Goal: Task Accomplishment & Management: Manage account settings

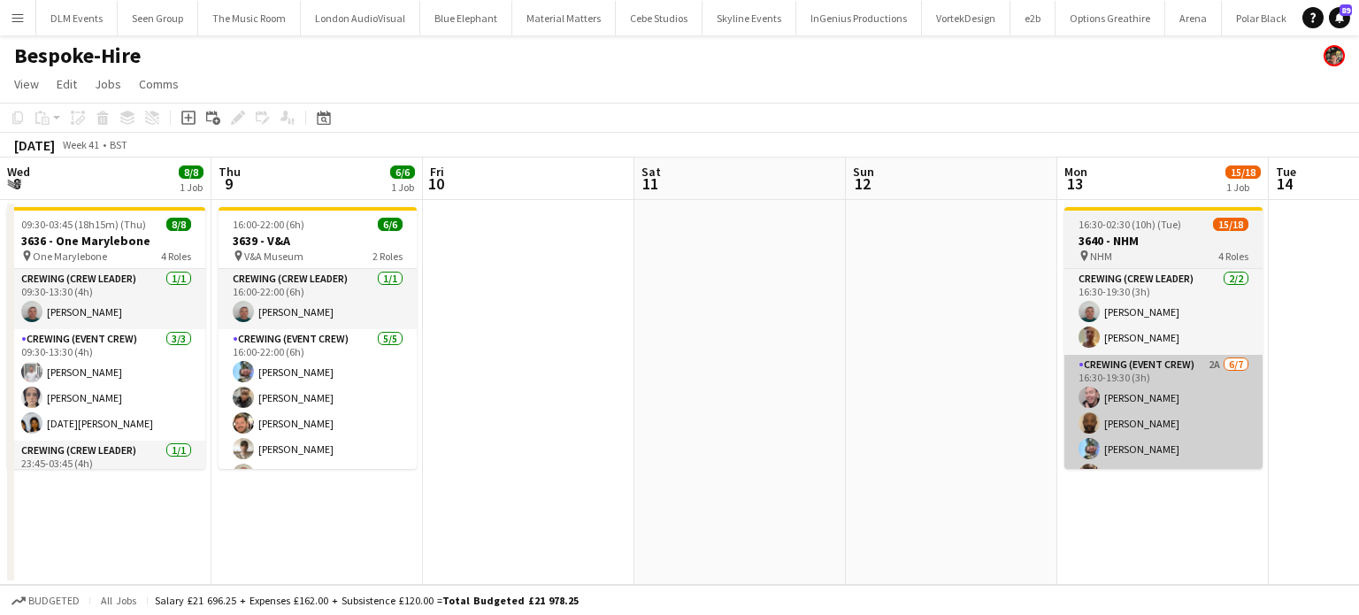
scroll to position [0, 564]
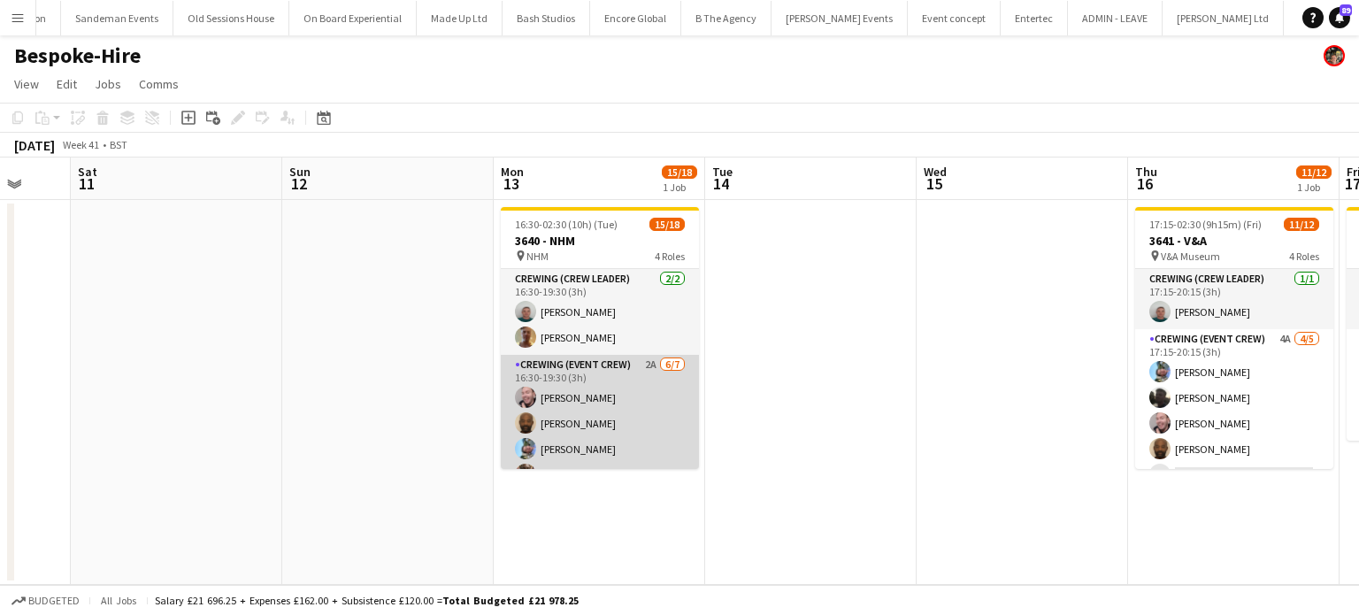
click at [592, 423] on app-card-role "Crewing (Event Crew) 2A 6/7 16:30-19:30 (3h) Eldon Taylor Kevin Olanrewaju Liam…" at bounding box center [600, 462] width 198 height 214
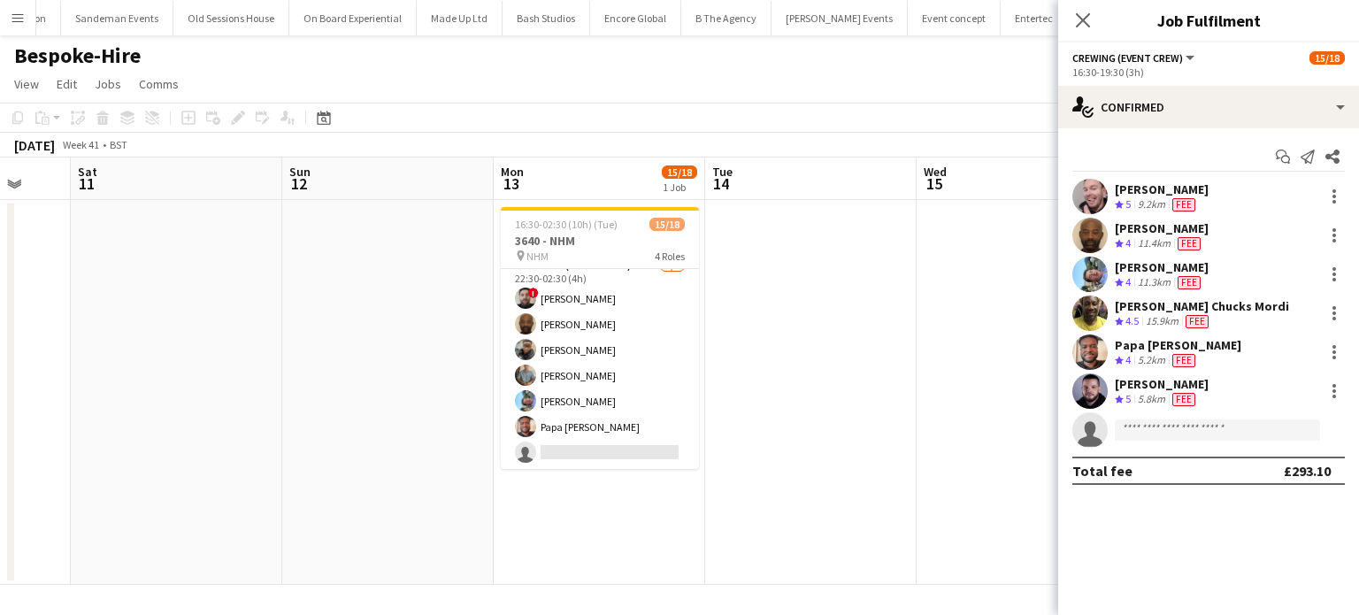
scroll to position [0, 0]
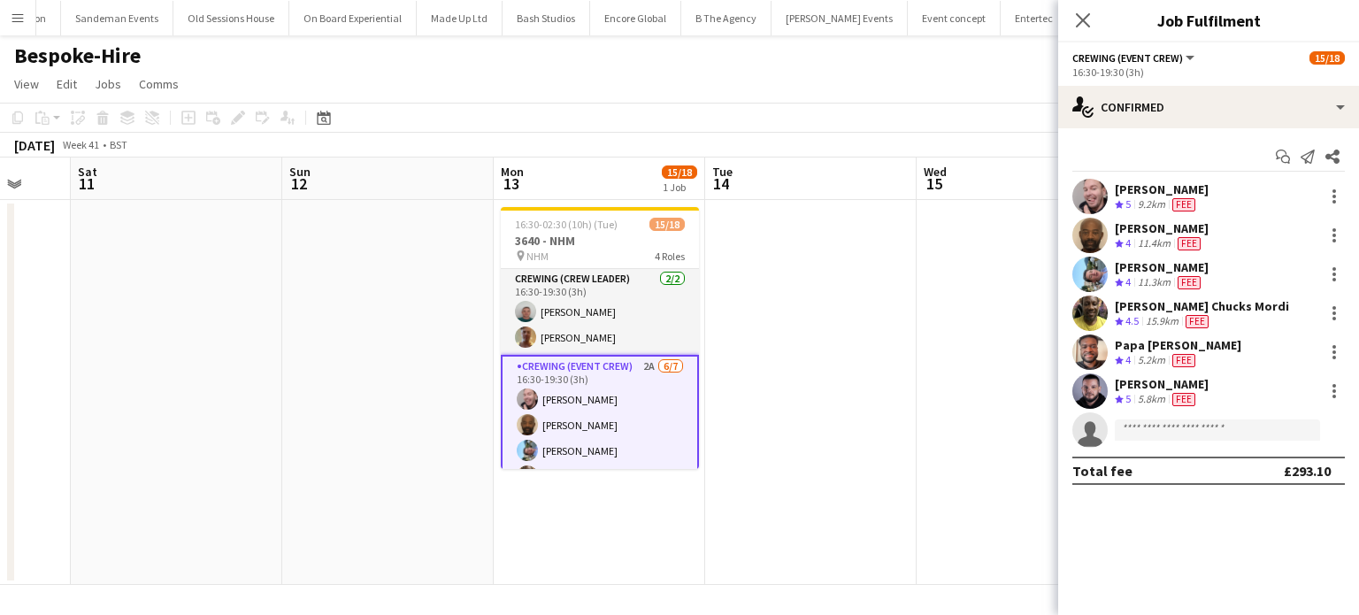
click at [595, 411] on app-card-role "Crewing (Event Crew) 2A 6/7 16:30-19:30 (3h) Eldon Taylor Kevin Olanrewaju Liam…" at bounding box center [600, 464] width 198 height 218
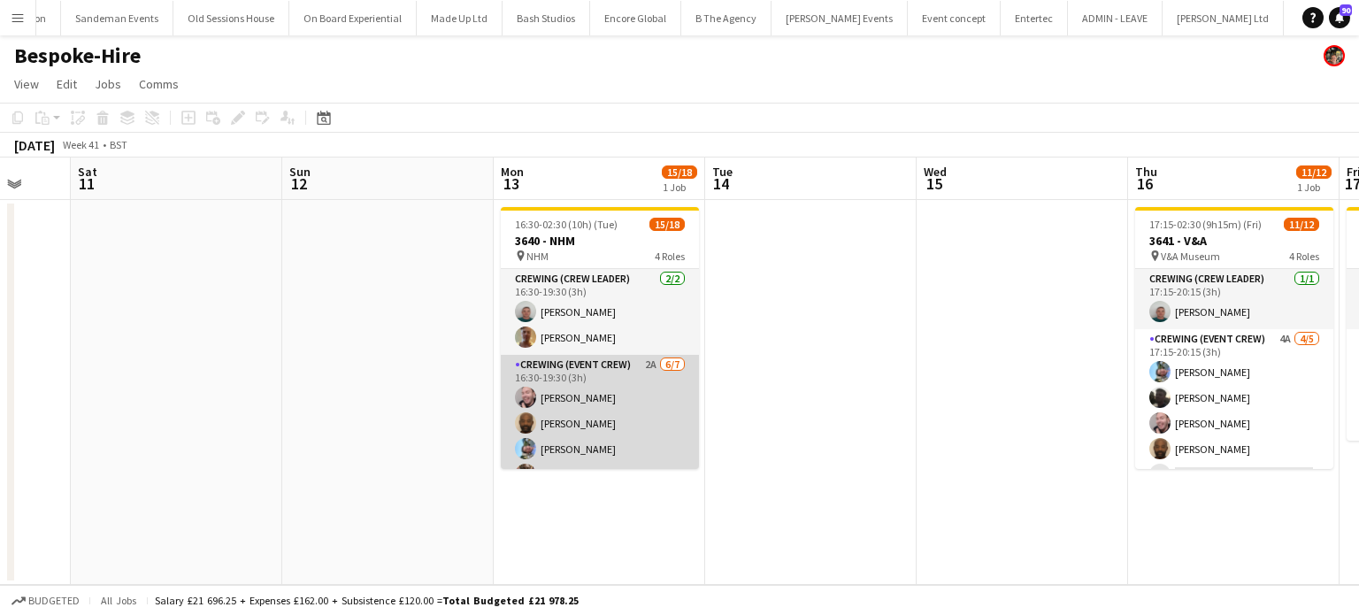
click at [595, 411] on app-card-role "Crewing (Event Crew) 2A 6/7 16:30-19:30 (3h) Eldon Taylor Kevin Olanrewaju Liam…" at bounding box center [600, 462] width 198 height 214
click at [571, 446] on app-card-role "Crewing (Event Crew) 2A 6/7 16:30-19:30 (3h) Eldon Taylor Kevin Olanrewaju Liam…" at bounding box center [600, 462] width 198 height 214
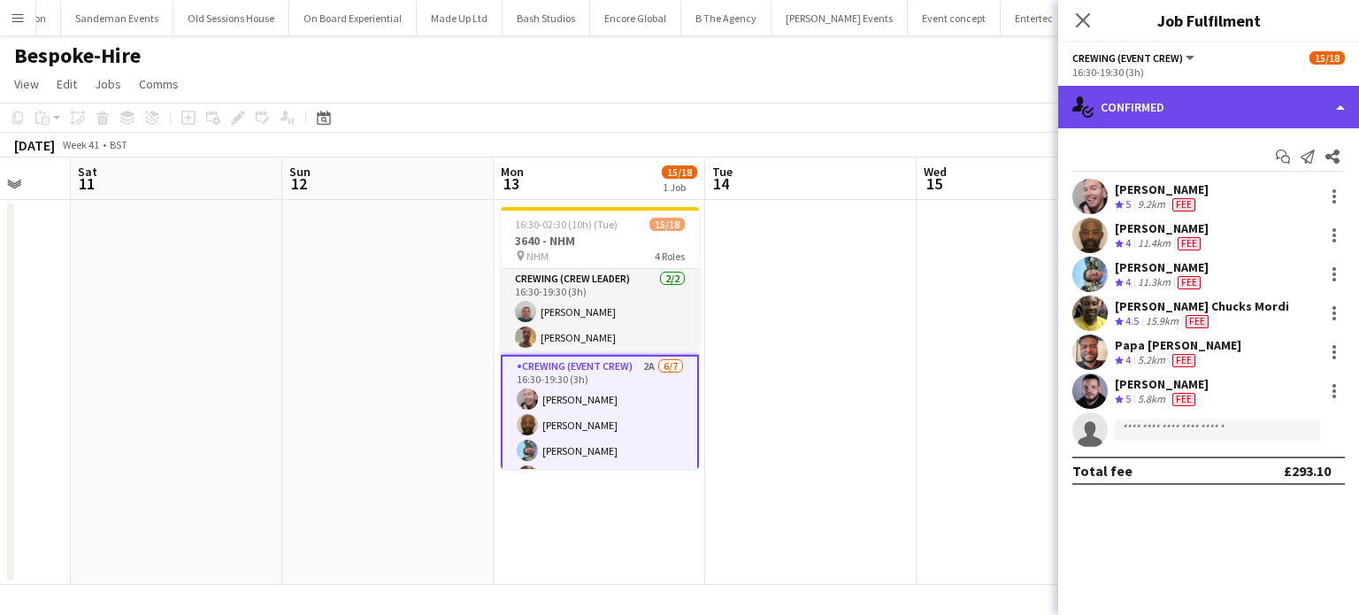
click at [1292, 104] on div "single-neutral-actions-check-2 Confirmed" at bounding box center [1208, 107] width 301 height 42
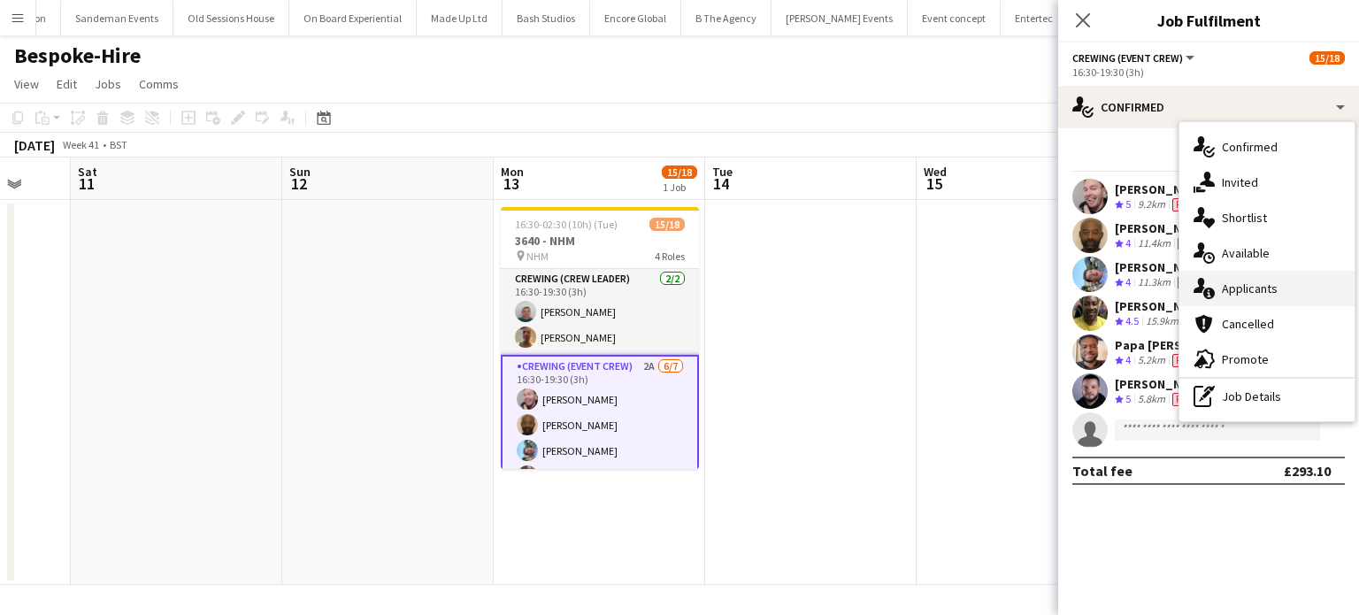
click at [1283, 293] on div "single-neutral-actions-information Applicants" at bounding box center [1266, 288] width 175 height 35
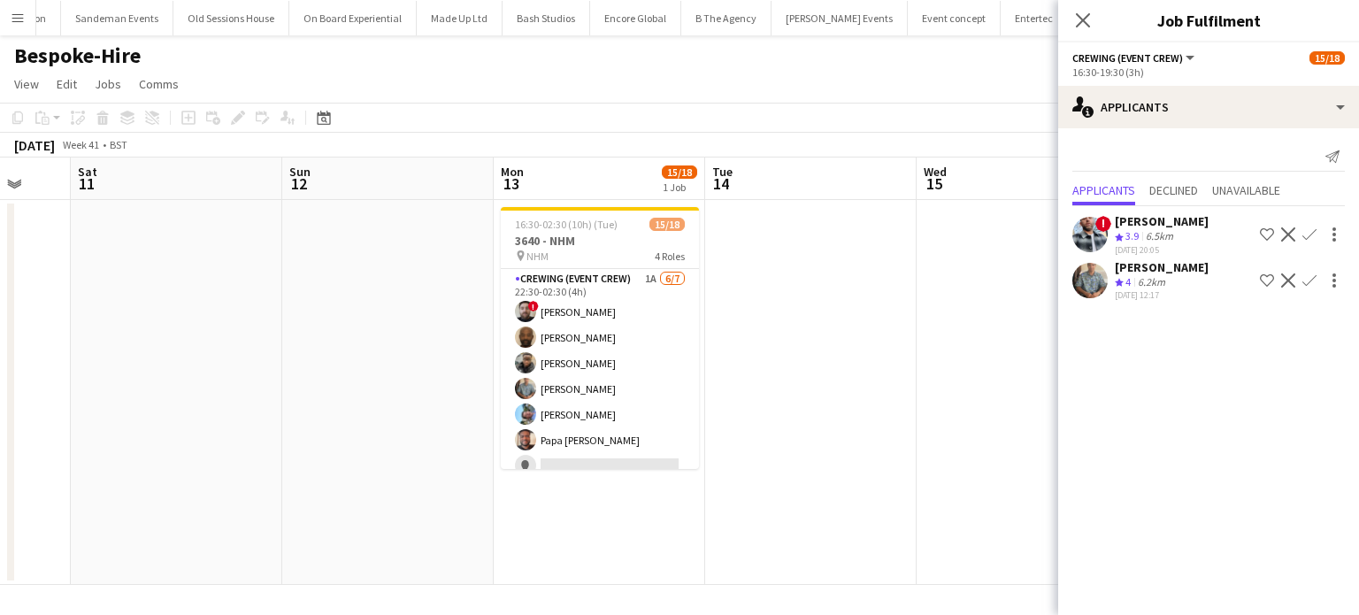
click at [630, 417] on app-card-role "Crewing (Event Crew) 1A 6/7 22:30-02:30 (4h) ! Sergey Dominguez Kevin Olanrewaj…" at bounding box center [600, 376] width 198 height 214
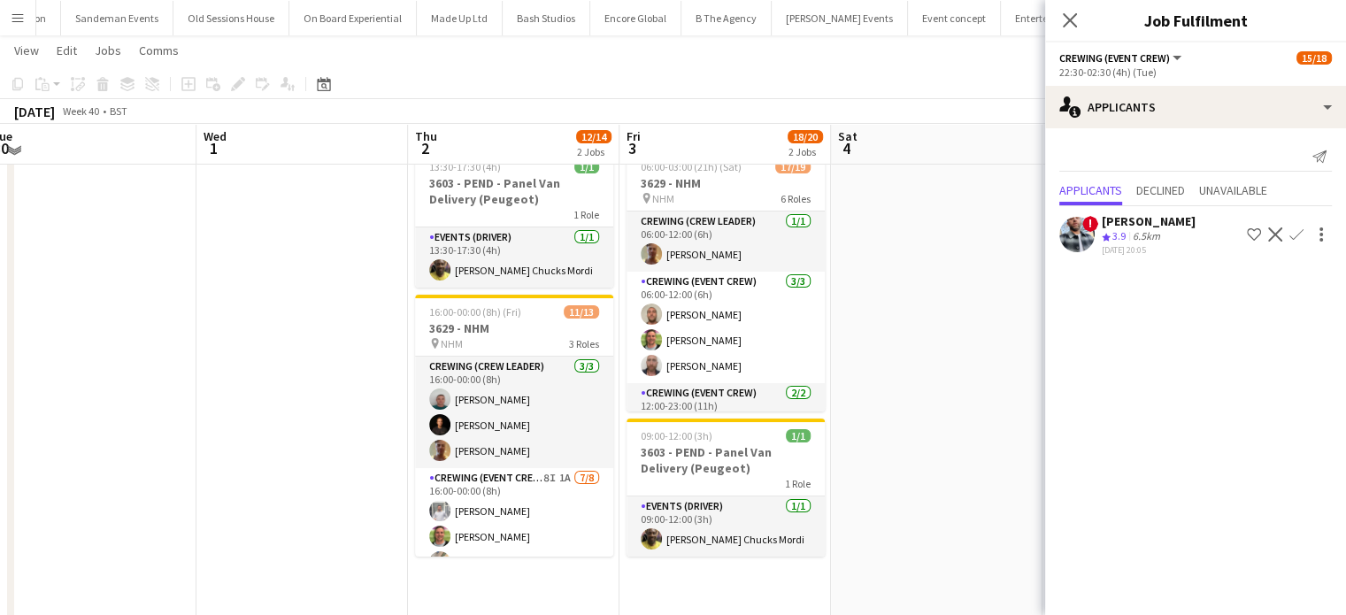
scroll to position [64, 0]
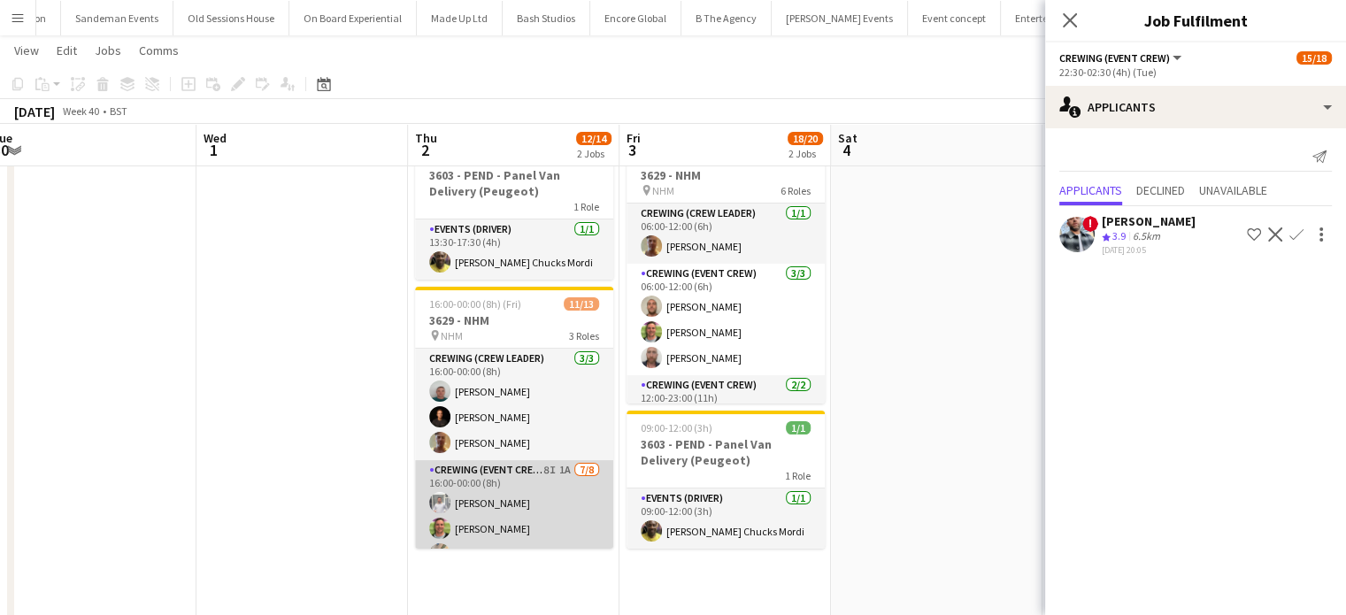
click at [491, 486] on app-card-role "Crewing (Event Crew) 8I 1A 7/8 16:00-00:00 (8h) Graham Rex Allan Horsfield Step…" at bounding box center [514, 580] width 198 height 240
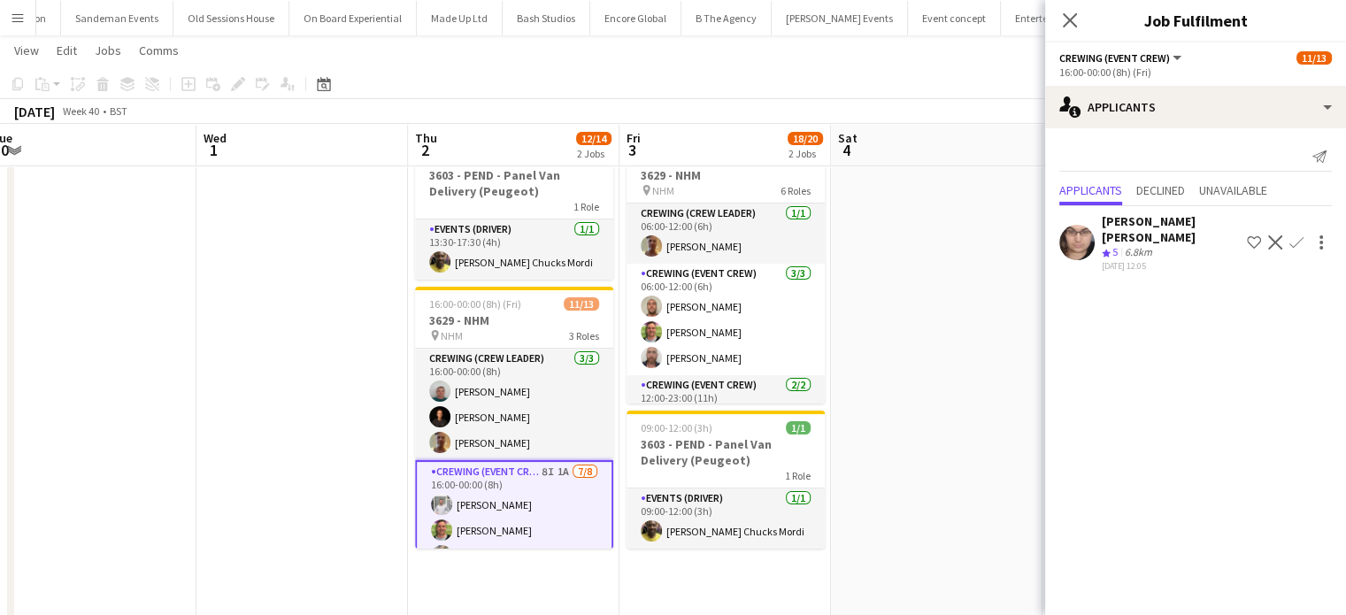
click at [1298, 237] on app-icon "Confirm" at bounding box center [1296, 242] width 14 height 14
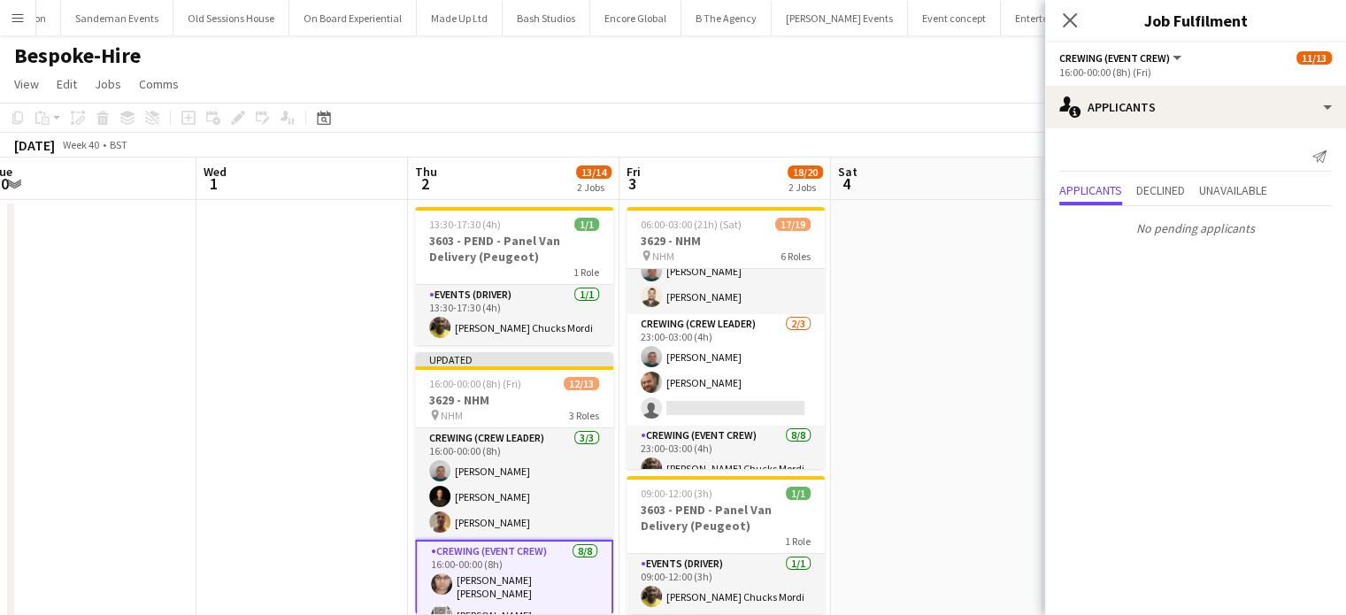
scroll to position [214, 0]
click at [710, 360] on app-card-role "Crewing (Crew Leader) 2/3 23:00-03:00 (4h) Brayden Davison Ben Turner single-ne…" at bounding box center [725, 367] width 198 height 111
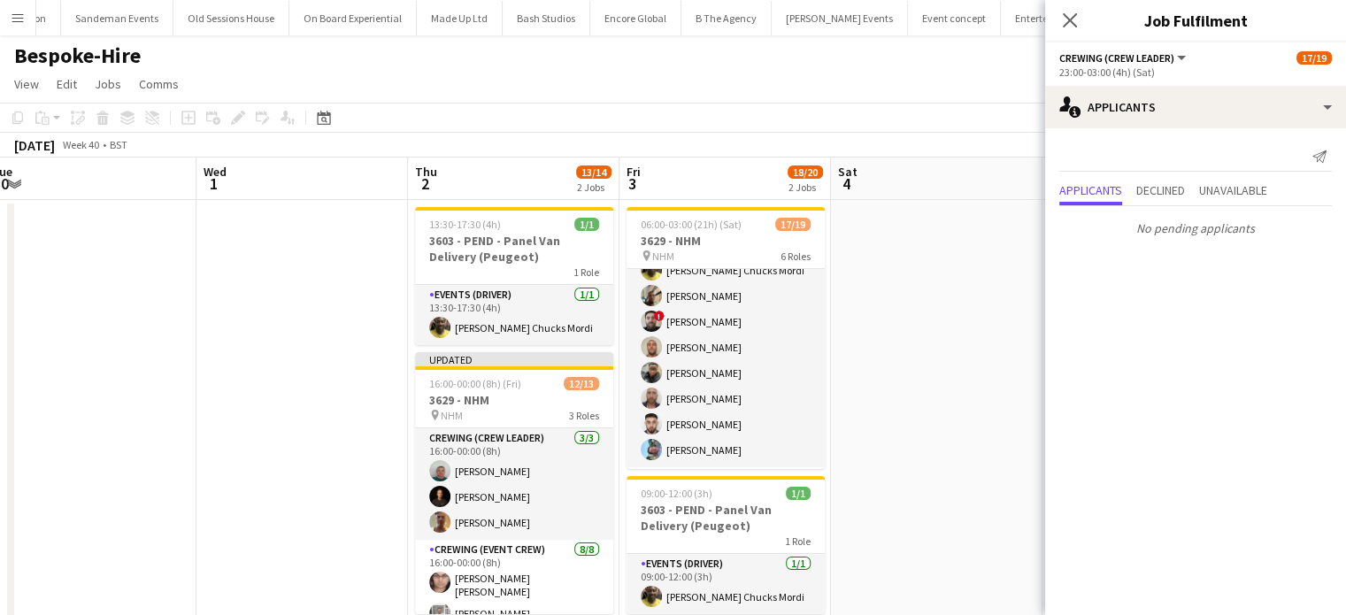
scroll to position [414, 0]
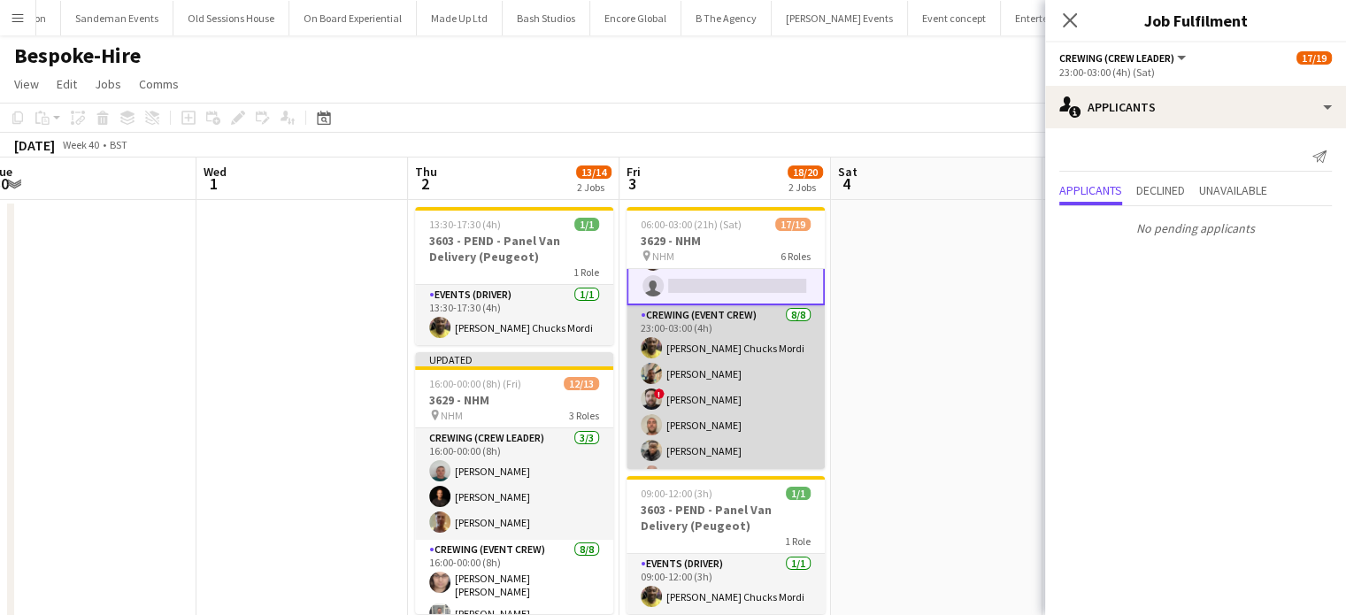
click at [777, 339] on app-card-role "Crewing (Event Crew) 8/8 23:00-03:00 (4h) Alphonsus Chucks Mordi Stephon Johnso…" at bounding box center [725, 425] width 198 height 240
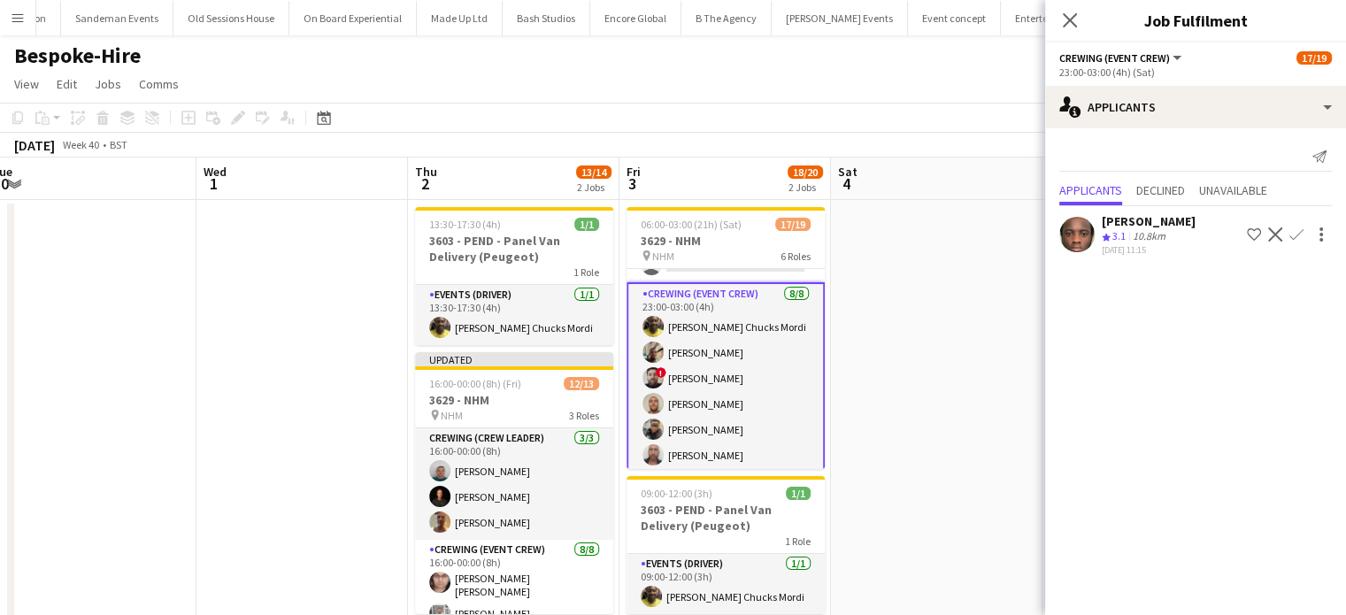
scroll to position [357, 0]
click at [727, 401] on app-card-role "Crewing (Event Crew) 8/8 23:00-03:00 (4h) Alphonsus Chucks Mordi Stephon Johnso…" at bounding box center [725, 402] width 198 height 243
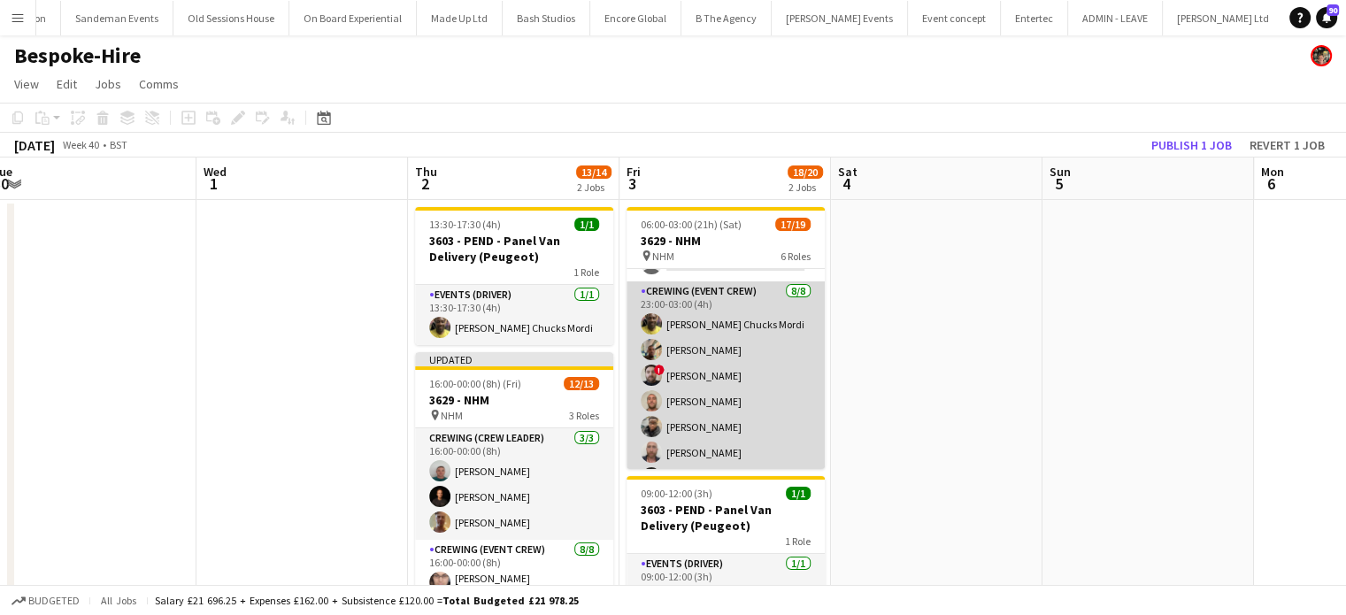
click at [727, 401] on app-card-role "Crewing (Event Crew) 8/8 23:00-03:00 (4h) Alphonsus Chucks Mordi Stephon Johnso…" at bounding box center [725, 401] width 198 height 240
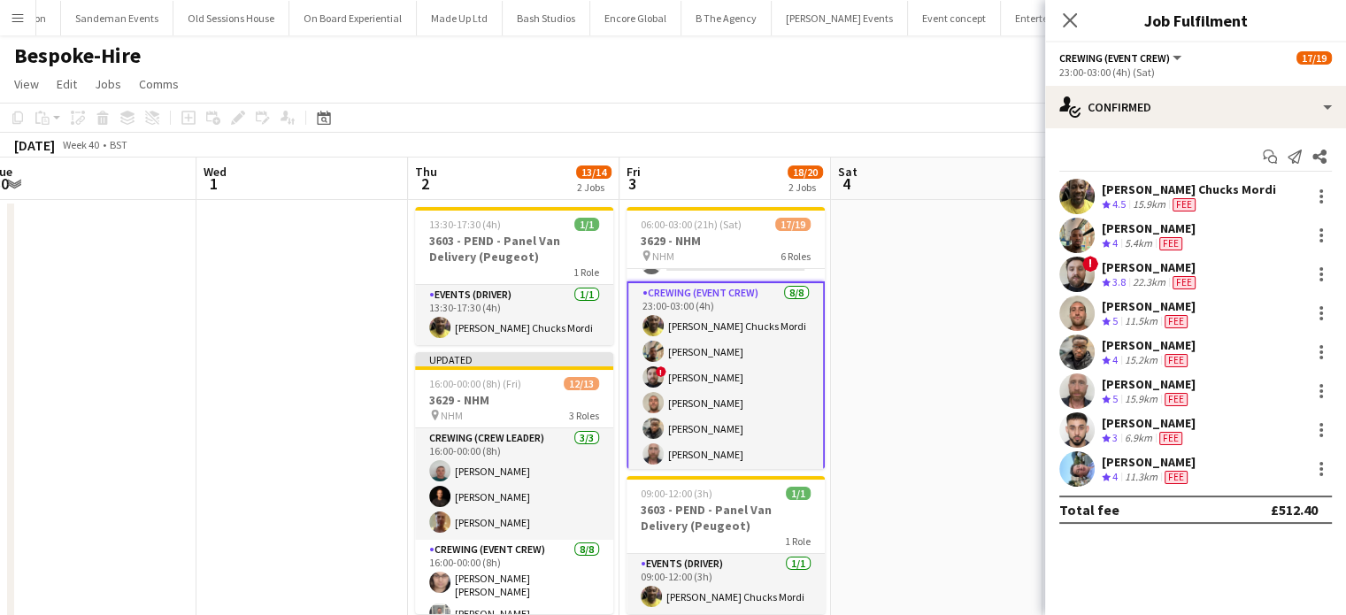
click at [727, 401] on app-card-role "Crewing (Event Crew) 8/8 23:00-03:00 (4h) Alphonsus Chucks Mordi Stephon Johnso…" at bounding box center [725, 402] width 198 height 243
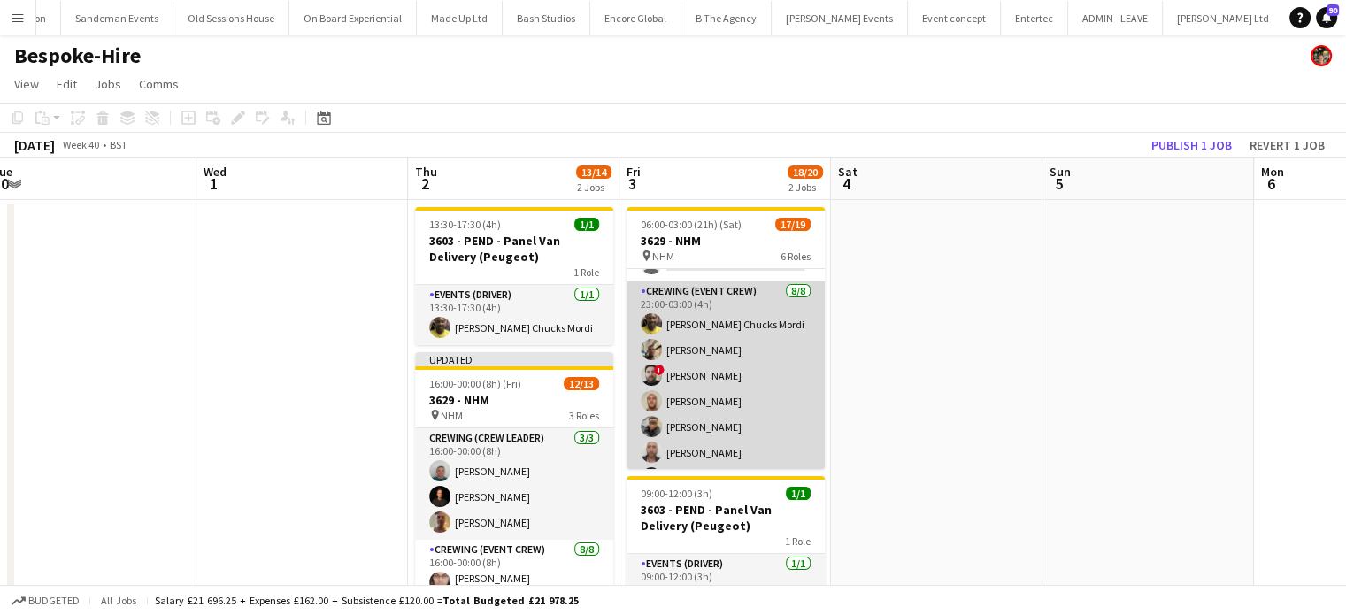
click at [727, 401] on app-card-role "Crewing (Event Crew) 8/8 23:00-03:00 (4h) Alphonsus Chucks Mordi Stephon Johnso…" at bounding box center [725, 401] width 198 height 240
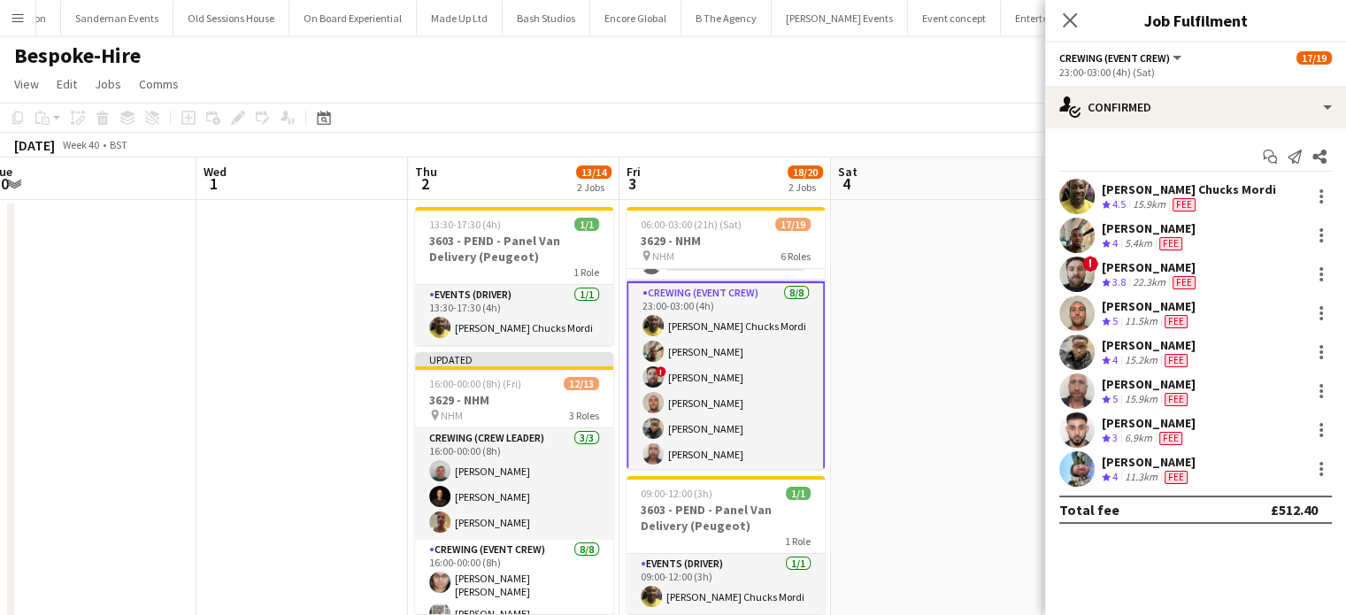
click at [1341, 324] on div "Stephen Lyle Crew rating 5 11.5km Fee" at bounding box center [1195, 312] width 301 height 35
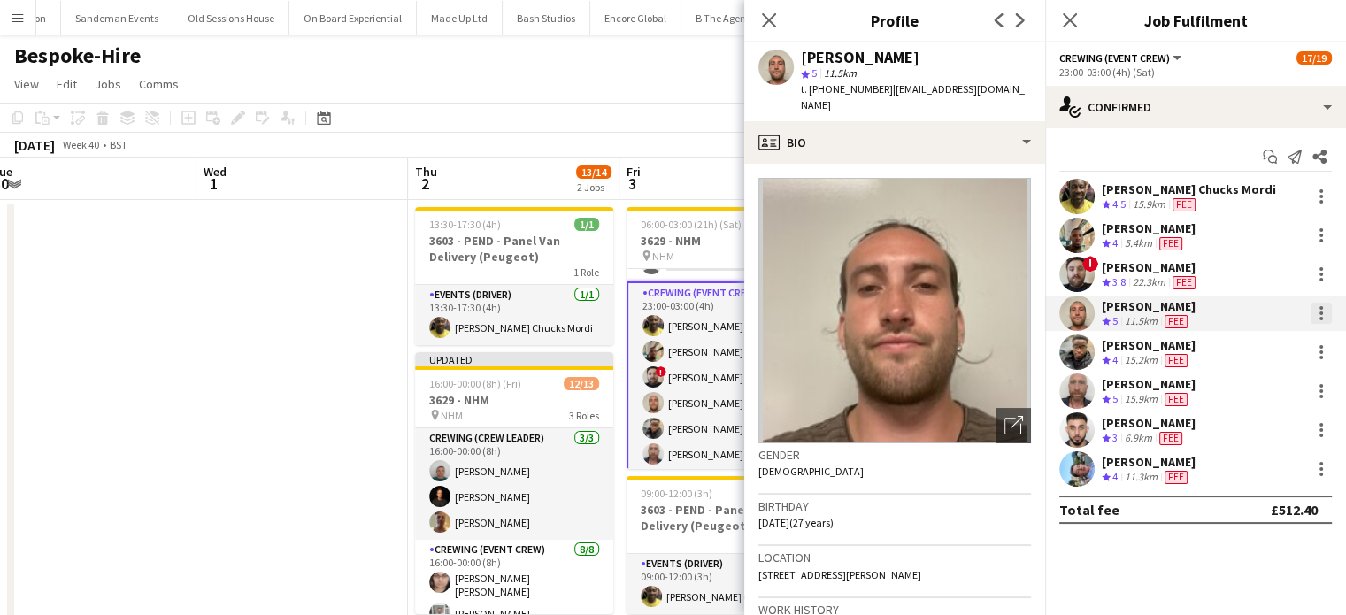
click at [1325, 319] on div at bounding box center [1320, 313] width 21 height 21
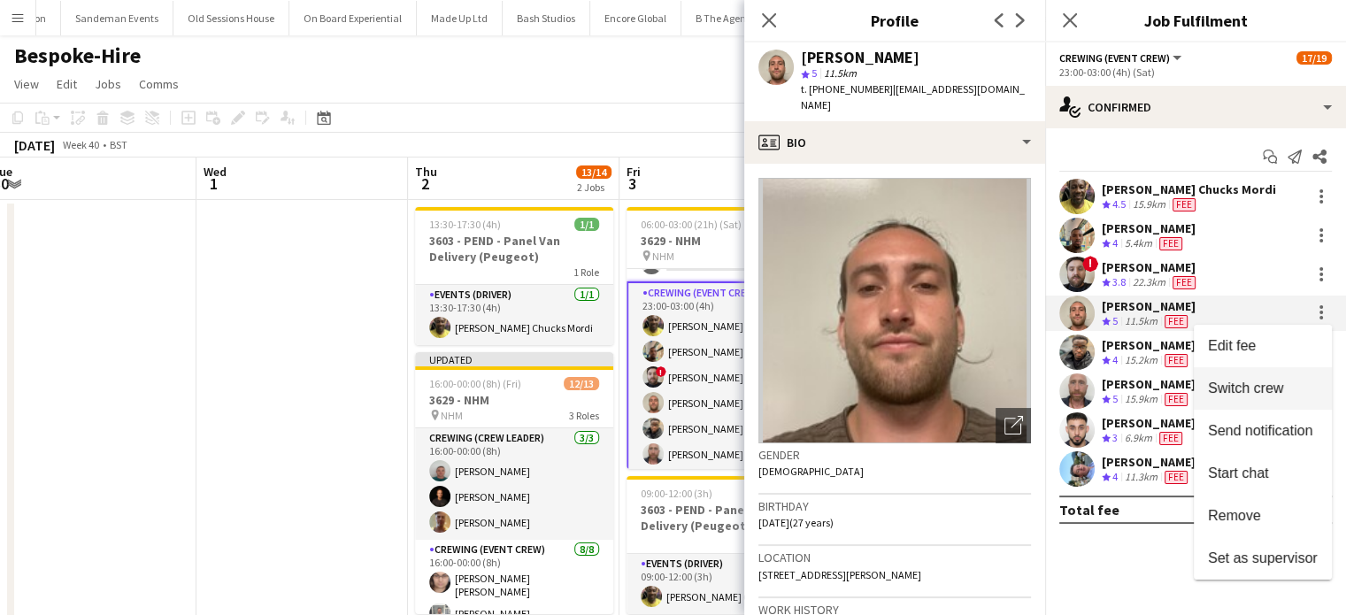
click at [1252, 378] on button "Switch crew" at bounding box center [1263, 388] width 138 height 42
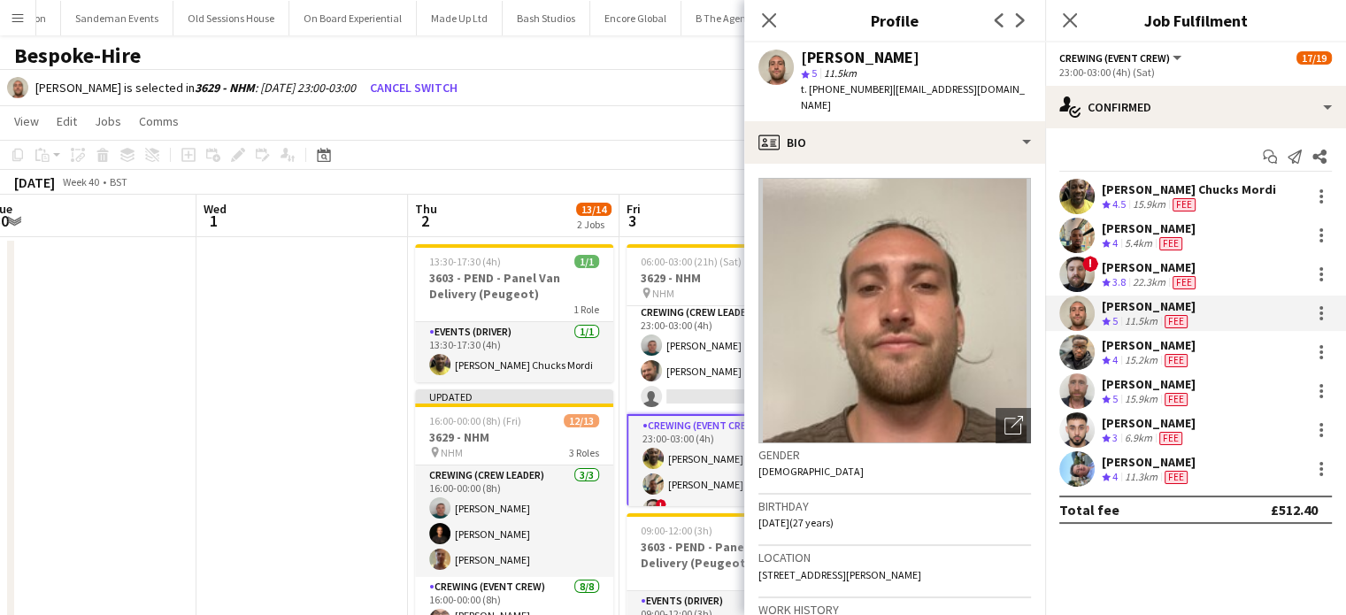
click at [708, 374] on app-card-role "Crewing (Crew Leader) 2/3 23:00-03:00 (4h) Brayden Davison Ben Turner single-ne…" at bounding box center [725, 358] width 198 height 111
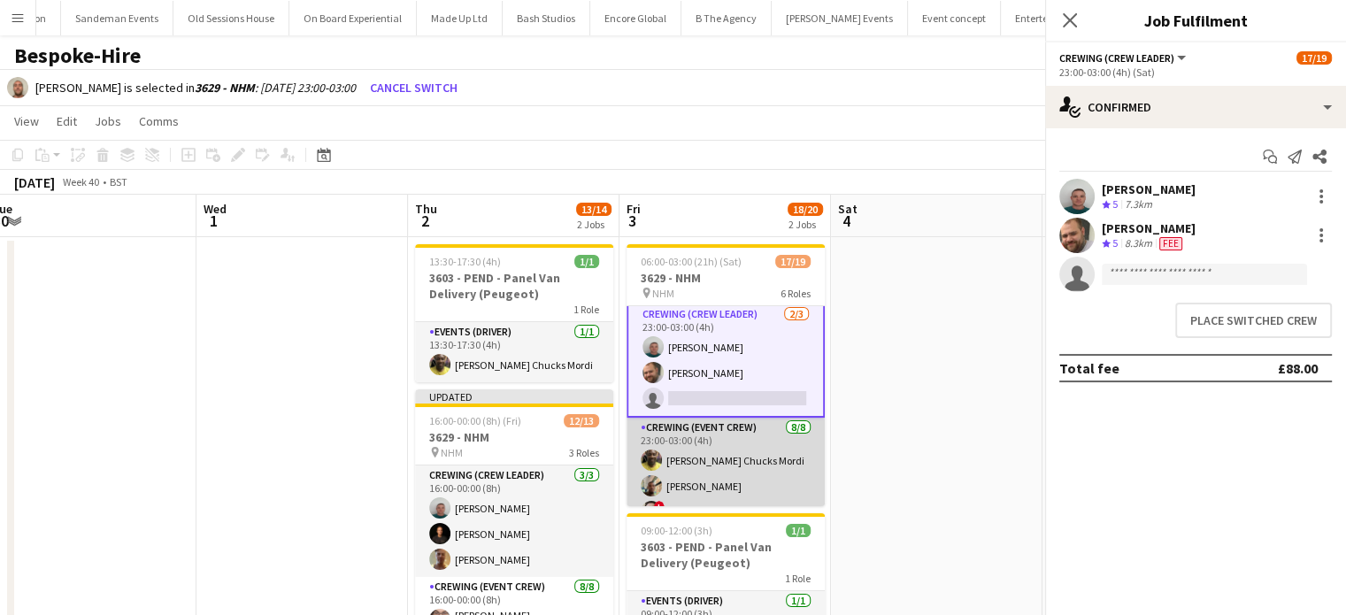
scroll to position [262, 0]
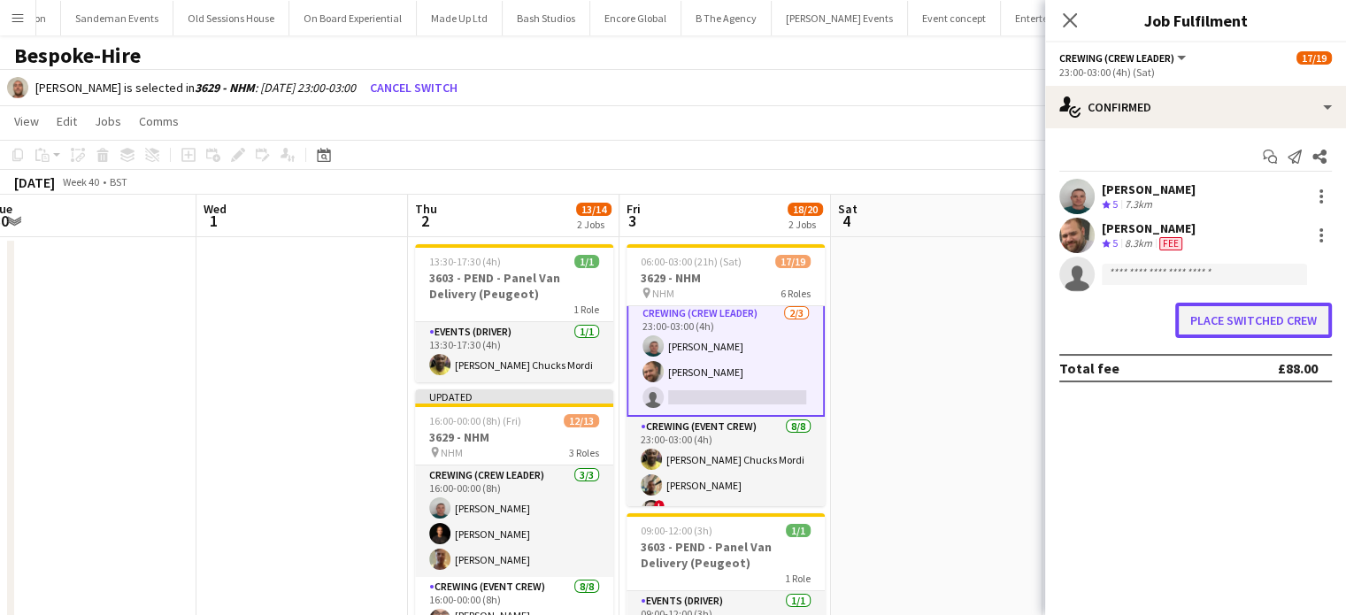
click at [1232, 317] on button "Place switched crew" at bounding box center [1253, 320] width 157 height 35
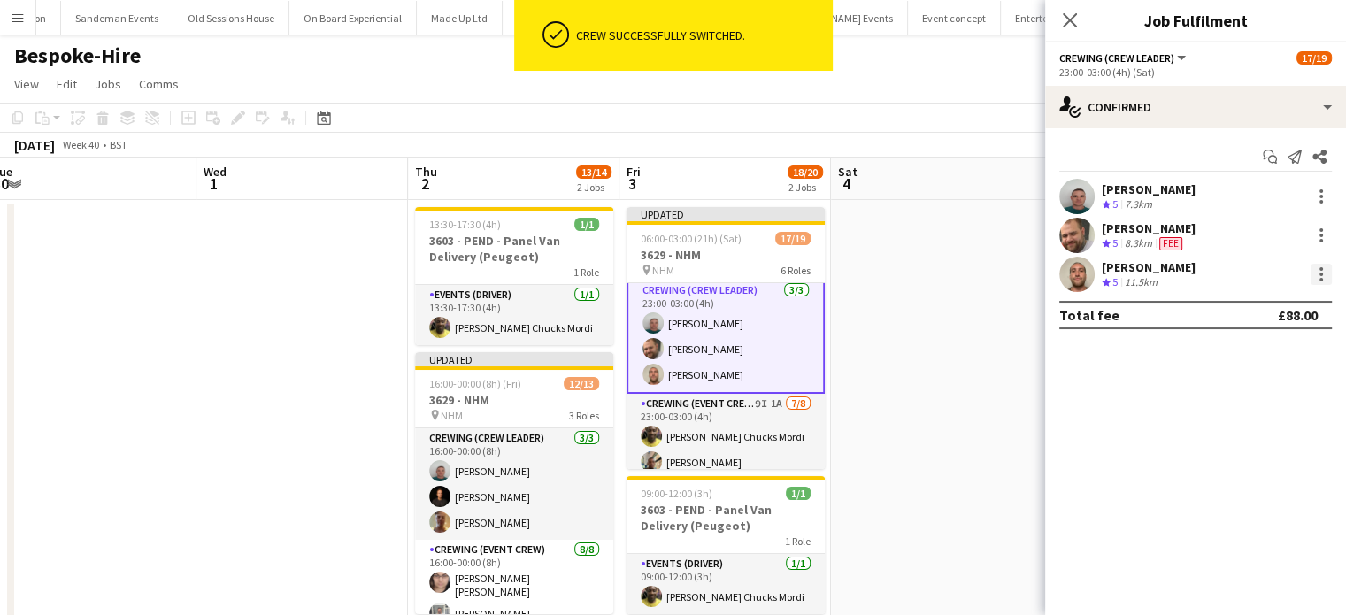
click at [1317, 272] on div at bounding box center [1320, 274] width 21 height 21
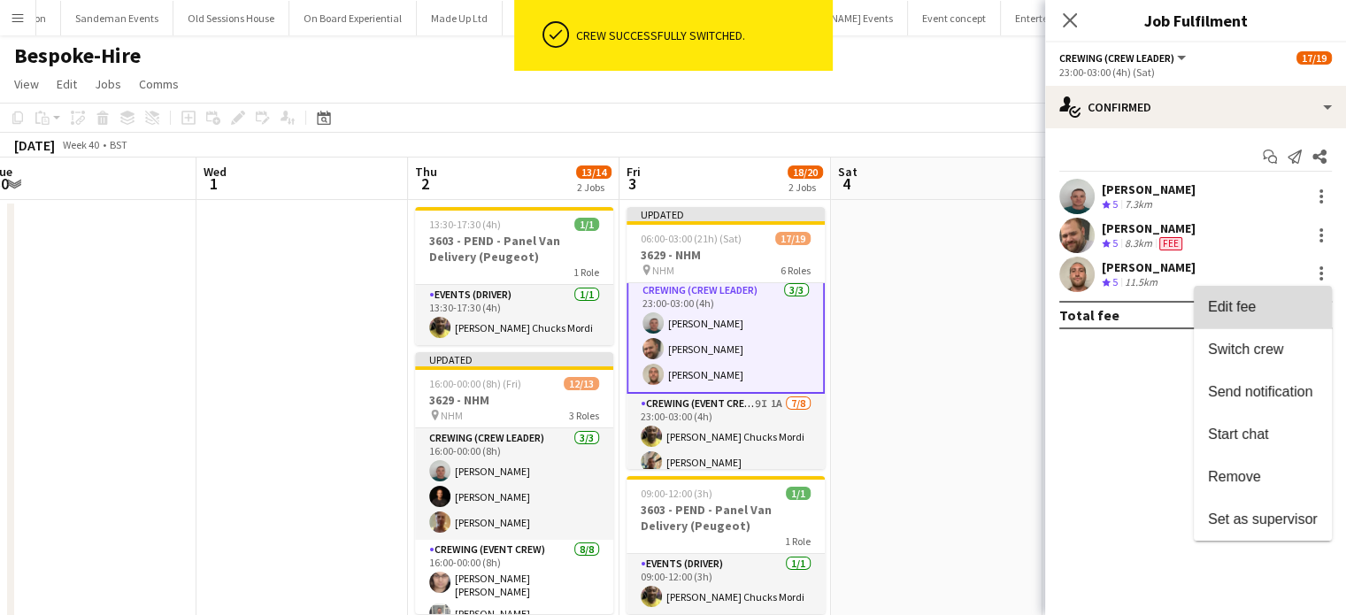
click at [1252, 302] on span "Edit fee" at bounding box center [1232, 306] width 48 height 15
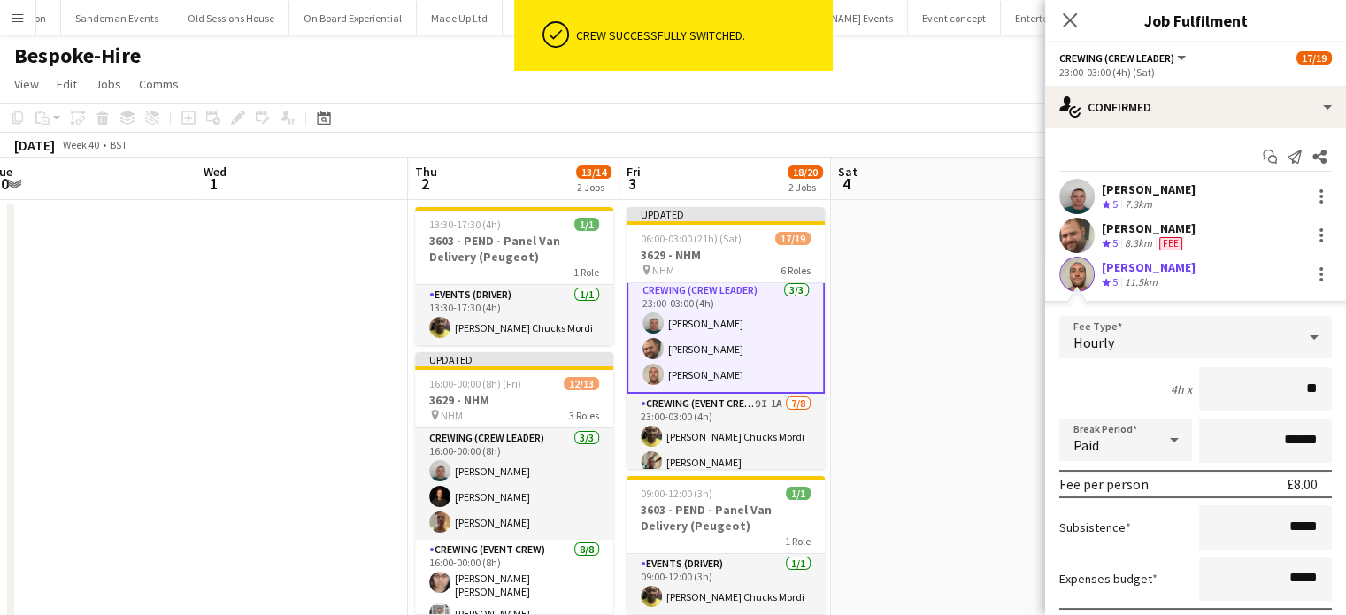
type input "***"
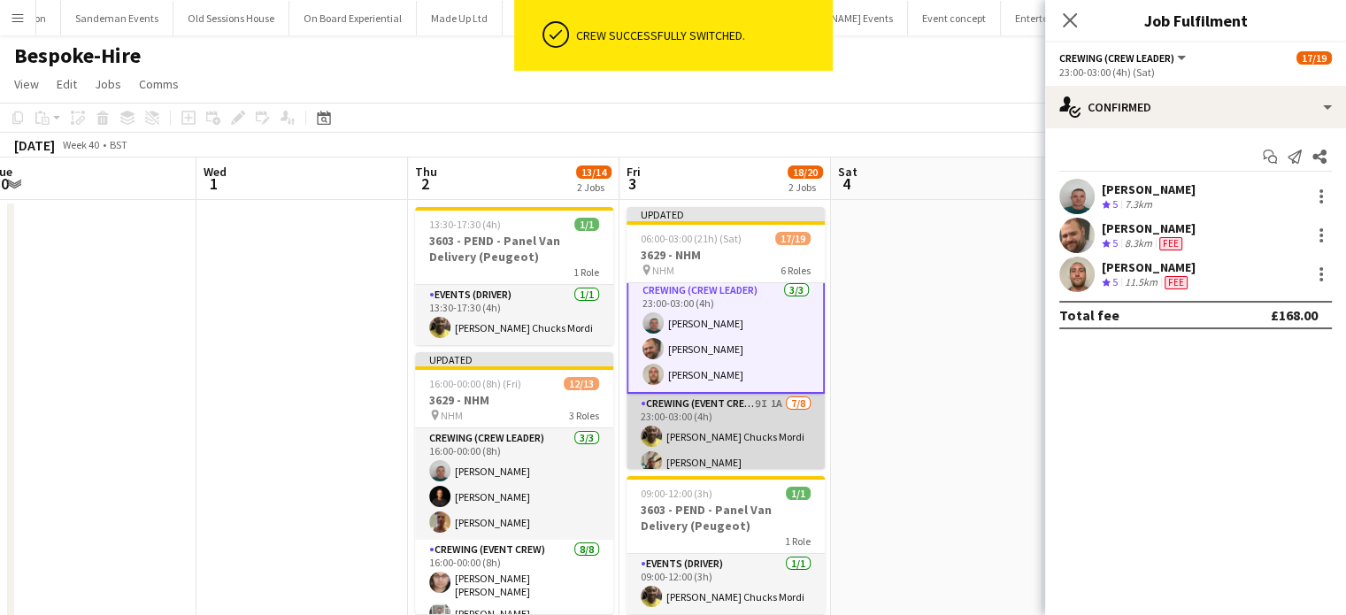
click at [774, 449] on app-card-role "Crewing (Event Crew) 9I 1A 7/8 23:00-03:00 (4h) Alphonsus Chucks Mordi Stephon …" at bounding box center [725, 514] width 198 height 240
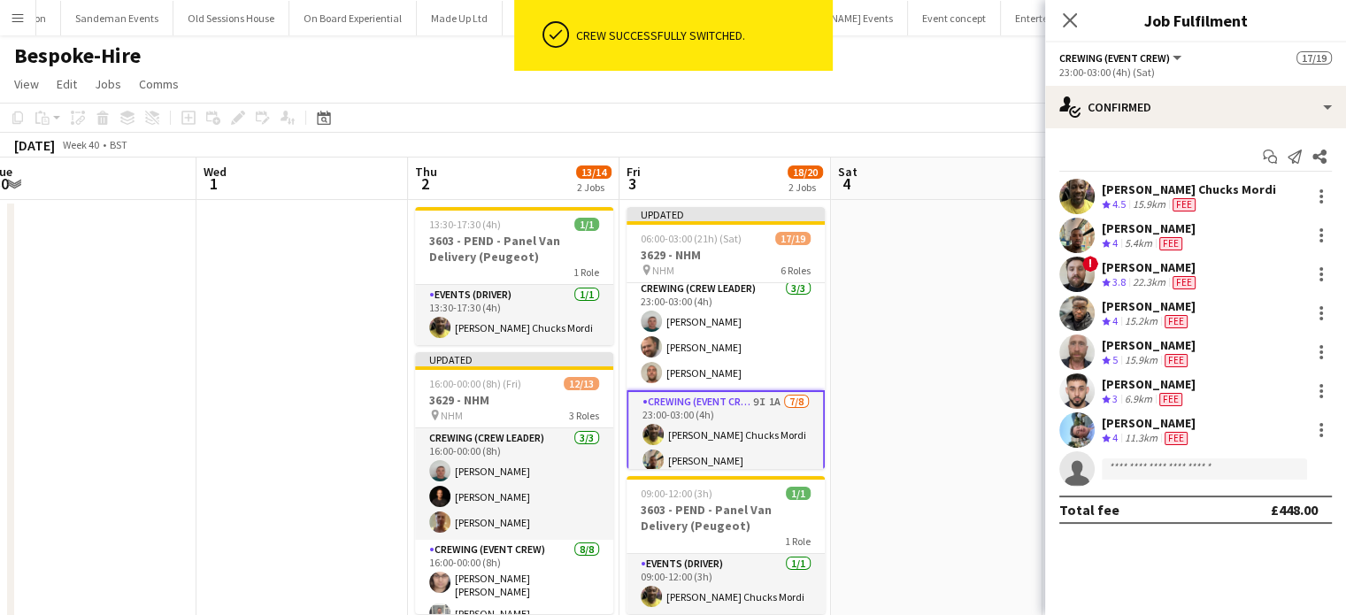
scroll to position [261, 0]
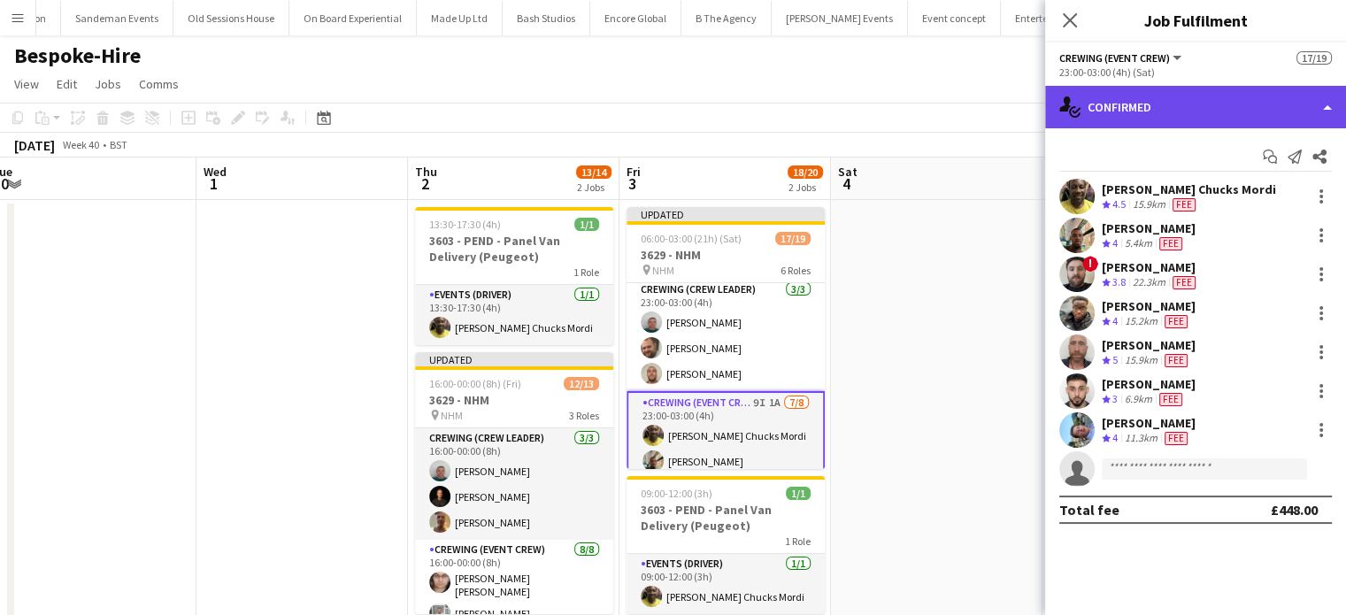
click at [1180, 102] on div "single-neutral-actions-check-2 Confirmed" at bounding box center [1195, 107] width 301 height 42
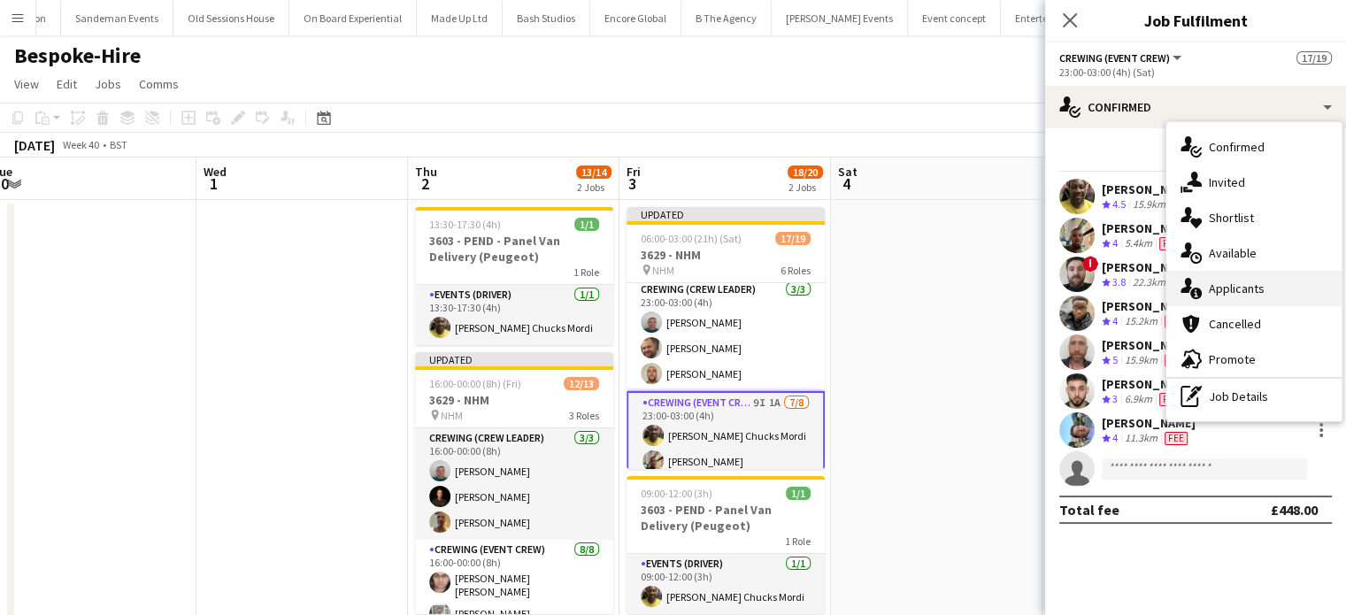
click at [1282, 271] on div "single-neutral-actions-information Applicants" at bounding box center [1253, 288] width 175 height 35
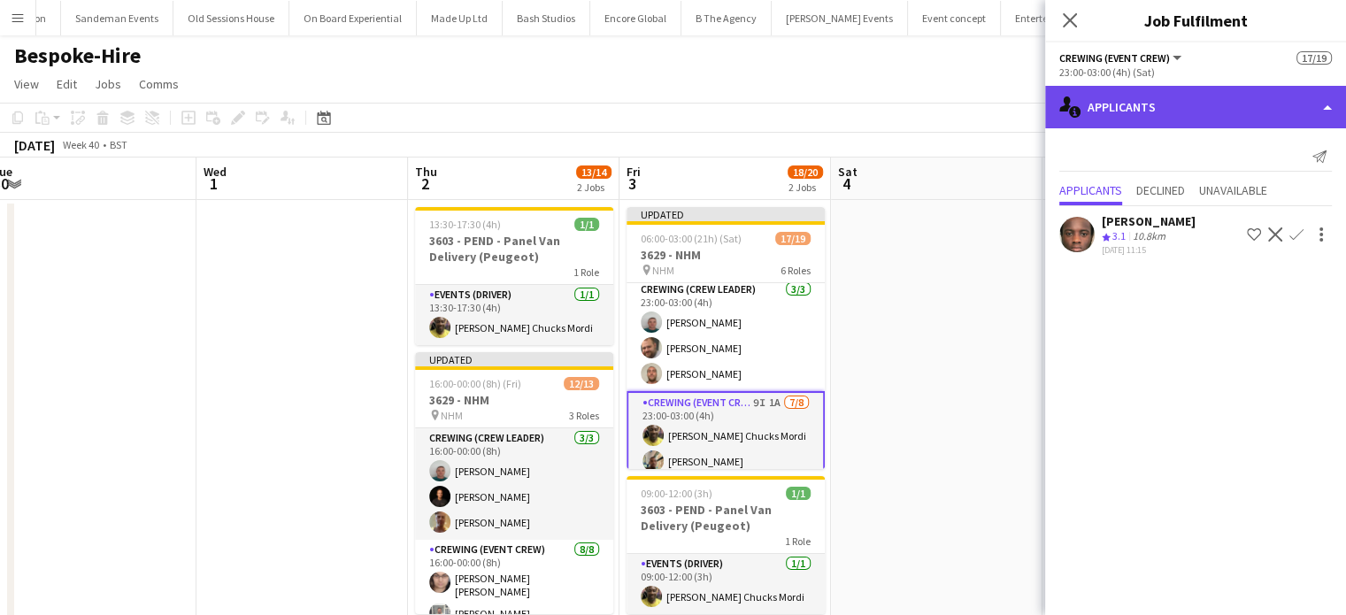
click at [1229, 111] on div "single-neutral-actions-information Applicants" at bounding box center [1195, 107] width 301 height 42
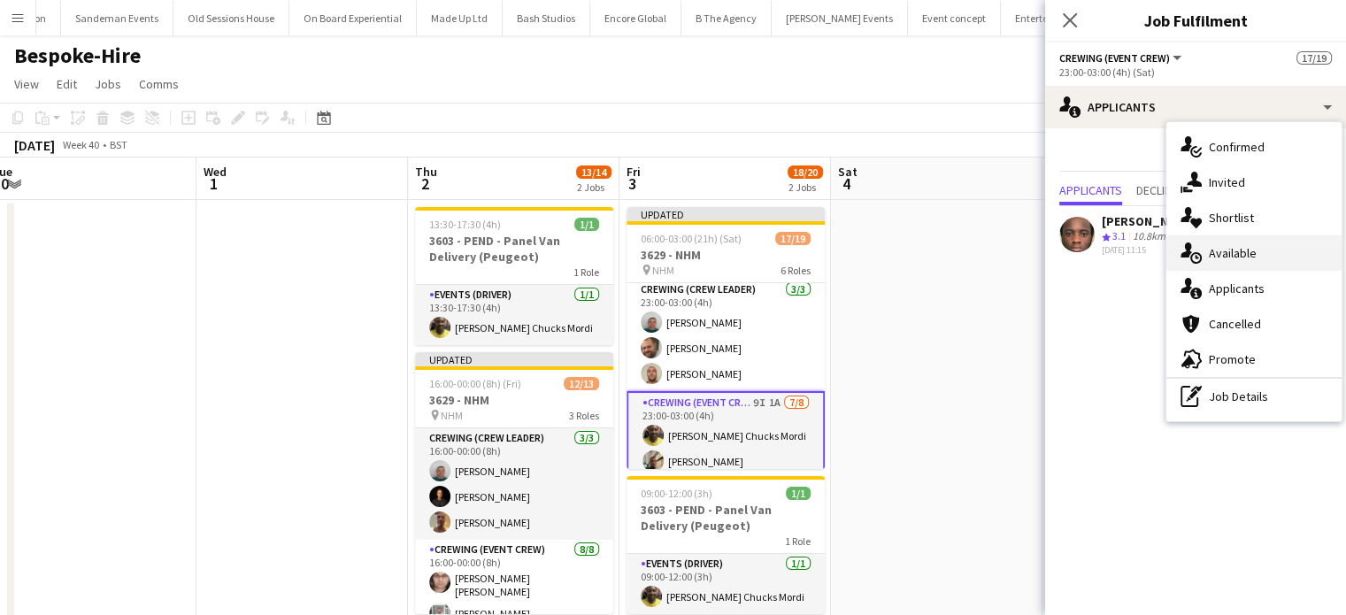
click at [1277, 246] on div "single-neutral-actions-upload Available" at bounding box center [1253, 252] width 175 height 35
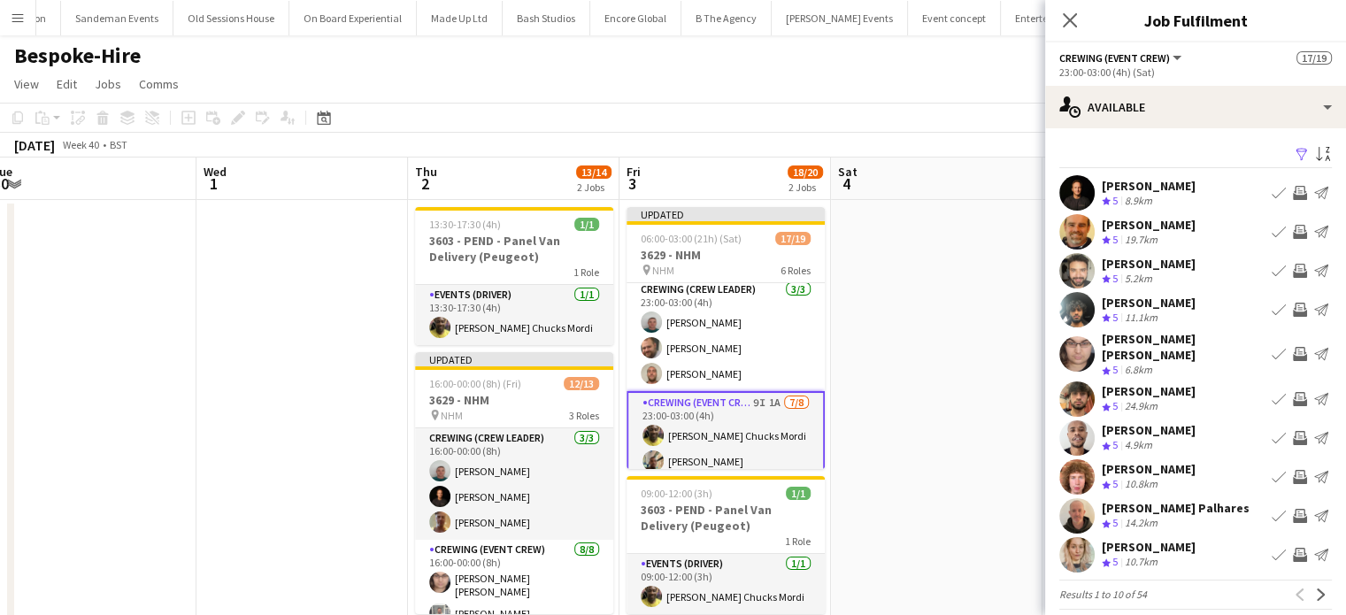
click at [1293, 470] on app-icon "Invite crew" at bounding box center [1300, 477] width 14 height 14
click at [1315, 588] on app-icon "Next" at bounding box center [1321, 594] width 12 height 12
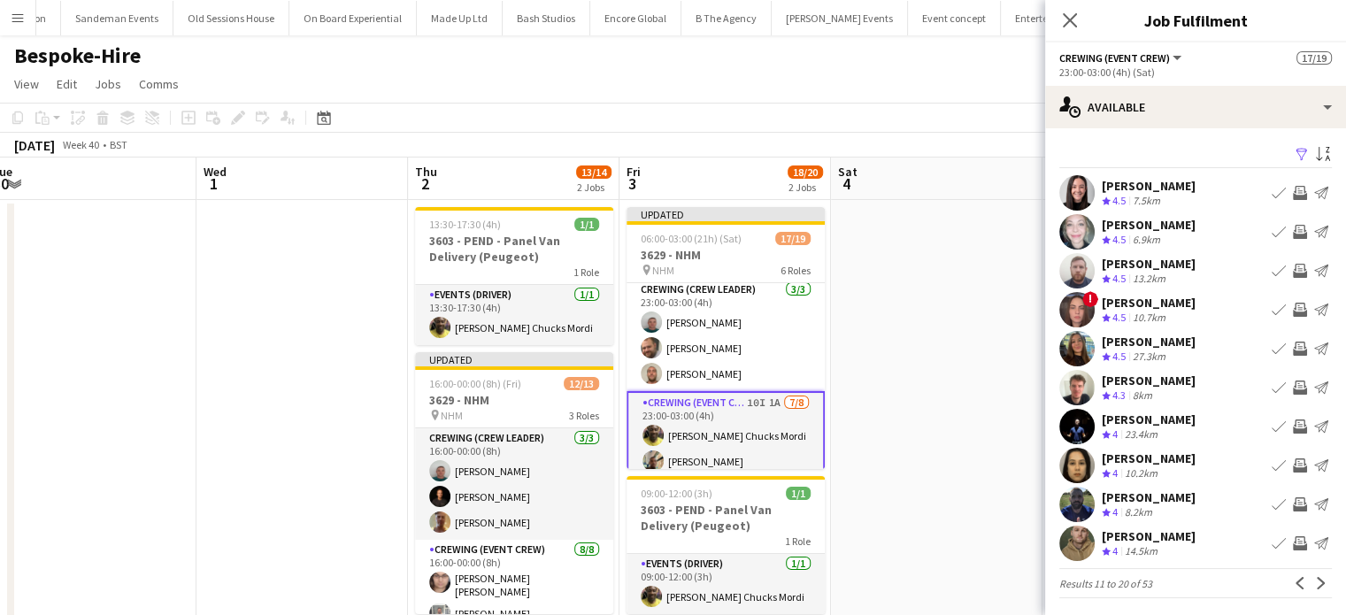
click at [1293, 387] on button "Invite crew" at bounding box center [1299, 387] width 21 height 21
click at [1315, 579] on app-icon "Next" at bounding box center [1321, 583] width 12 height 12
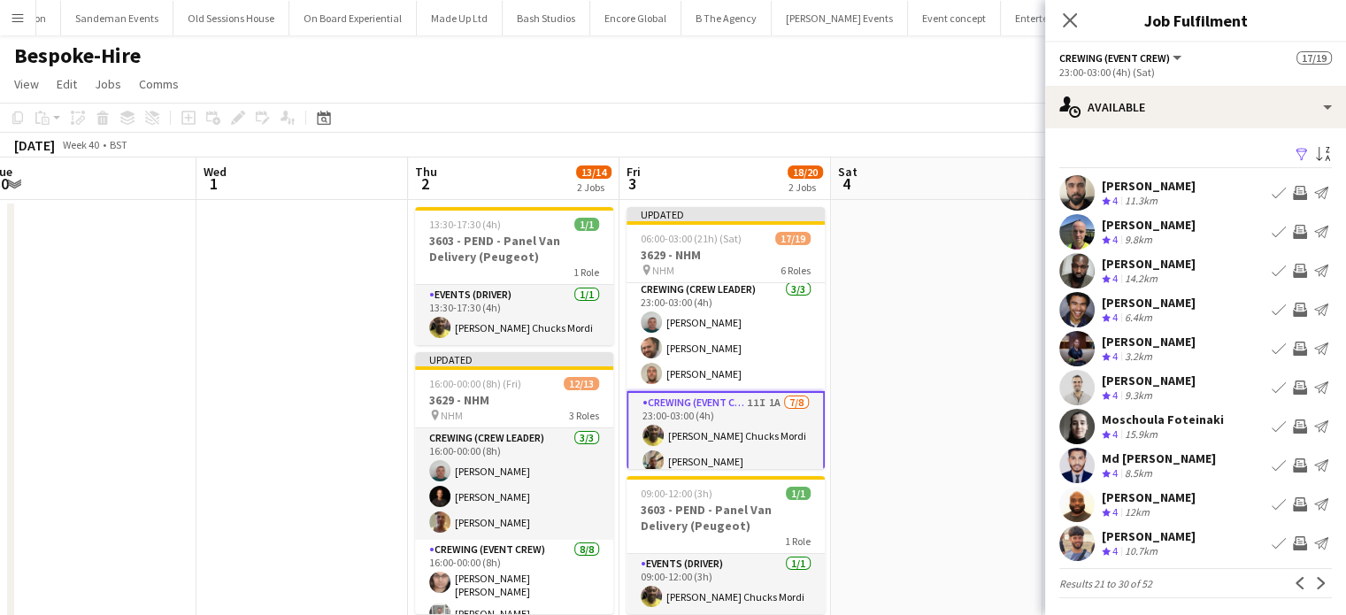
click at [1293, 466] on app-icon "Invite crew" at bounding box center [1300, 465] width 14 height 14
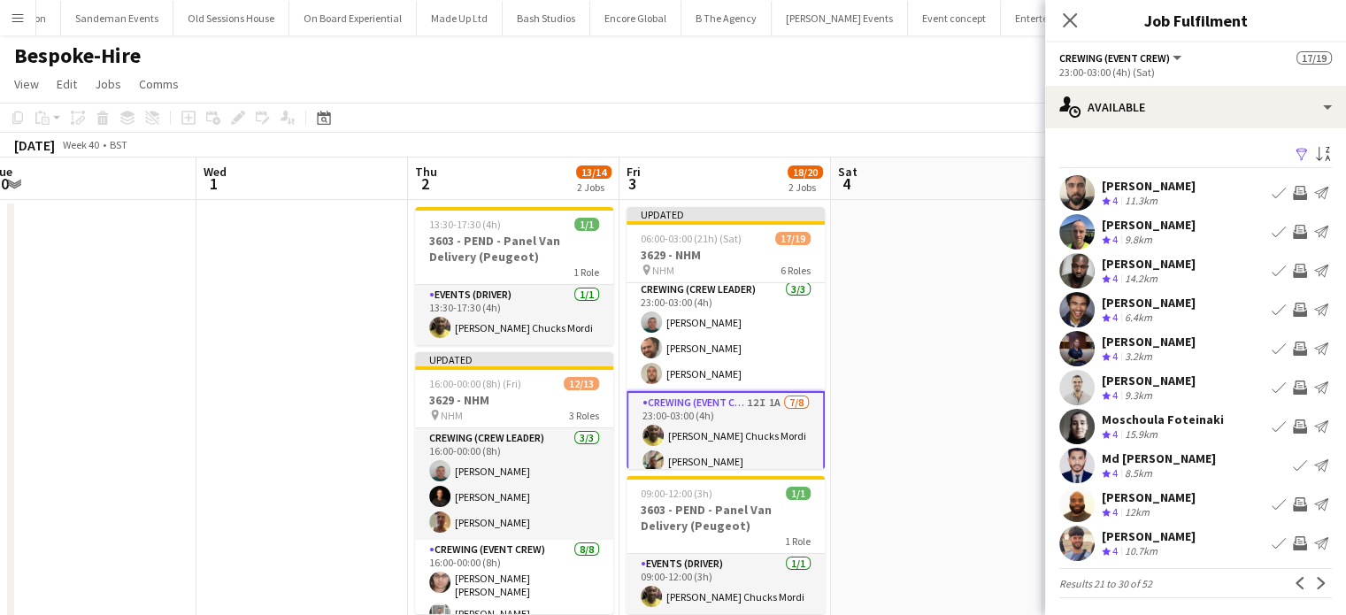
click at [1293, 504] on app-icon "Invite crew" at bounding box center [1300, 504] width 14 height 14
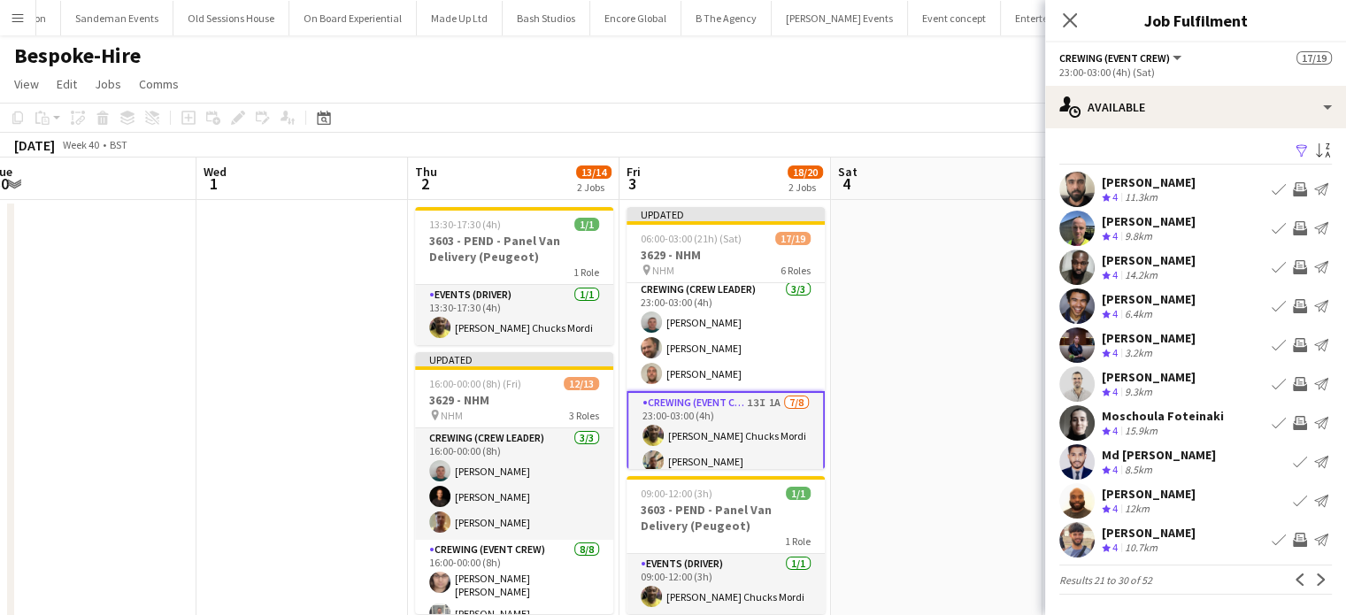
click at [1293, 540] on app-icon "Invite crew" at bounding box center [1300, 540] width 14 height 14
click at [1315, 573] on app-icon "Next" at bounding box center [1321, 579] width 12 height 12
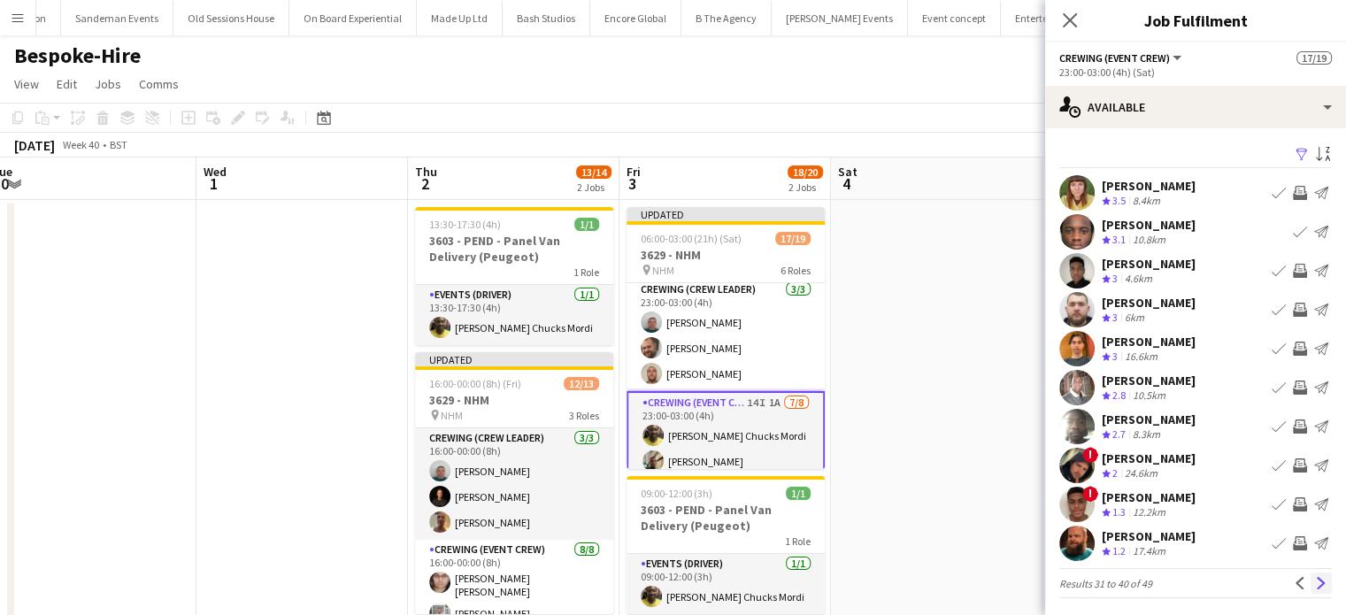
click at [1310, 590] on button "Next" at bounding box center [1320, 582] width 21 height 21
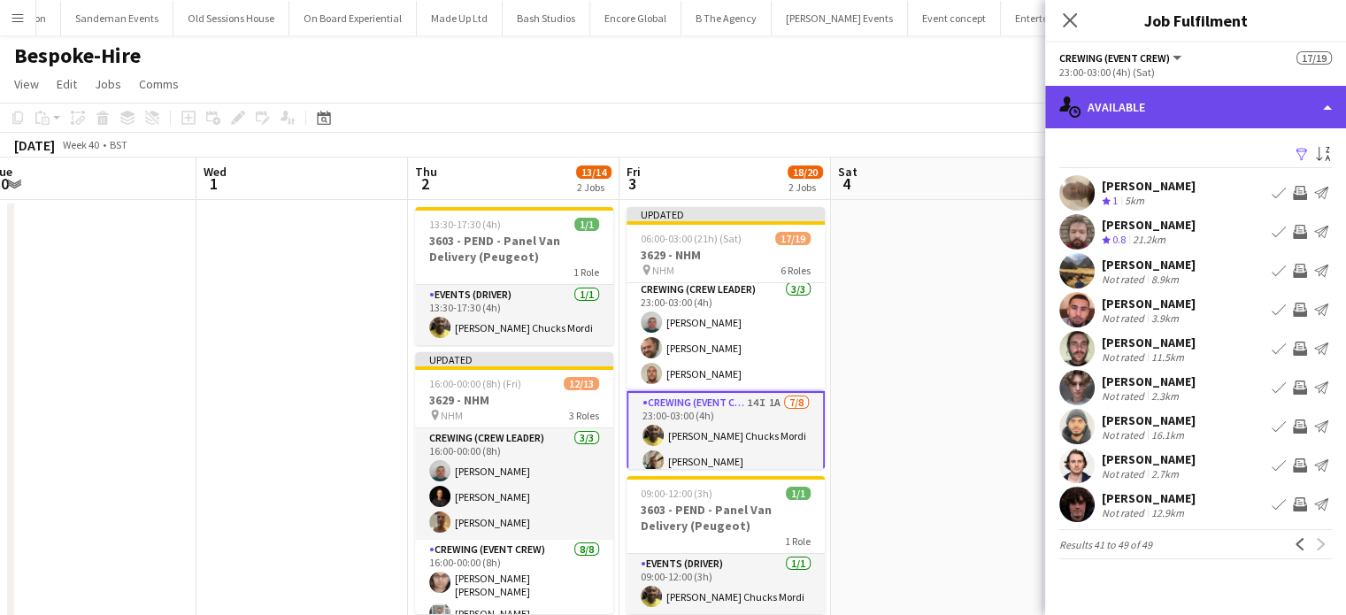
click at [1281, 114] on div "single-neutral-actions-upload Available" at bounding box center [1195, 107] width 301 height 42
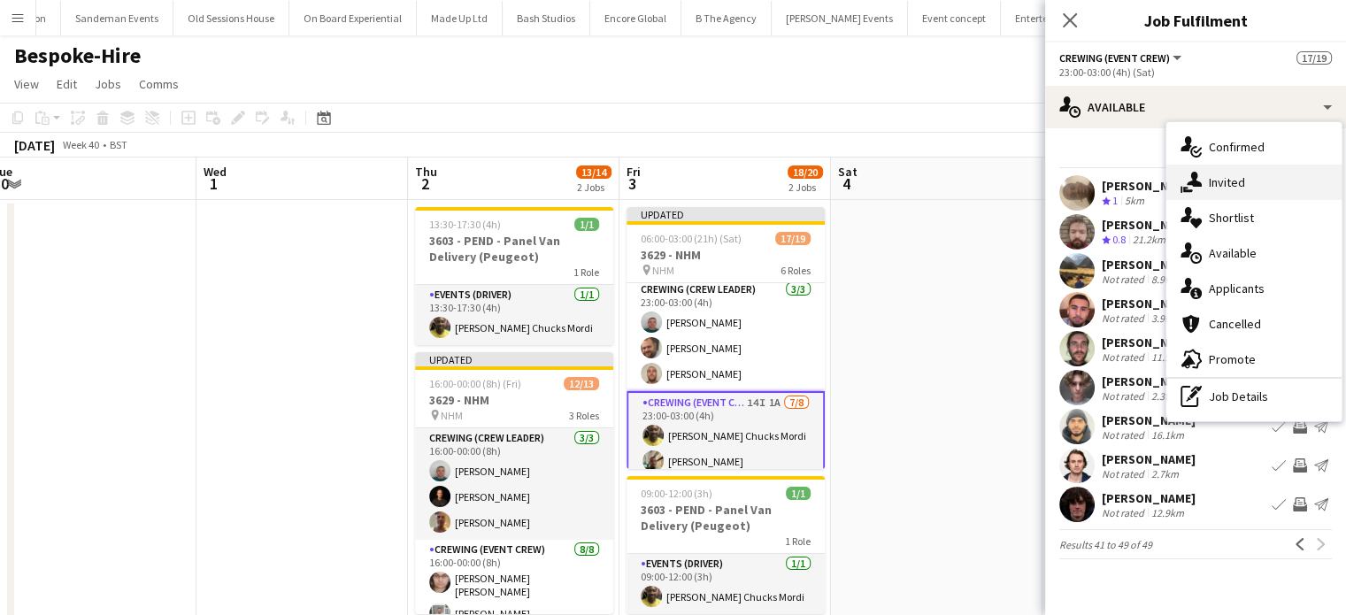
click at [1299, 187] on div "single-neutral-actions-share-1 Invited" at bounding box center [1253, 182] width 175 height 35
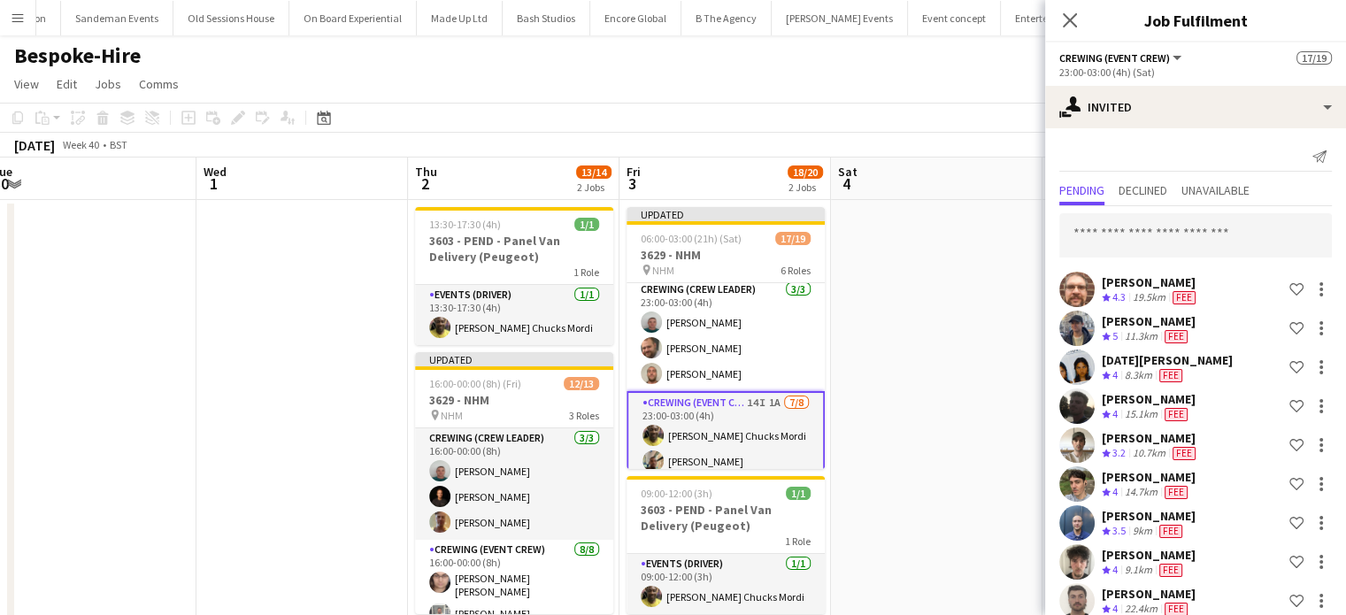
scroll to position [215, 0]
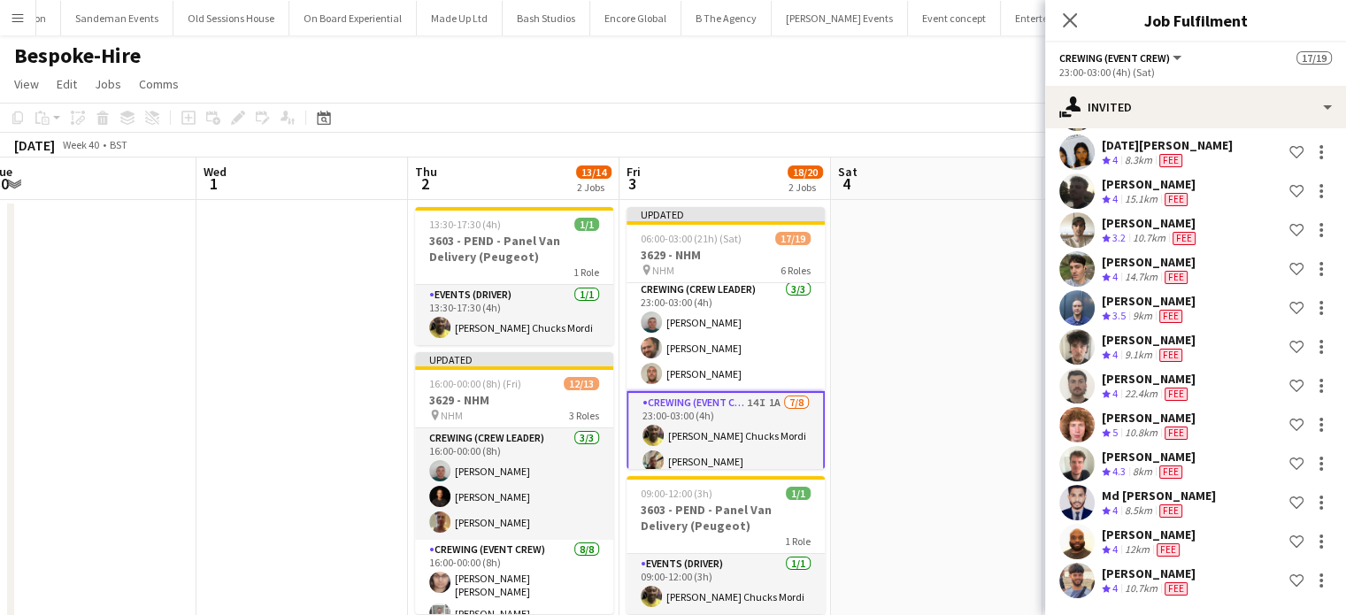
click at [892, 274] on app-date-cell at bounding box center [936, 481] width 211 height 563
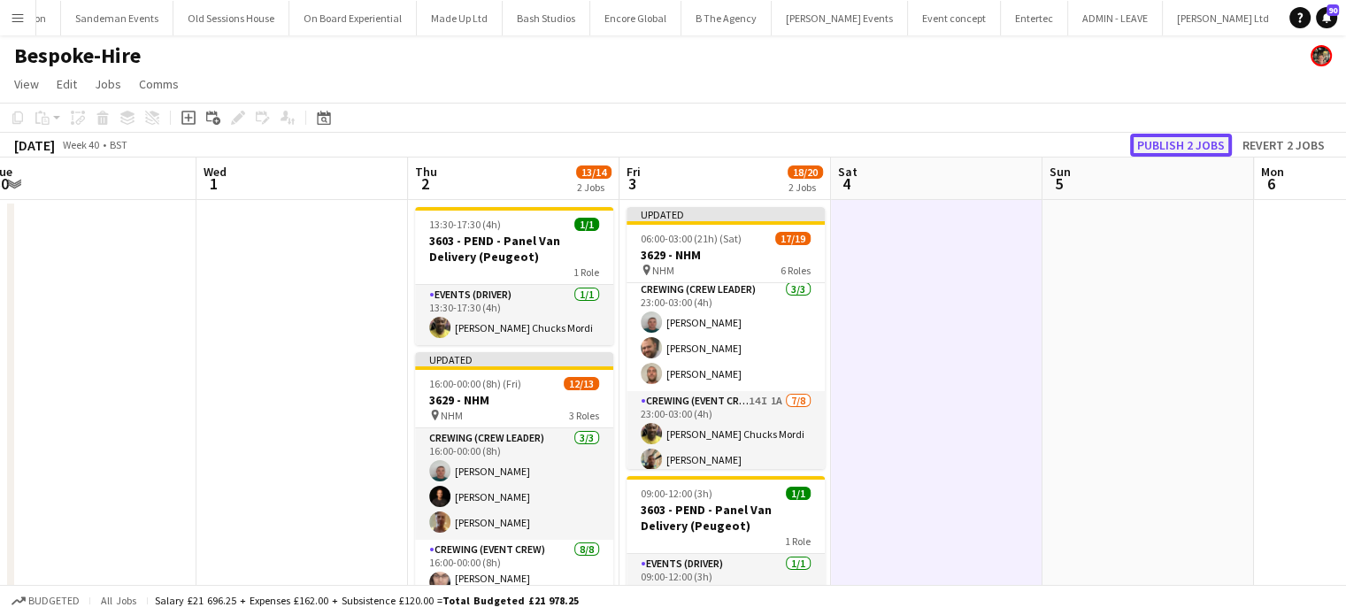
click at [1185, 150] on button "Publish 2 jobs" at bounding box center [1181, 145] width 102 height 23
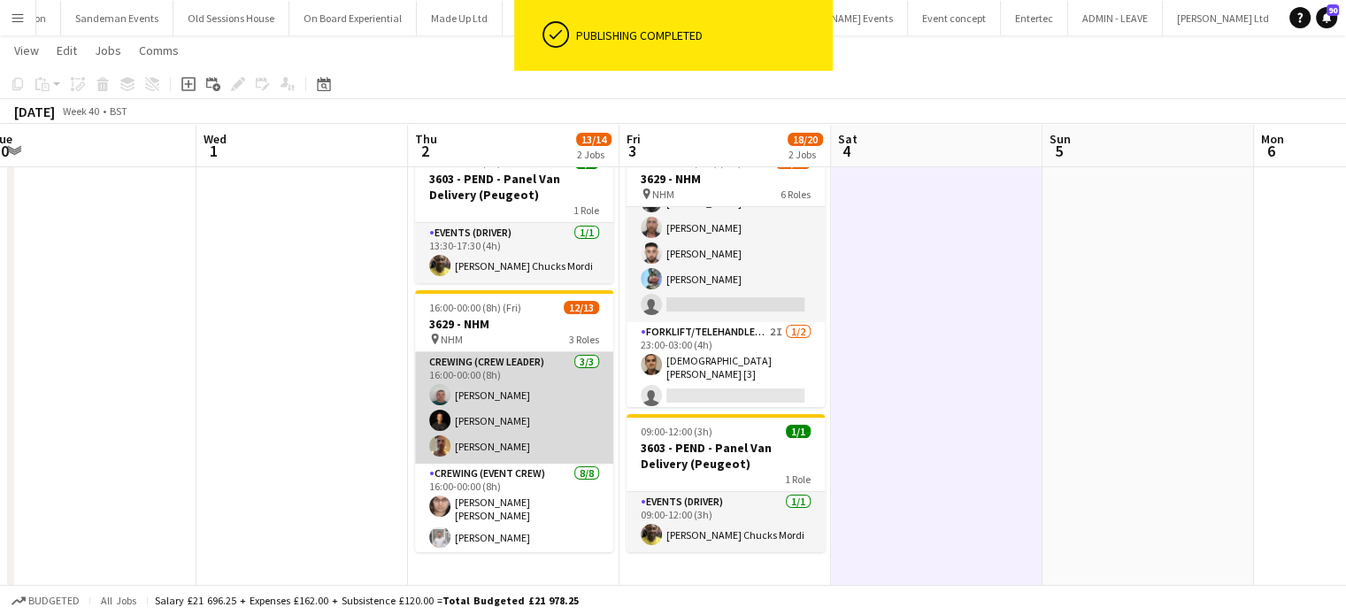
scroll to position [237, 0]
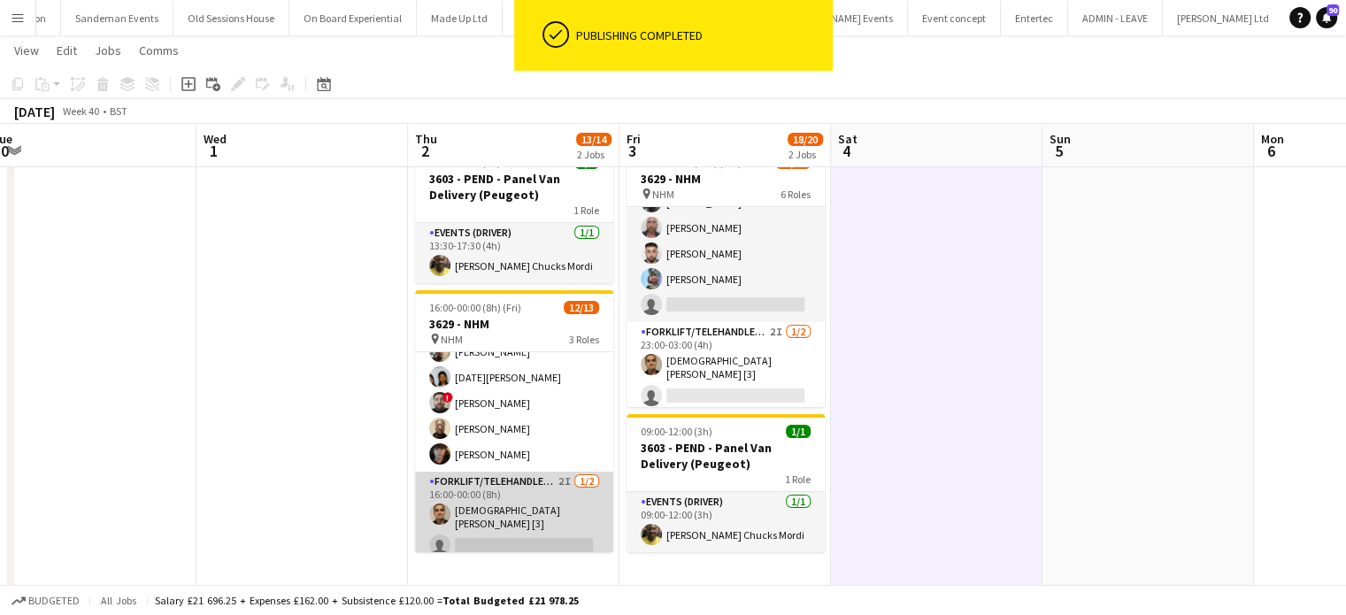
click at [556, 525] on app-card-role "Forklift/Telehandler operator 2I 1/2 16:00-00:00 (8h) Christian Hopper [3] sing…" at bounding box center [514, 517] width 198 height 91
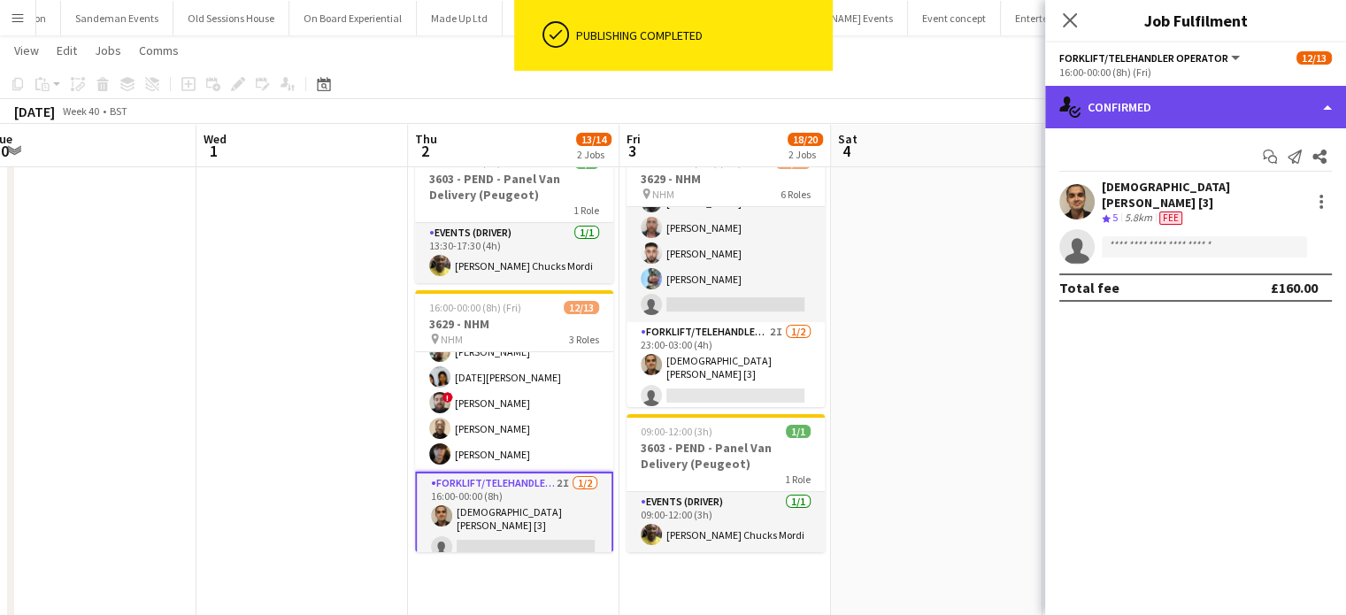
click at [1183, 119] on div "single-neutral-actions-check-2 Confirmed" at bounding box center [1195, 107] width 301 height 42
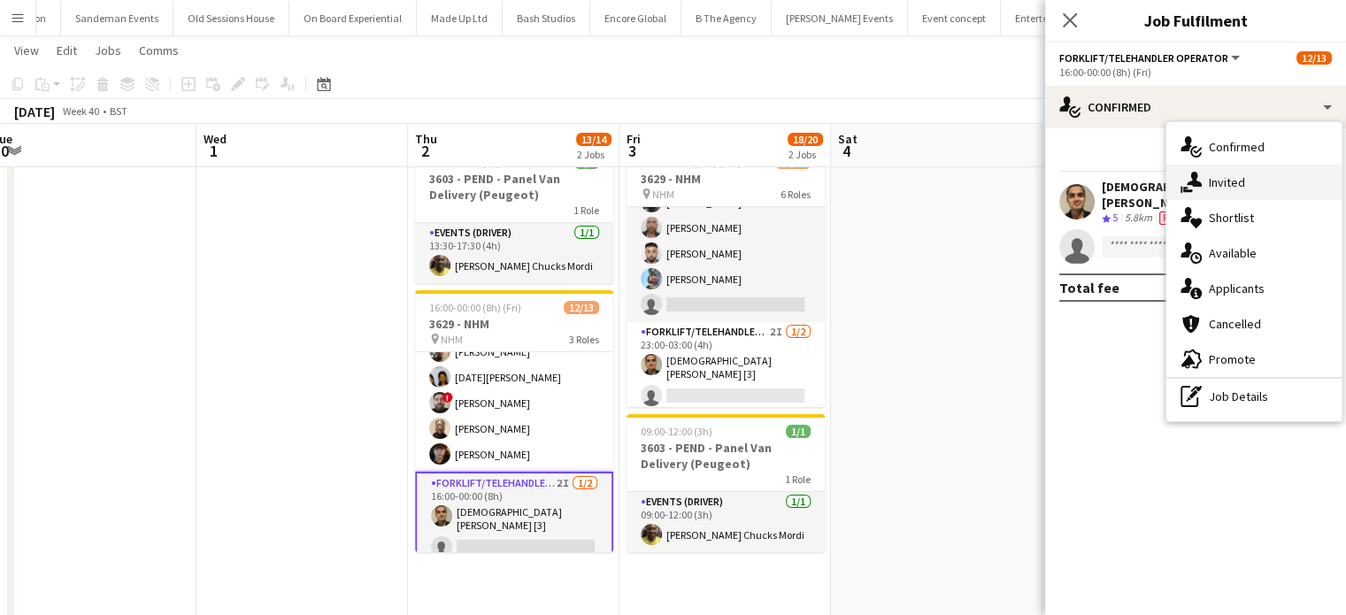
click at [1250, 194] on div "single-neutral-actions-share-1 Invited" at bounding box center [1253, 182] width 175 height 35
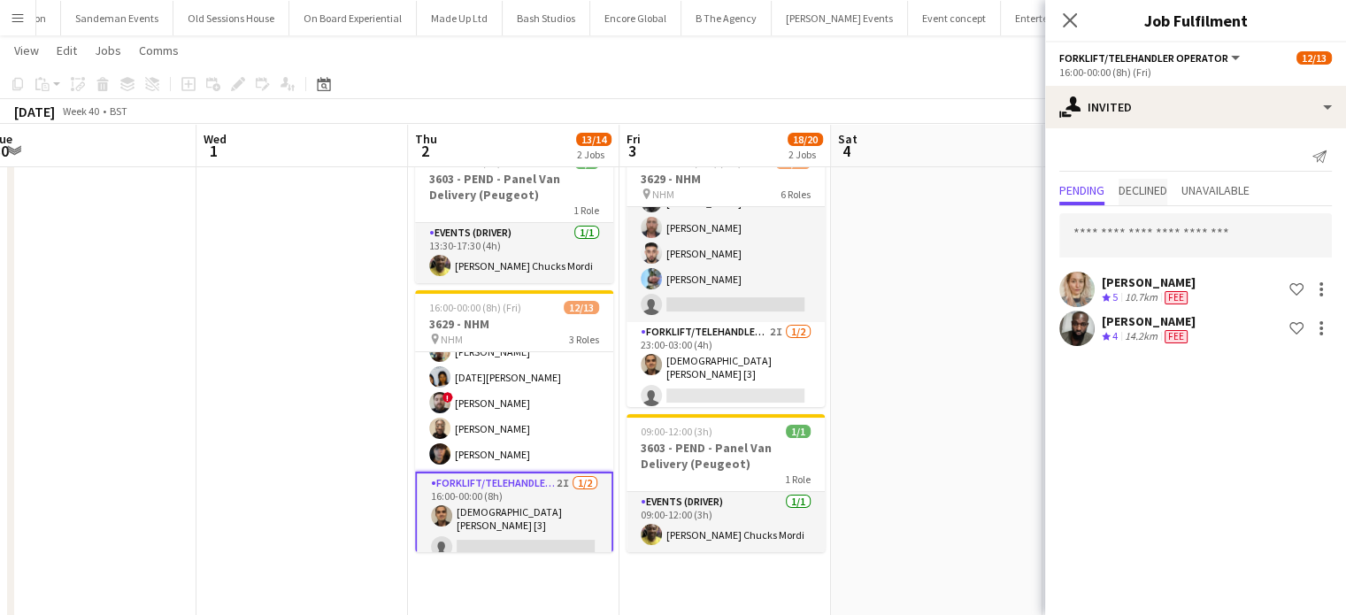
click at [1143, 195] on span "Declined" at bounding box center [1142, 190] width 49 height 12
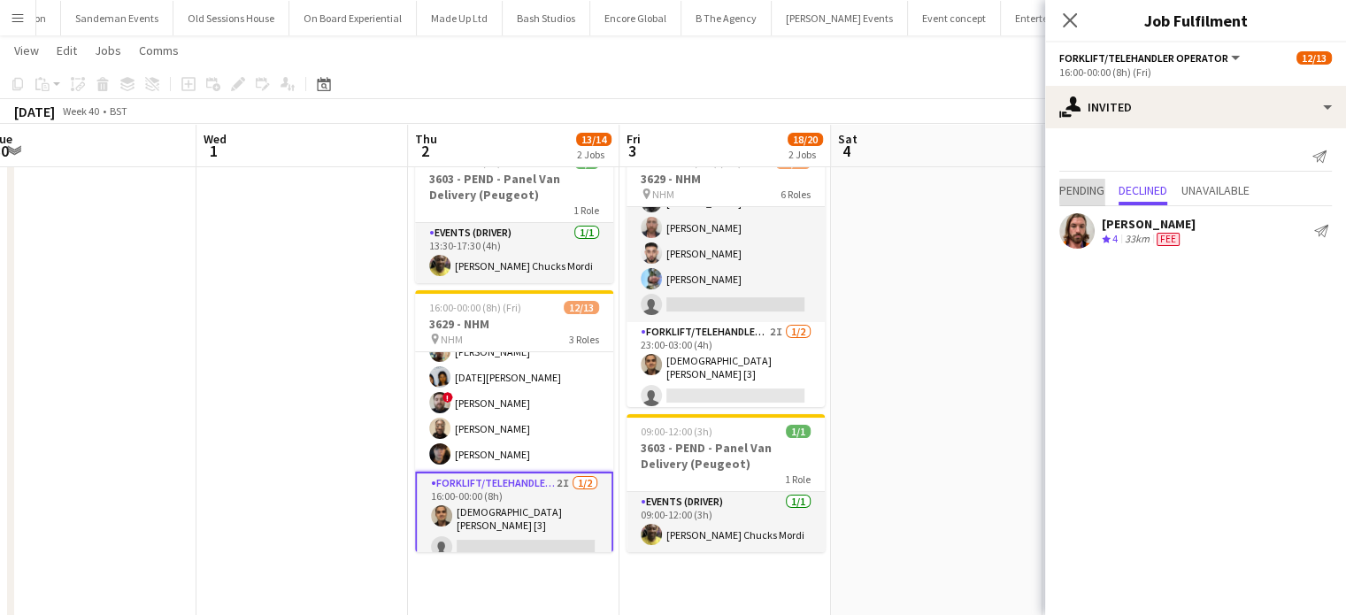
click at [1098, 192] on span "Pending" at bounding box center [1081, 190] width 45 height 12
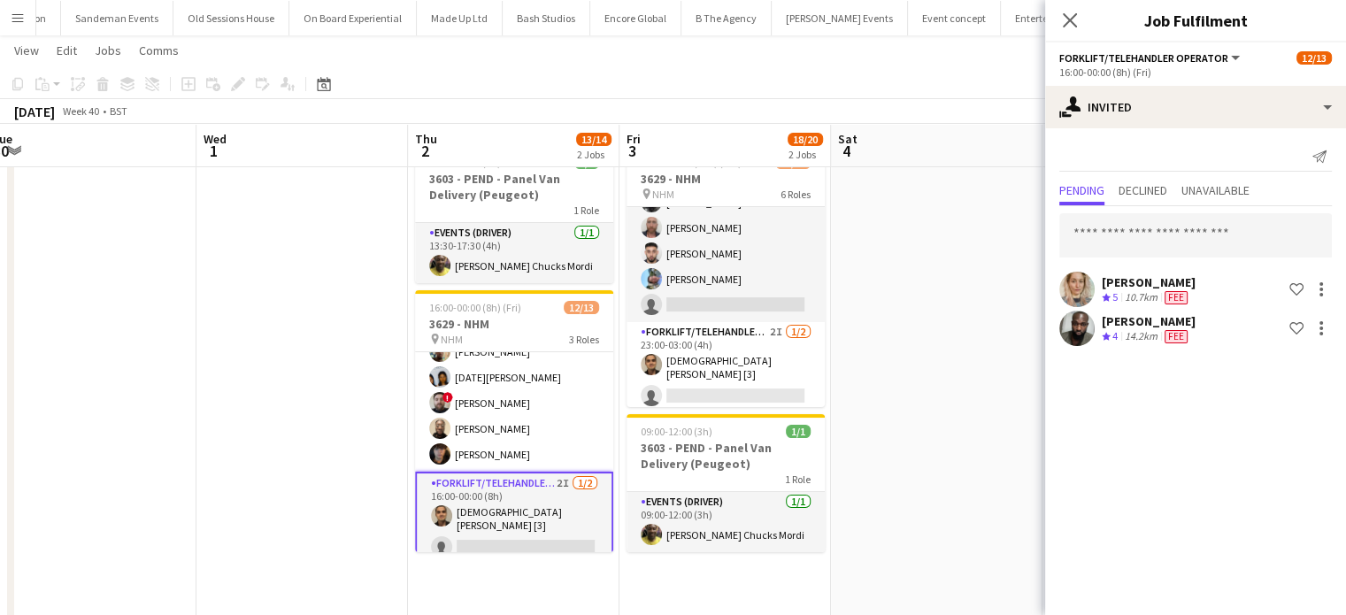
click at [1160, 300] on div "10.7km" at bounding box center [1141, 297] width 40 height 15
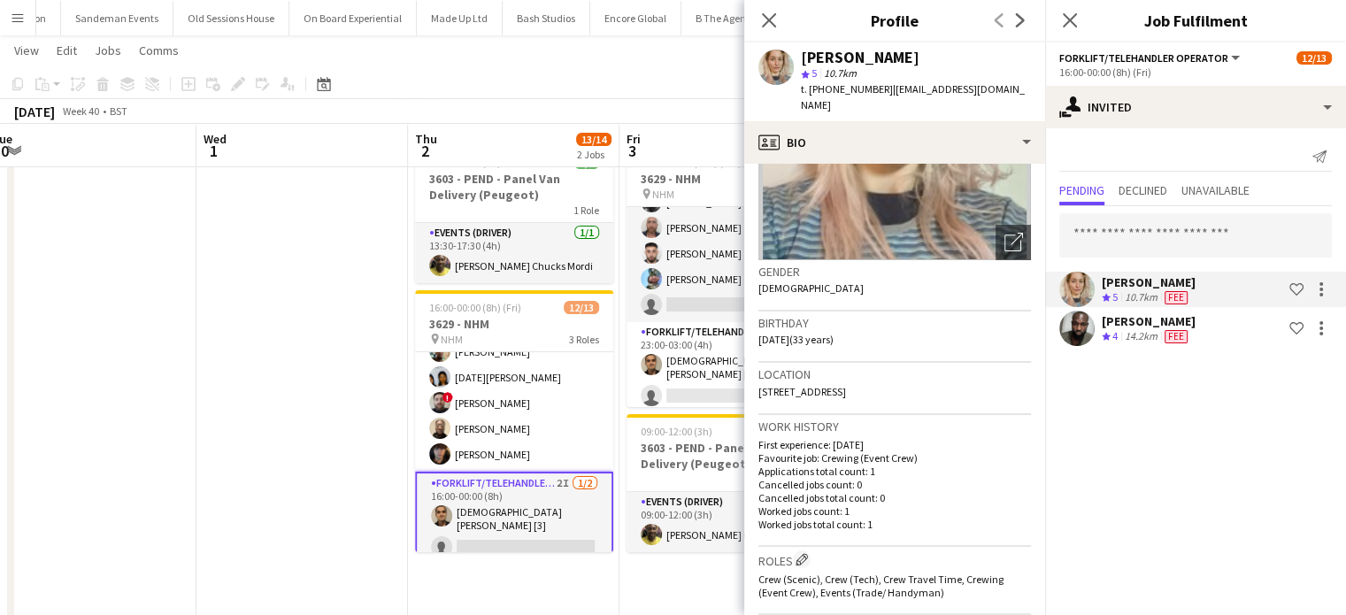
scroll to position [188, 0]
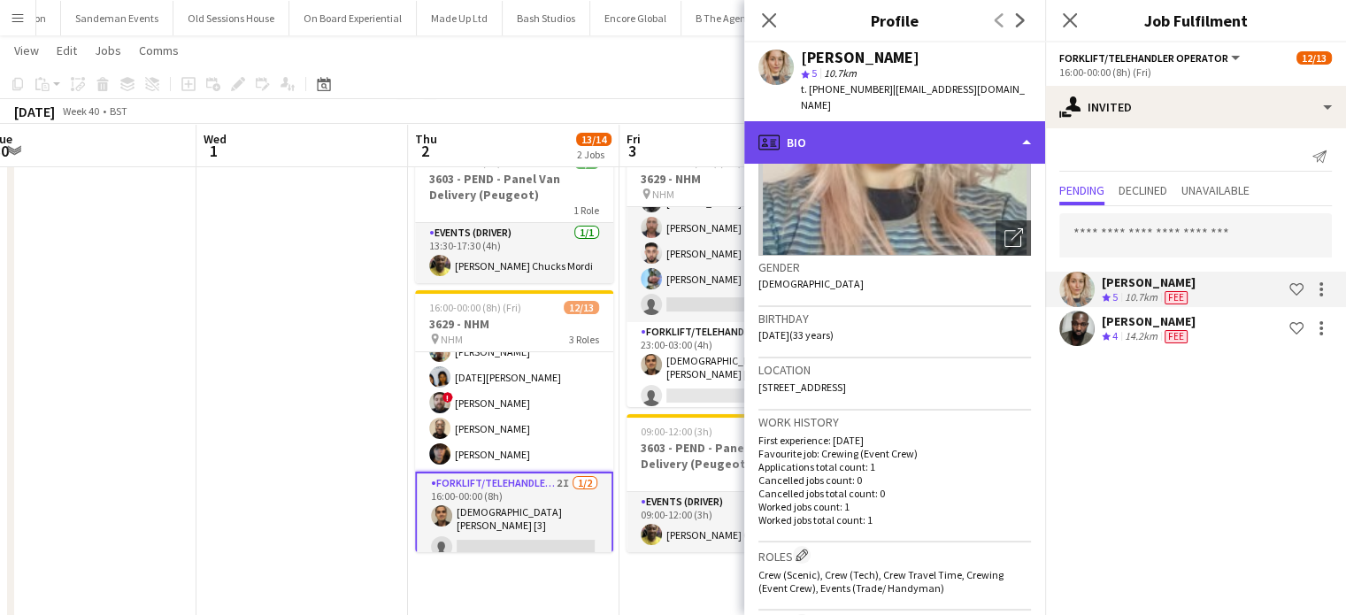
click at [941, 135] on div "profile Bio" at bounding box center [894, 142] width 301 height 42
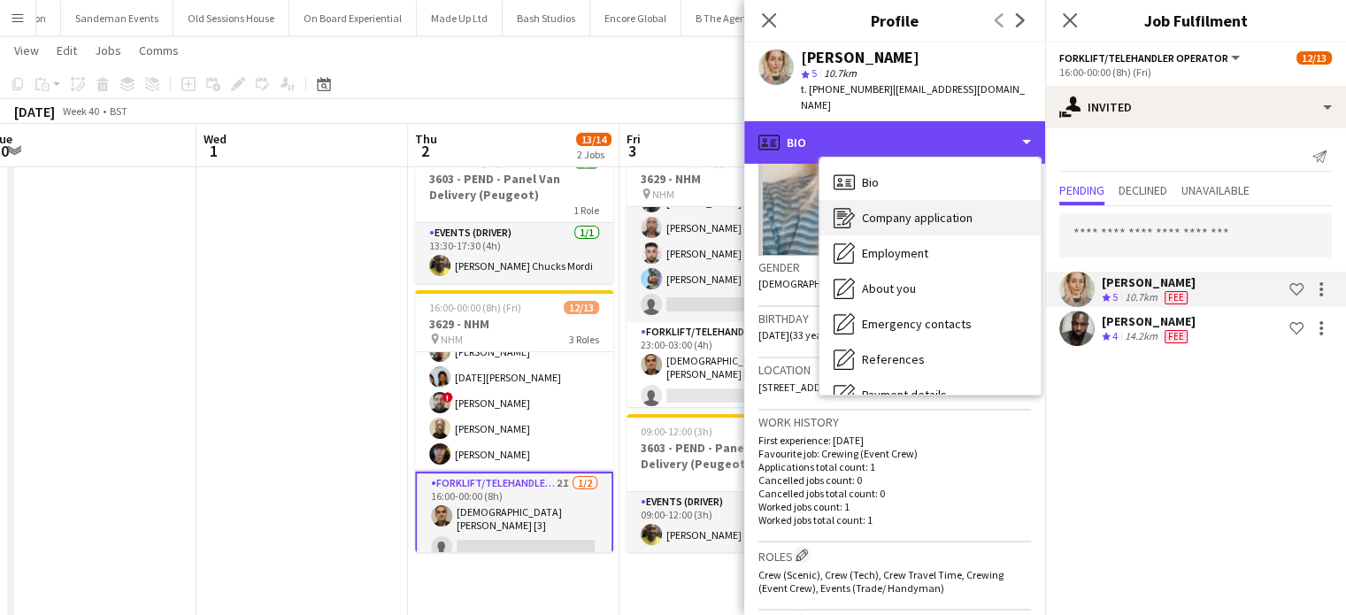
scroll to position [379, 0]
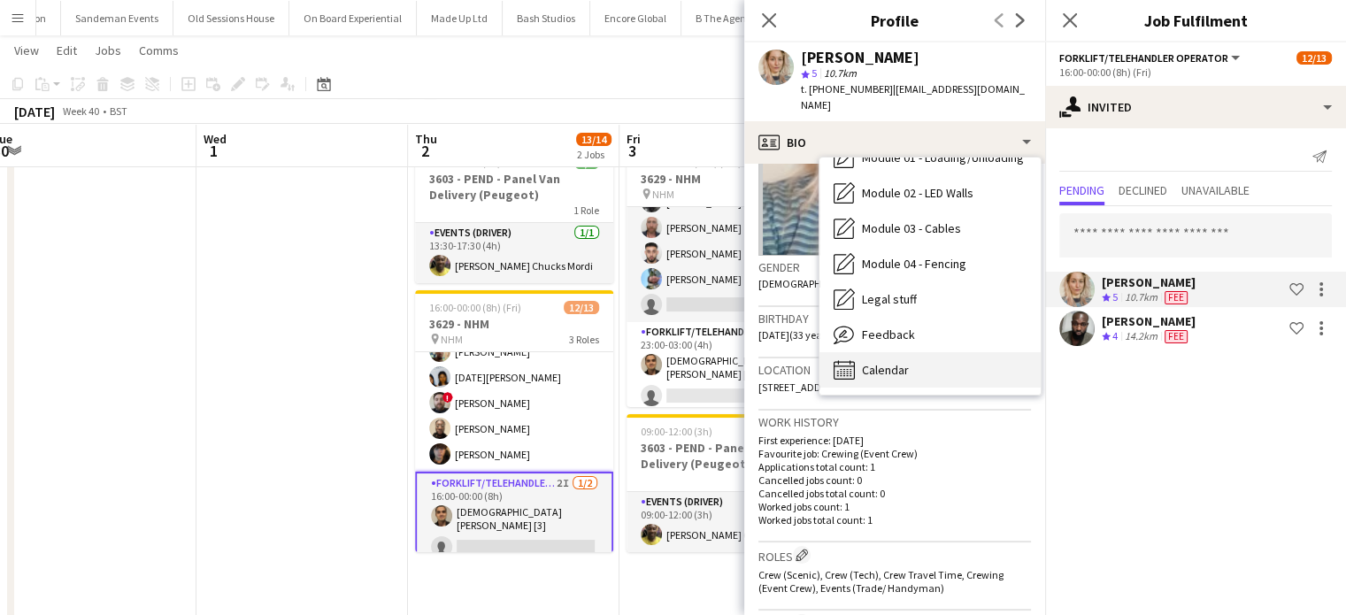
click at [896, 352] on div "Calendar Calendar" at bounding box center [929, 369] width 221 height 35
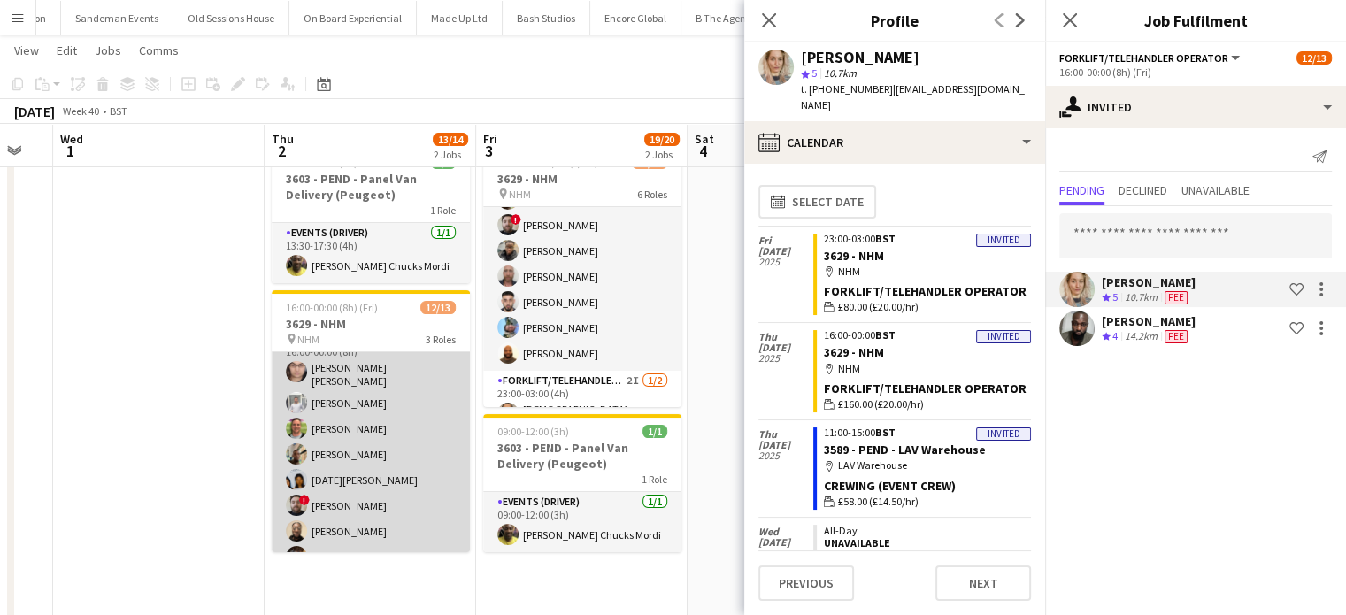
scroll to position [0, 0]
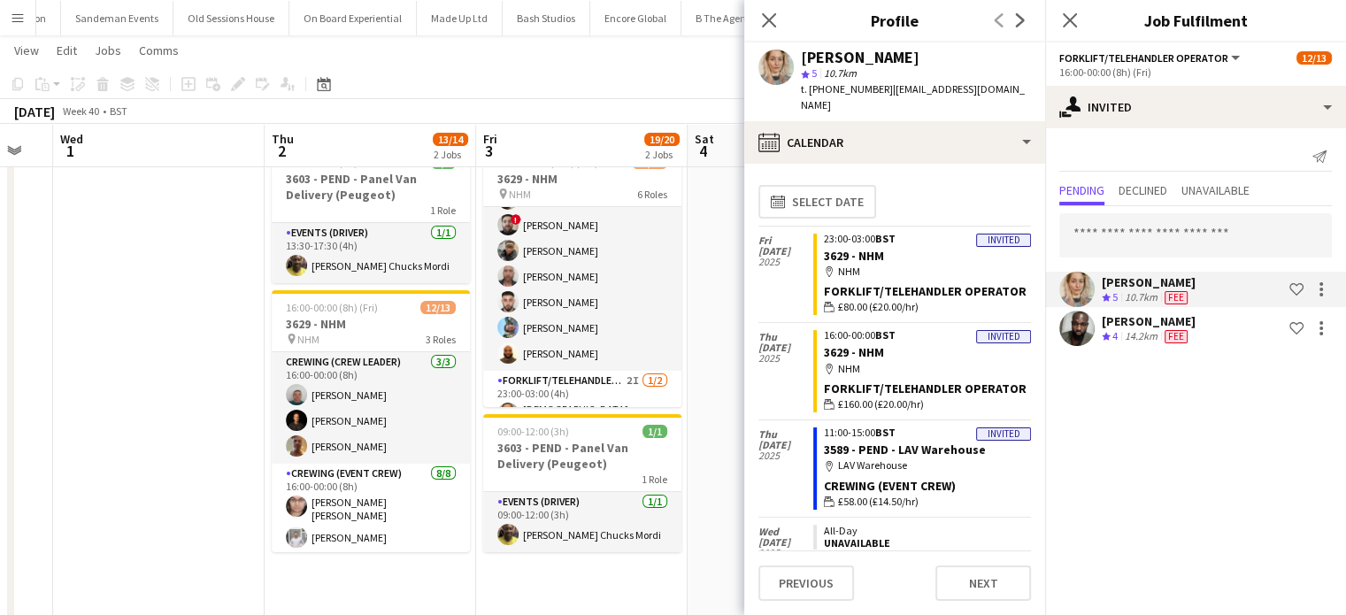
click at [244, 424] on app-date-cell at bounding box center [158, 419] width 211 height 563
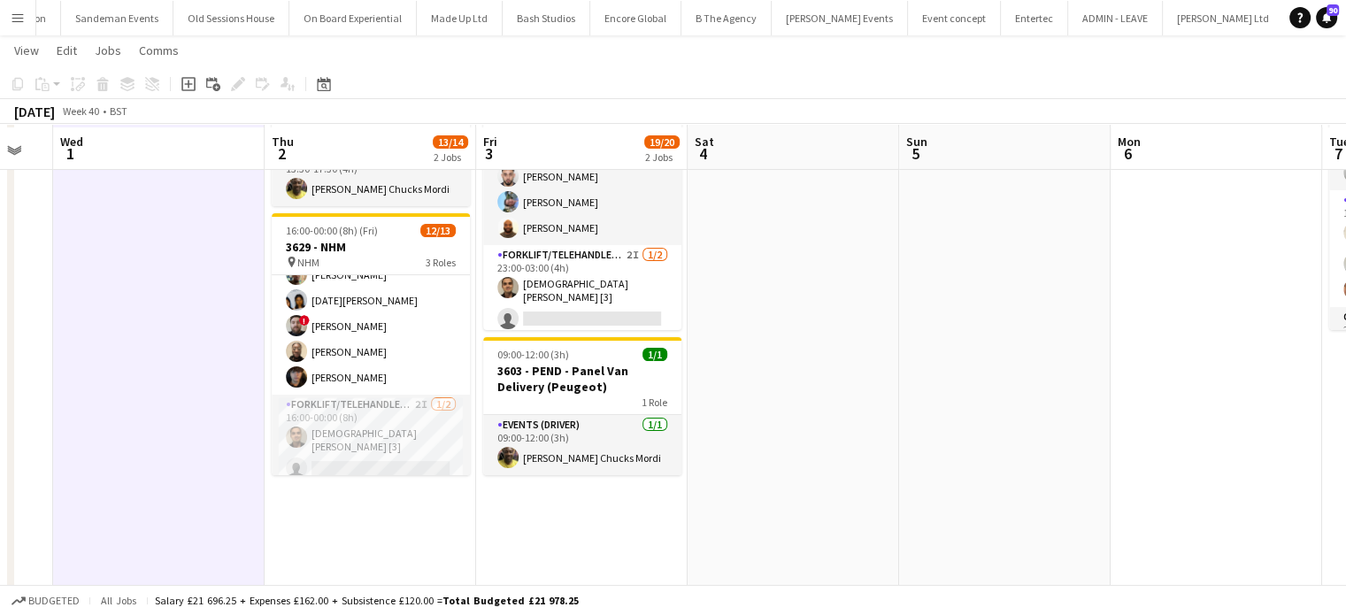
scroll to position [165, 0]
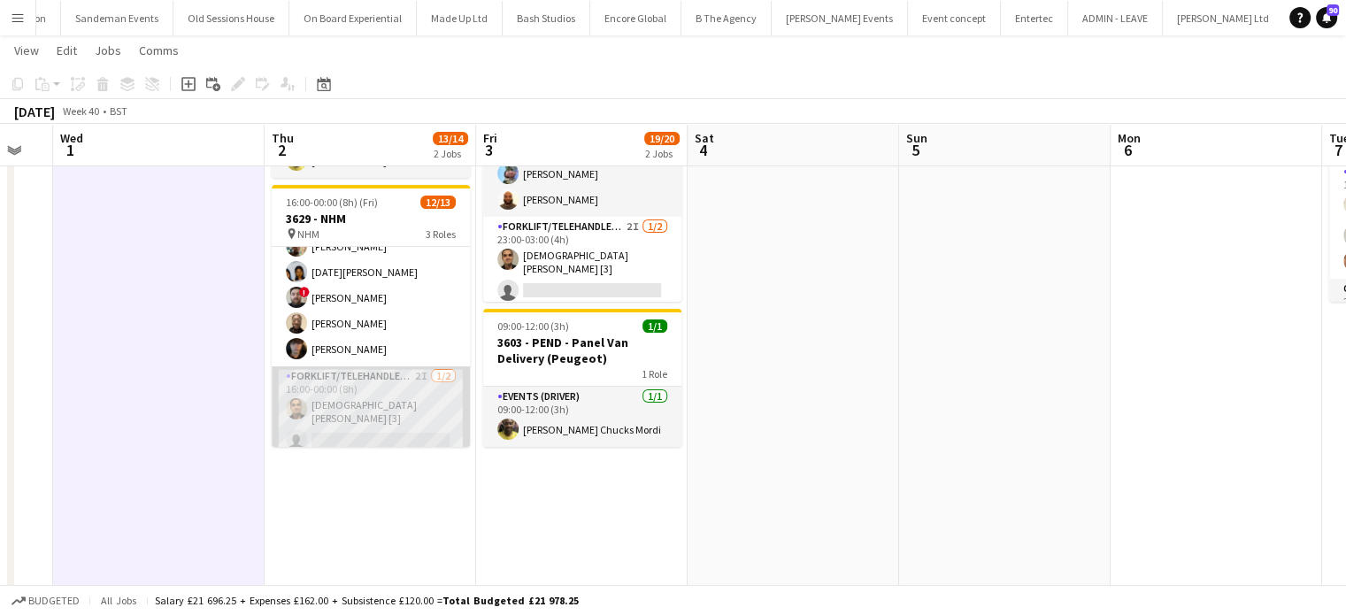
click at [411, 408] on app-card-role "Forklift/Telehandler operator 2I 1/2 16:00-00:00 (8h) Christian Hopper [3] sing…" at bounding box center [371, 411] width 198 height 91
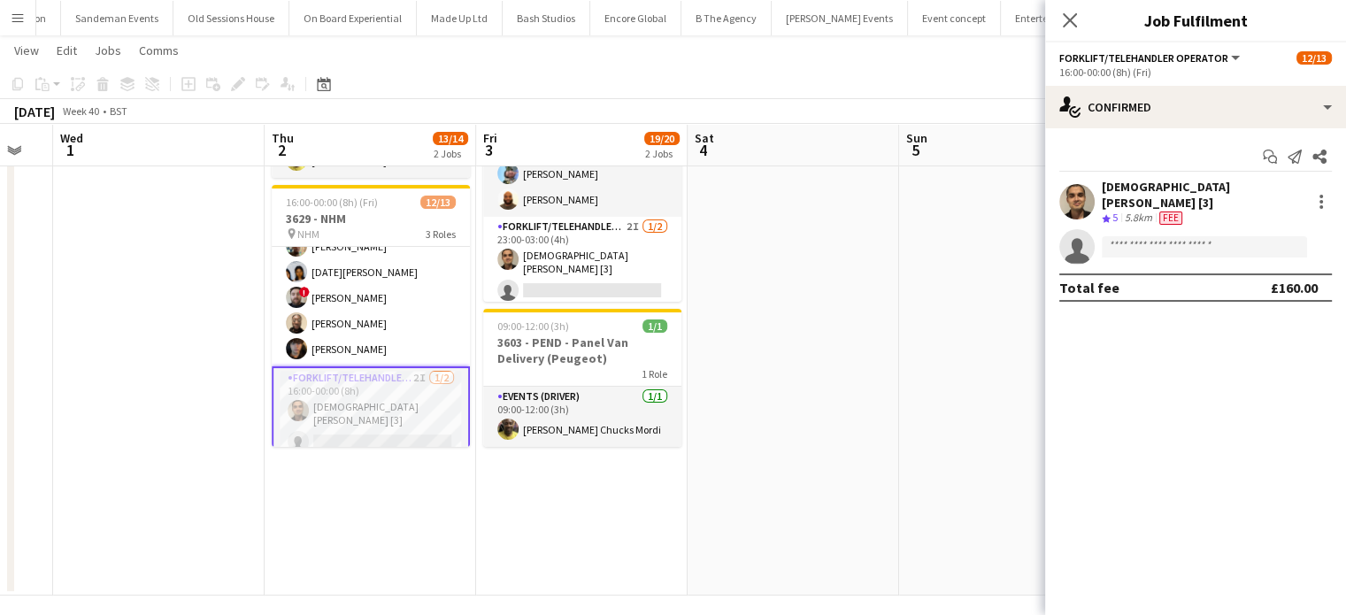
click at [1184, 188] on div "Christian Hopper [3]" at bounding box center [1202, 195] width 202 height 32
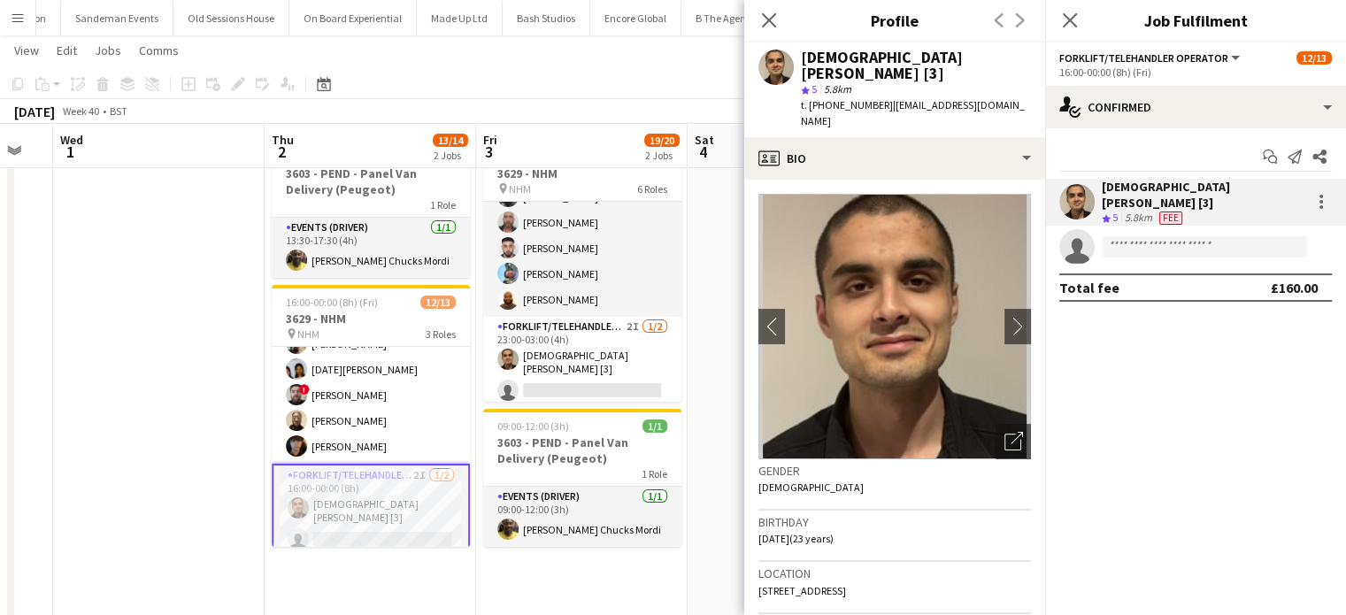
scroll to position [67, 0]
click at [584, 579] on app-date-cell "06:00-03:00 (21h) (Sat) 18/19 3629 - NHM pin NHM 6 Roles Crewing (Crew Leader) …" at bounding box center [581, 412] width 211 height 563
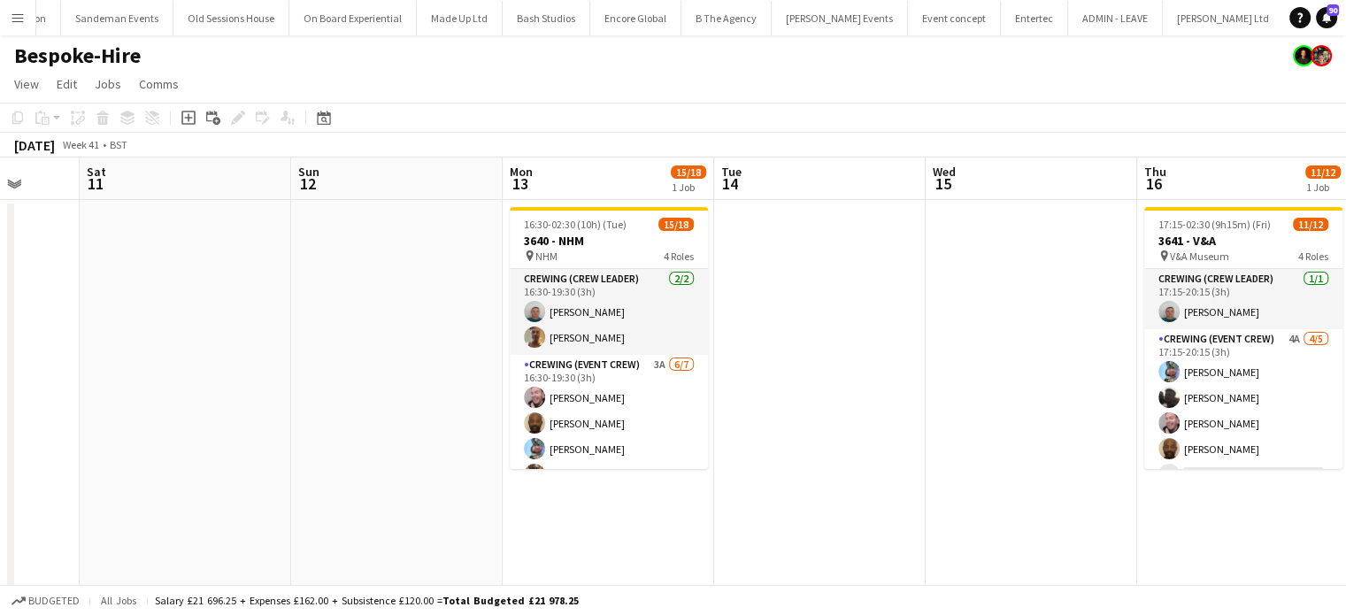
scroll to position [0, 549]
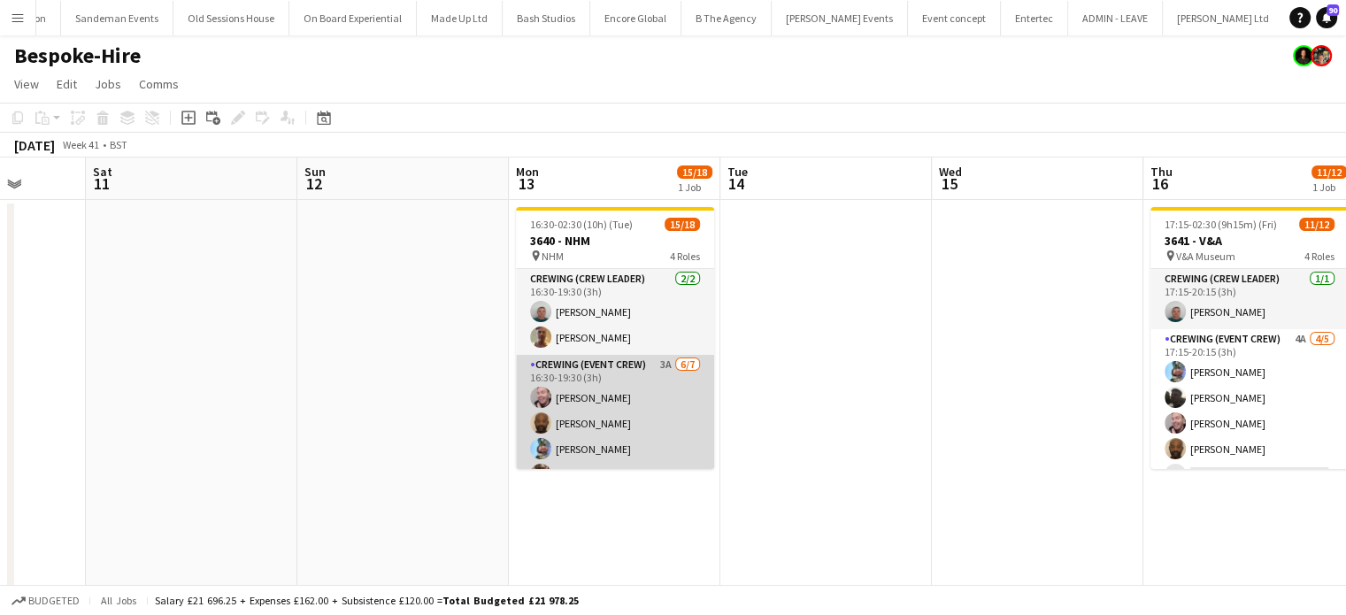
click at [638, 422] on app-card-role "Crewing (Event Crew) 3A 6/7 16:30-19:30 (3h) Eldon Taylor Kevin Olanrewaju Liam…" at bounding box center [615, 462] width 198 height 214
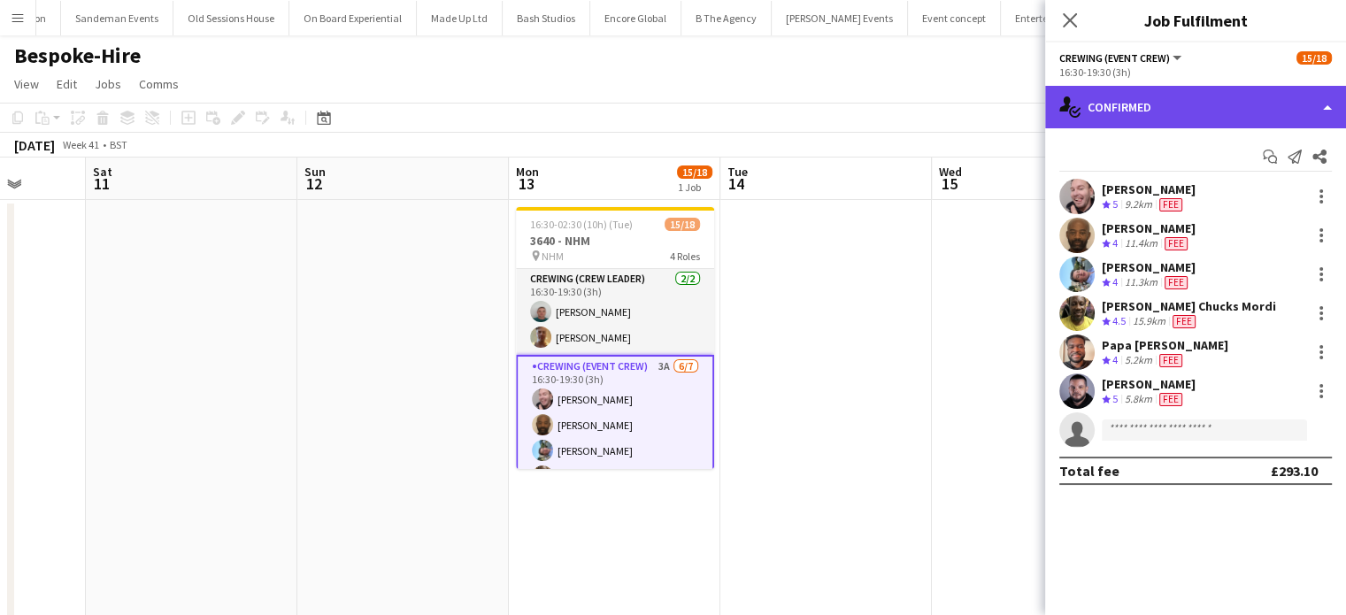
click at [1235, 106] on div "single-neutral-actions-check-2 Confirmed" at bounding box center [1195, 107] width 301 height 42
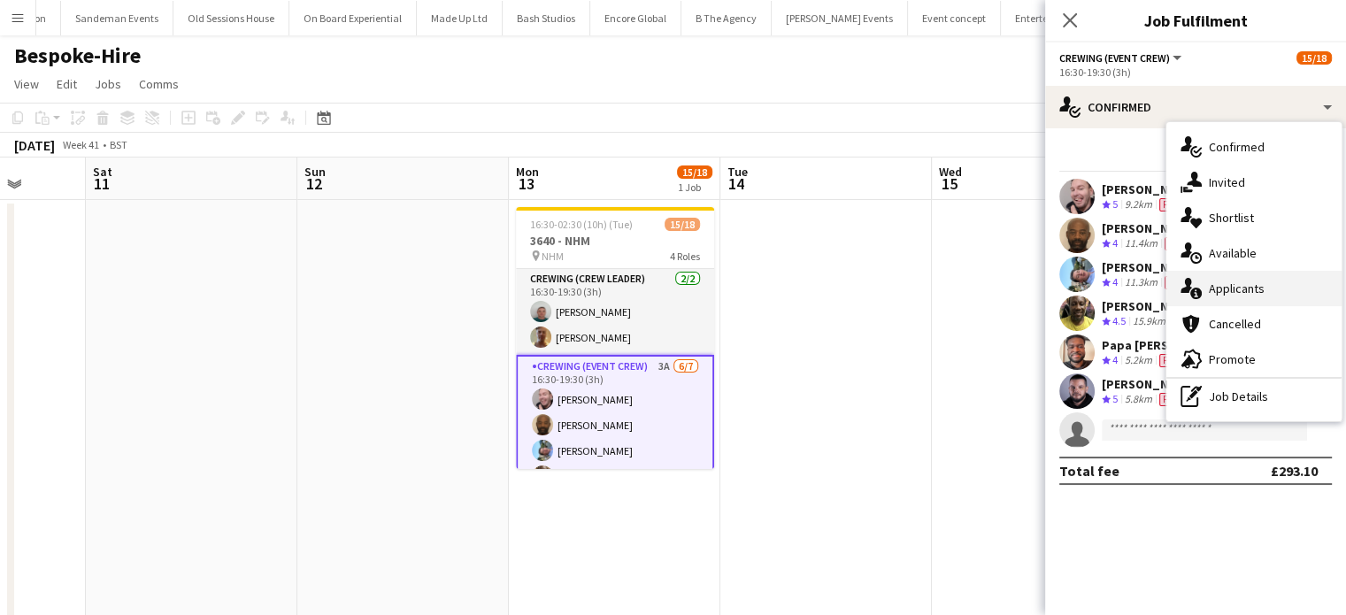
click at [1236, 285] on span "Applicants" at bounding box center [1237, 288] width 56 height 16
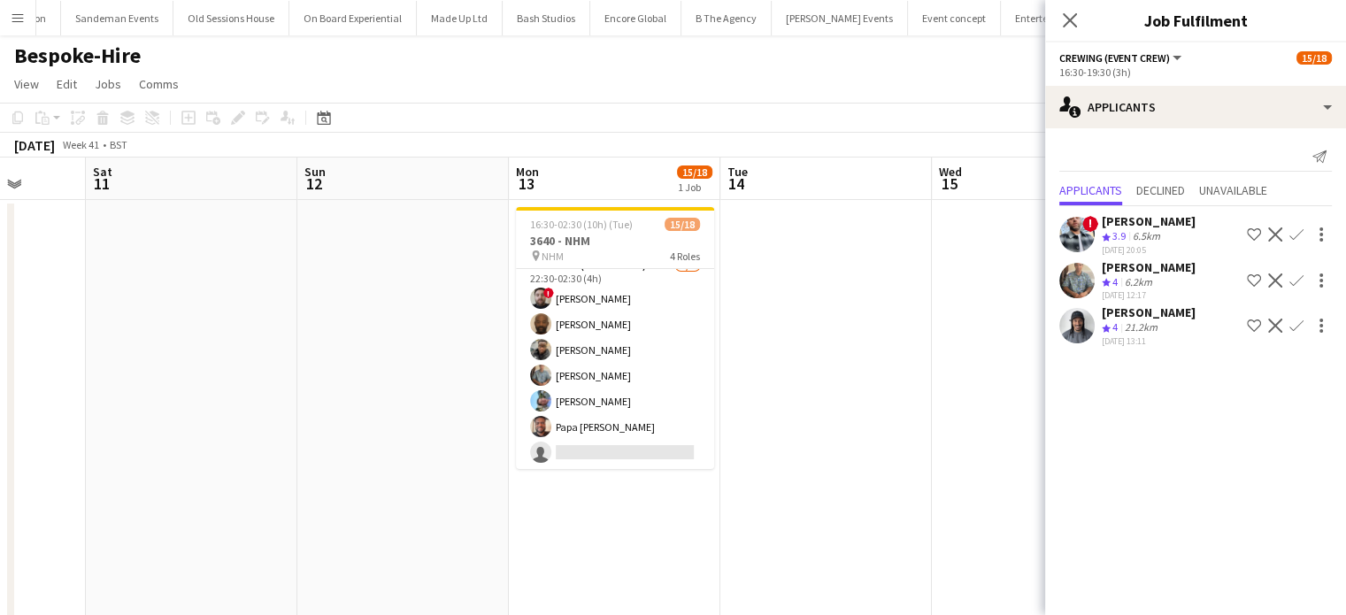
click at [655, 417] on app-card-role "Crewing (Event Crew) 2A 6/7 22:30-02:30 (4h) ! Sergey Dominguez Kevin Olanrewaj…" at bounding box center [615, 363] width 198 height 214
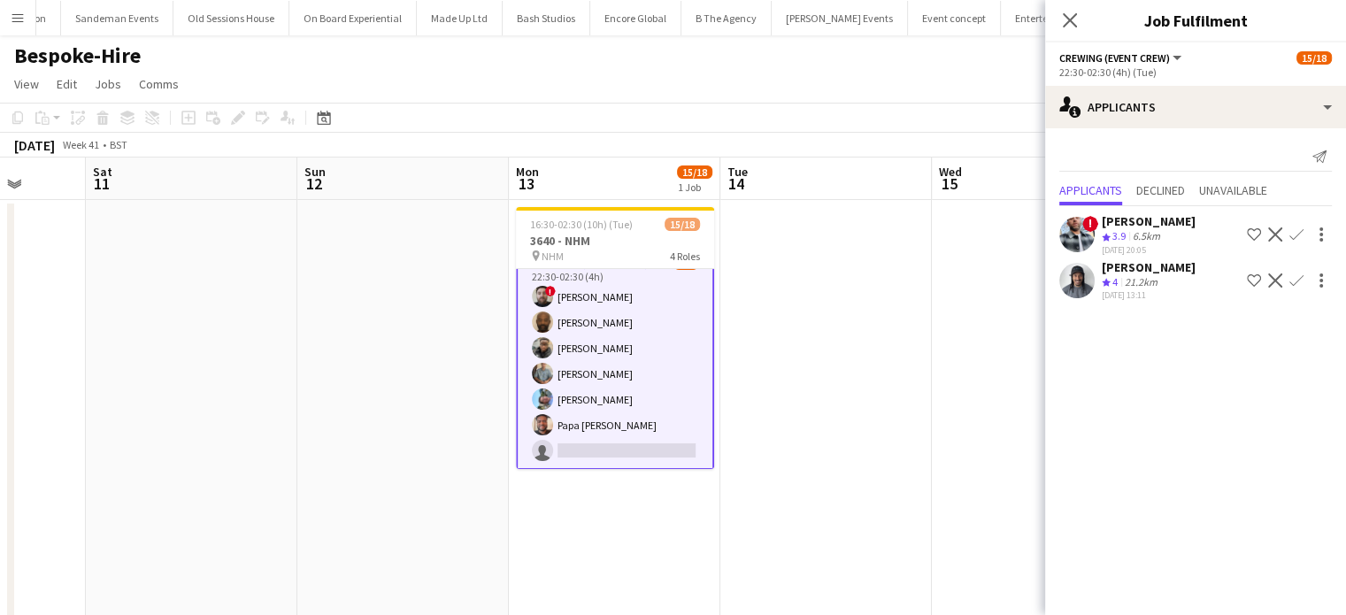
scroll to position [401, 0]
click at [1292, 281] on app-icon "Confirm" at bounding box center [1296, 280] width 14 height 14
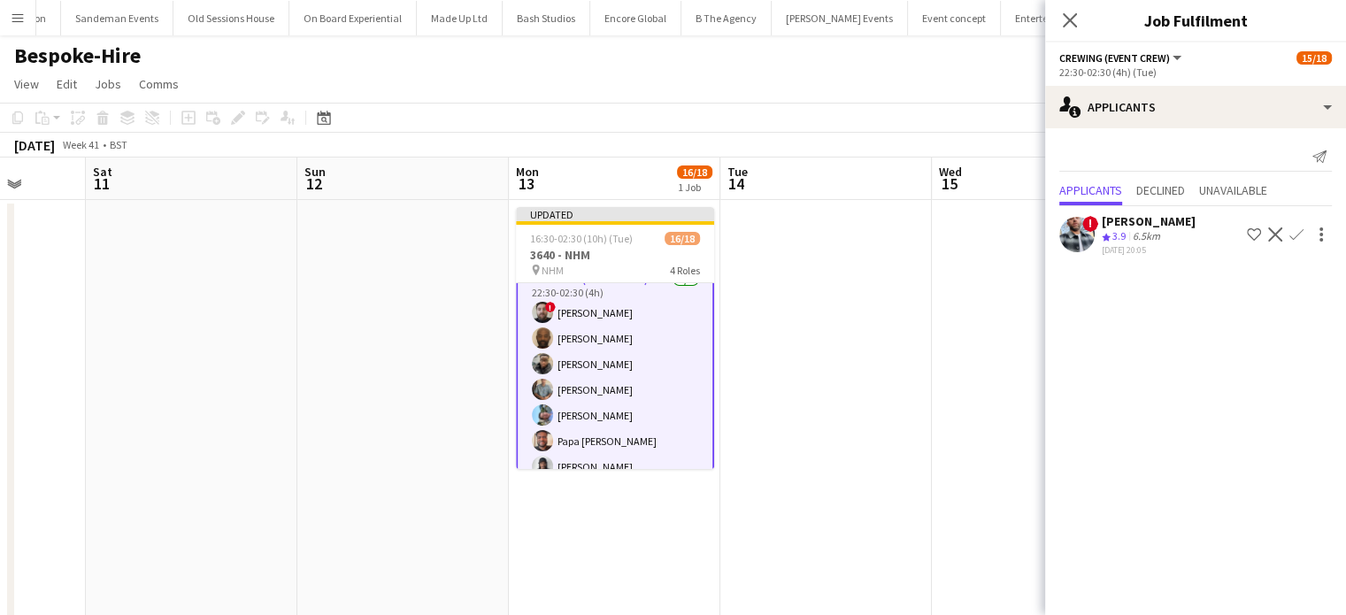
scroll to position [0, 0]
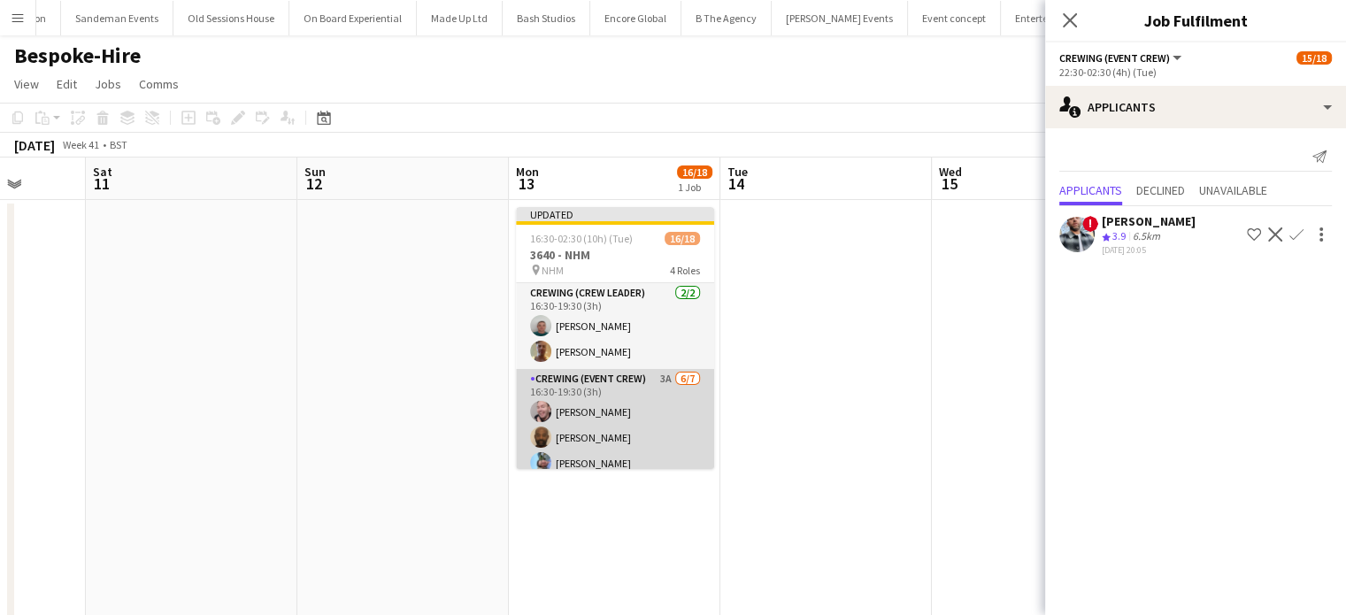
click at [653, 422] on app-card-role "Crewing (Event Crew) 3A 6/7 16:30-19:30 (3h) Eldon Taylor Kevin Olanrewaju Liam…" at bounding box center [615, 476] width 198 height 214
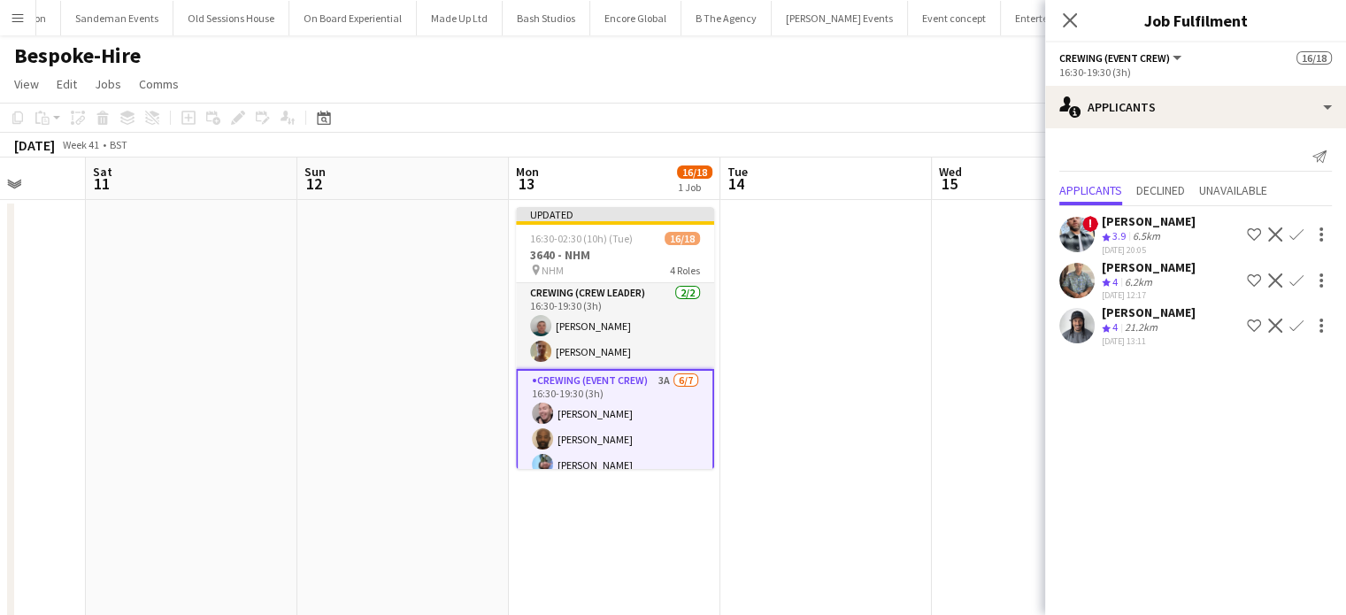
click at [1298, 321] on app-icon "Confirm" at bounding box center [1296, 326] width 14 height 14
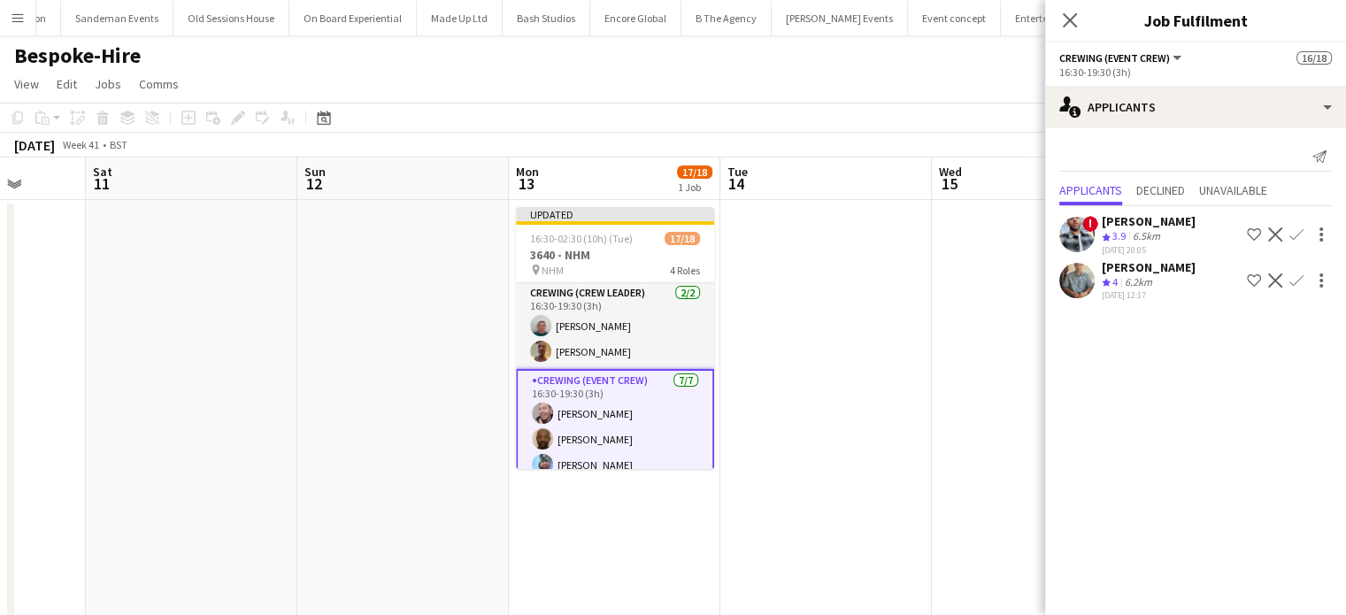
click at [877, 406] on app-date-cell at bounding box center [825, 481] width 211 height 563
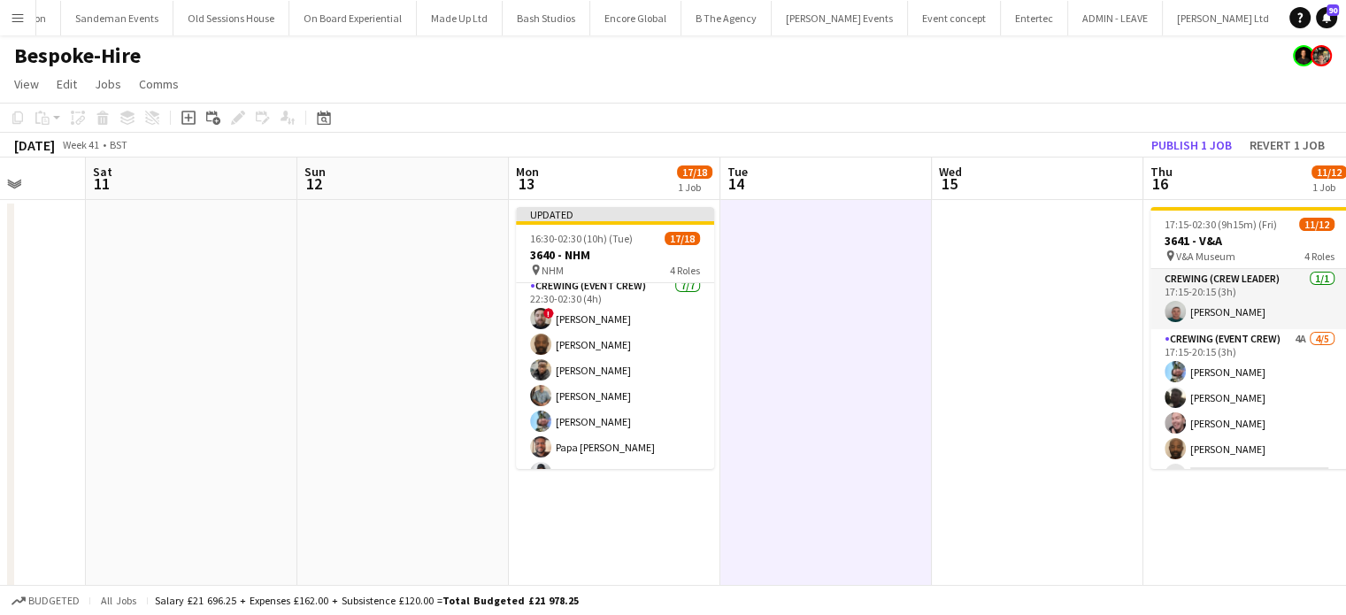
scroll to position [392, 0]
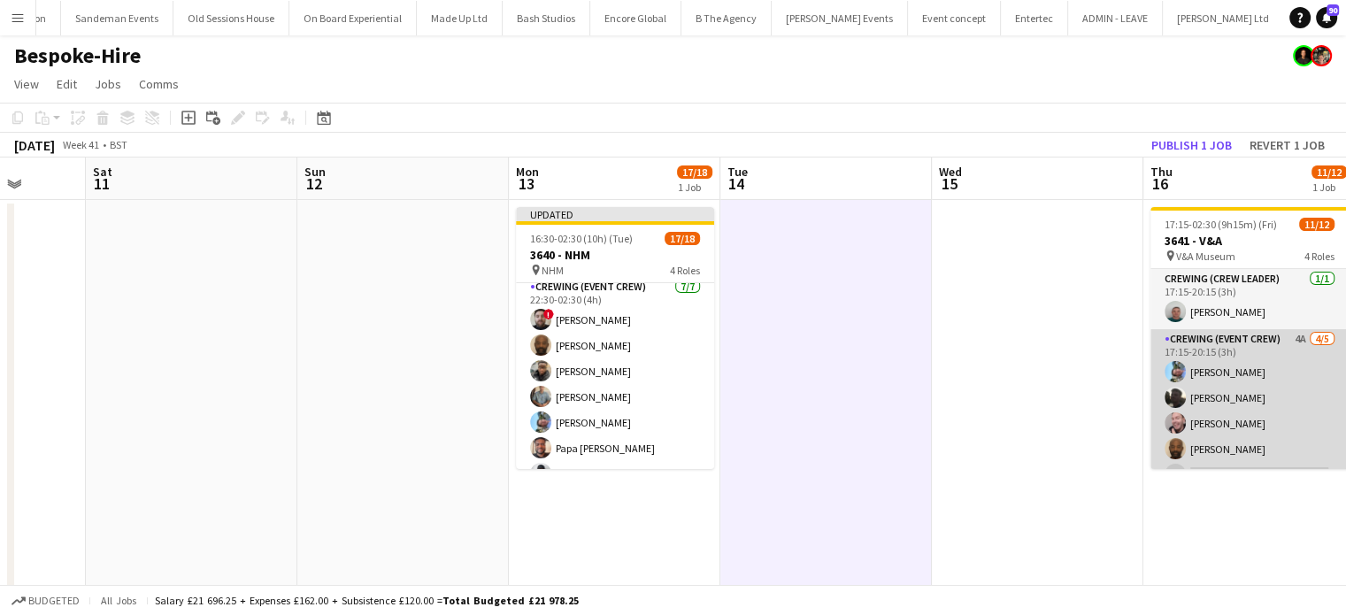
click at [1205, 365] on app-card-role "Crewing (Event Crew) 4A 4/5 17:15-20:15 (3h) Liam Kinsella Louie Applin Eldon T…" at bounding box center [1249, 410] width 198 height 163
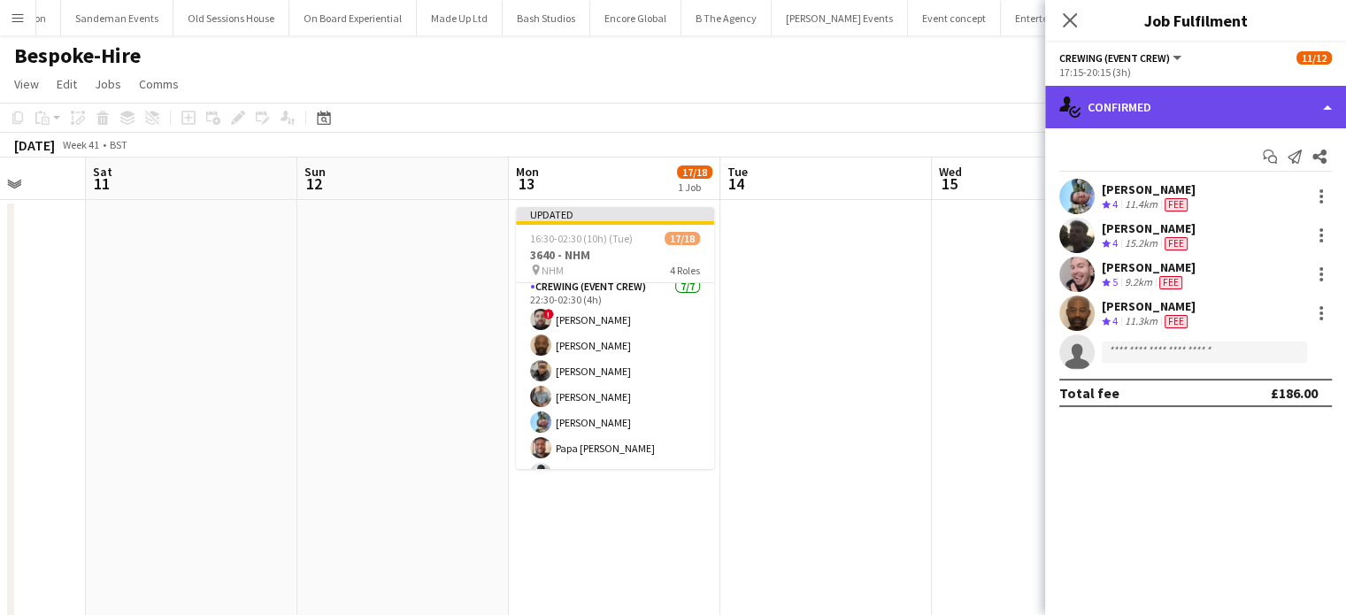
click at [1257, 100] on div "single-neutral-actions-check-2 Confirmed" at bounding box center [1195, 107] width 301 height 42
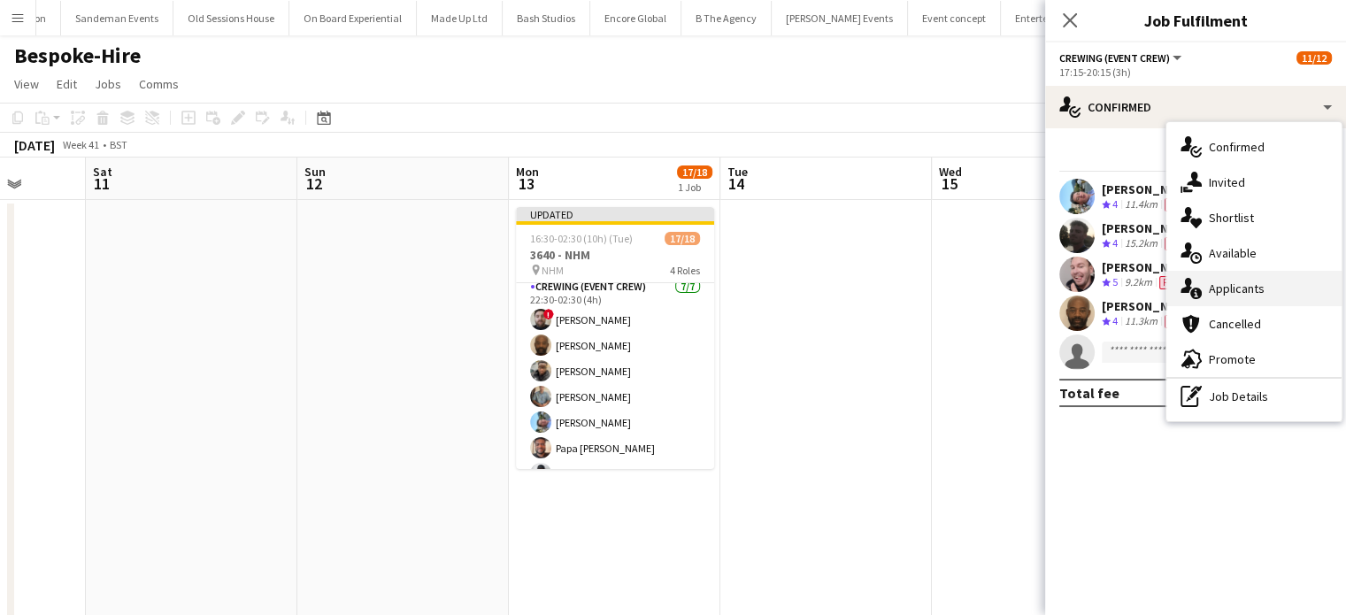
click at [1299, 289] on div "single-neutral-actions-information Applicants" at bounding box center [1253, 288] width 175 height 35
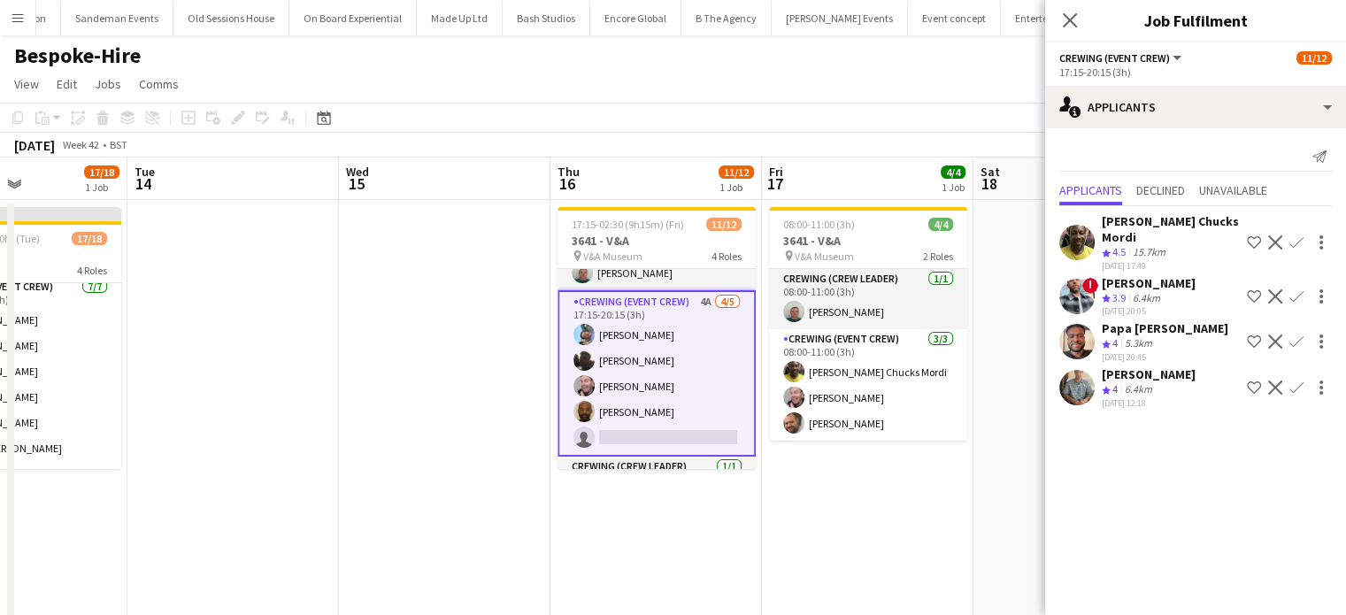
scroll to position [0, 0]
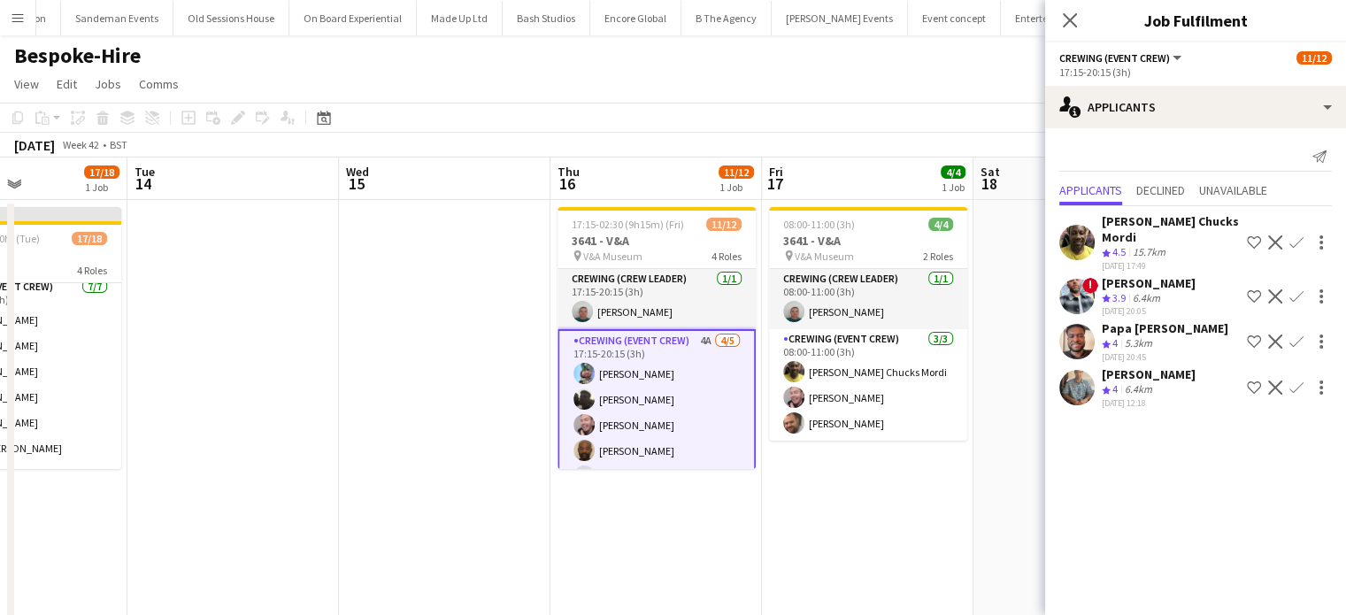
click at [1289, 244] on app-icon "Confirm" at bounding box center [1296, 242] width 14 height 14
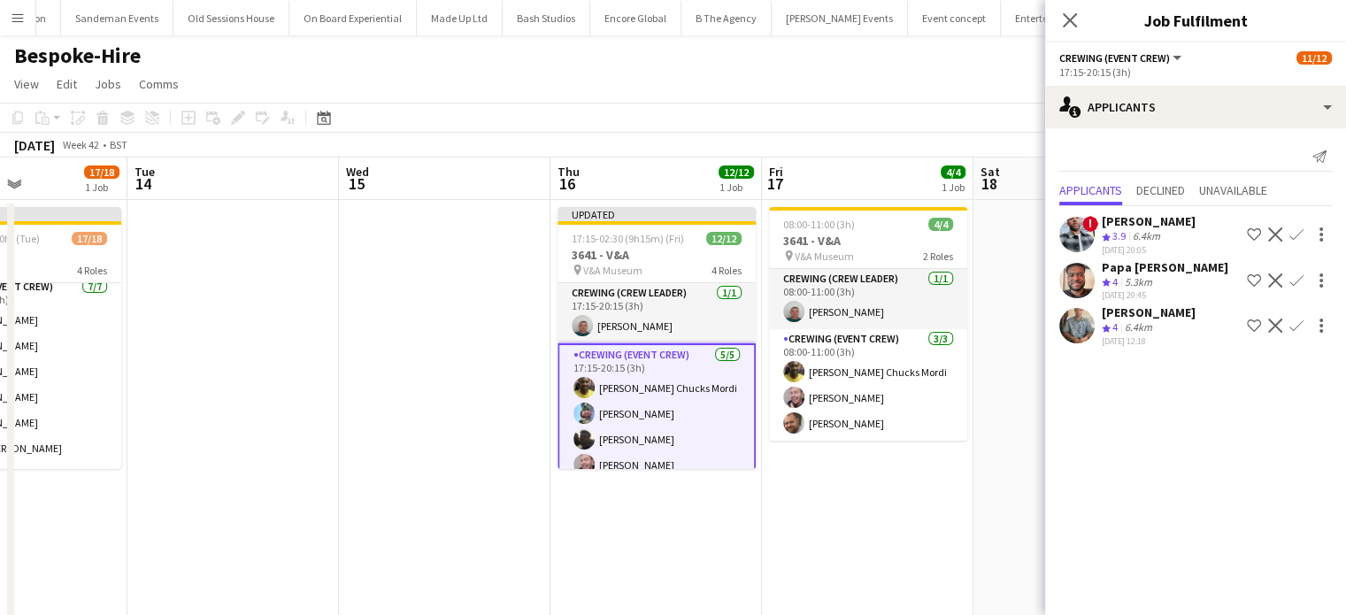
click at [973, 378] on app-date-cell at bounding box center [1078, 481] width 211 height 563
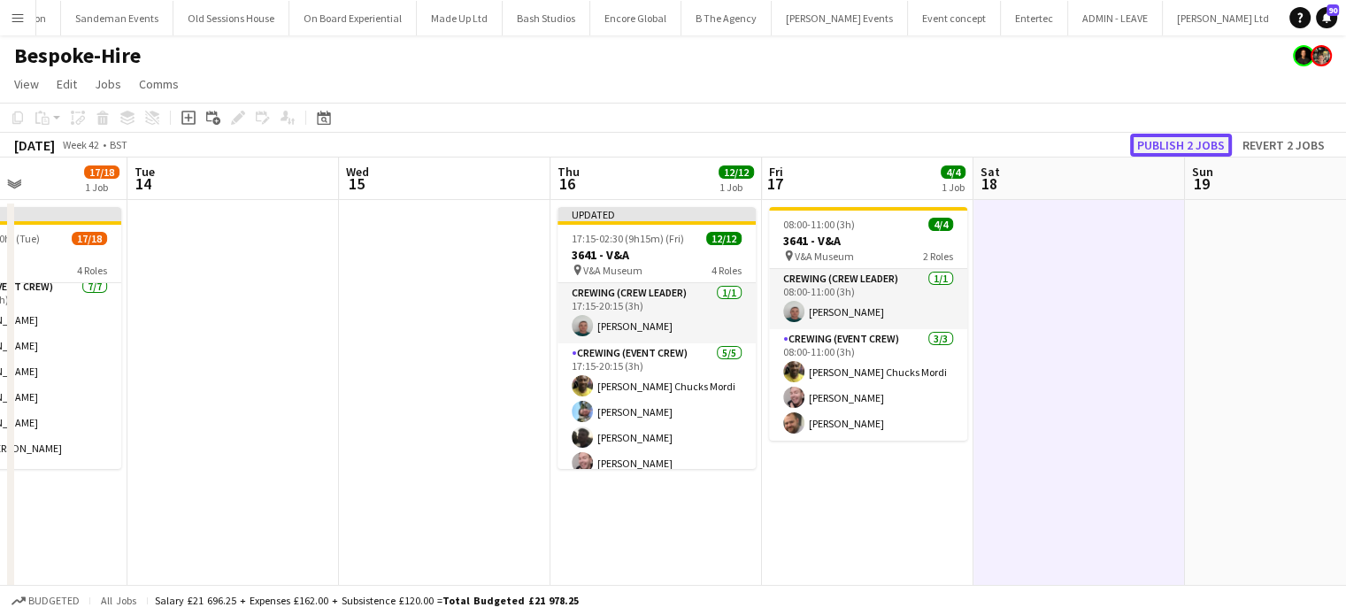
click at [1210, 145] on button "Publish 2 jobs" at bounding box center [1181, 145] width 102 height 23
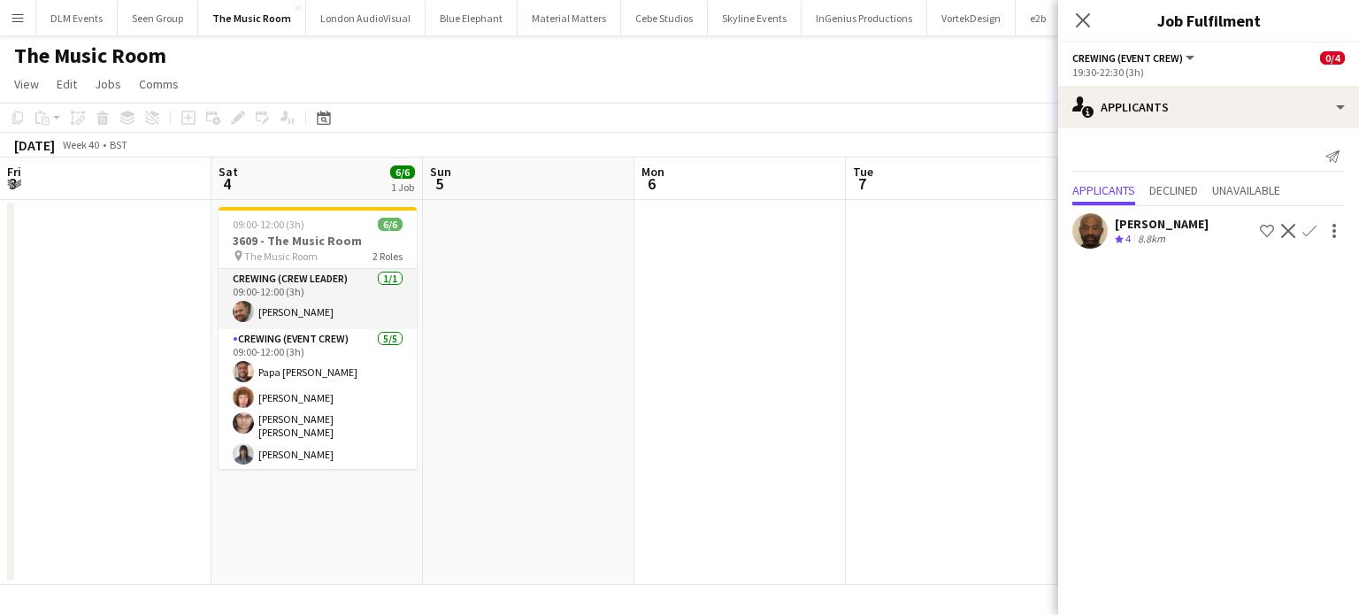
scroll to position [0, 609]
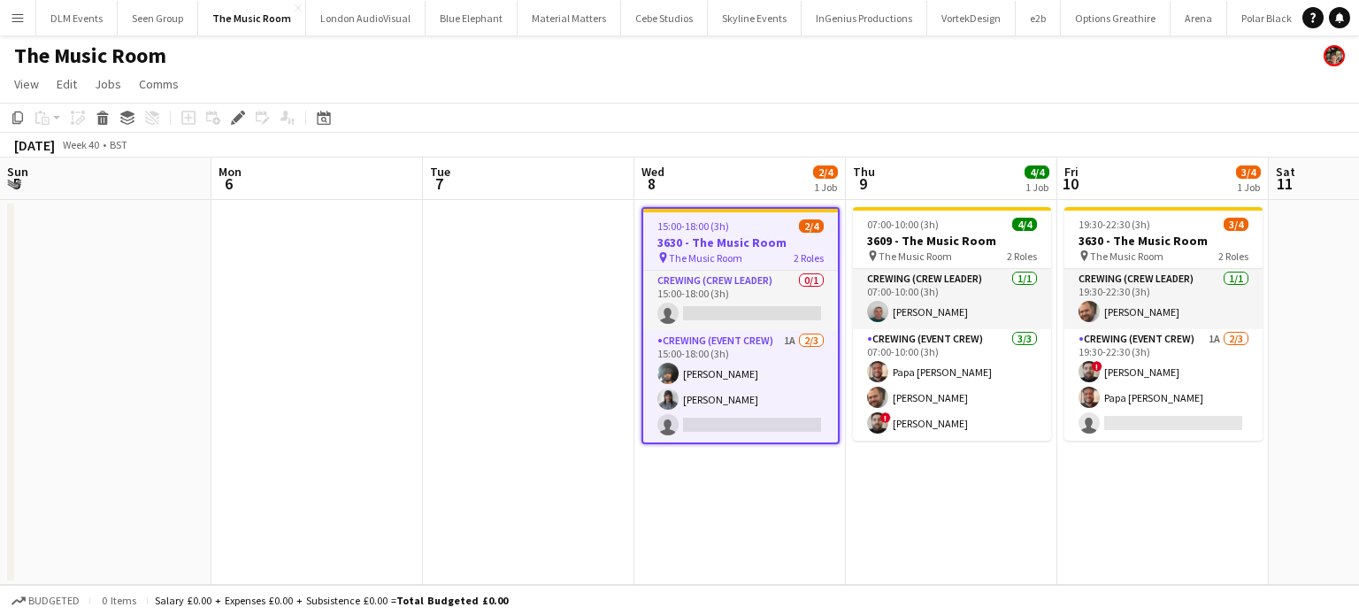
scroll to position [0, 609]
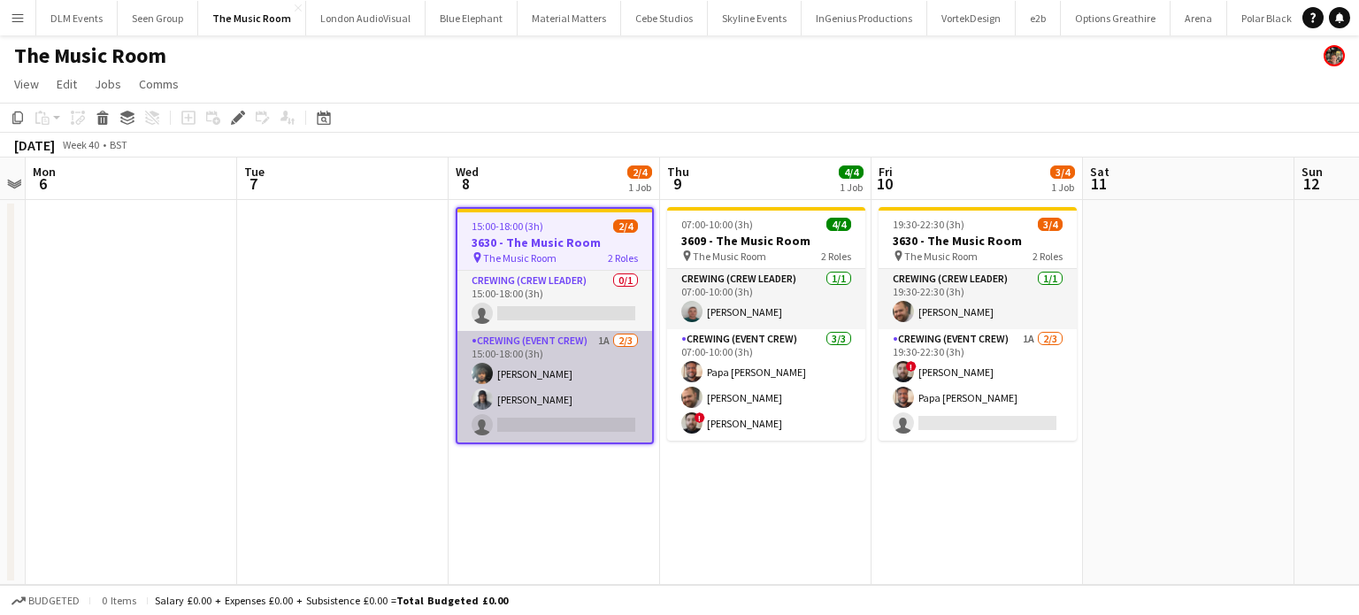
click at [619, 386] on app-card-role "Crewing (Event Crew) 1A 2/3 15:00-18:00 (3h) Kian Chauhan Kaine Caldeira single…" at bounding box center [554, 386] width 195 height 111
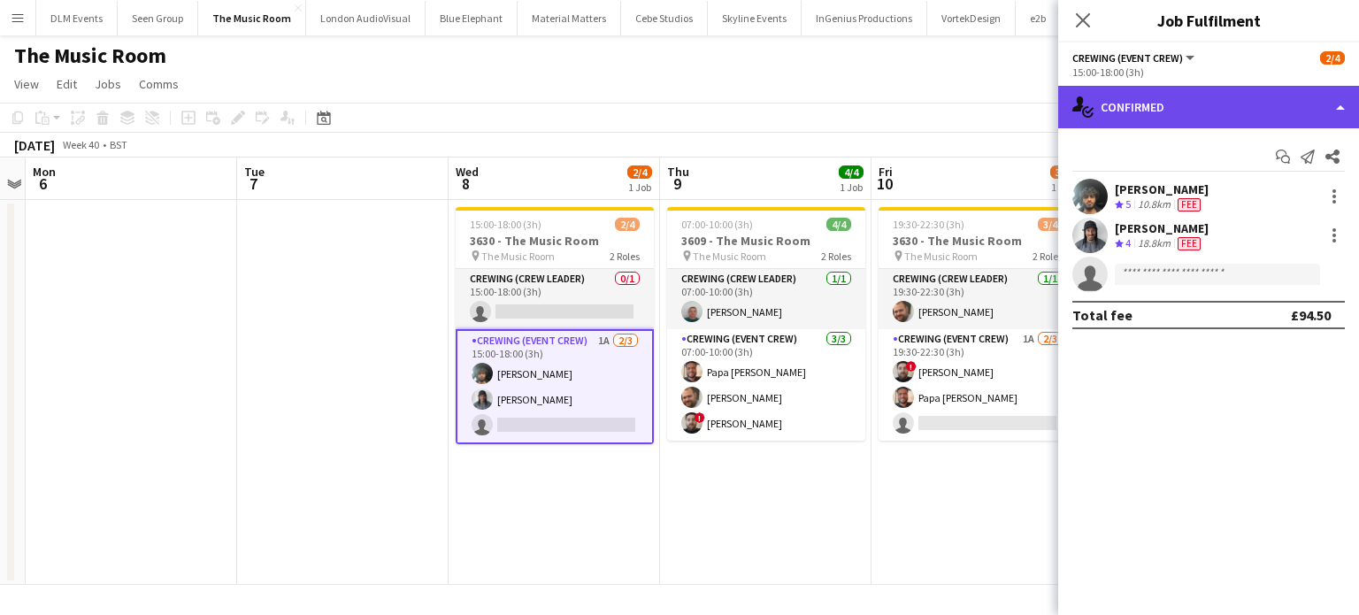
click at [1226, 123] on div "single-neutral-actions-check-2 Confirmed" at bounding box center [1208, 107] width 301 height 42
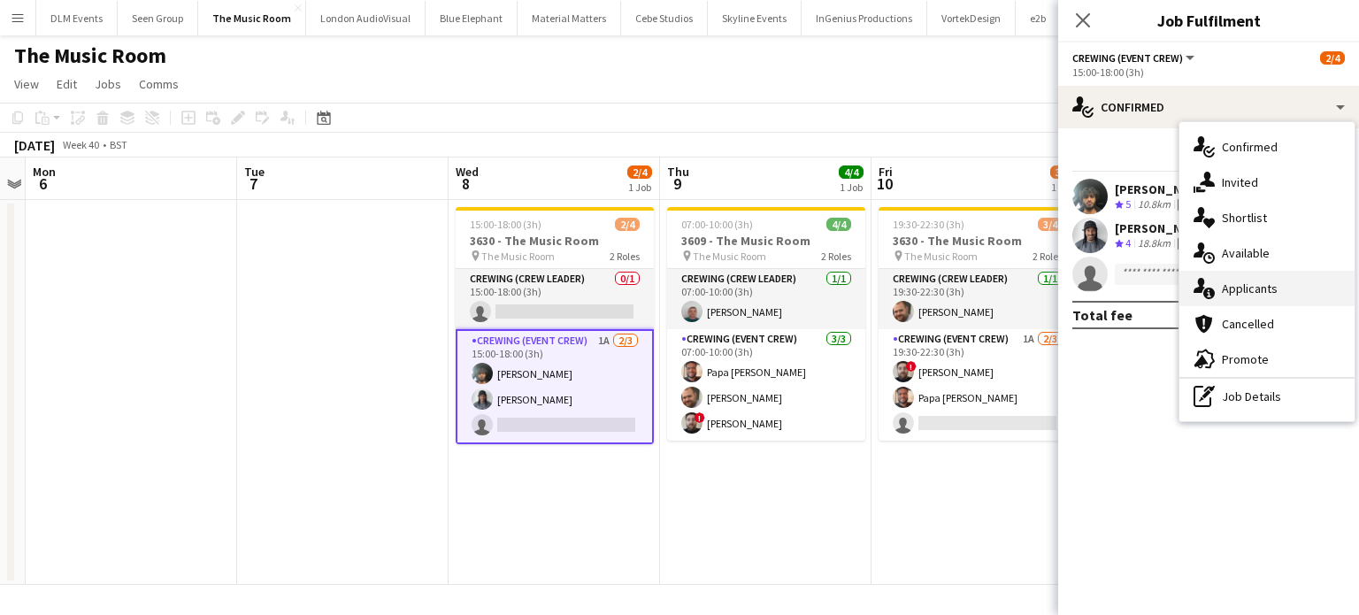
click at [1229, 297] on div "single-neutral-actions-information Applicants" at bounding box center [1266, 288] width 175 height 35
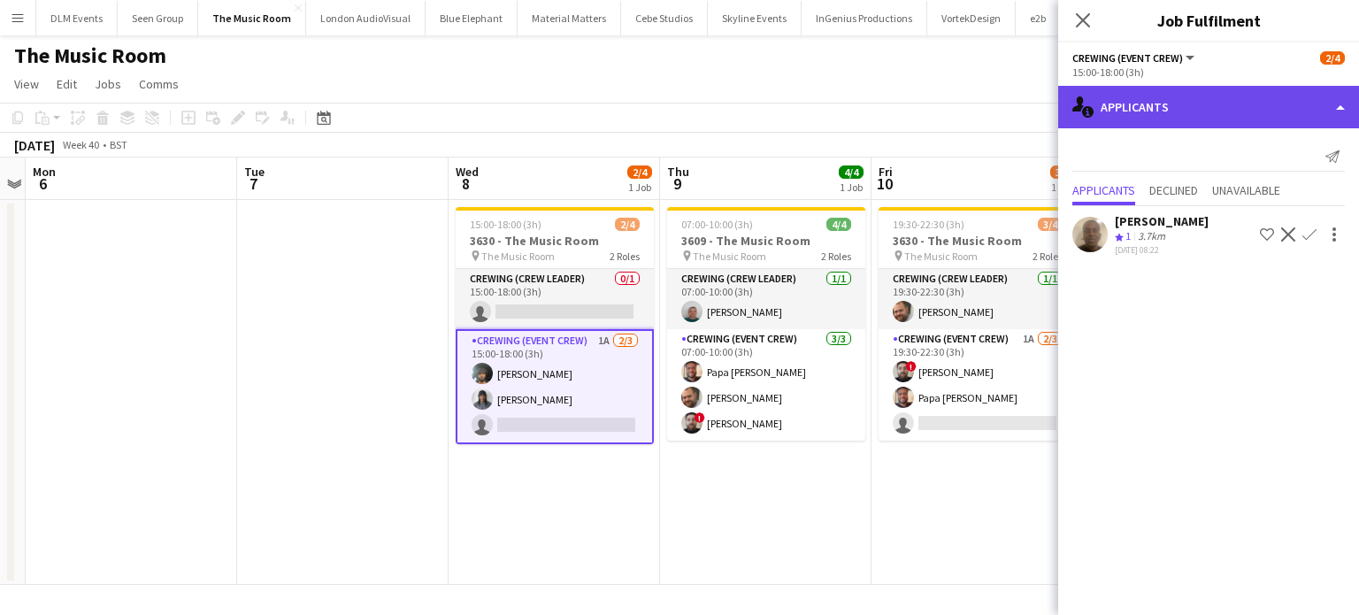
click at [1183, 119] on div "single-neutral-actions-information Applicants" at bounding box center [1208, 107] width 301 height 42
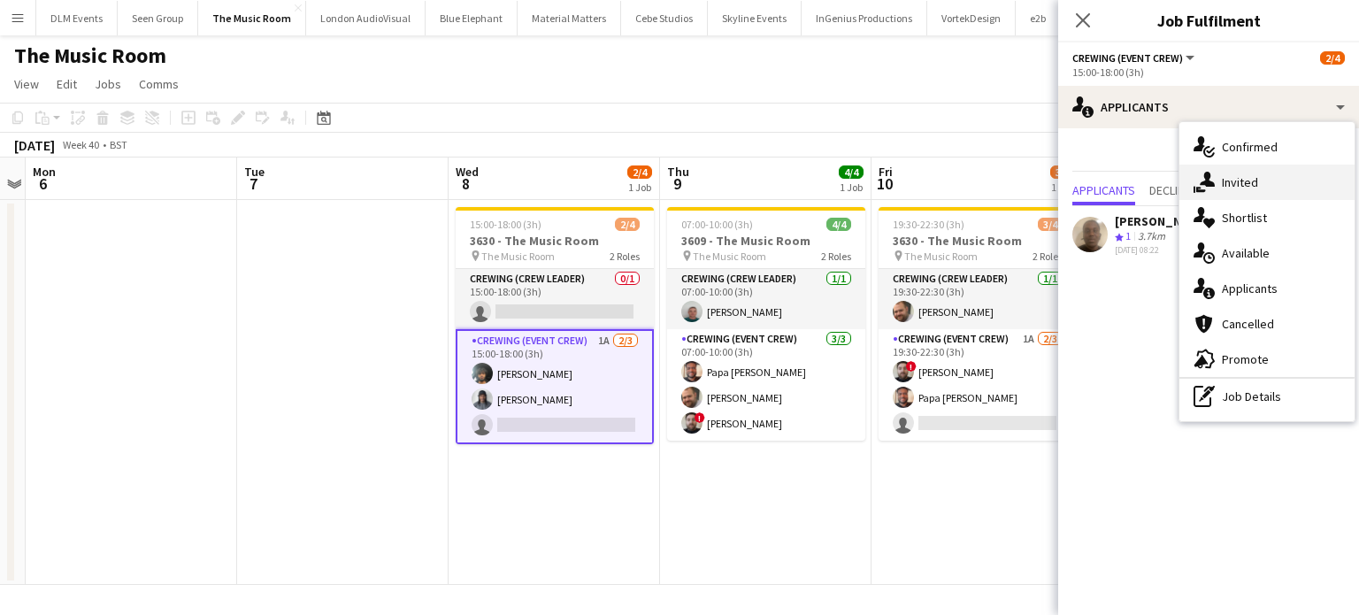
click at [1203, 174] on icon at bounding box center [1207, 179] width 15 height 15
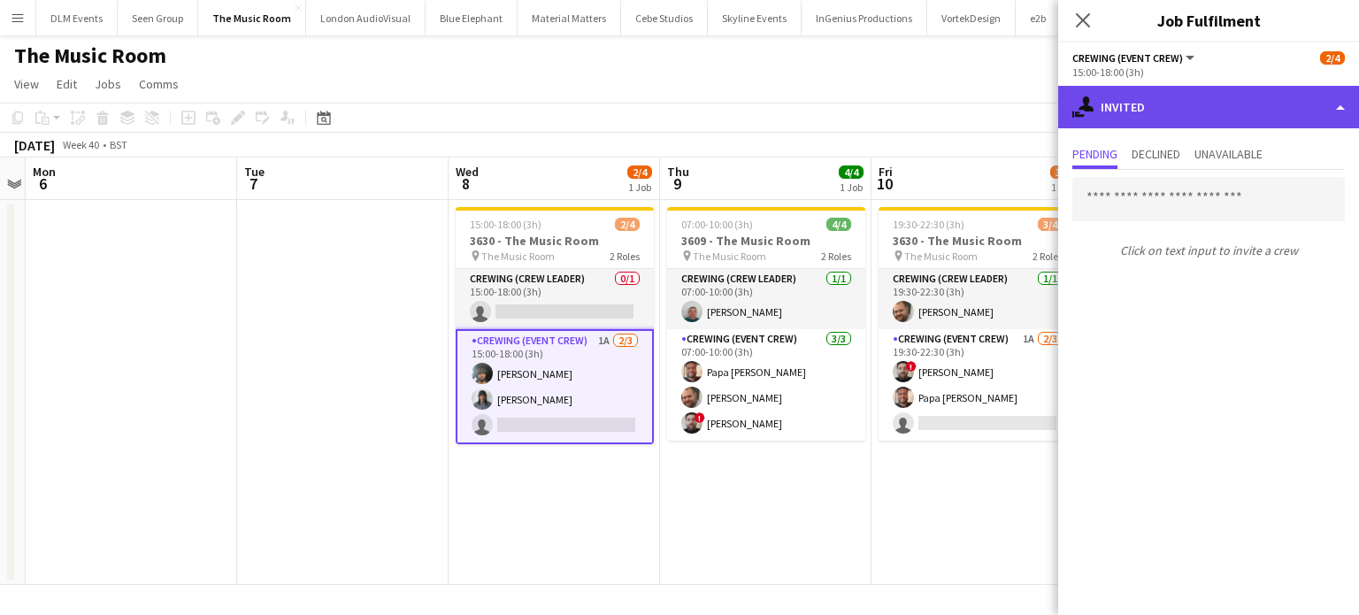
click at [1196, 105] on div "single-neutral-actions-share-1 Invited" at bounding box center [1208, 107] width 301 height 42
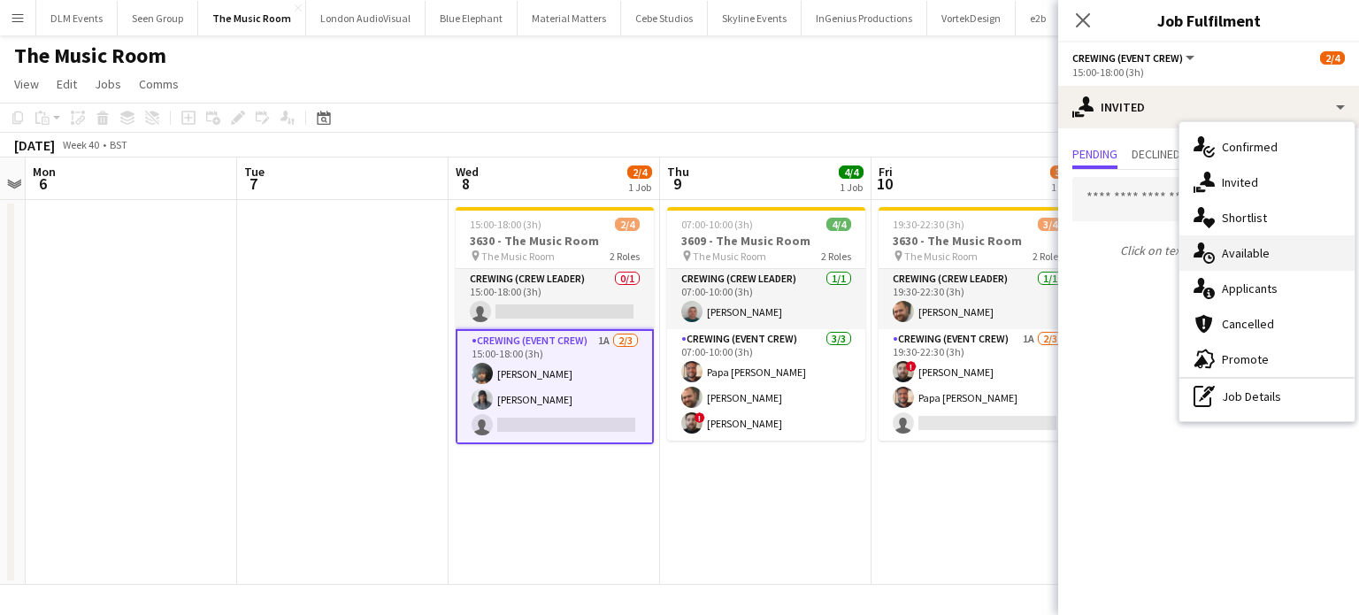
click at [1244, 242] on div "single-neutral-actions-upload Available" at bounding box center [1266, 252] width 175 height 35
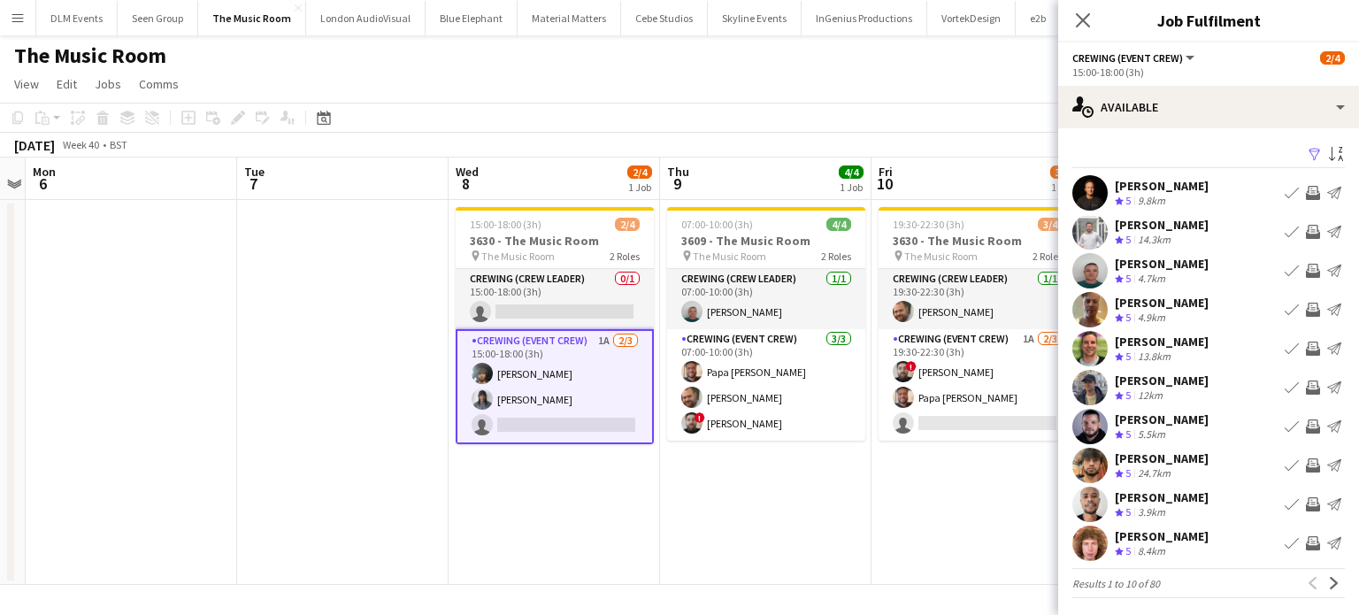
click at [1306, 311] on app-icon "Invite crew" at bounding box center [1313, 310] width 14 height 14
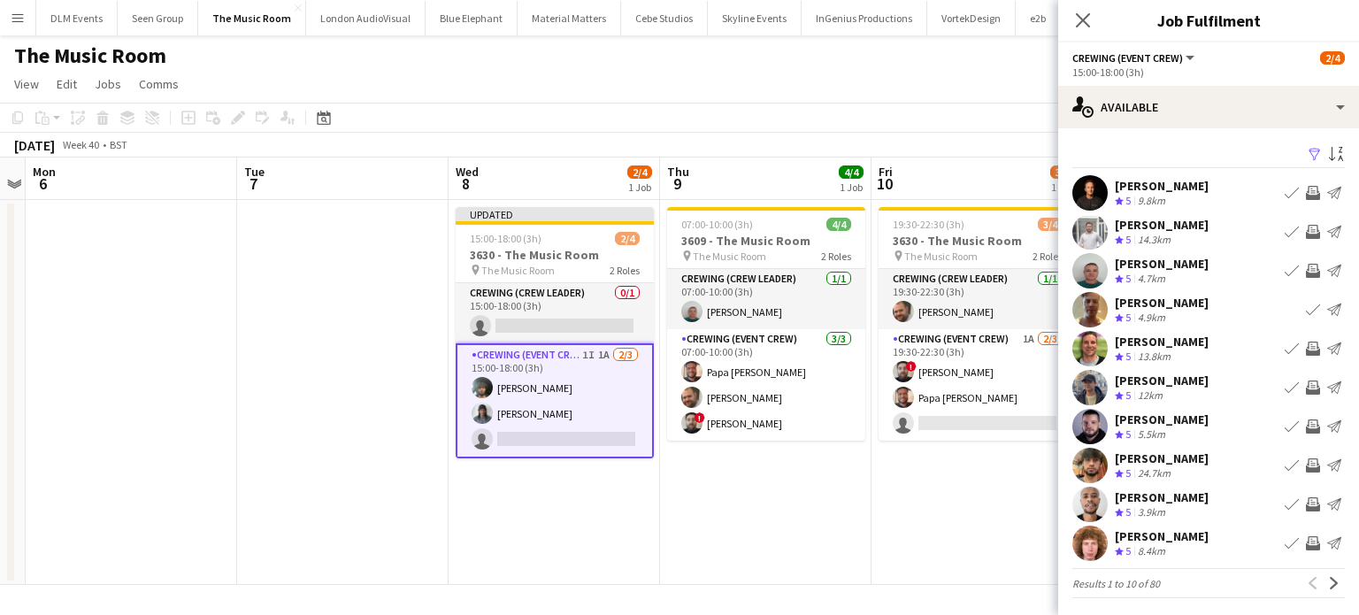
click at [1306, 381] on app-icon "Invite crew" at bounding box center [1313, 387] width 14 height 14
click at [1306, 423] on app-icon "Invite crew" at bounding box center [1313, 426] width 14 height 14
click at [1306, 547] on app-icon "Invite crew" at bounding box center [1313, 543] width 14 height 14
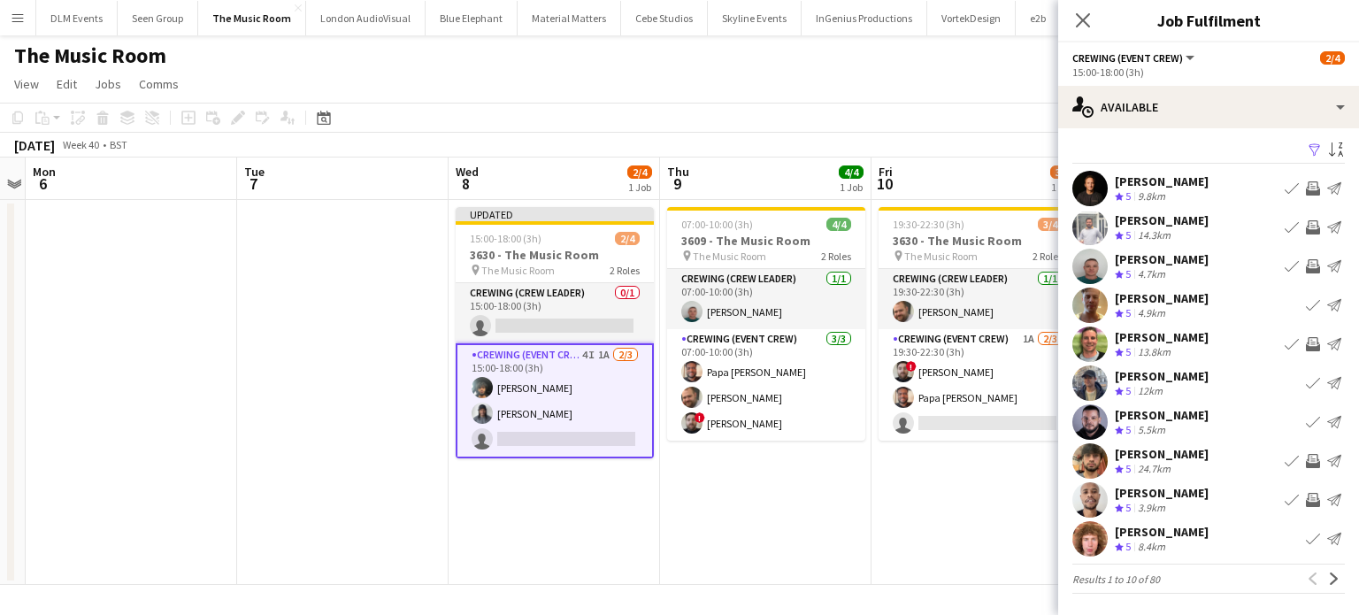
scroll to position [4, 0]
click at [1328, 581] on app-icon "Next" at bounding box center [1334, 579] width 12 height 12
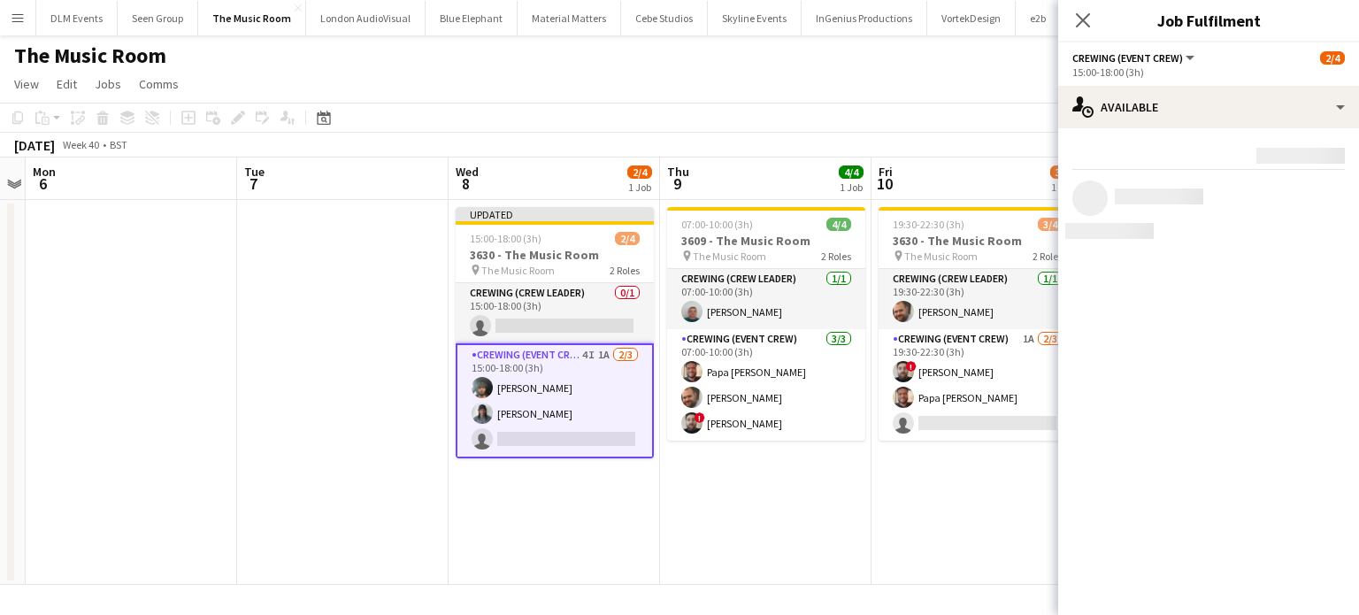
scroll to position [0, 0]
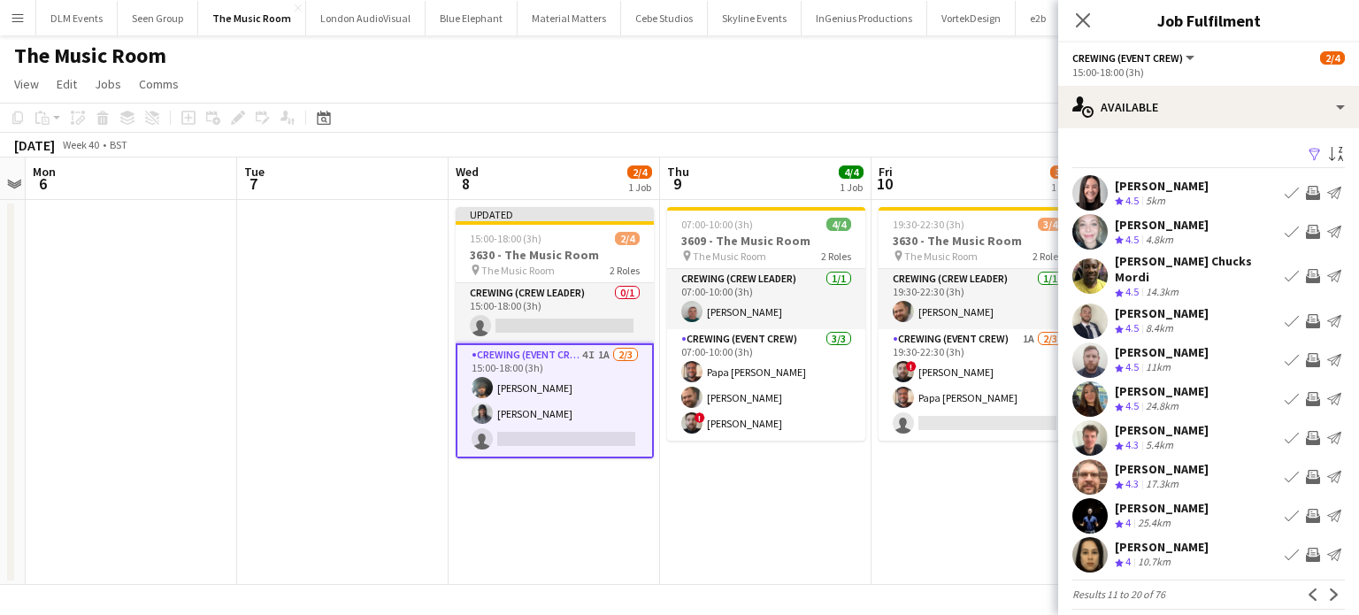
click at [1306, 470] on app-icon "Invite crew" at bounding box center [1313, 477] width 14 height 14
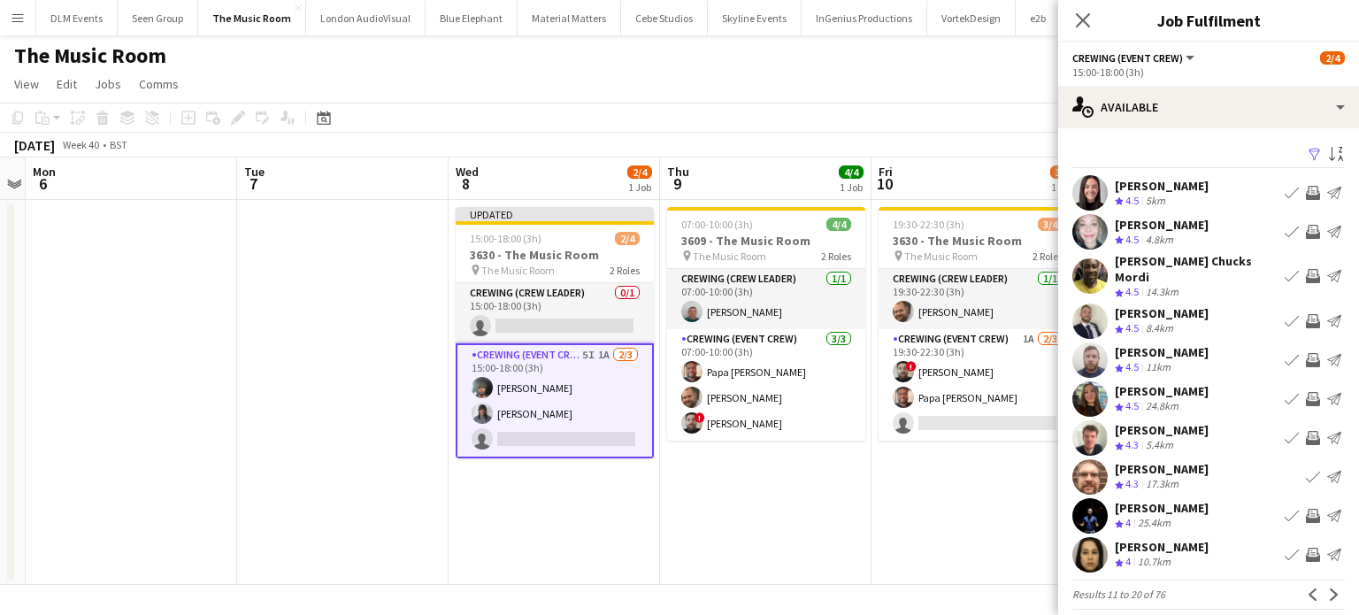
click at [1302, 311] on button "Invite crew" at bounding box center [1312, 321] width 21 height 21
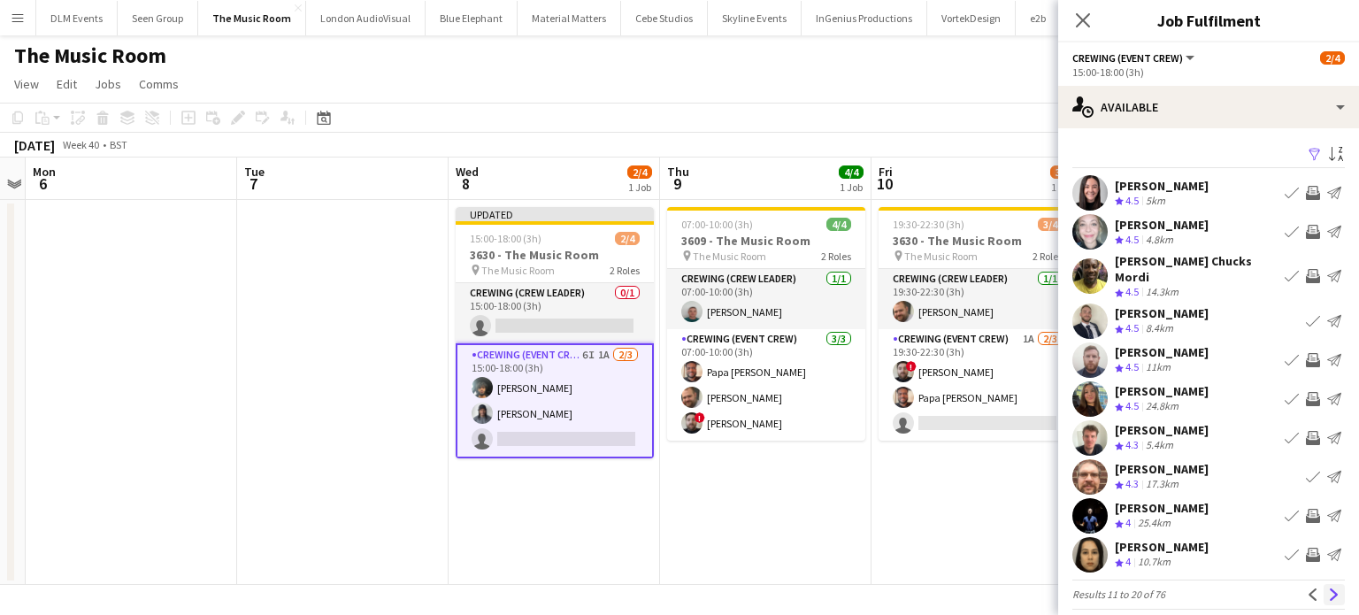
click at [1327, 584] on button "Next" at bounding box center [1334, 594] width 21 height 21
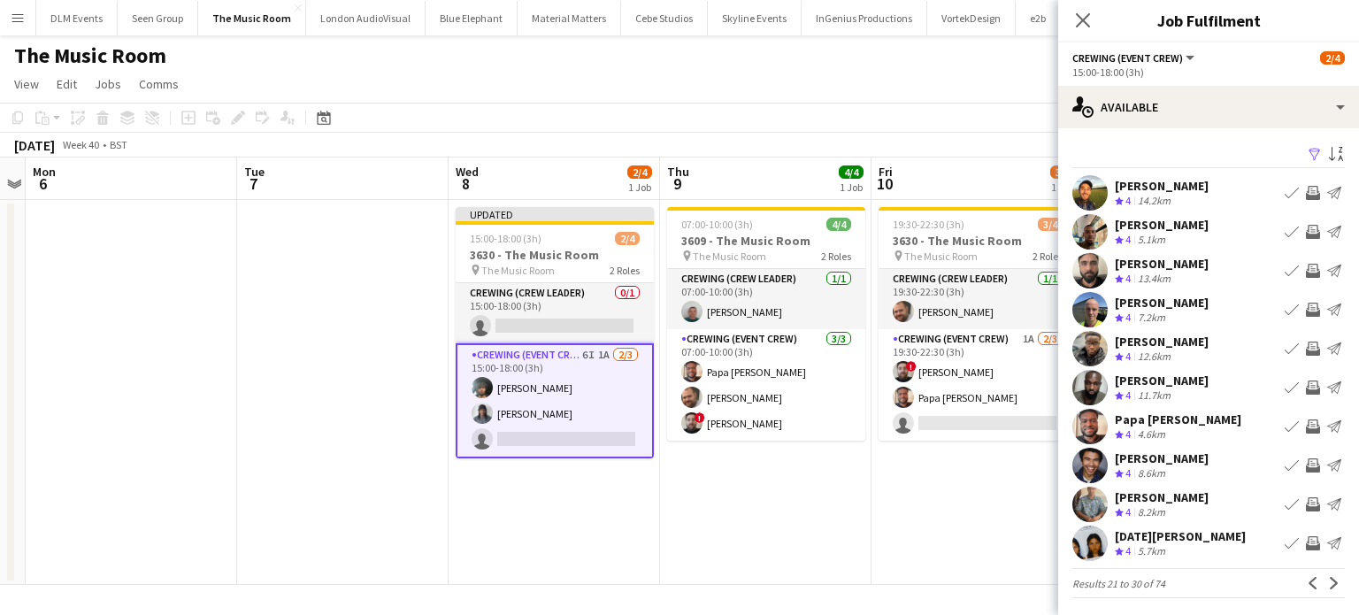
click at [1306, 236] on app-icon "Invite crew" at bounding box center [1313, 232] width 14 height 14
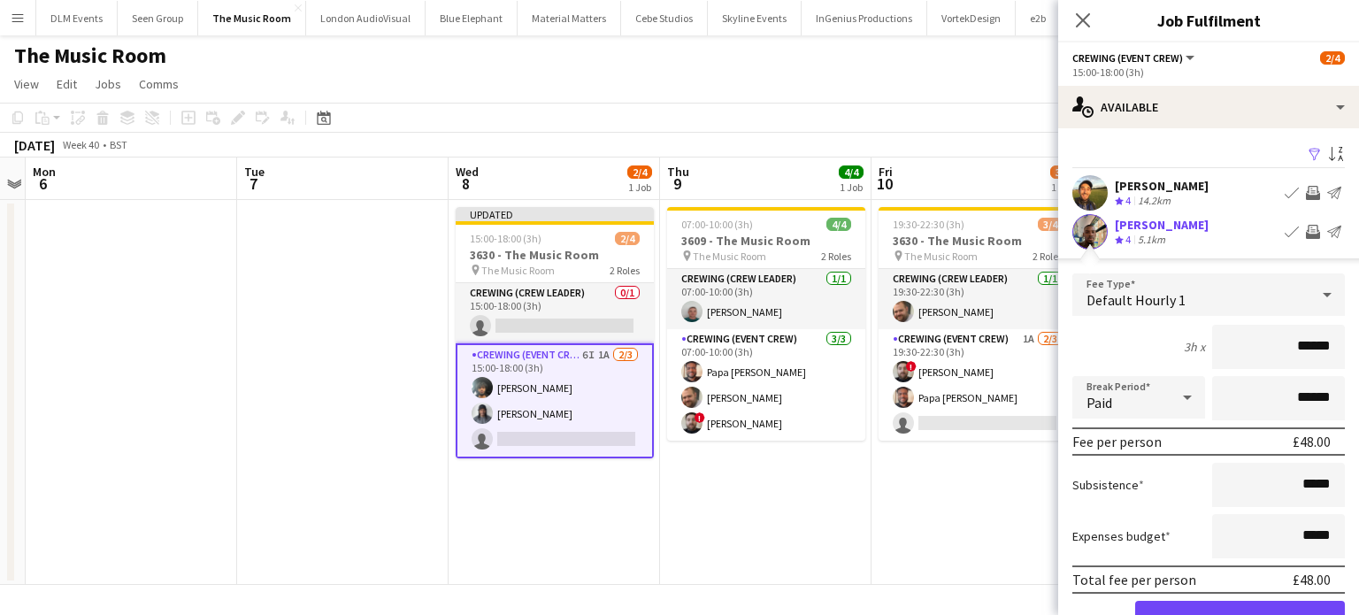
click button "Confirm" at bounding box center [1240, 618] width 210 height 35
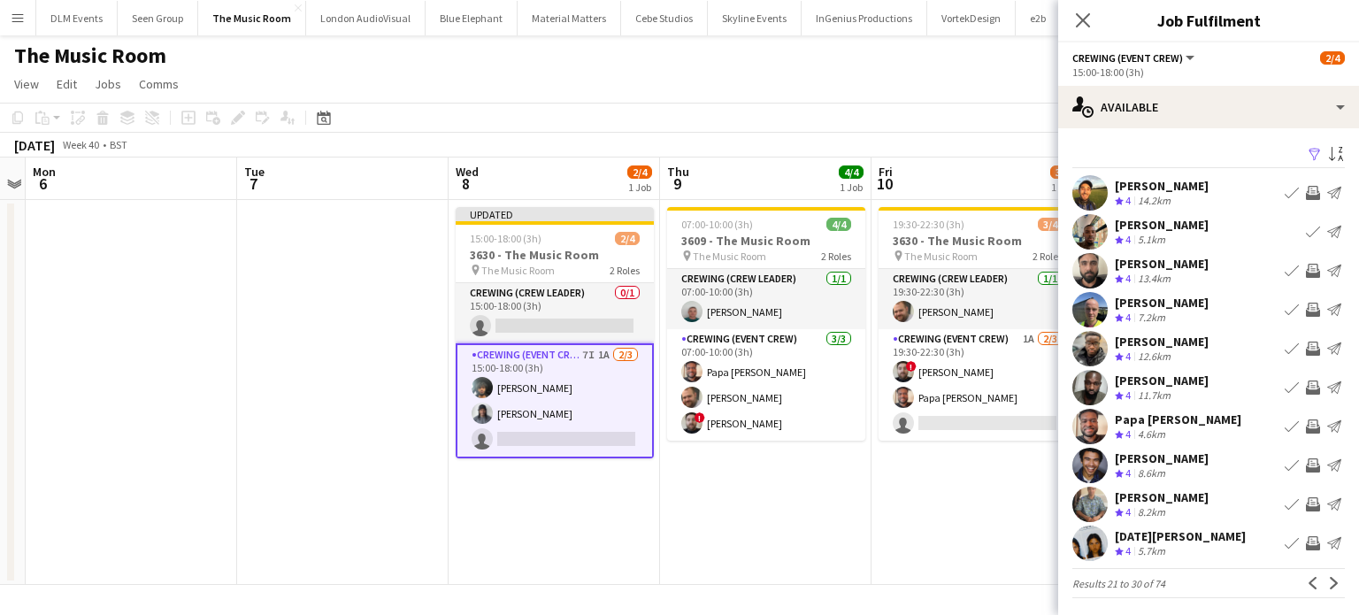
click at [1306, 352] on app-icon "Invite crew" at bounding box center [1313, 349] width 14 height 14
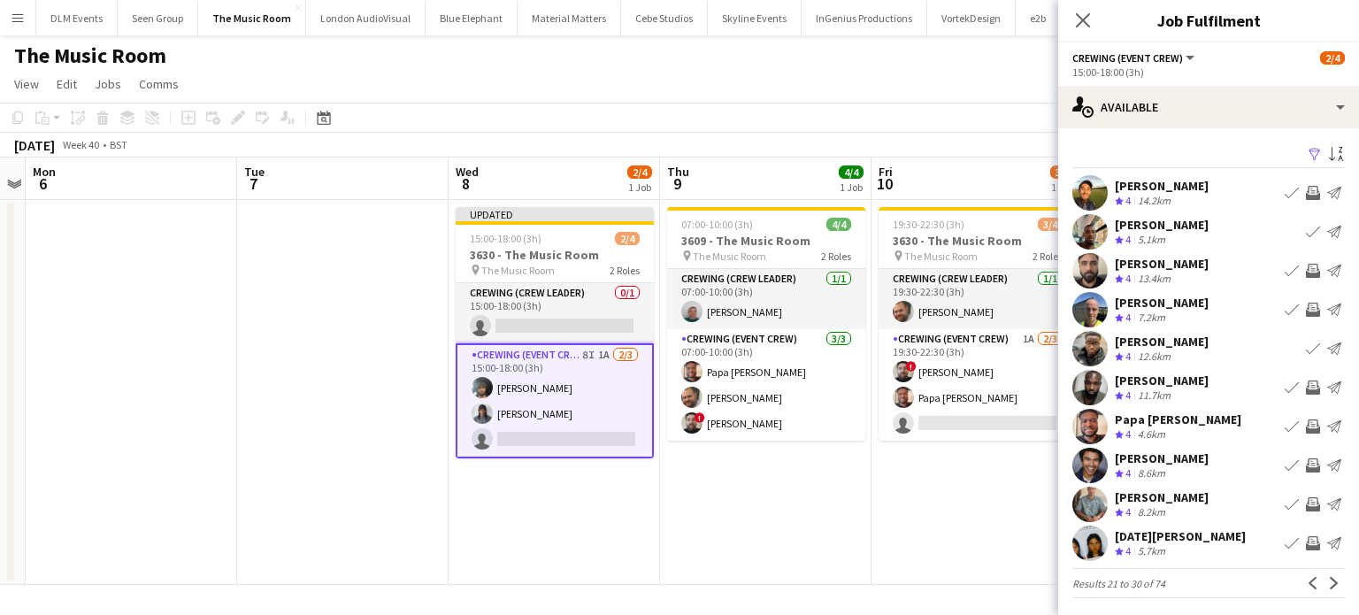
click at [1306, 426] on app-icon "Invite crew" at bounding box center [1313, 426] width 14 height 14
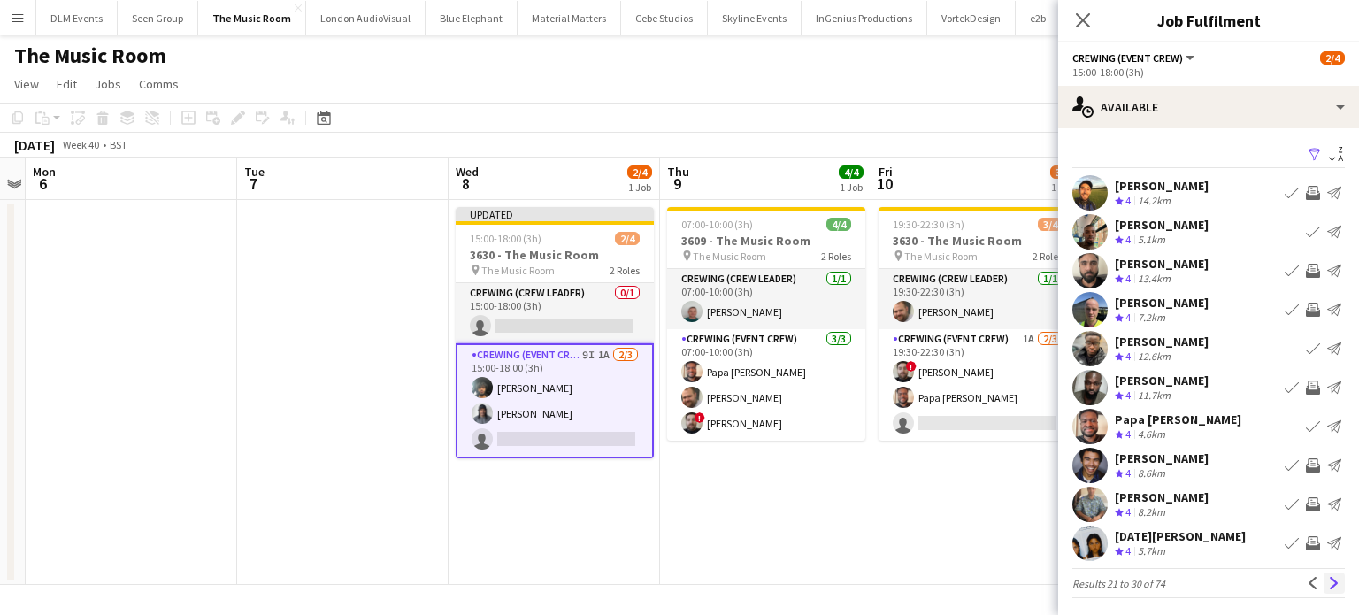
click at [1328, 588] on app-icon "Next" at bounding box center [1334, 583] width 12 height 12
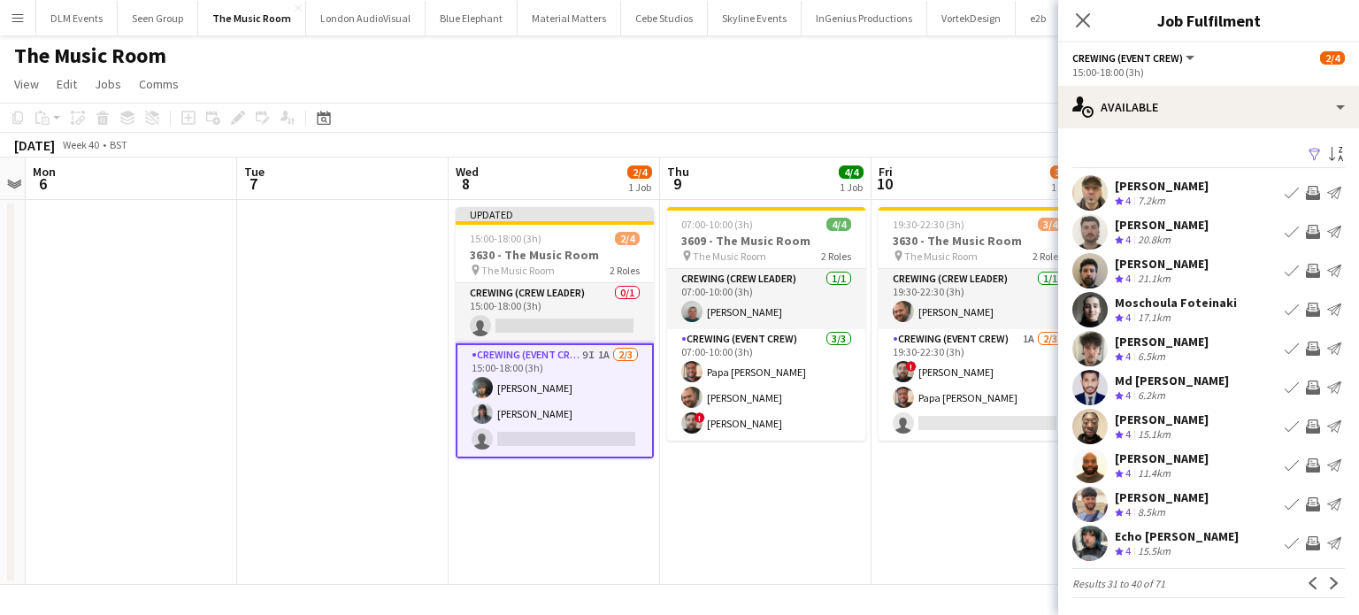
click at [1306, 427] on app-icon "Invite crew" at bounding box center [1313, 426] width 14 height 14
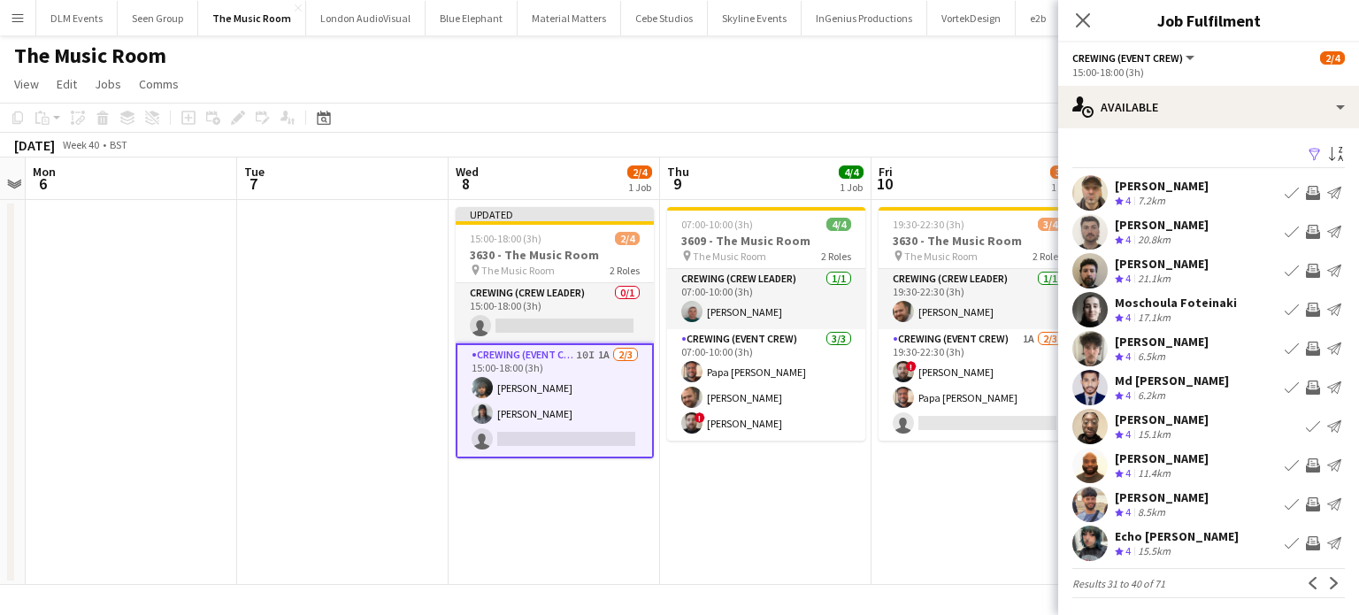
click at [1306, 466] on app-icon "Invite crew" at bounding box center [1313, 465] width 14 height 14
click at [1324, 576] on button "Next" at bounding box center [1334, 582] width 21 height 21
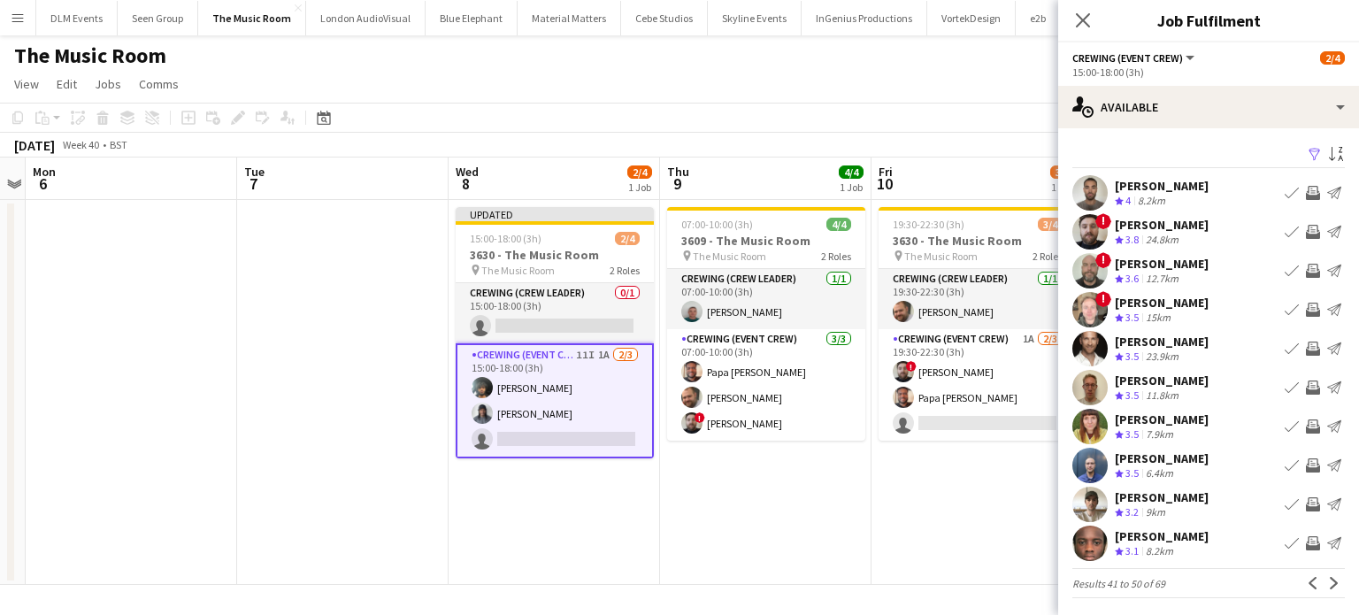
click at [1324, 576] on button "Next" at bounding box center [1334, 582] width 21 height 21
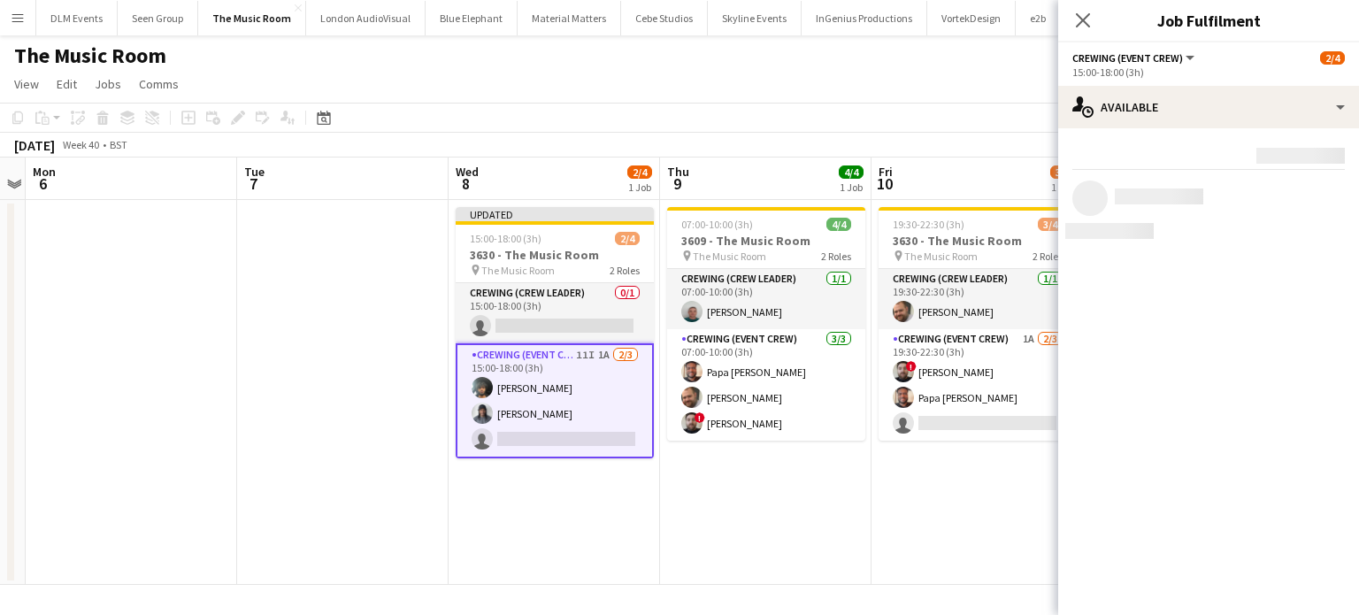
click at [1317, 576] on mat-expansion-panel "users Available Rating: 0 - 5 0 5 Distance: 1km - 1001km+ 1001km+ To use matche…" at bounding box center [1208, 371] width 301 height 487
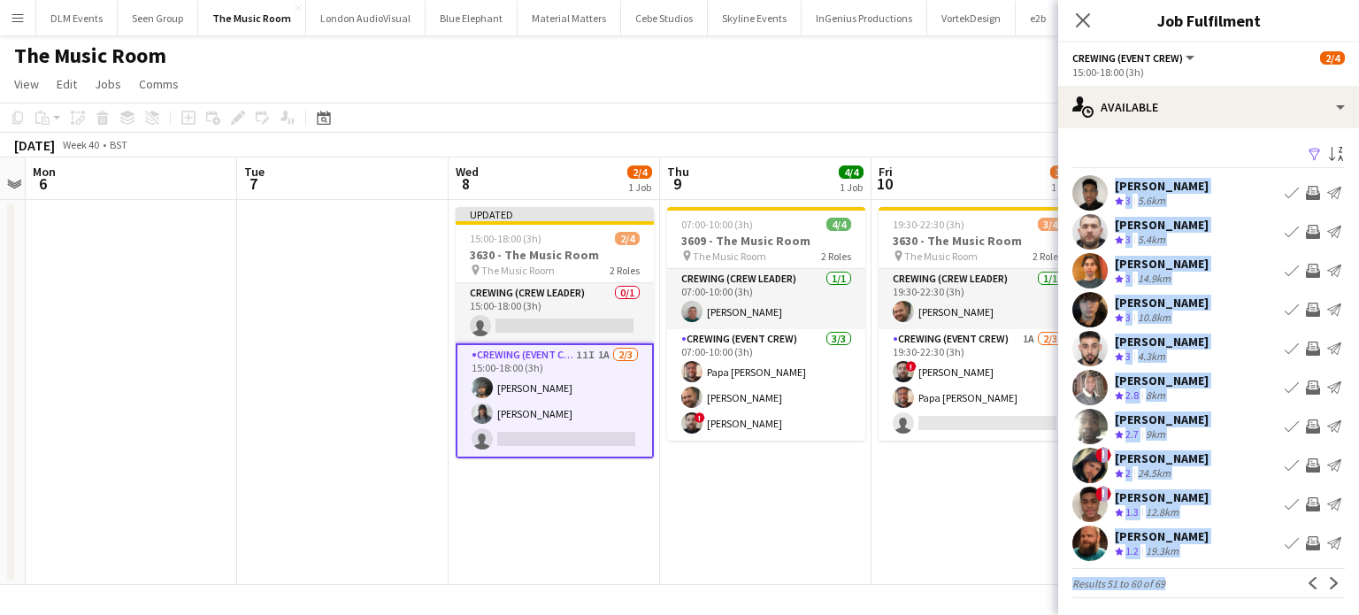
click at [1006, 511] on app-date-cell "19:30-22:30 (3h) 3/4 3630 - The Music Room pin The Music Room 2 Roles Crewing (…" at bounding box center [976, 392] width 211 height 385
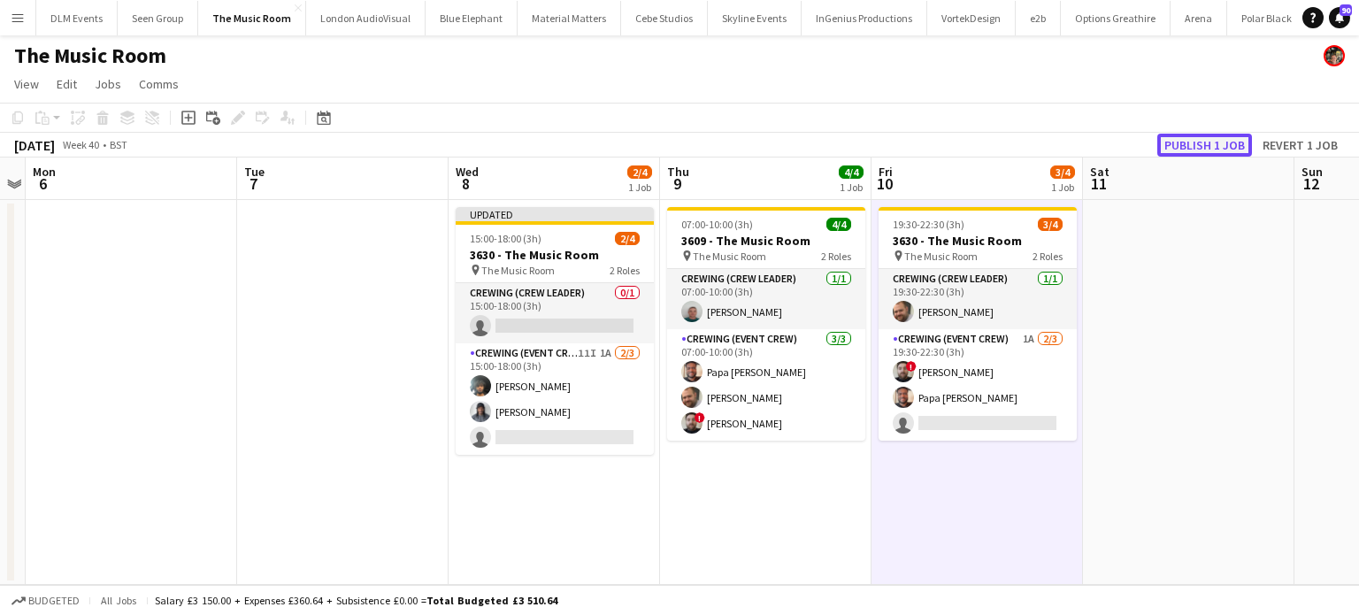
click at [1229, 136] on button "Publish 1 job" at bounding box center [1204, 145] width 95 height 23
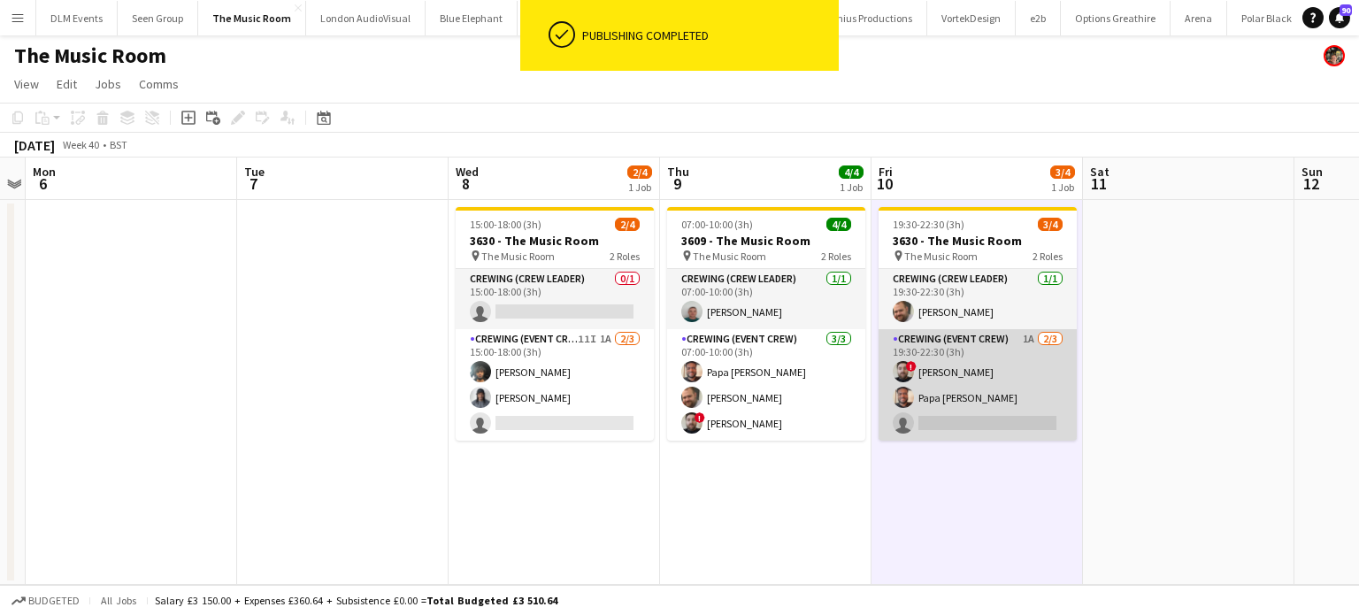
click at [997, 409] on app-card-role "Crewing (Event Crew) 1A 2/3 19:30-22:30 (3h) ! Sergey Dominguez Papa Opoku-Adje…" at bounding box center [978, 384] width 198 height 111
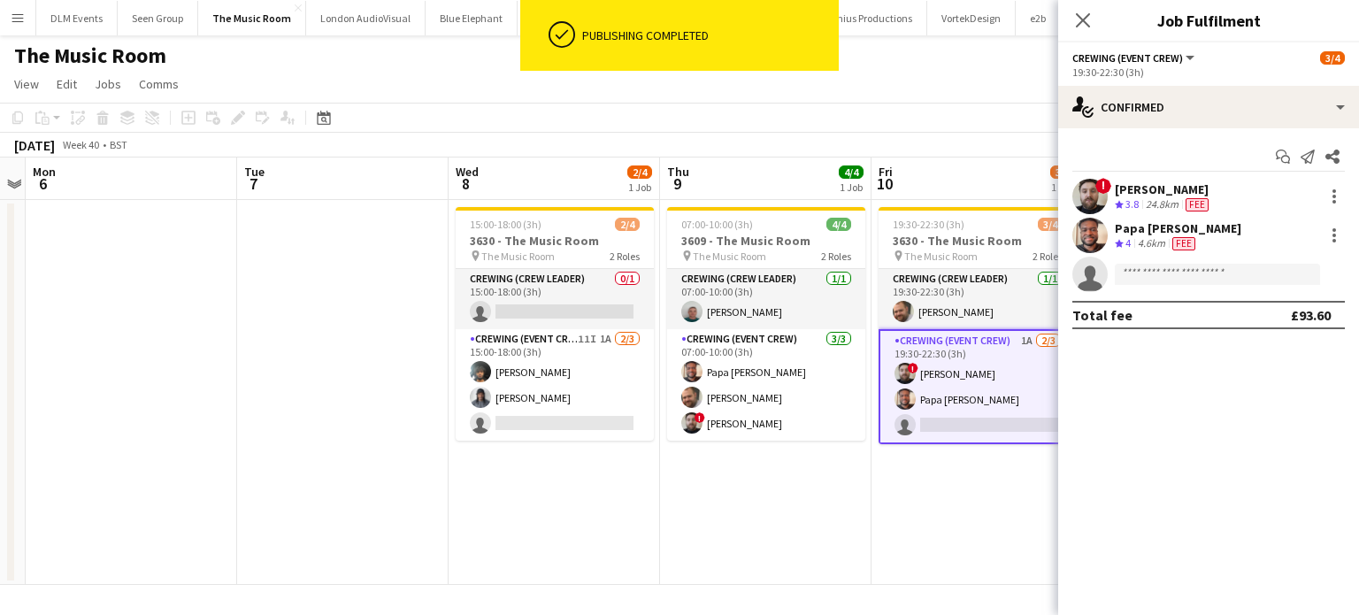
click at [1202, 73] on div "19:30-22:30 (3h)" at bounding box center [1208, 71] width 272 height 13
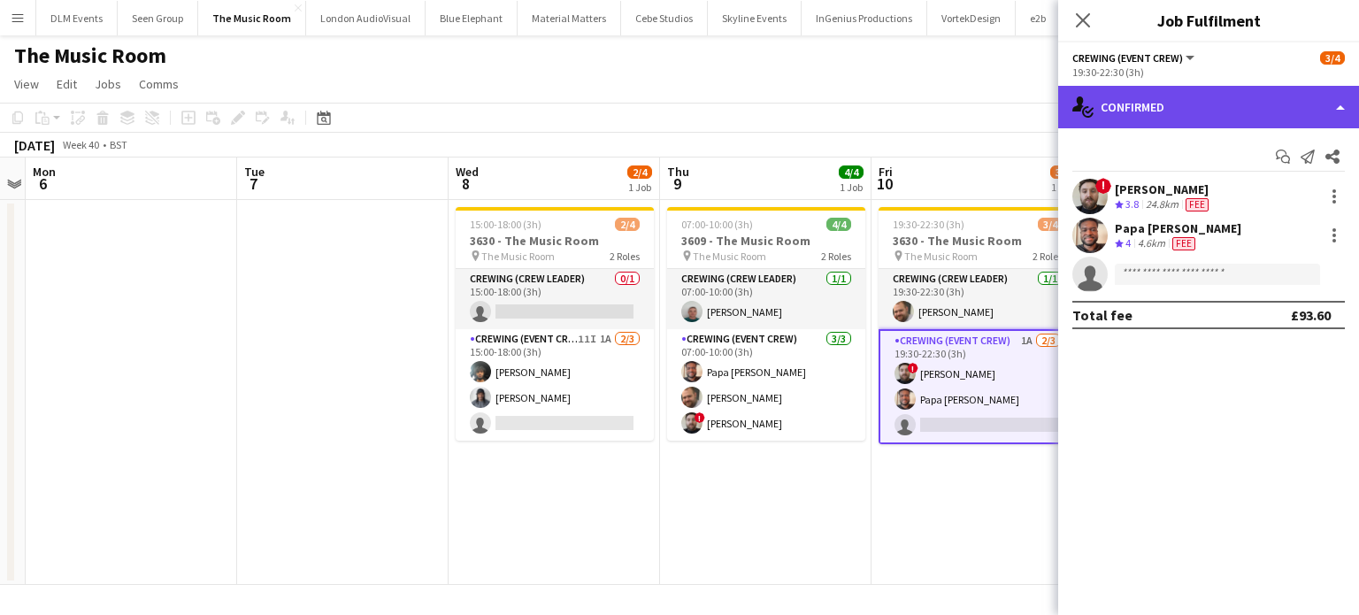
click at [1204, 88] on div "single-neutral-actions-check-2 Confirmed" at bounding box center [1208, 107] width 301 height 42
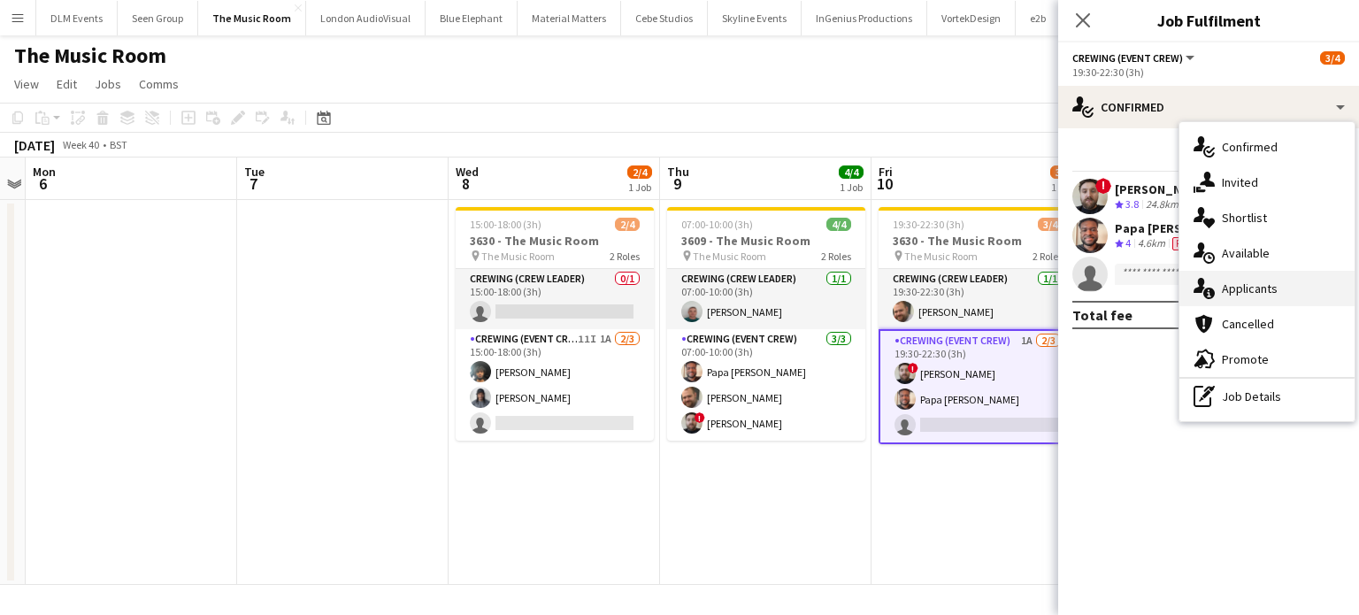
click at [1250, 289] on span "Applicants" at bounding box center [1250, 288] width 56 height 16
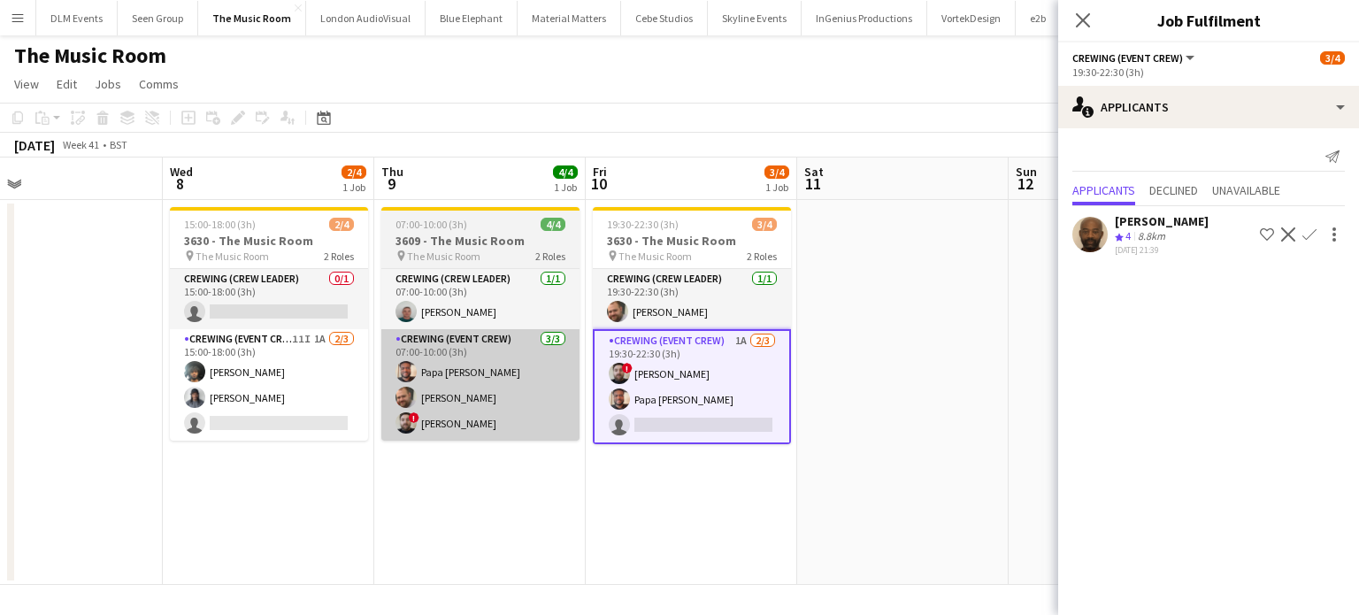
scroll to position [0, 687]
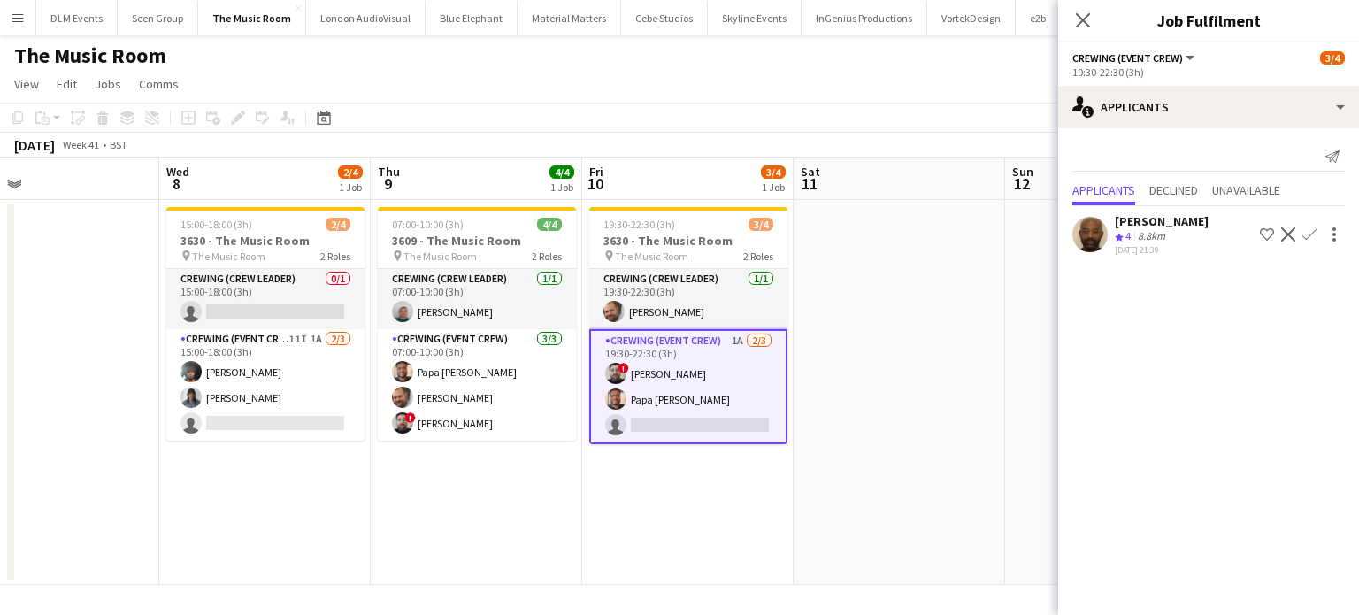
click at [1305, 234] on app-icon "Confirm" at bounding box center [1309, 234] width 14 height 14
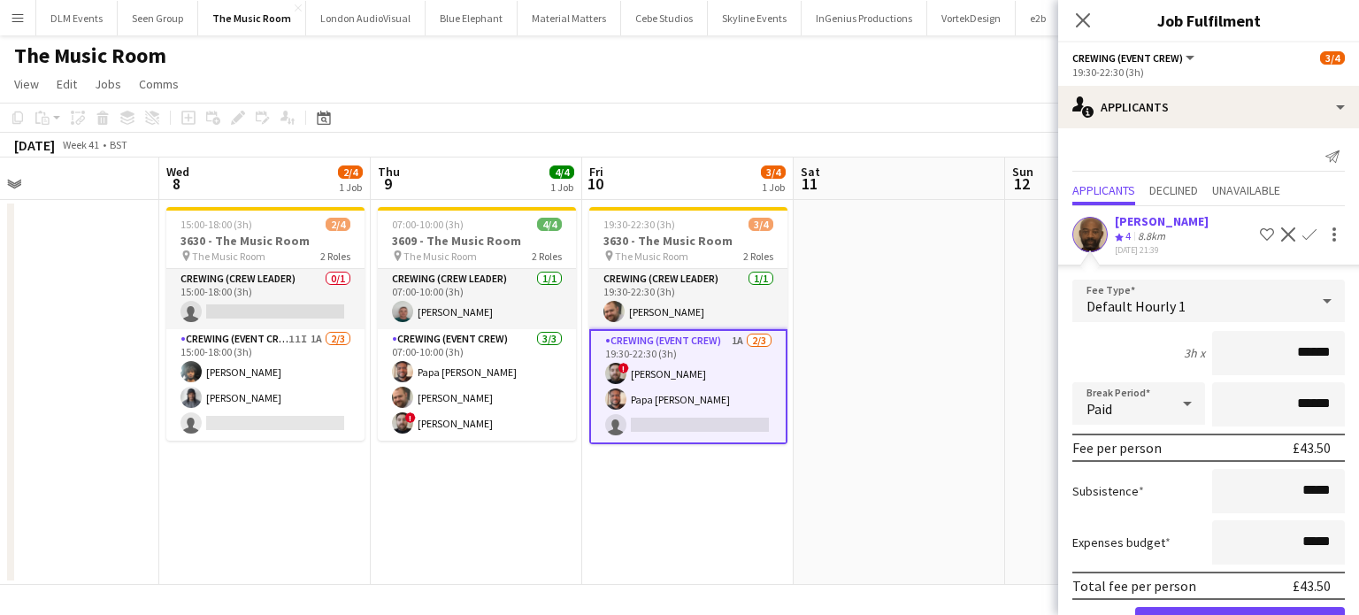
click button "Confirm" at bounding box center [1240, 624] width 210 height 35
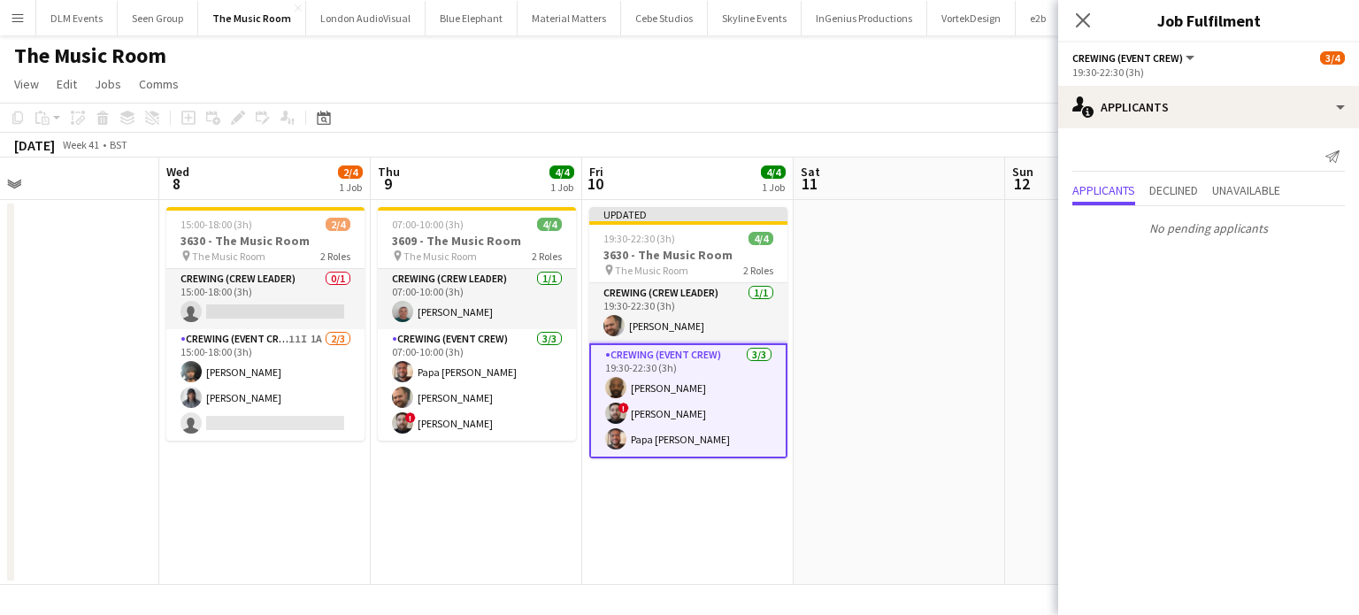
click at [913, 355] on app-date-cell at bounding box center [899, 392] width 211 height 385
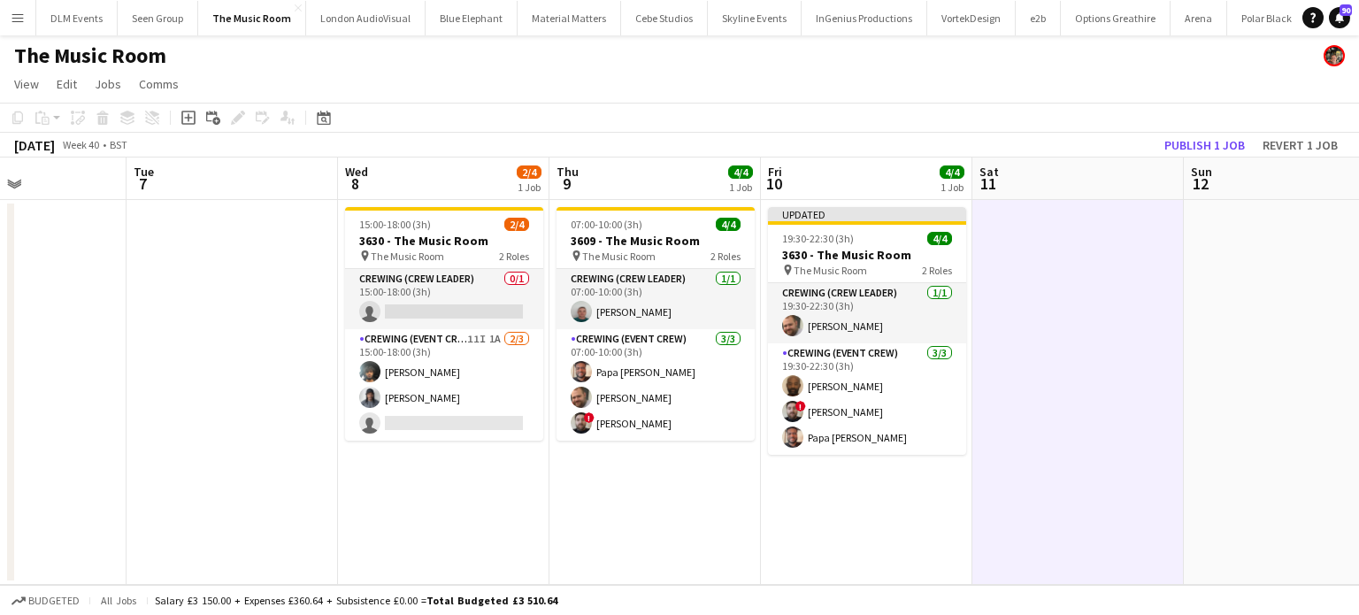
scroll to position [0, 461]
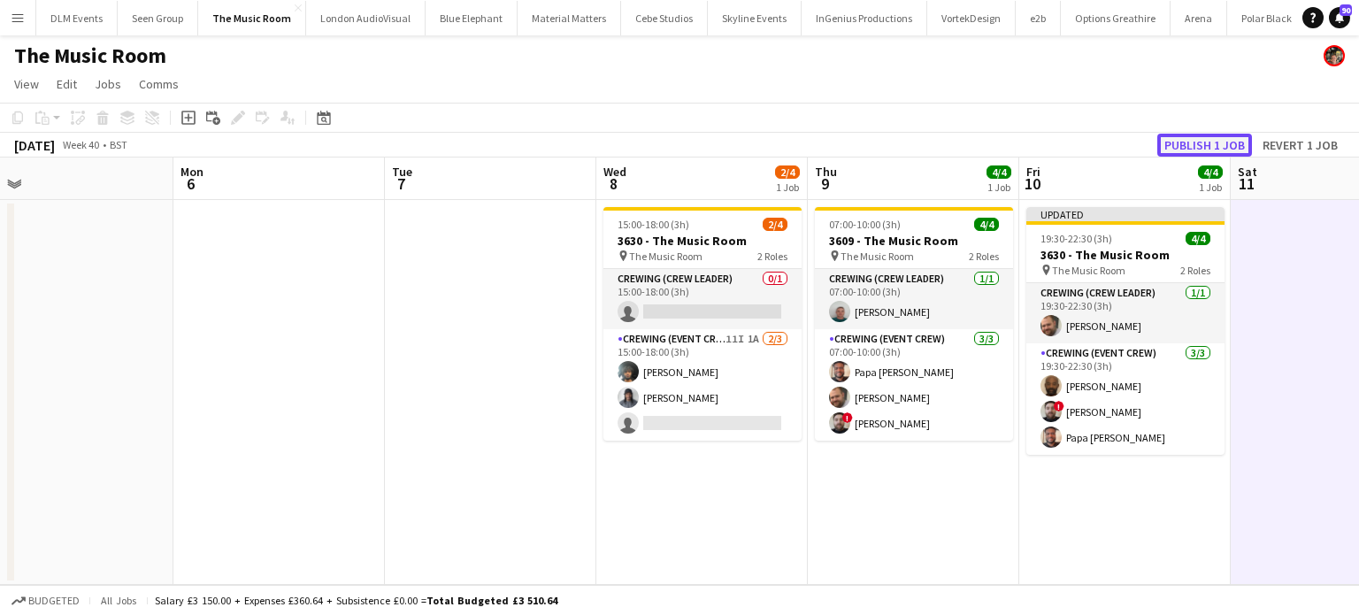
click at [1207, 142] on button "Publish 1 job" at bounding box center [1204, 145] width 95 height 23
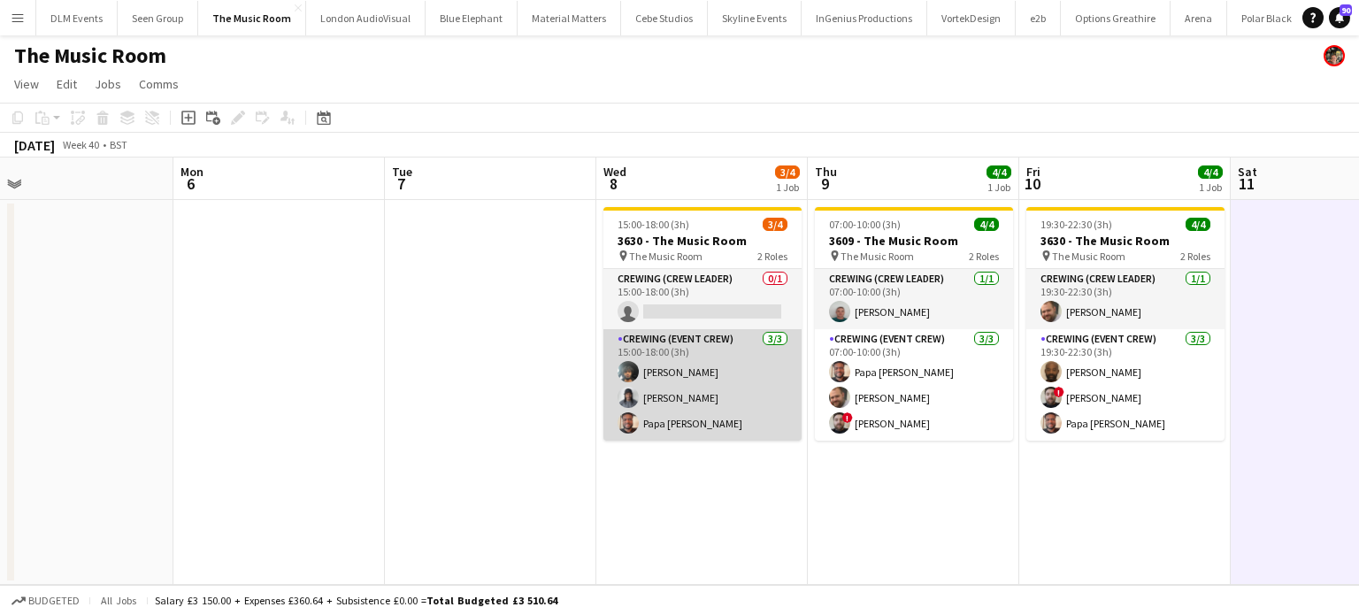
click at [722, 402] on app-card-role "Crewing (Event Crew) 3/3 15:00-18:00 (3h) Kian Chauhan Kaine Caldeira Papa Opok…" at bounding box center [702, 384] width 198 height 111
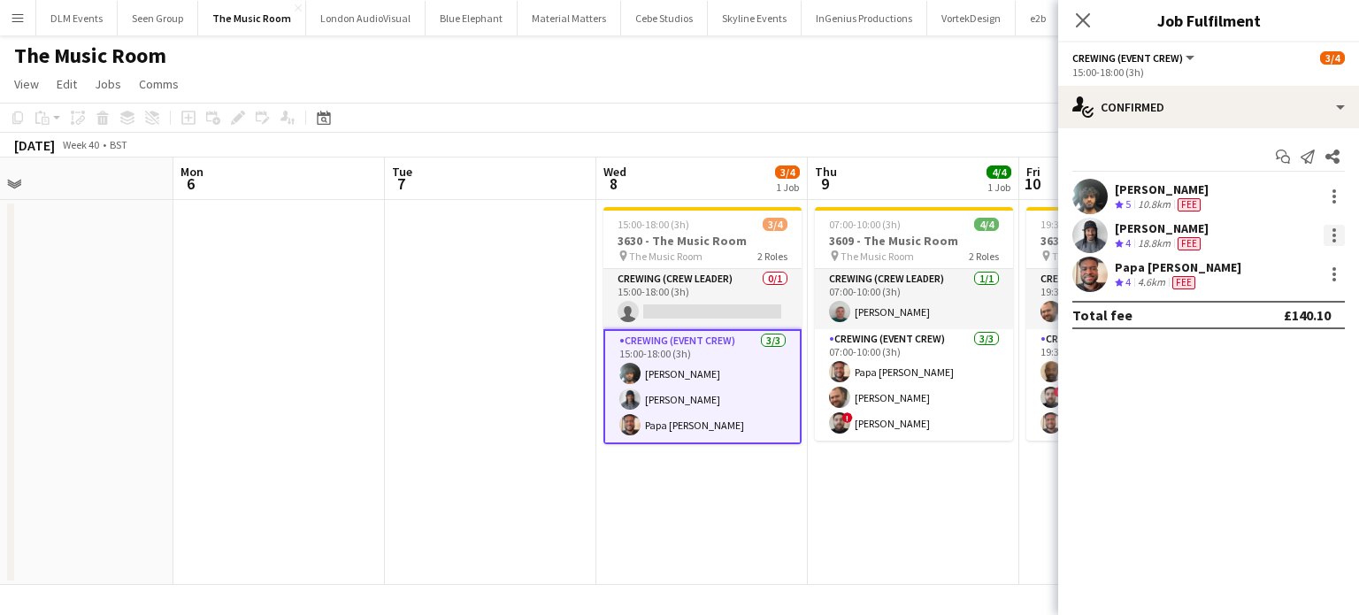
click at [1335, 236] on div at bounding box center [1334, 236] width 4 height 4
click at [1278, 300] on button "Switch crew" at bounding box center [1276, 310] width 138 height 42
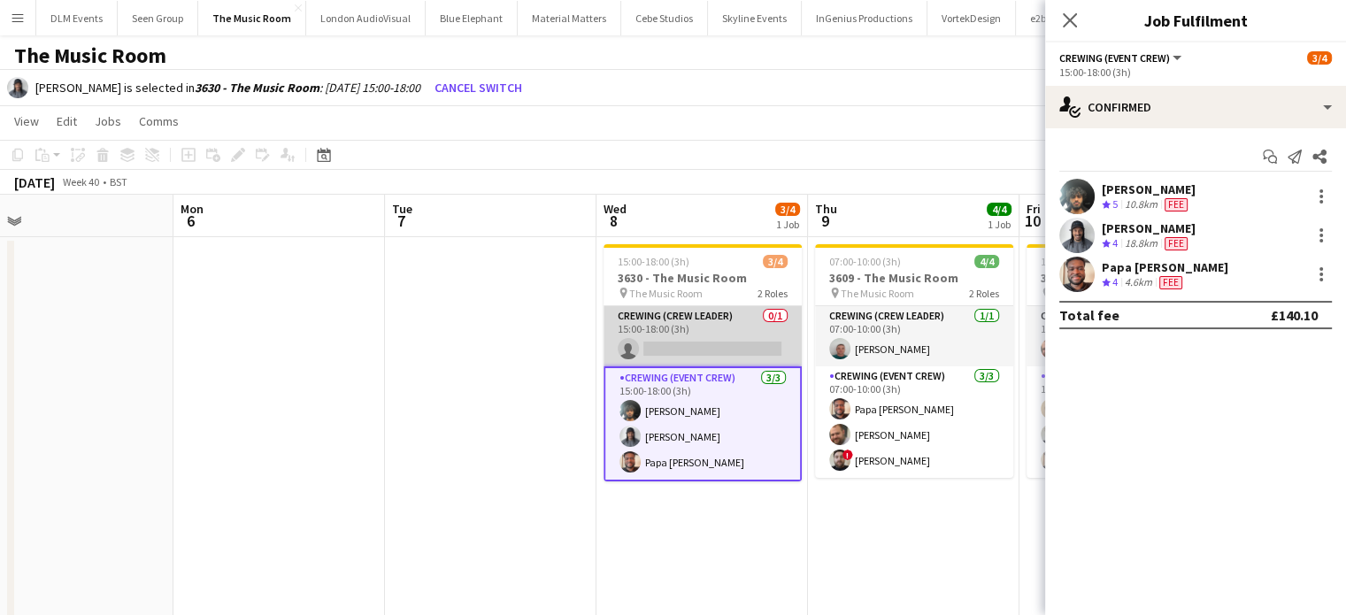
click at [745, 320] on app-card-role "Crewing (Crew Leader) 0/1 15:00-18:00 (3h) single-neutral-actions" at bounding box center [702, 336] width 198 height 60
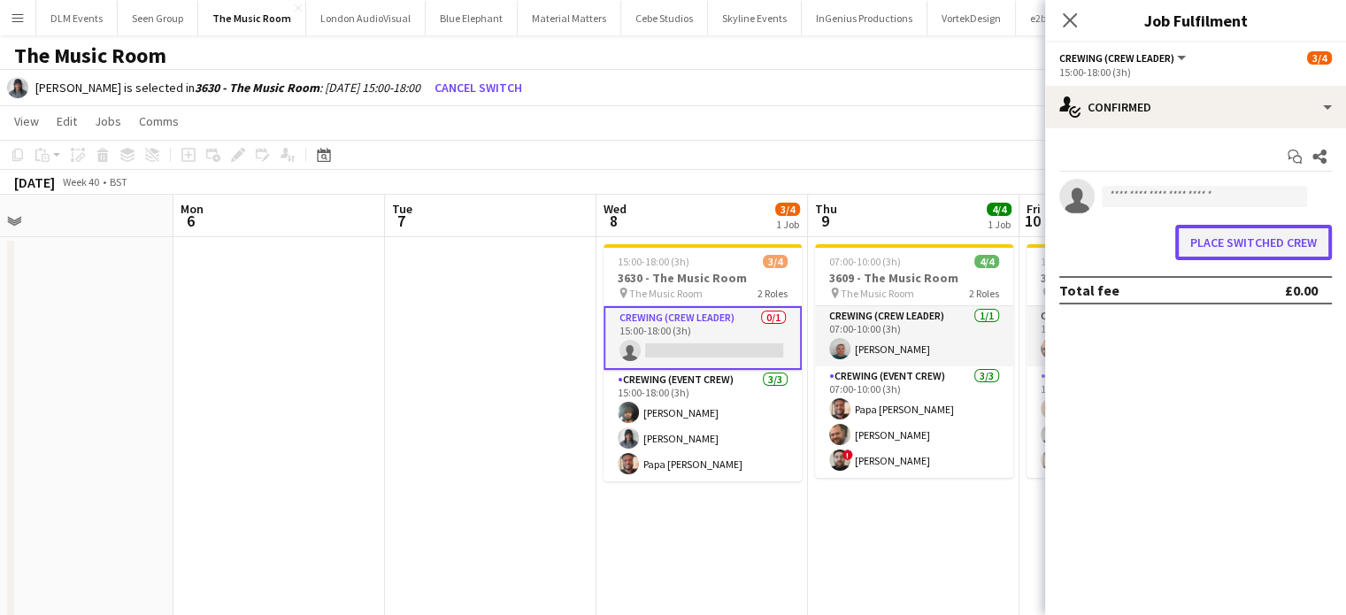
click at [1249, 246] on button "Place switched crew" at bounding box center [1253, 242] width 157 height 35
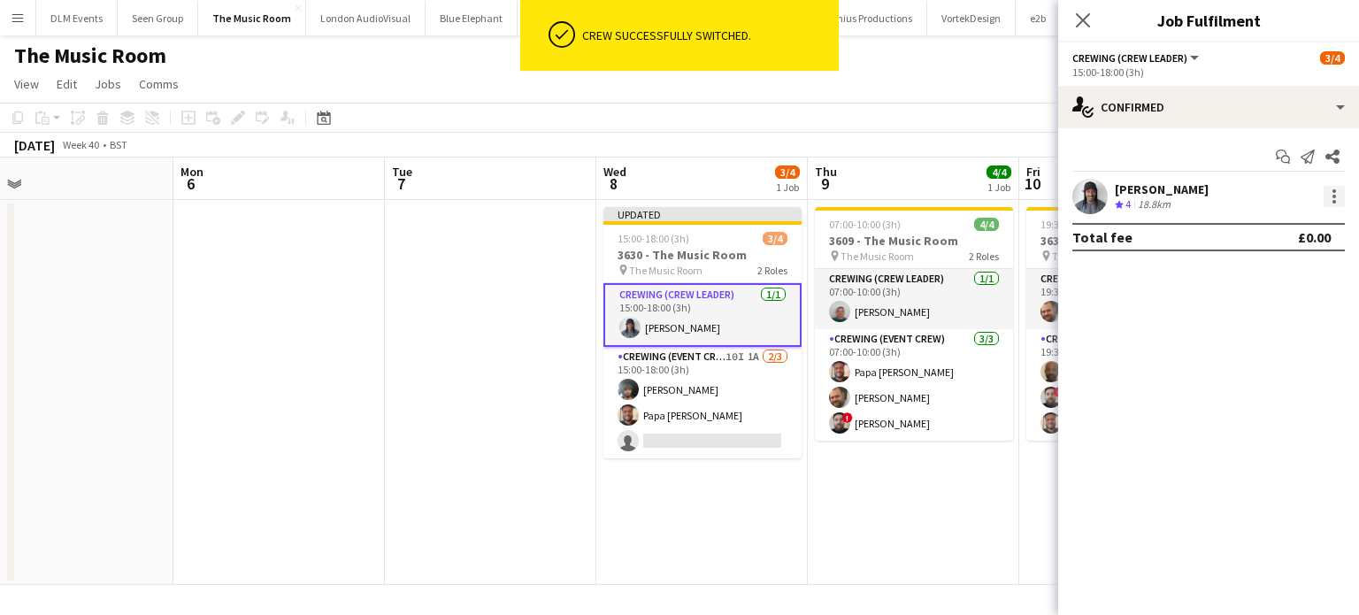
click at [1334, 196] on div at bounding box center [1334, 197] width 4 height 4
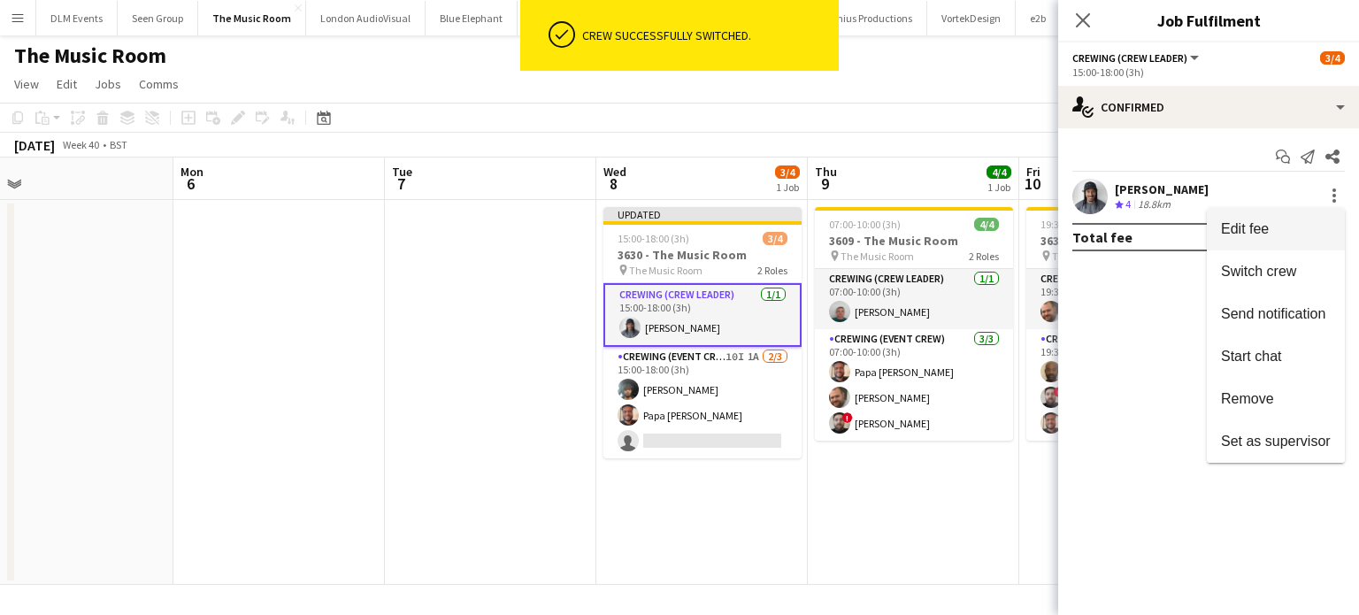
click at [1285, 226] on span "Edit fee" at bounding box center [1276, 229] width 110 height 16
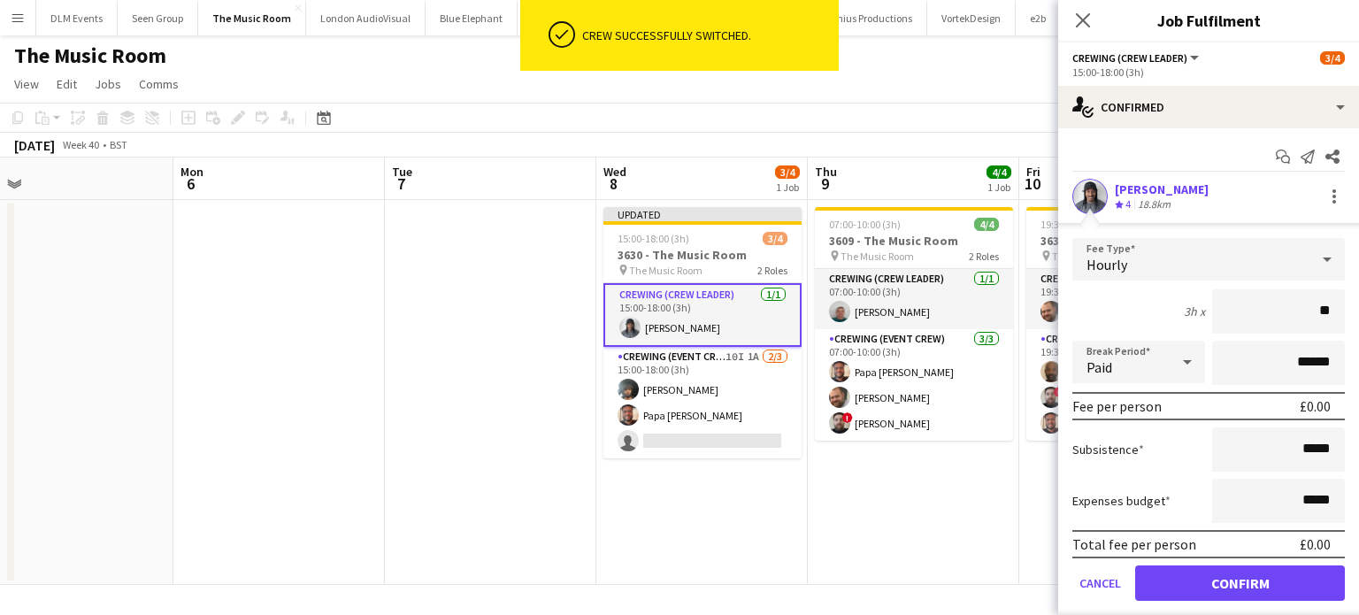
type input "***"
click button "Confirm" at bounding box center [1240, 582] width 210 height 35
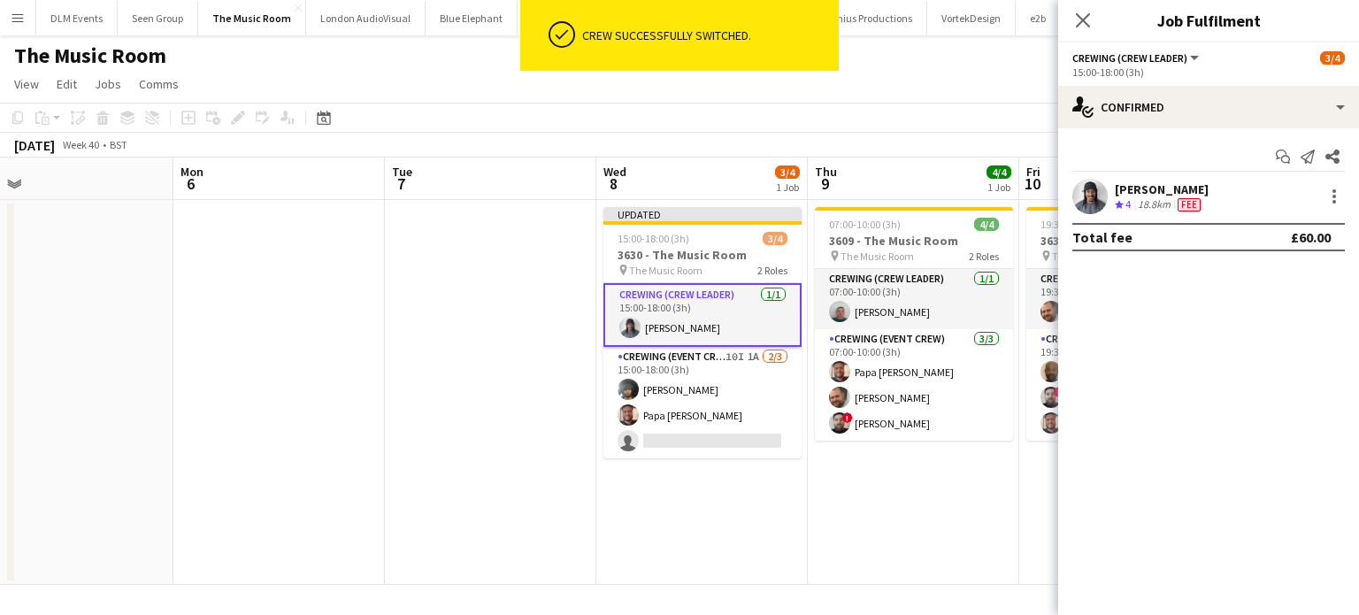
click at [918, 533] on app-date-cell "07:00-10:00 (3h) 4/4 3609 - The Music Room pin The Music Room 2 Roles Crewing (…" at bounding box center [913, 392] width 211 height 385
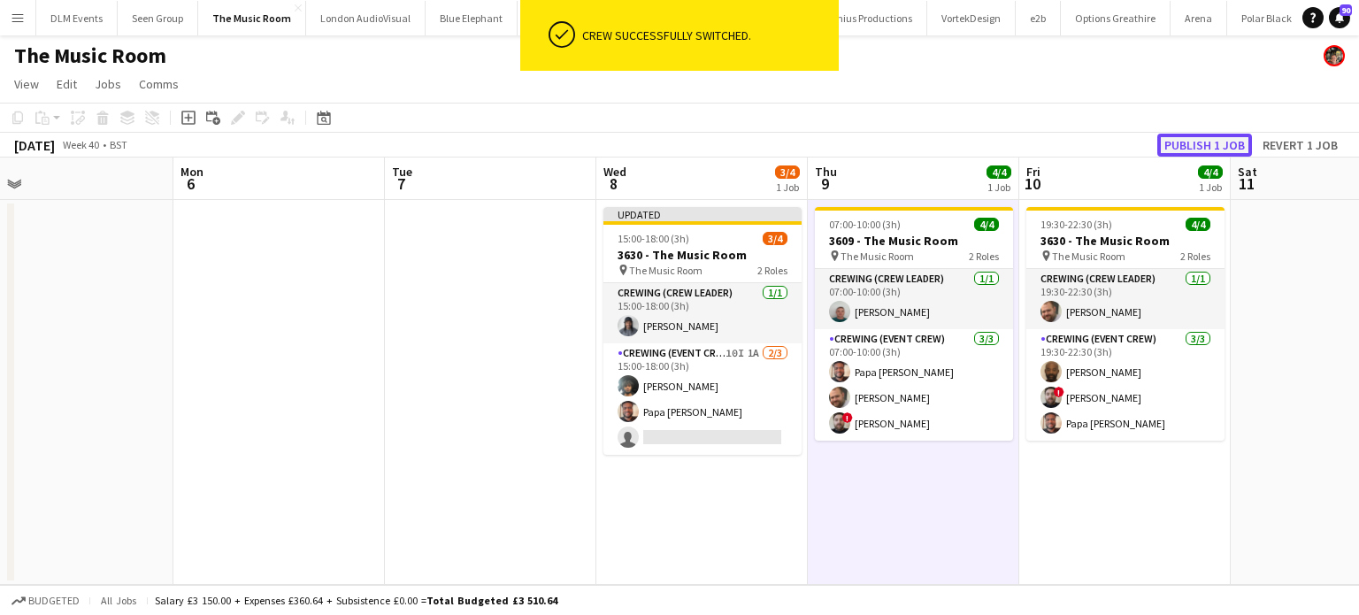
click at [1224, 141] on button "Publish 1 job" at bounding box center [1204, 145] width 95 height 23
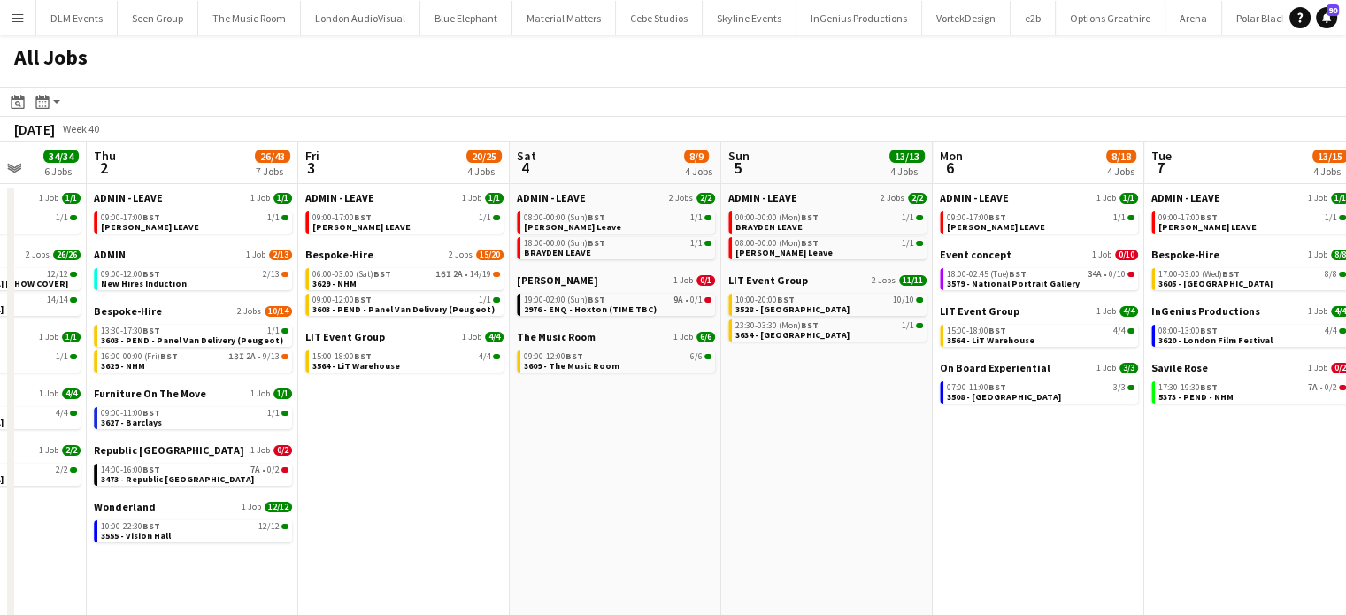
scroll to position [0, 549]
click at [425, 369] on link "15:00-18:00 BST 4/4 3564 - LiT Warehouse" at bounding box center [405, 360] width 188 height 20
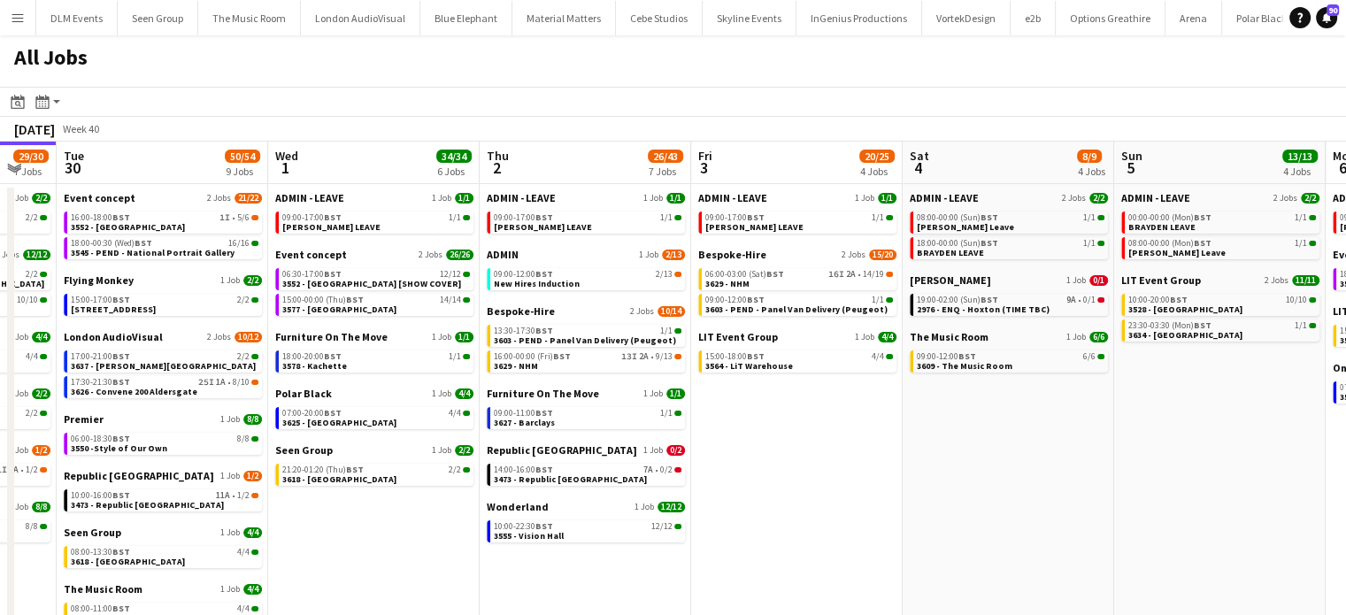
scroll to position [0, 789]
click at [576, 357] on div "16:00-00:00 (Fri) BST 13I 2A • 9/13" at bounding box center [588, 356] width 188 height 9
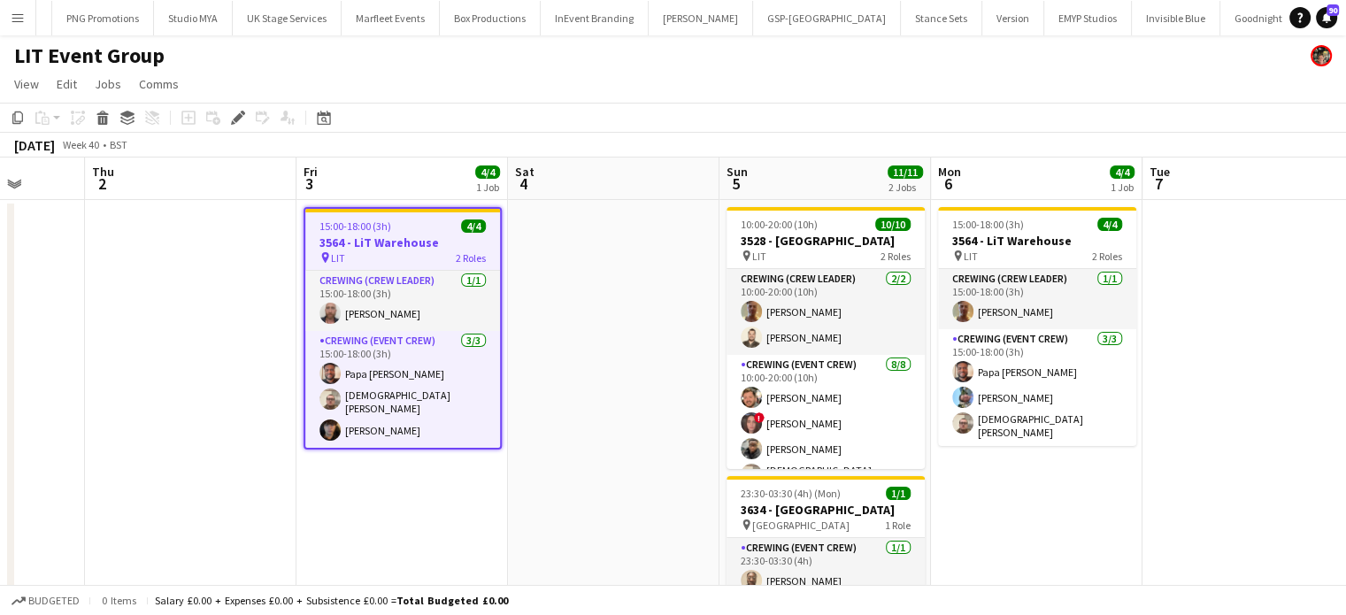
scroll to position [0, 761]
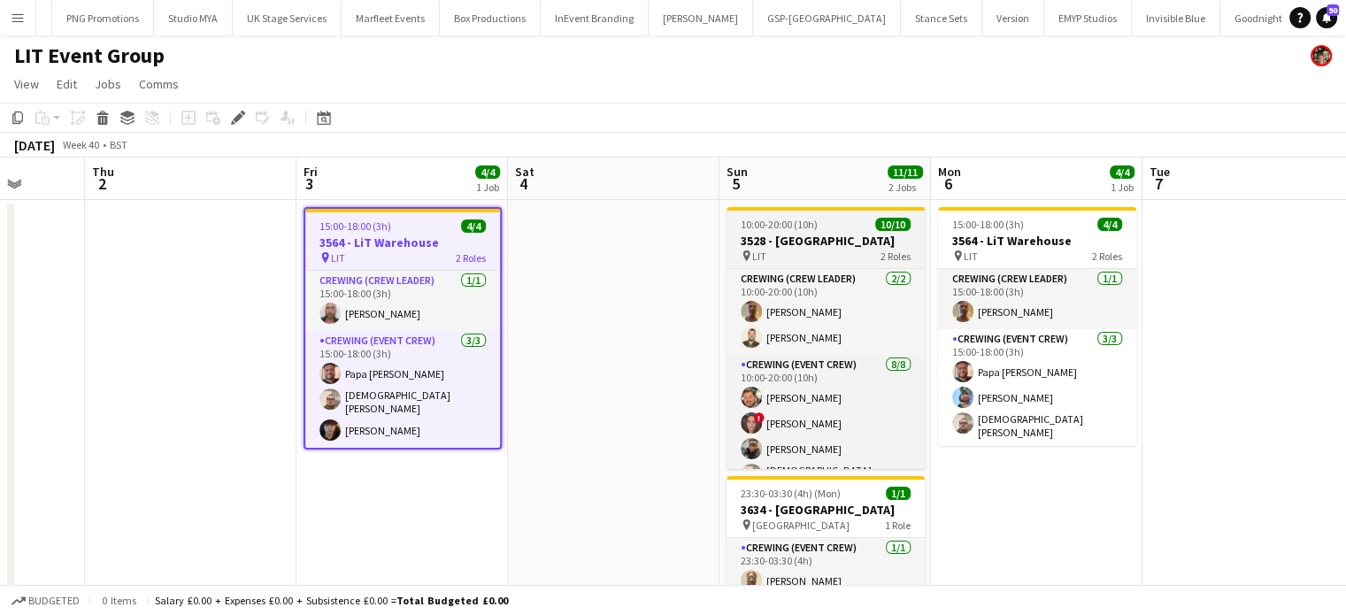
click at [837, 236] on h3 "3528 - [GEOGRAPHIC_DATA]" at bounding box center [825, 241] width 198 height 16
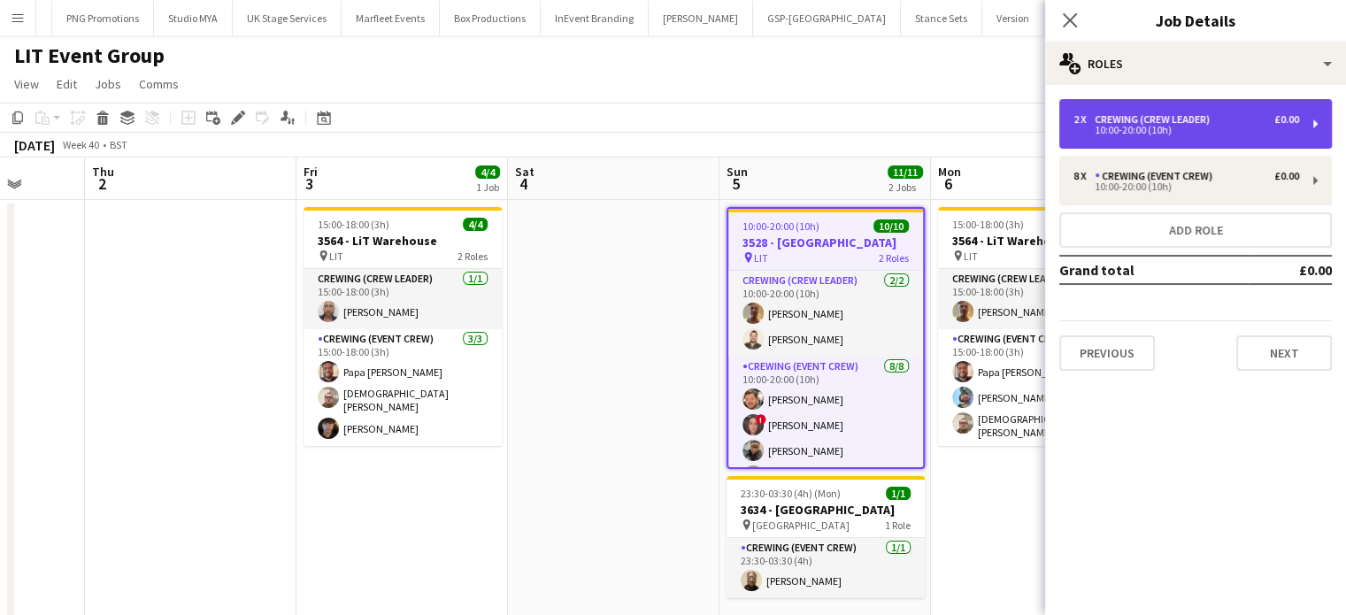
click at [1093, 131] on div "10:00-20:00 (10h)" at bounding box center [1186, 130] width 226 height 9
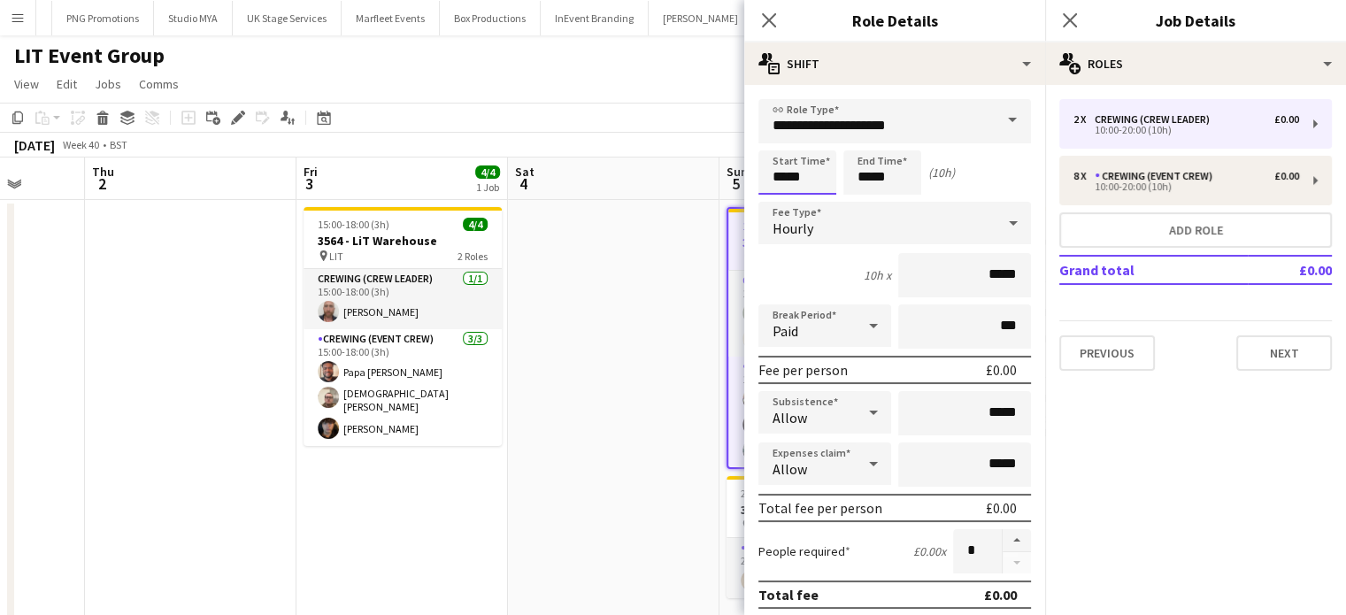
click at [797, 179] on input "*****" at bounding box center [797, 172] width 78 height 44
type input "*****"
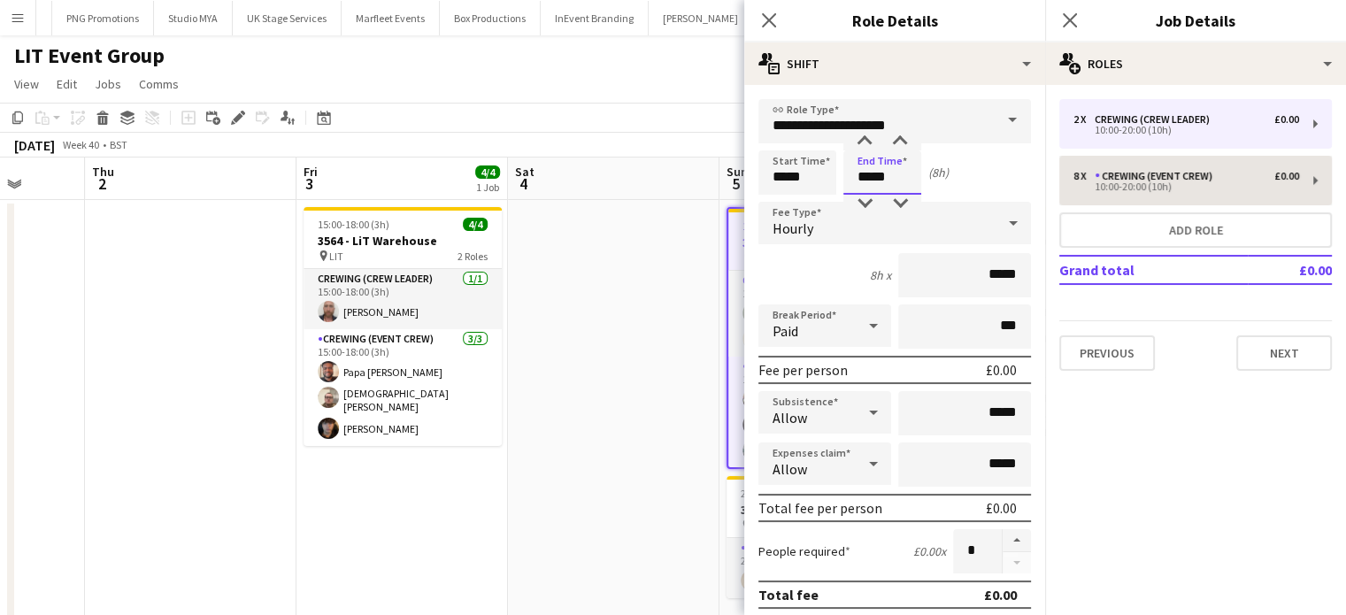
type input "*****"
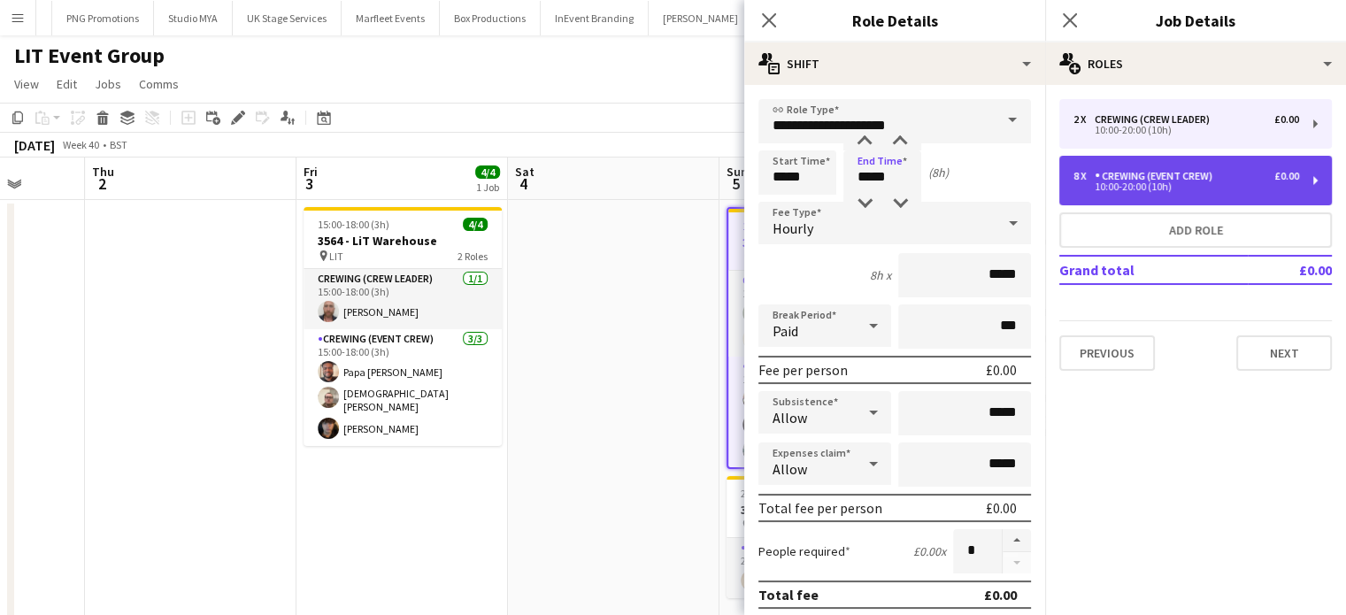
click at [1134, 190] on div "10:00-20:00 (10h)" at bounding box center [1186, 186] width 226 height 9
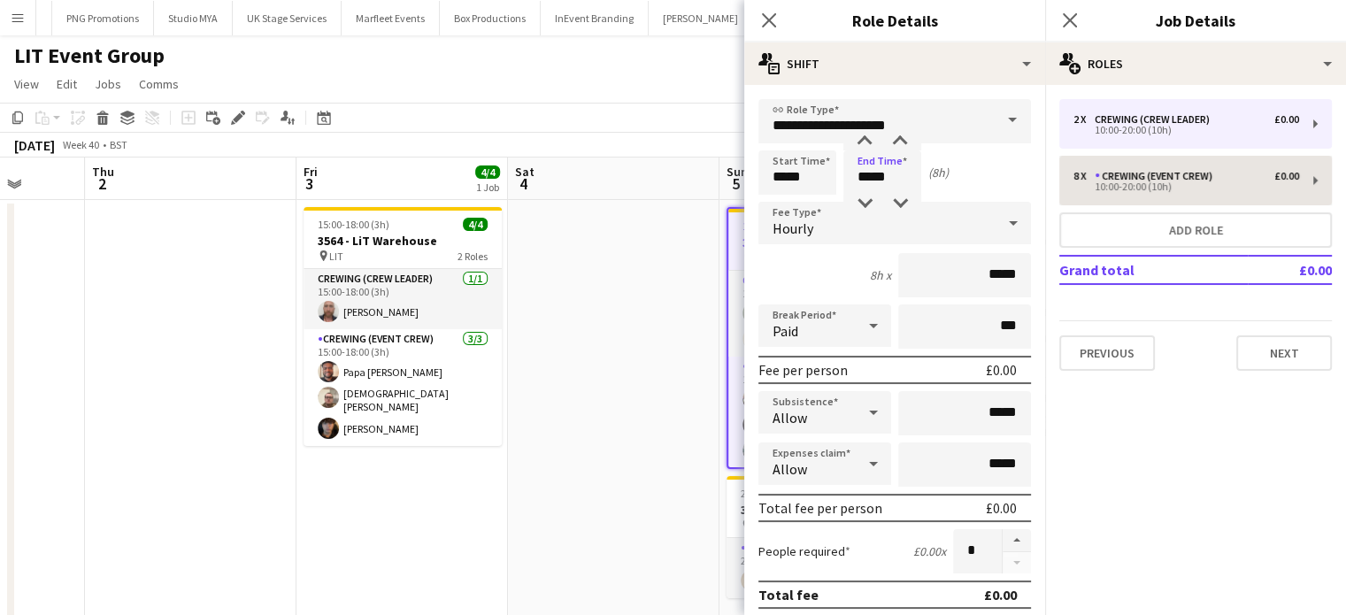
type input "**********"
type input "*****"
type input "*"
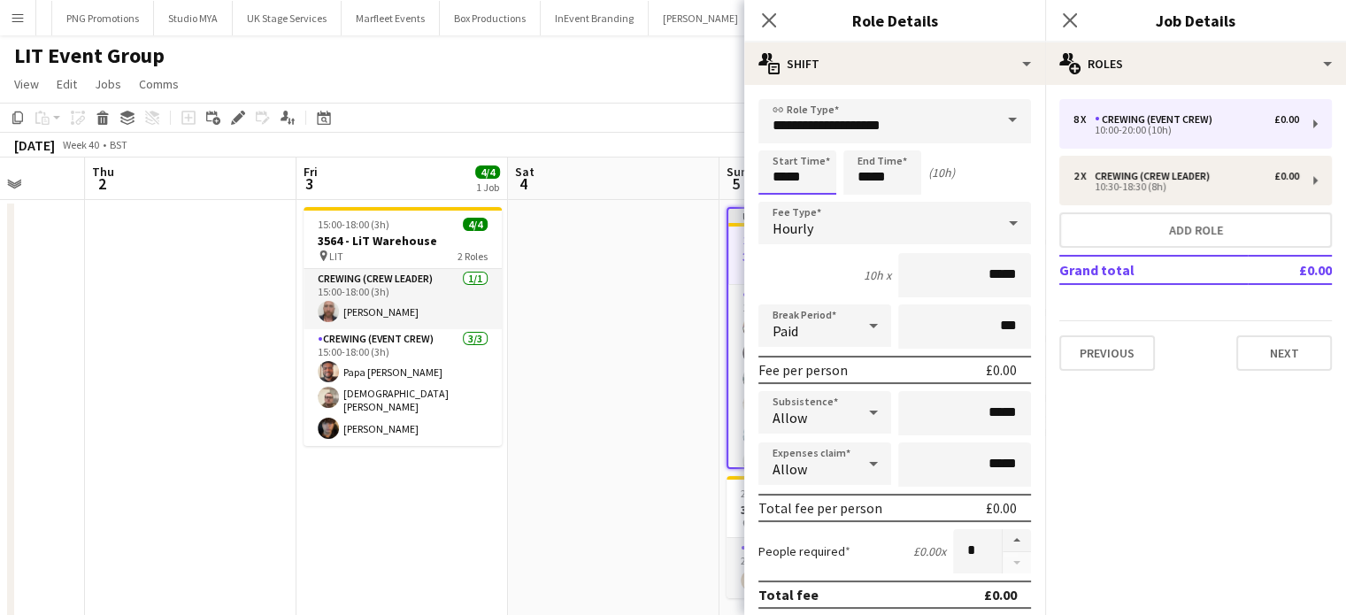
click at [778, 190] on input "*****" at bounding box center [797, 172] width 78 height 44
type input "*****"
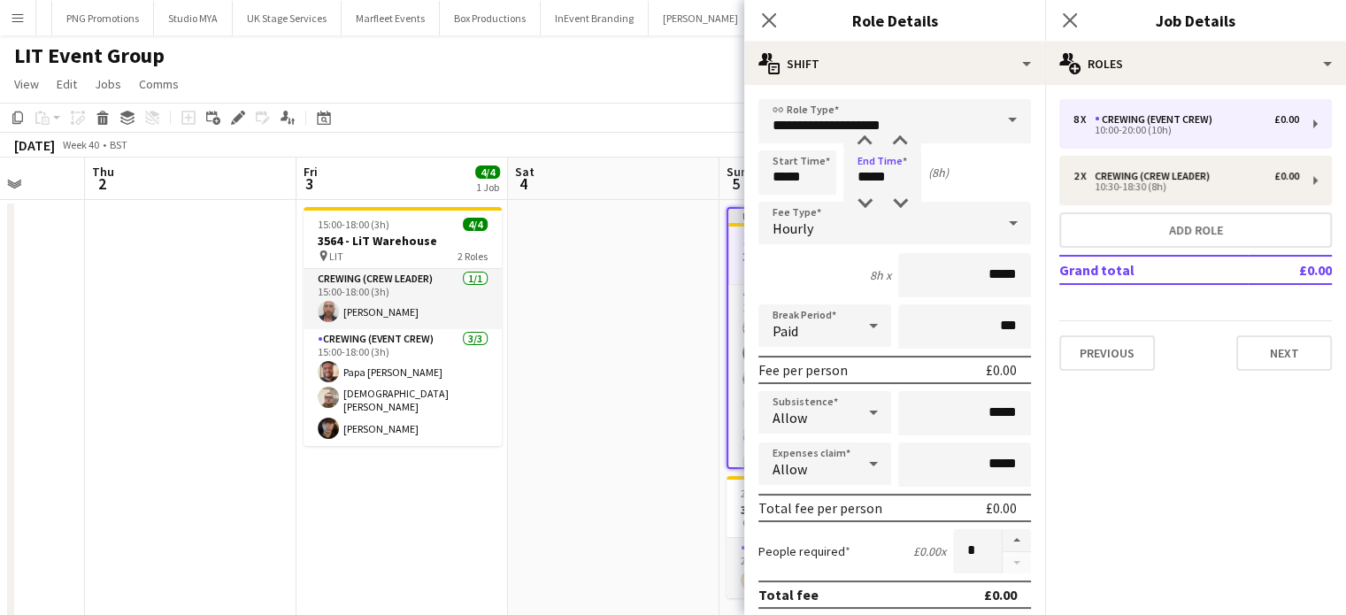
click at [636, 341] on app-date-cell at bounding box center [613, 425] width 211 height 451
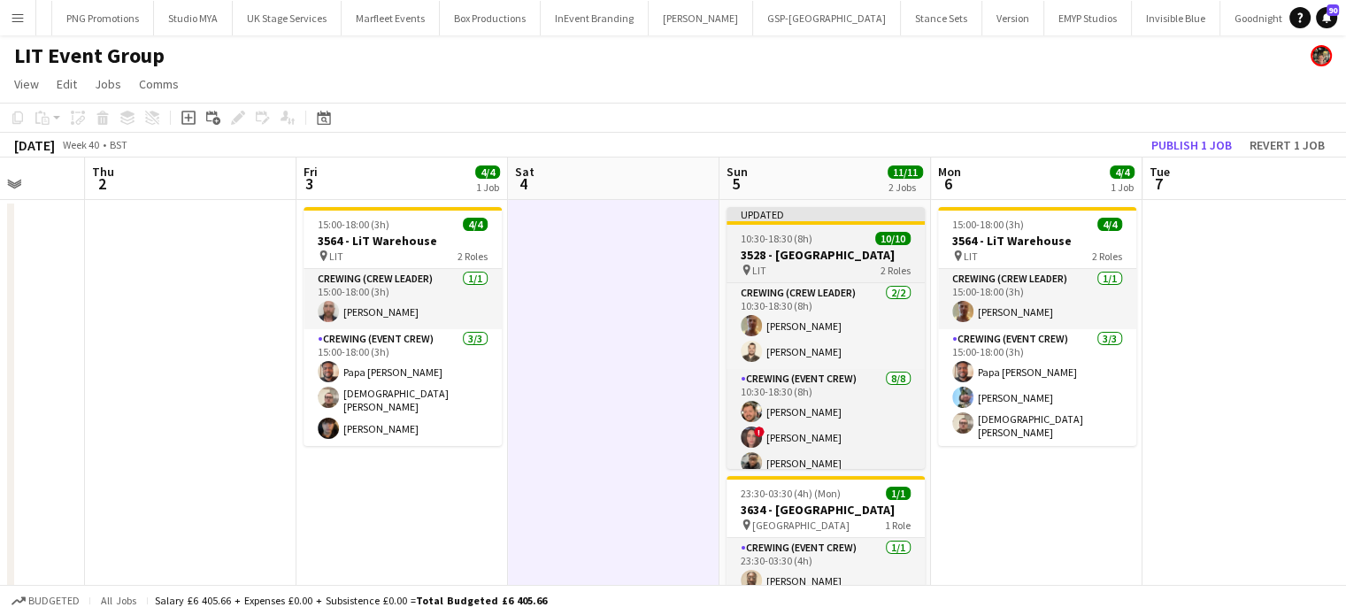
click at [832, 233] on div "10:30-18:30 (8h) 10/10" at bounding box center [825, 238] width 198 height 13
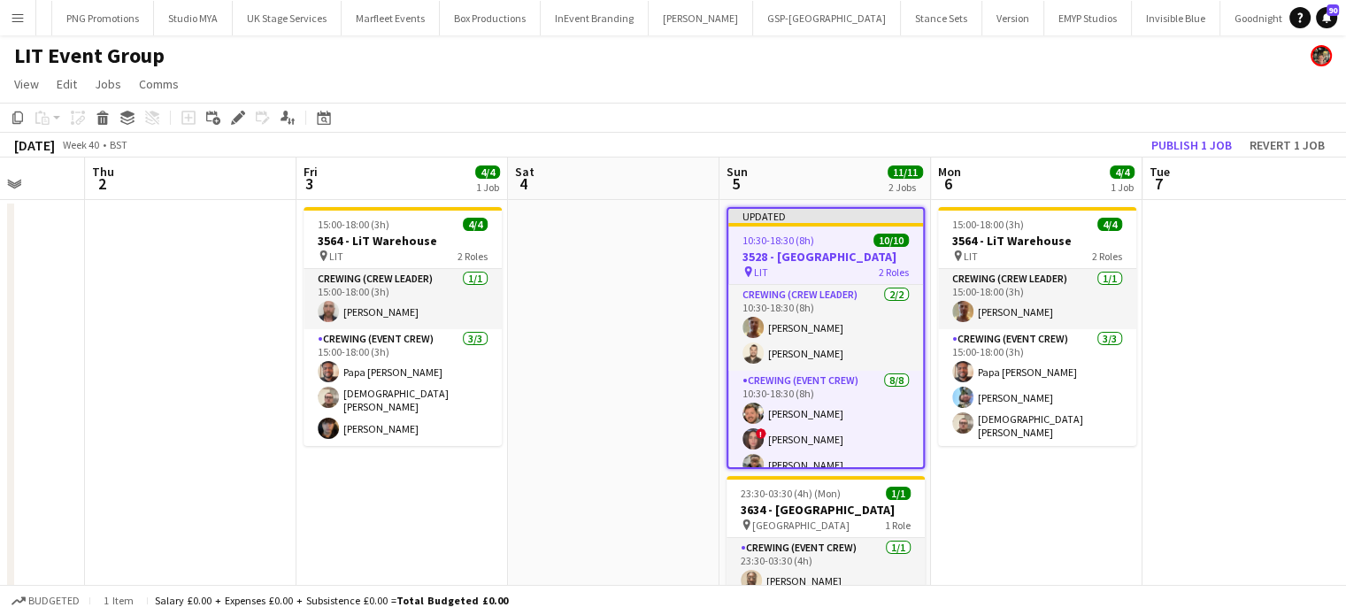
click at [832, 233] on app-job-card "Updated 10:30-18:30 (8h) 10/10 3528 - Whitehall pin LIT 2 Roles Crewing (Crew L…" at bounding box center [825, 338] width 198 height 262
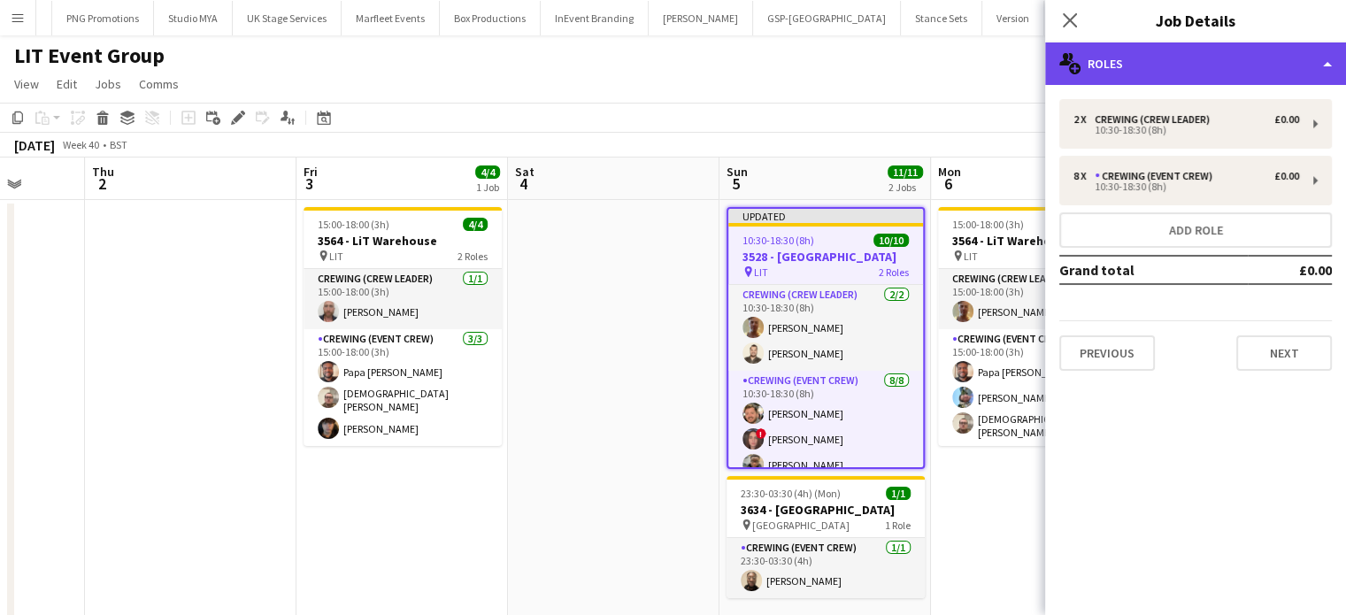
click at [1274, 55] on div "multiple-users-add Roles" at bounding box center [1195, 63] width 301 height 42
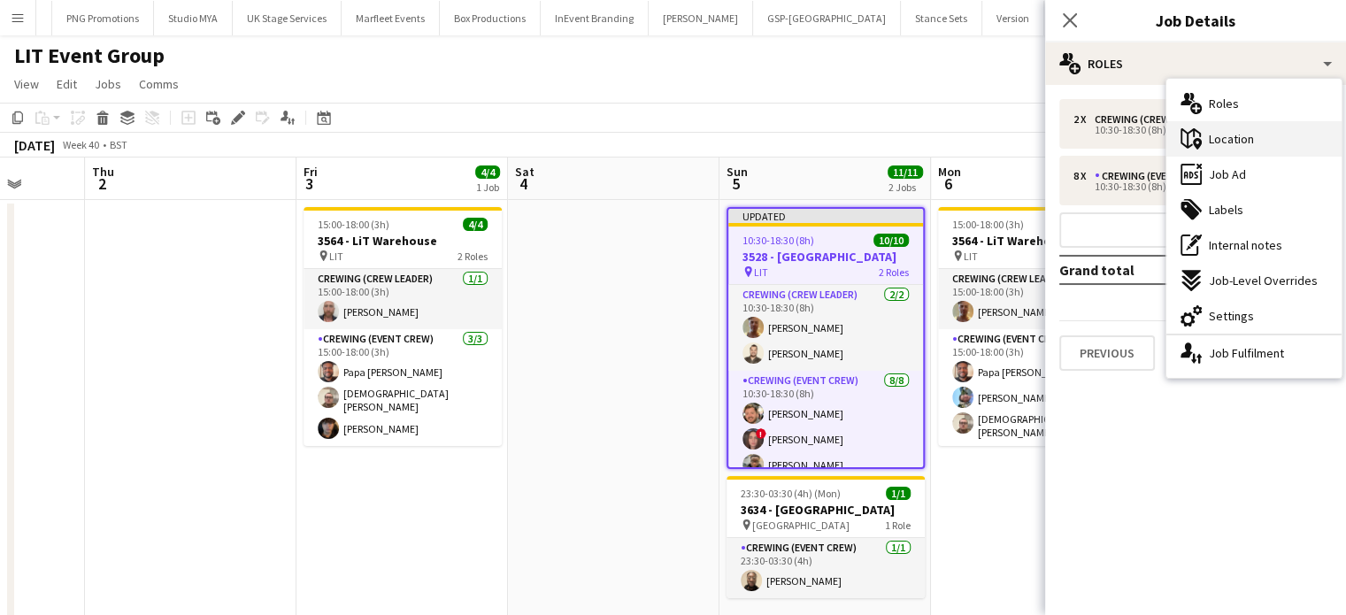
click at [1224, 134] on span "Location" at bounding box center [1231, 139] width 45 height 16
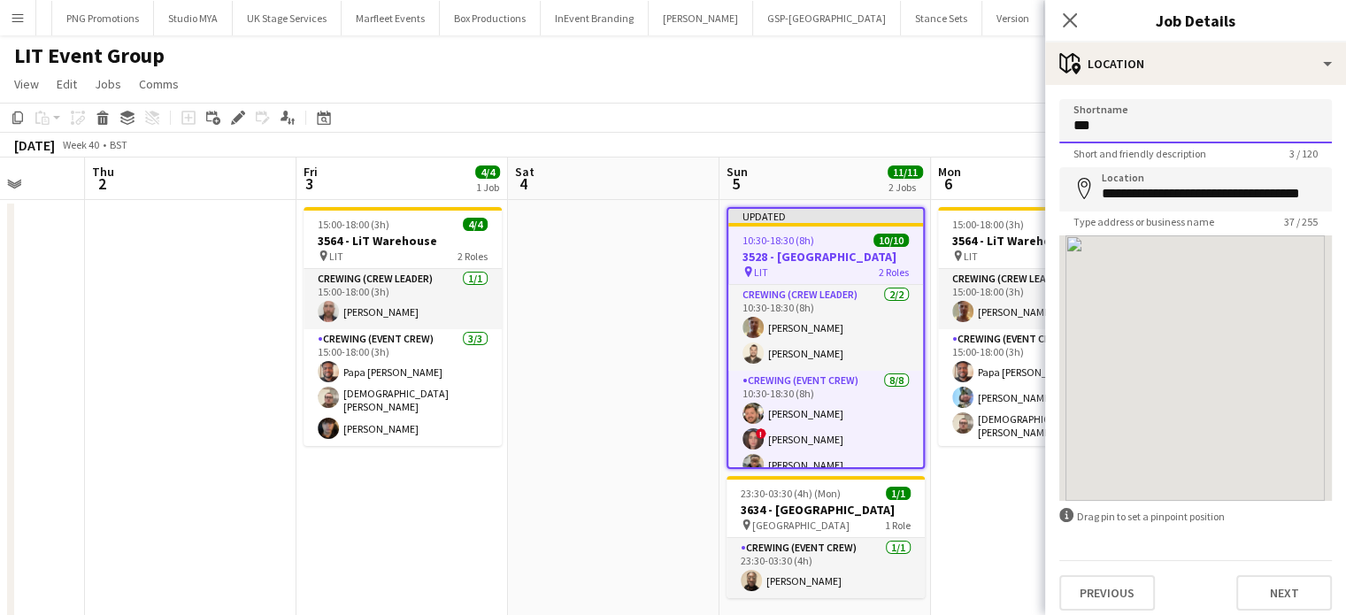
click at [1163, 134] on input "***" at bounding box center [1195, 121] width 272 height 44
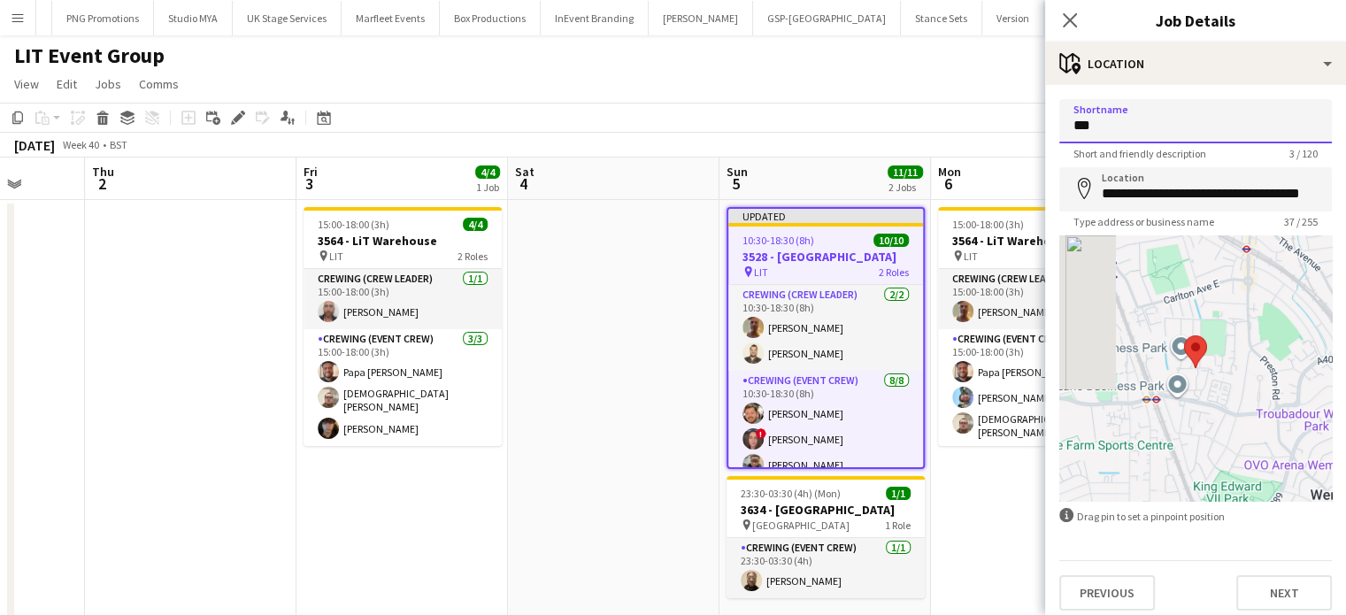
click at [1163, 134] on input "***" at bounding box center [1195, 121] width 272 height 44
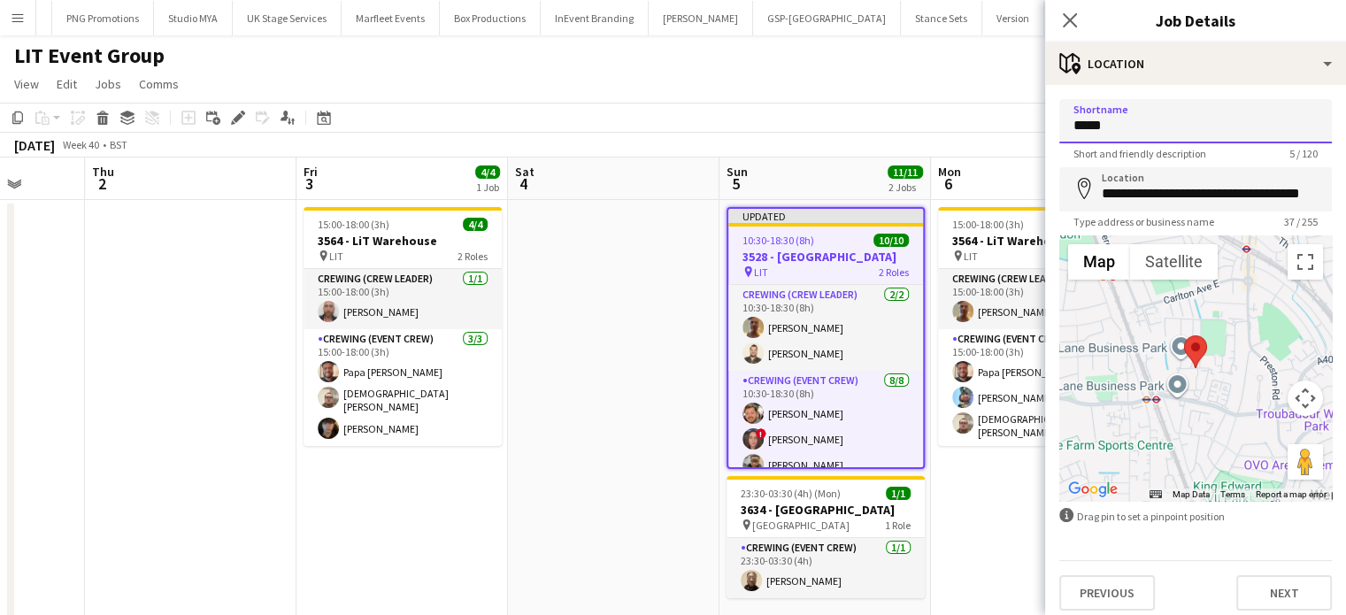
type input "**********"
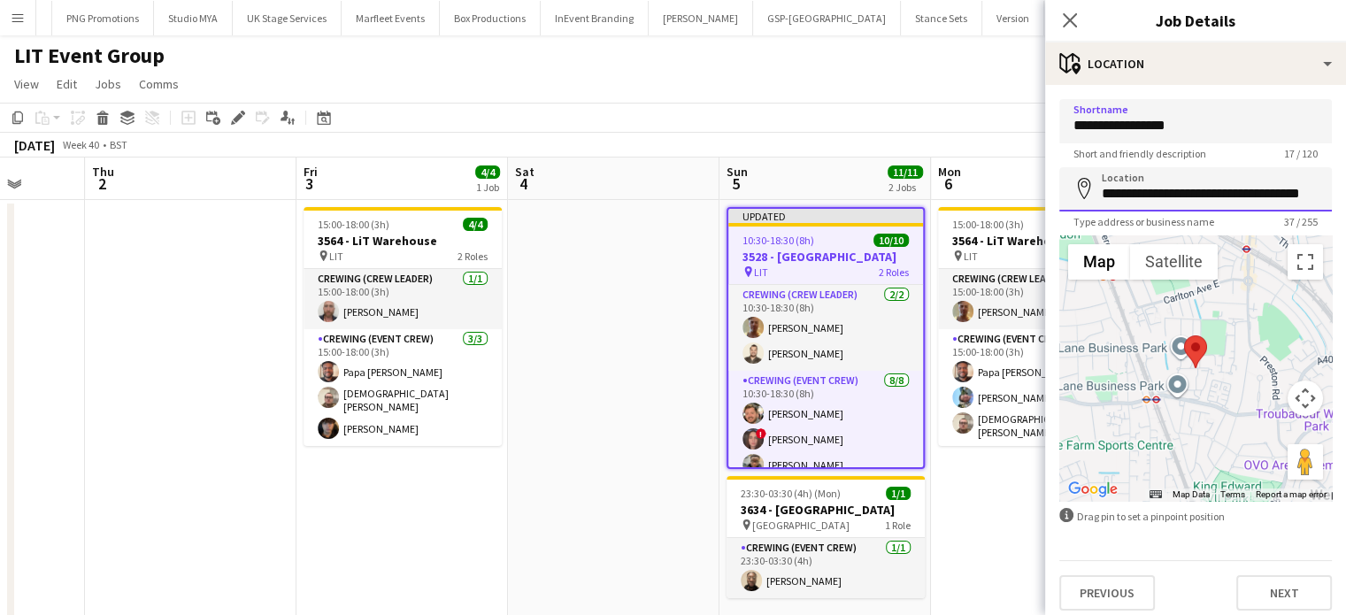
click at [1184, 190] on input "**********" at bounding box center [1195, 189] width 272 height 44
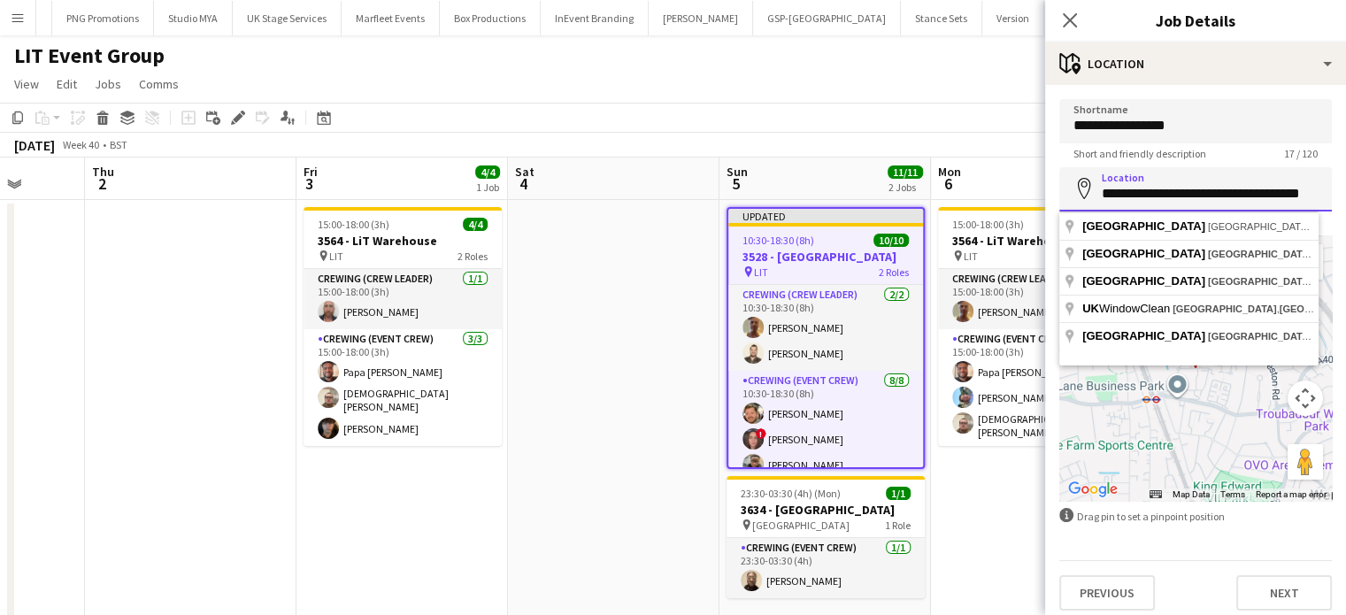
paste input
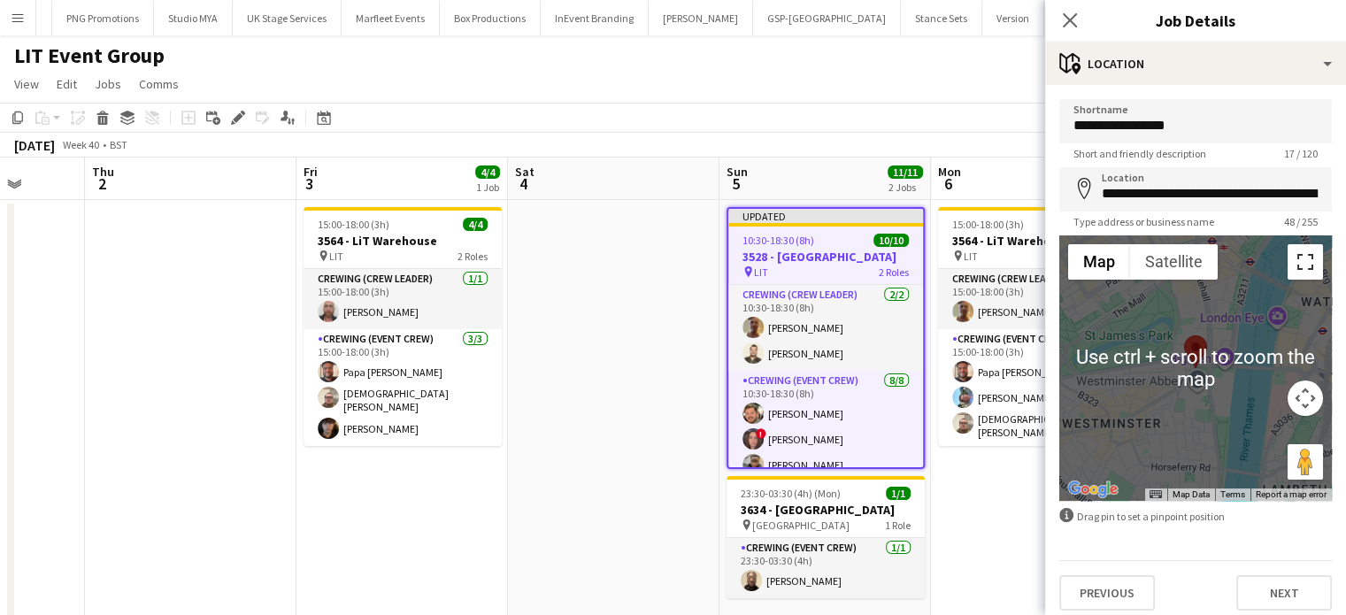
click at [1295, 268] on button "Toggle fullscreen view" at bounding box center [1304, 261] width 35 height 35
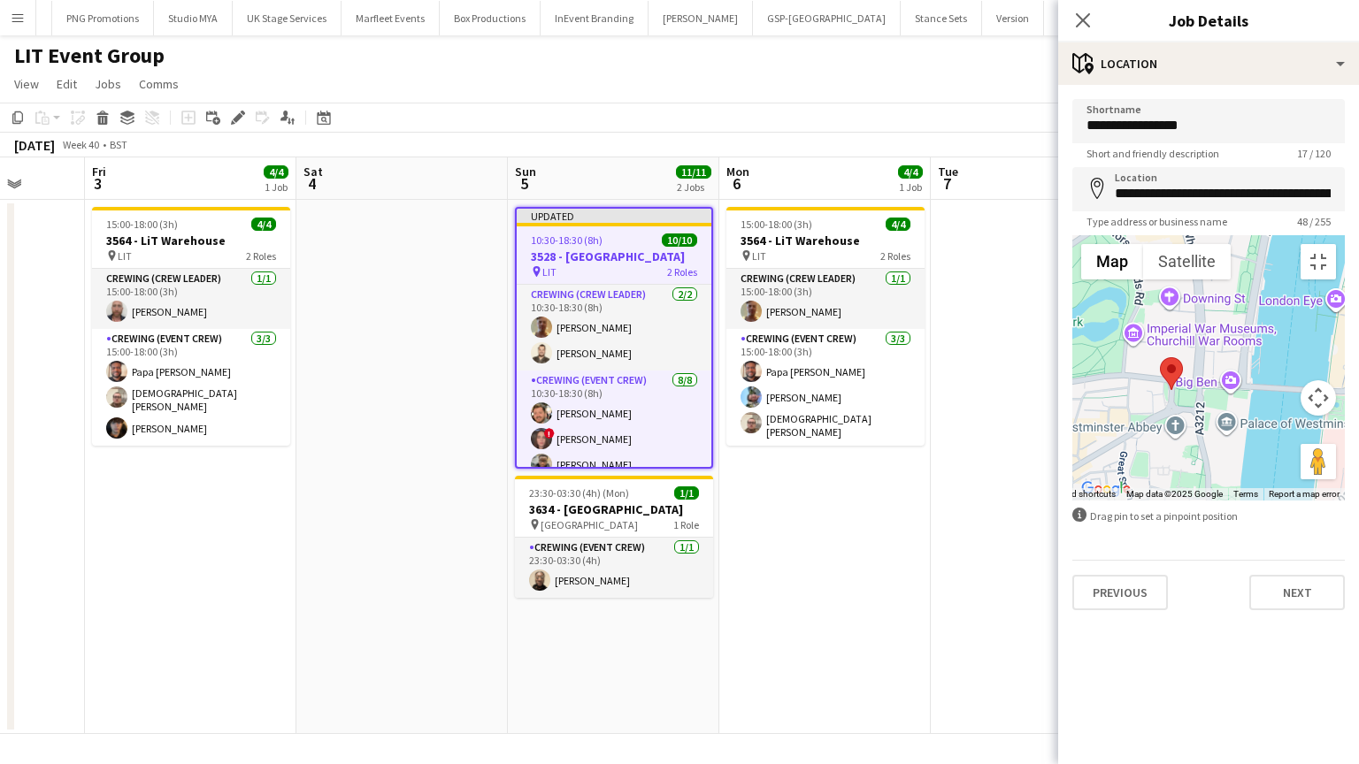
drag, startPoint x: 597, startPoint y: 410, endPoint x: 807, endPoint y: 463, distance: 216.3
click at [1072, 463] on div at bounding box center [1208, 367] width 272 height 265
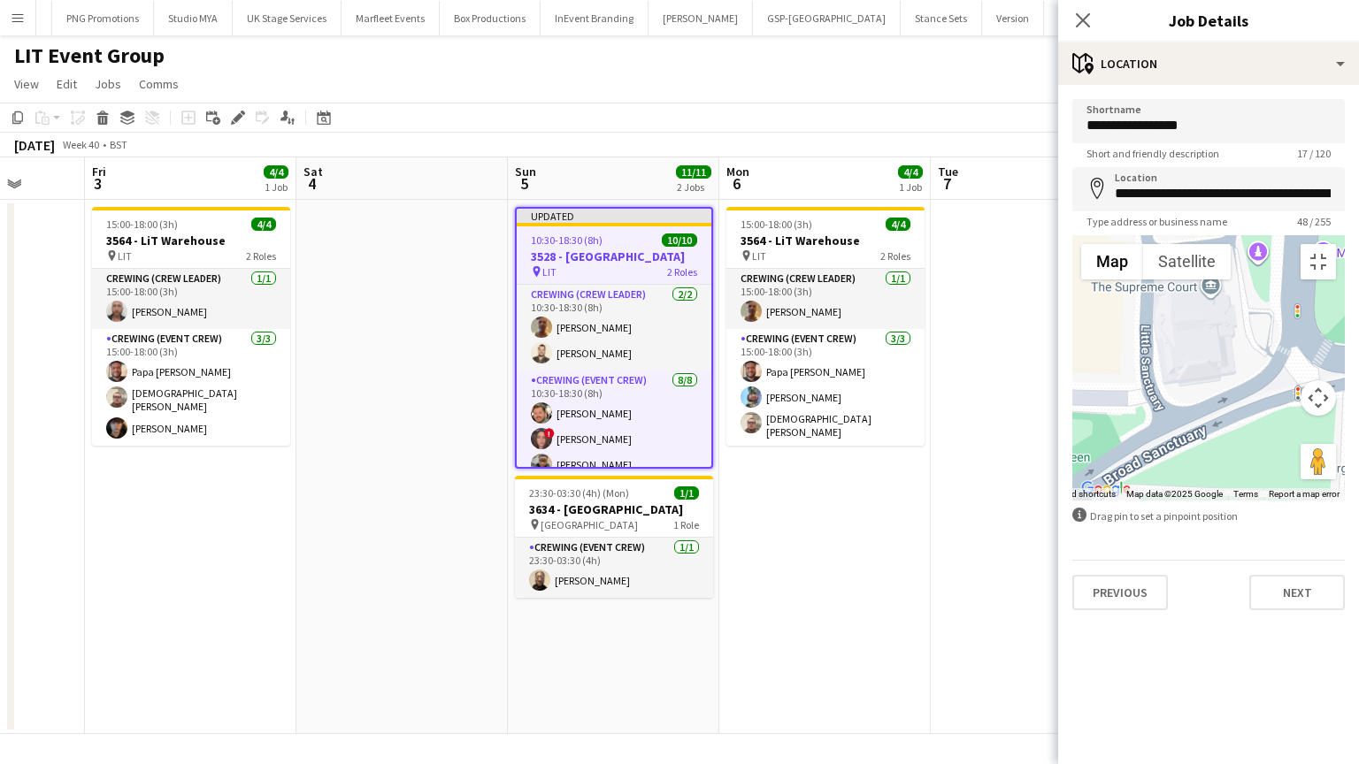
drag, startPoint x: 983, startPoint y: 534, endPoint x: 852, endPoint y: 347, distance: 228.7
click at [1072, 347] on div at bounding box center [1208, 367] width 272 height 265
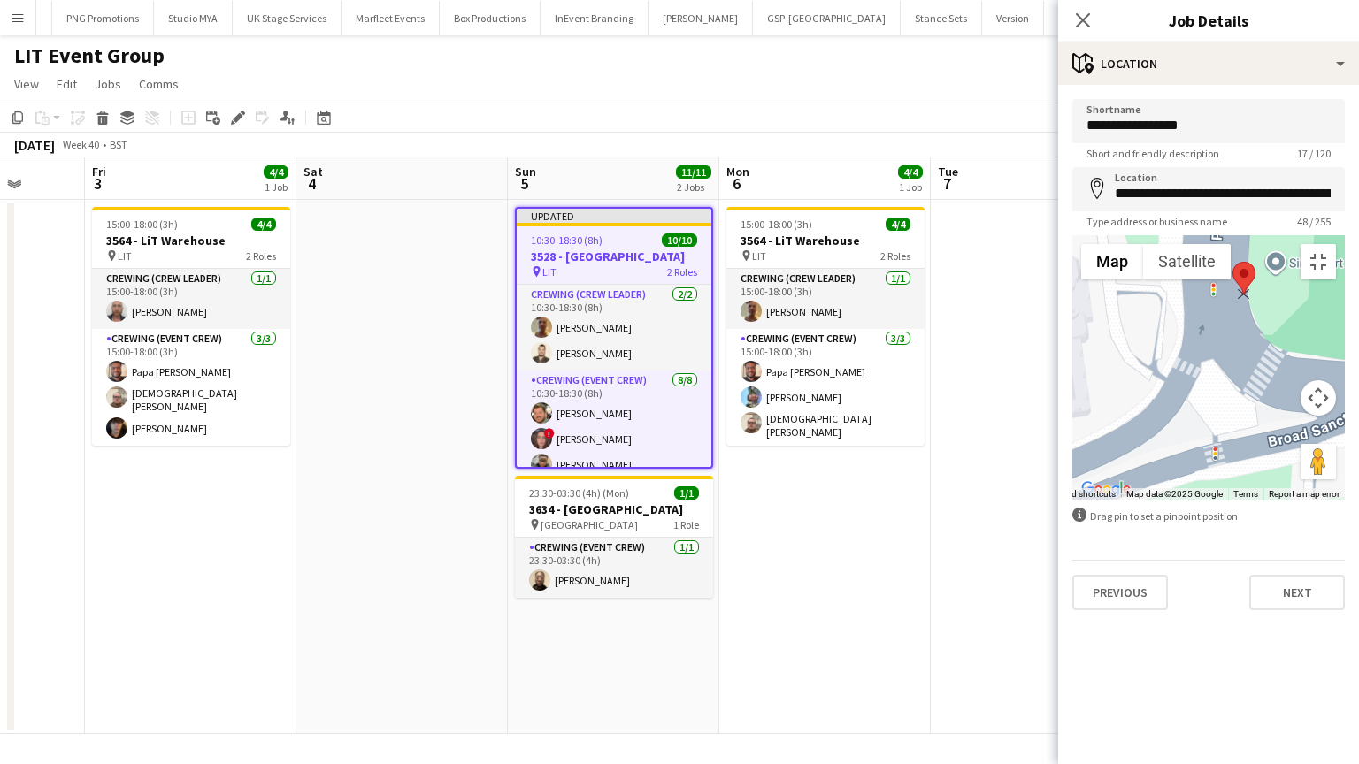
drag, startPoint x: 698, startPoint y: 104, endPoint x: 717, endPoint y: 306, distance: 203.5
click at [1232, 295] on div at bounding box center [1243, 278] width 23 height 33
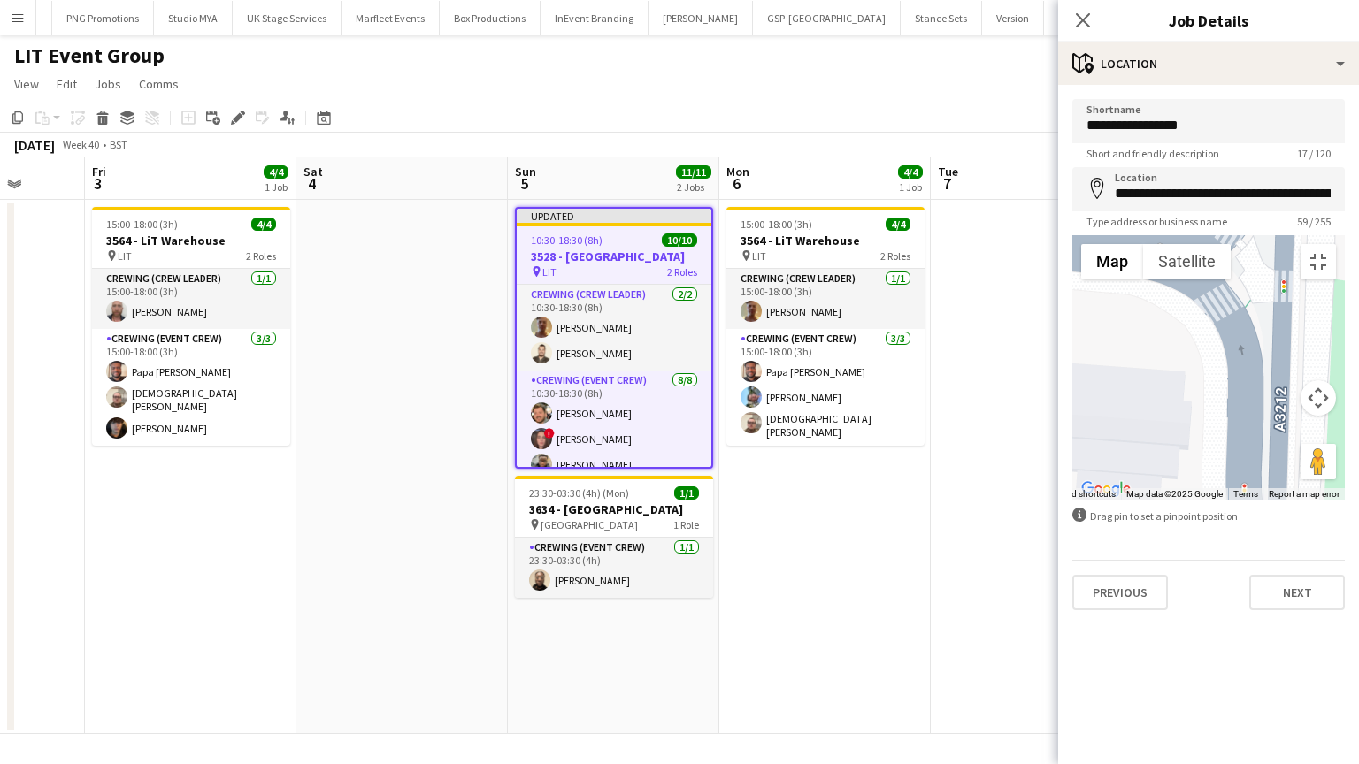
drag, startPoint x: 1017, startPoint y: 511, endPoint x: 622, endPoint y: 350, distance: 427.0
click at [1072, 350] on div at bounding box center [1208, 367] width 272 height 265
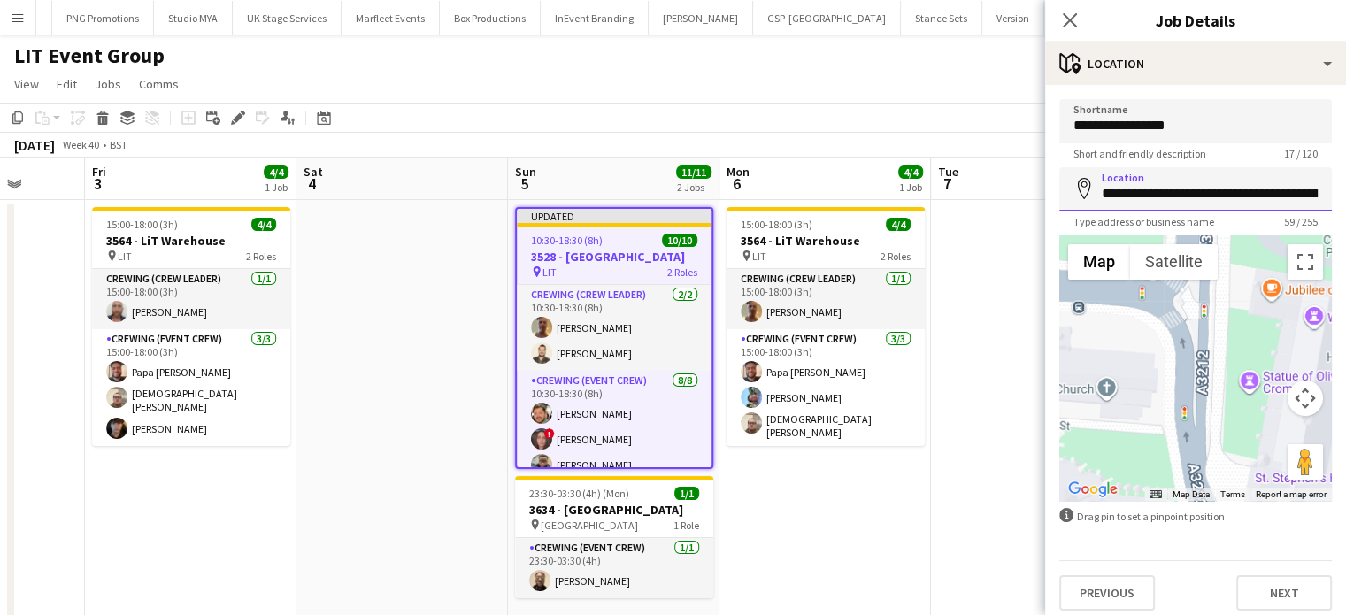
click at [1175, 179] on input "**********" at bounding box center [1195, 189] width 272 height 44
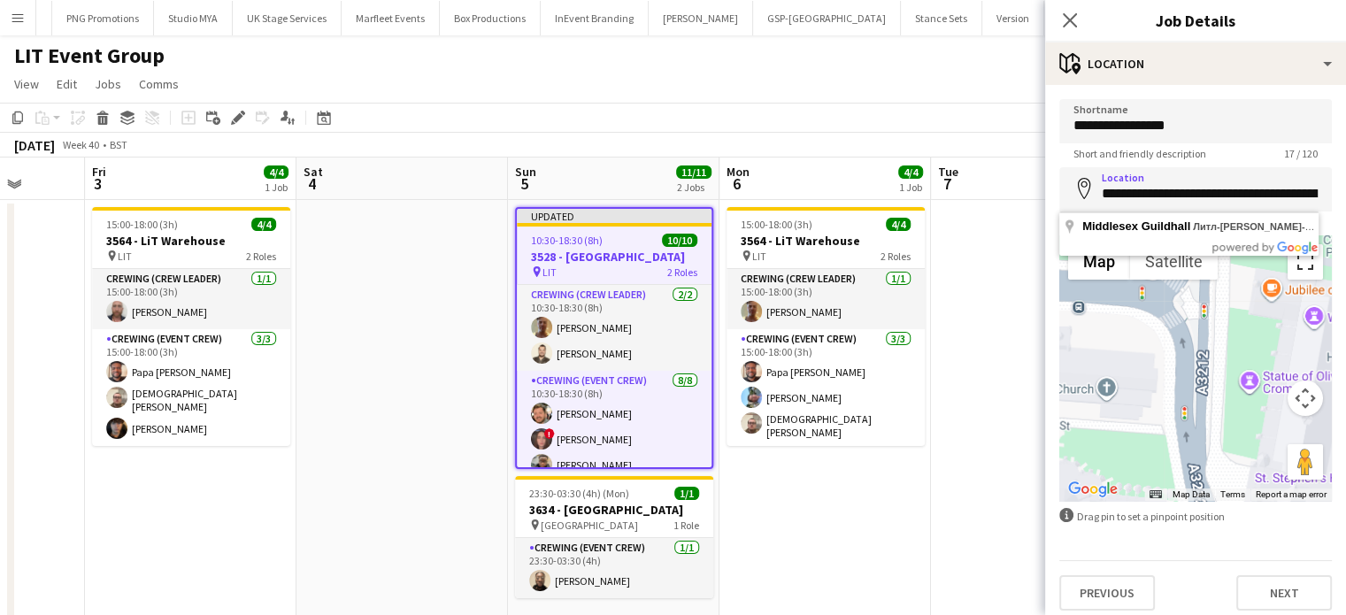
click at [1294, 271] on button "Toggle fullscreen view" at bounding box center [1304, 261] width 35 height 35
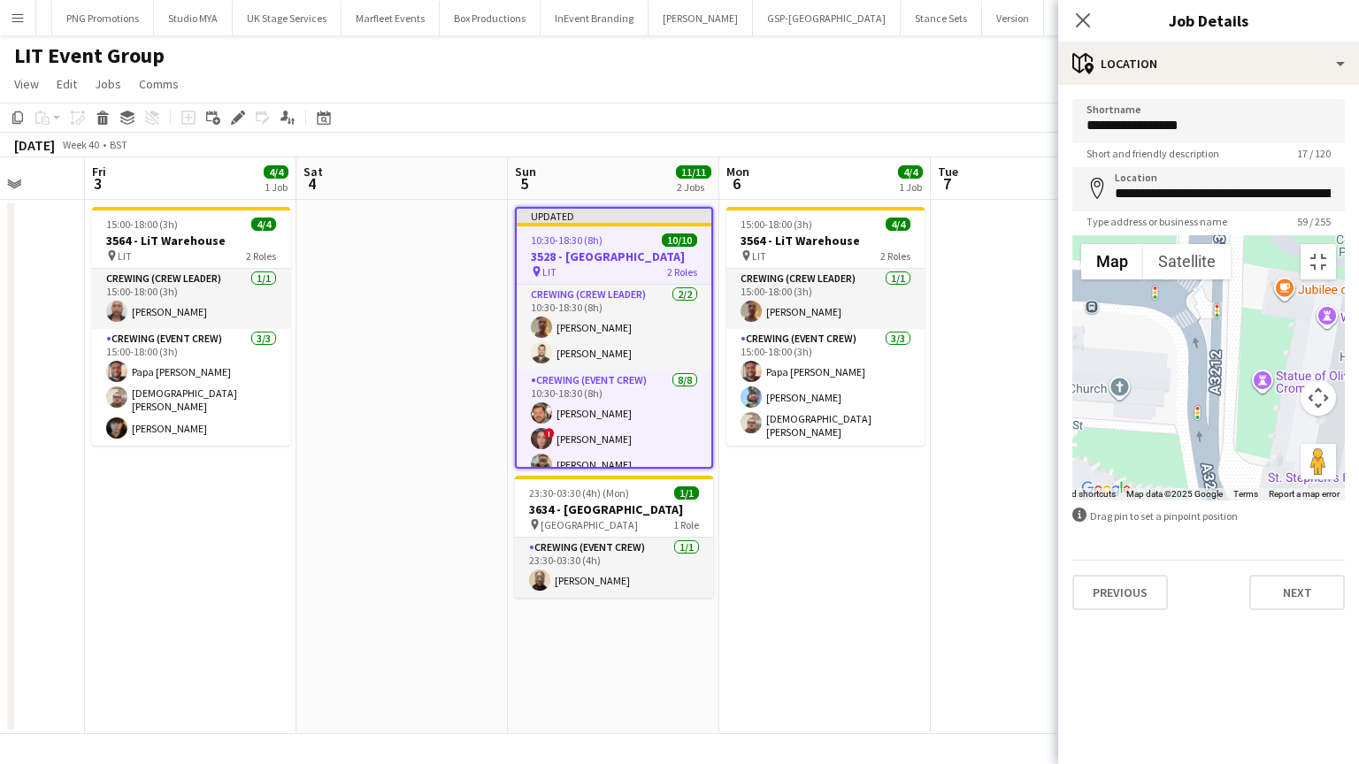
drag, startPoint x: 474, startPoint y: 234, endPoint x: 465, endPoint y: 222, distance: 14.5
click at [979, 192] on area at bounding box center [979, 192] width 0 height 0
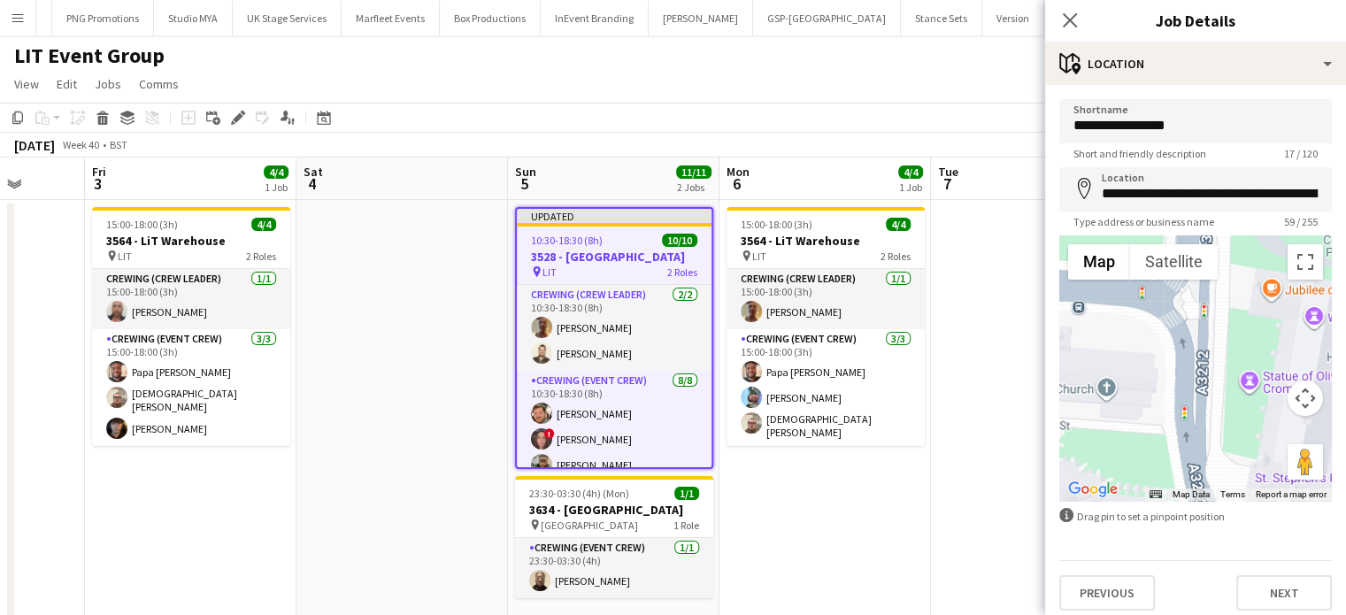
click at [1175, 161] on form "**********" at bounding box center [1195, 354] width 301 height 511
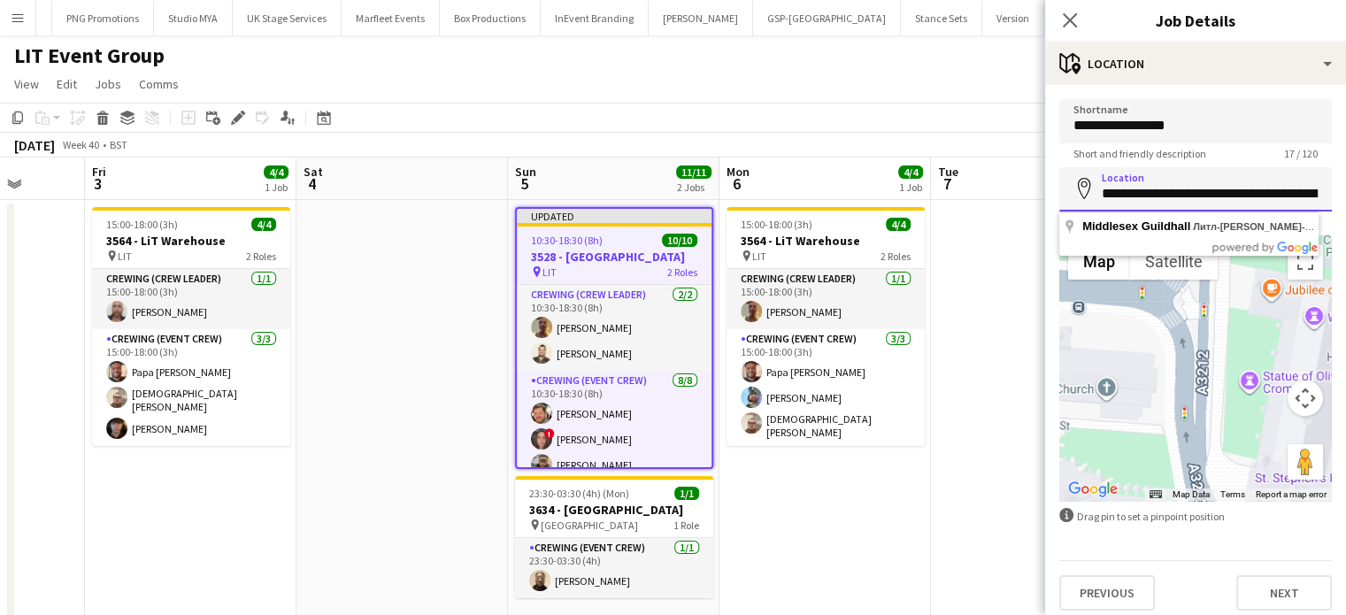
click at [1171, 180] on input "**********" at bounding box center [1195, 189] width 272 height 44
type input "*"
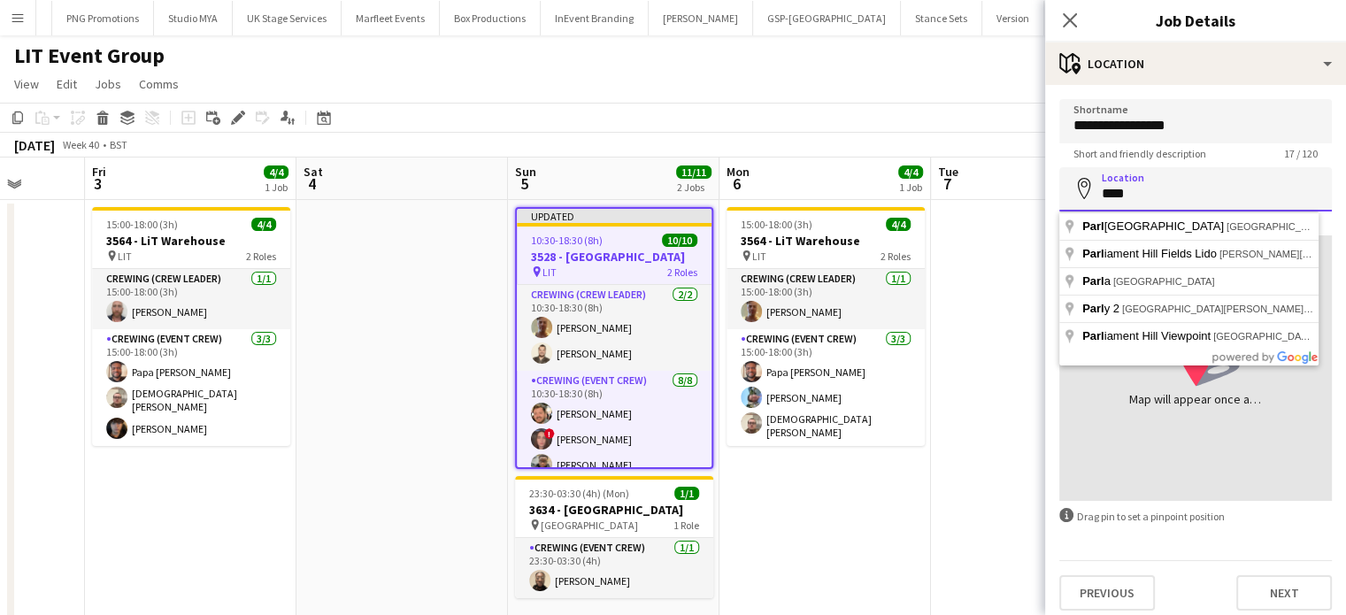
paste input "**********"
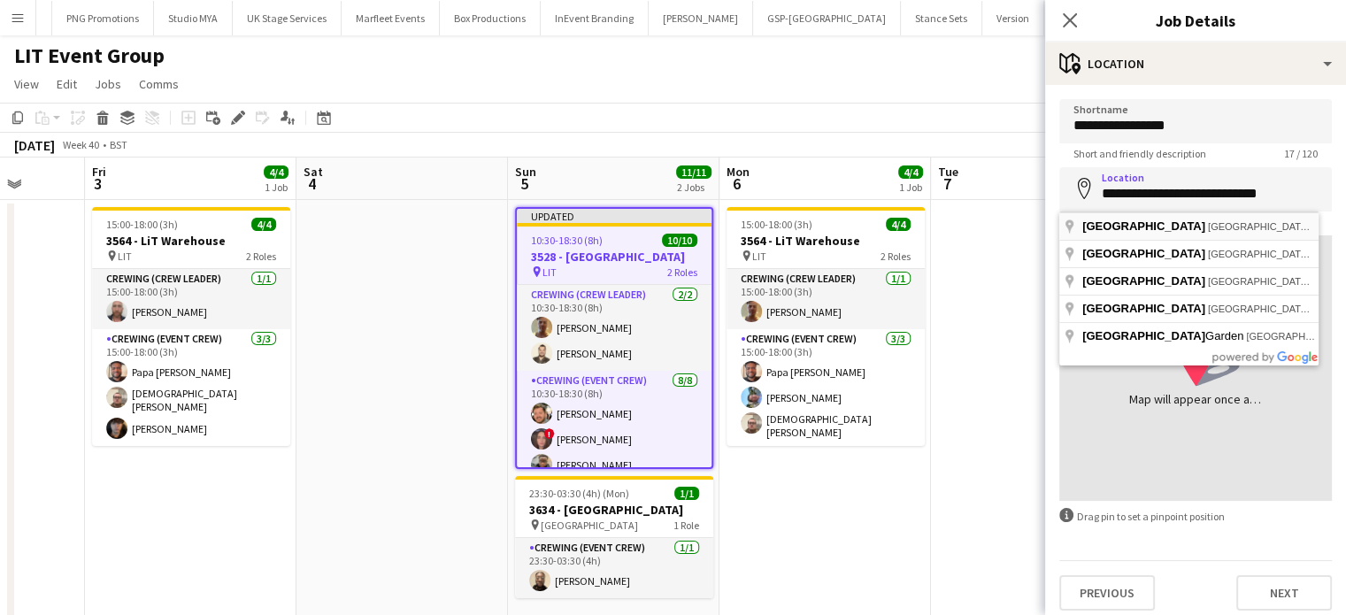
type input "**********"
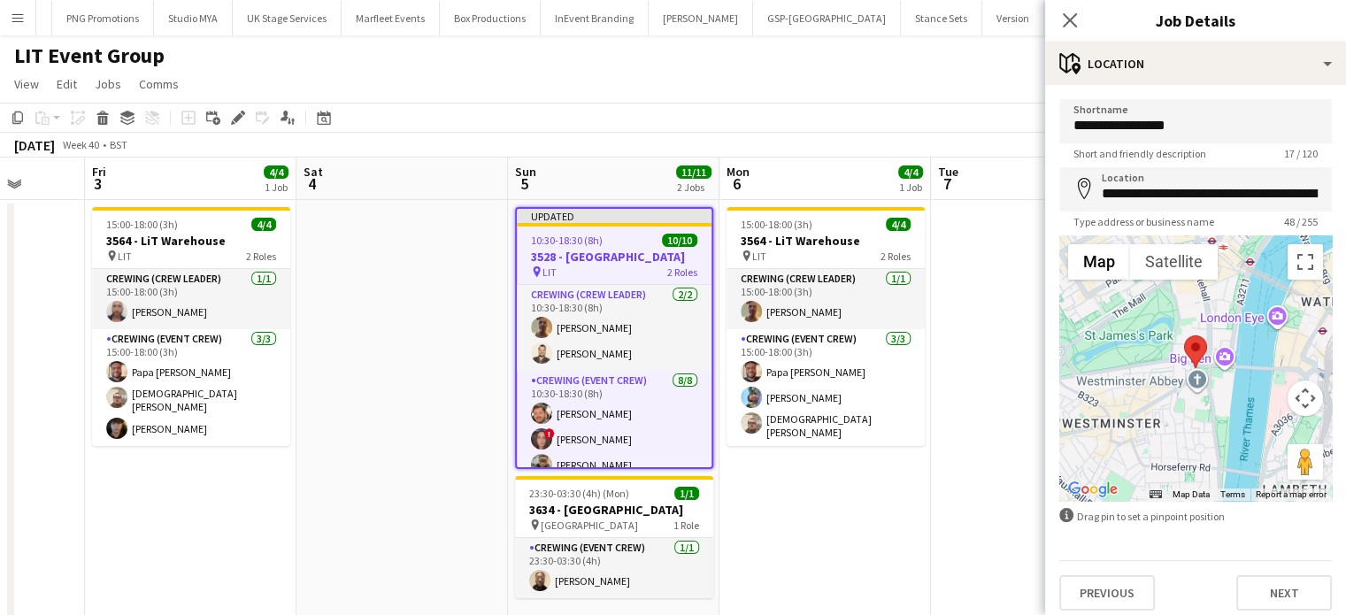
click at [1201, 219] on span "Type address or business name" at bounding box center [1143, 221] width 169 height 13
click at [1203, 199] on input "**********" at bounding box center [1195, 189] width 272 height 44
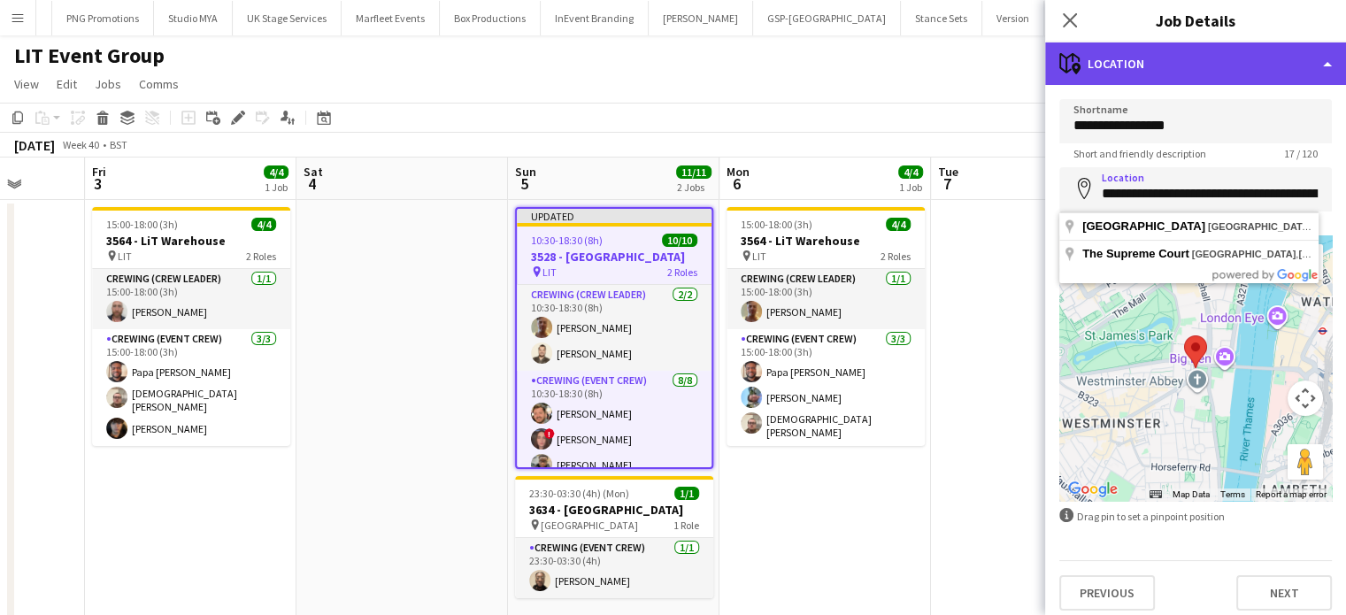
click at [1245, 49] on div "maps-pin-1 Location" at bounding box center [1195, 63] width 301 height 42
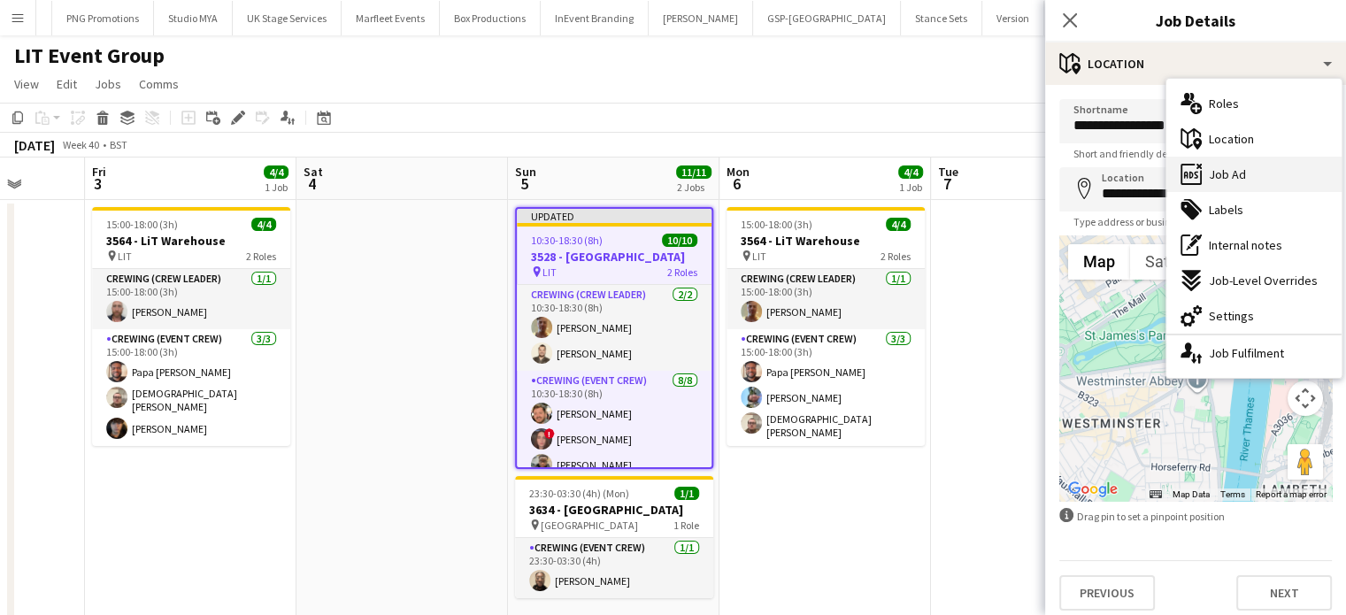
click at [1263, 189] on div "ads-window Job Ad" at bounding box center [1253, 174] width 175 height 35
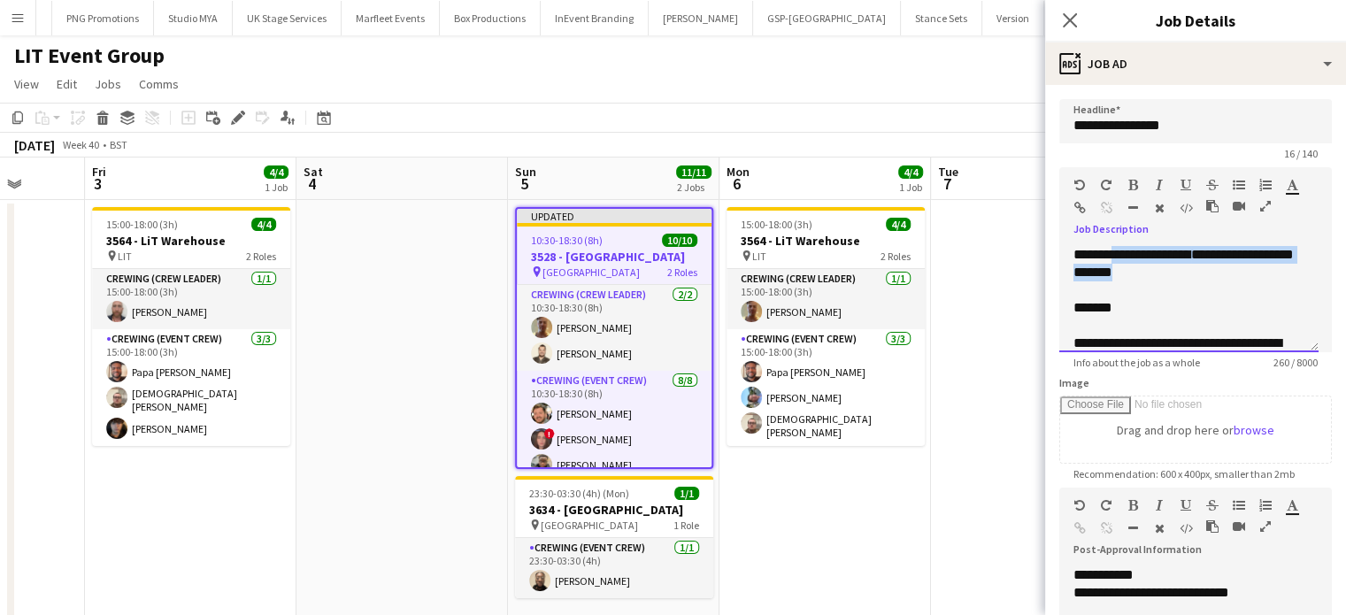
drag, startPoint x: 1201, startPoint y: 275, endPoint x: 1116, endPoint y: 231, distance: 95.8
click at [1116, 231] on div "**********" at bounding box center [1195, 259] width 272 height 185
paste div
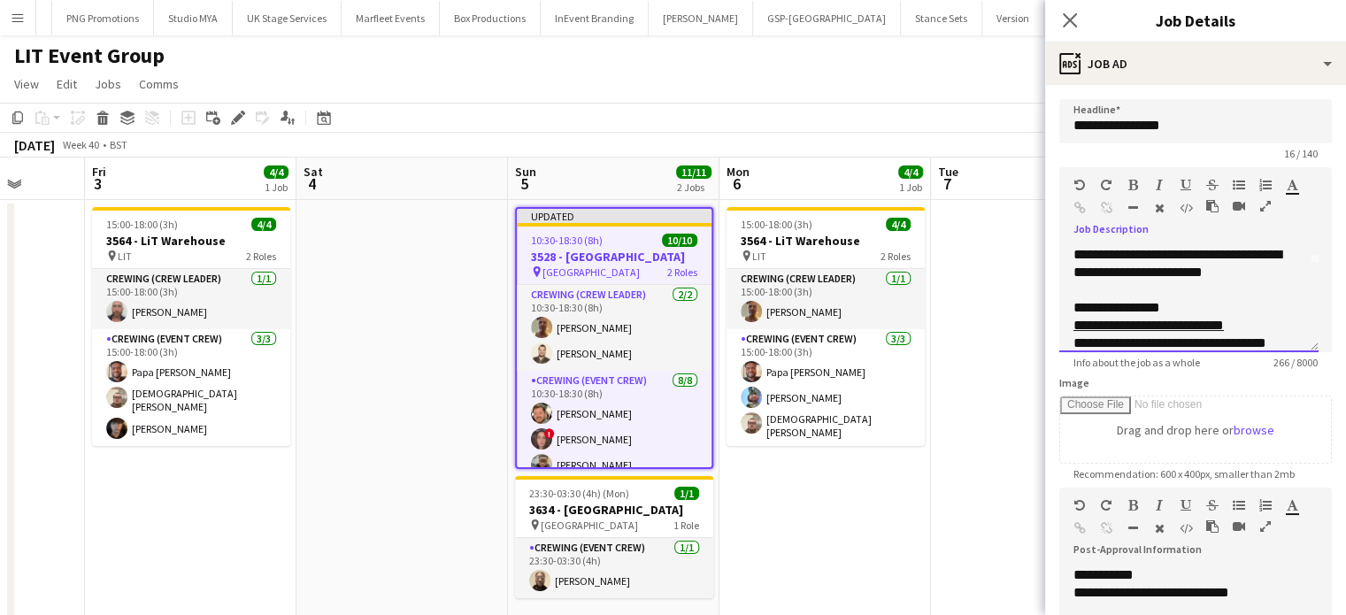
scroll to position [138, 0]
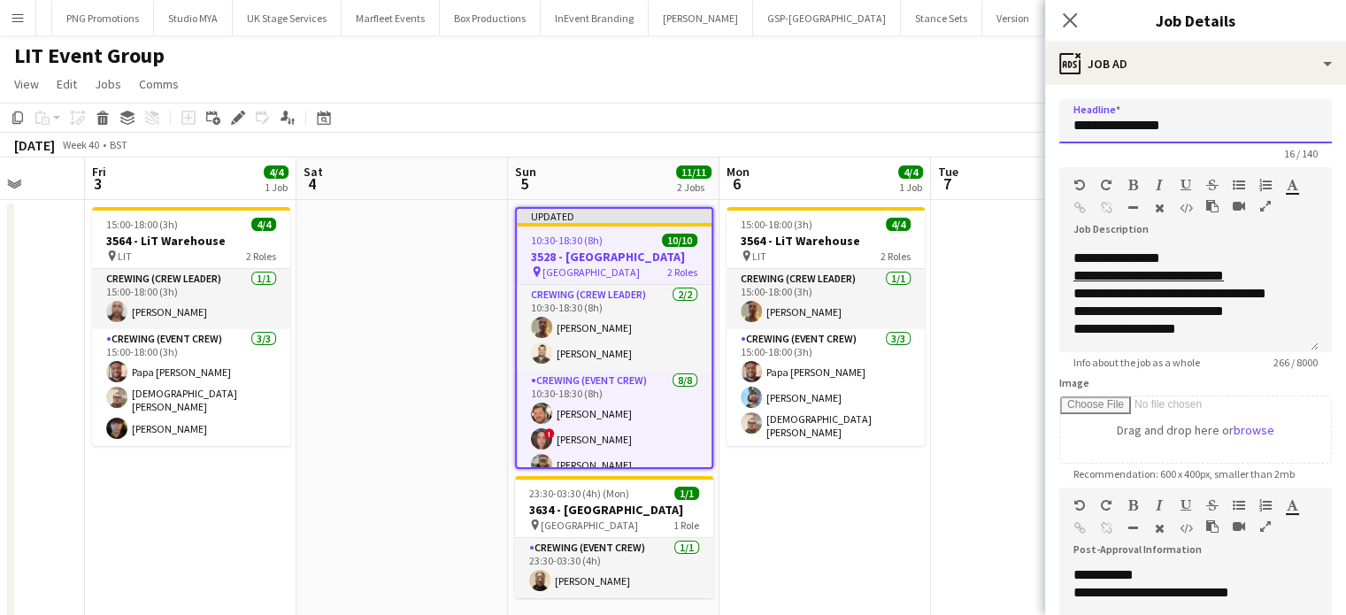
click at [1140, 120] on input "**********" at bounding box center [1195, 121] width 272 height 44
type input "**********"
click at [973, 277] on app-date-cell at bounding box center [1036, 425] width 211 height 451
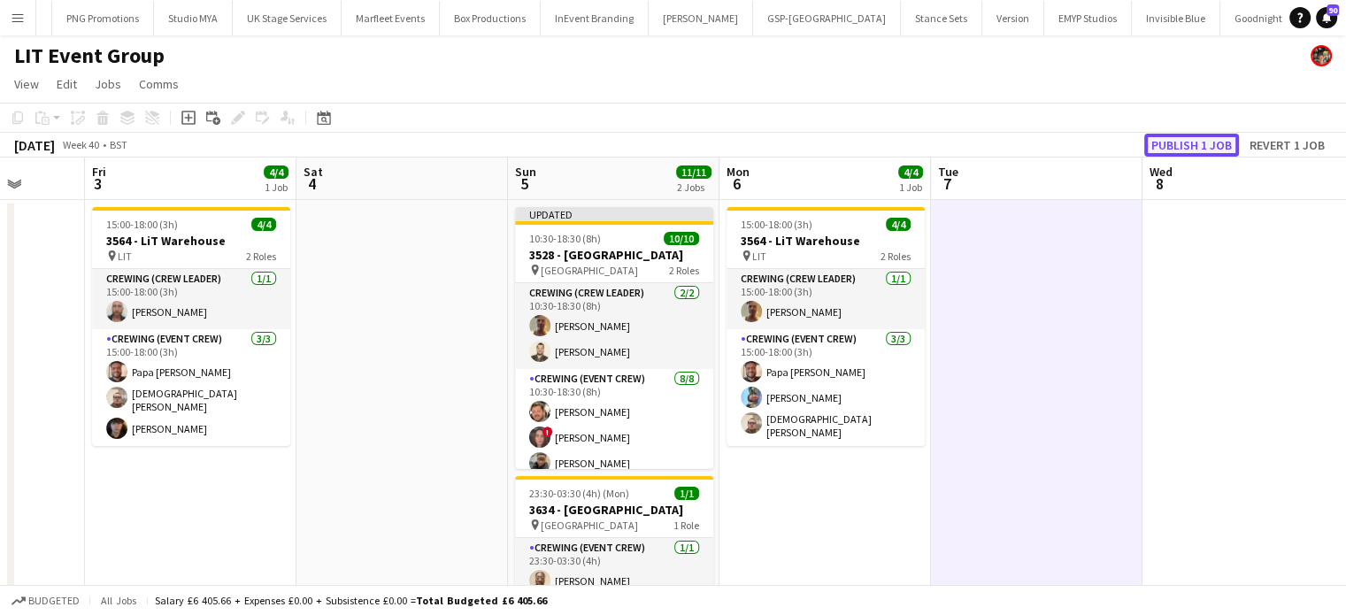
click at [1172, 149] on button "Publish 1 job" at bounding box center [1191, 145] width 95 height 23
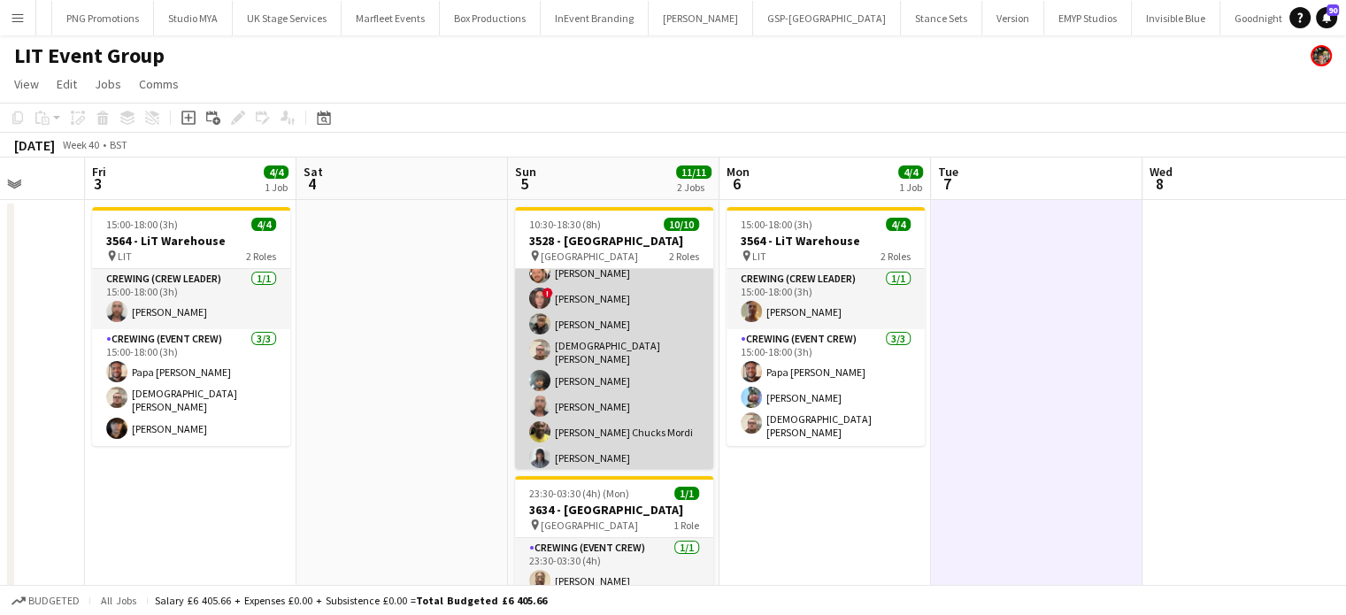
scroll to position [0, 0]
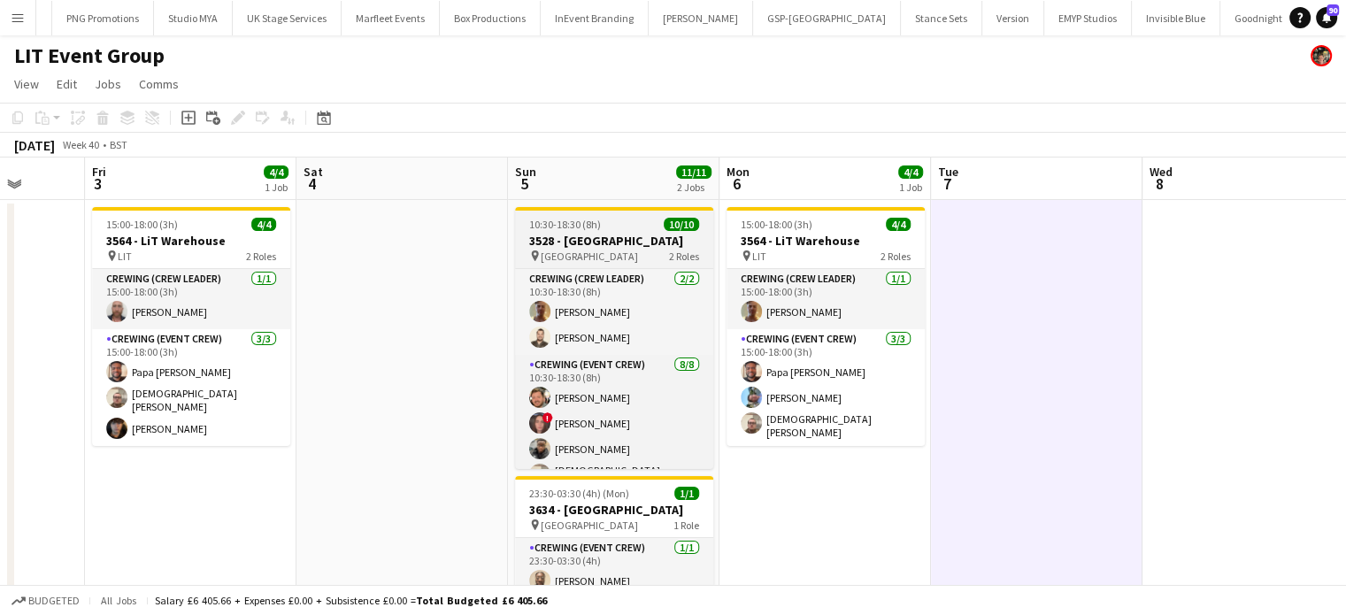
click at [604, 219] on div "10:30-18:30 (8h) 10/10" at bounding box center [614, 224] width 198 height 13
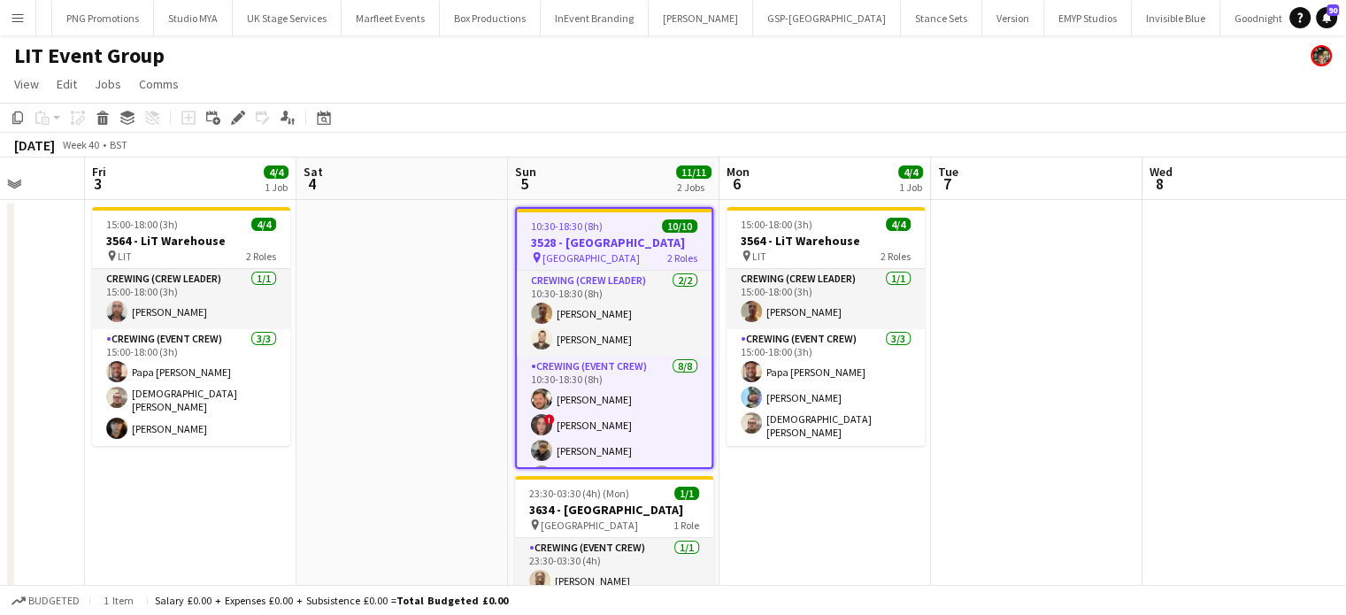
click at [604, 219] on div "10:30-18:30 (8h) 10/10" at bounding box center [614, 225] width 195 height 13
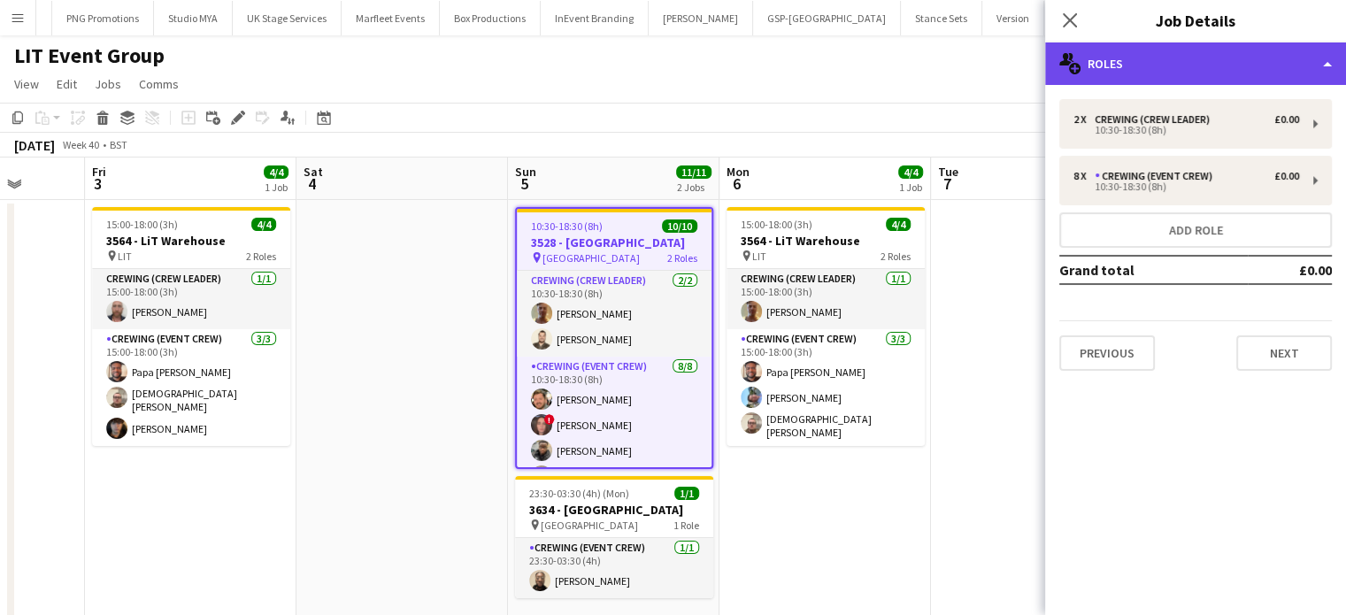
click at [1250, 80] on div "multiple-users-add Roles" at bounding box center [1195, 63] width 301 height 42
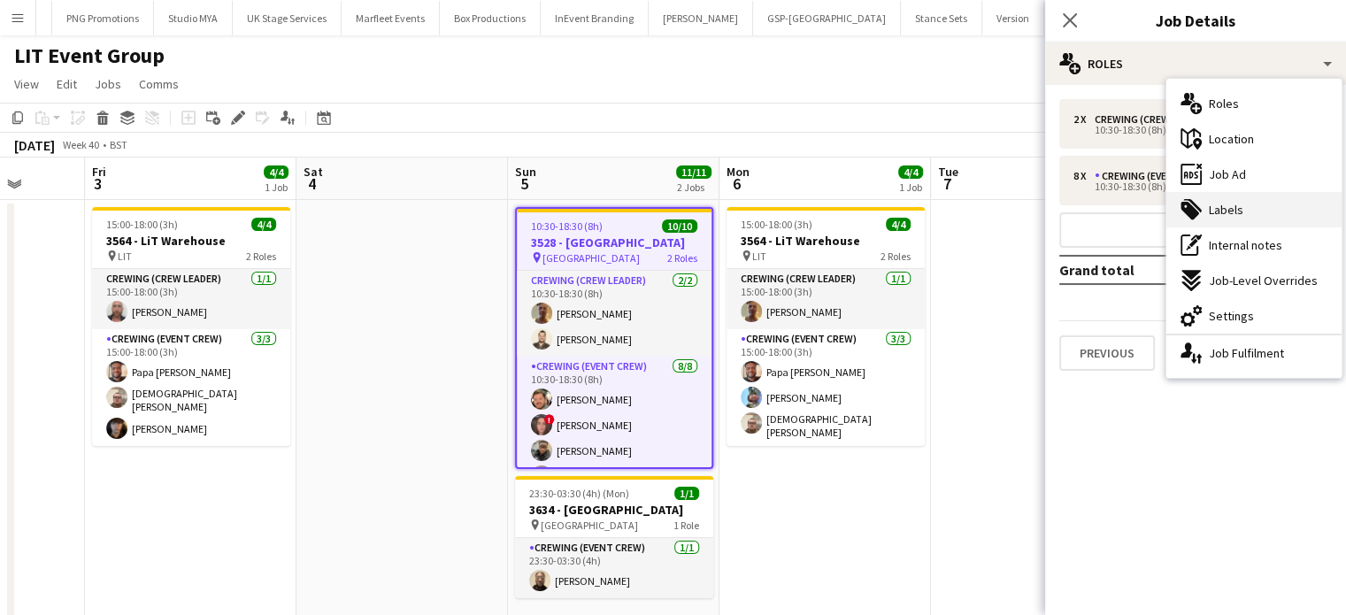
click at [1230, 223] on div "tags-double Labels" at bounding box center [1253, 209] width 175 height 35
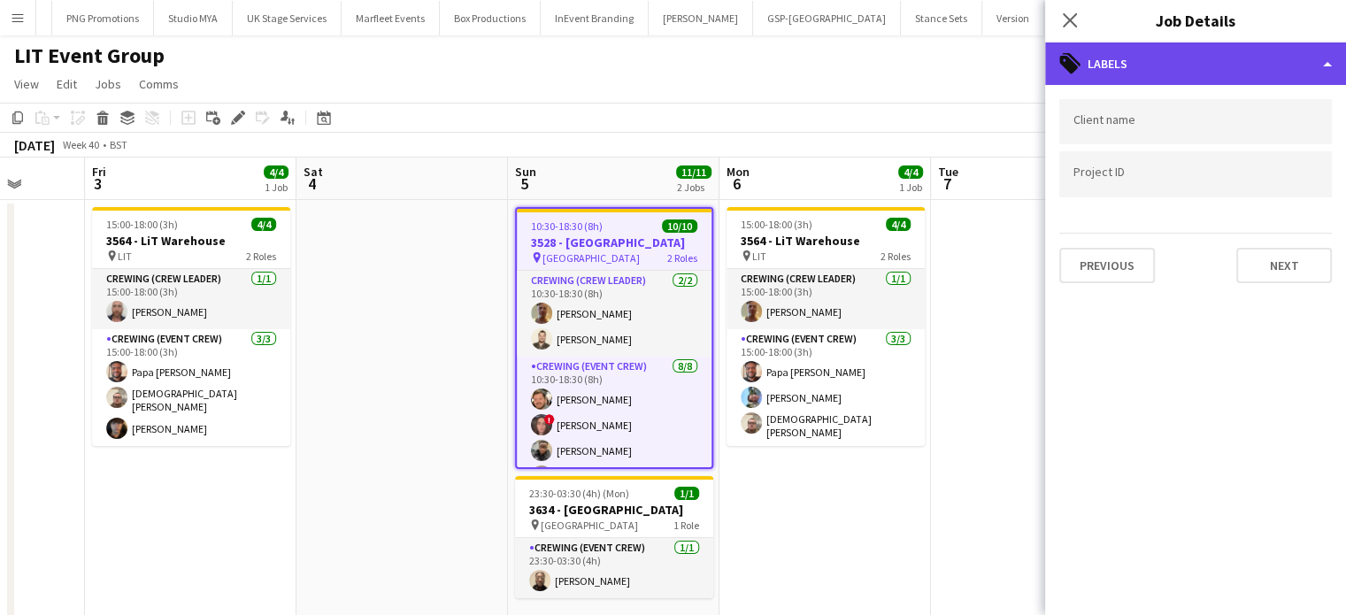
click at [1182, 47] on div "tags-double Labels" at bounding box center [1195, 63] width 301 height 42
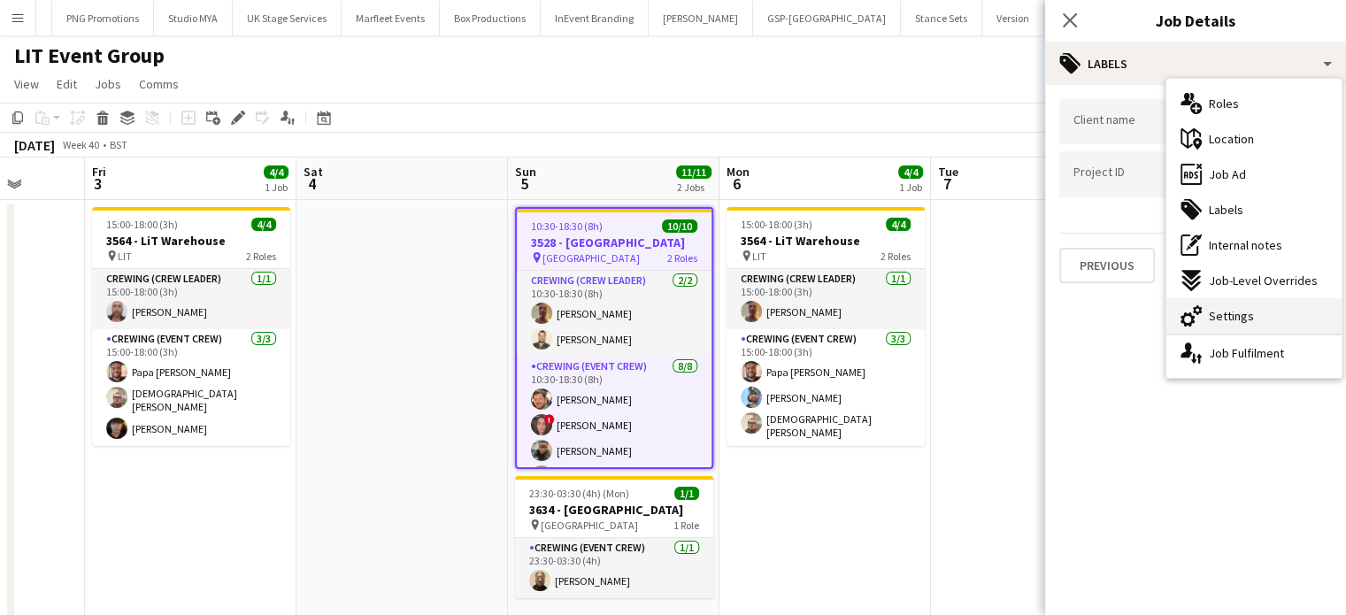
click at [1204, 311] on div "cog-double-3 Settings" at bounding box center [1253, 315] width 175 height 35
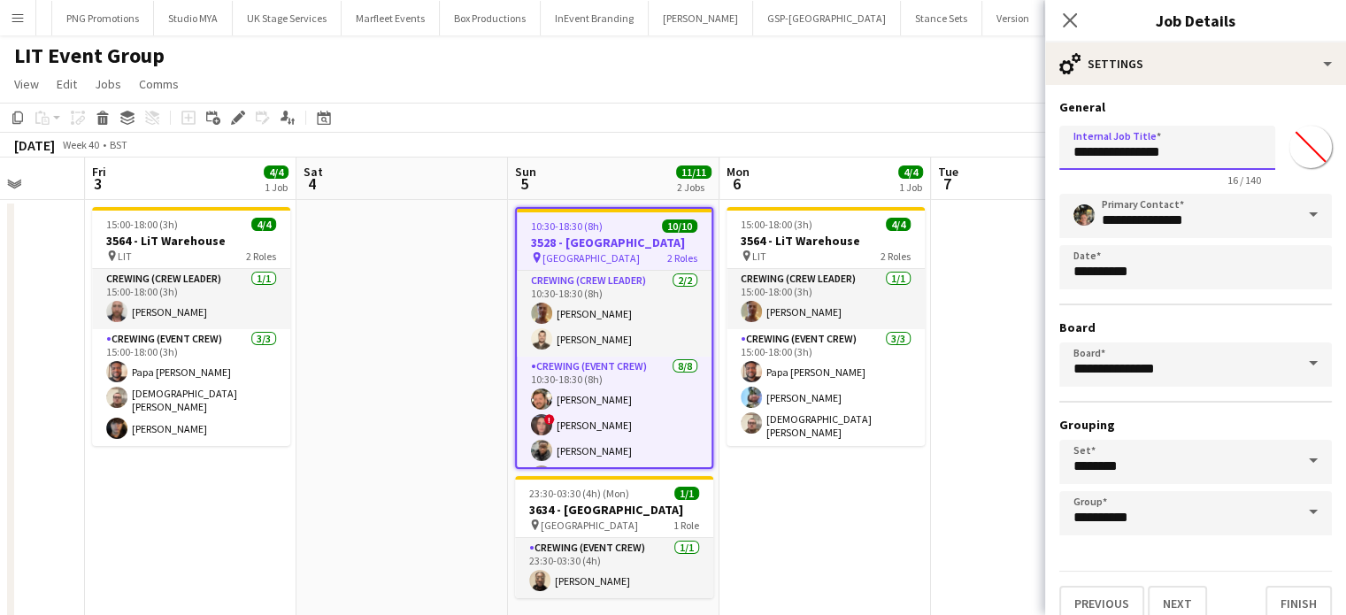
click at [1154, 154] on input "**********" at bounding box center [1167, 148] width 216 height 44
paste input "**********"
type input "**********"
click at [991, 222] on app-date-cell at bounding box center [1036, 425] width 211 height 451
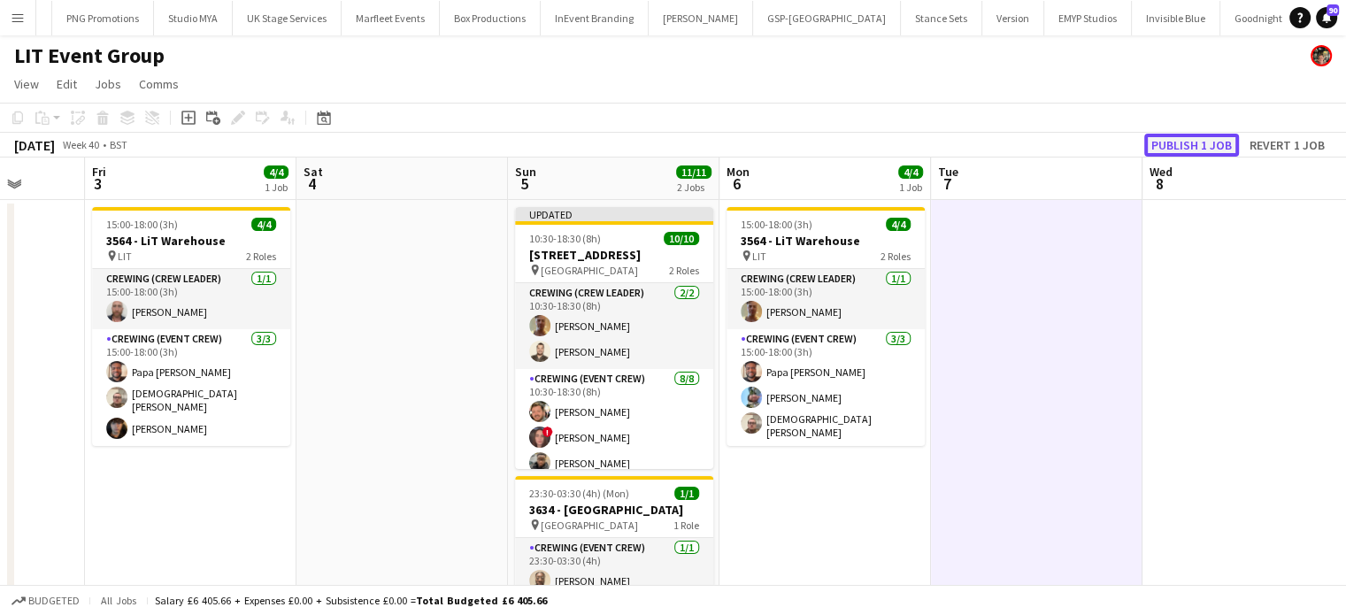
click at [1217, 147] on button "Publish 1 job" at bounding box center [1191, 145] width 95 height 23
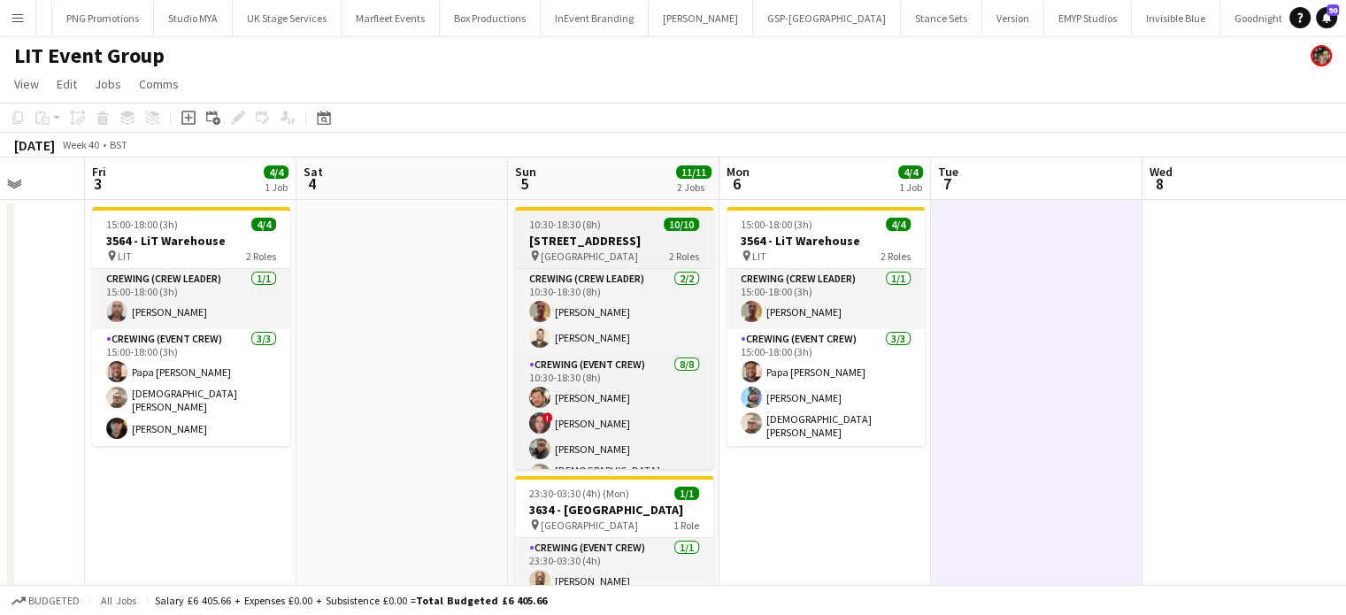
click at [624, 233] on h3 "3528 - Parliament Square" at bounding box center [614, 241] width 198 height 16
click at [624, 233] on app-job-card "10:30-18:30 (8h) 10/10 3528 - Parliament Square pin Parliament Square 2 Roles C…" at bounding box center [614, 338] width 198 height 262
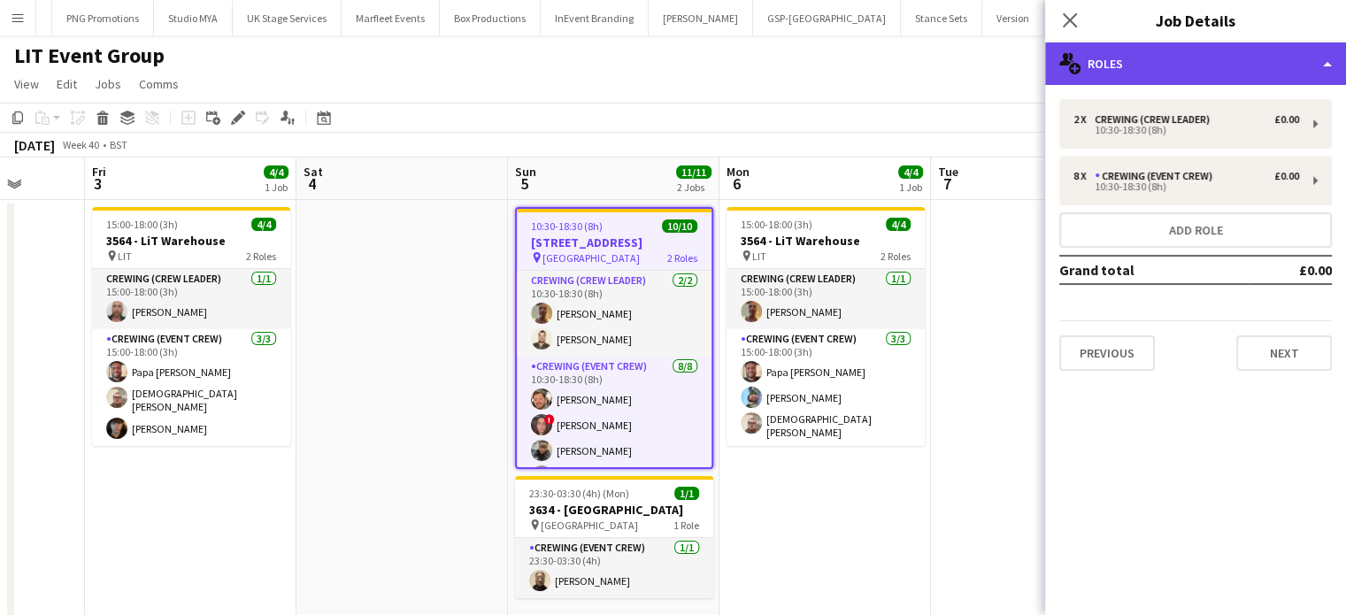
click at [1222, 63] on div "multiple-users-add Roles" at bounding box center [1195, 63] width 301 height 42
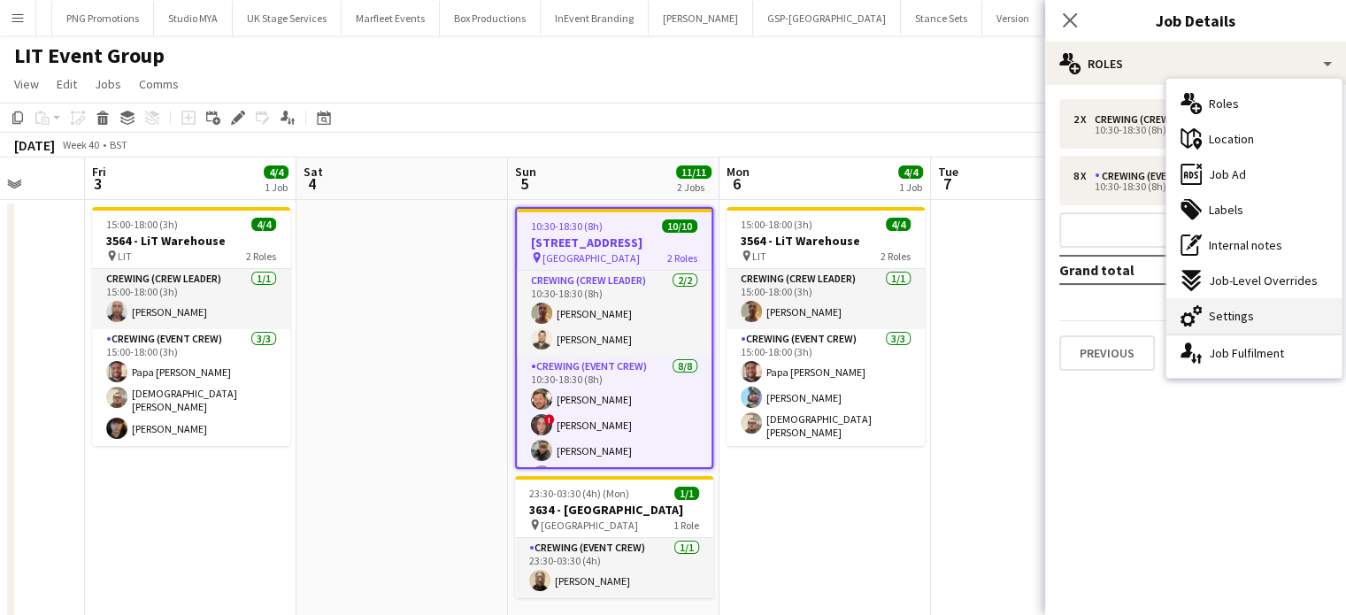
click at [1217, 318] on span "Settings" at bounding box center [1231, 316] width 45 height 16
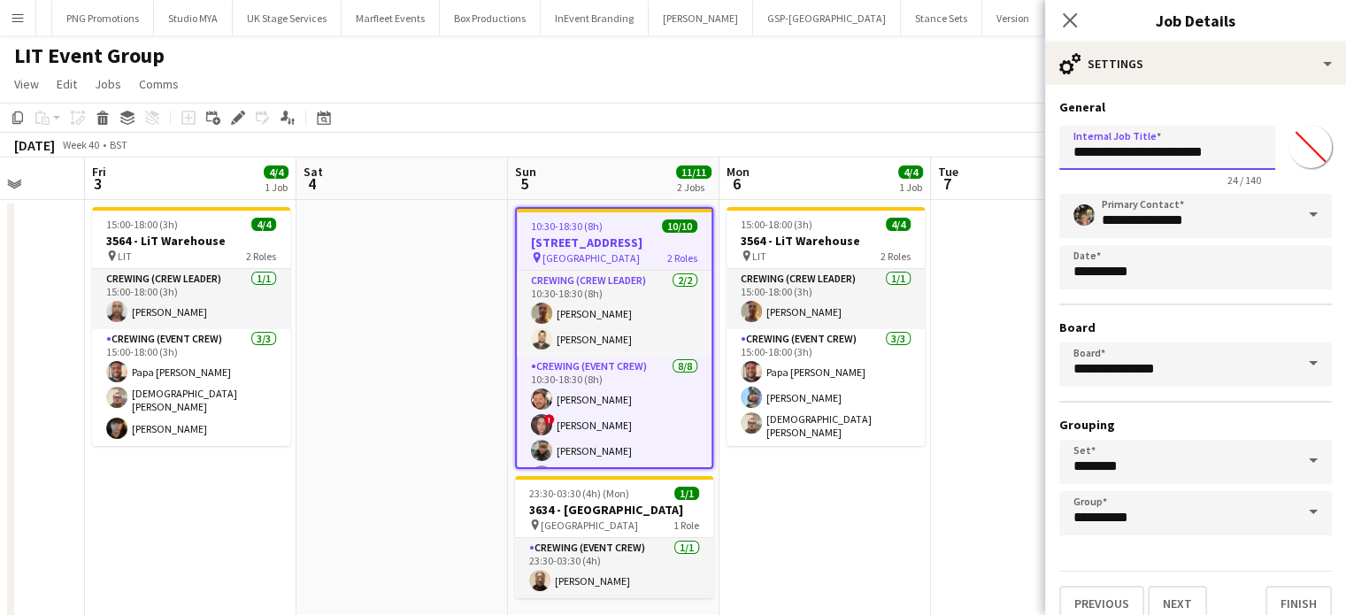
click at [1101, 156] on input "**********" at bounding box center [1167, 148] width 216 height 44
type input "**********"
click at [930, 319] on app-date-cell "15:00-18:00 (3h) 4/4 3564 - LiT Warehouse pin LIT 2 Roles Crewing (Crew Leader)…" at bounding box center [824, 425] width 211 height 451
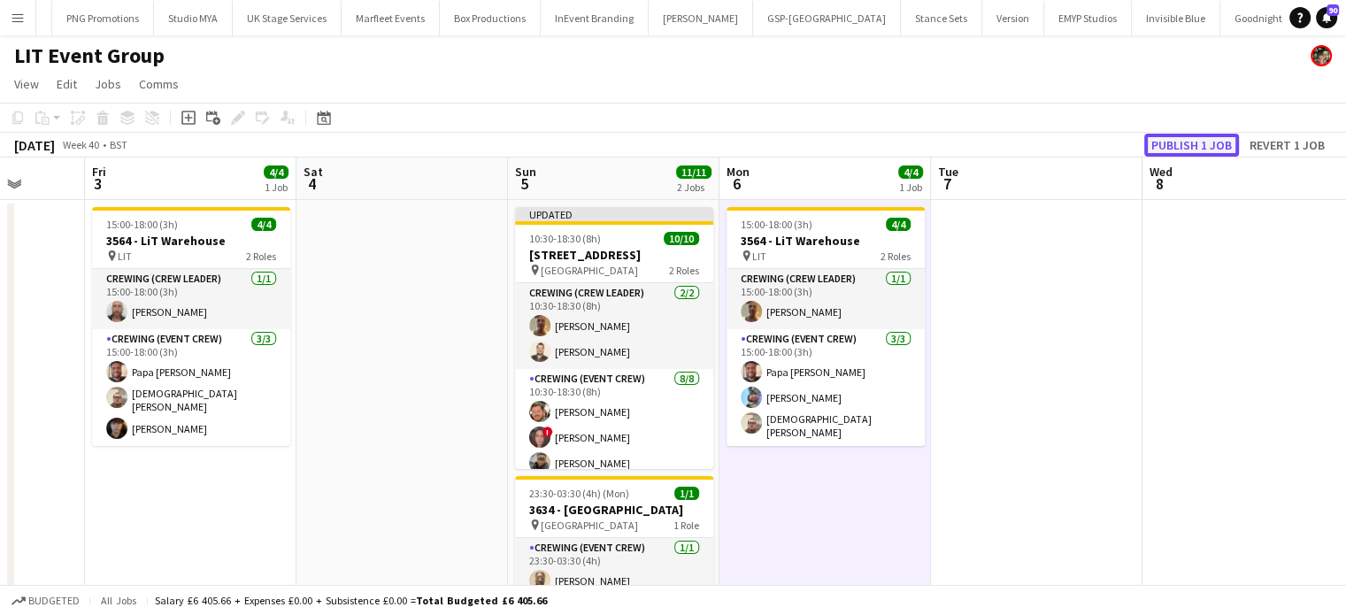
click at [1191, 143] on button "Publish 1 job" at bounding box center [1191, 145] width 95 height 23
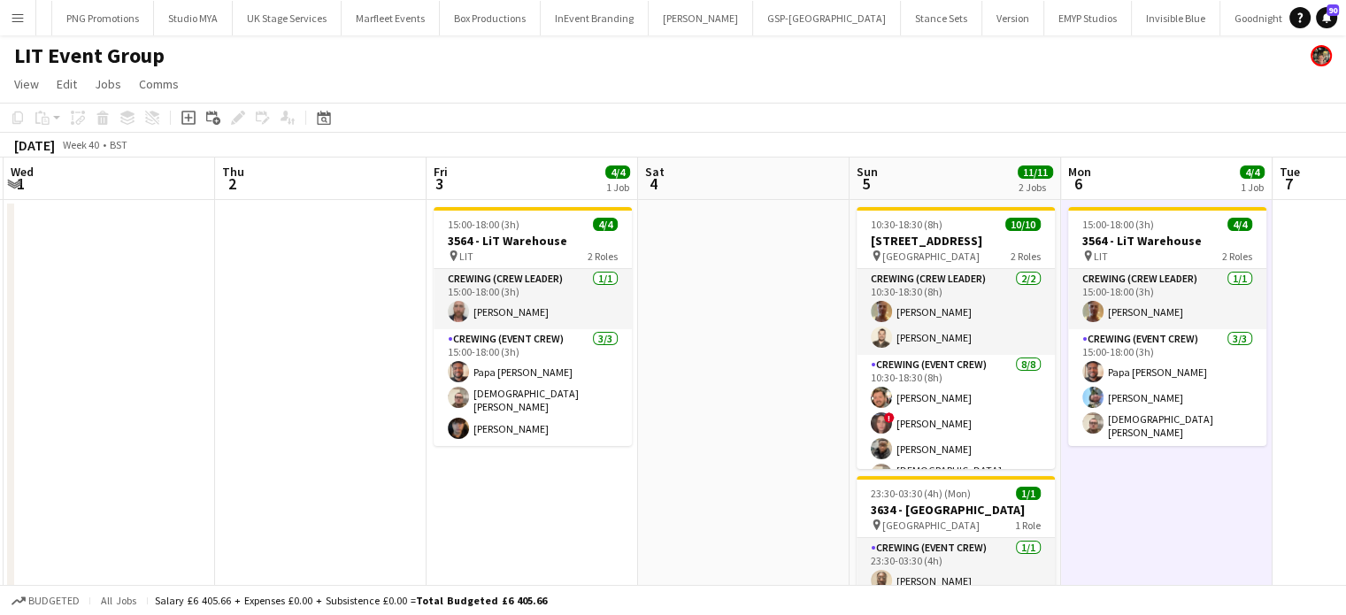
scroll to position [0, 419]
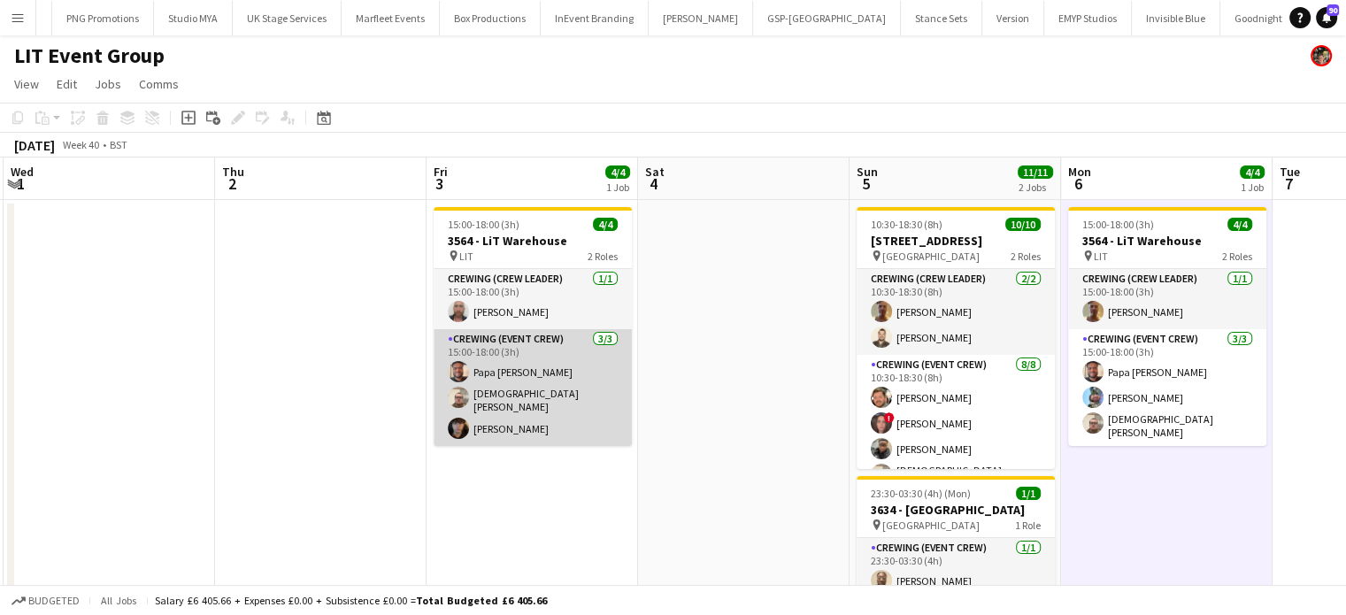
click at [515, 375] on app-card-role "Crewing (Event Crew) 3/3 15:00-18:00 (3h) Papa Opoku-Adjei Christian Skinner Le…" at bounding box center [533, 387] width 198 height 117
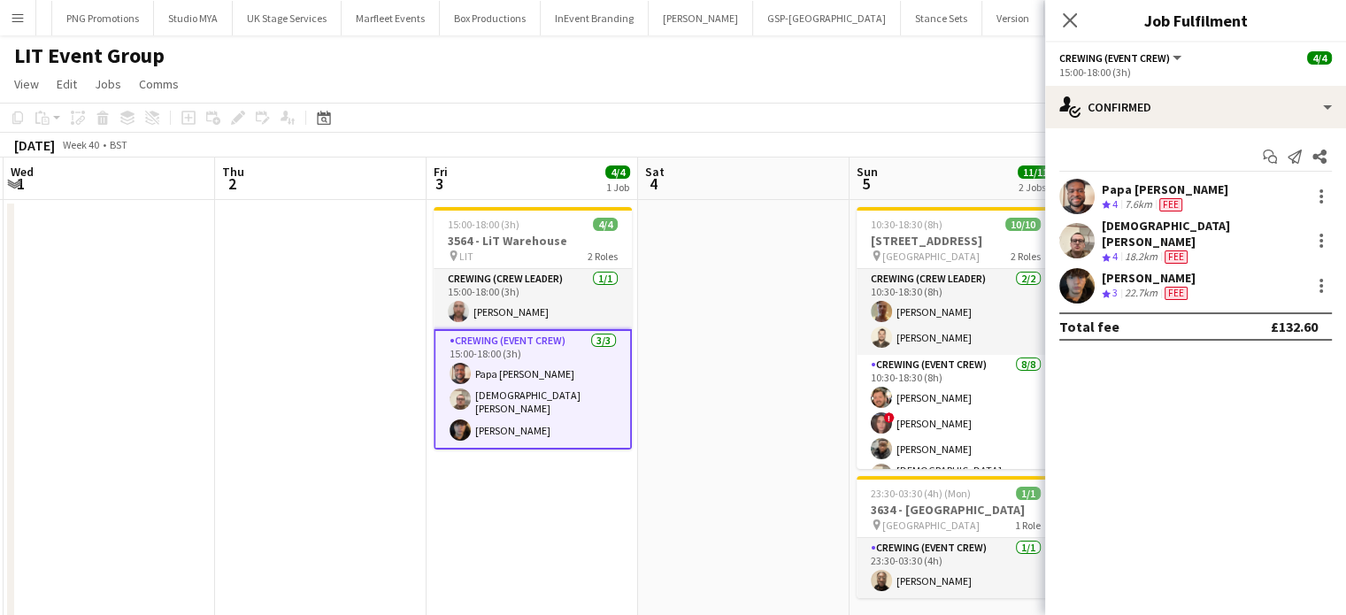
click at [1173, 194] on div "Papa Opoku-Adjei" at bounding box center [1164, 189] width 127 height 16
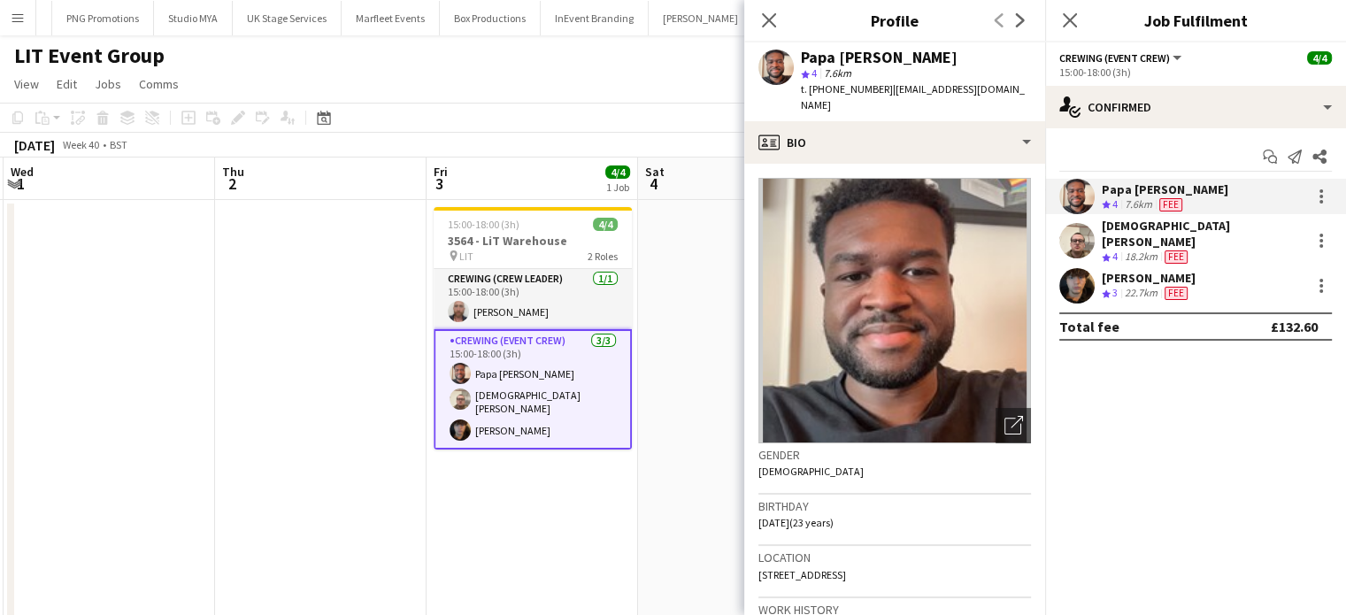
click at [923, 60] on div "Papa Opoku-Adjei" at bounding box center [879, 58] width 157 height 16
copy div "Papa Opoku-Adjei"
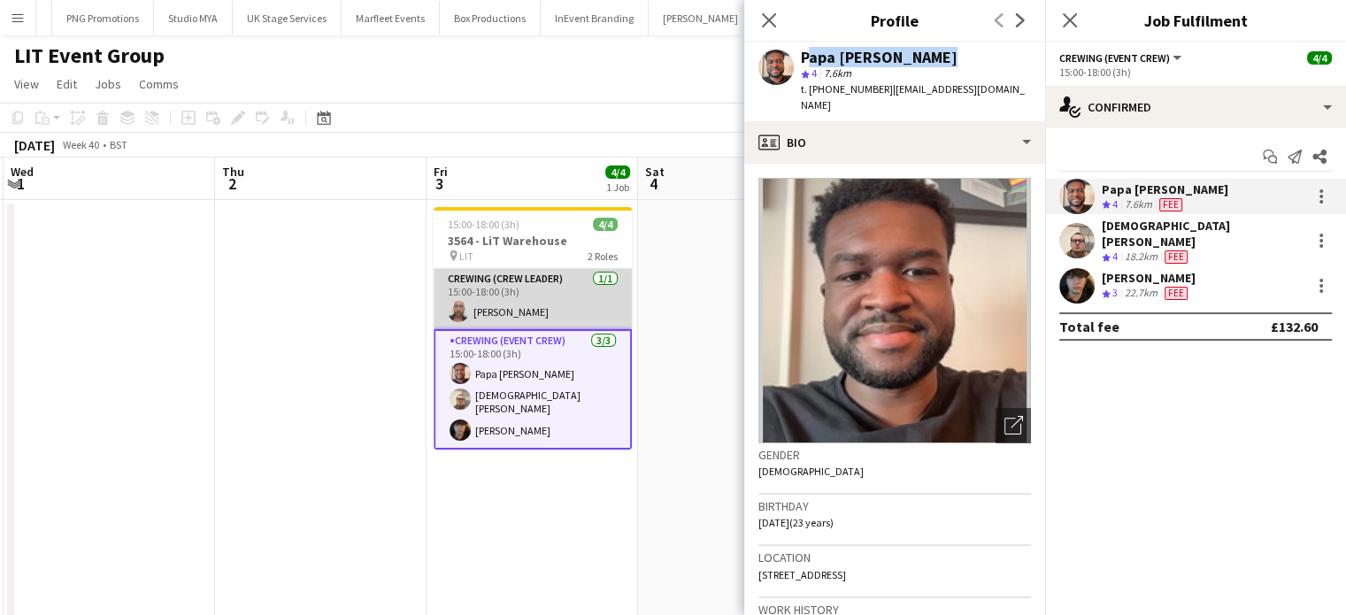
click at [528, 318] on app-card-role "Crewing (Crew Leader) 1/1 15:00-18:00 (3h) Sandy Grierson" at bounding box center [533, 299] width 198 height 60
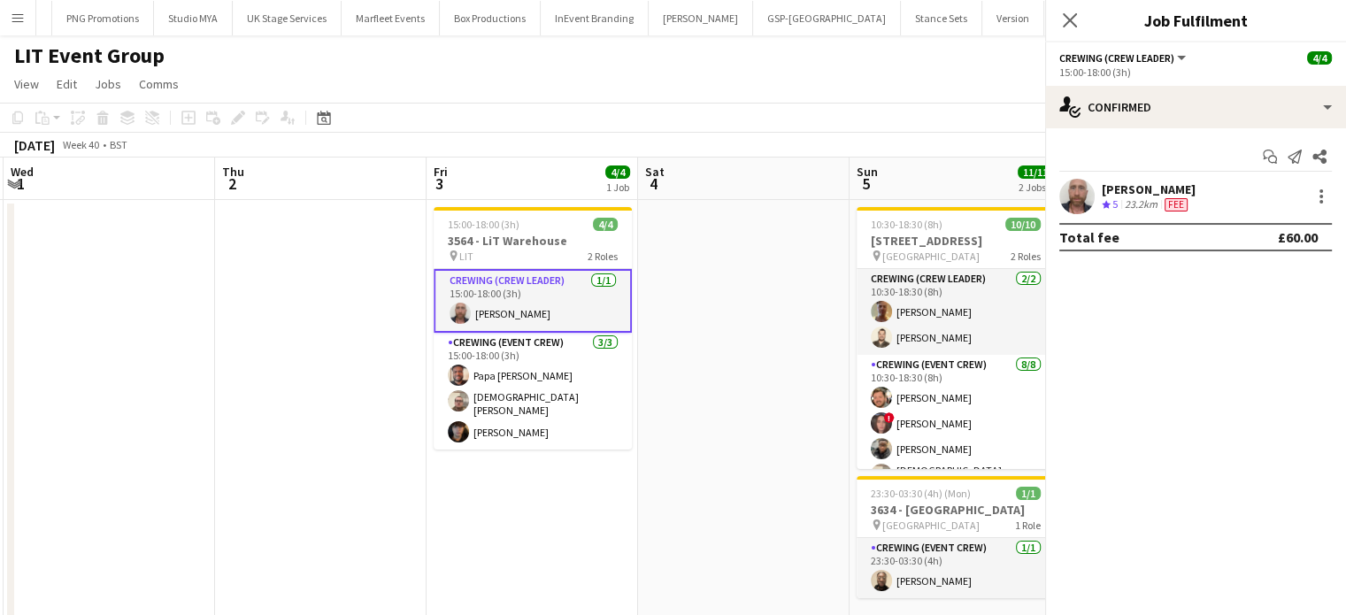
click at [1169, 202] on span "Fee" at bounding box center [1175, 204] width 23 height 13
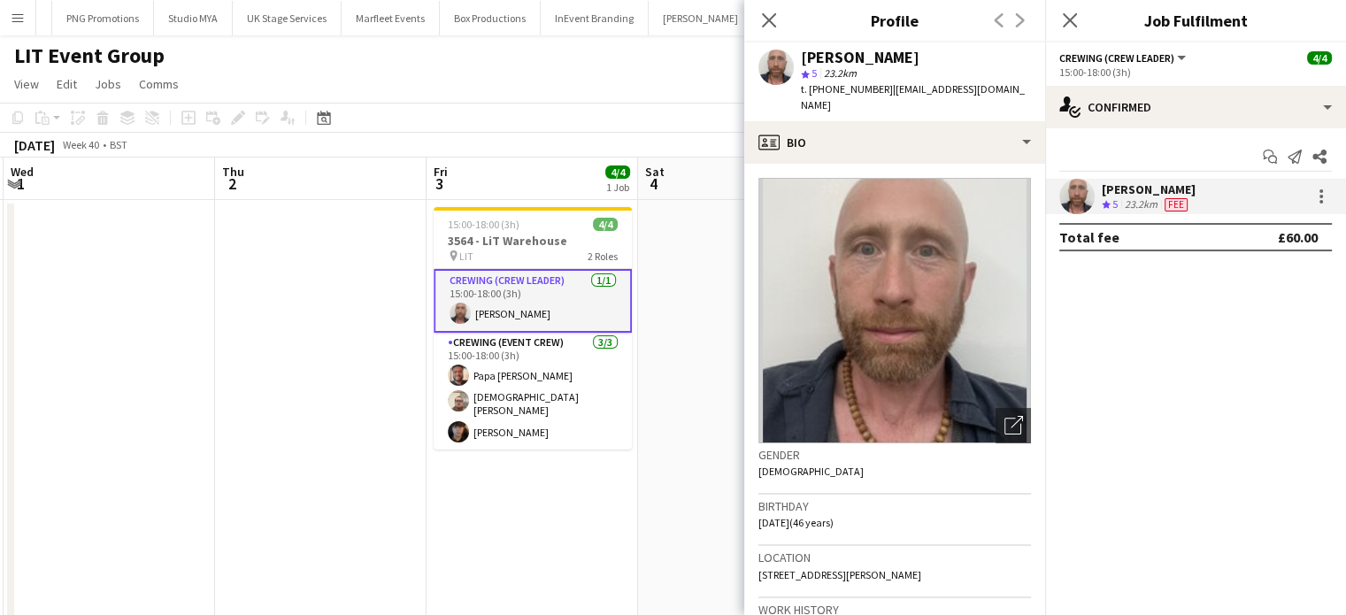
click at [873, 90] on span "t. +447973334527" at bounding box center [847, 88] width 92 height 13
copy span "+447973334527"
drag, startPoint x: 875, startPoint y: 88, endPoint x: 809, endPoint y: 93, distance: 66.5
click at [809, 93] on span "t. +447973334527" at bounding box center [847, 88] width 92 height 13
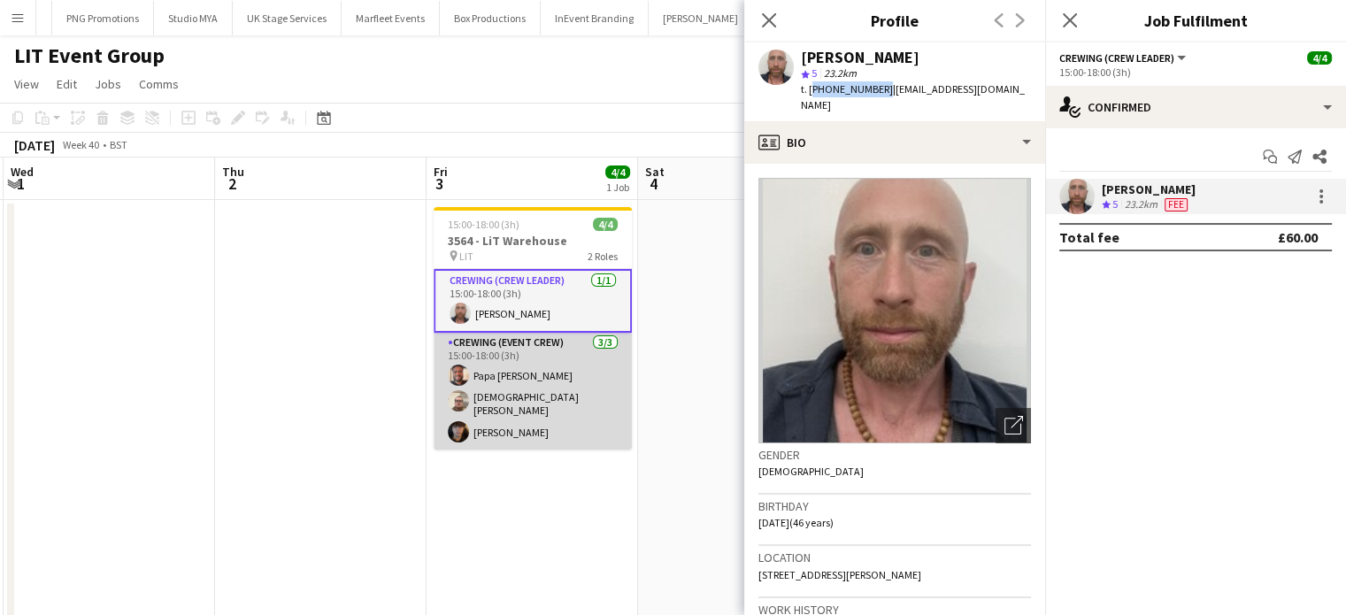
click at [617, 364] on app-card-role "Crewing (Event Crew) 3/3 15:00-18:00 (3h) Papa Opoku-Adjei Christian Skinner Le…" at bounding box center [533, 391] width 198 height 117
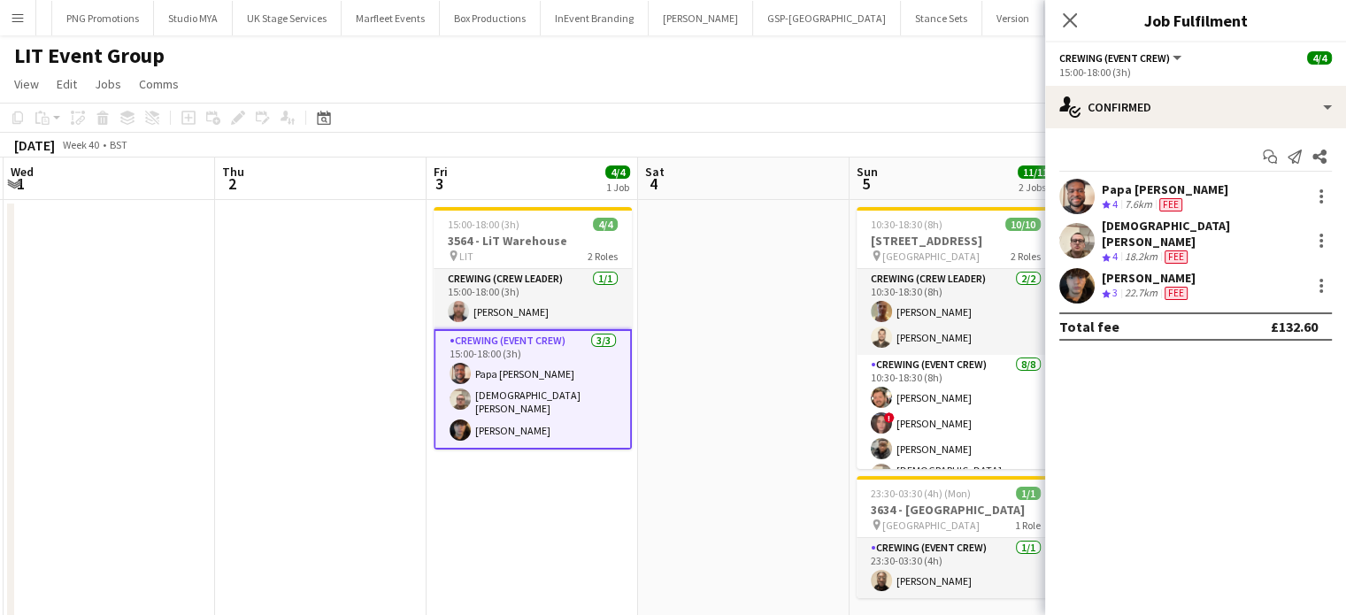
click at [1229, 200] on div "Papa Opoku-Adjei Crew rating 4 7.6km Fee" at bounding box center [1195, 196] width 301 height 35
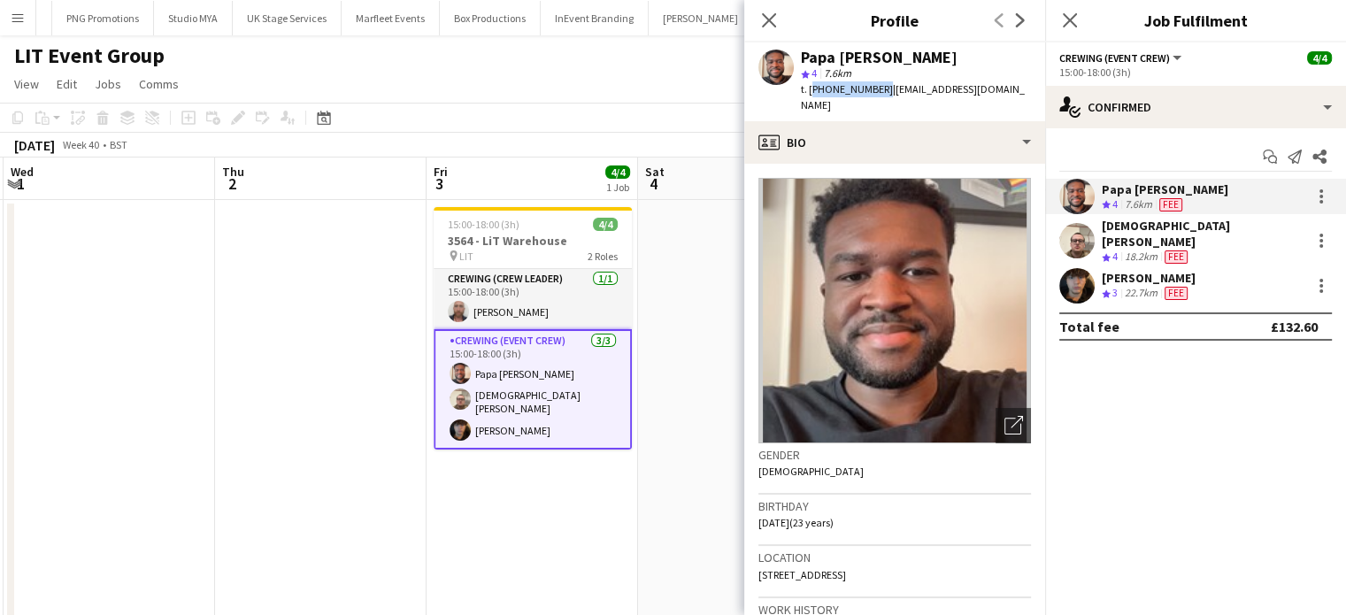
drag, startPoint x: 877, startPoint y: 84, endPoint x: 810, endPoint y: 96, distance: 68.2
click at [810, 96] on div "t. +447480152787 | papaoadjei@gmail.com" at bounding box center [916, 97] width 230 height 32
copy span "+447480152787"
click at [1221, 231] on div "Christian Skinner Crew rating 4 18.2km Fee" at bounding box center [1195, 241] width 301 height 47
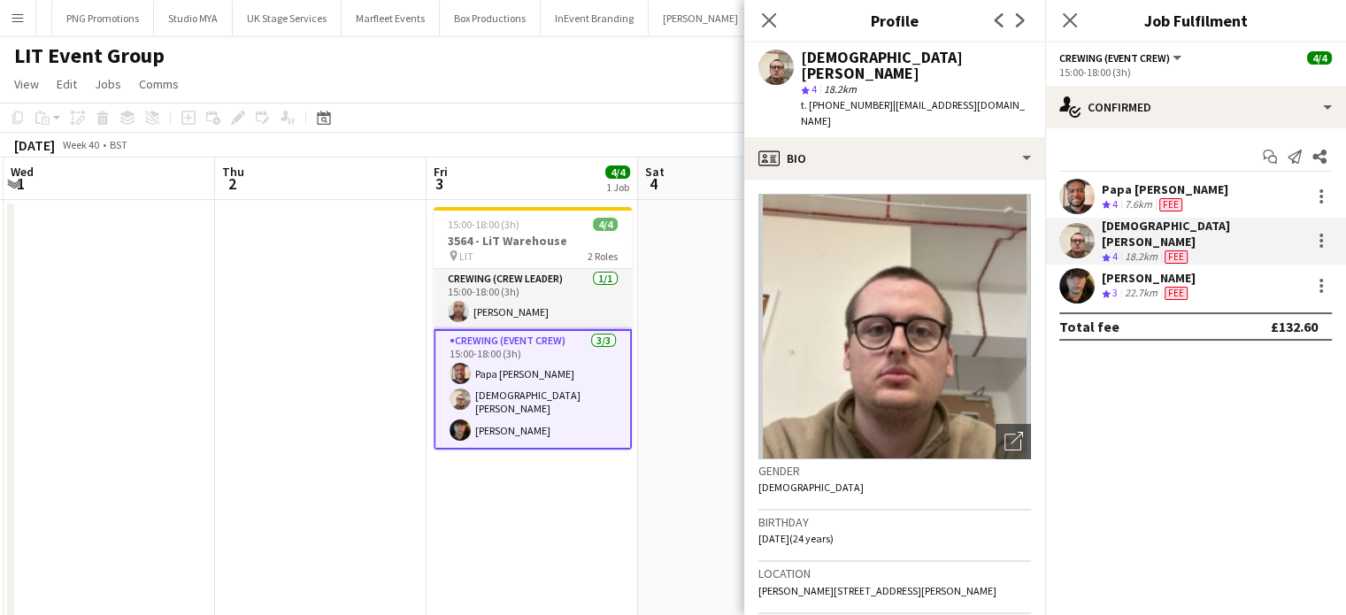
click at [865, 98] on span "t. +447549225241" at bounding box center [847, 104] width 92 height 13
drag, startPoint x: 878, startPoint y: 89, endPoint x: 807, endPoint y: 86, distance: 70.9
click at [807, 98] on span "t. +447549225241" at bounding box center [847, 104] width 92 height 13
copy span "+447549225241"
click at [1124, 270] on div "[PERSON_NAME]" at bounding box center [1148, 278] width 94 height 16
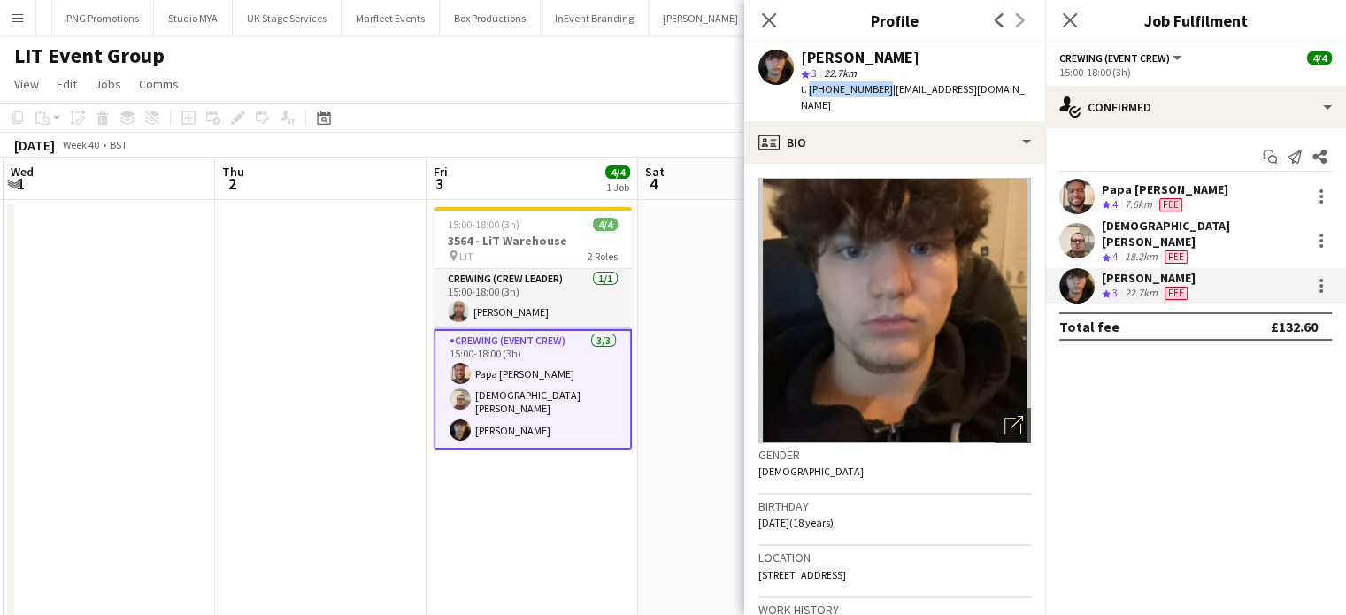
copy span "+447432380716"
drag, startPoint x: 878, startPoint y: 88, endPoint x: 810, endPoint y: 94, distance: 67.4
click at [810, 94] on span "t. +447432380716" at bounding box center [847, 88] width 92 height 13
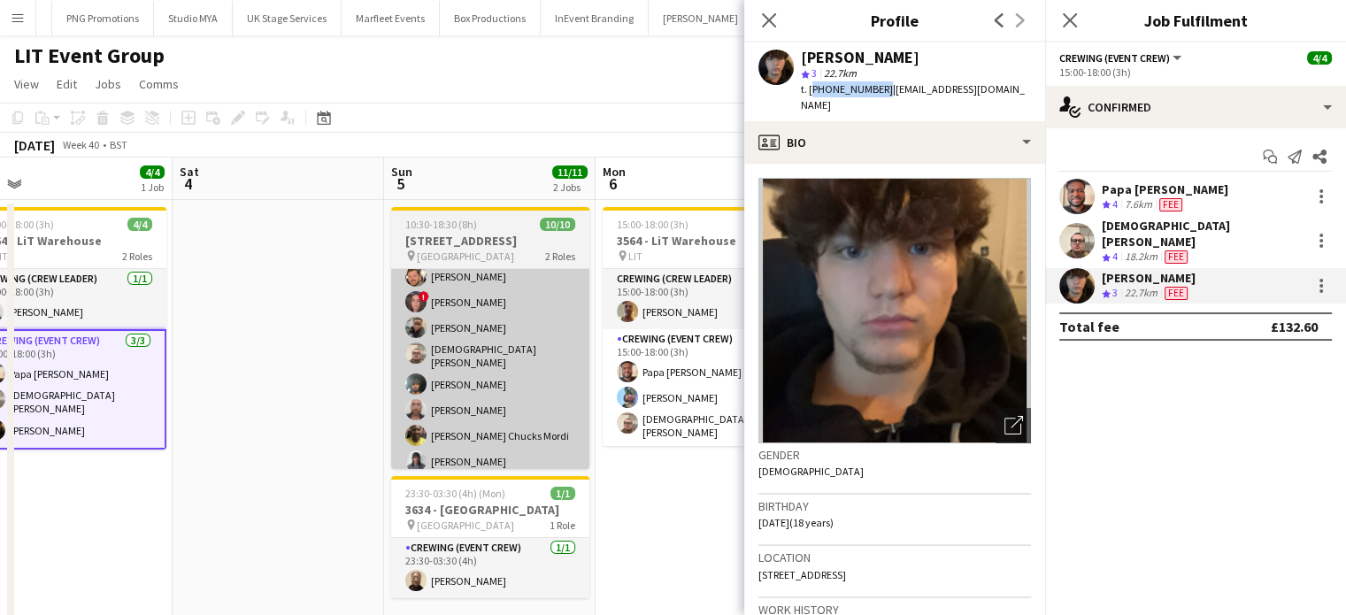
scroll to position [125, 0]
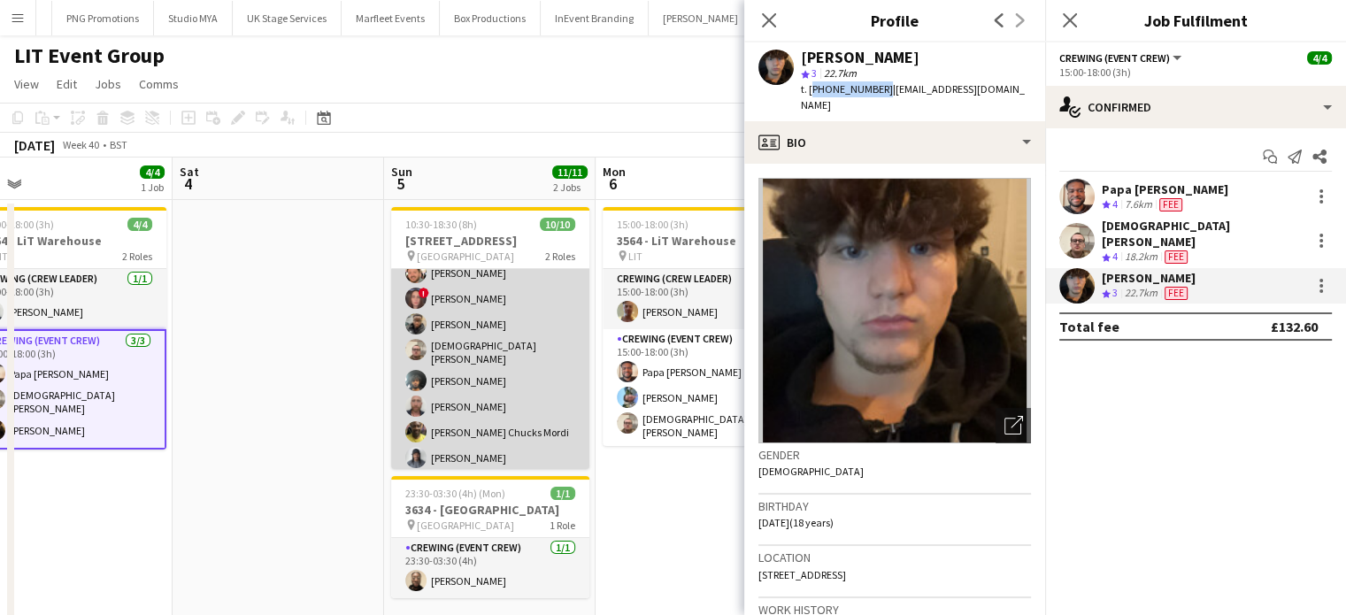
click at [487, 411] on app-card-role "Crewing (Event Crew) 8/8 10:30-18:30 (8h) Adam McCarter ! Jekaterina Berezina S…" at bounding box center [490, 352] width 198 height 245
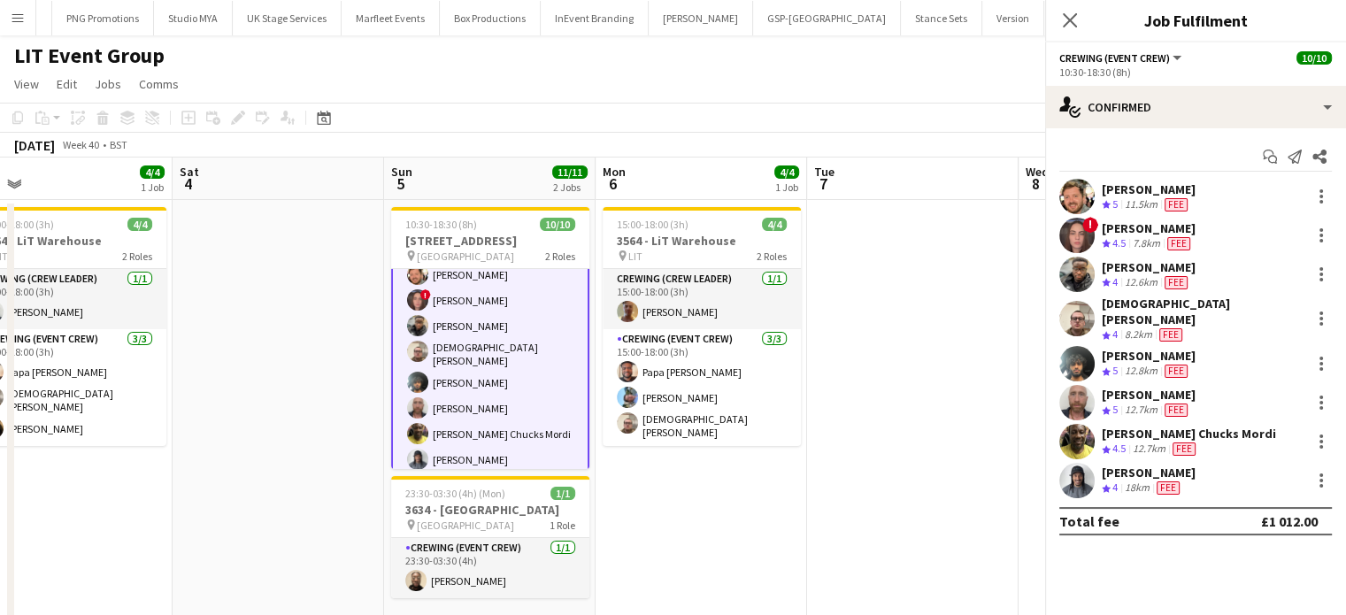
scroll to position [127, 0]
click at [1165, 441] on div "12.7km" at bounding box center [1149, 448] width 40 height 15
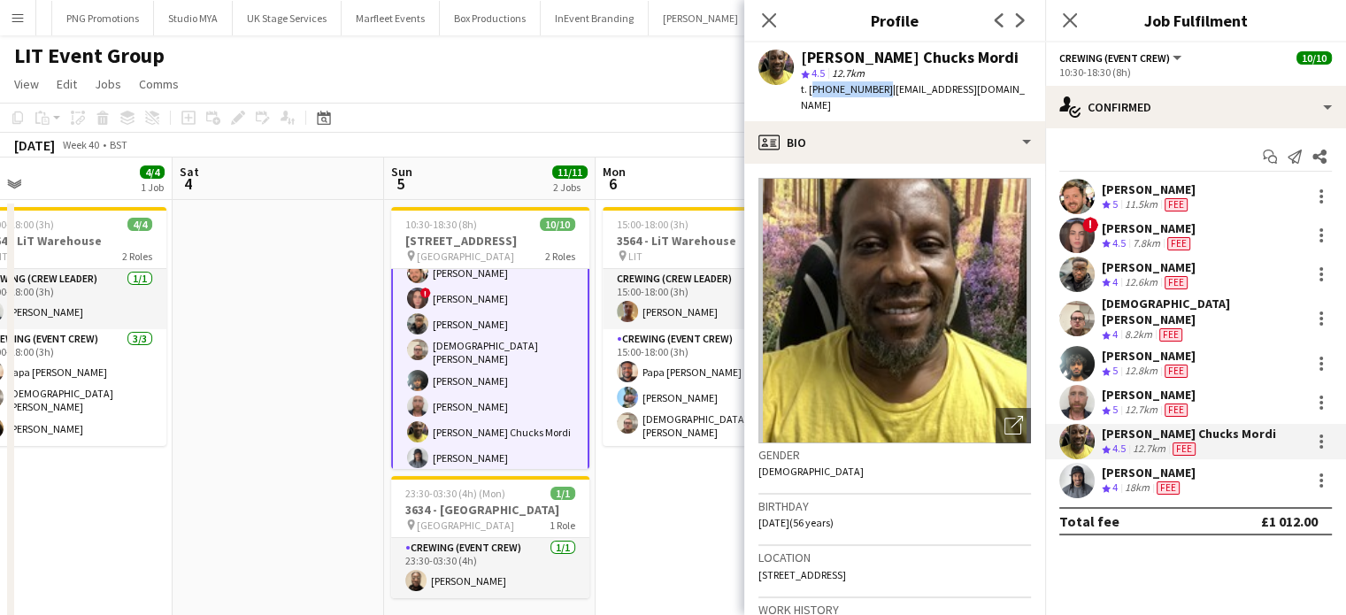
copy span "+447805926328"
drag, startPoint x: 877, startPoint y: 88, endPoint x: 810, endPoint y: 91, distance: 67.3
click at [810, 91] on span "t. +447805926328" at bounding box center [847, 88] width 92 height 13
click at [1153, 480] on div "18km" at bounding box center [1137, 487] width 32 height 15
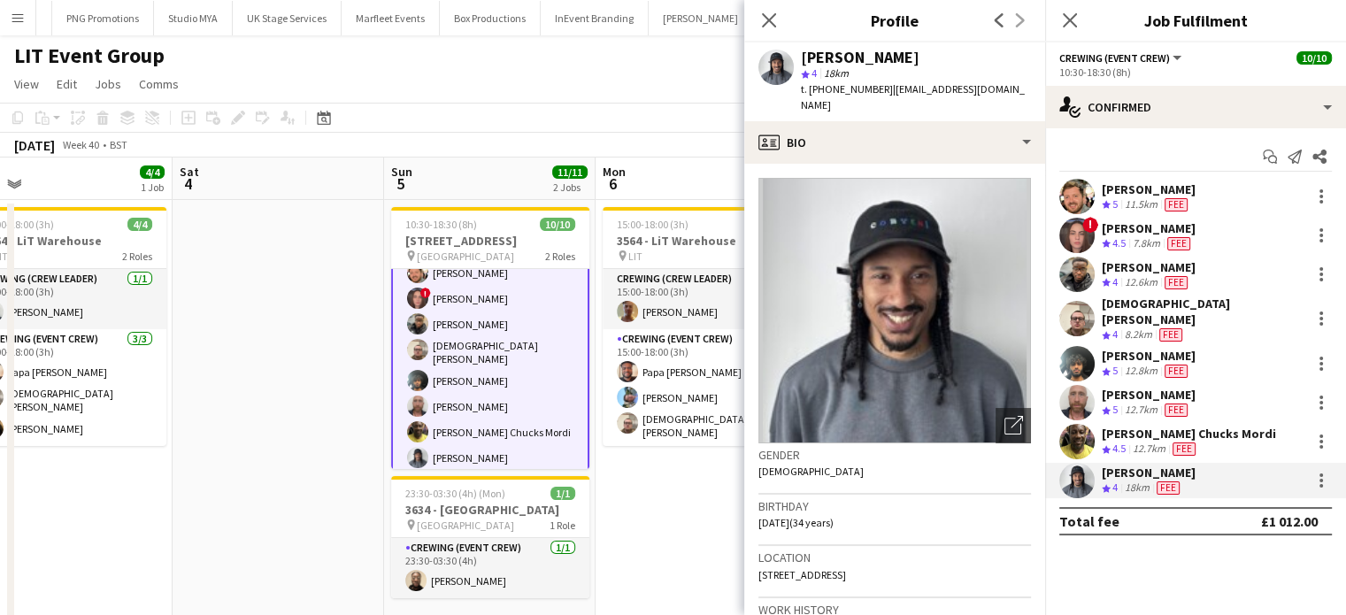
copy span "+4407507381322"
drag, startPoint x: 883, startPoint y: 90, endPoint x: 809, endPoint y: 98, distance: 74.7
click at [809, 98] on div "Kaine Caldeira star 4 18km t. +4407507381322 | kainecaldeira@hotmail.co.uk" at bounding box center [894, 81] width 301 height 79
click at [1233, 358] on div "Kian Chauhan Crew rating 5 12.8km Fee" at bounding box center [1195, 363] width 301 height 35
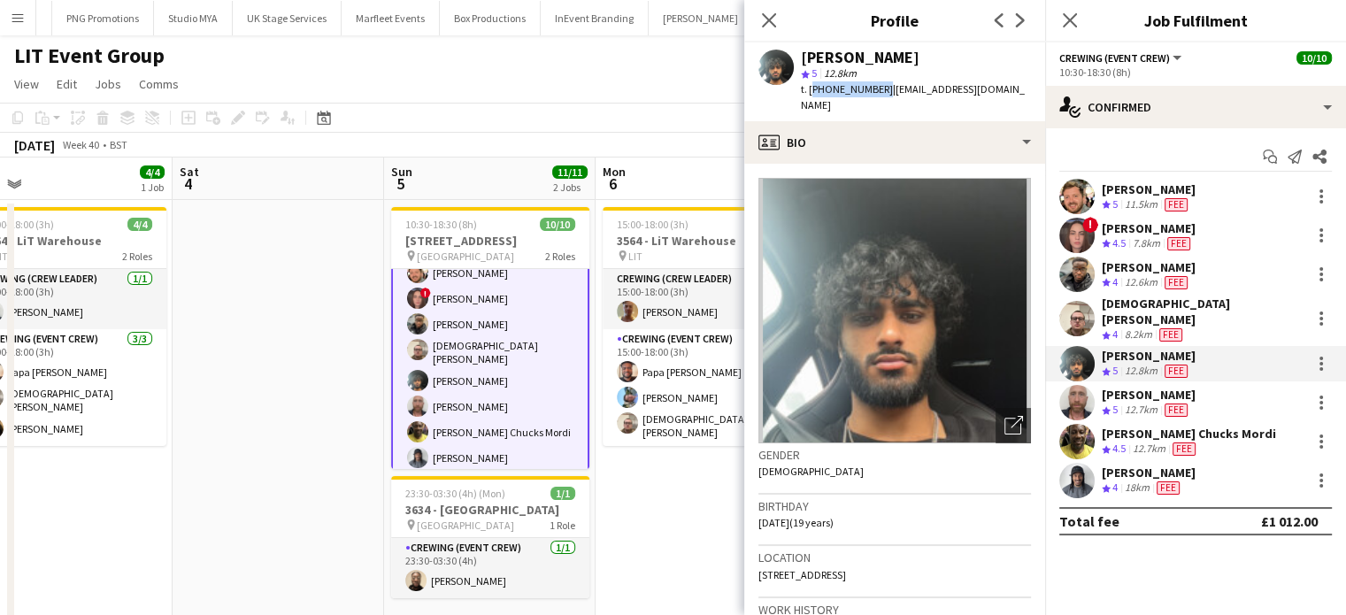
copy span "+447908972474"
drag, startPoint x: 878, startPoint y: 90, endPoint x: 809, endPoint y: 94, distance: 69.1
click at [809, 94] on span "t. +447908972474" at bounding box center [847, 88] width 92 height 13
click at [1177, 265] on div "[PERSON_NAME]" at bounding box center [1148, 267] width 94 height 16
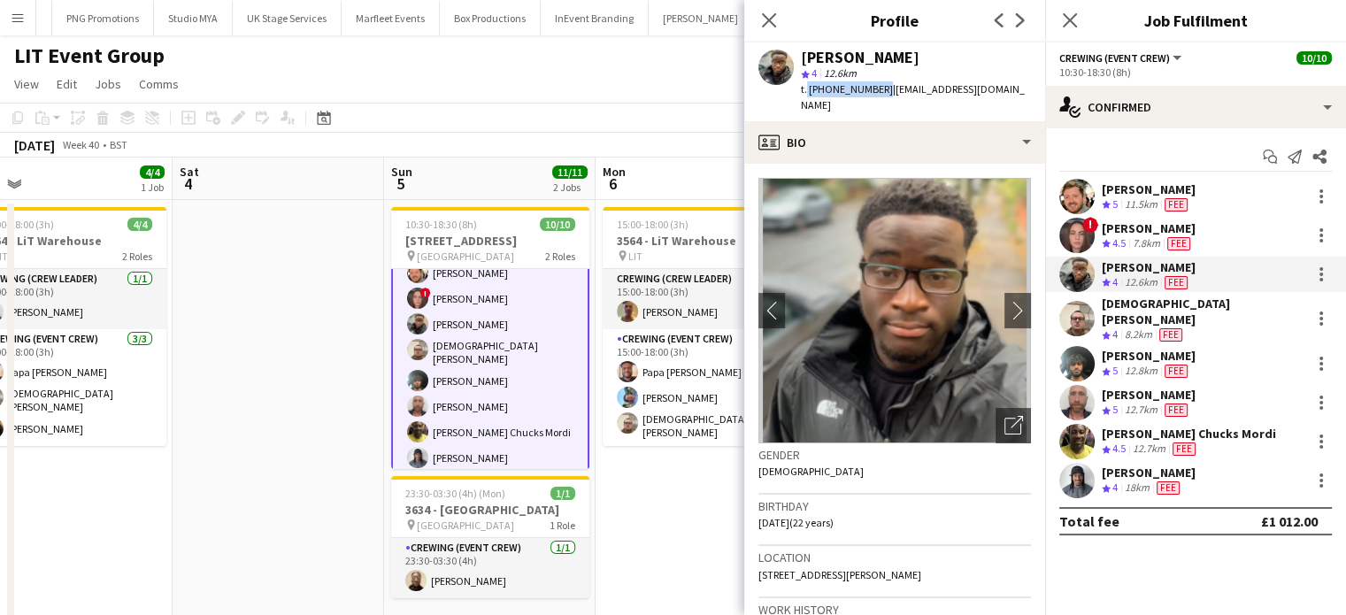
copy span ". +447903496855"
drag, startPoint x: 878, startPoint y: 88, endPoint x: 809, endPoint y: 98, distance: 69.8
click at [809, 98] on div "Samuel Kusimo star 4 12.6km t. +447903496855 | samk27503@gmail.com" at bounding box center [894, 81] width 301 height 79
click at [1178, 247] on span "Fee" at bounding box center [1178, 243] width 23 height 13
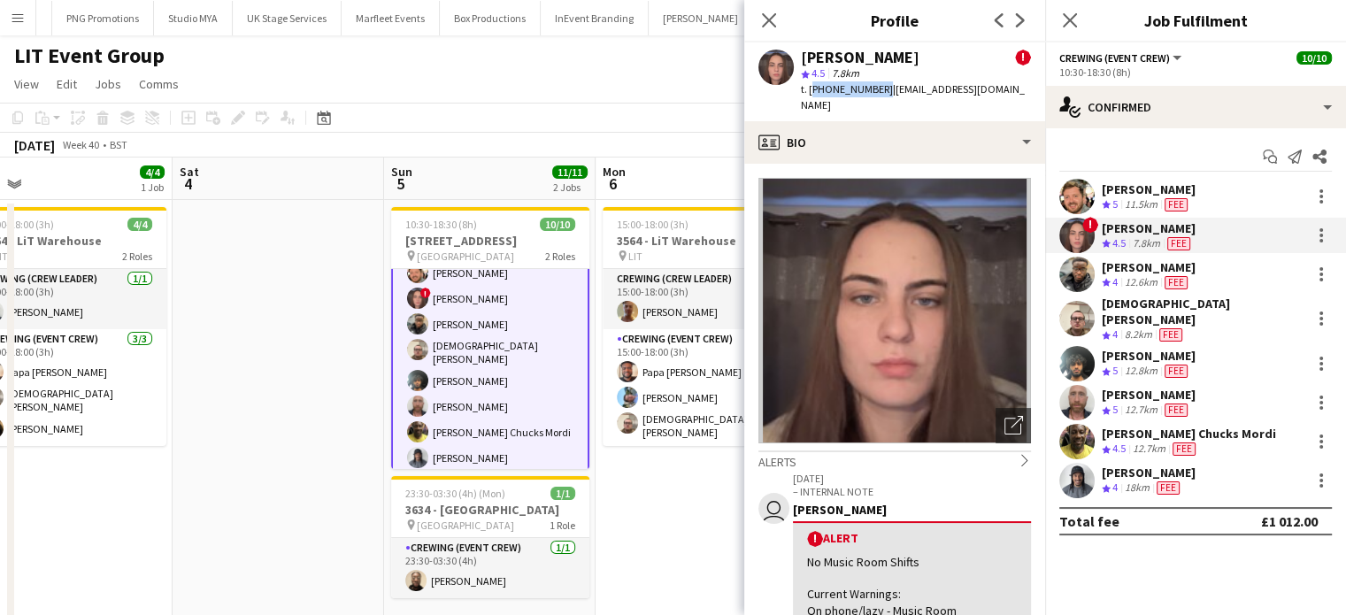
drag, startPoint x: 875, startPoint y: 88, endPoint x: 810, endPoint y: 91, distance: 64.6
click at [810, 91] on span "t. +447498966647" at bounding box center [847, 88] width 92 height 13
click at [1178, 195] on div "Adam McCarter" at bounding box center [1148, 189] width 94 height 16
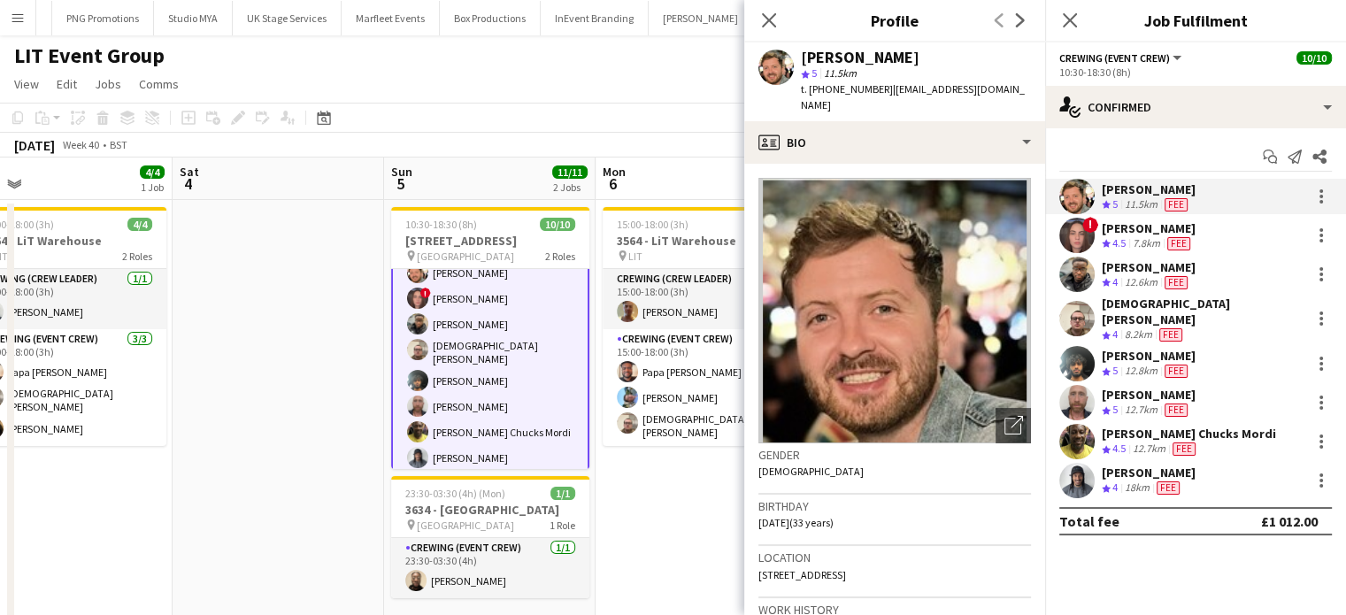
click at [873, 88] on span "t. +447852598823" at bounding box center [847, 88] width 92 height 13
drag, startPoint x: 876, startPoint y: 90, endPoint x: 810, endPoint y: 99, distance: 66.1
click at [810, 99] on div "Adam McCarter star 5 11.5km t. +447852598823 | adammccarter@hotmail.co.uk" at bounding box center [894, 81] width 301 height 79
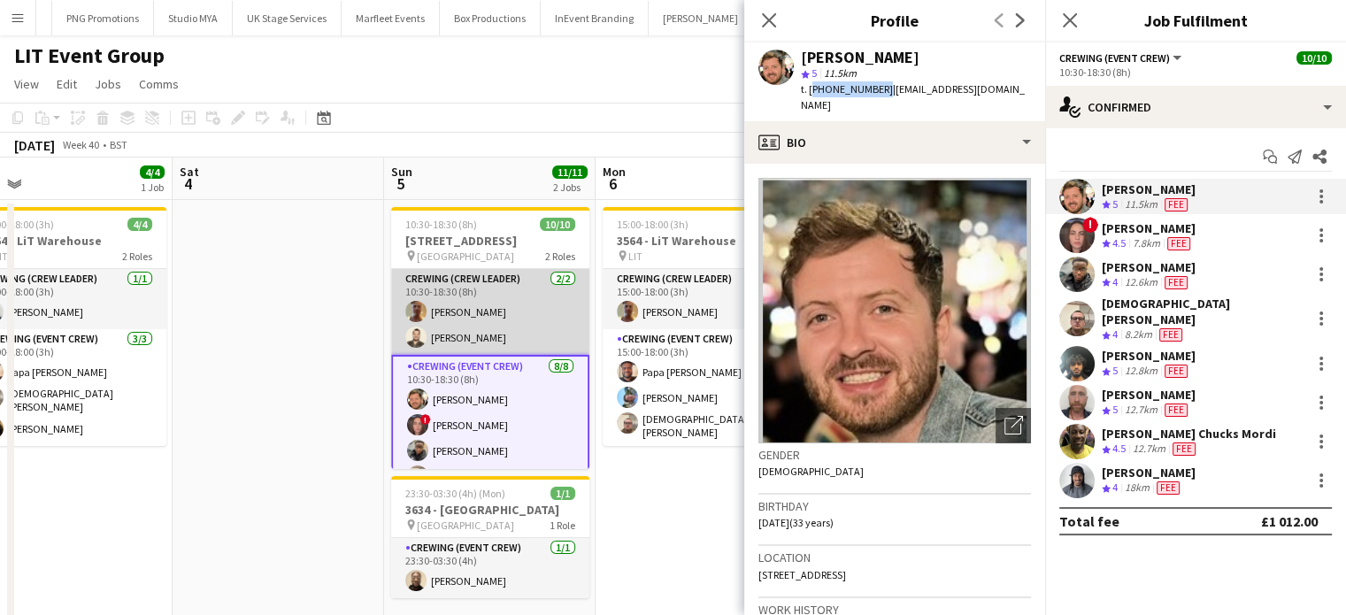
click at [489, 333] on app-card-role "Crewing (Crew Leader) 2/2 10:30-18:30 (8h) Jason Aspinall Christopher Lane" at bounding box center [490, 312] width 198 height 86
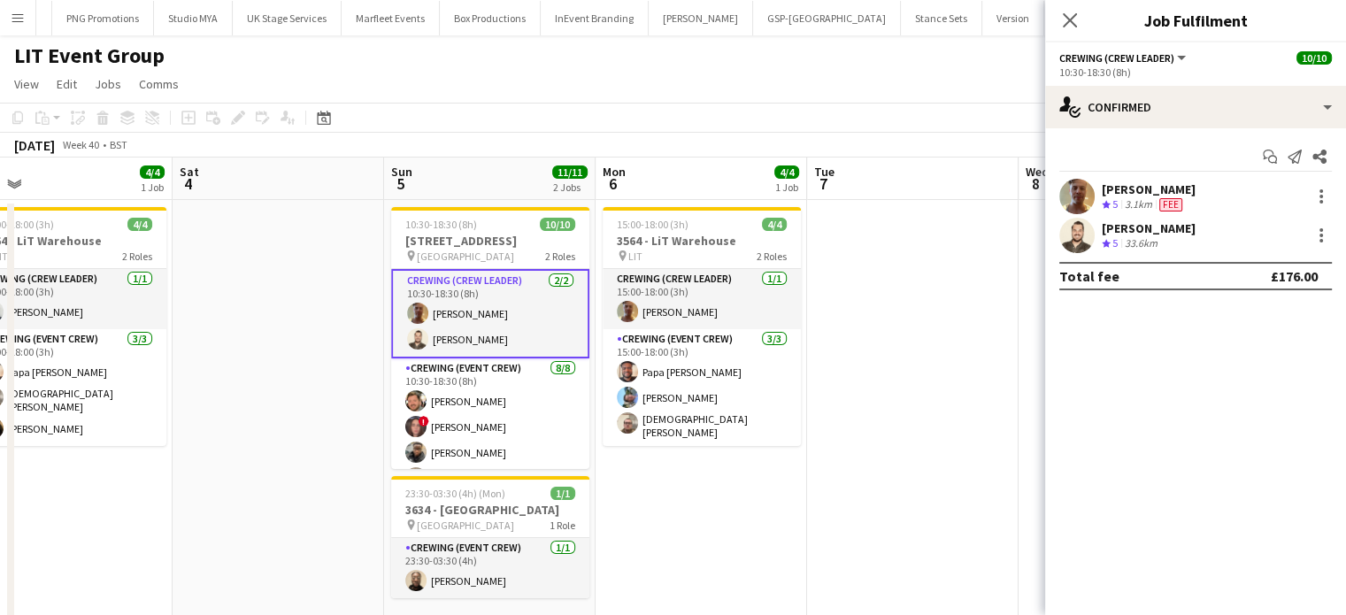
click at [1166, 186] on div "[PERSON_NAME]" at bounding box center [1148, 189] width 94 height 16
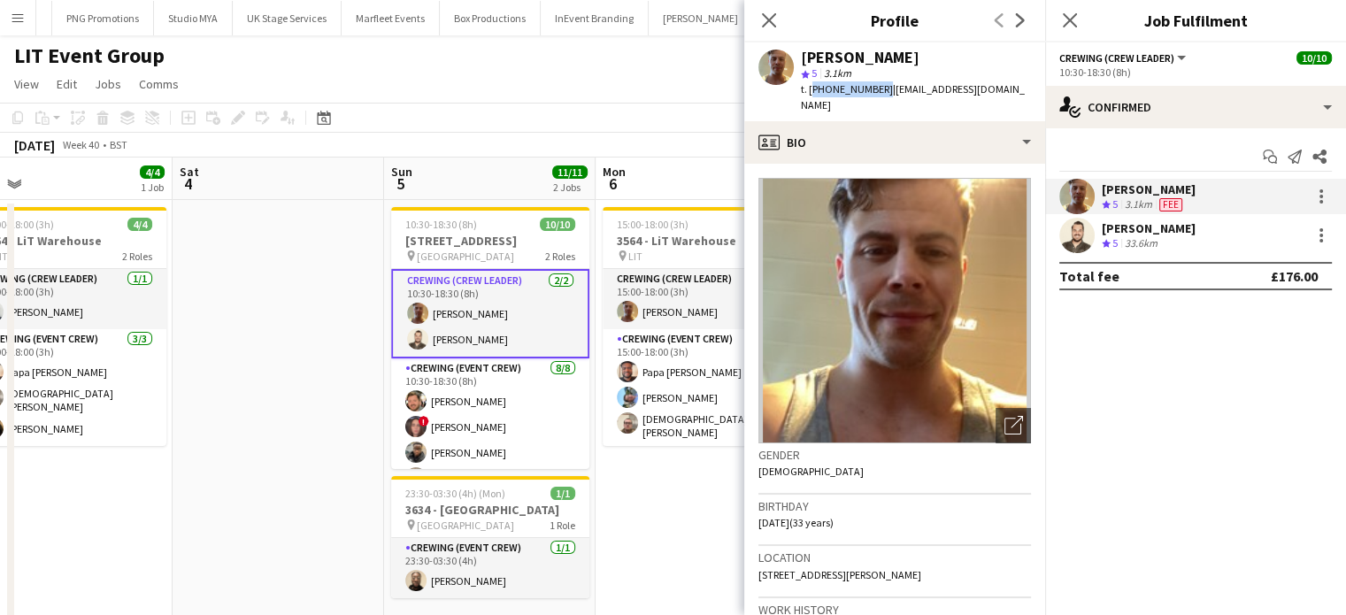
drag, startPoint x: 878, startPoint y: 89, endPoint x: 809, endPoint y: 83, distance: 69.3
click at [809, 83] on span "t. +447783634445" at bounding box center [847, 88] width 92 height 13
click at [1134, 220] on div "Christopher Lane" at bounding box center [1148, 228] width 94 height 16
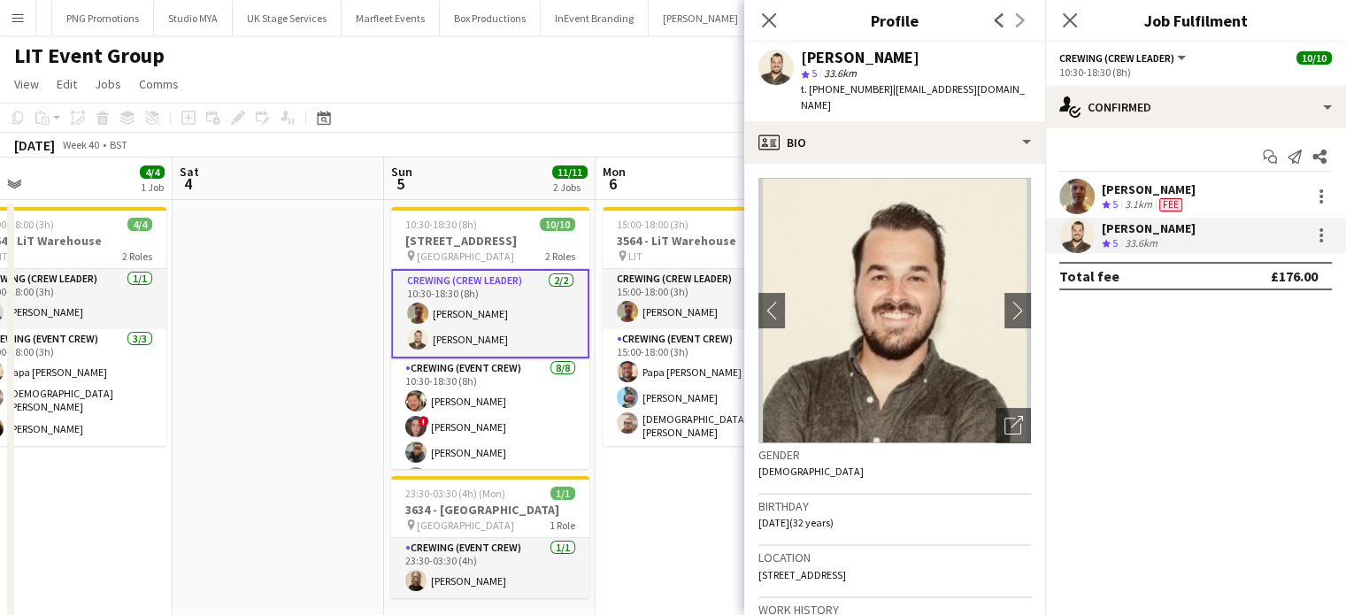
drag, startPoint x: 881, startPoint y: 91, endPoint x: 808, endPoint y: 86, distance: 73.6
click at [808, 86] on span "t. +4407766257163" at bounding box center [847, 88] width 92 height 13
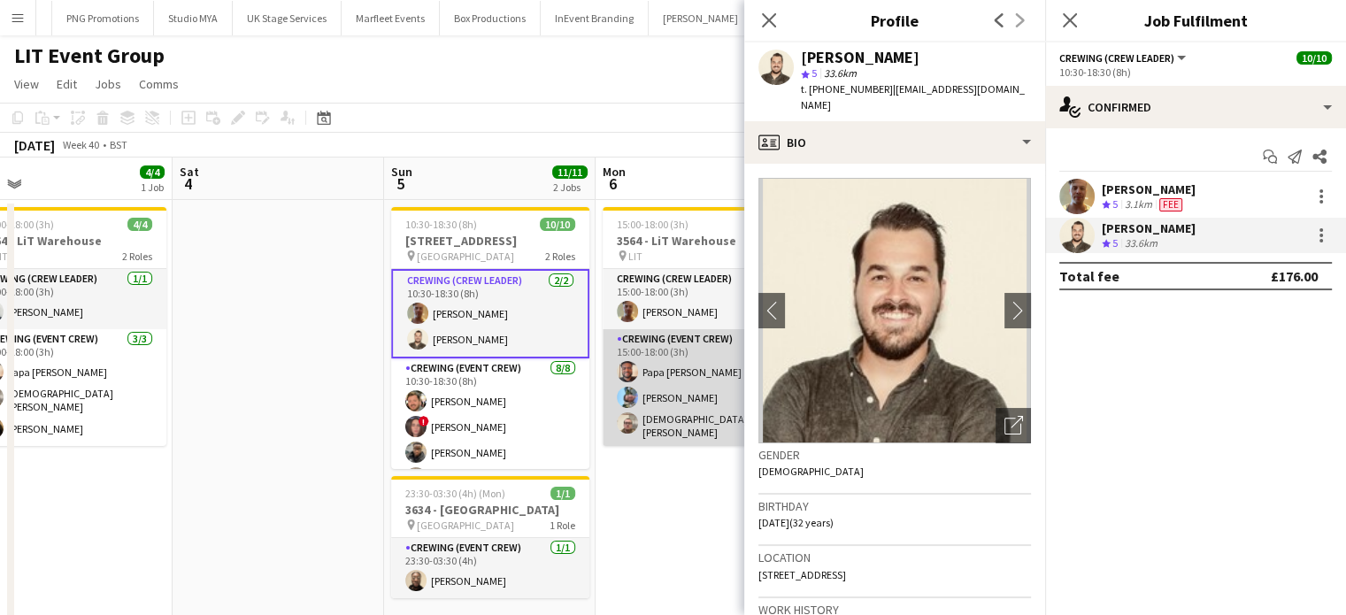
click at [728, 362] on app-card-role "Crewing (Event Crew) 3/3 15:00-18:00 (3h) Papa Opoku-Adjei Liam Kinsella Christ…" at bounding box center [702, 387] width 198 height 117
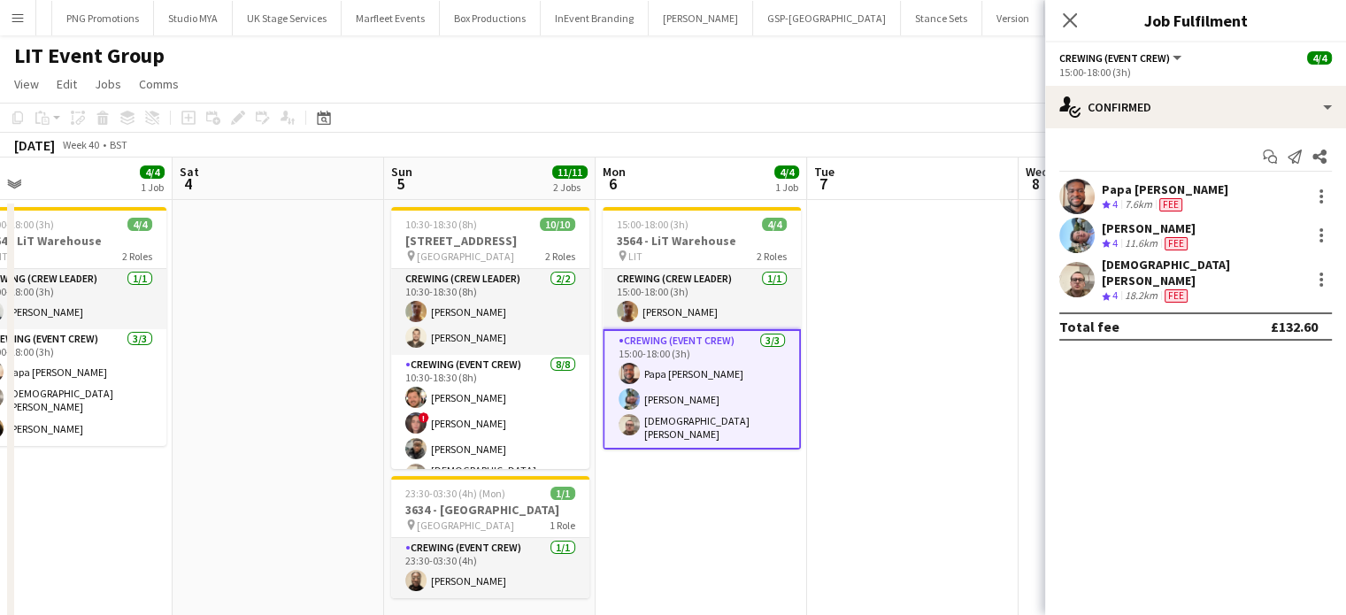
click at [1255, 234] on div "Liam Kinsella Crew rating 4 11.6km Fee" at bounding box center [1195, 235] width 301 height 35
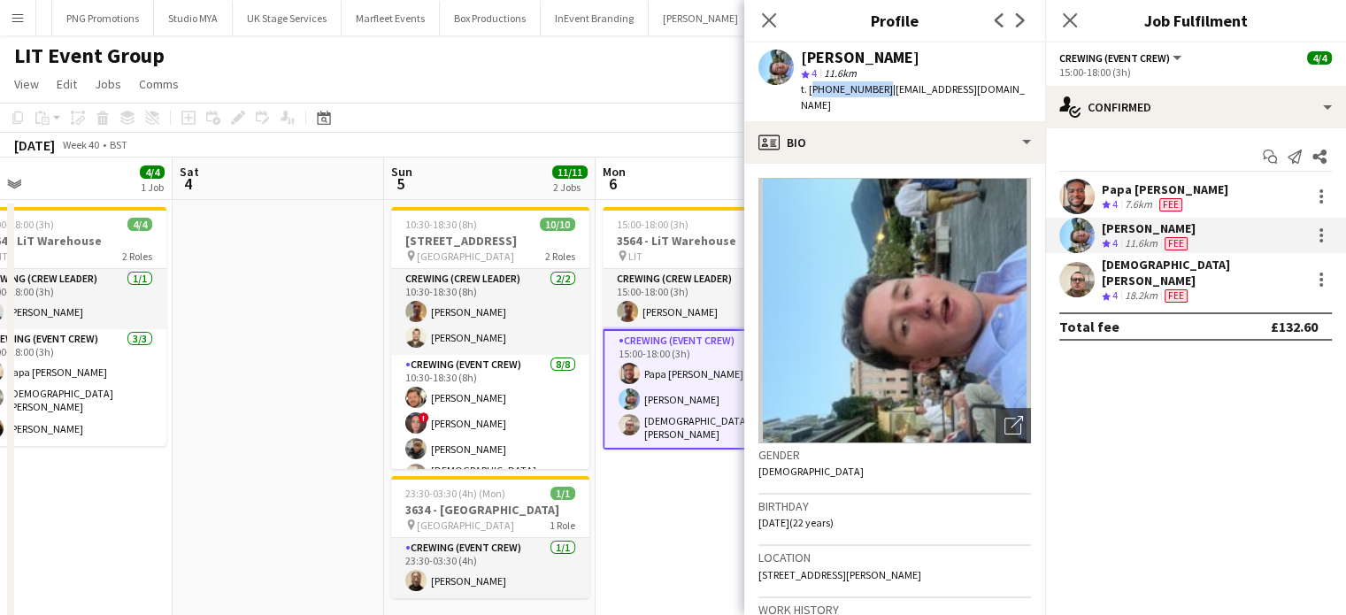
drag, startPoint x: 877, startPoint y: 88, endPoint x: 810, endPoint y: 90, distance: 66.4
click at [810, 90] on span "t. +447362728112" at bounding box center [847, 88] width 92 height 13
click at [237, 311] on app-date-cell at bounding box center [278, 425] width 211 height 451
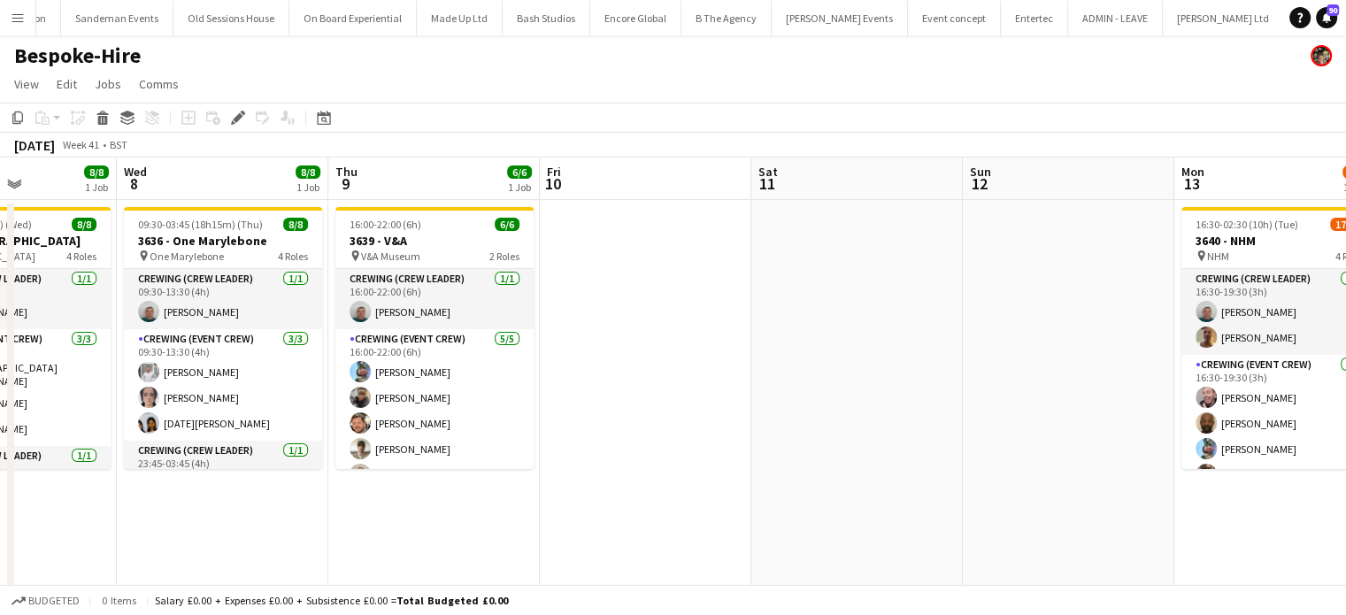
scroll to position [0, 750]
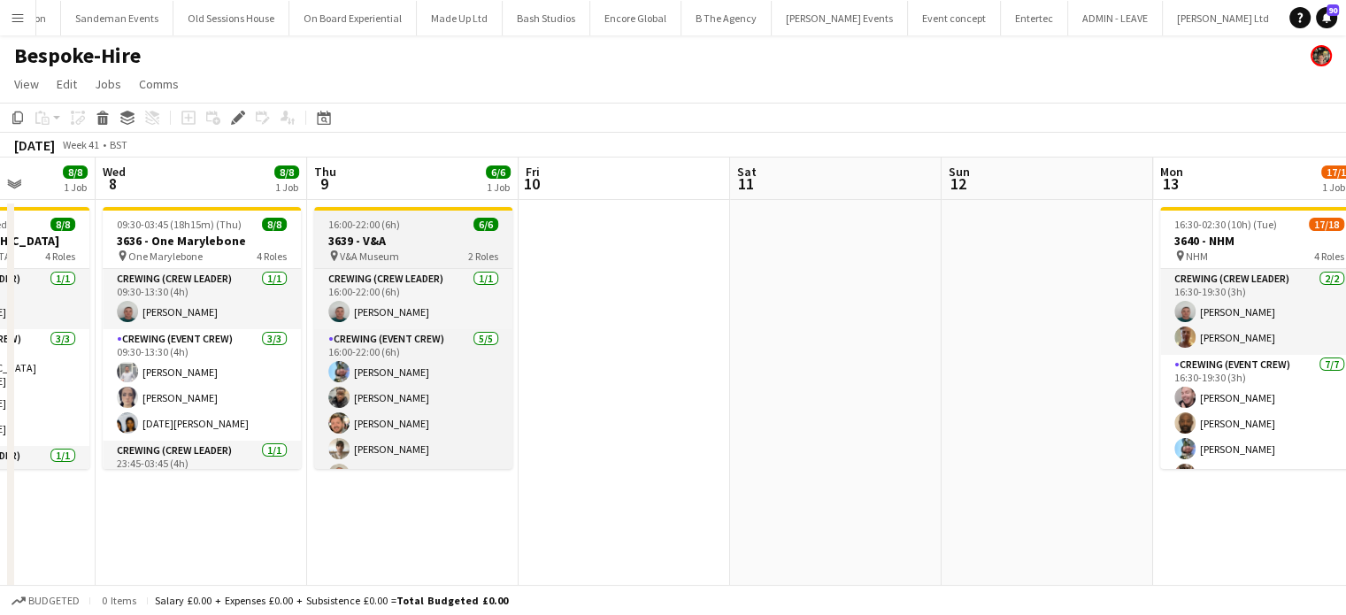
click at [407, 219] on div "16:00-22:00 (6h) 6/6" at bounding box center [413, 224] width 198 height 13
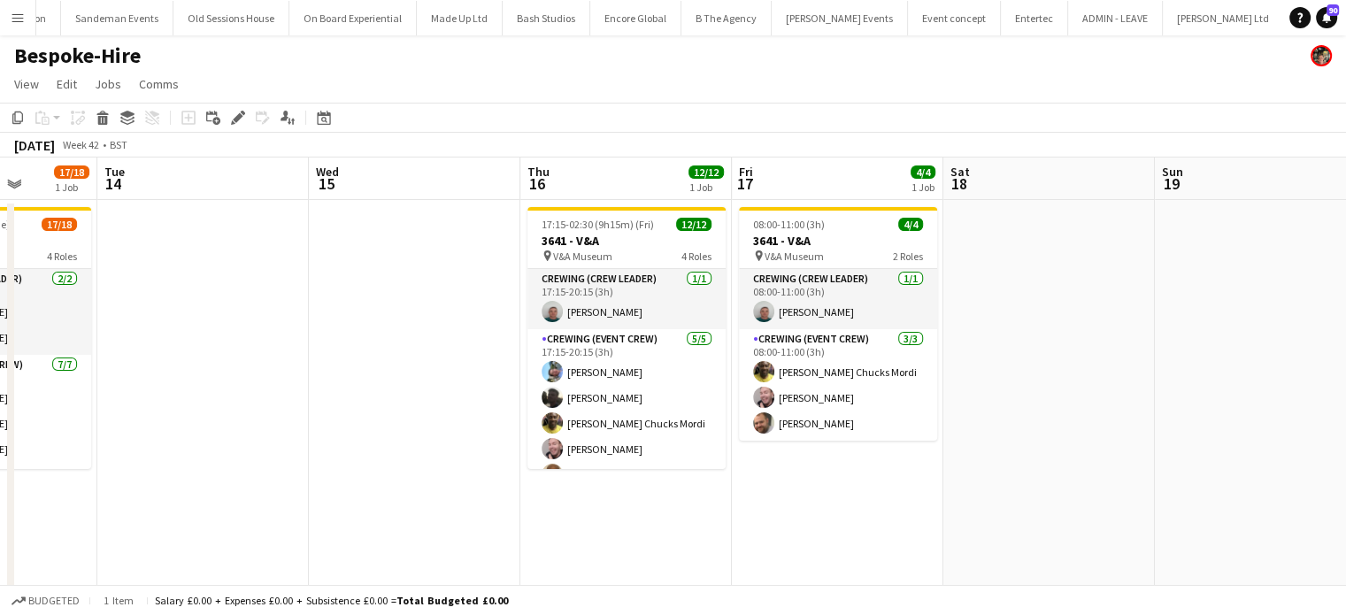
scroll to position [0, 639]
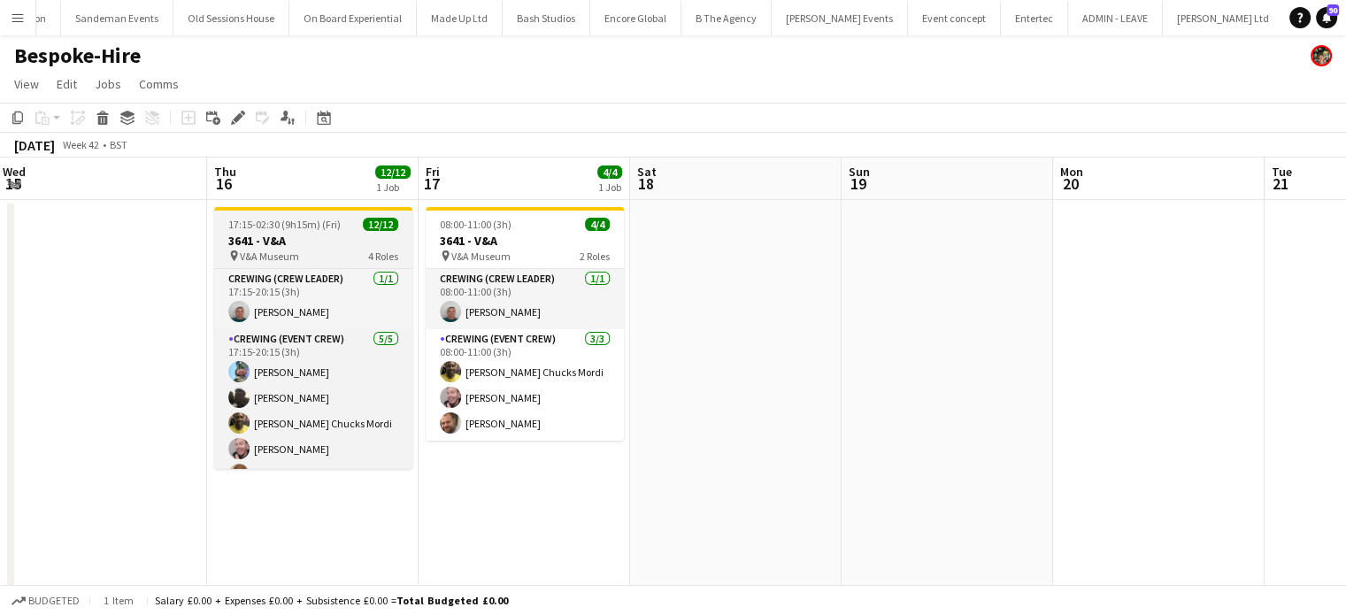
click at [333, 220] on span "17:15-02:30 (9h15m) (Fri)" at bounding box center [284, 224] width 112 height 13
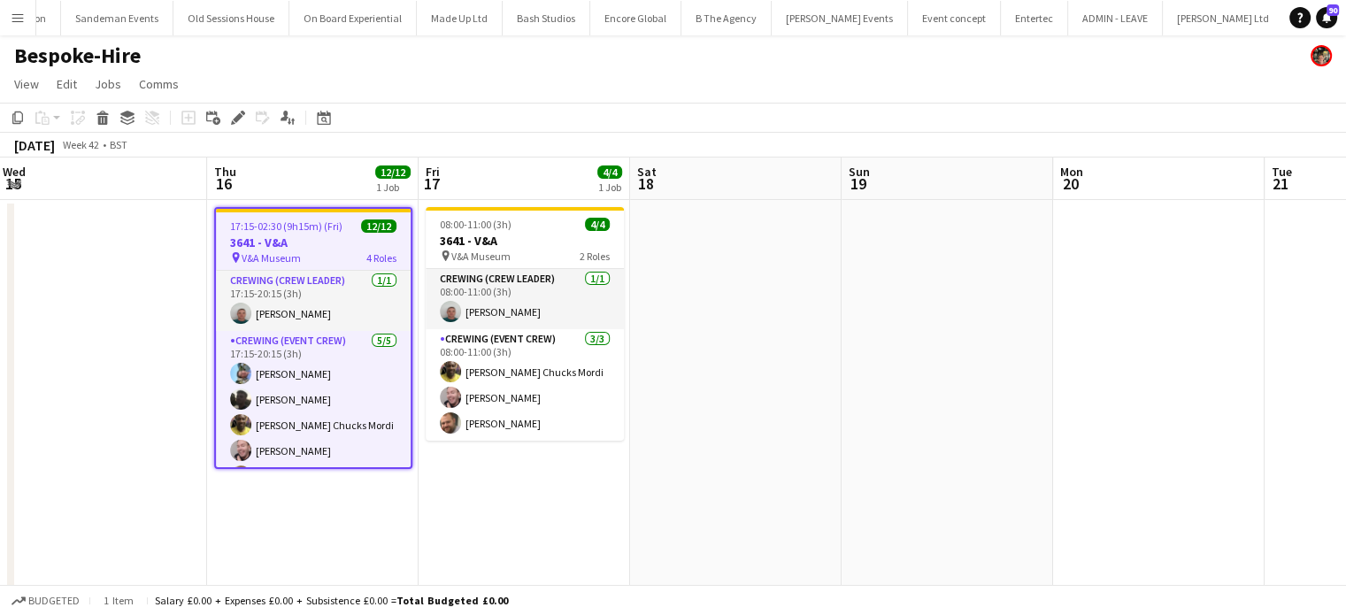
click at [715, 257] on app-date-cell at bounding box center [735, 481] width 211 height 563
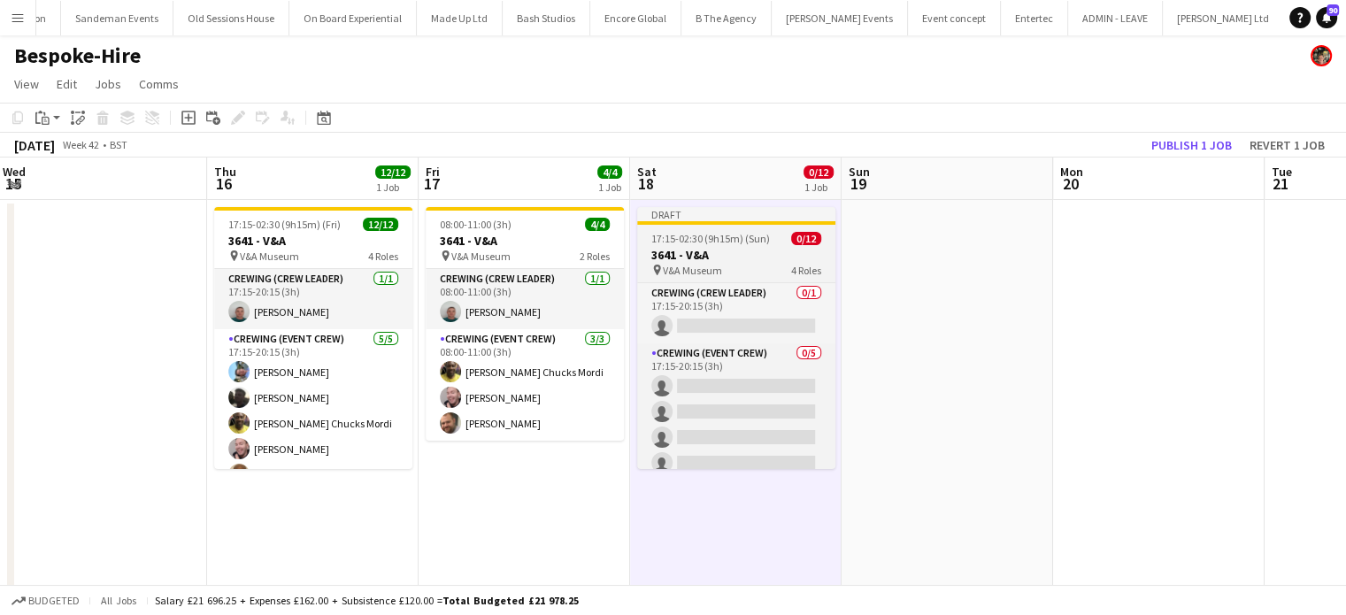
click at [705, 234] on span "17:15-02:30 (9h15m) (Sun)" at bounding box center [710, 238] width 119 height 13
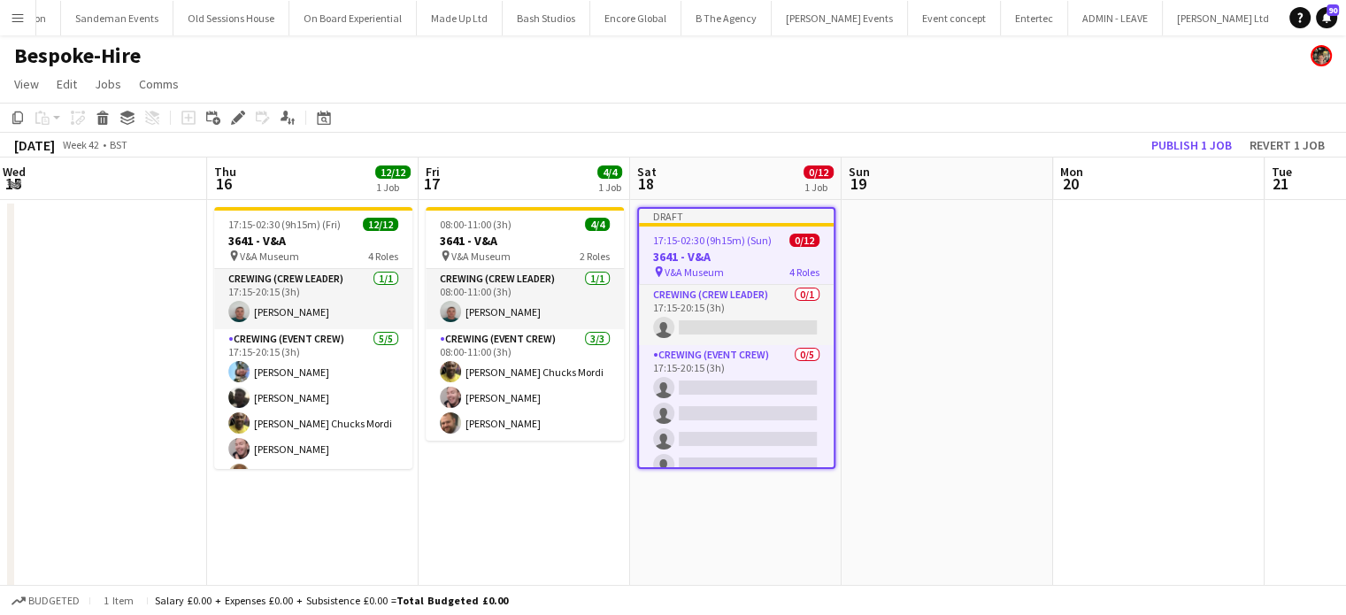
click at [705, 234] on span "17:15-02:30 (9h15m) (Sun)" at bounding box center [712, 240] width 119 height 13
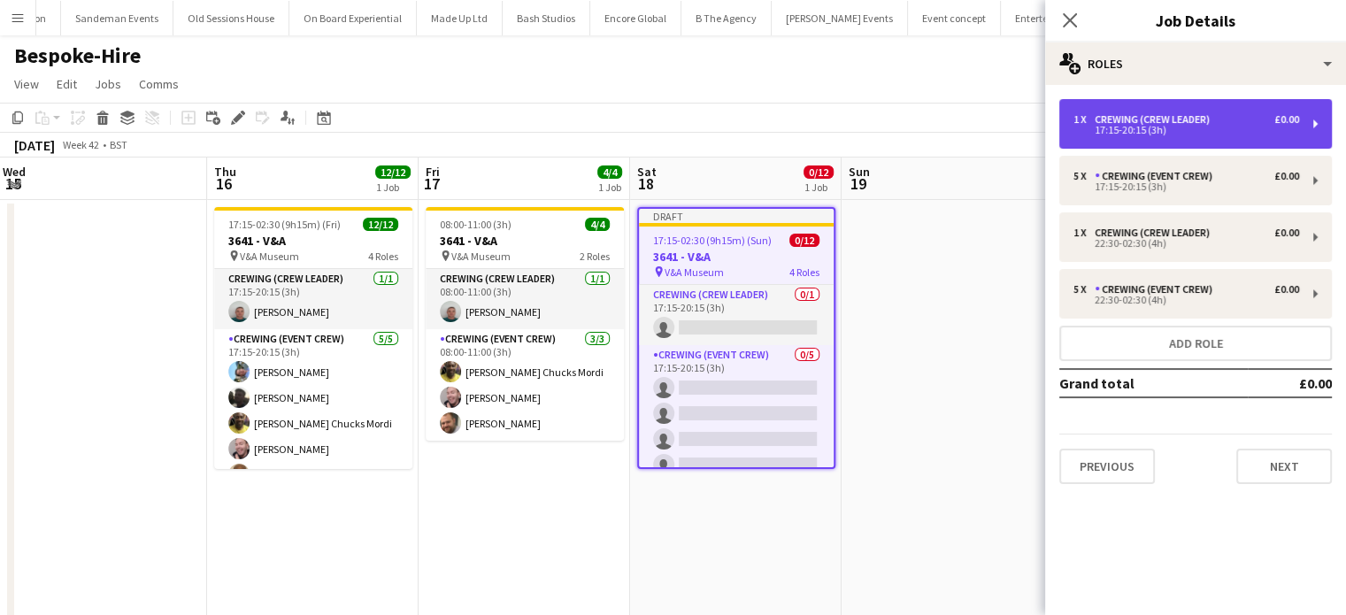
click at [1151, 147] on div "1 x Crewing (Crew Leader) £0.00 17:15-20:15 (3h)" at bounding box center [1195, 124] width 272 height 50
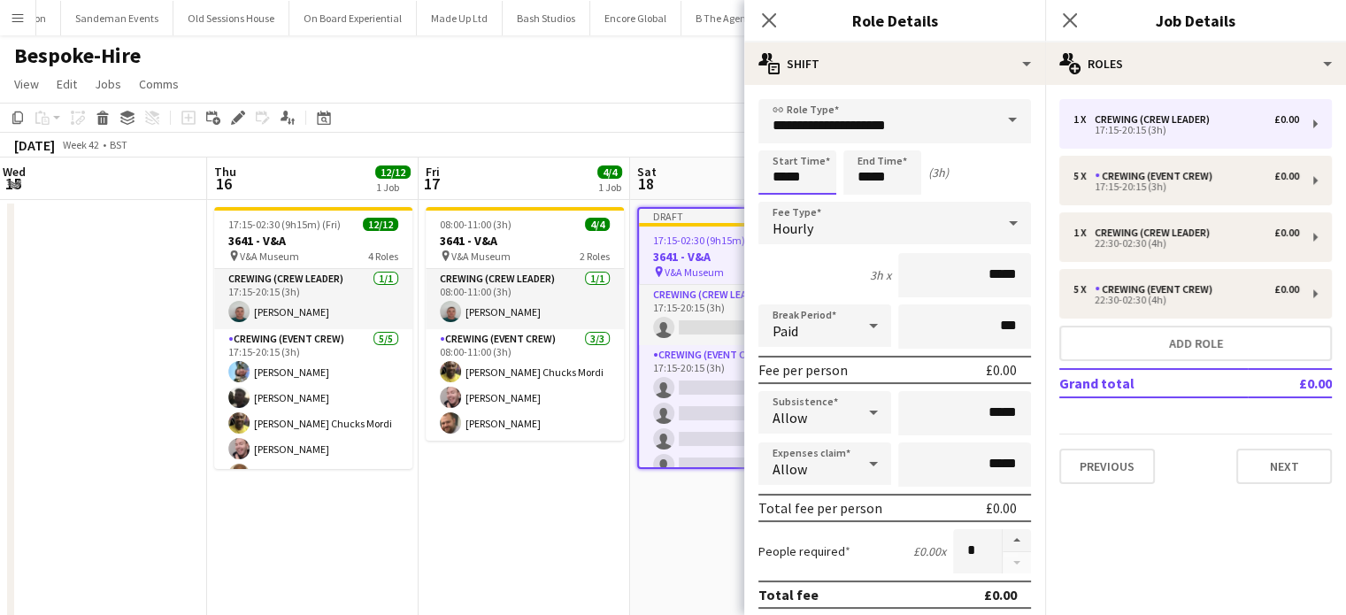
click at [821, 178] on input "*****" at bounding box center [797, 172] width 78 height 44
click at [814, 142] on div at bounding box center [814, 142] width 35 height 18
type input "*****"
click at [824, 196] on div at bounding box center [814, 204] width 35 height 18
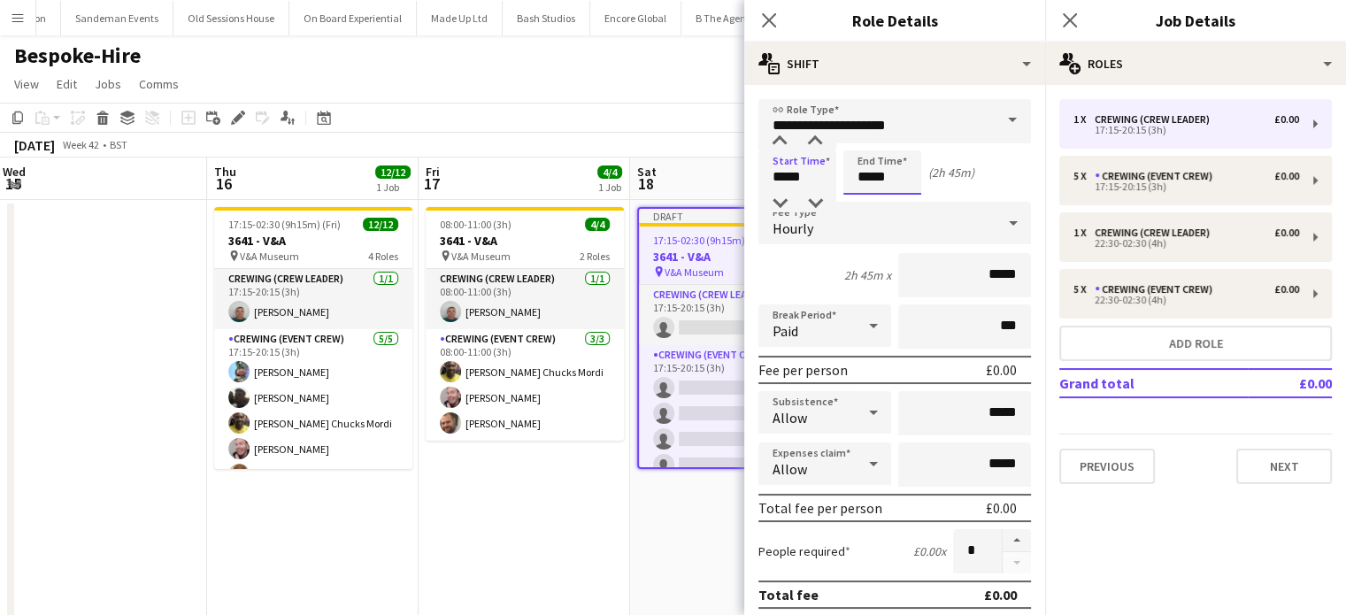
click at [880, 171] on input "*****" at bounding box center [882, 172] width 78 height 44
click at [895, 150] on input "*****" at bounding box center [882, 172] width 78 height 44
type input "*****"
click at [902, 146] on div at bounding box center [899, 142] width 35 height 18
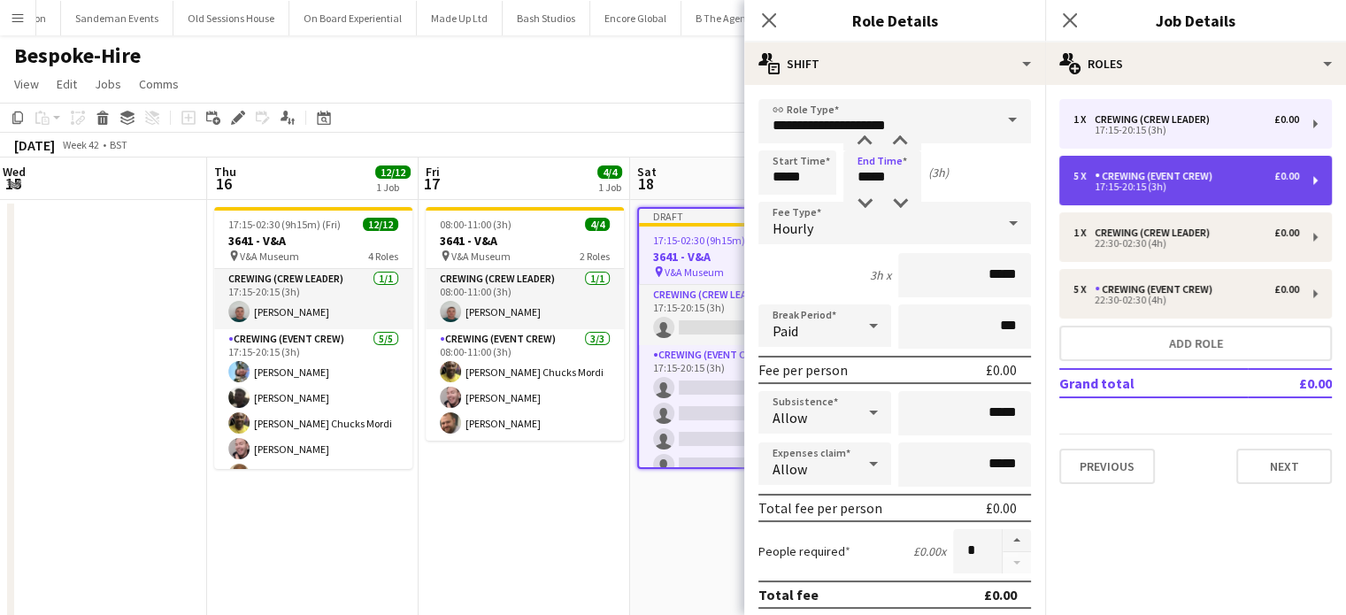
click at [1122, 171] on div "Crewing (Event Crew)" at bounding box center [1156, 176] width 125 height 12
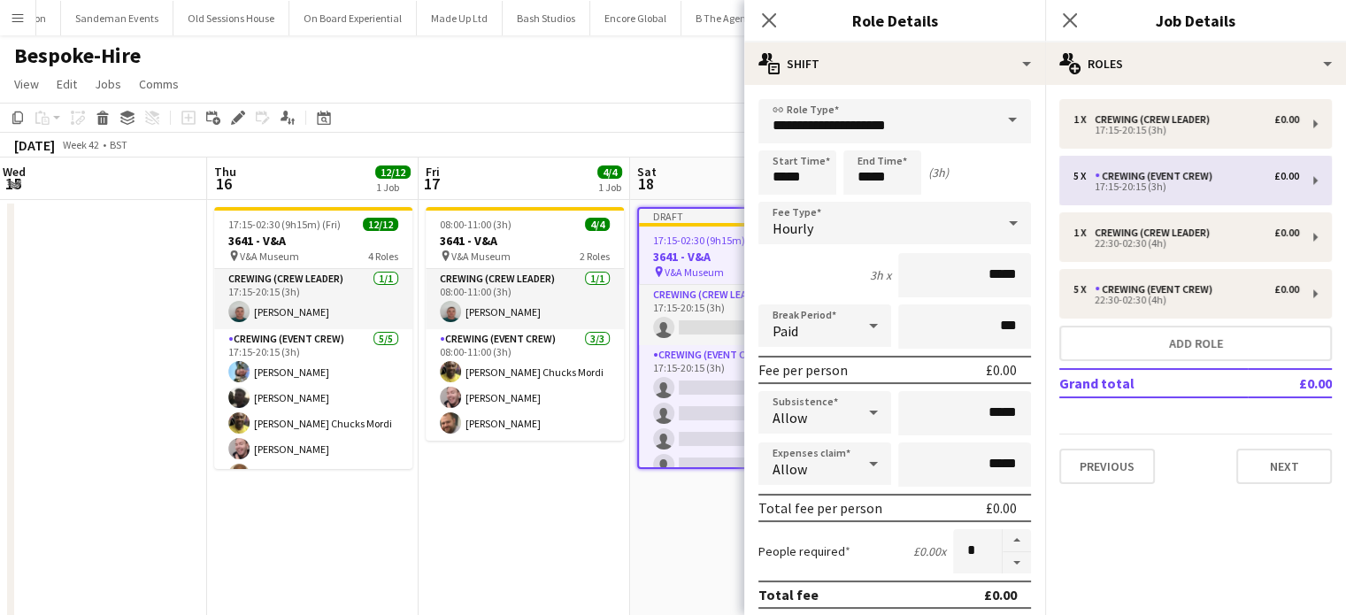
type input "**********"
type input "*****"
type input "*"
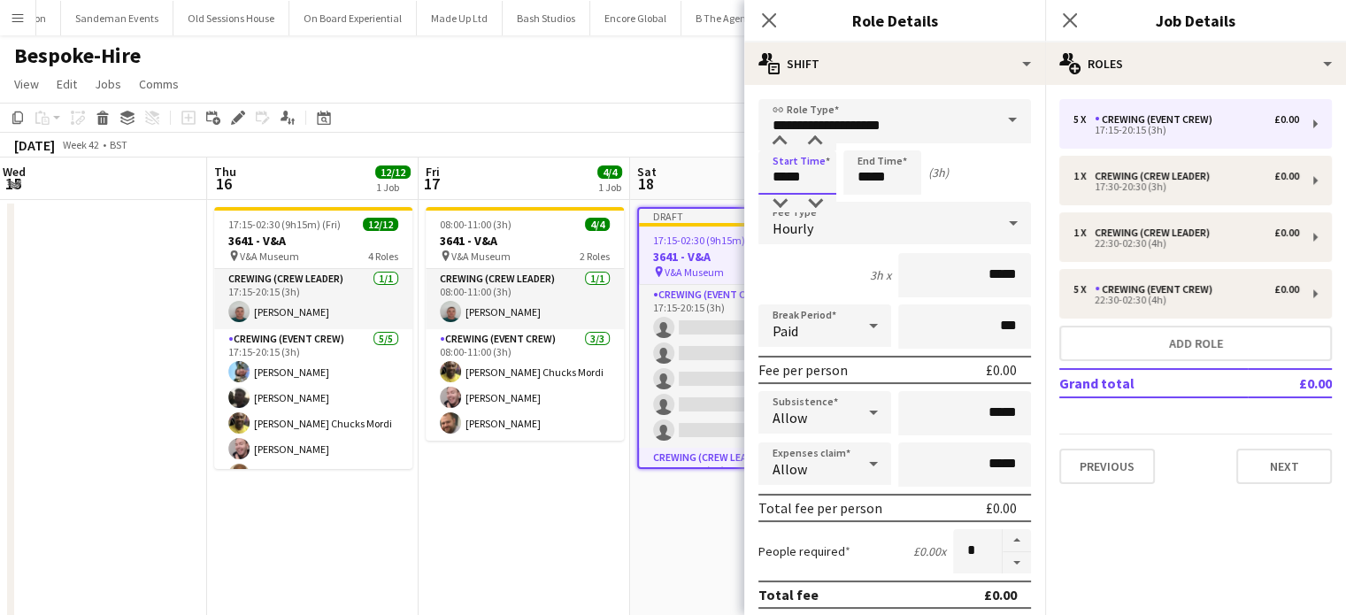
click at [799, 168] on input "*****" at bounding box center [797, 172] width 78 height 44
type input "*****"
click at [813, 145] on div at bounding box center [814, 142] width 35 height 18
click at [906, 173] on input "*****" at bounding box center [882, 172] width 78 height 44
type input "*****"
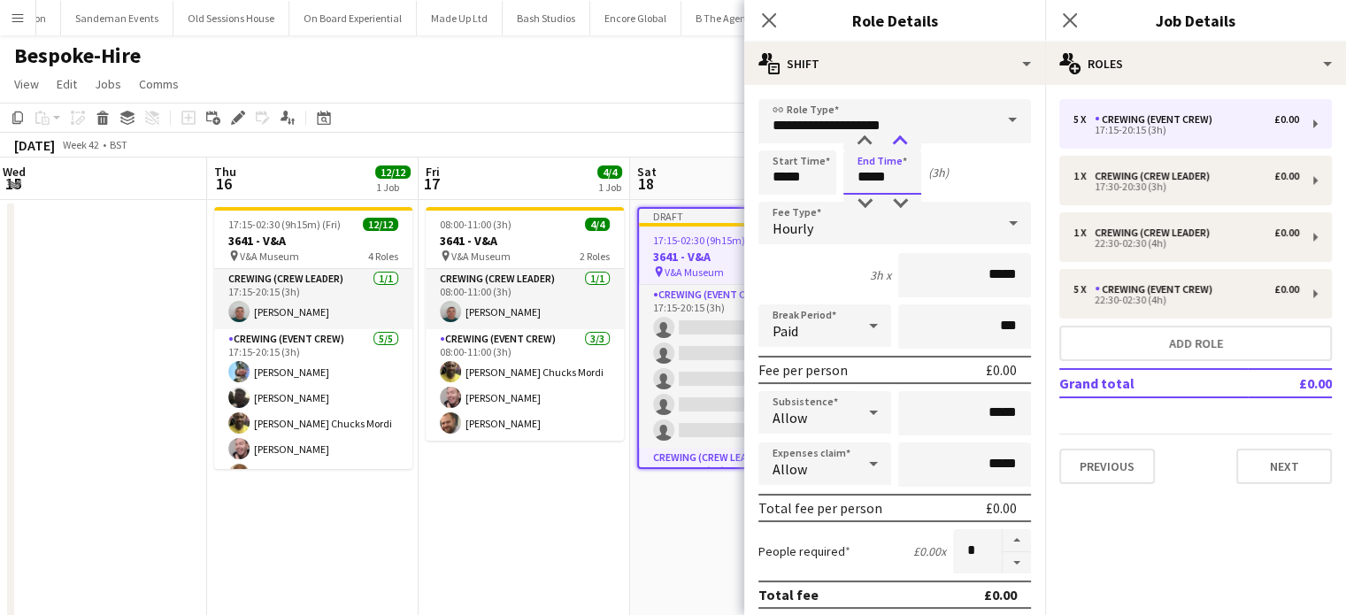
click at [910, 148] on div at bounding box center [899, 142] width 35 height 18
click at [535, 491] on app-date-cell "08:00-11:00 (3h) 4/4 3641 - V&A pin V&A Museum 2 Roles Crewing (Crew Leader) [D…" at bounding box center [523, 481] width 211 height 563
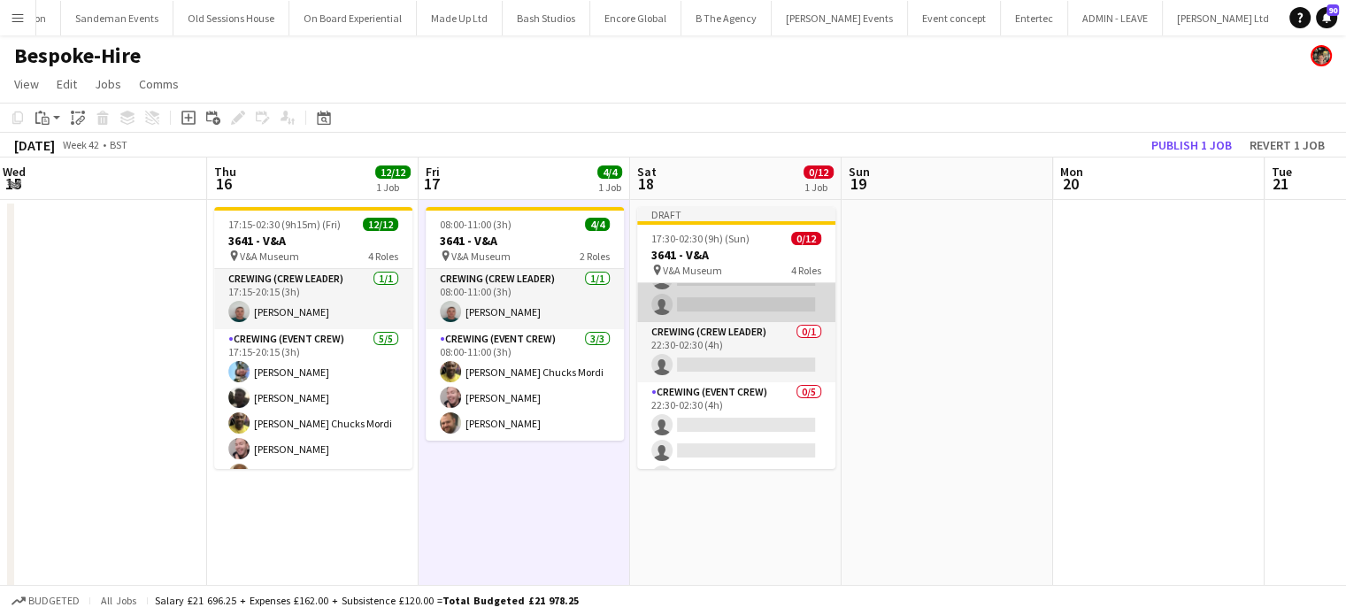
scroll to position [195, 0]
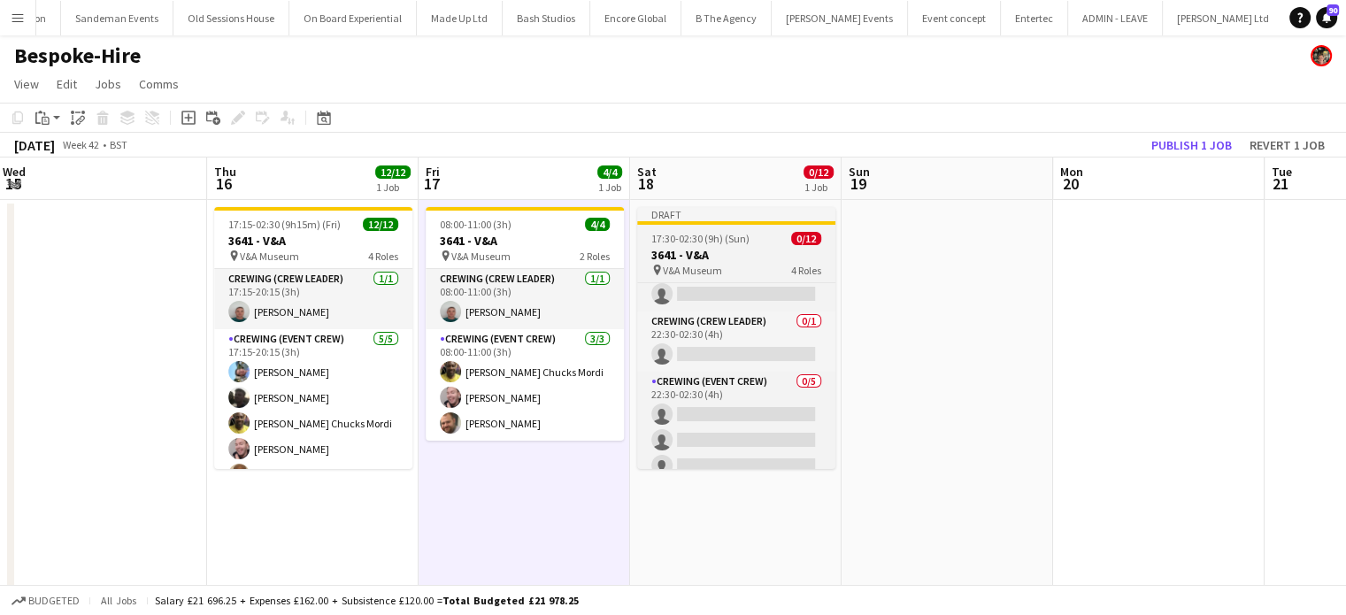
click at [757, 227] on app-job-card "Draft 17:30-02:30 (9h) (Sun) 0/12 3641 - V&A pin V&A Museum 4 Roles Crewing (Cr…" at bounding box center [736, 338] width 198 height 262
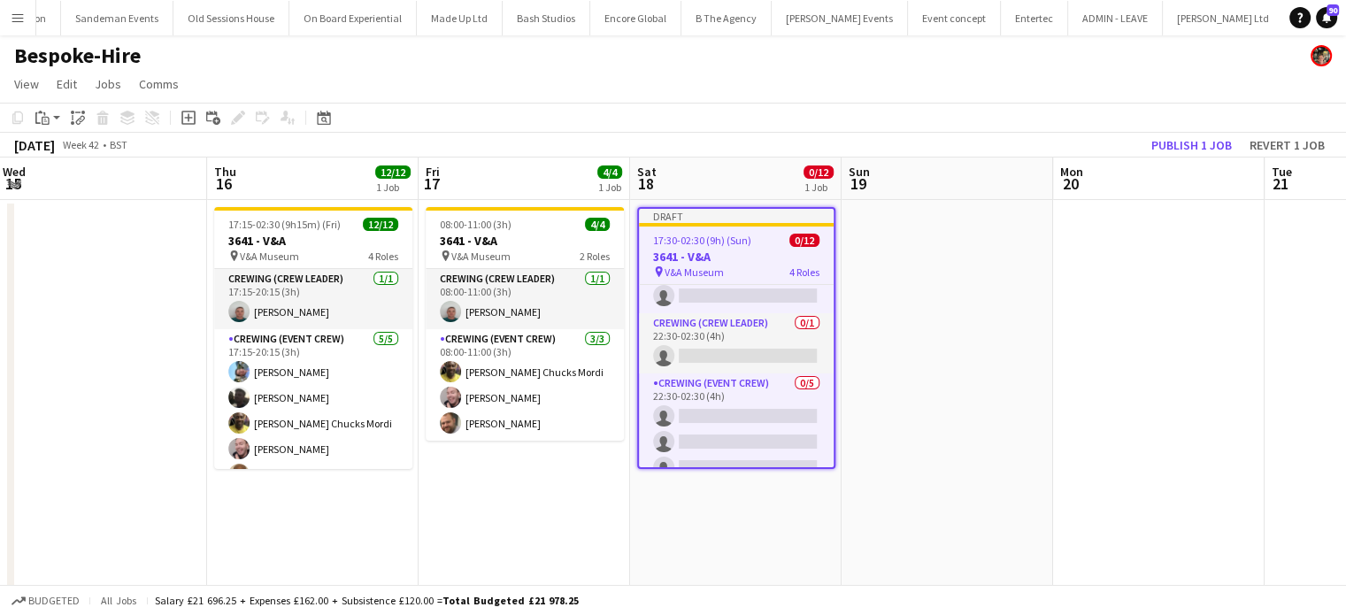
click at [757, 227] on app-job-card "Draft 17:30-02:30 (9h) (Sun) 0/12 3641 - V&A pin V&A Museum 4 Roles Crewing (Cr…" at bounding box center [736, 338] width 198 height 262
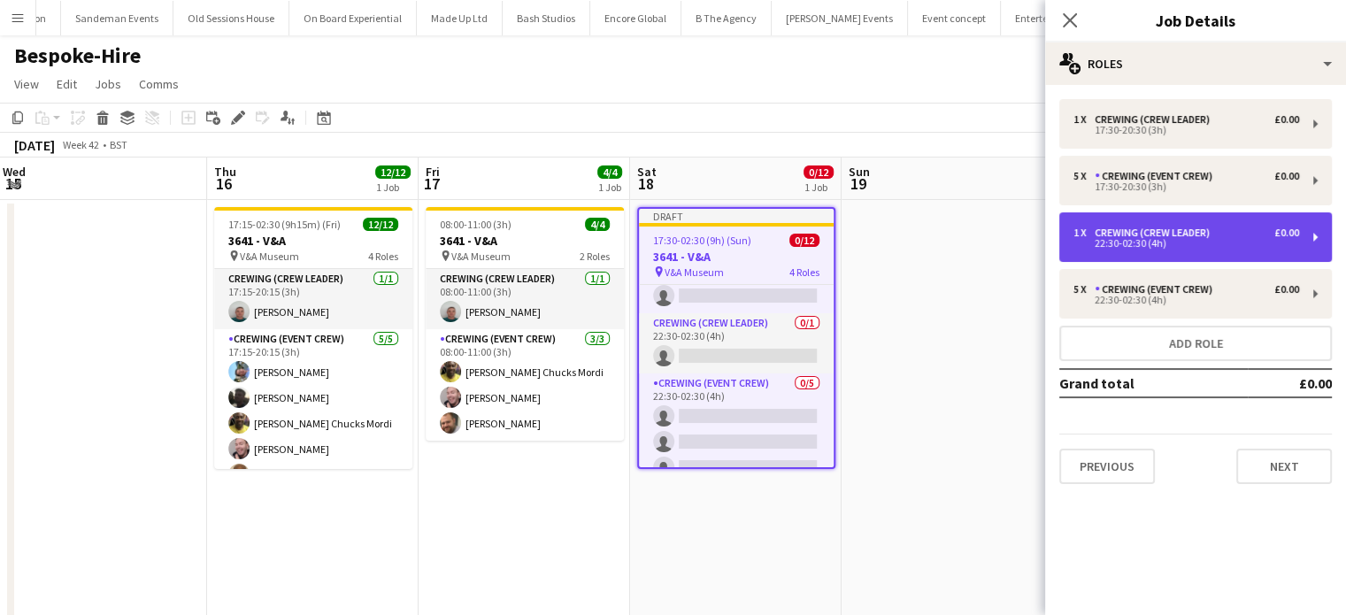
click at [1150, 228] on div "Crewing (Crew Leader)" at bounding box center [1155, 232] width 122 height 12
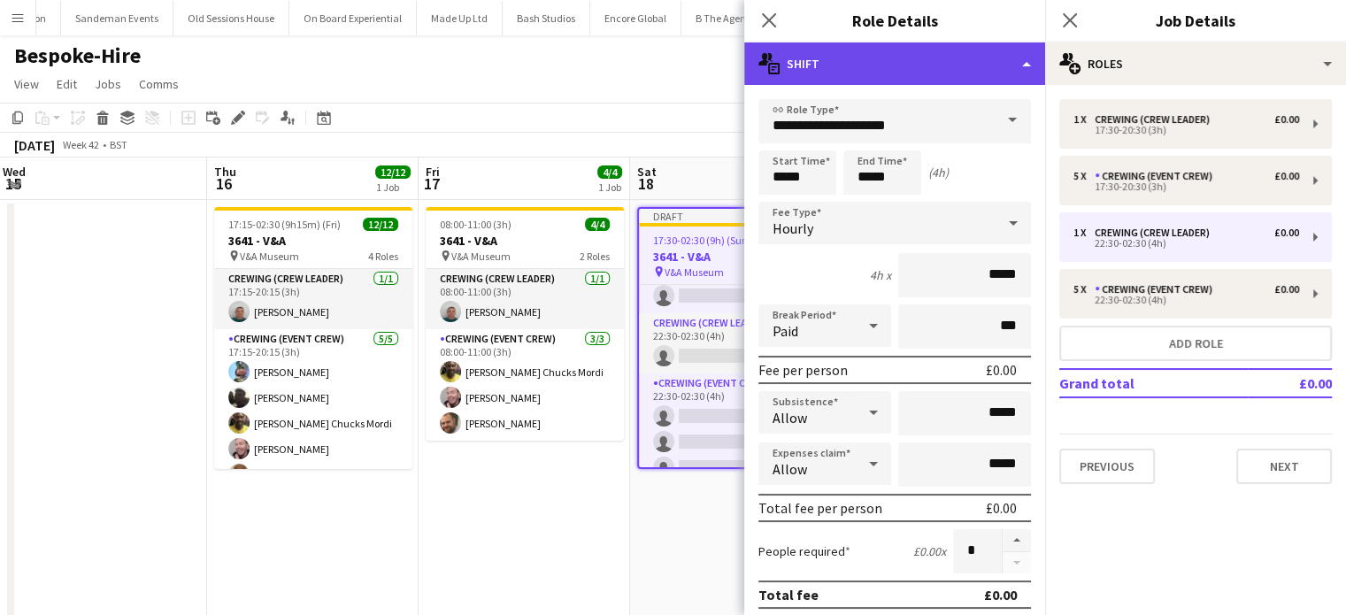
click at [940, 81] on div "multiple-actions-text Shift" at bounding box center [894, 63] width 301 height 42
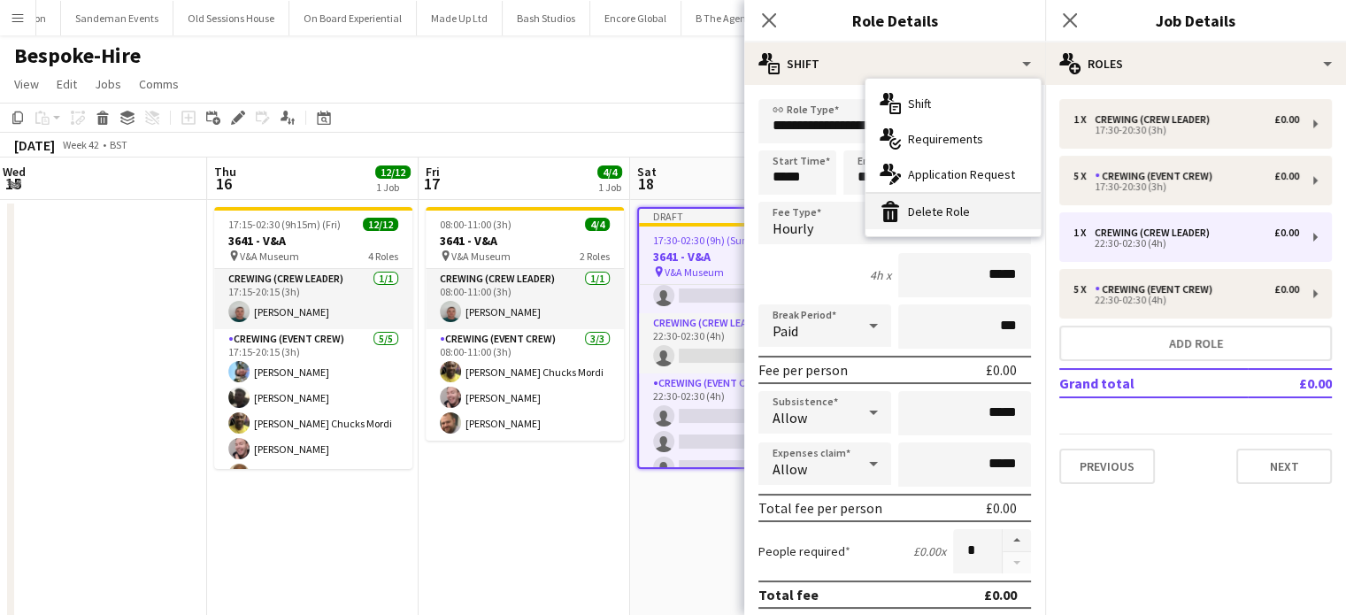
click at [971, 216] on div "bin-2 Delete Role" at bounding box center [952, 211] width 175 height 35
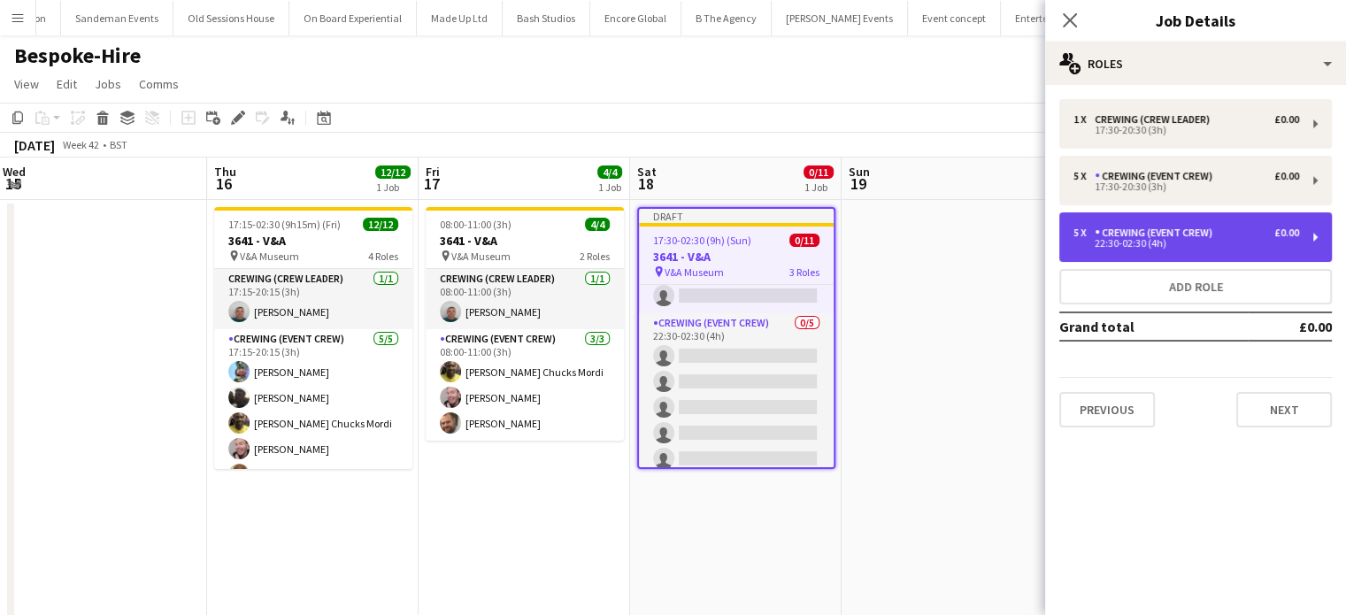
click at [1148, 254] on div "5 x Crewing (Event Crew) £0.00 22:30-02:30 (4h)" at bounding box center [1195, 237] width 272 height 50
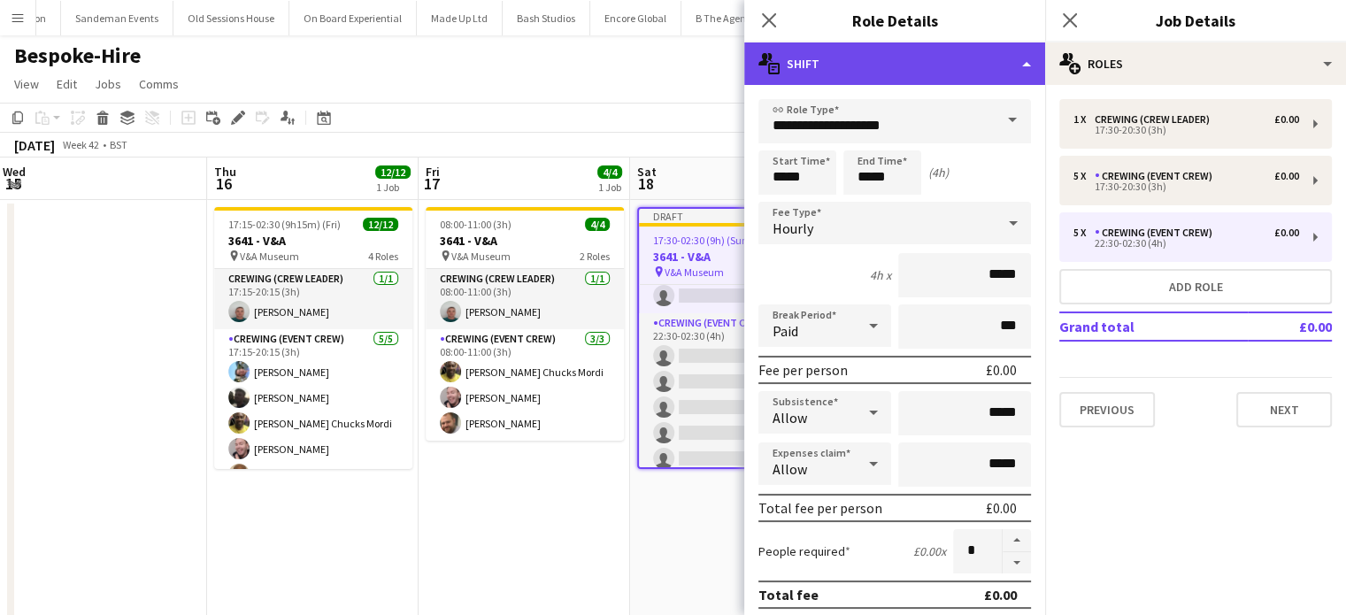
click at [850, 66] on div "multiple-actions-text Shift" at bounding box center [894, 63] width 301 height 42
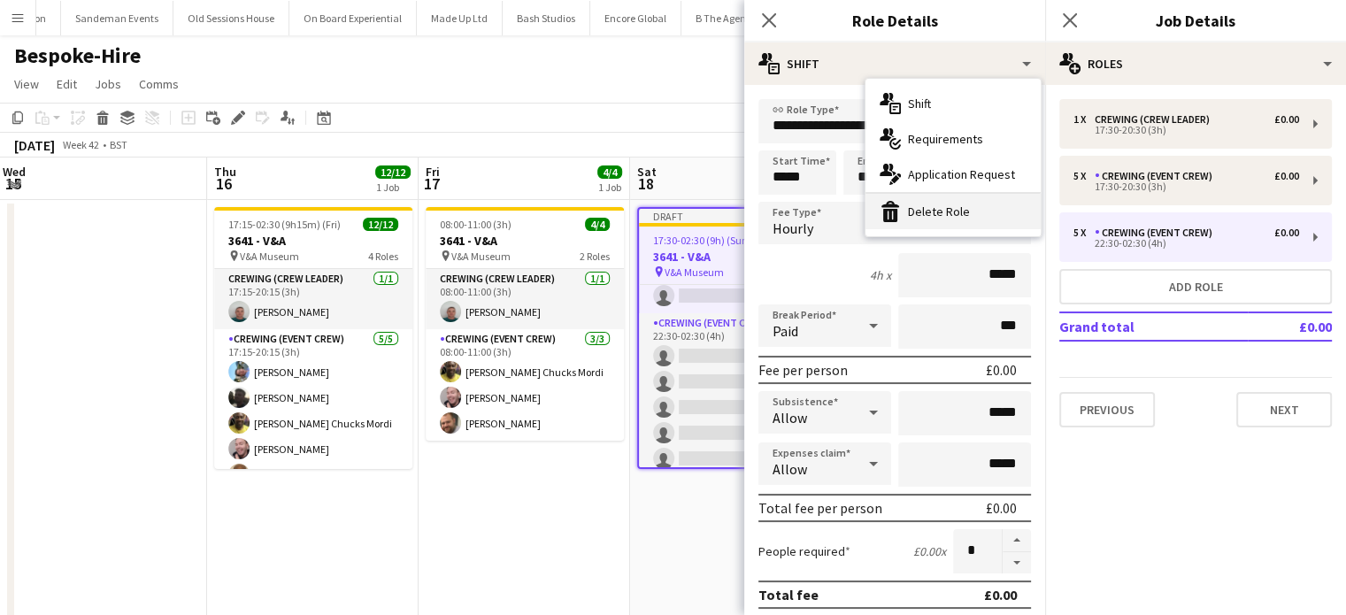
click at [902, 207] on div "bin-2 Delete Role" at bounding box center [952, 211] width 175 height 35
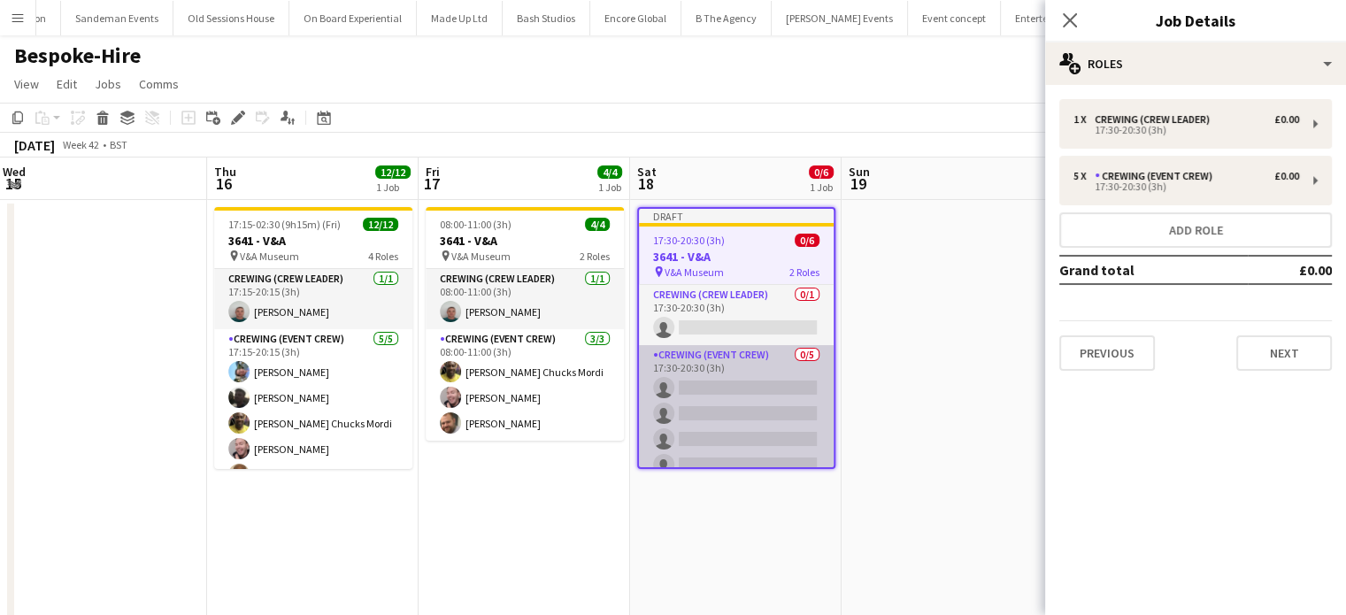
scroll to position [2, 0]
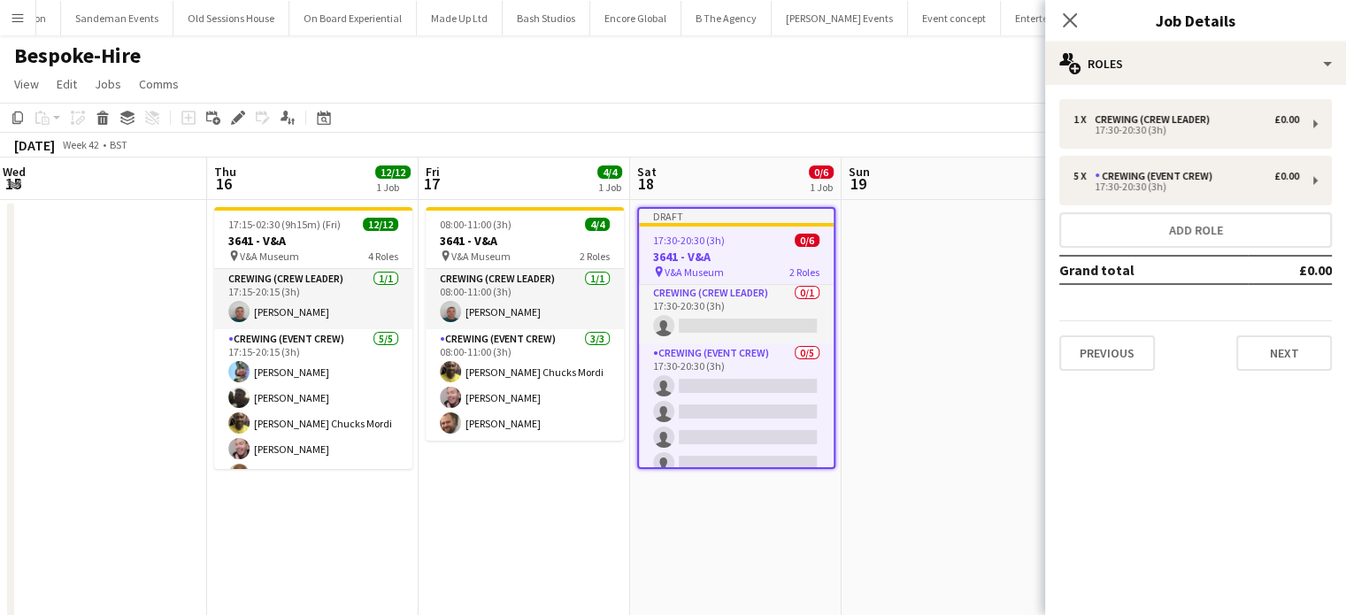
click at [779, 238] on div "17:30-20:30 (3h) 0/6" at bounding box center [736, 240] width 195 height 13
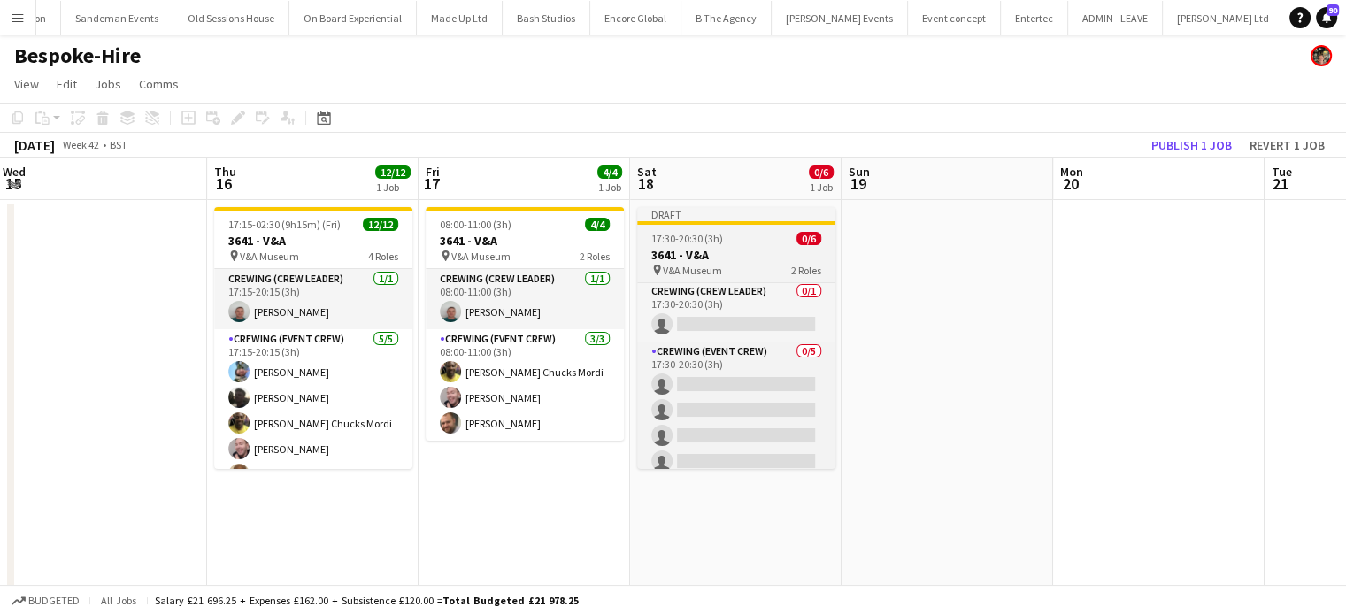
click at [779, 238] on div "17:30-20:30 (3h) 0/6" at bounding box center [736, 238] width 198 height 13
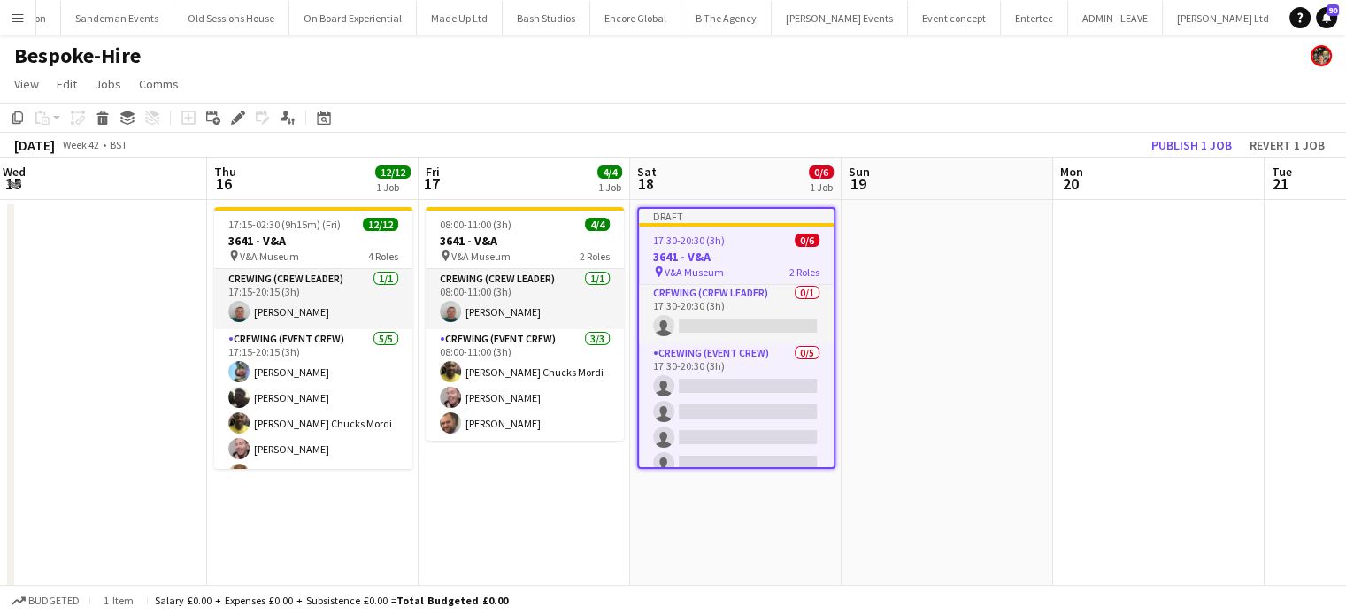
click at [930, 300] on app-date-cell at bounding box center [946, 481] width 211 height 563
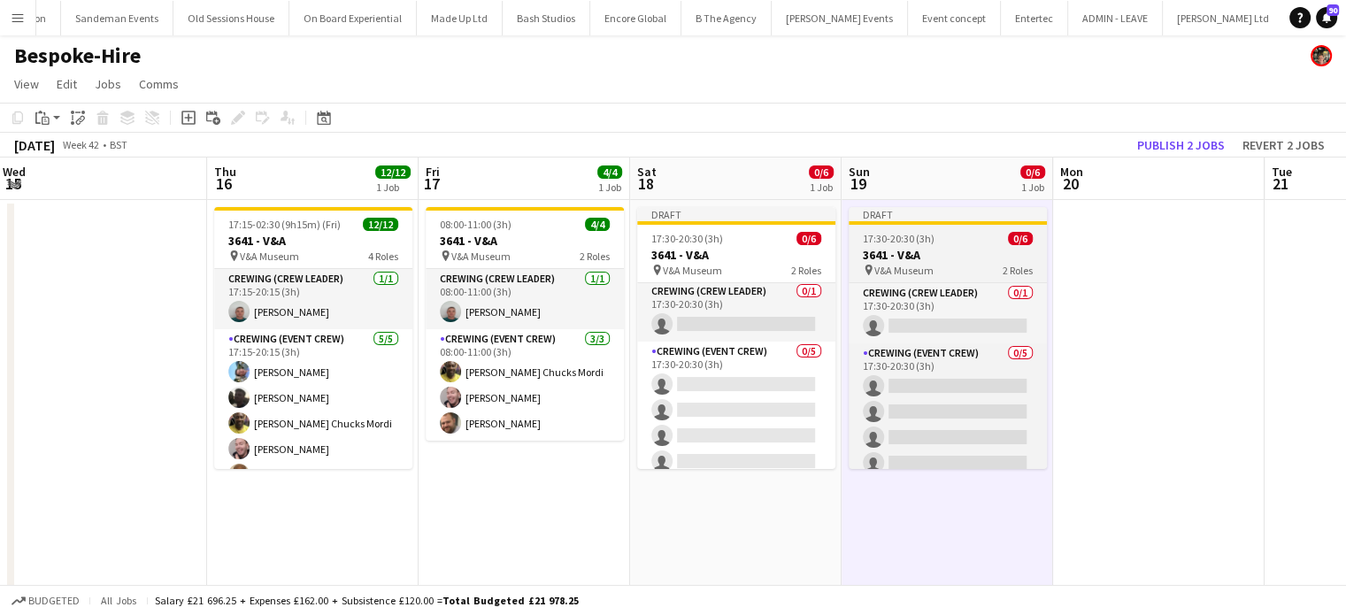
click at [910, 241] on span "17:30-20:30 (3h)" at bounding box center [899, 238] width 72 height 13
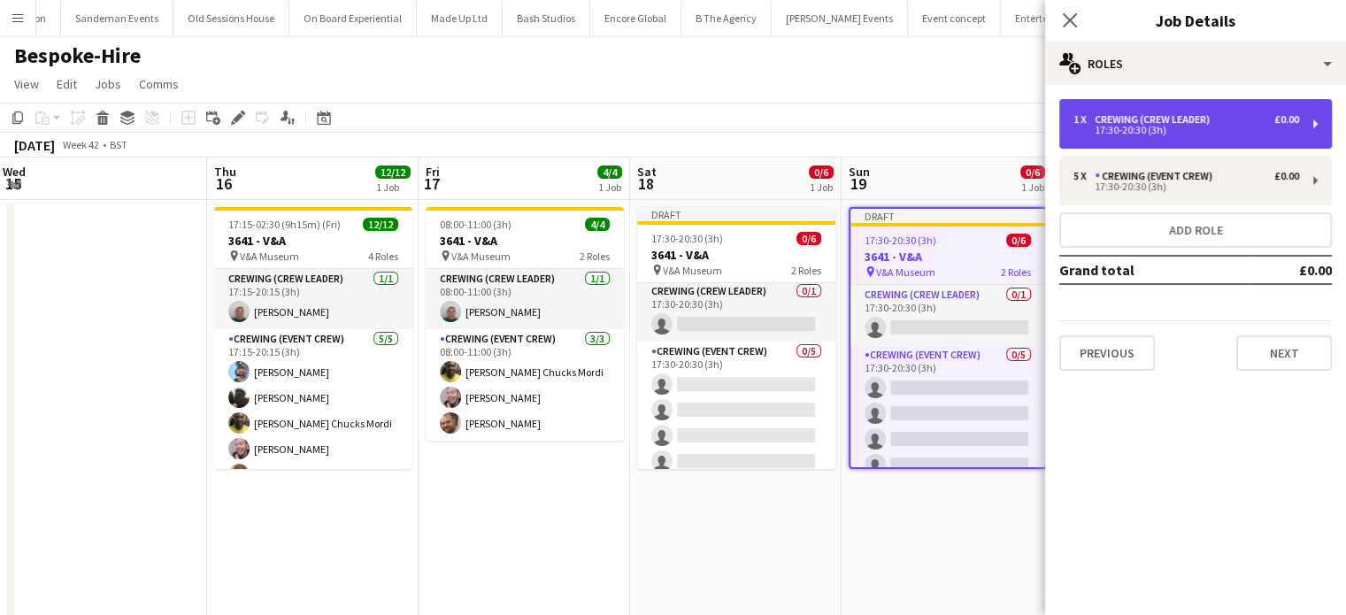
click at [1169, 129] on div "17:30-20:30 (3h)" at bounding box center [1186, 130] width 226 height 9
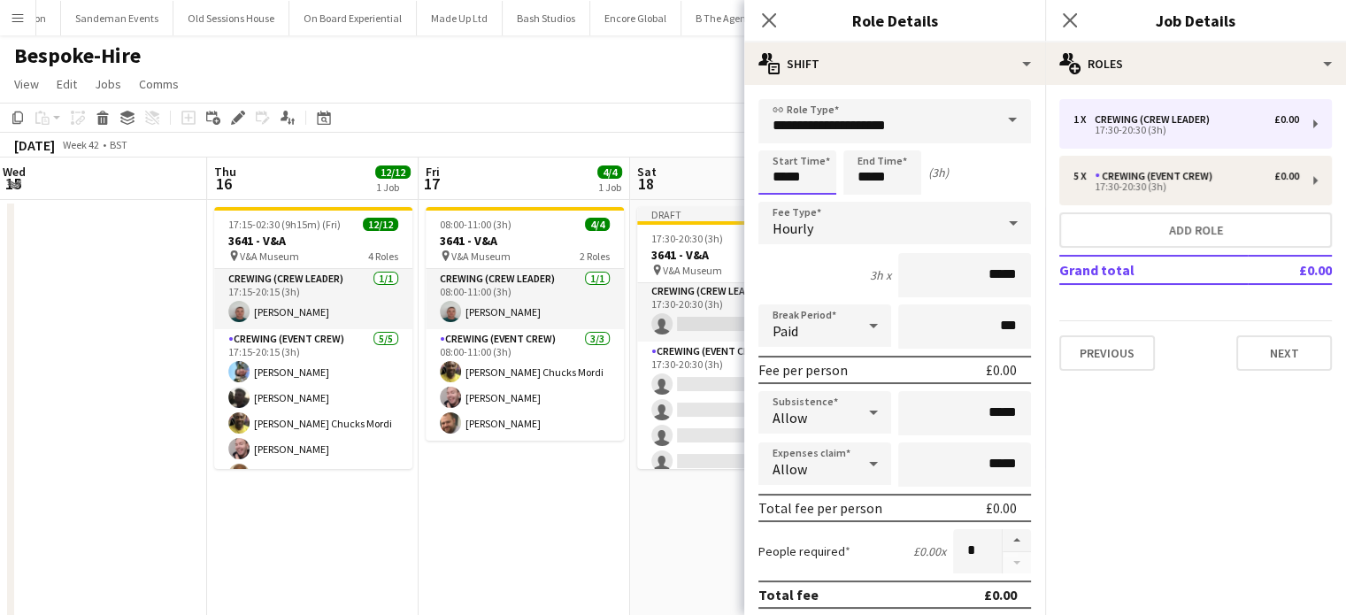
click at [804, 169] on input "*****" at bounding box center [797, 172] width 78 height 44
type input "*****"
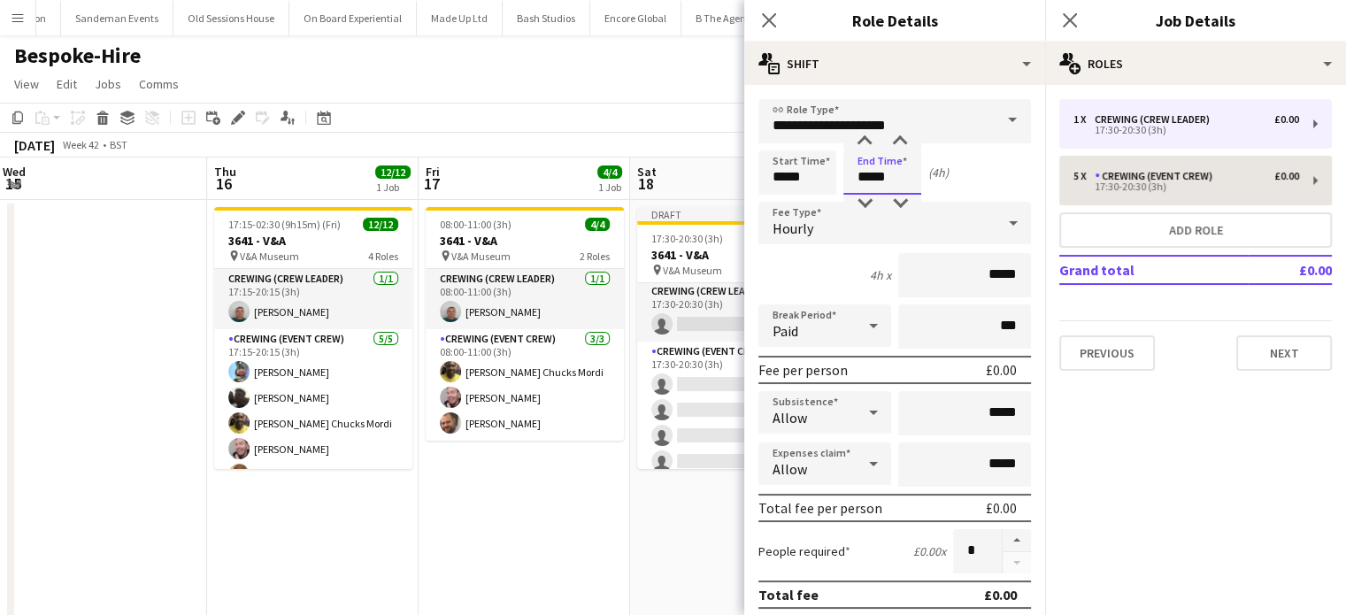
type input "*****"
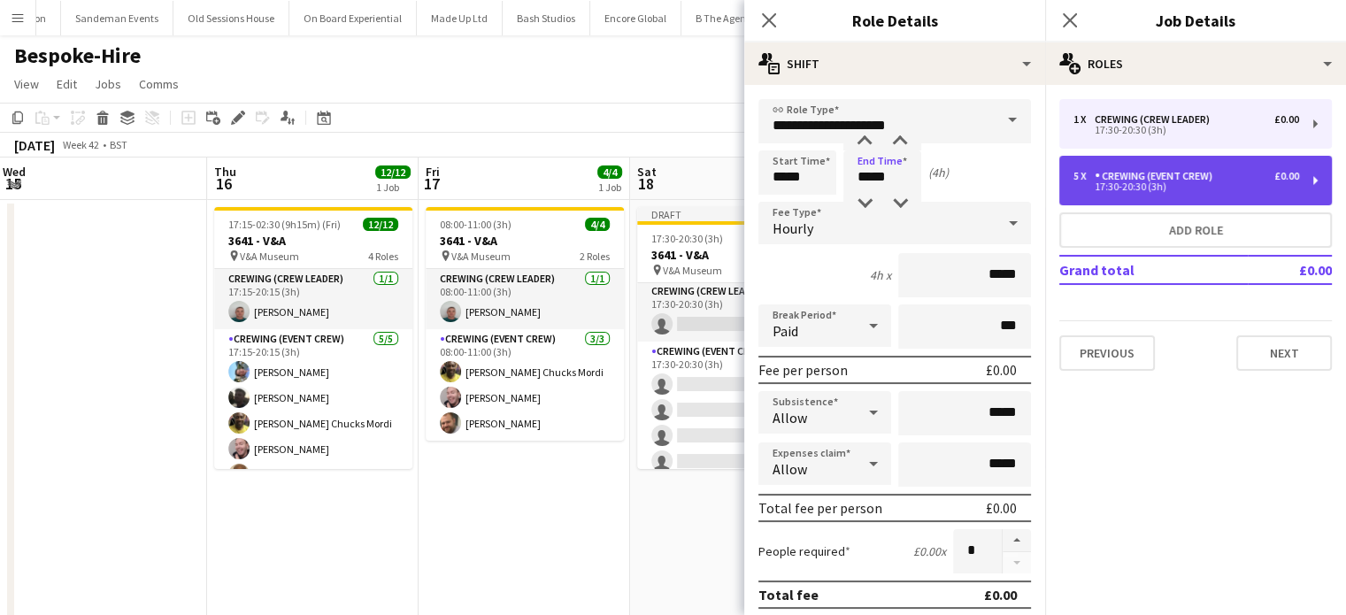
click at [1175, 186] on div "17:30-20:30 (3h)" at bounding box center [1186, 186] width 226 height 9
type input "**********"
type input "*****"
type input "*"
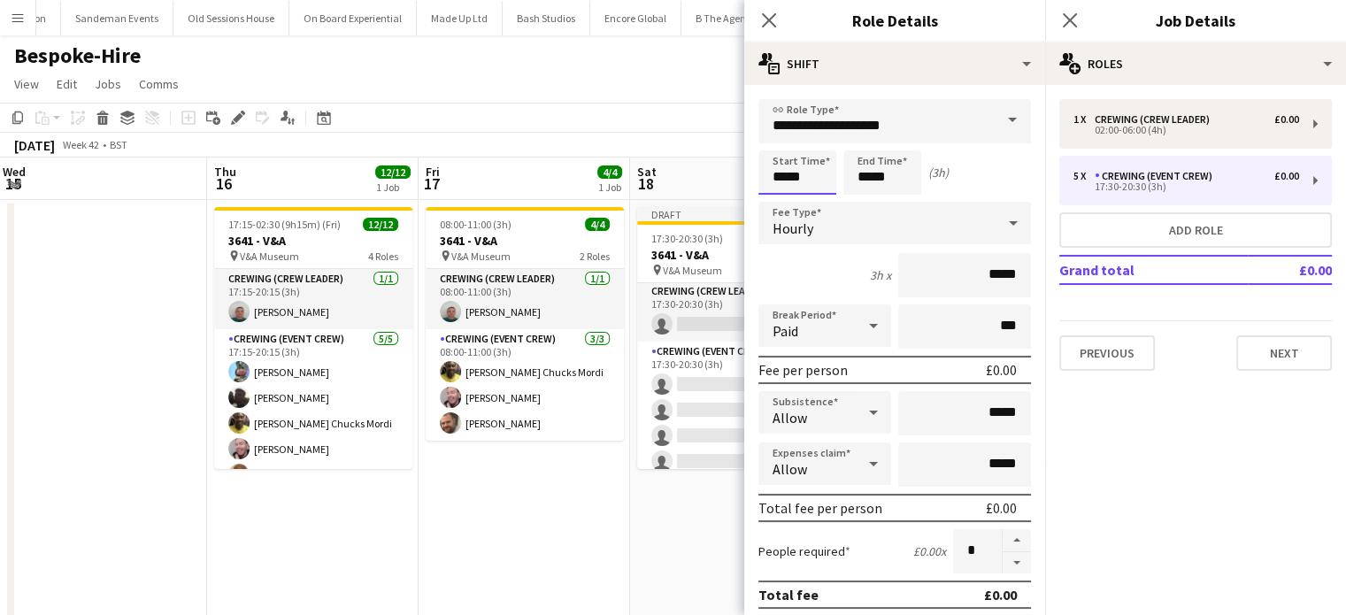
click at [783, 172] on input "*****" at bounding box center [797, 172] width 78 height 44
type input "*****"
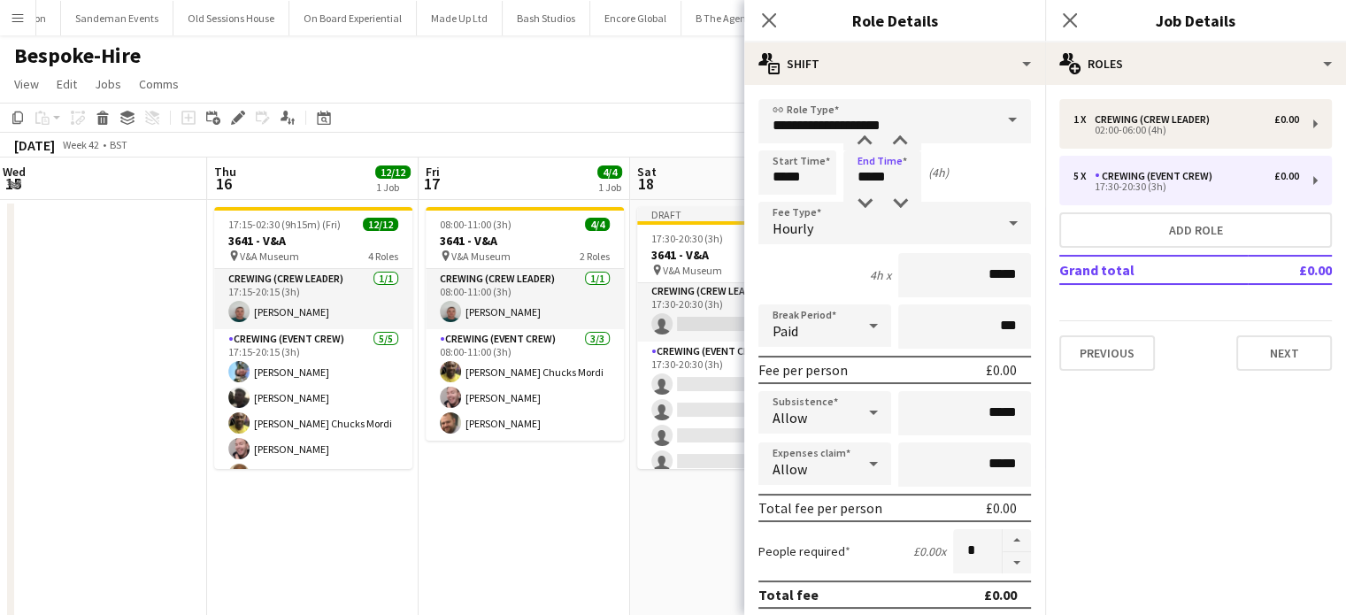
click at [620, 533] on app-date-cell "08:00-11:00 (3h) 4/4 3641 - V&A pin V&A Museum 2 Roles Crewing (Crew Leader) 1/…" at bounding box center [523, 481] width 211 height 563
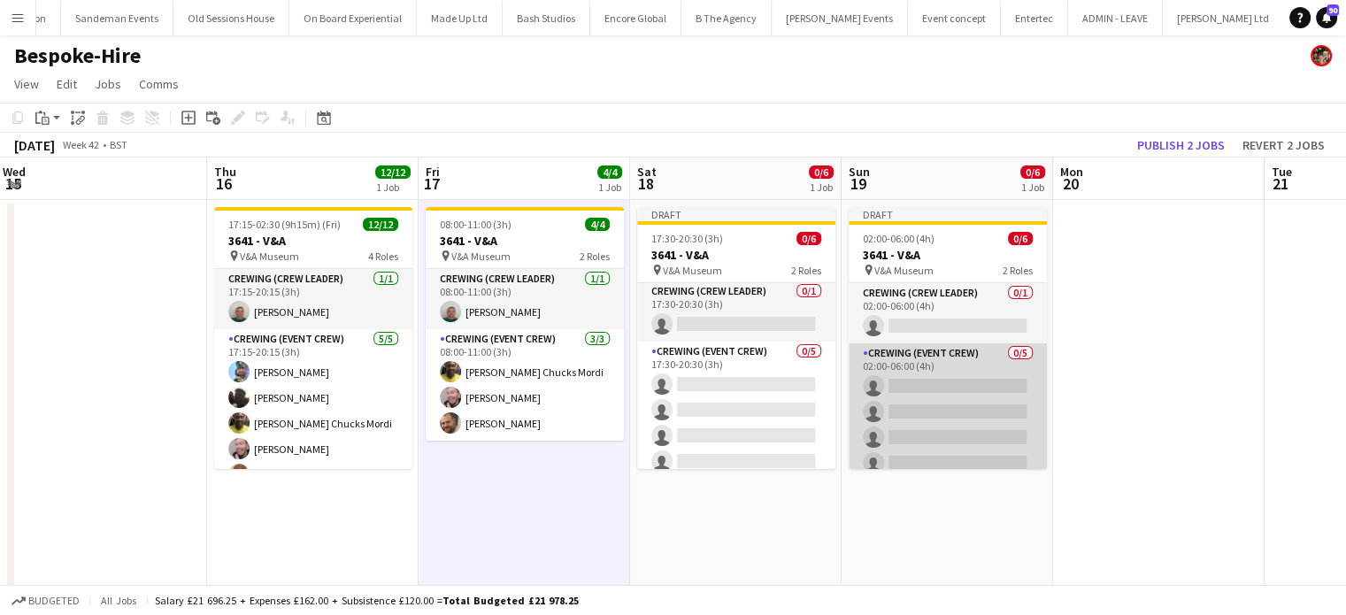
scroll to position [0, 0]
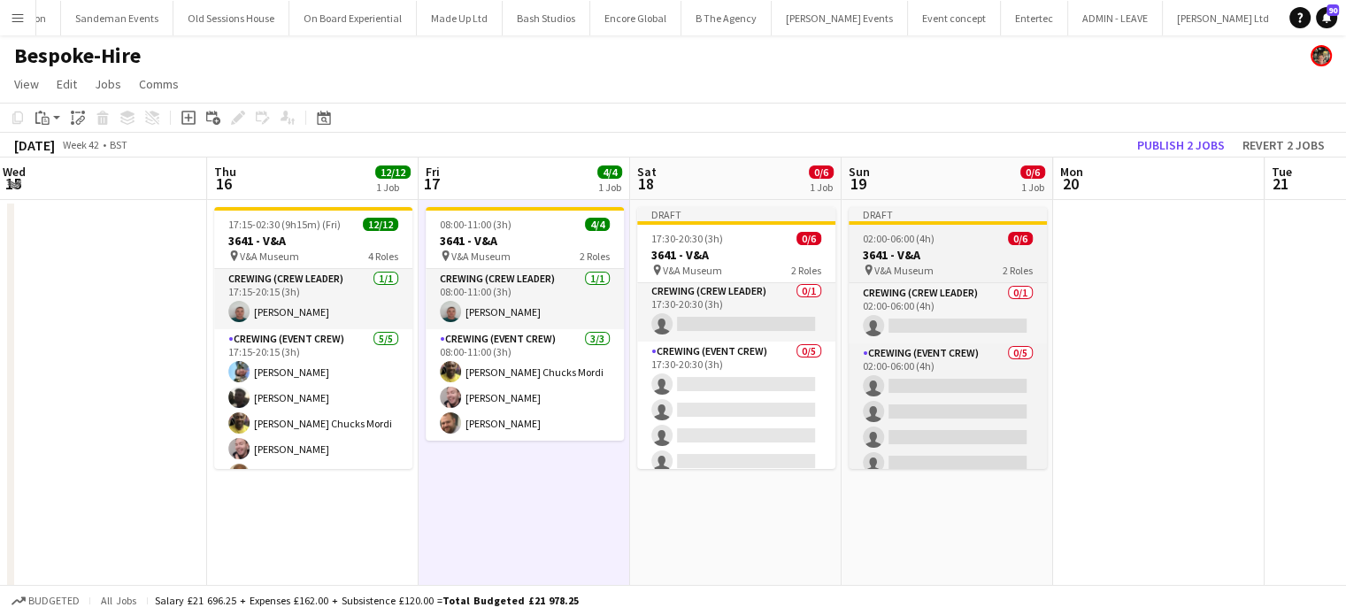
click at [959, 247] on h3 "3641 - V&A" at bounding box center [947, 255] width 198 height 16
click at [959, 247] on app-job-card "Draft 02:00-06:00 (4h) 0/6 3641 - V&A pin V&A Museum 2 Roles Crewing (Crew Lead…" at bounding box center [947, 338] width 198 height 262
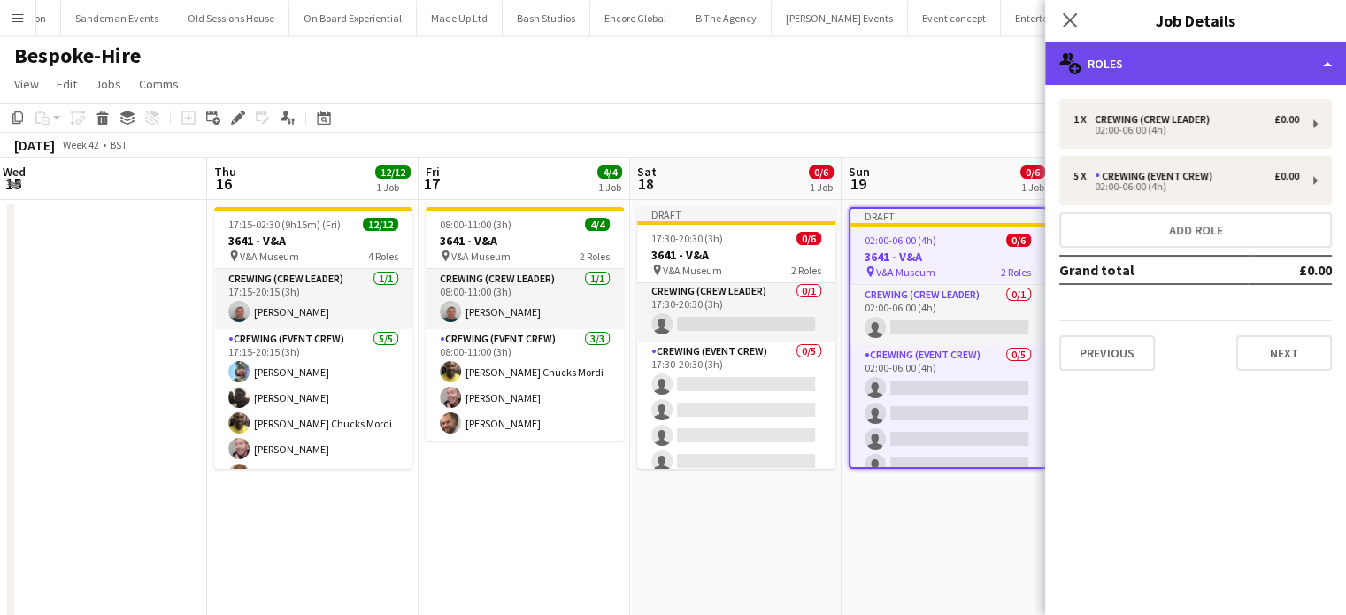
click at [1119, 59] on div "multiple-users-add Roles" at bounding box center [1195, 63] width 301 height 42
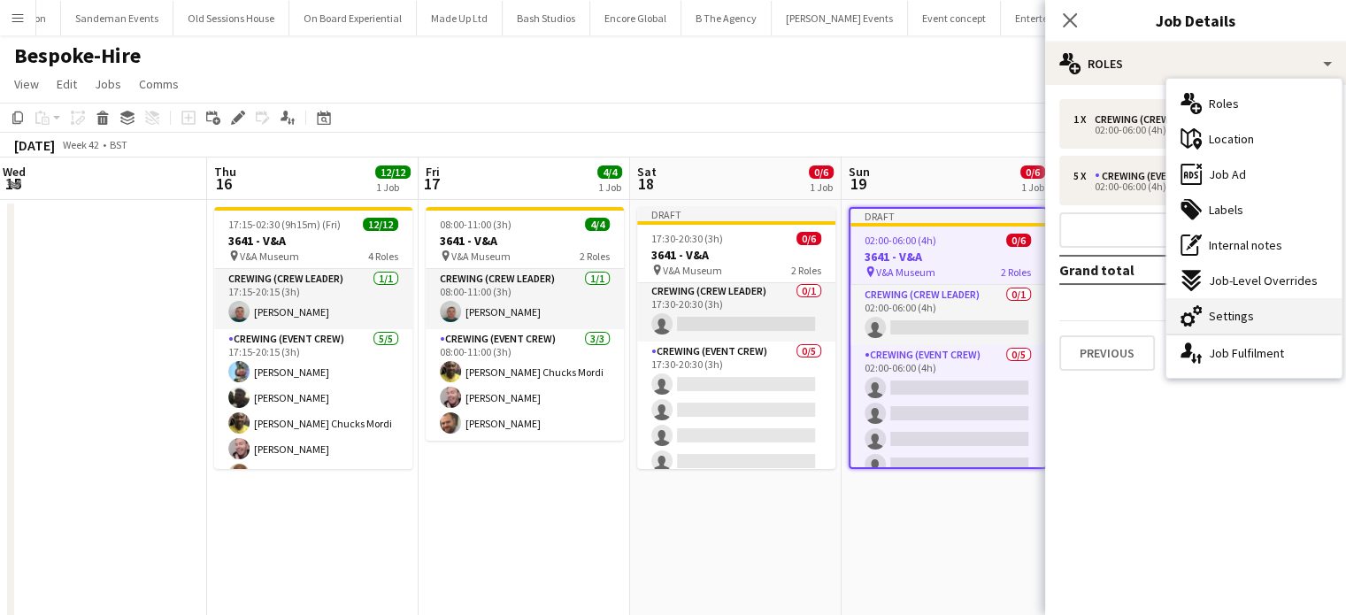
click at [1210, 306] on div "cog-double-3 Settings" at bounding box center [1253, 315] width 175 height 35
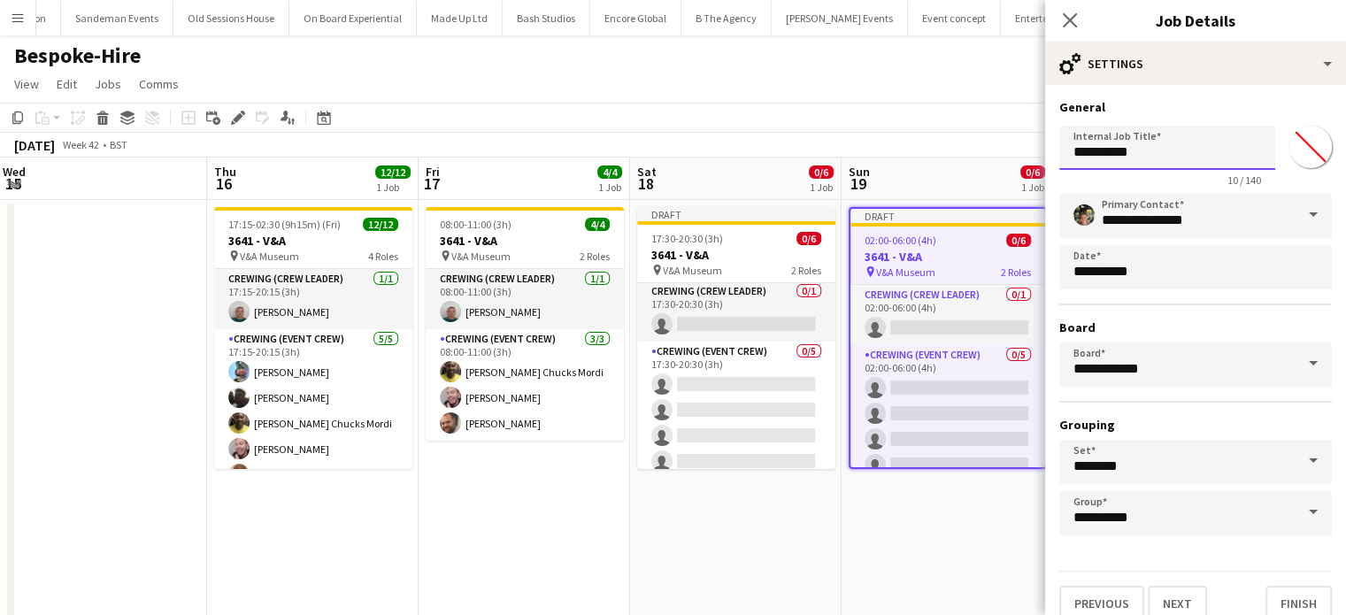
click at [1101, 157] on input "**********" at bounding box center [1167, 148] width 216 height 44
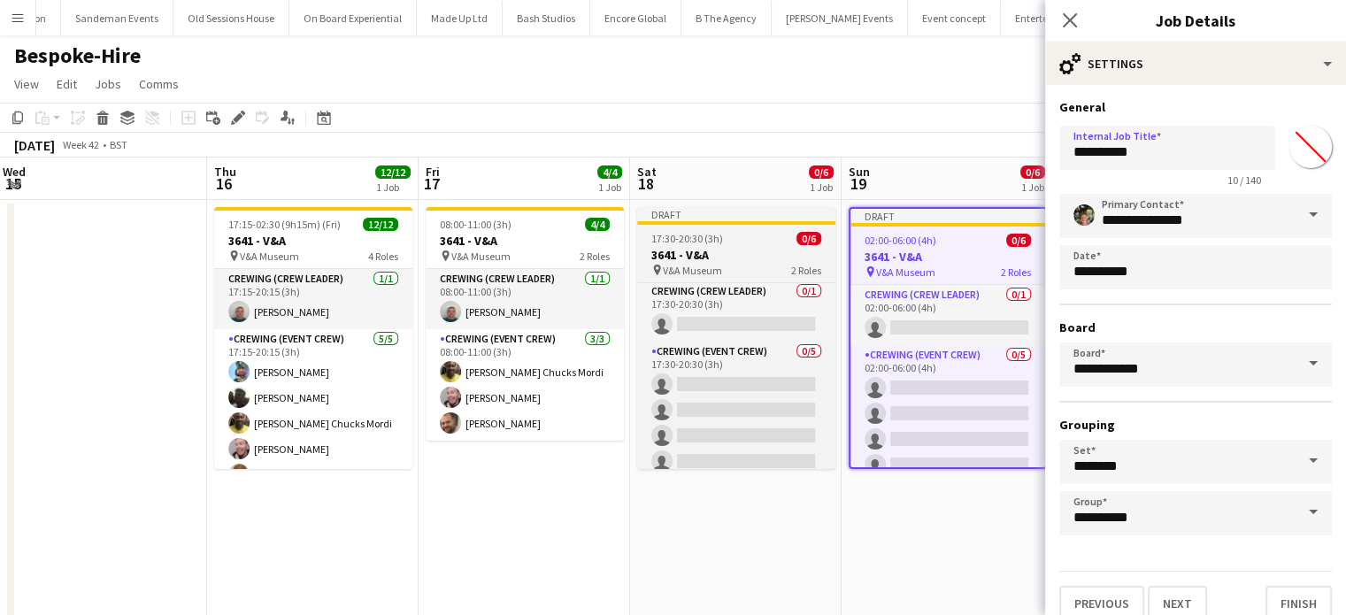
click at [710, 254] on h3 "3641 - V&A" at bounding box center [736, 255] width 198 height 16
type input "**********"
type input "*******"
type input "**********"
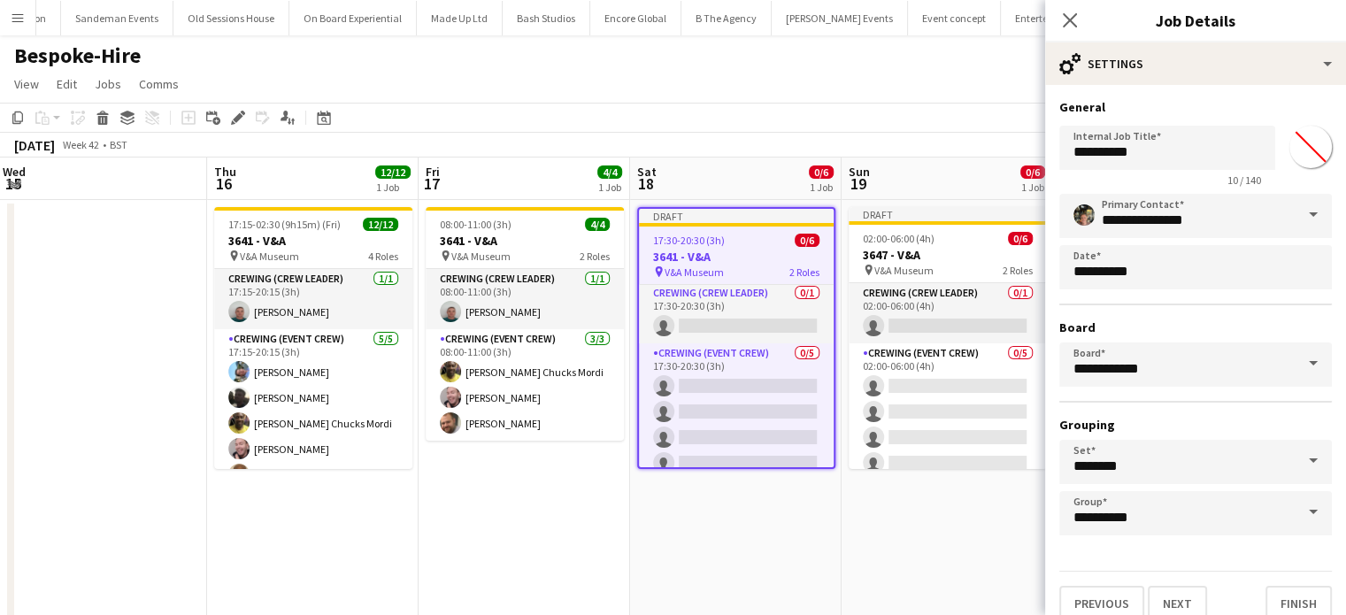
click at [1099, 169] on app-form-group "**********" at bounding box center [1167, 156] width 216 height 61
click at [1111, 160] on input "**********" at bounding box center [1167, 148] width 216 height 44
paste input "text"
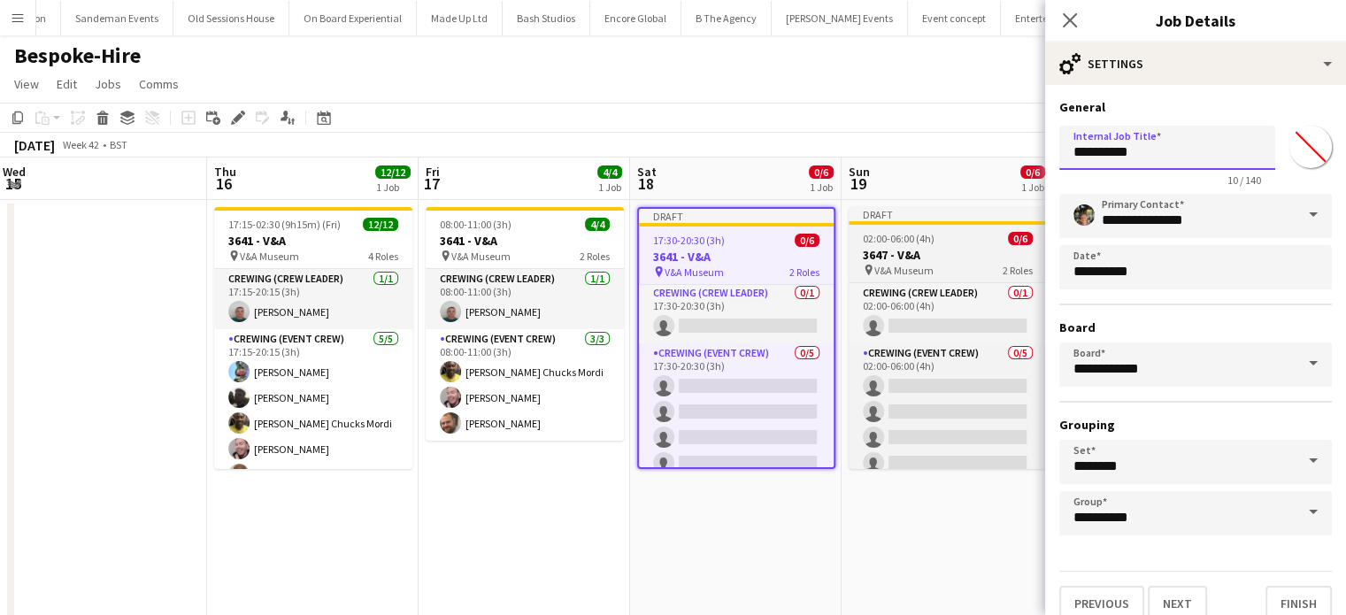
type input "**********"
click at [948, 233] on div "02:00-06:00 (4h) 0/6" at bounding box center [947, 238] width 198 height 13
type input "*******"
type input "**********"
type input "*******"
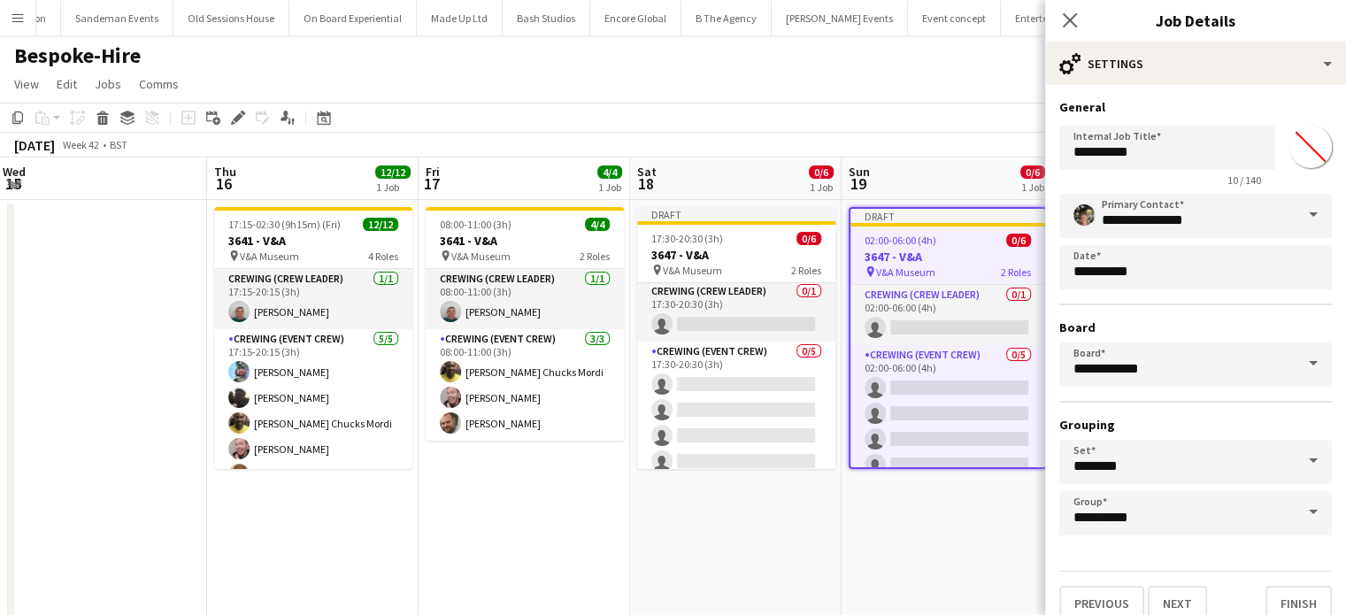
click at [948, 233] on app-job-card "Draft 02:00-06:00 (4h) 0/6 3647 - V&A pin V&A Museum 2 Roles Crewing (Crew Lead…" at bounding box center [947, 338] width 198 height 262
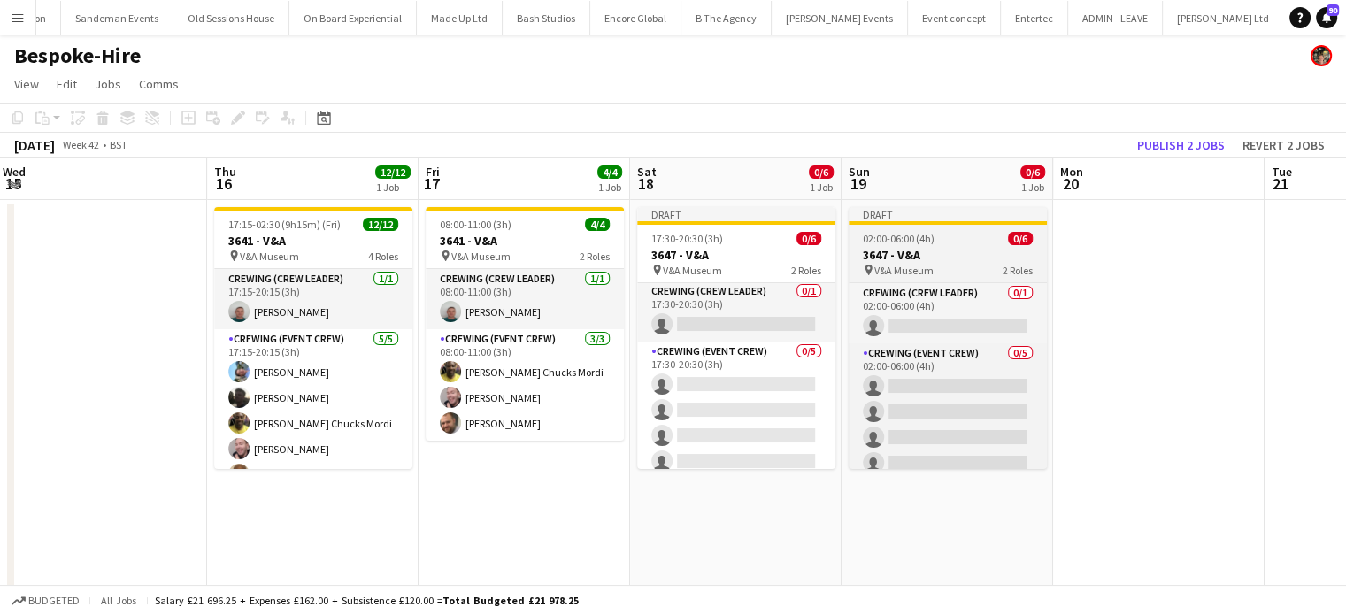
click at [977, 222] on div at bounding box center [947, 223] width 198 height 4
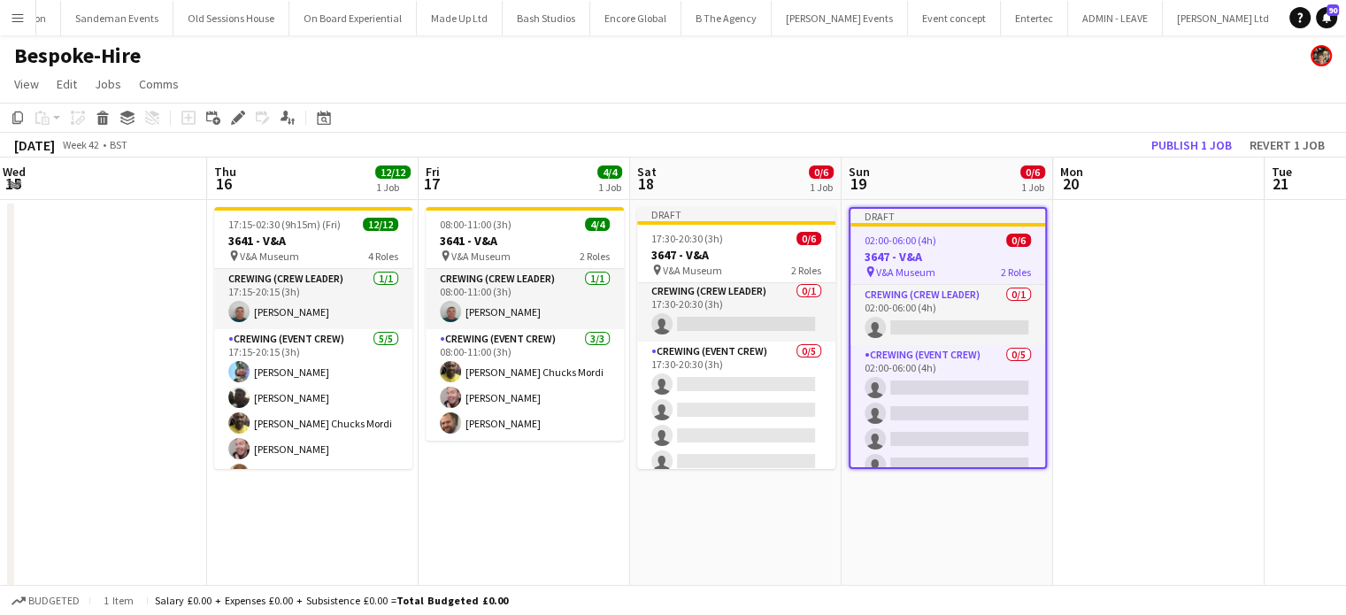
click at [977, 222] on div "Draft" at bounding box center [947, 216] width 195 height 14
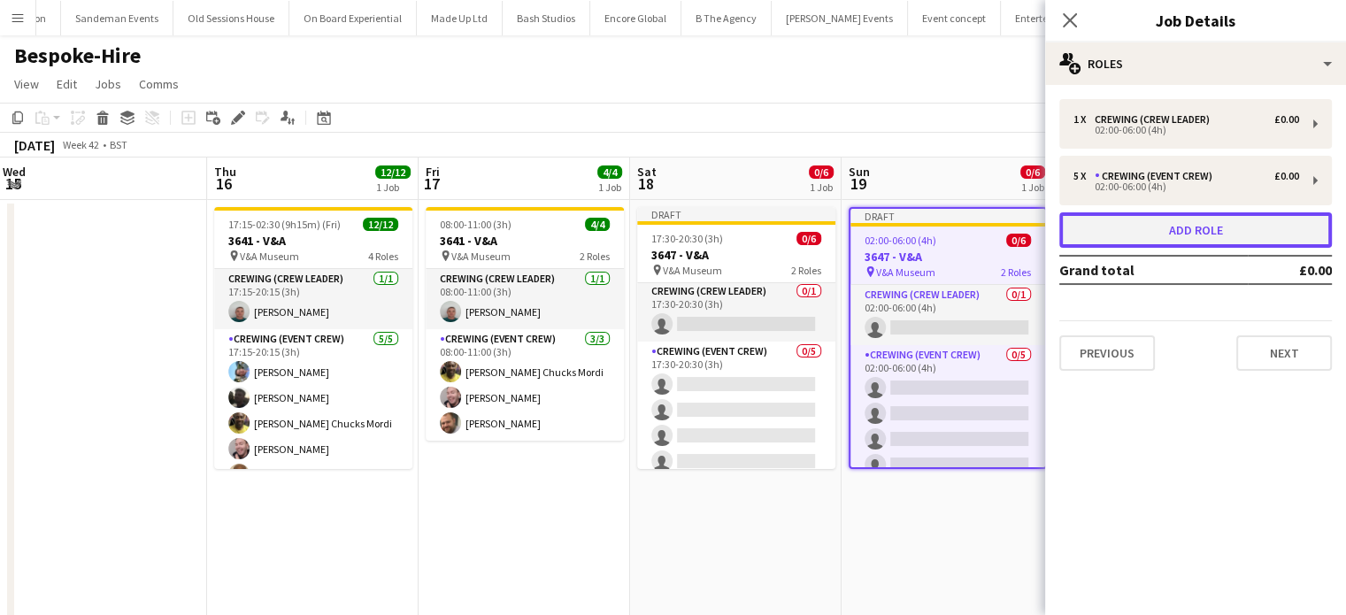
click at [1210, 241] on button "Add role" at bounding box center [1195, 229] width 272 height 35
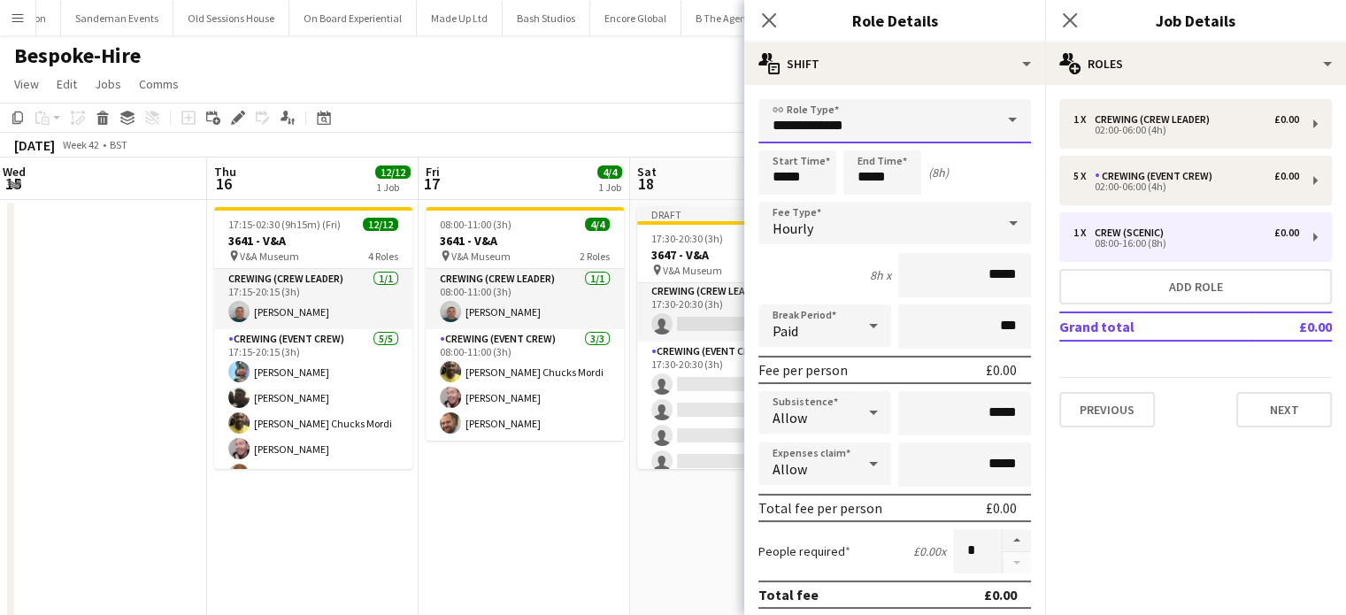
click at [881, 132] on input "**********" at bounding box center [894, 121] width 272 height 44
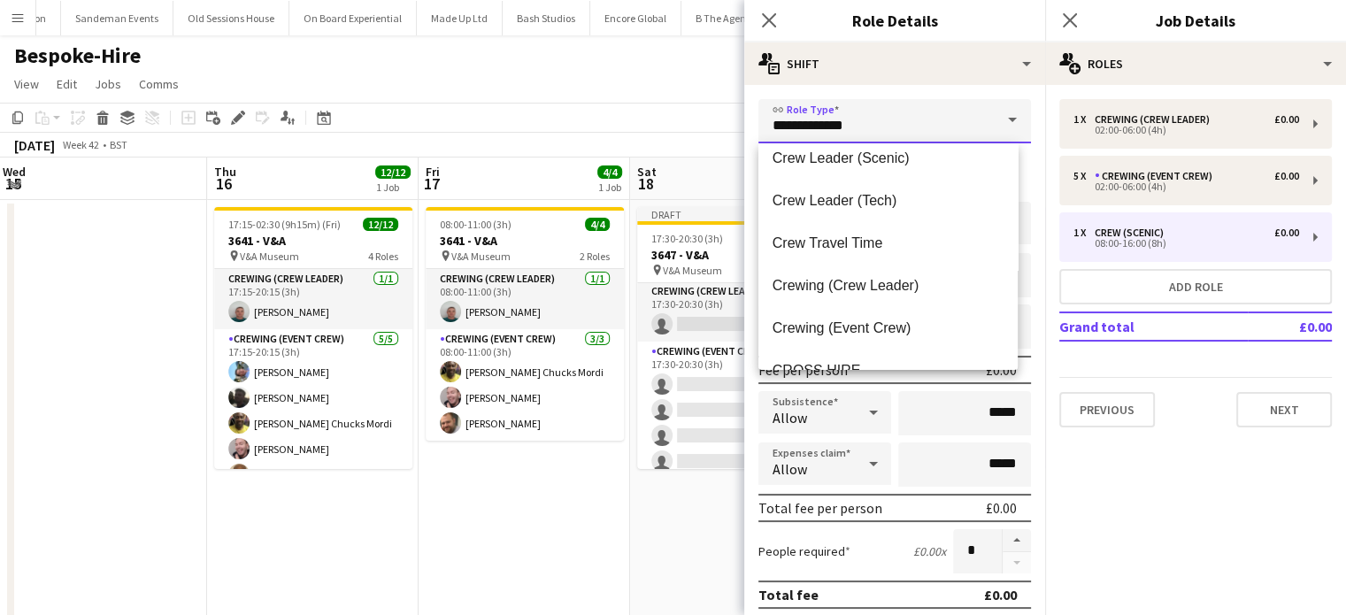
scroll to position [106, 0]
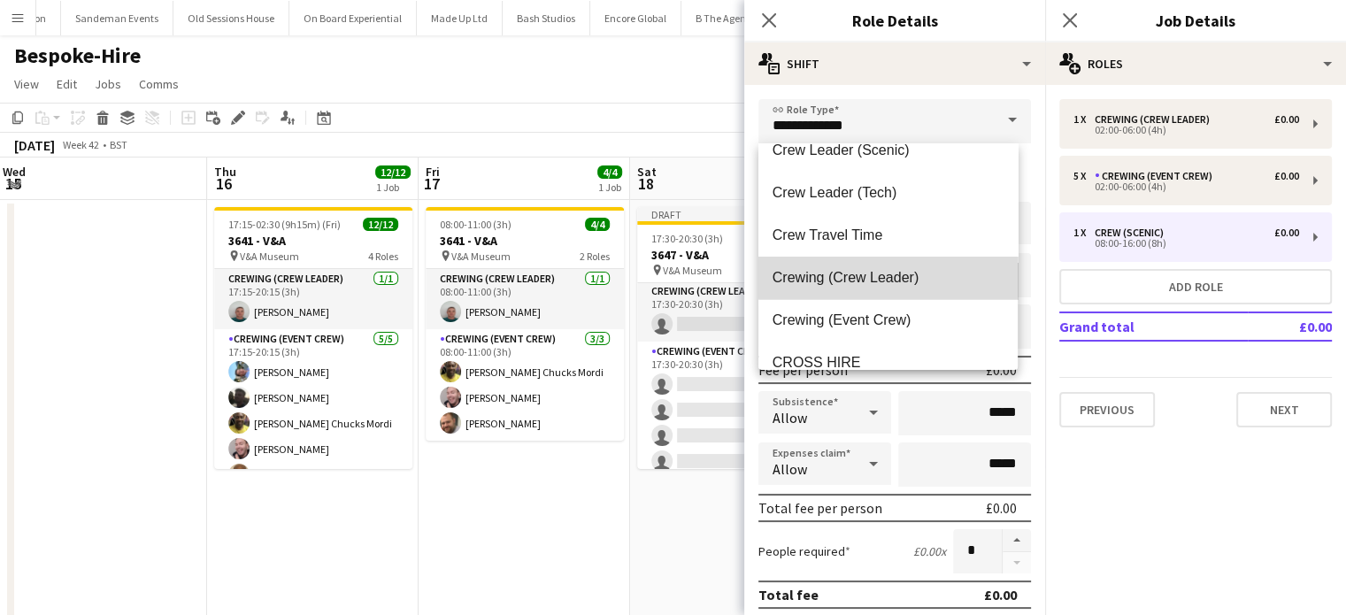
click at [892, 261] on mat-option "Crewing (Crew Leader)" at bounding box center [887, 278] width 259 height 42
type input "**********"
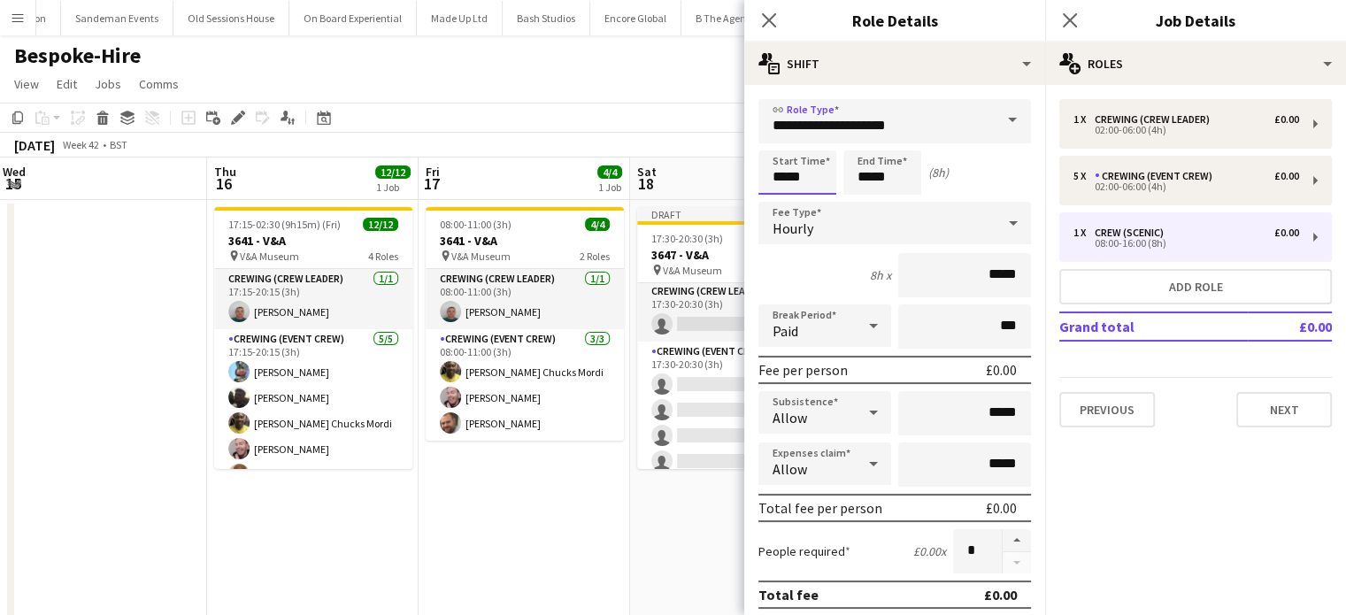
click at [799, 152] on input "*****" at bounding box center [797, 172] width 78 height 44
type input "*****"
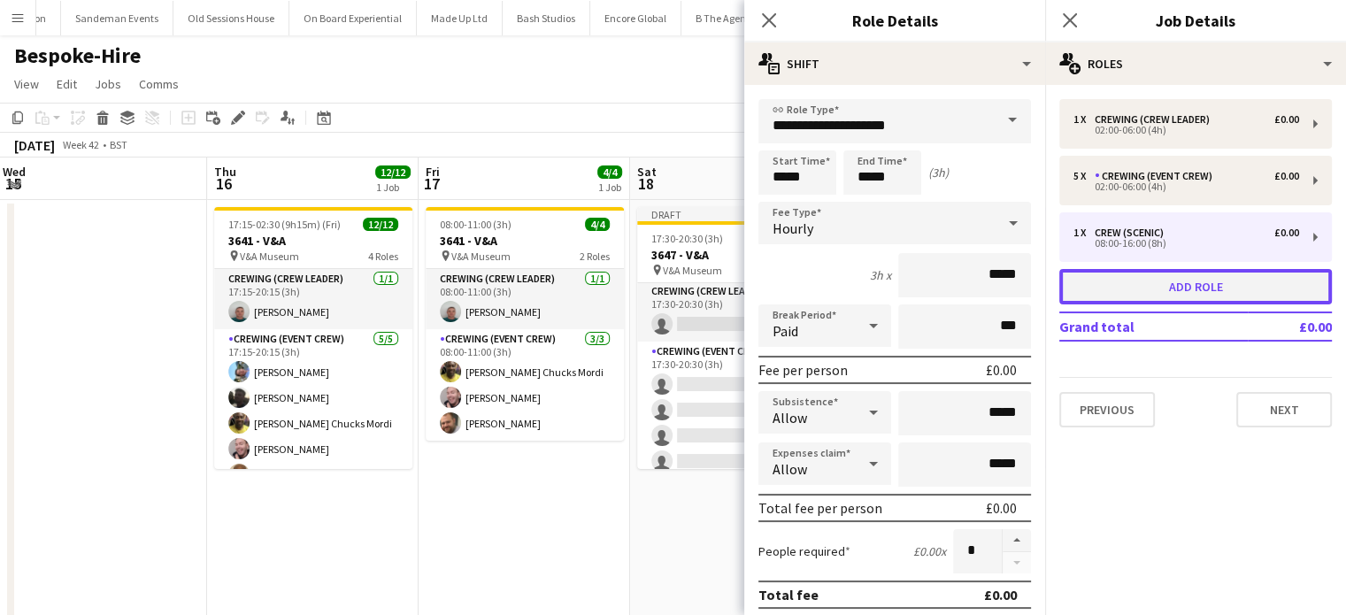
click at [1161, 295] on button "Add role" at bounding box center [1195, 286] width 272 height 35
type input "**********"
type input "*****"
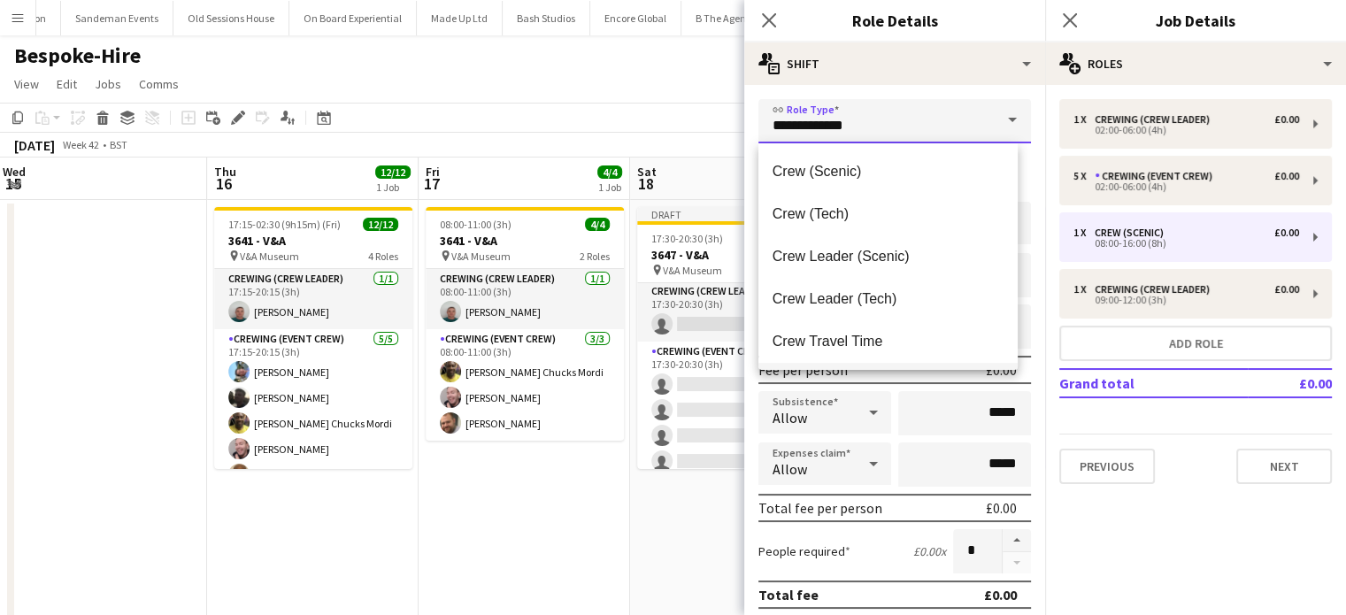
click at [891, 137] on input "**********" at bounding box center [894, 121] width 272 height 44
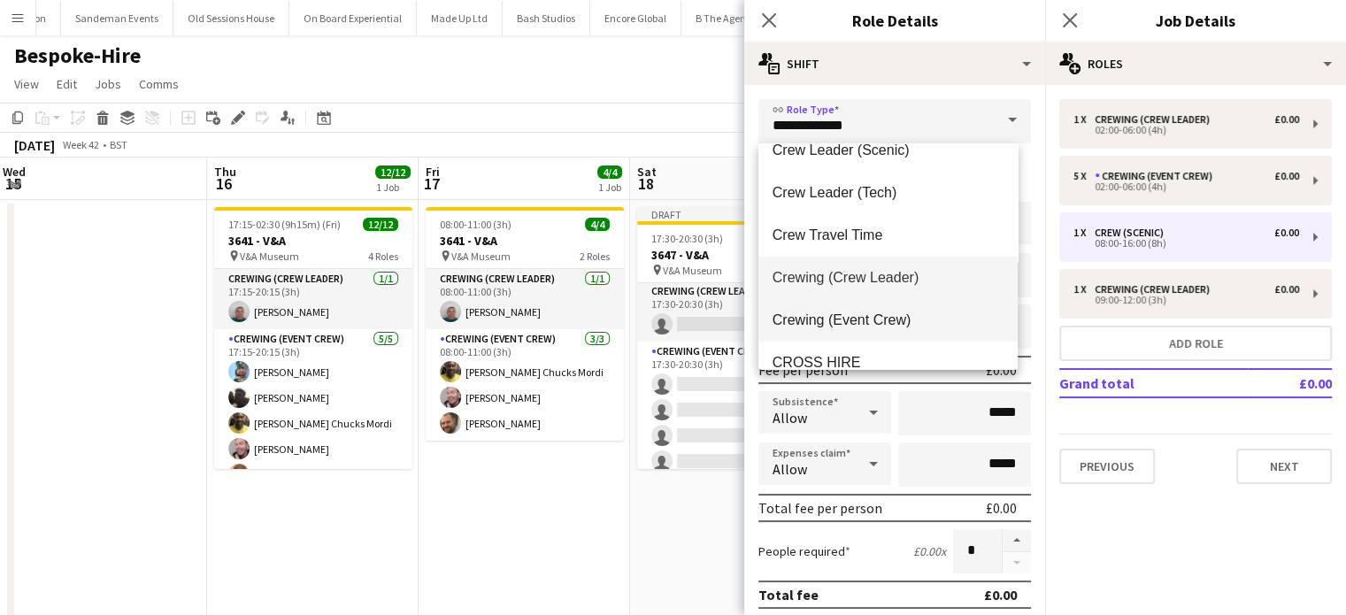
click at [902, 314] on span "Crewing (Event Crew)" at bounding box center [887, 319] width 231 height 17
type input "**********"
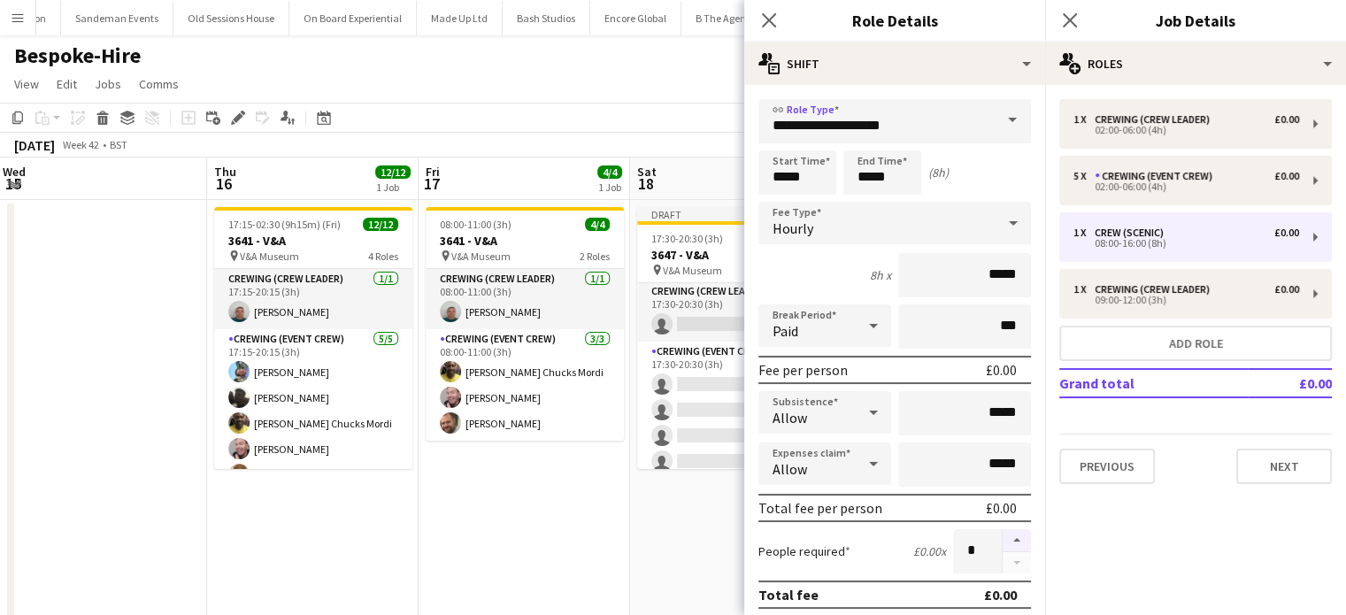
click at [1002, 533] on button "button" at bounding box center [1016, 540] width 28 height 23
type input "*"
click at [797, 171] on input "*****" at bounding box center [797, 172] width 78 height 44
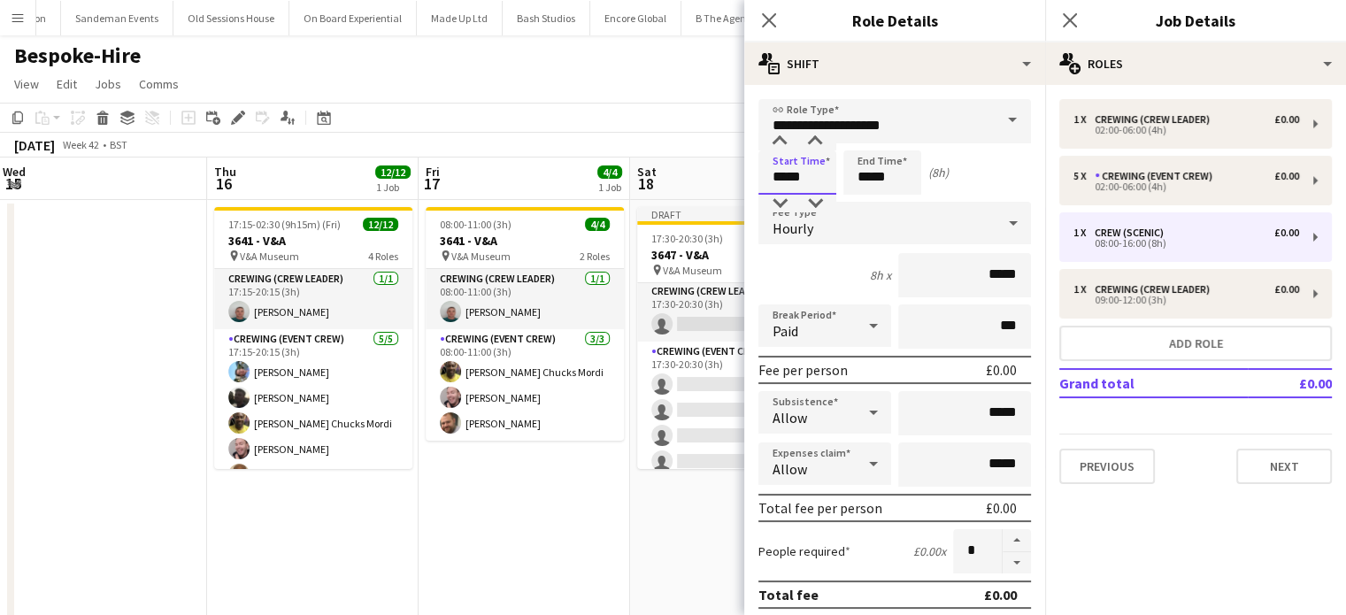
click at [797, 171] on input "*****" at bounding box center [797, 172] width 78 height 44
type input "*****"
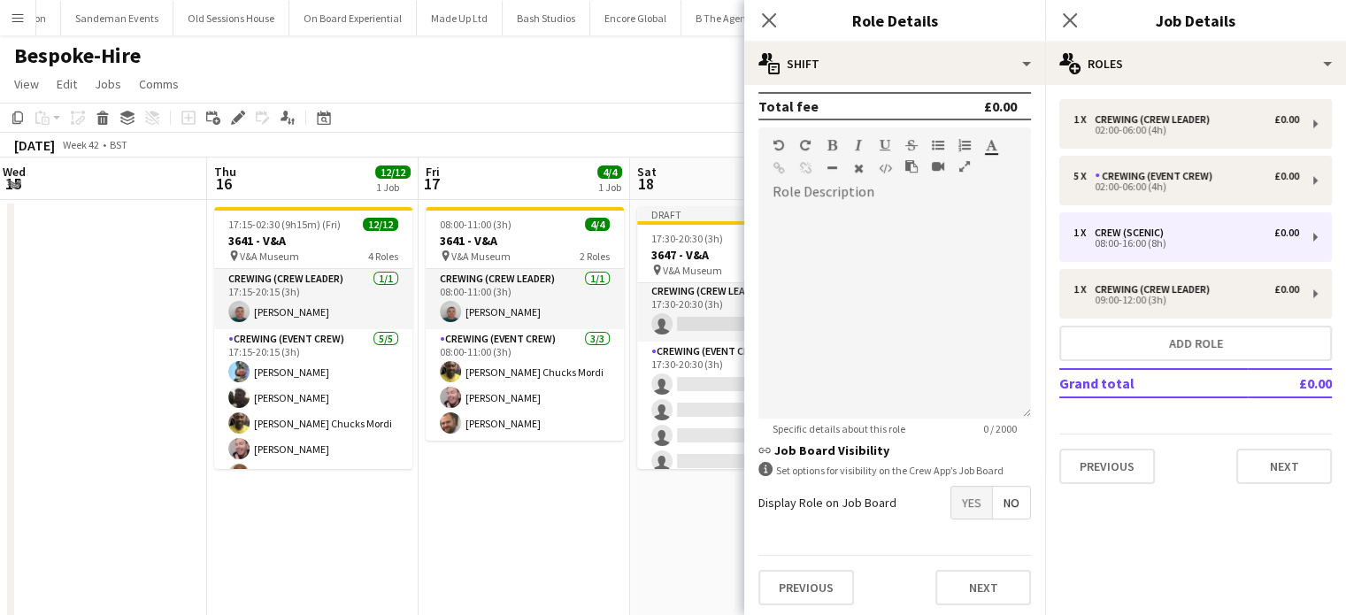
type input "*****"
click at [951, 492] on span "Yes" at bounding box center [971, 503] width 41 height 32
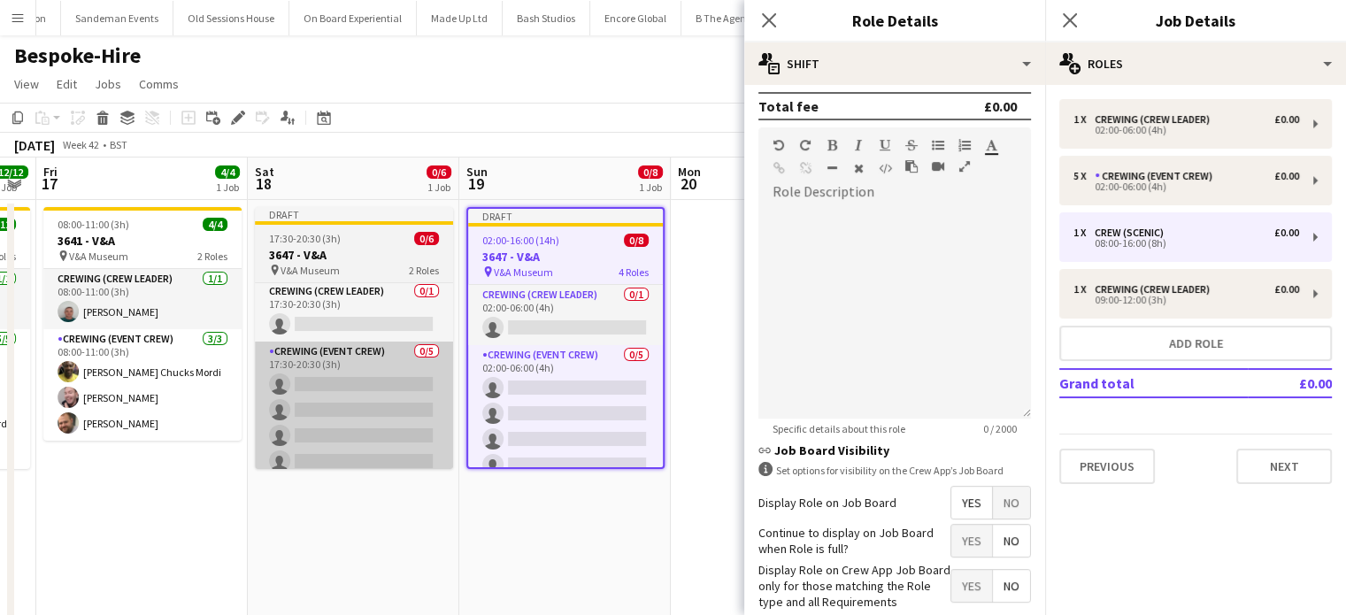
scroll to position [0, 649]
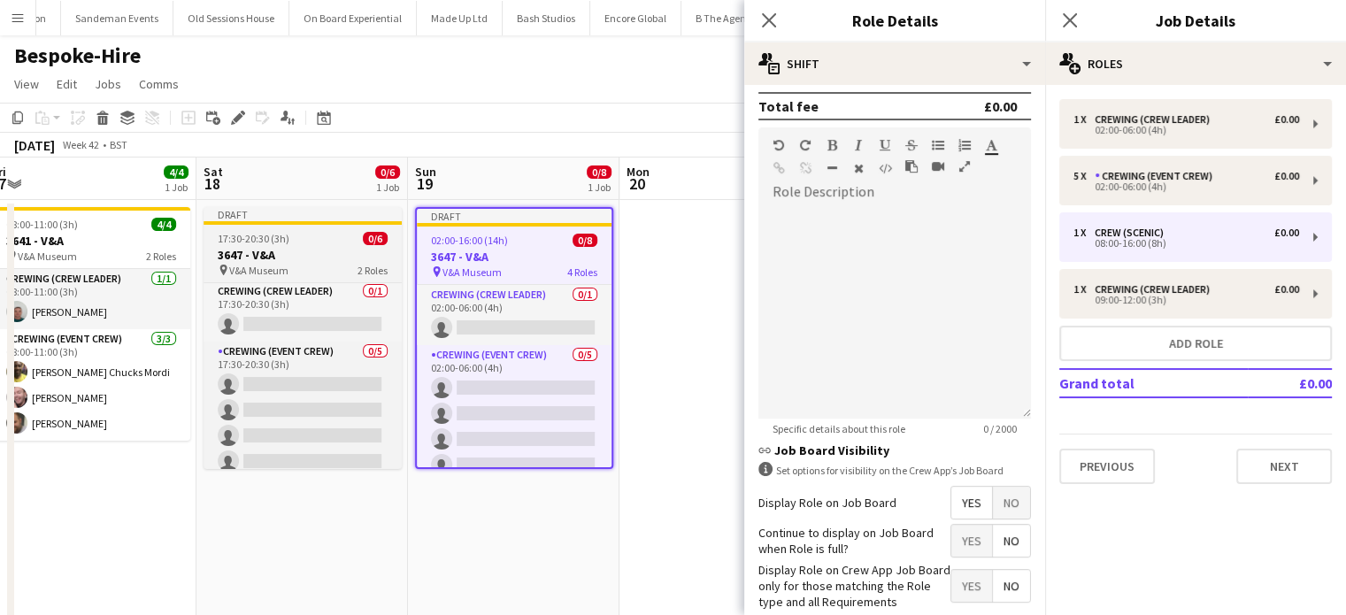
click at [311, 240] on div "17:30-20:30 (3h) 0/6" at bounding box center [302, 238] width 198 height 13
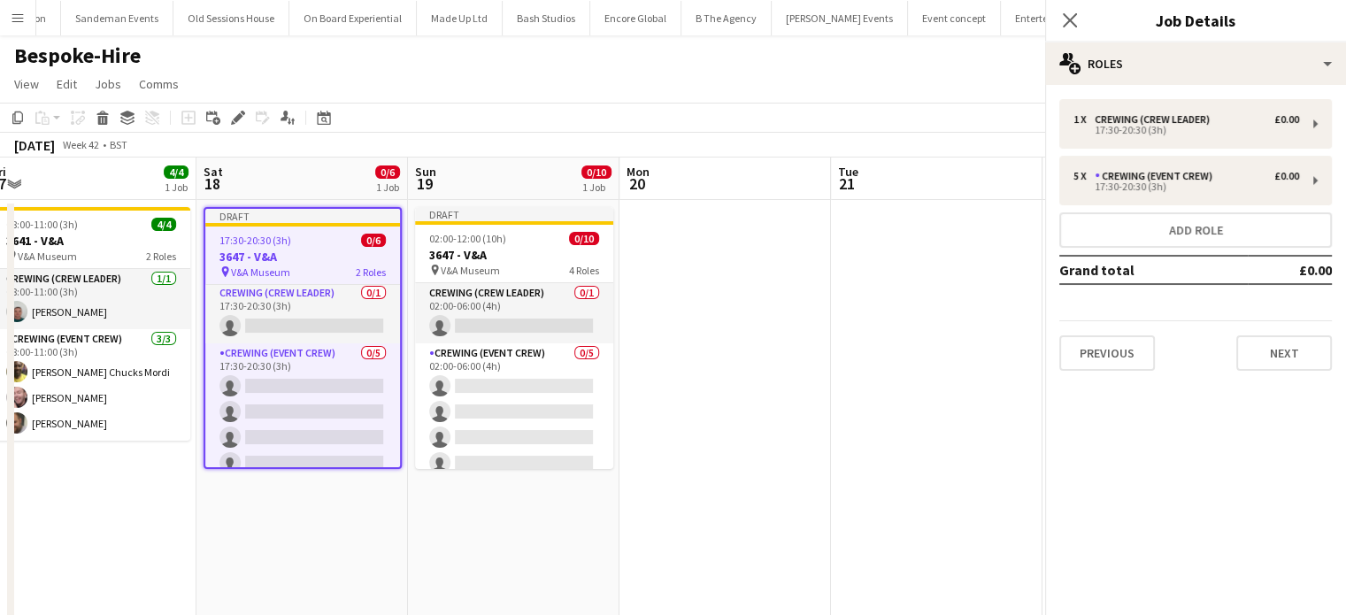
click at [311, 240] on div "17:30-20:30 (3h) 0/6" at bounding box center [302, 240] width 195 height 13
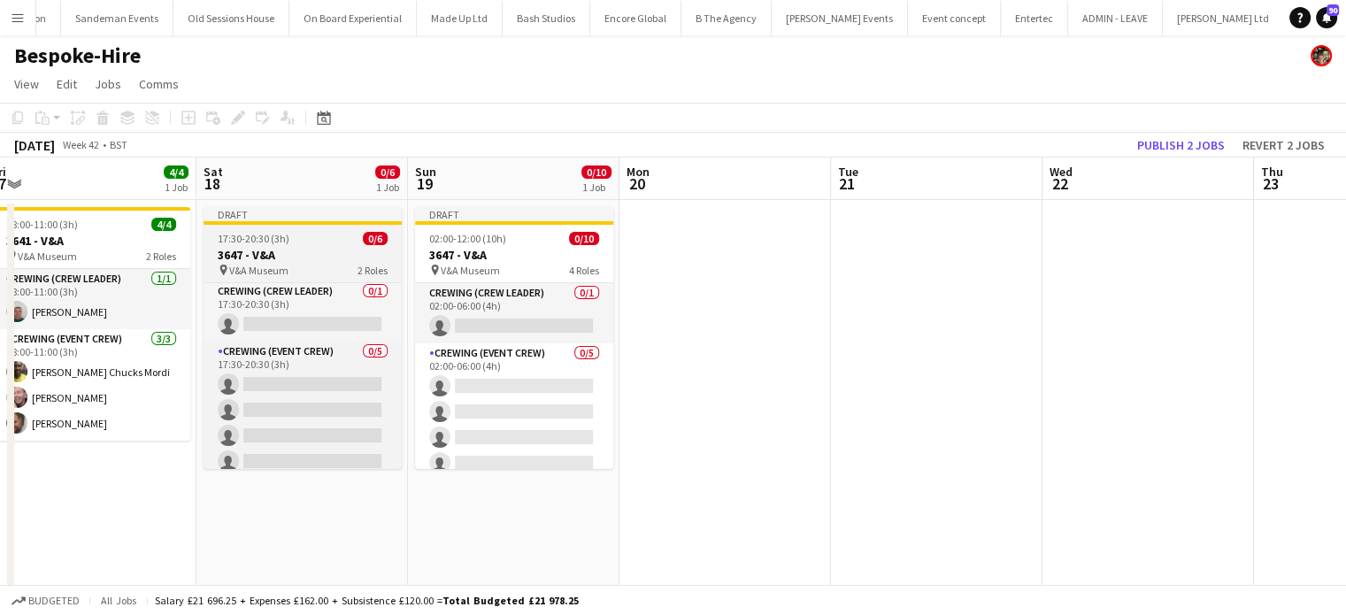
click at [311, 240] on div "17:30-20:30 (3h) 0/6" at bounding box center [302, 238] width 198 height 13
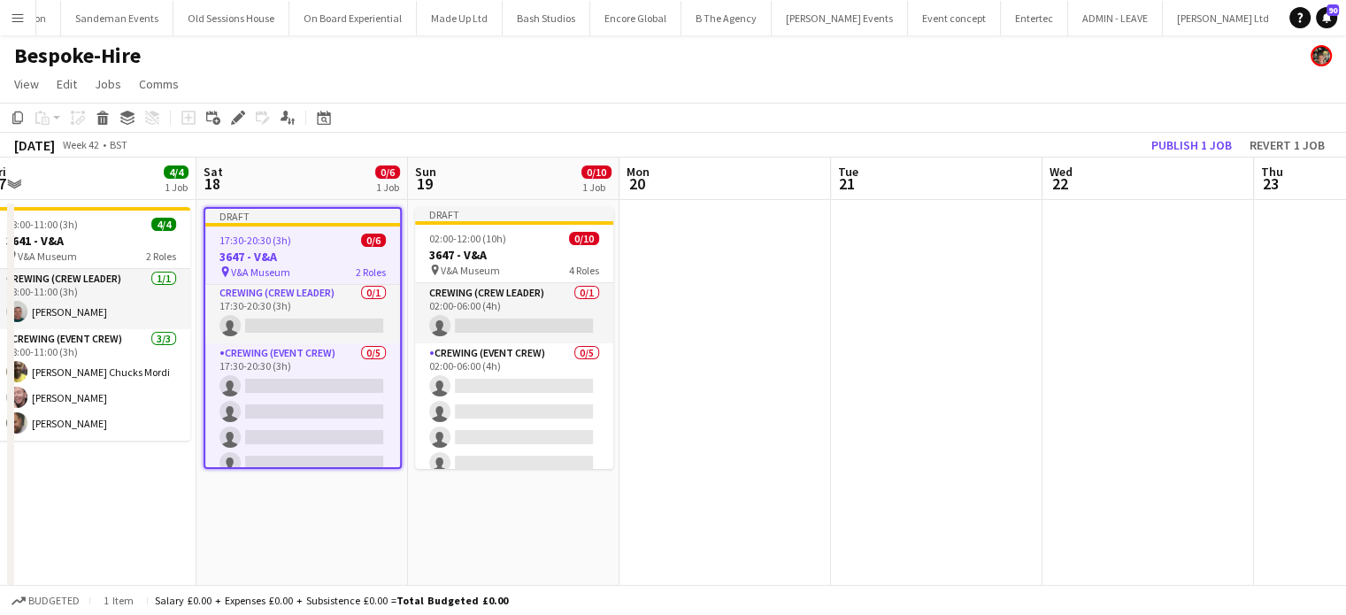
click at [311, 240] on div "17:30-20:30 (3h) 0/6" at bounding box center [302, 240] width 195 height 13
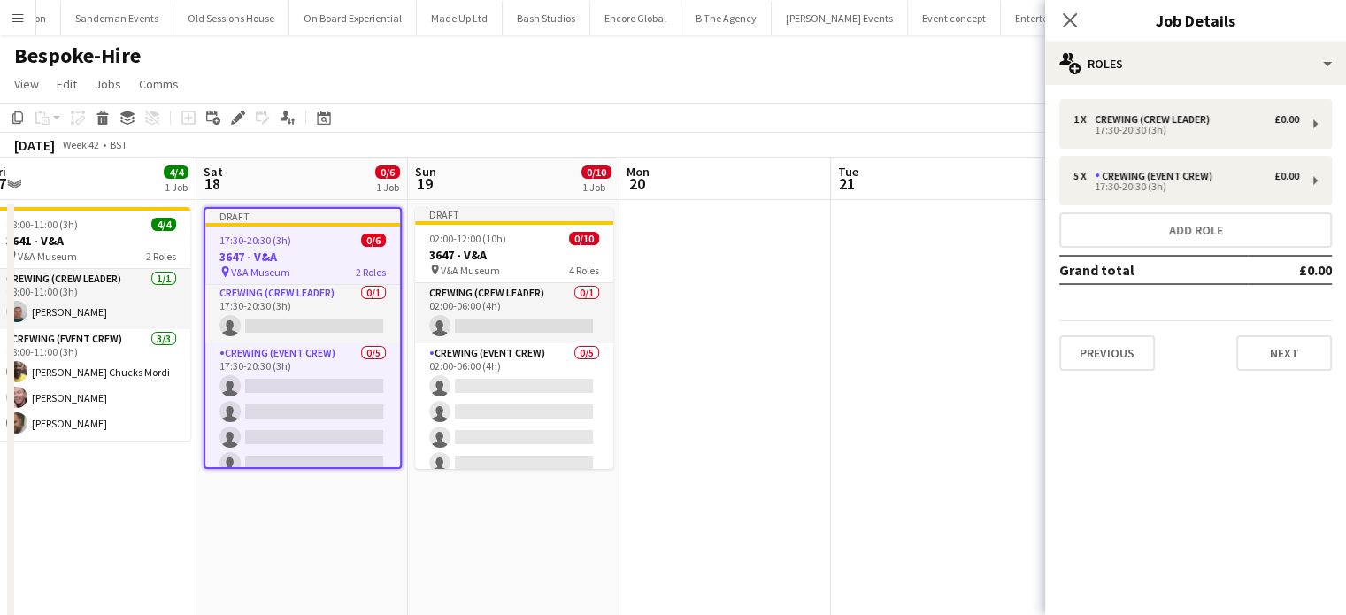
click at [1207, 86] on div "1 x Crewing (Crew Leader) £0.00 17:30-20:30 (3h) 5 x Crewing (Event Crew) £0.00…" at bounding box center [1195, 235] width 301 height 300
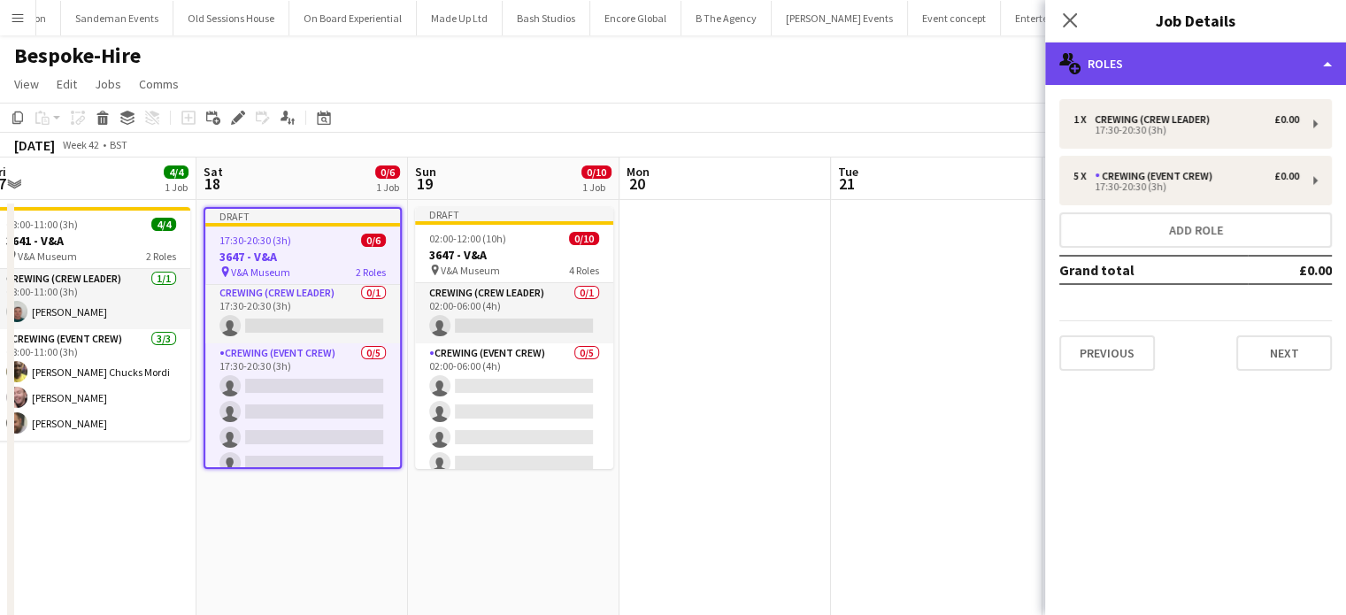
click at [1197, 79] on div "multiple-users-add Roles" at bounding box center [1195, 63] width 301 height 42
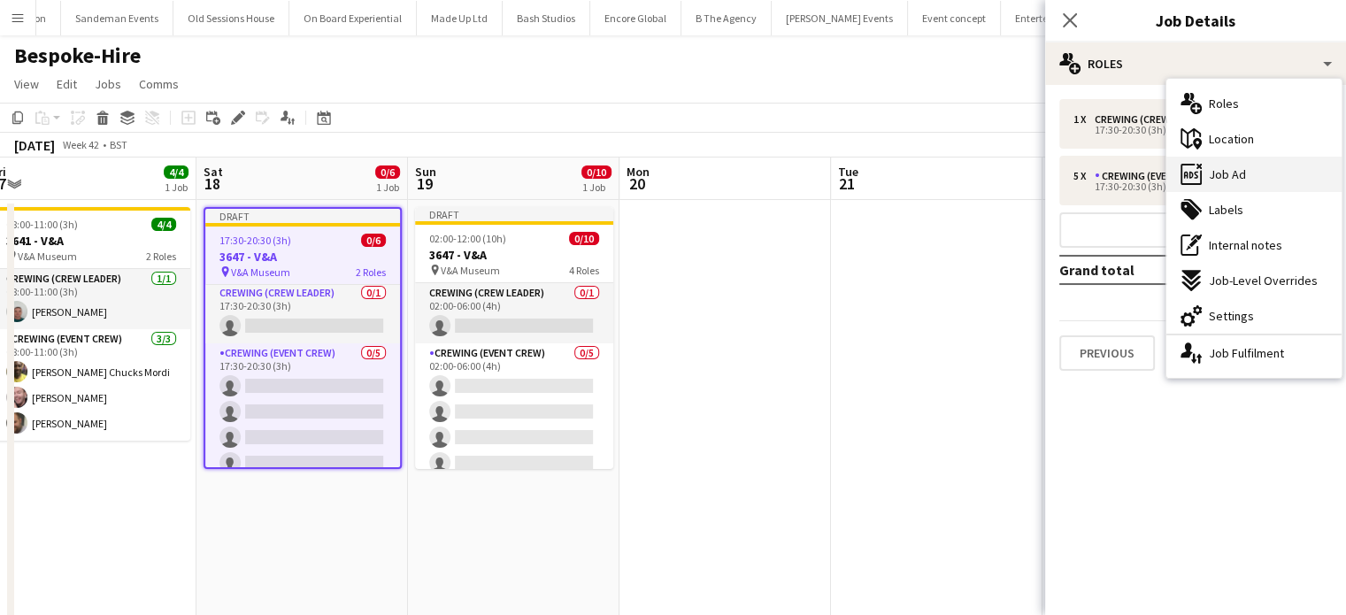
click at [1248, 163] on div "ads-window Job Ad" at bounding box center [1253, 174] width 175 height 35
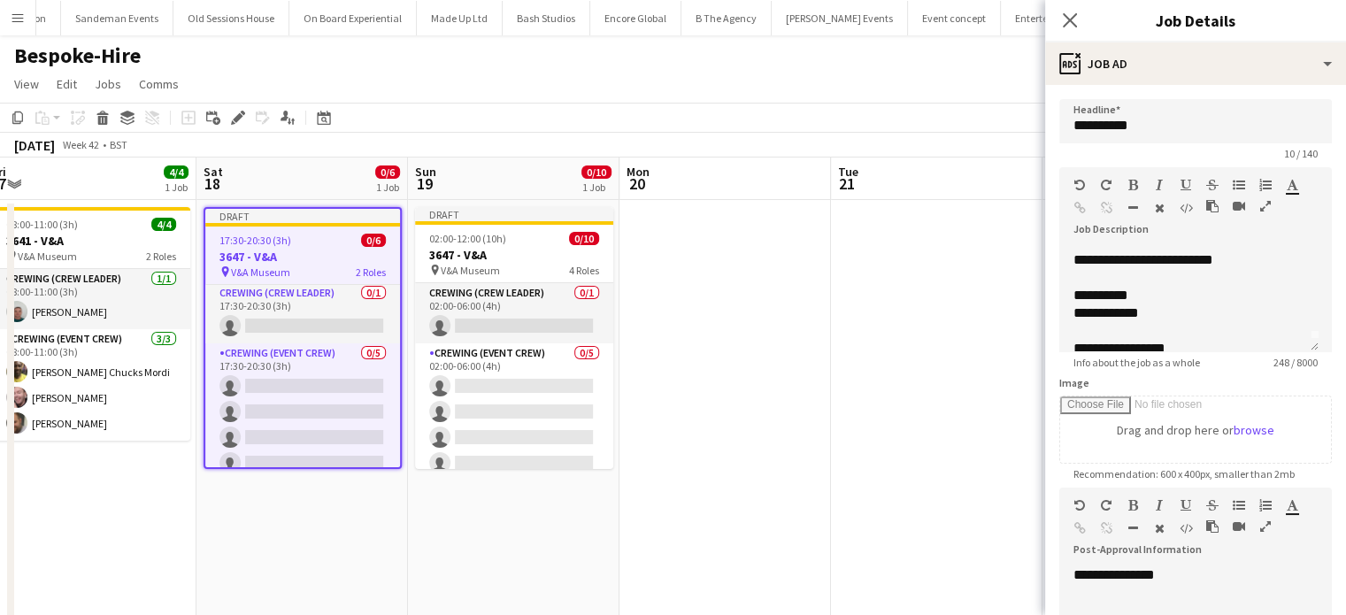
scroll to position [13, 0]
click at [1122, 311] on div "**********" at bounding box center [1182, 312] width 218 height 18
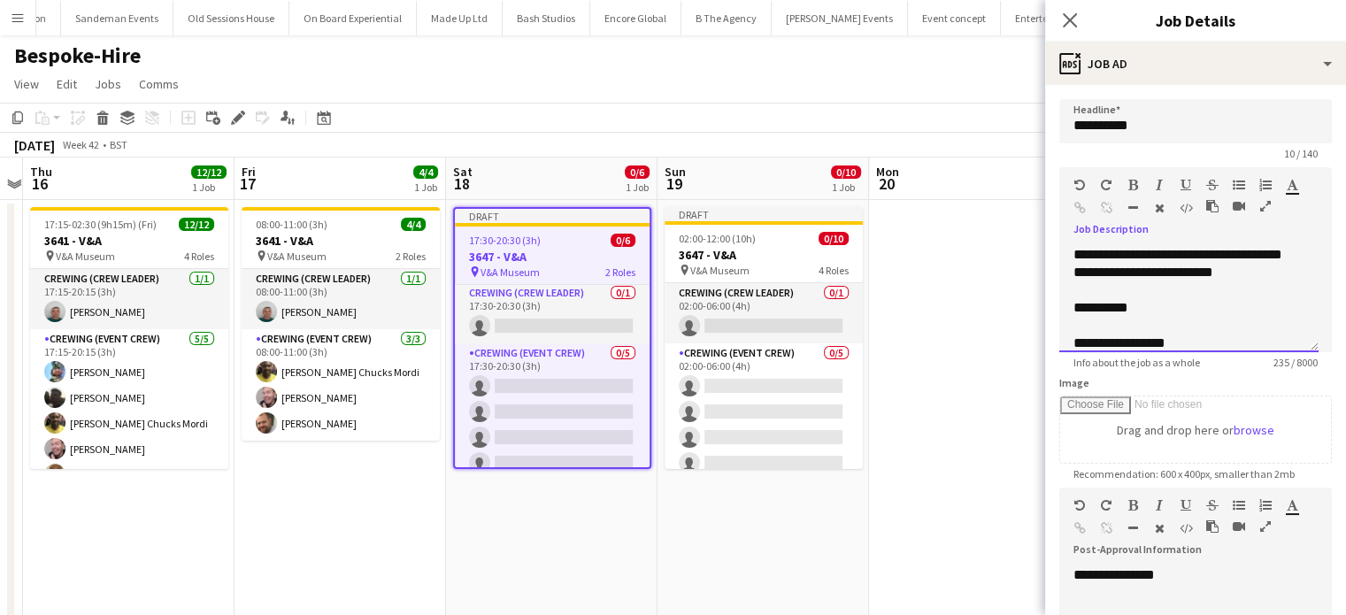
scroll to position [0, 400]
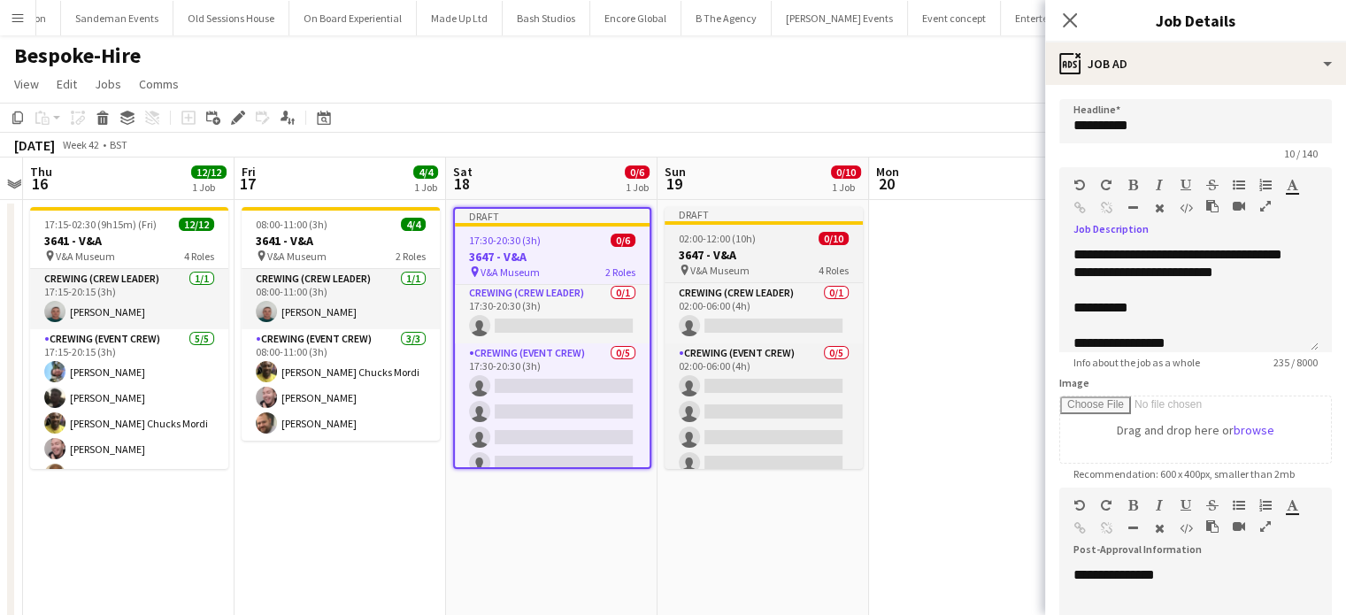
click at [772, 238] on div "02:00-12:00 (10h) 0/10" at bounding box center [763, 238] width 198 height 13
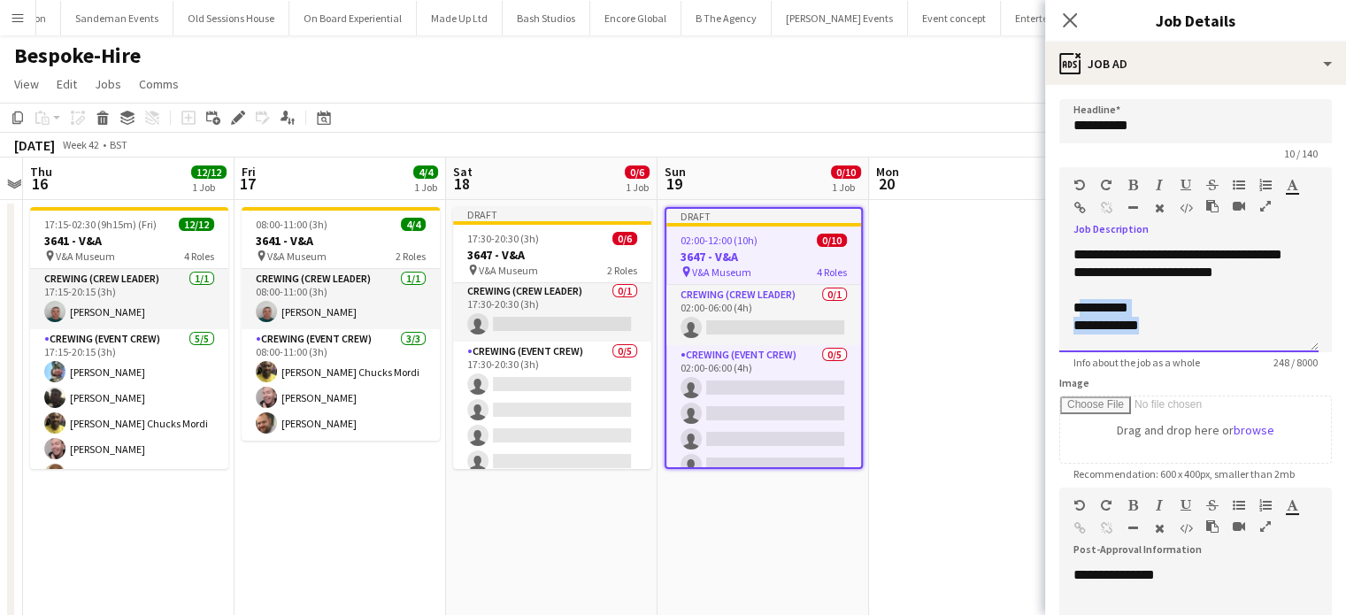
drag, startPoint x: 1160, startPoint y: 327, endPoint x: 1078, endPoint y: 310, distance: 83.3
click at [1078, 310] on div "**********" at bounding box center [1188, 299] width 259 height 106
click at [1078, 310] on div "**********" at bounding box center [1182, 308] width 218 height 18
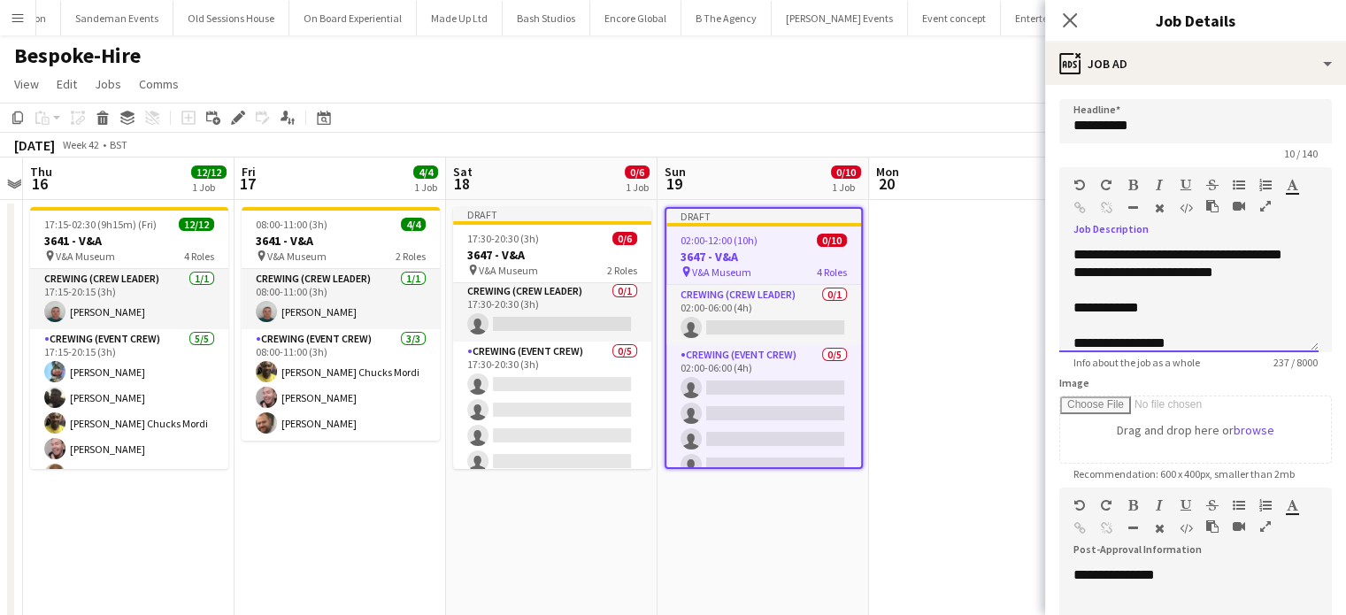
click at [1086, 318] on div at bounding box center [1188, 326] width 231 height 18
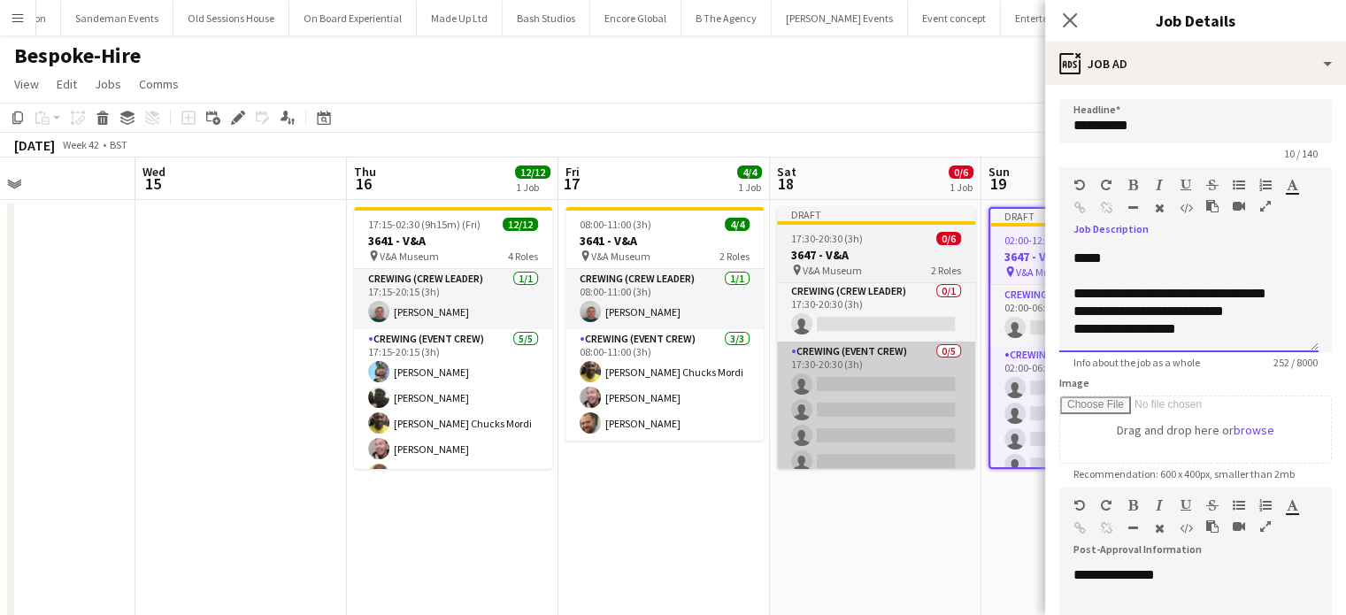
scroll to position [0, 498]
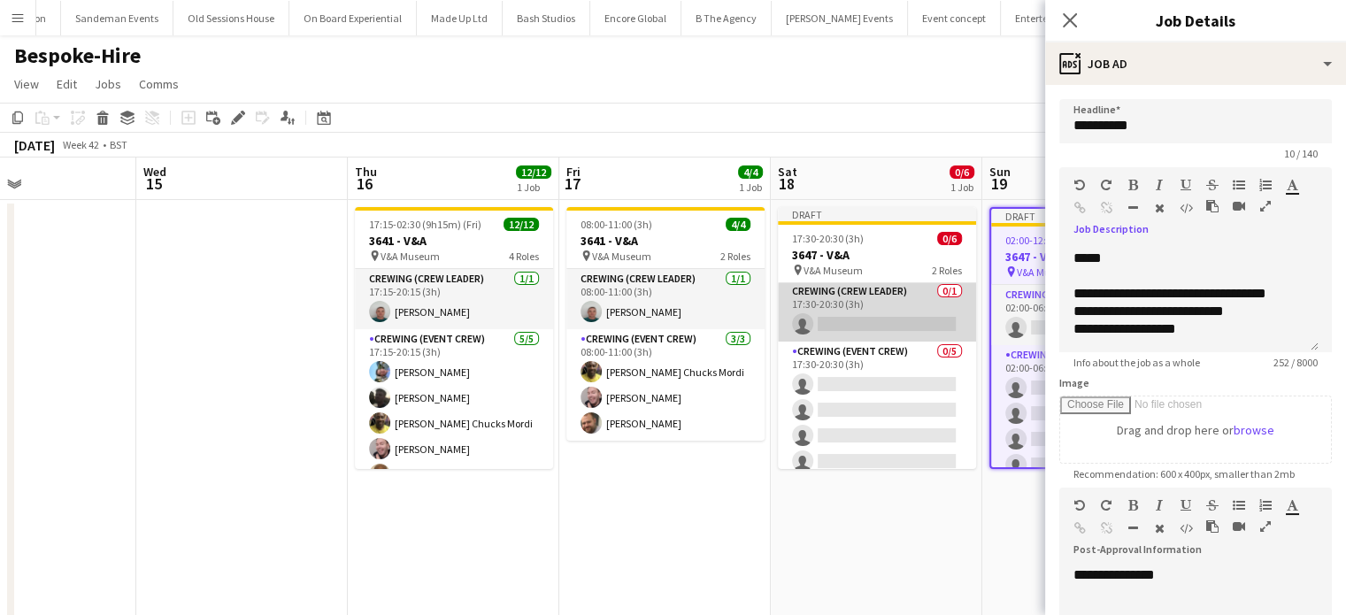
click at [893, 321] on app-card-role "Crewing (Crew Leader) 0/1 17:30-20:30 (3h) single-neutral-actions" at bounding box center [877, 311] width 198 height 60
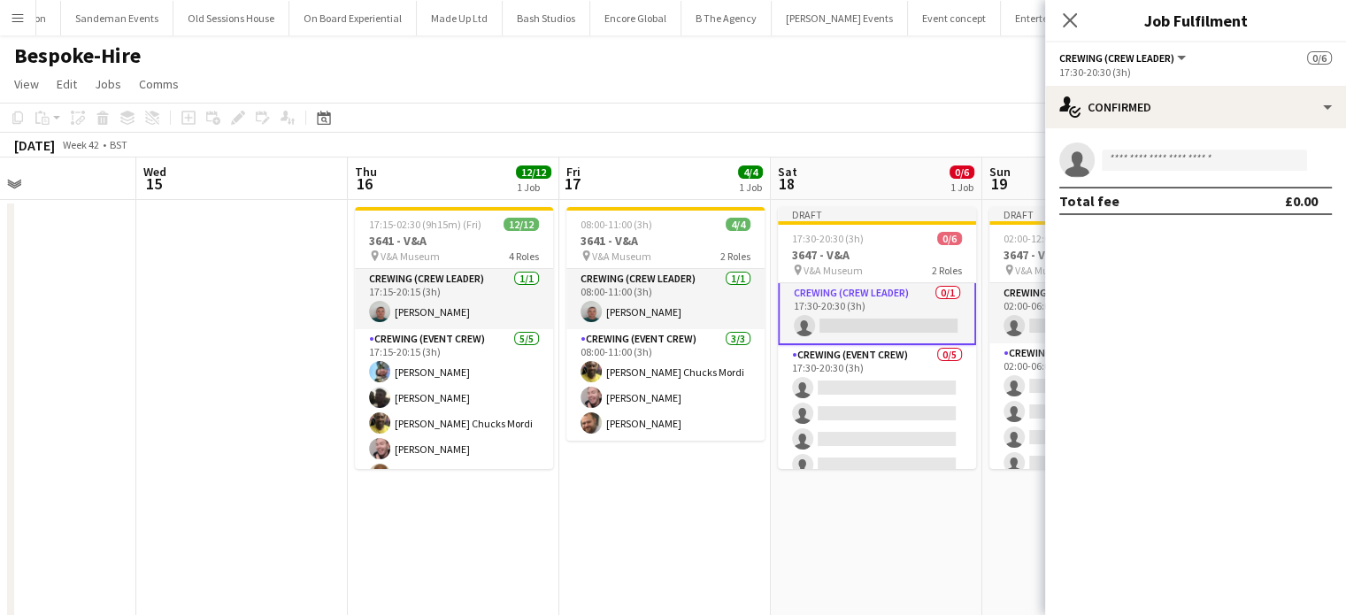
scroll to position [4, 0]
click at [1208, 151] on input at bounding box center [1203, 160] width 205 height 21
type input "******"
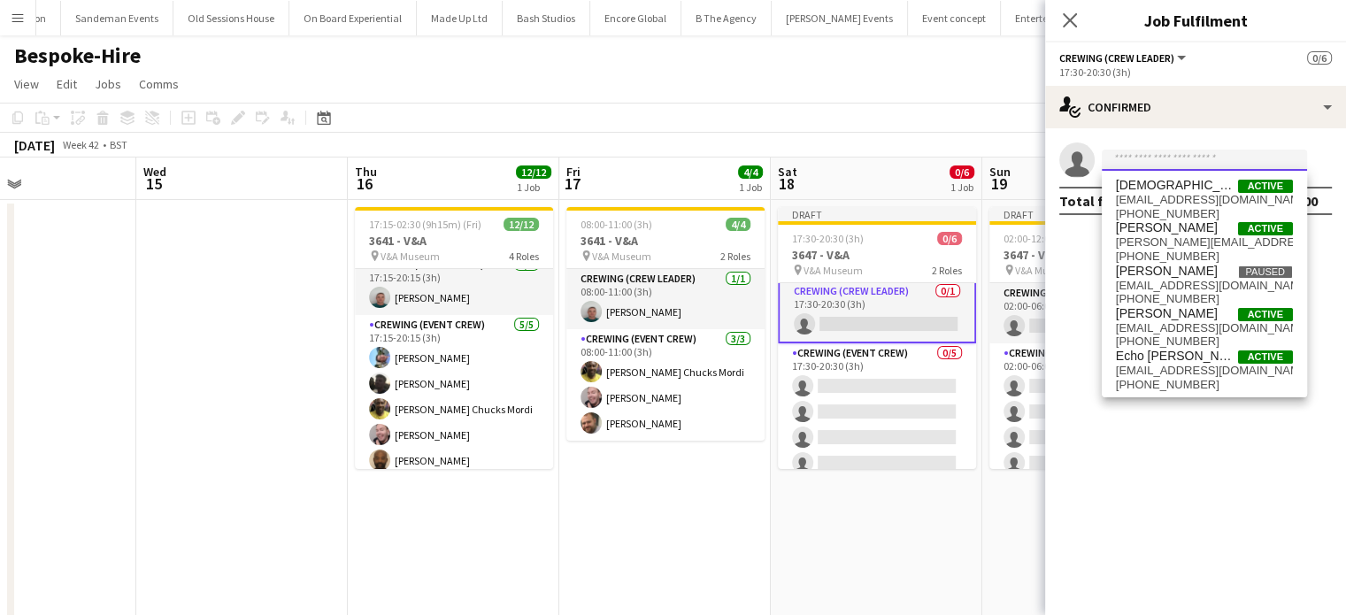
scroll to position [0, 0]
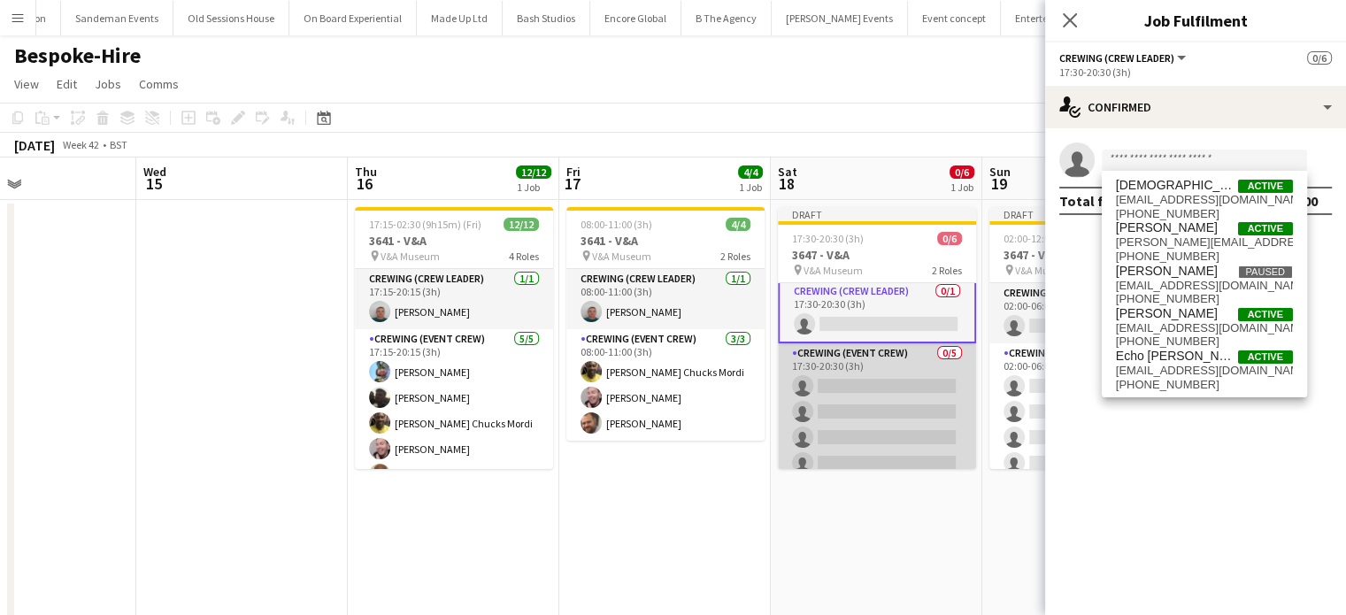
click at [913, 402] on app-card-role "Crewing (Event Crew) 0/5 17:30-20:30 (3h) single-neutral-actions single-neutral…" at bounding box center [877, 424] width 198 height 163
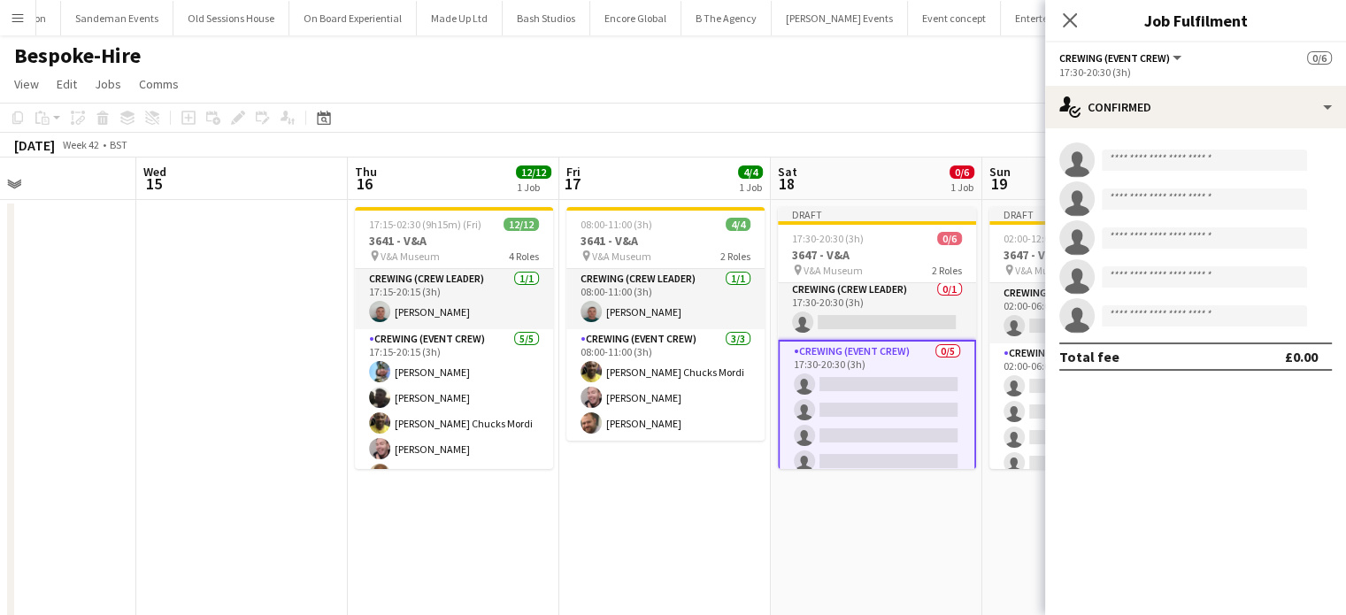
scroll to position [2, 0]
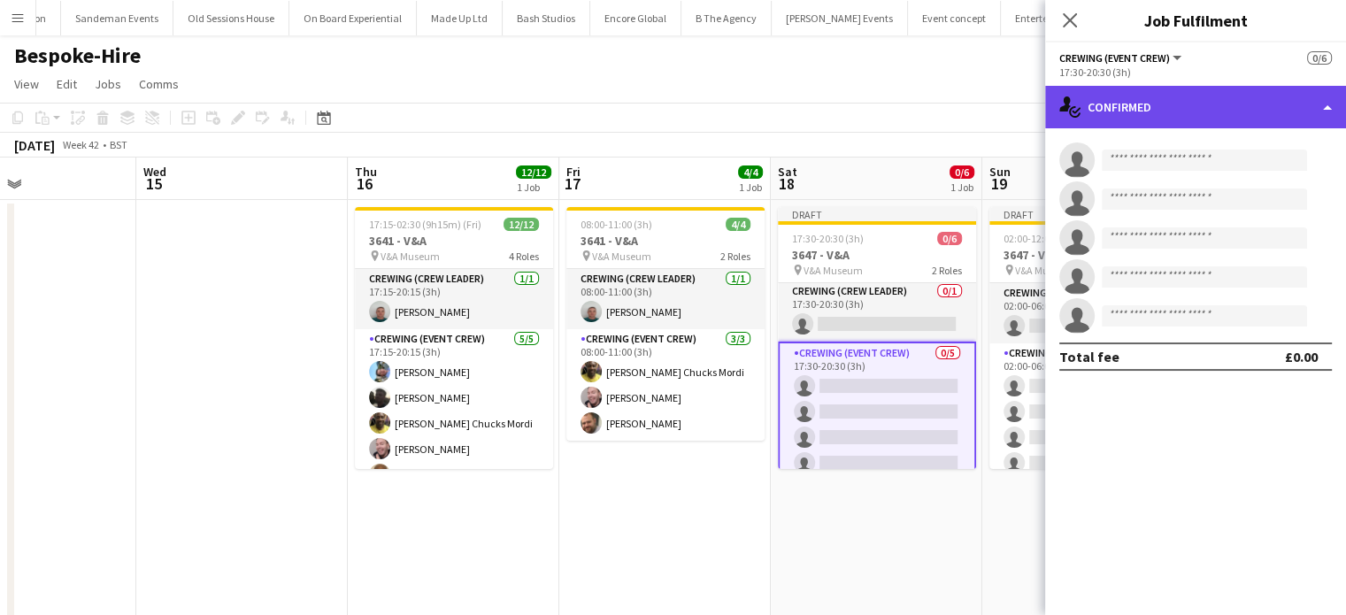
click at [1223, 122] on div "single-neutral-actions-check-2 Confirmed" at bounding box center [1195, 107] width 301 height 42
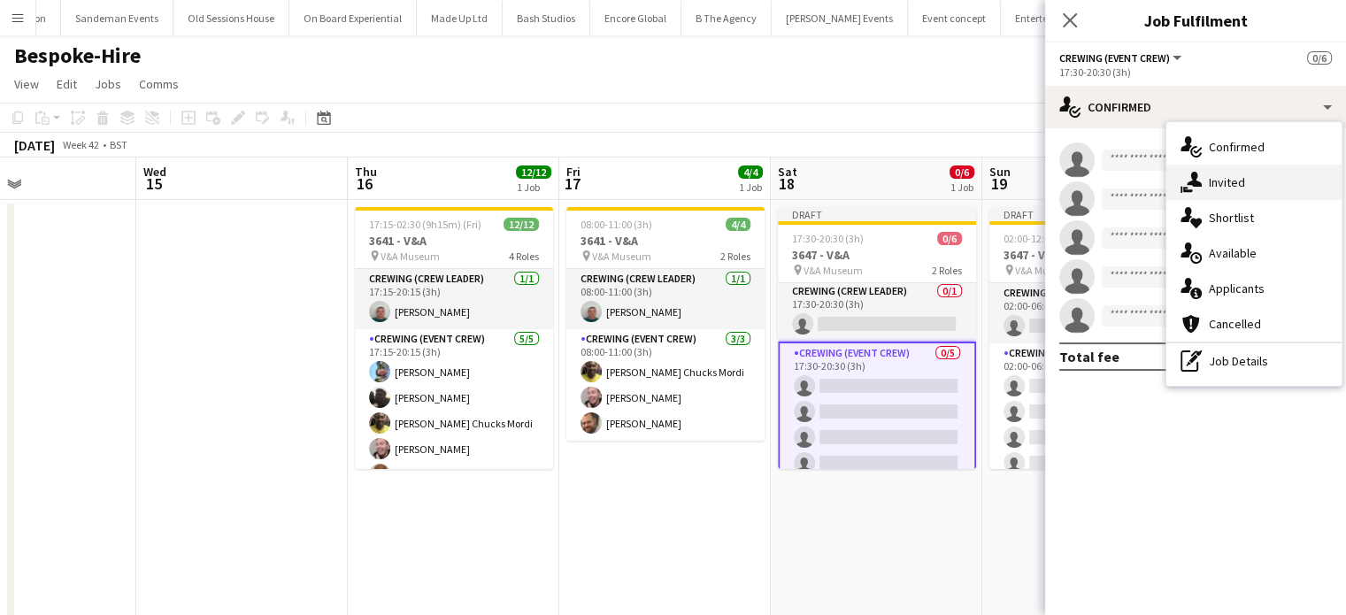
click at [1239, 172] on div "single-neutral-actions-share-1 Invited" at bounding box center [1253, 182] width 175 height 35
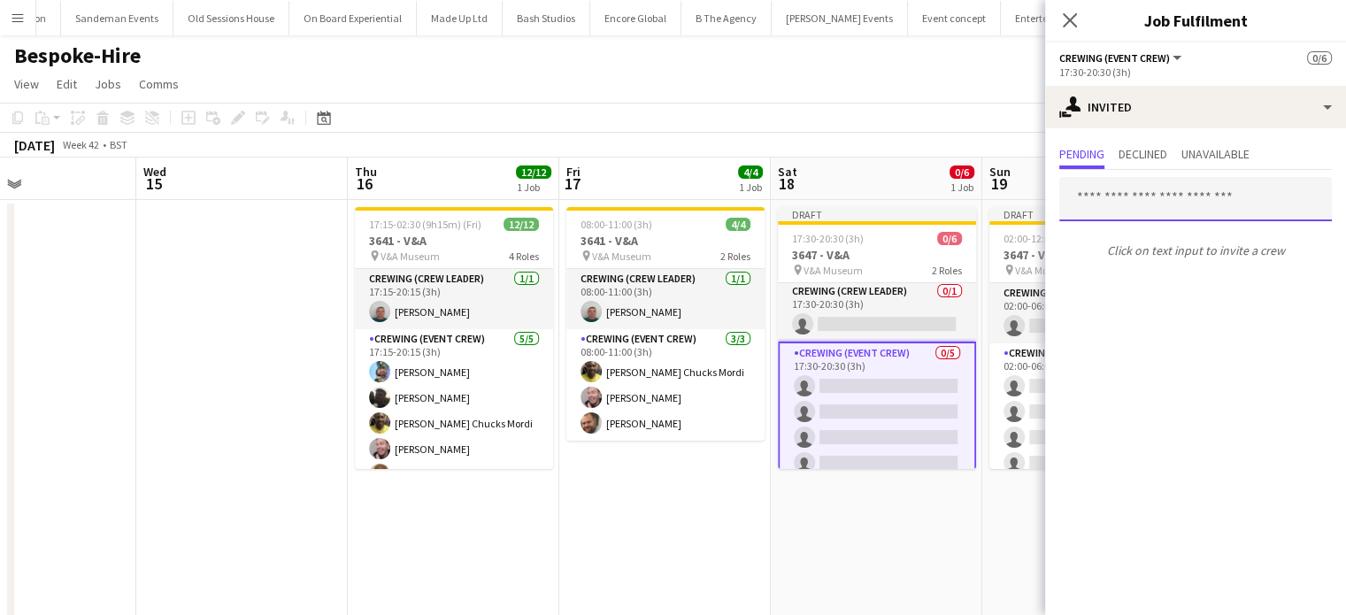
click at [1190, 190] on input "text" at bounding box center [1195, 199] width 272 height 44
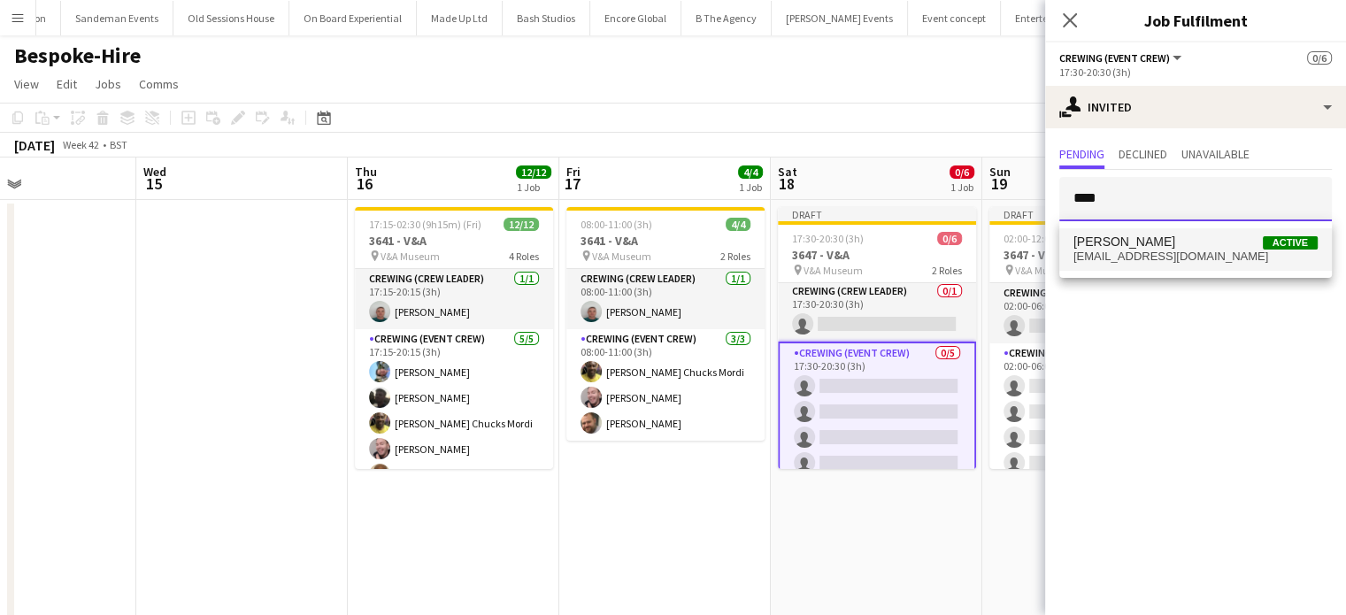
type input "****"
click at [1190, 246] on span "Liam Kinsella Active" at bounding box center [1195, 241] width 244 height 15
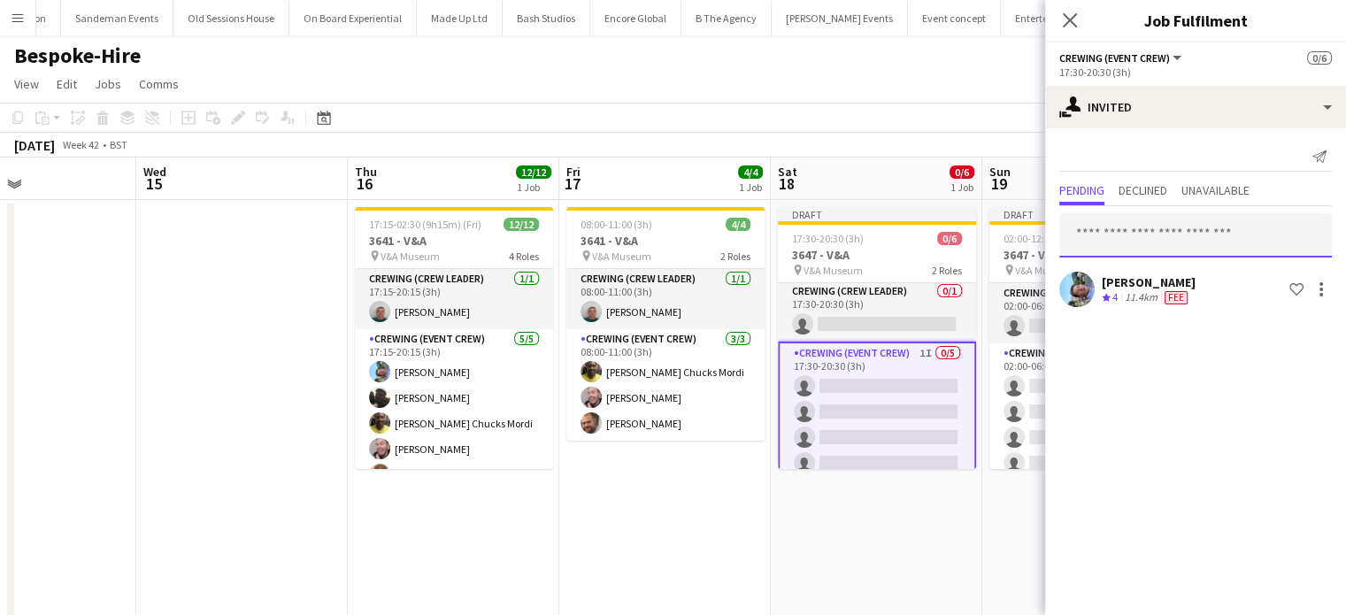
click at [1190, 246] on input "text" at bounding box center [1195, 235] width 272 height 44
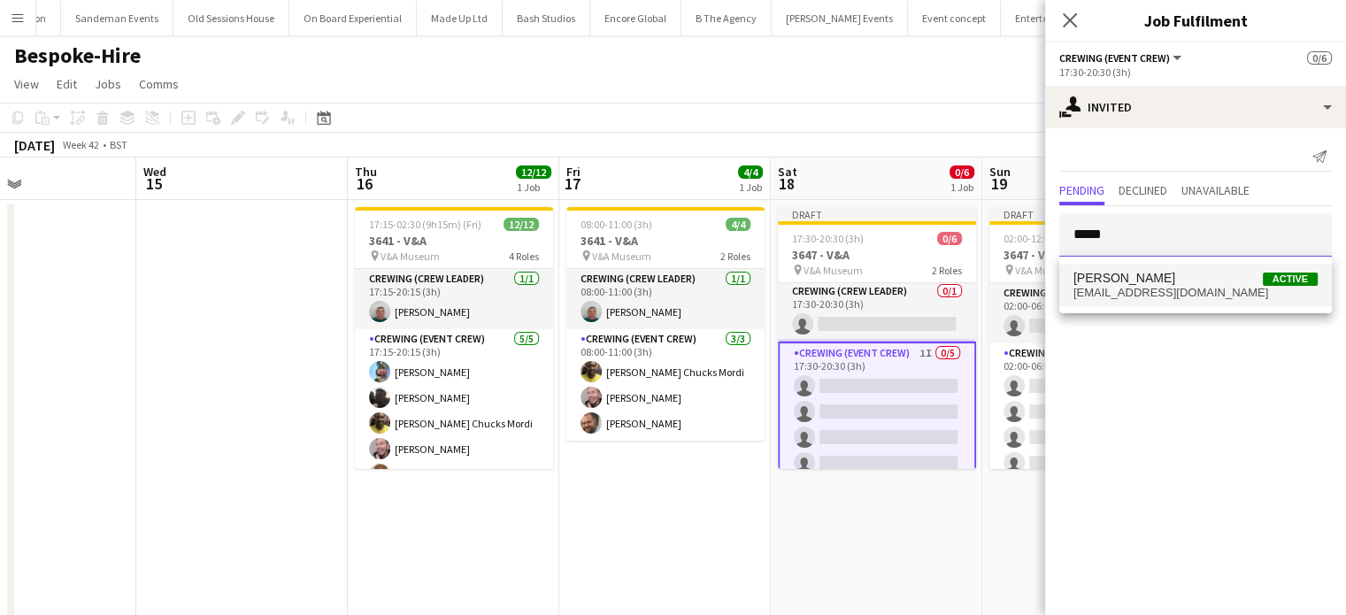
type input "*****"
click at [1182, 278] on span "Louie Applin Active" at bounding box center [1195, 278] width 244 height 15
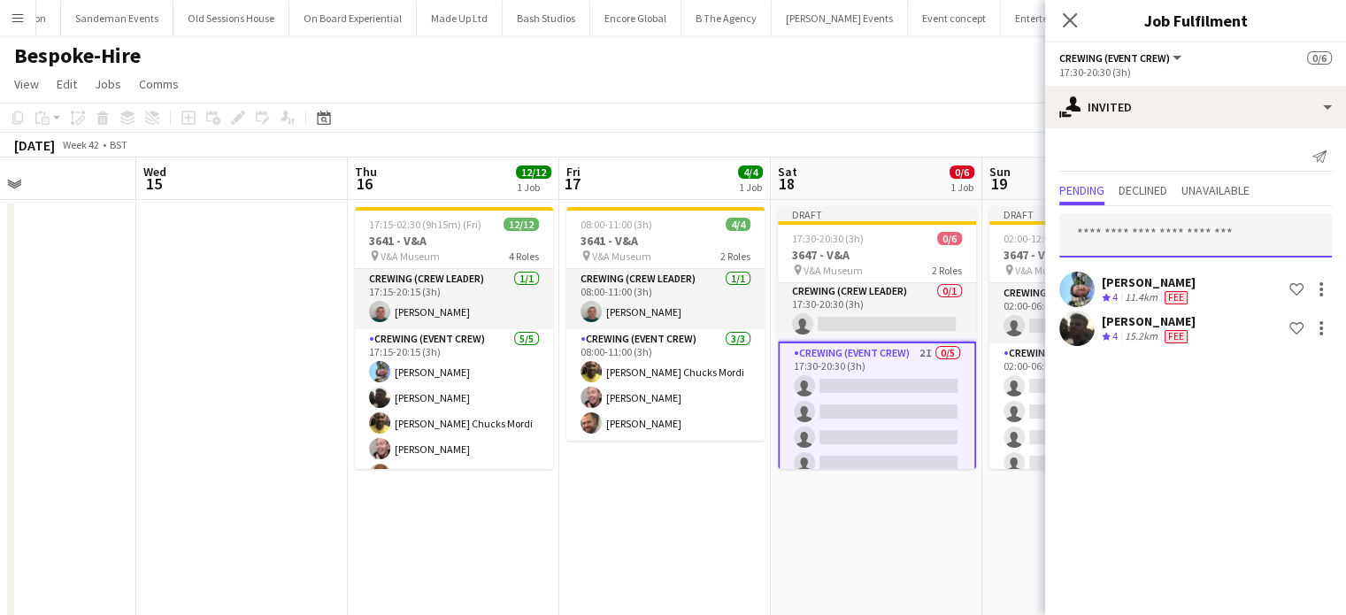
click at [1194, 245] on input "text" at bounding box center [1195, 235] width 272 height 44
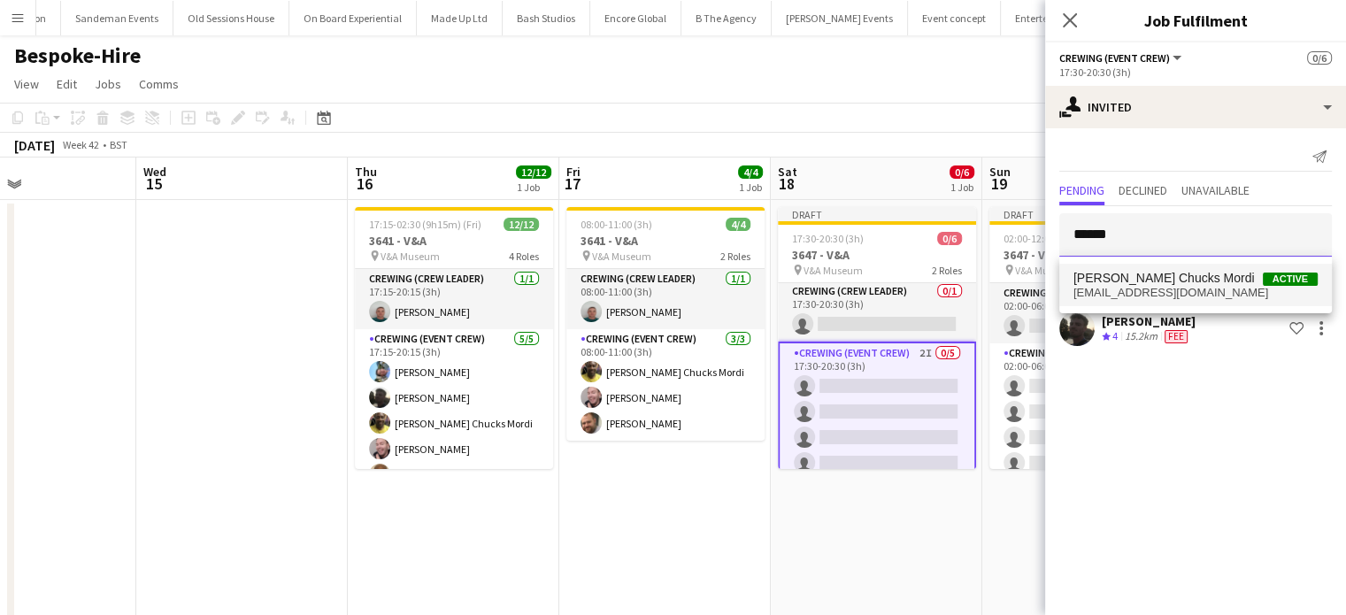
type input "******"
click at [1188, 275] on span "[PERSON_NAME] Chucks Mordi" at bounding box center [1163, 278] width 181 height 15
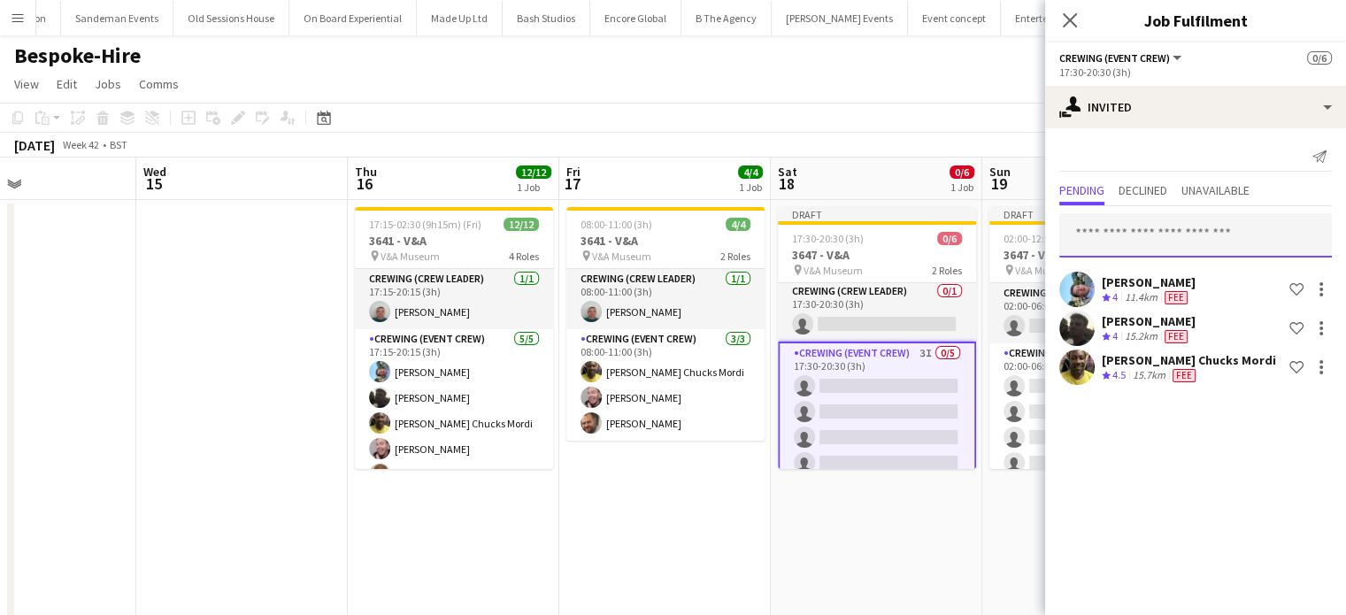
click at [1190, 251] on input "text" at bounding box center [1195, 235] width 272 height 44
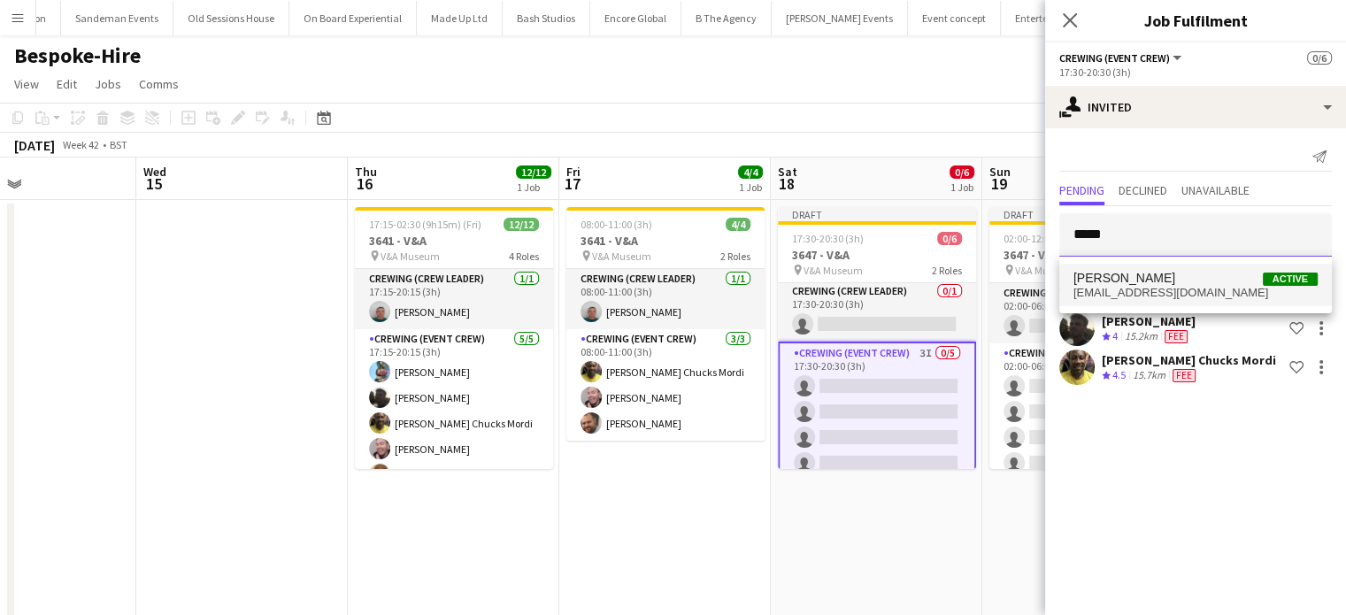
type input "*****"
click at [1154, 275] on span "Eldon Taylor Active" at bounding box center [1195, 278] width 244 height 15
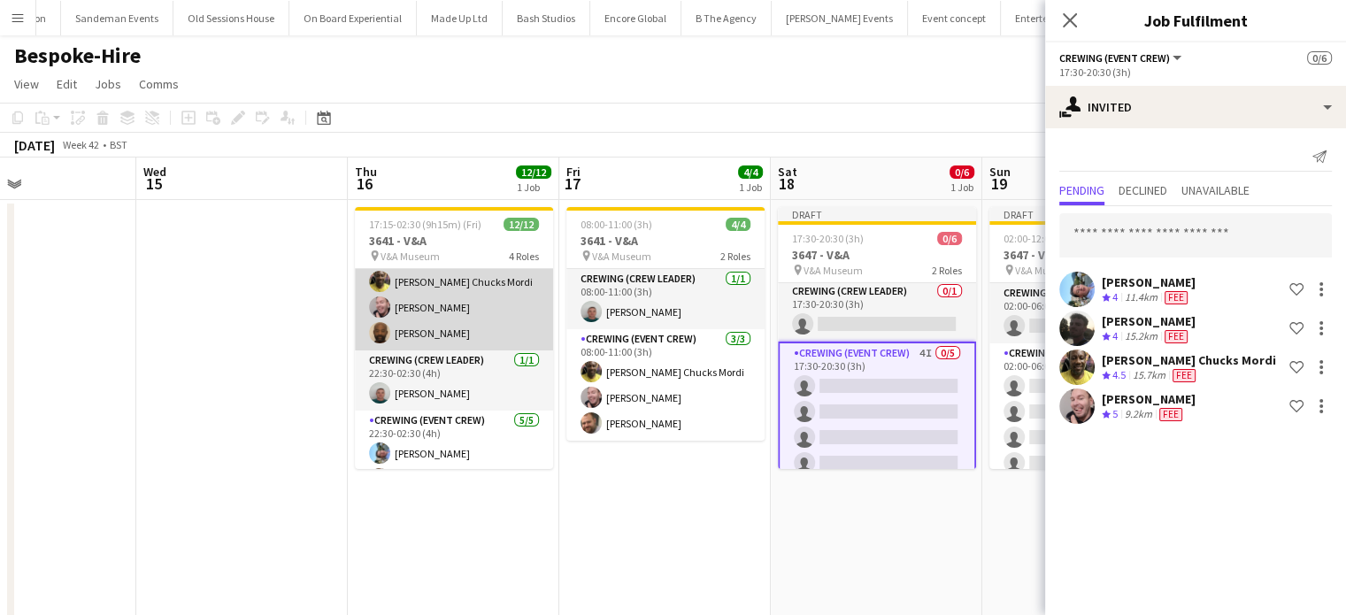
scroll to position [142, 0]
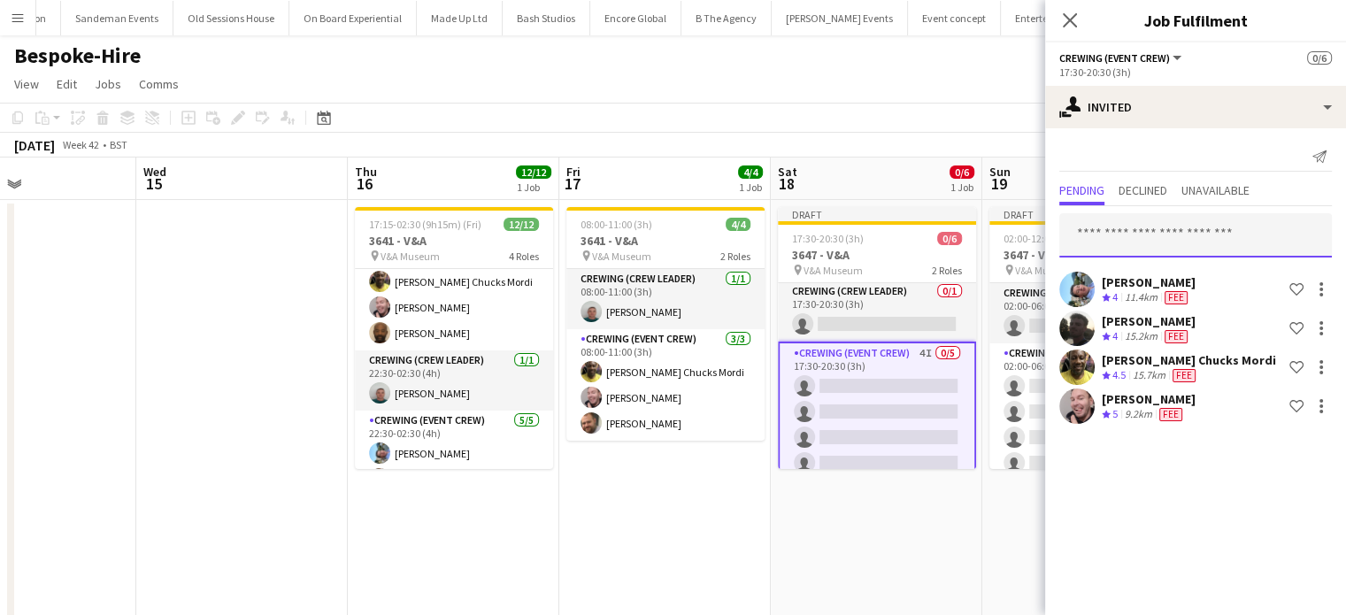
click at [1143, 226] on input "text" at bounding box center [1195, 235] width 272 height 44
type input "*"
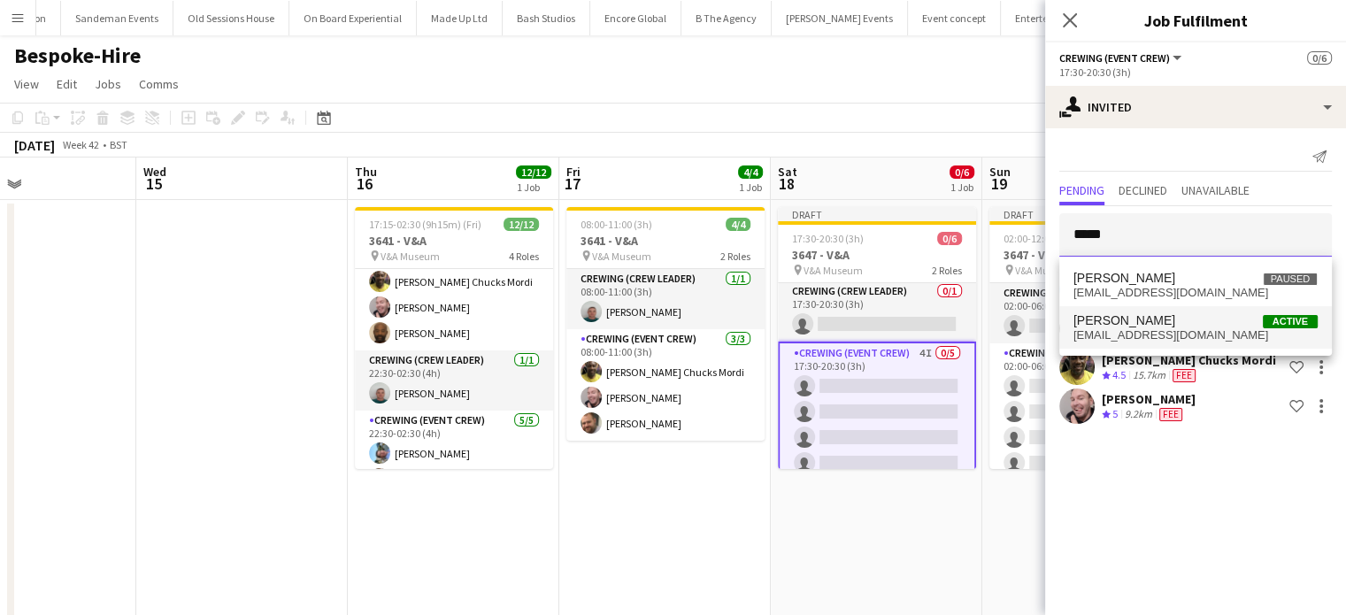
type input "*****"
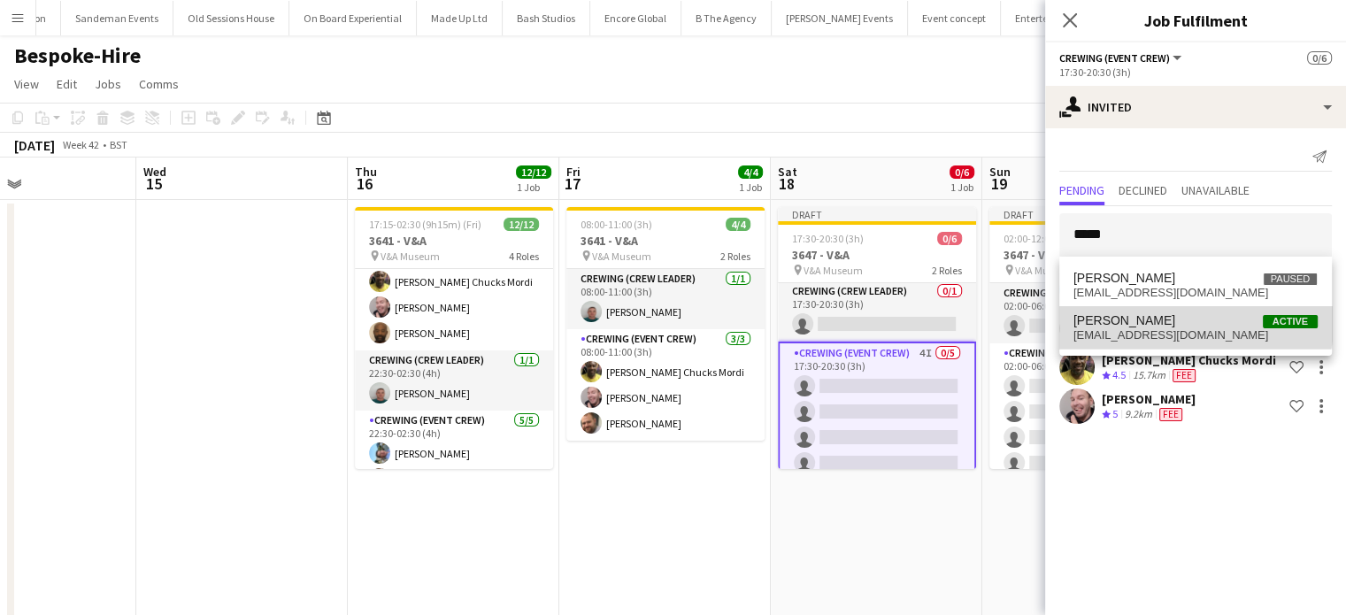
click at [1157, 316] on span "[PERSON_NAME]" at bounding box center [1124, 320] width 102 height 15
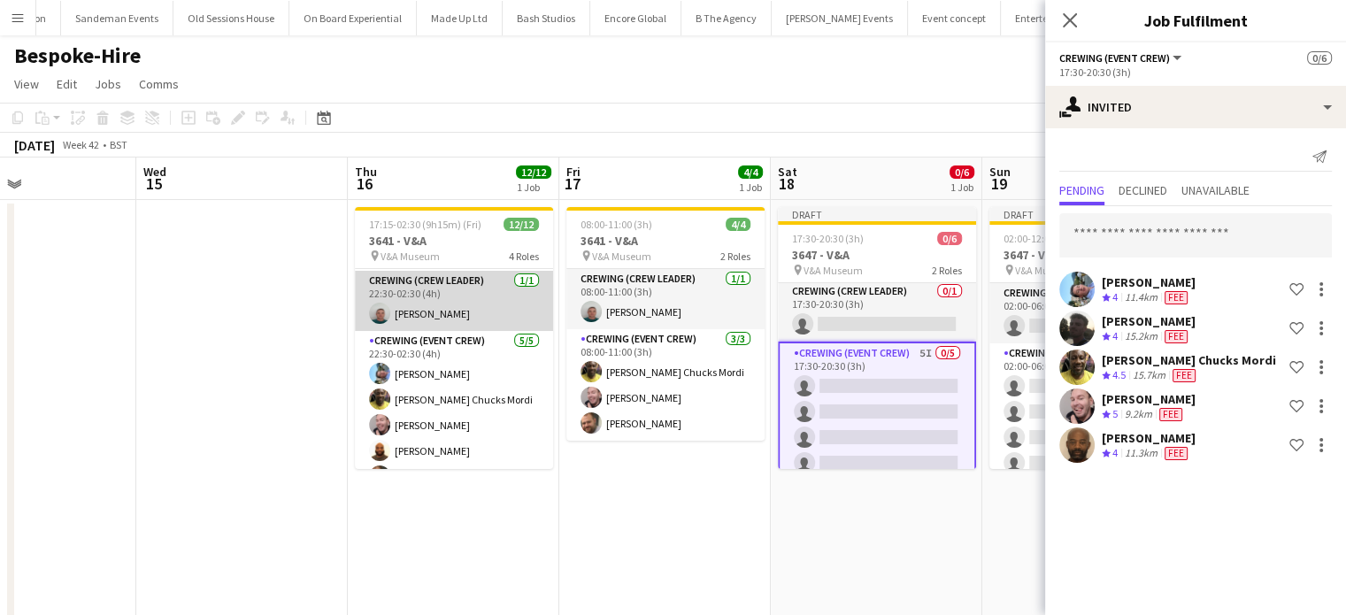
scroll to position [245, 0]
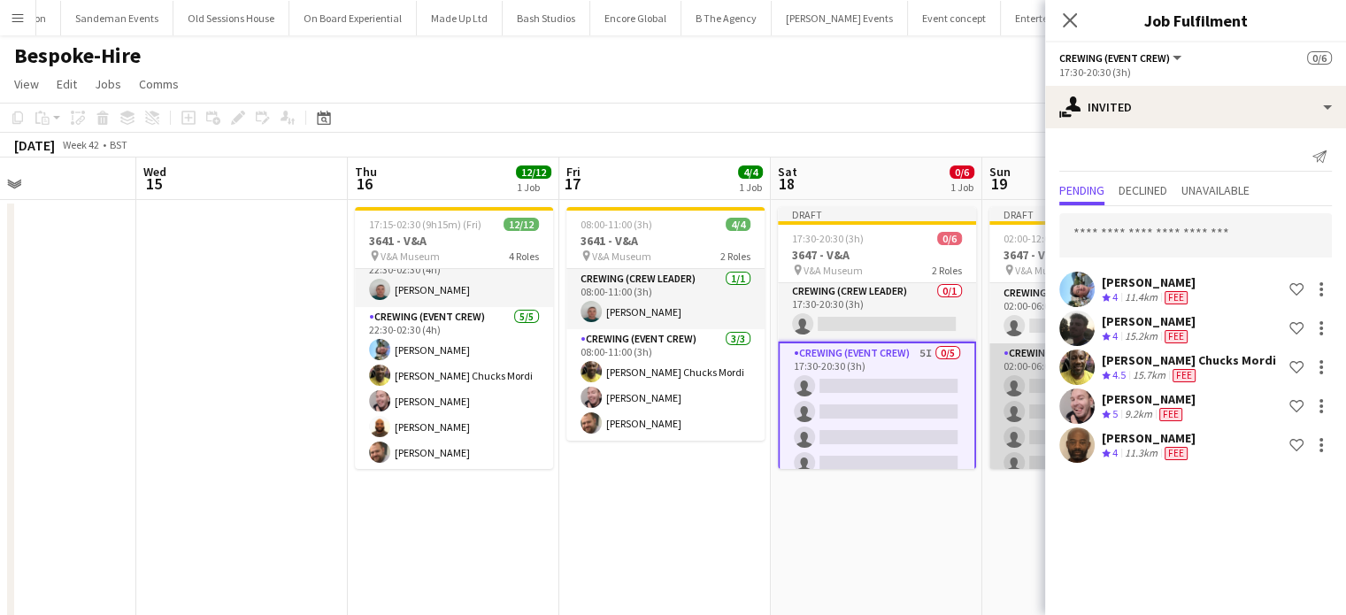
click at [1014, 410] on app-card-role "Crewing (Event Crew) 0/5 02:00-06:00 (4h) single-neutral-actions single-neutral…" at bounding box center [1088, 424] width 198 height 163
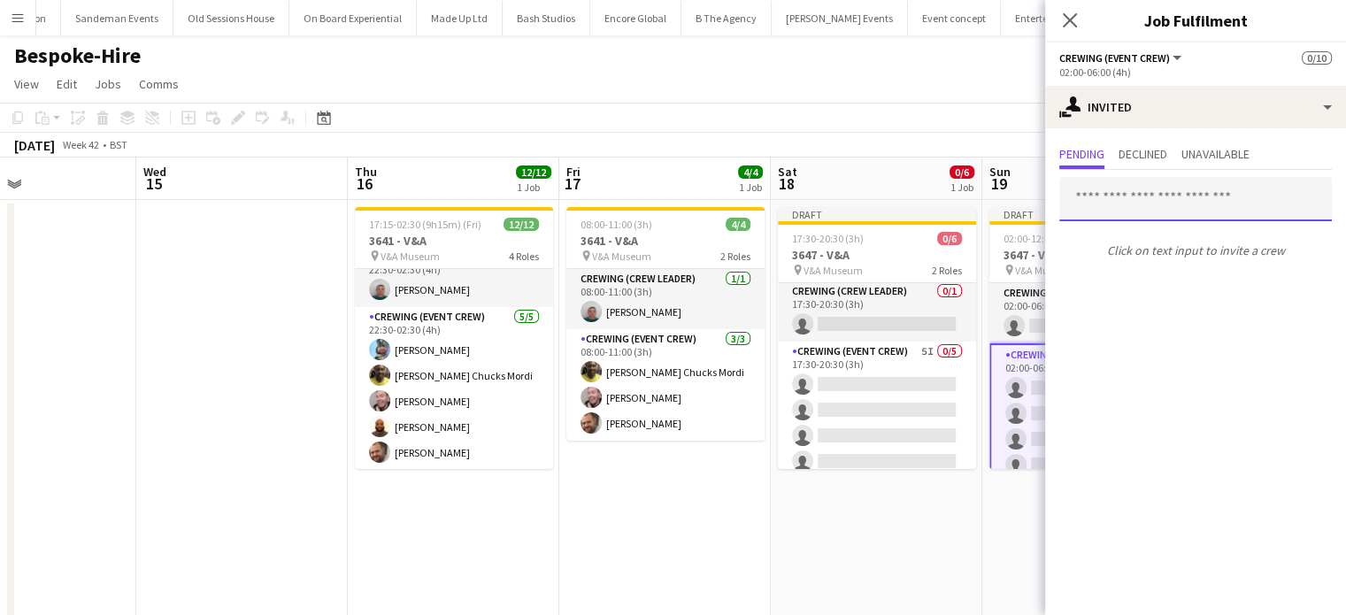
click at [1209, 202] on input "text" at bounding box center [1195, 199] width 272 height 44
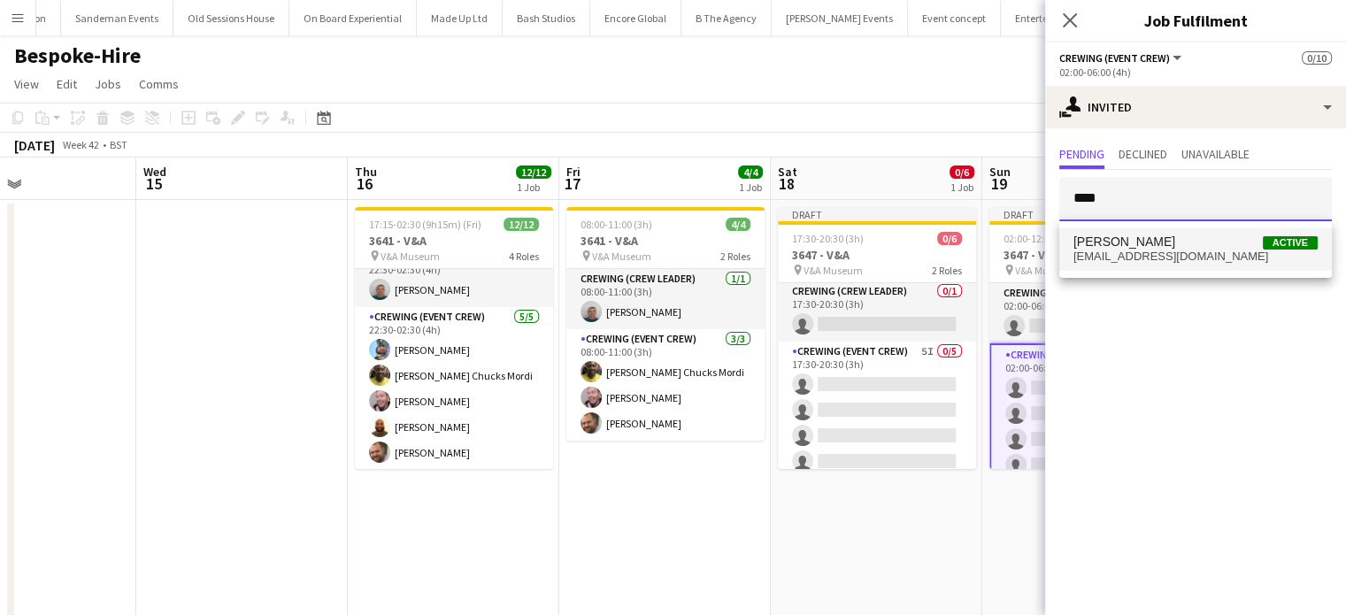
type input "****"
click at [1207, 237] on span "Liam Kinsella Active" at bounding box center [1195, 241] width 244 height 15
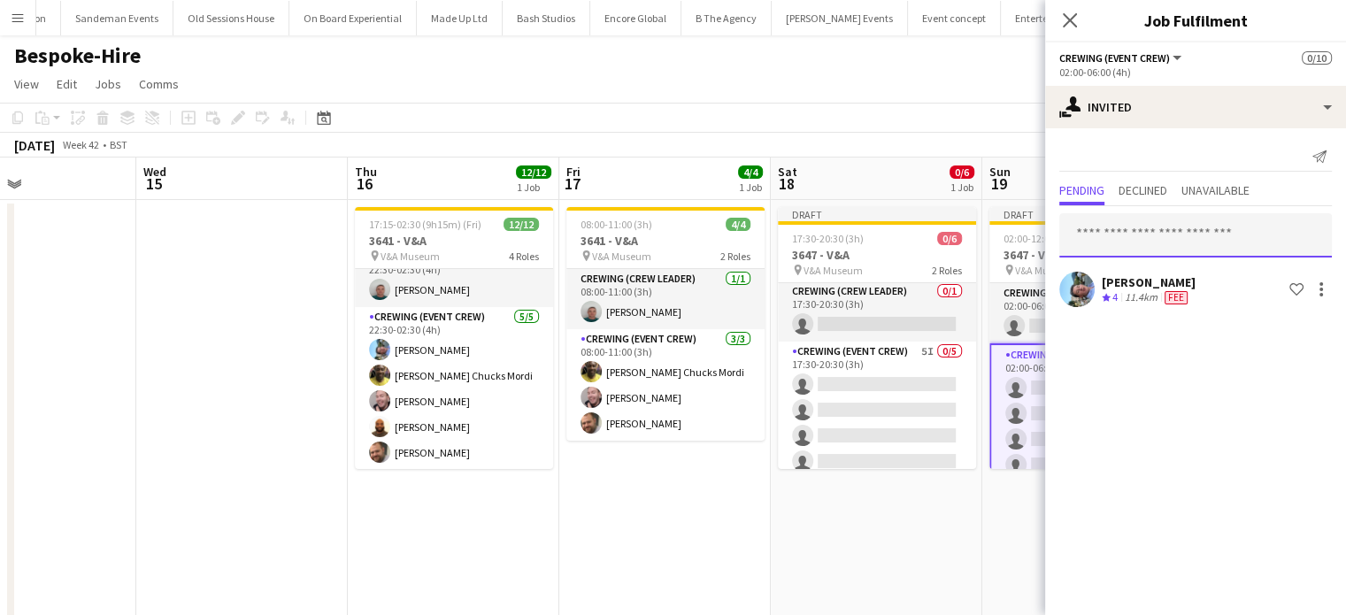
click at [1207, 237] on input "text" at bounding box center [1195, 235] width 272 height 44
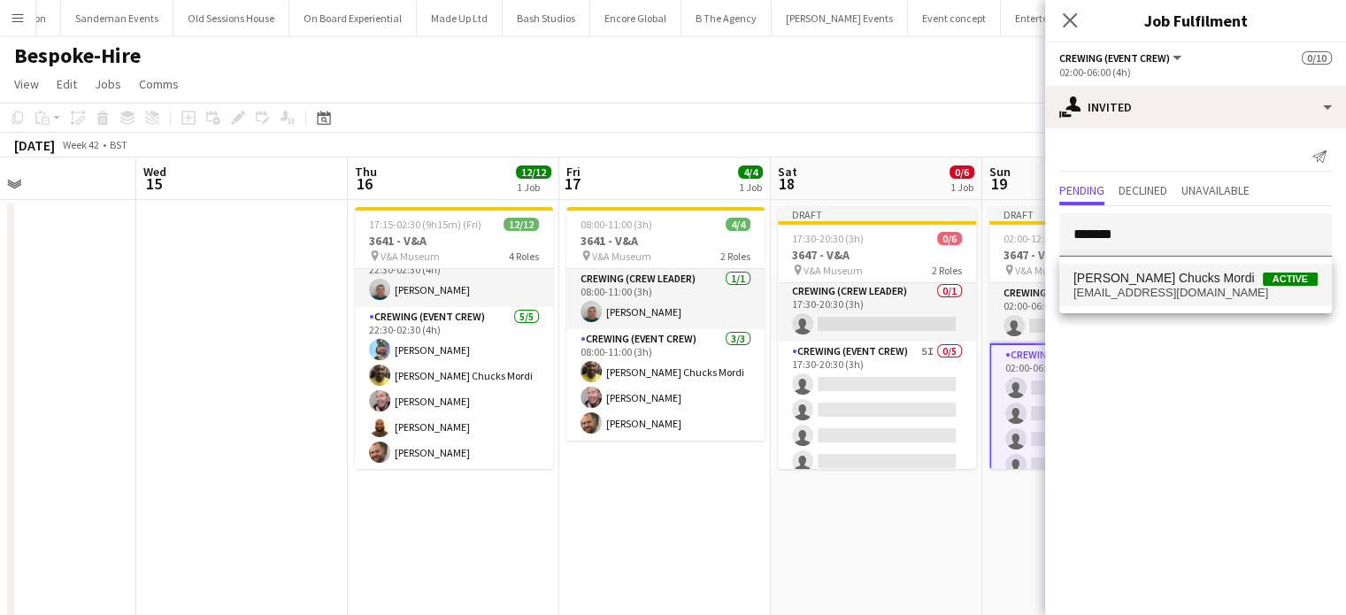
type input "*******"
click at [1184, 277] on span "[PERSON_NAME] Chucks Mordi" at bounding box center [1163, 278] width 181 height 15
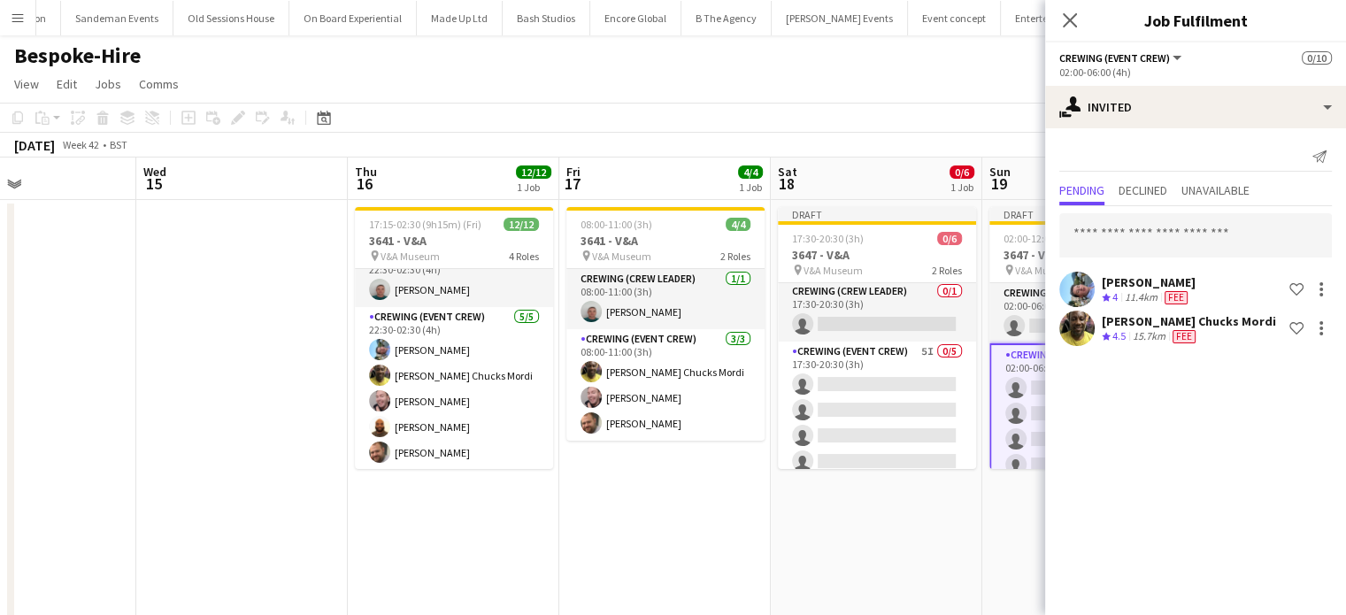
drag, startPoint x: 1184, startPoint y: 277, endPoint x: 1160, endPoint y: 242, distance: 42.0
click at [1160, 242] on div "Liam Kinsella Crew rating 4 11.4km Fee Shortlist crew Alphonsus Chucks Mordi Cr…" at bounding box center [1195, 277] width 301 height 143
click at [1160, 242] on input "text" at bounding box center [1195, 235] width 272 height 44
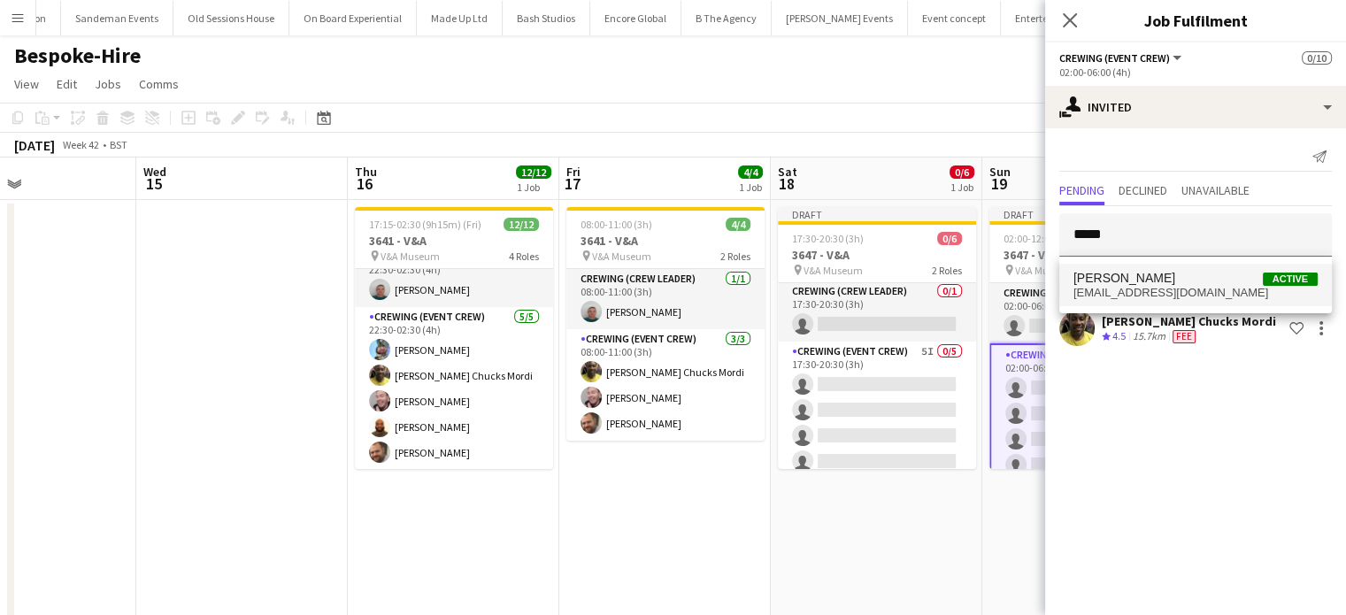
type input "*****"
click at [1136, 276] on span "Eldon Taylor" at bounding box center [1124, 278] width 102 height 15
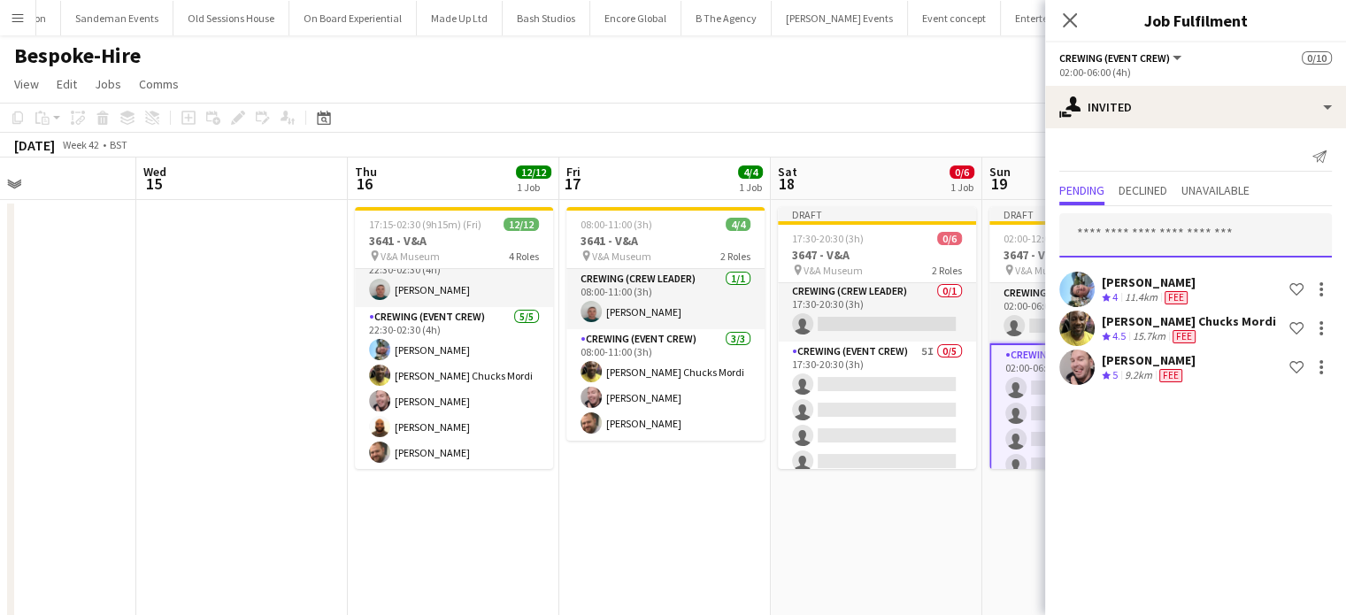
click at [1150, 219] on input "text" at bounding box center [1195, 235] width 272 height 44
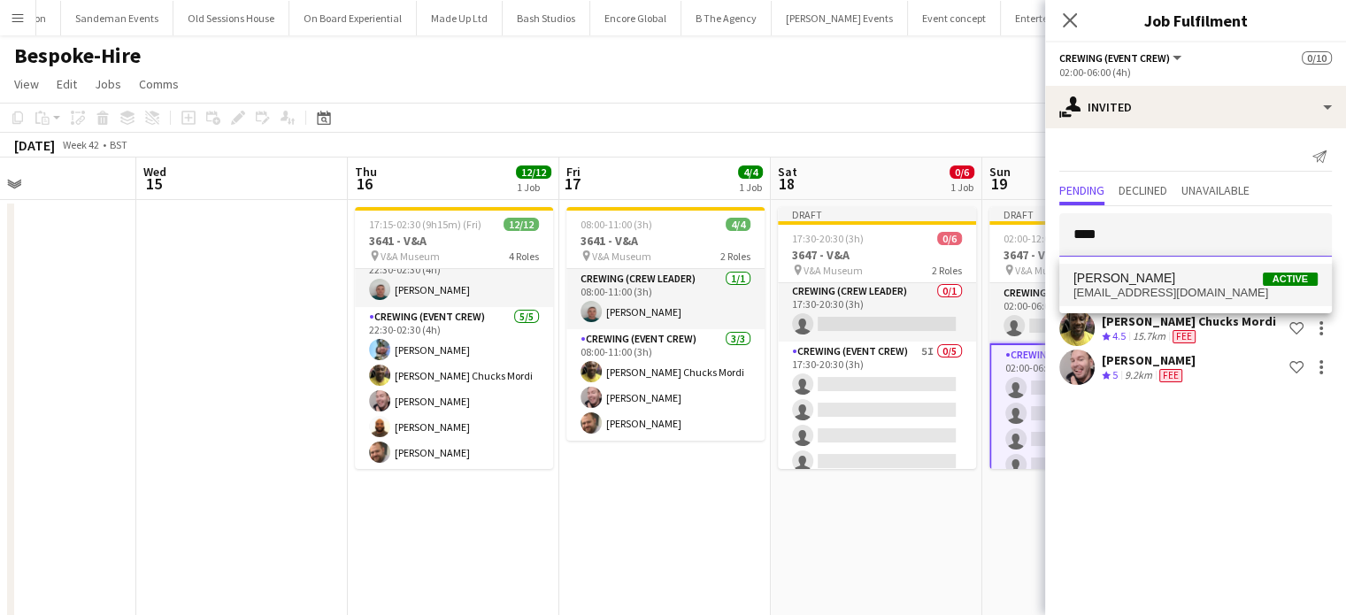
type input "****"
click at [1170, 283] on span "Mark Dear Active" at bounding box center [1195, 278] width 244 height 15
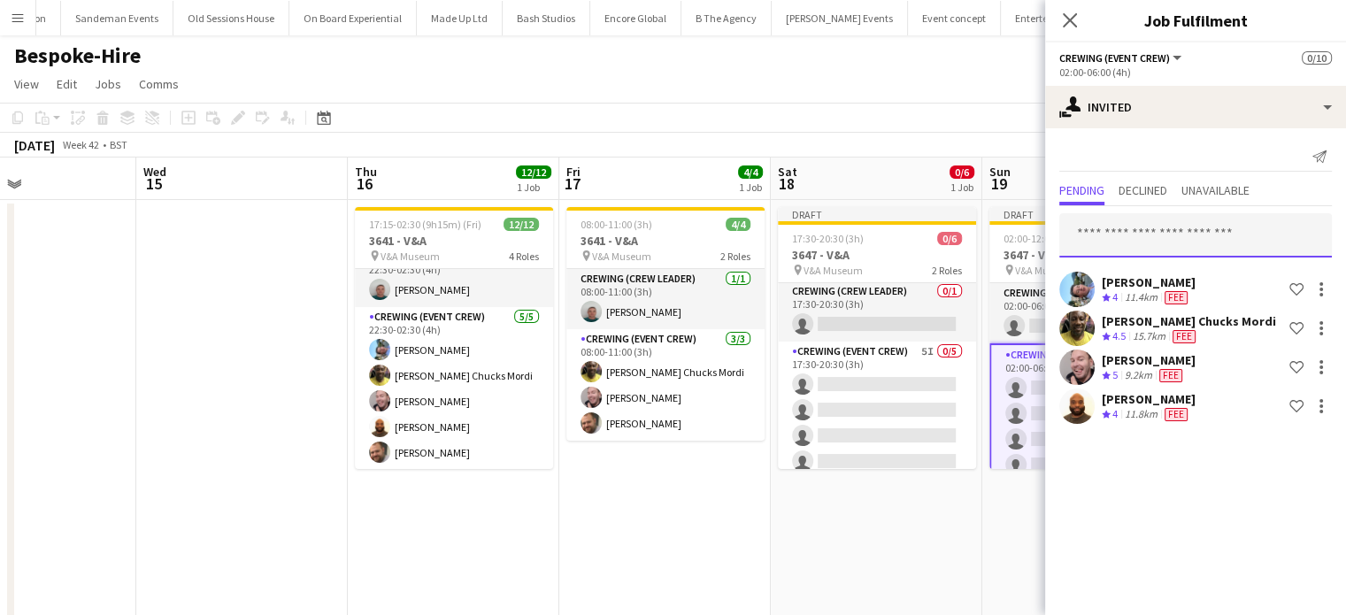
click at [1235, 253] on input "text" at bounding box center [1195, 235] width 272 height 44
type input "***"
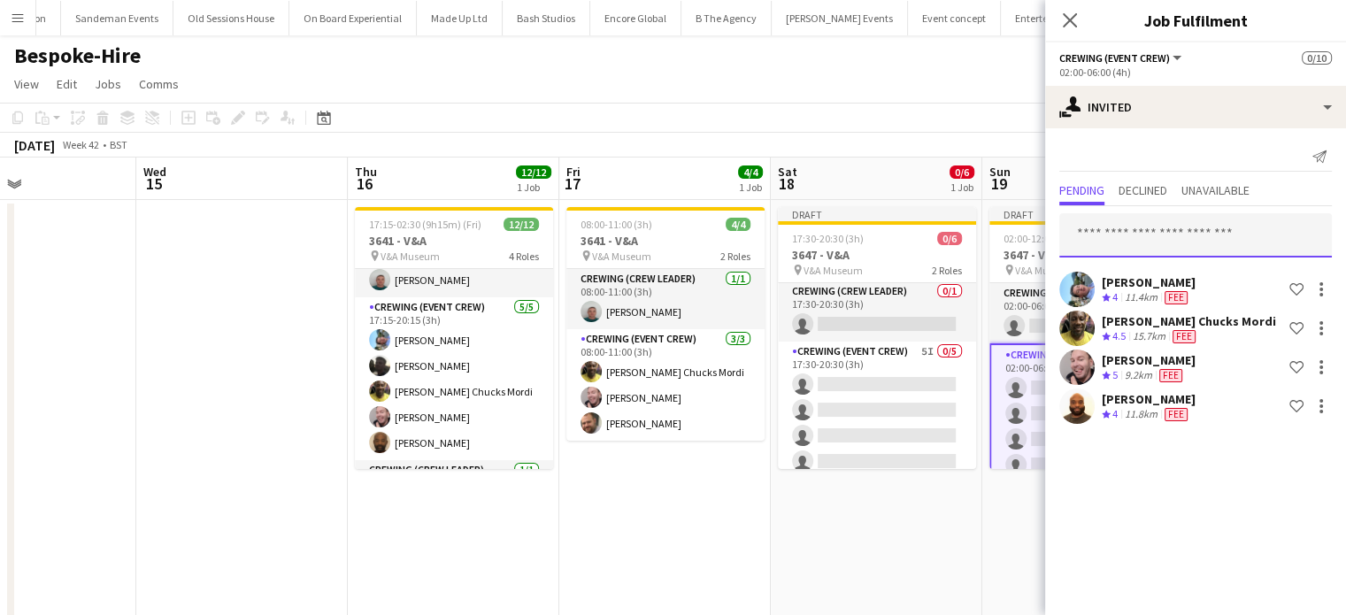
scroll to position [29, 0]
click at [1189, 233] on input "text" at bounding box center [1195, 235] width 272 height 44
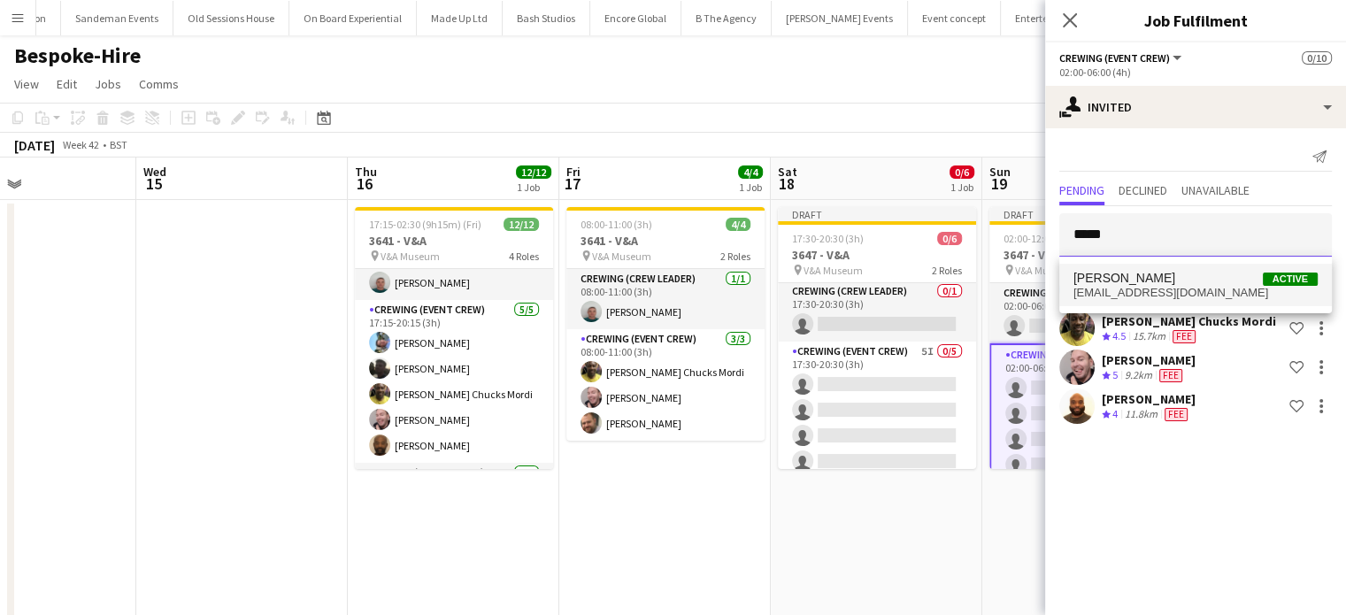
type input "*****"
click at [1168, 285] on span "Louie Applin Active" at bounding box center [1195, 278] width 244 height 15
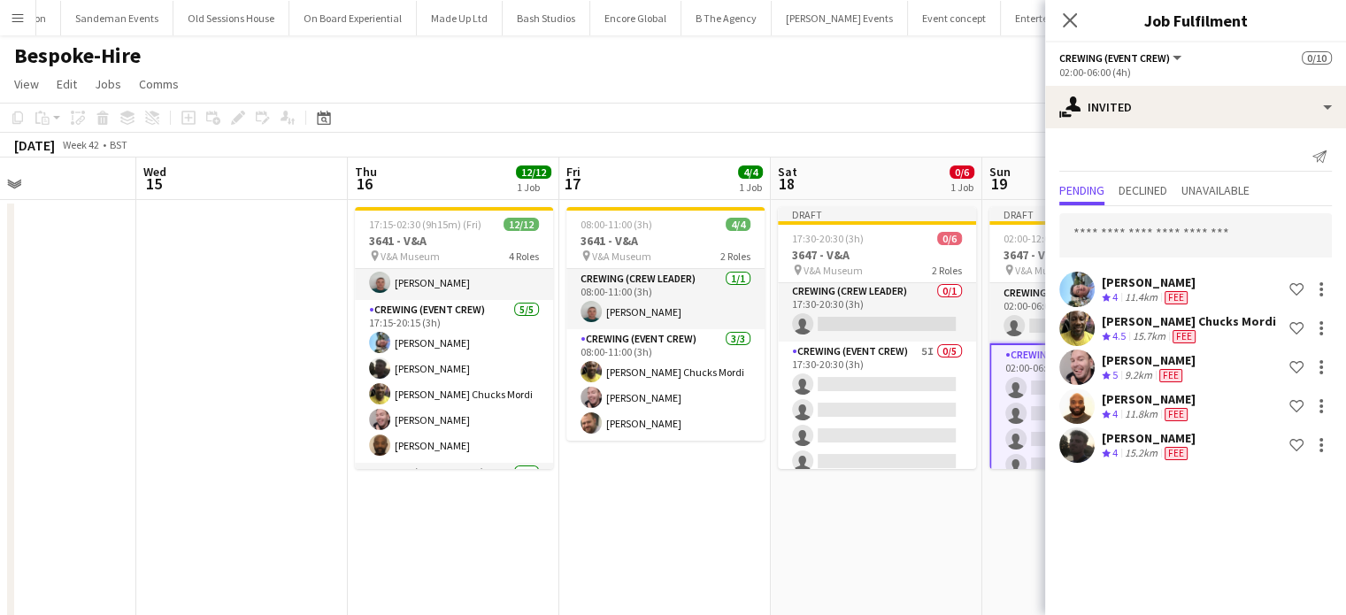
click at [871, 502] on app-date-cell "Draft 17:30-20:30 (3h) 0/6 3647 - V&A pin V&A Museum 2 Roles Crewing (Crew Lead…" at bounding box center [876, 481] width 211 height 563
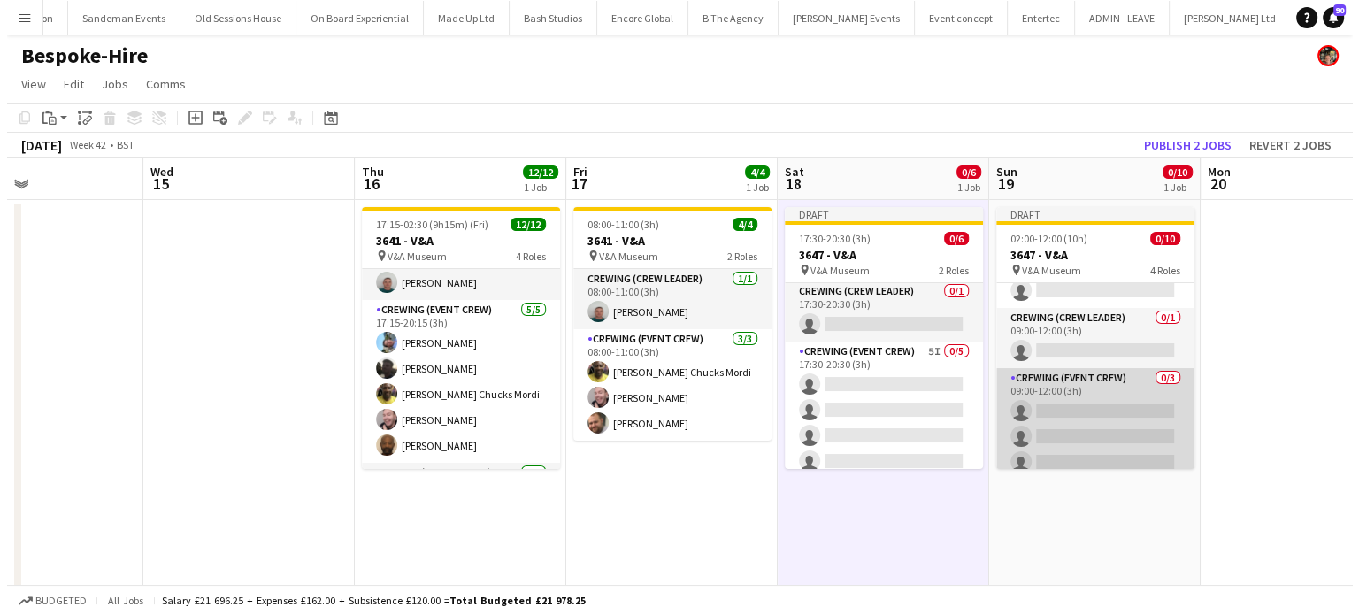
scroll to position [198, 0]
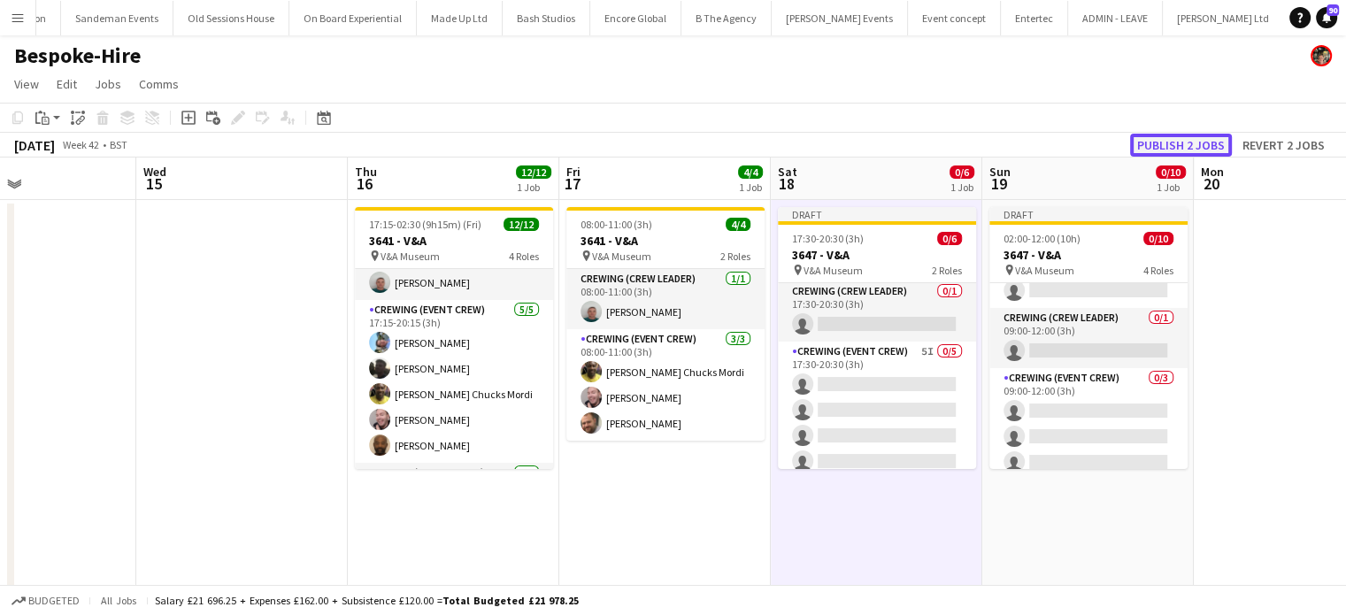
click at [1178, 151] on button "Publish 2 jobs" at bounding box center [1181, 145] width 102 height 23
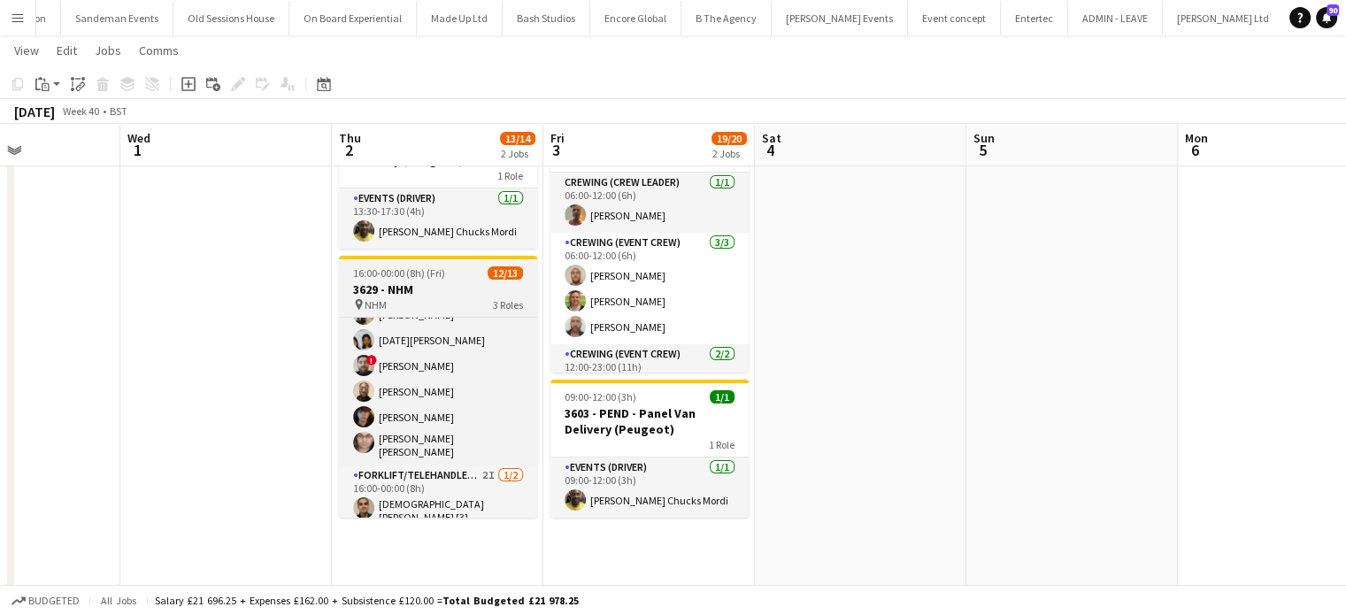
scroll to position [212, 0]
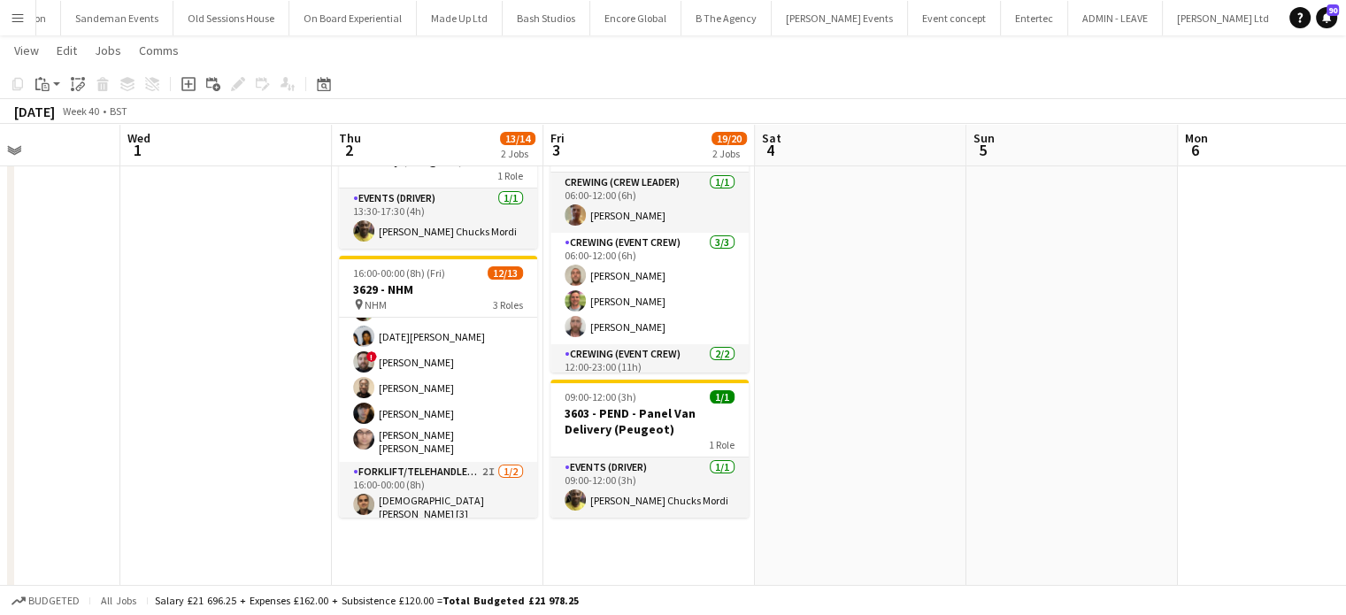
click at [496, 412] on app-card-role "Crewing (Event Crew) 8/8 16:00-00:00 (8h) Graham Rex Allan Horsfield Stephon Jo…" at bounding box center [438, 339] width 198 height 245
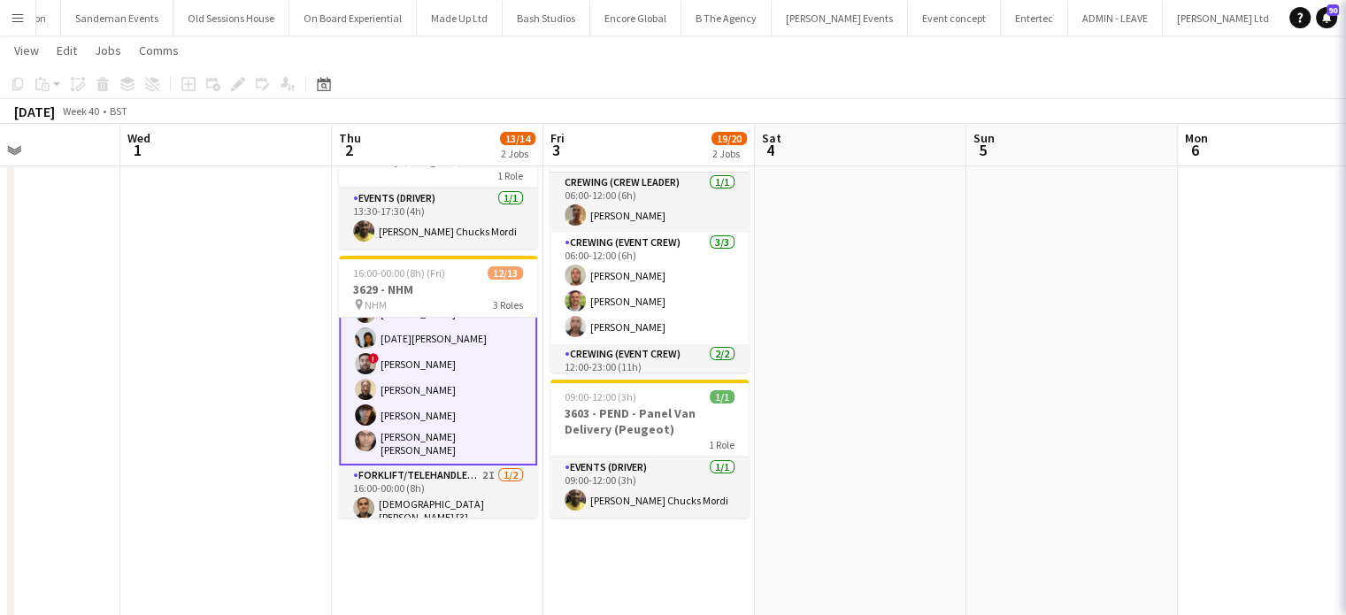
scroll to position [213, 0]
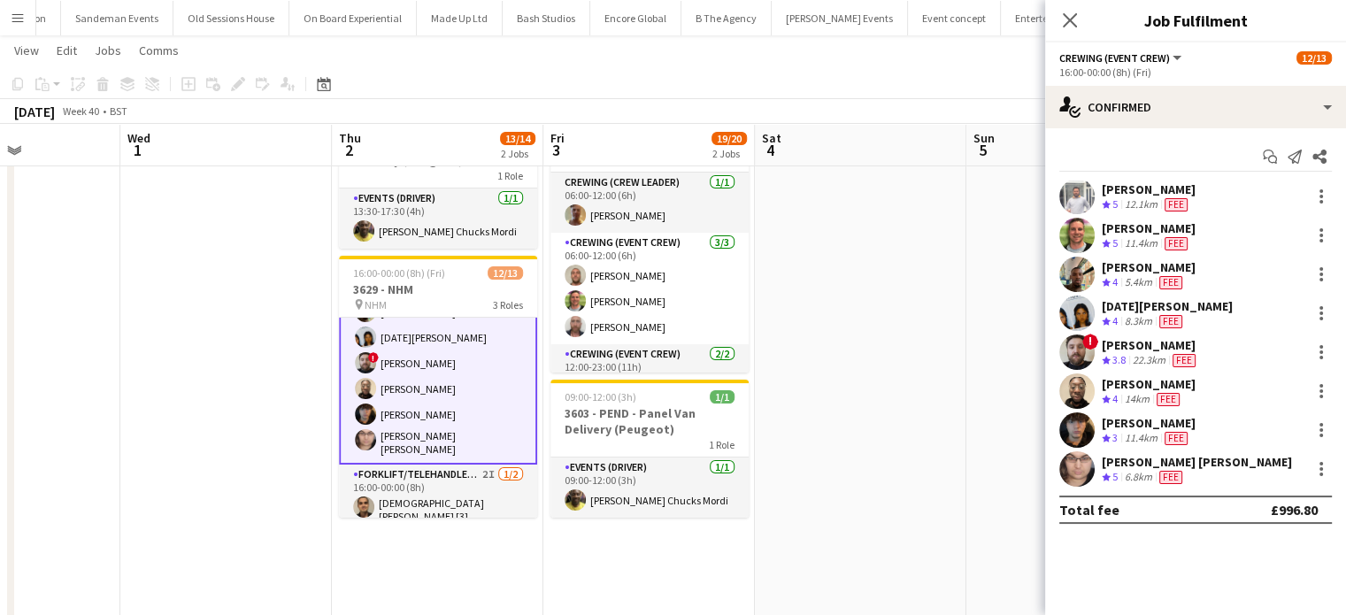
click at [1158, 395] on span "Fee" at bounding box center [1167, 399] width 23 height 13
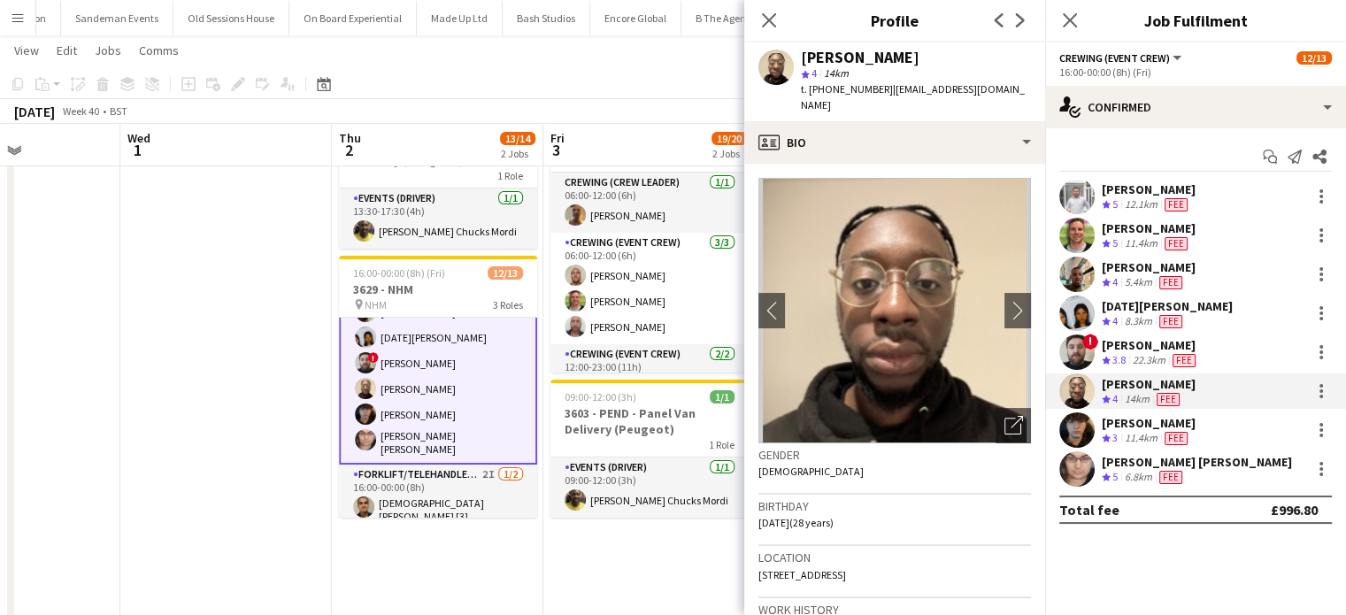
click at [864, 50] on div "[PERSON_NAME]" at bounding box center [860, 58] width 119 height 16
copy div "[PERSON_NAME]"
click at [1212, 181] on div "Graham Rex Crew rating 5 12.1km Fee" at bounding box center [1195, 196] width 301 height 35
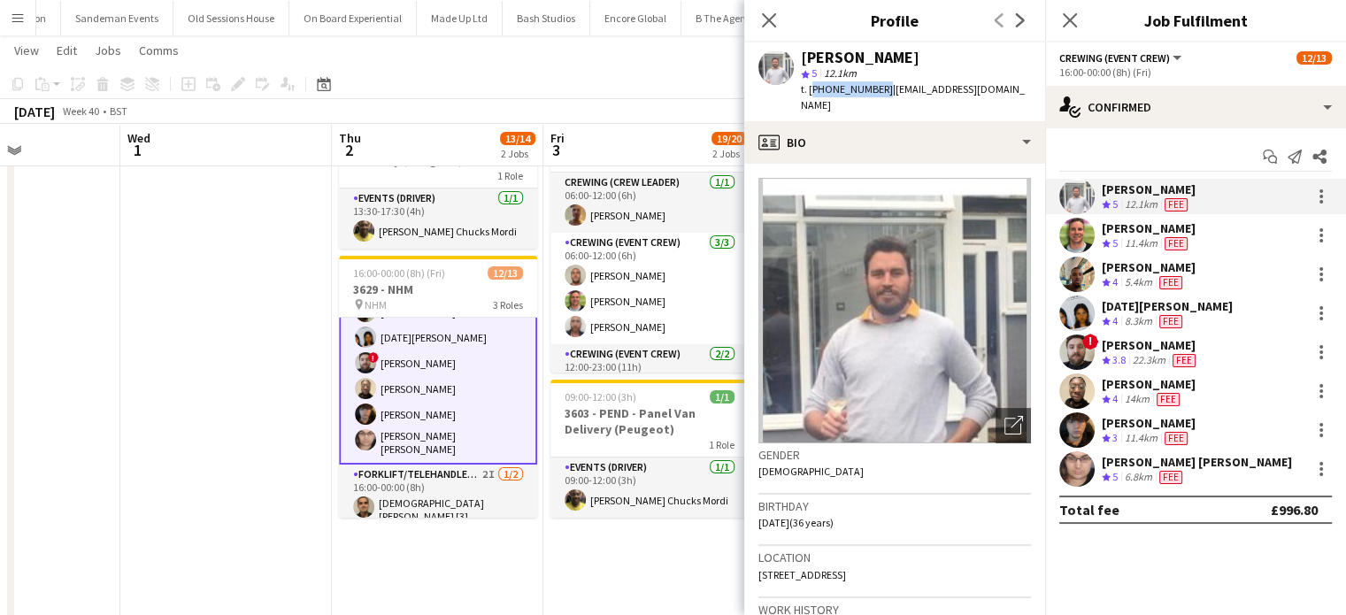
drag, startPoint x: 876, startPoint y: 91, endPoint x: 810, endPoint y: 95, distance: 66.4
click at [810, 95] on span "t. +447935332660" at bounding box center [847, 88] width 92 height 13
copy span "+447935332660"
click at [1186, 226] on div "[PERSON_NAME]" at bounding box center [1148, 228] width 94 height 16
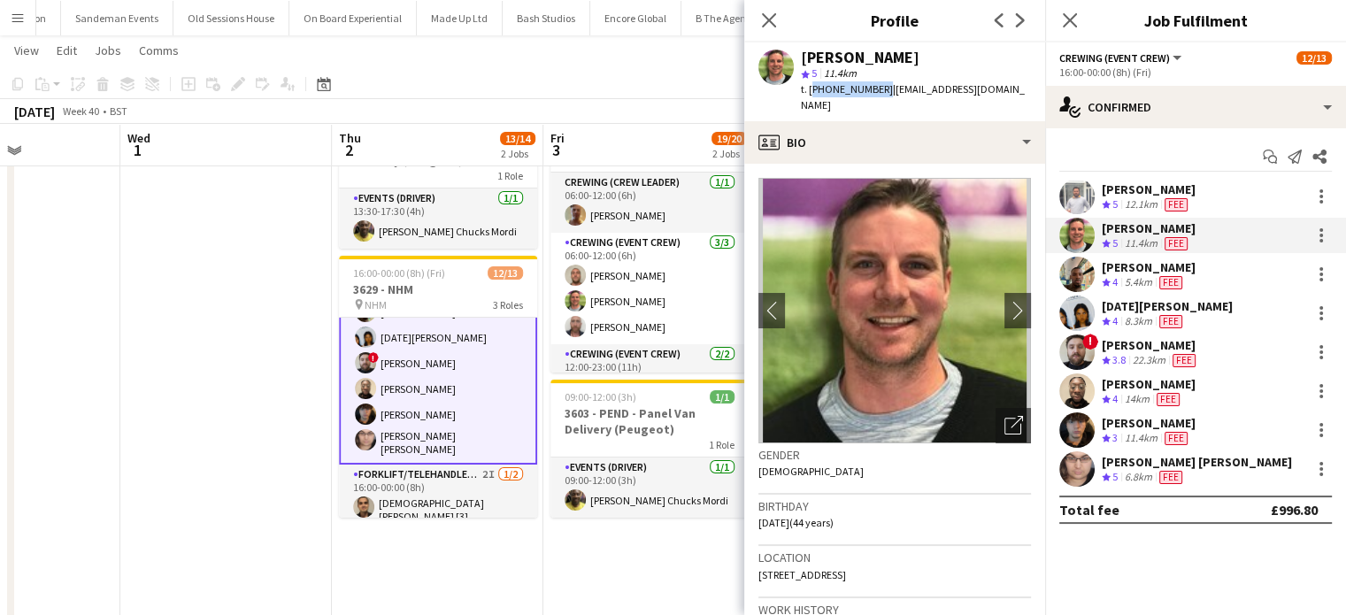
copy span "+447770743136"
drag, startPoint x: 876, startPoint y: 90, endPoint x: 810, endPoint y: 88, distance: 66.4
click at [810, 88] on span "t. +447770743136" at bounding box center [847, 88] width 92 height 13
click at [1153, 265] on div "[PERSON_NAME]" at bounding box center [1148, 267] width 94 height 16
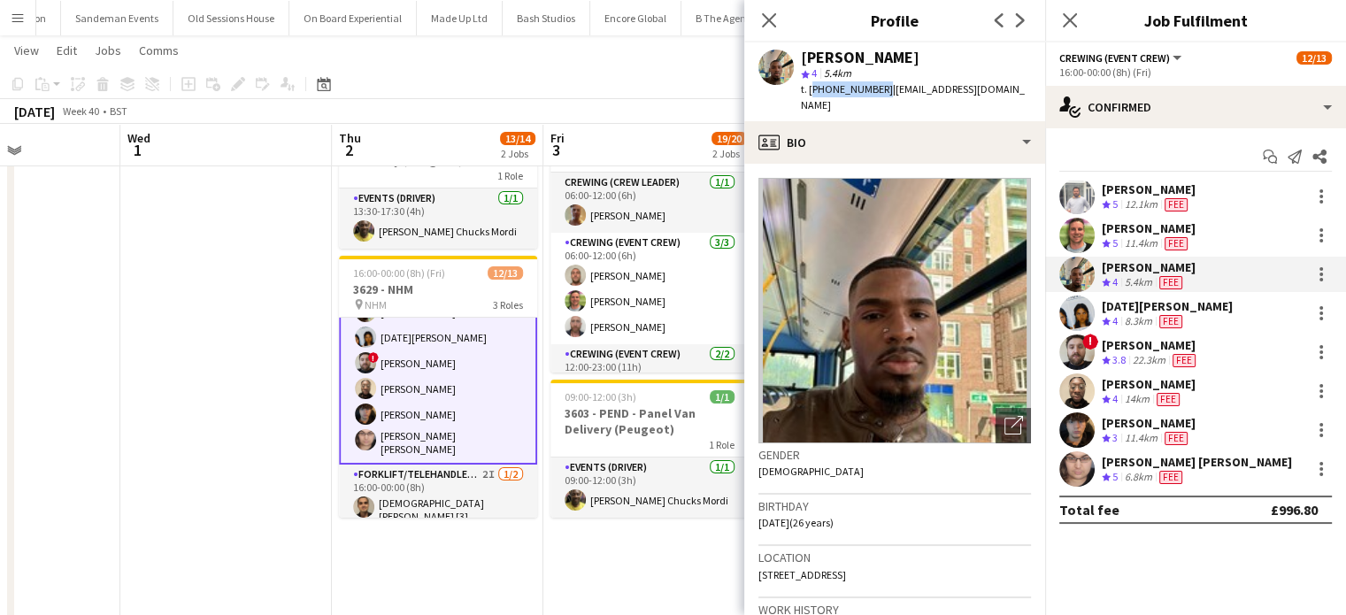
copy span "+447951879132"
drag, startPoint x: 878, startPoint y: 91, endPoint x: 809, endPoint y: 93, distance: 69.0
click at [809, 93] on span "t. +447951879132" at bounding box center [847, 88] width 92 height 13
click at [1182, 324] on div "Fee" at bounding box center [1170, 321] width 30 height 15
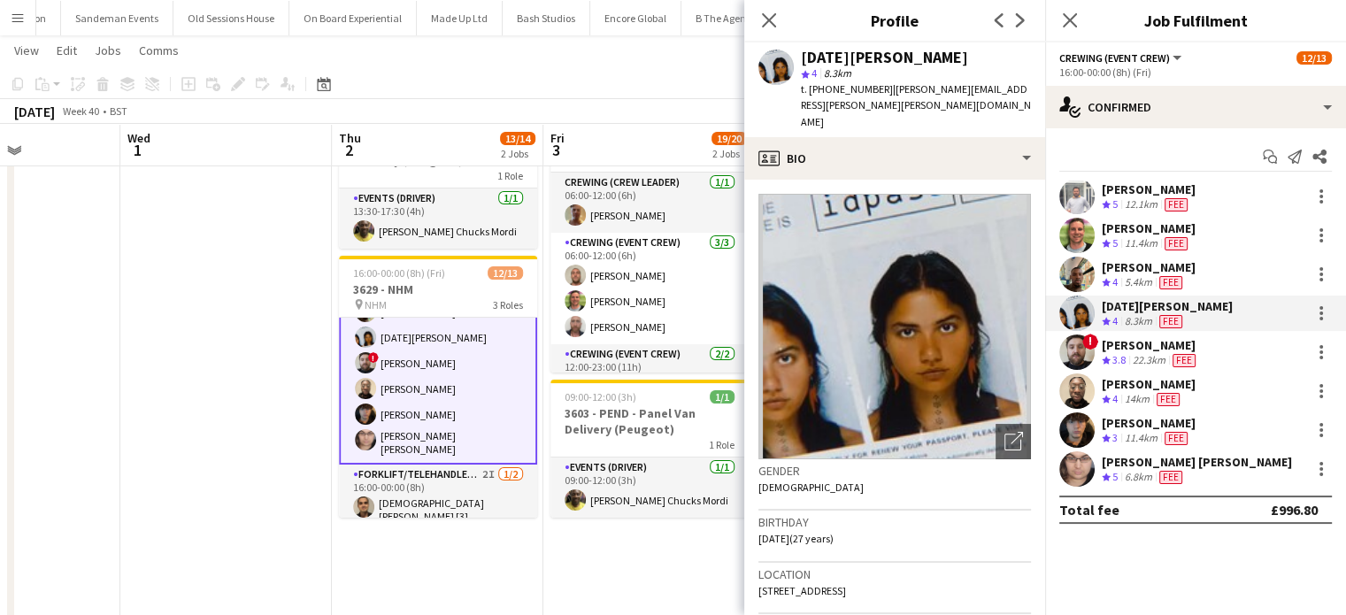
copy span "+4407795429386"
drag, startPoint x: 882, startPoint y: 85, endPoint x: 809, endPoint y: 98, distance: 74.6
click at [809, 98] on div "Lucia Caceres star 4 8.3km t. +4407795429386 | lucia.caceres.alves@gmail.com" at bounding box center [894, 89] width 301 height 95
click at [1182, 349] on div "[PERSON_NAME]" at bounding box center [1149, 345] width 97 height 16
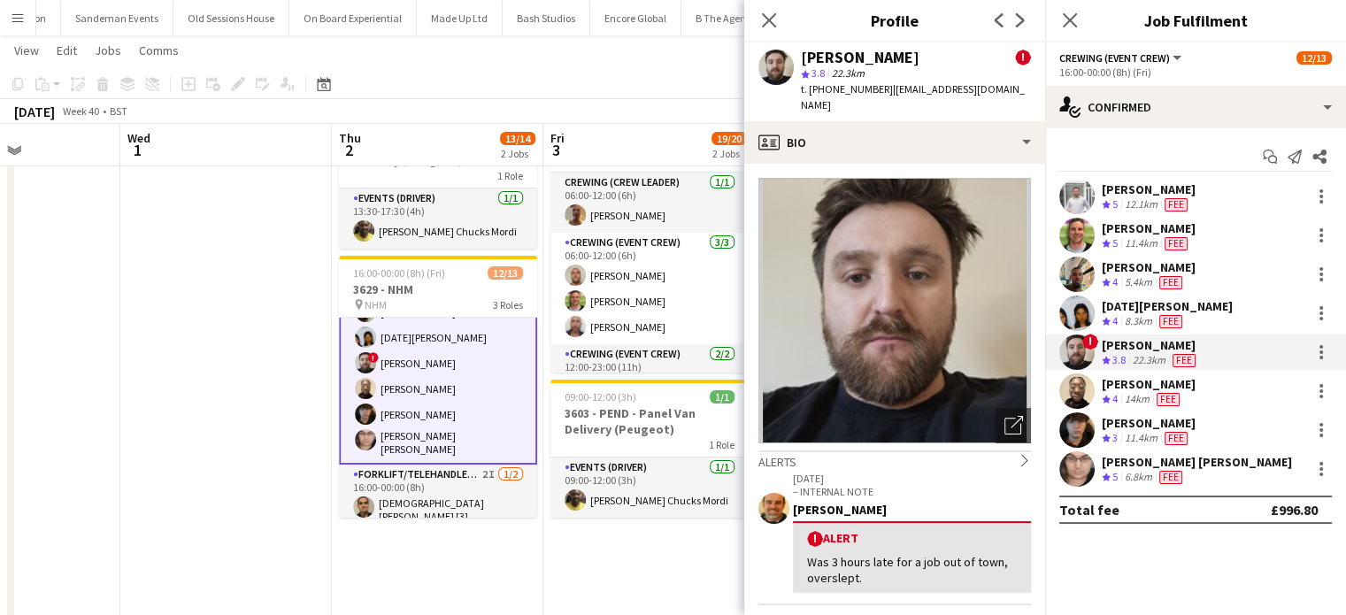
copy span "+4407710251150"
drag, startPoint x: 884, startPoint y: 91, endPoint x: 809, endPoint y: 91, distance: 75.2
click at [809, 91] on span "t. +4407710251150" at bounding box center [847, 88] width 92 height 13
click at [1244, 388] on div "Phillip Dimonga Okandju Crew rating 4 14km Fee" at bounding box center [1195, 390] width 301 height 35
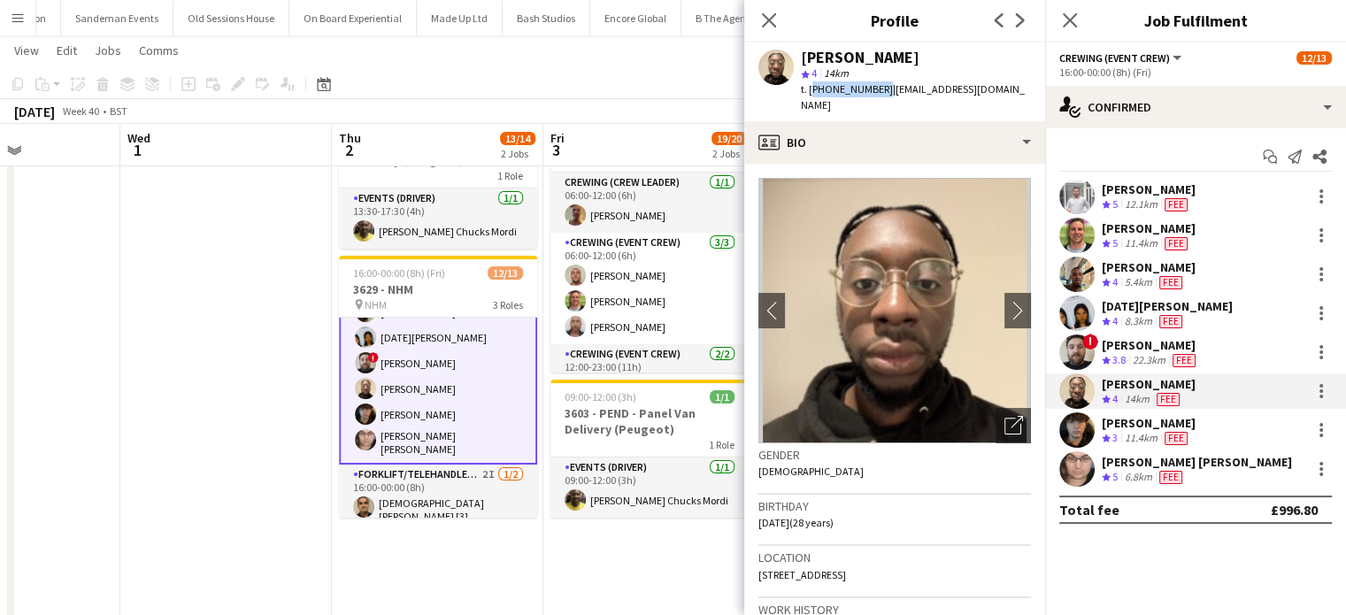
copy span "+447916963987"
drag, startPoint x: 877, startPoint y: 91, endPoint x: 808, endPoint y: 89, distance: 69.0
click at [808, 89] on span "t. +447916963987" at bounding box center [847, 88] width 92 height 13
click at [1179, 441] on span "Fee" at bounding box center [1175, 438] width 23 height 13
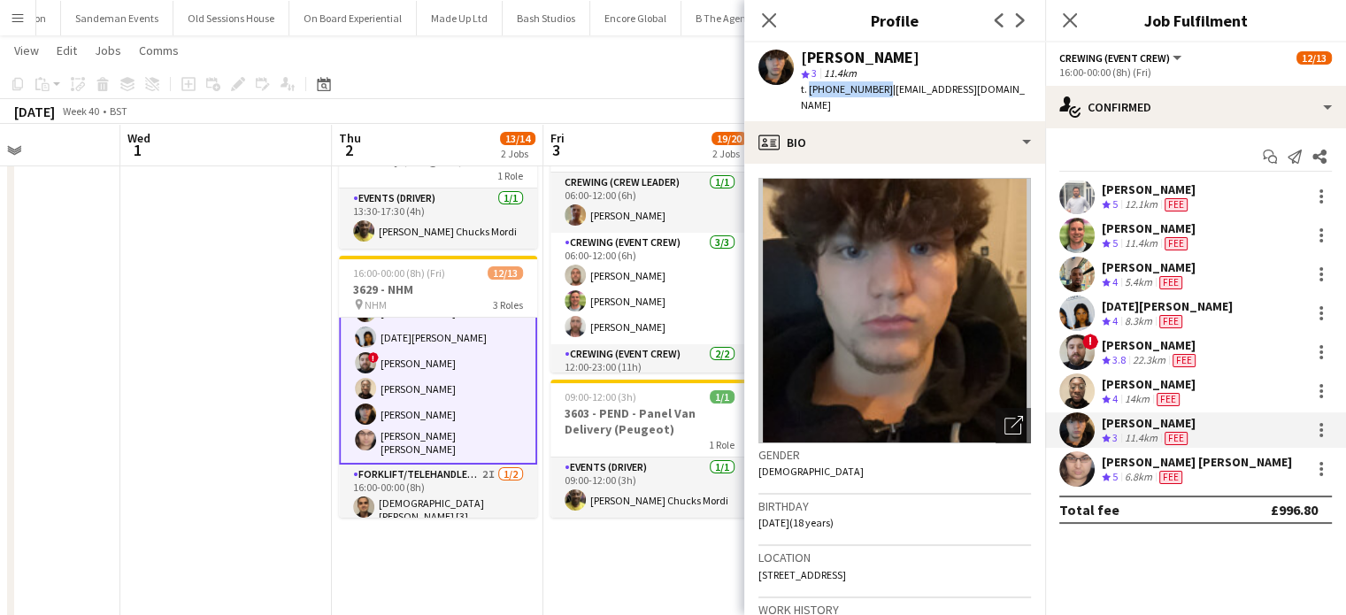
drag, startPoint x: 878, startPoint y: 88, endPoint x: 807, endPoint y: 84, distance: 70.9
click at [807, 84] on span "t. +447432380716" at bounding box center [847, 88] width 92 height 13
copy span "+447432380716"
click at [1152, 474] on div "6.8km" at bounding box center [1138, 477] width 35 height 15
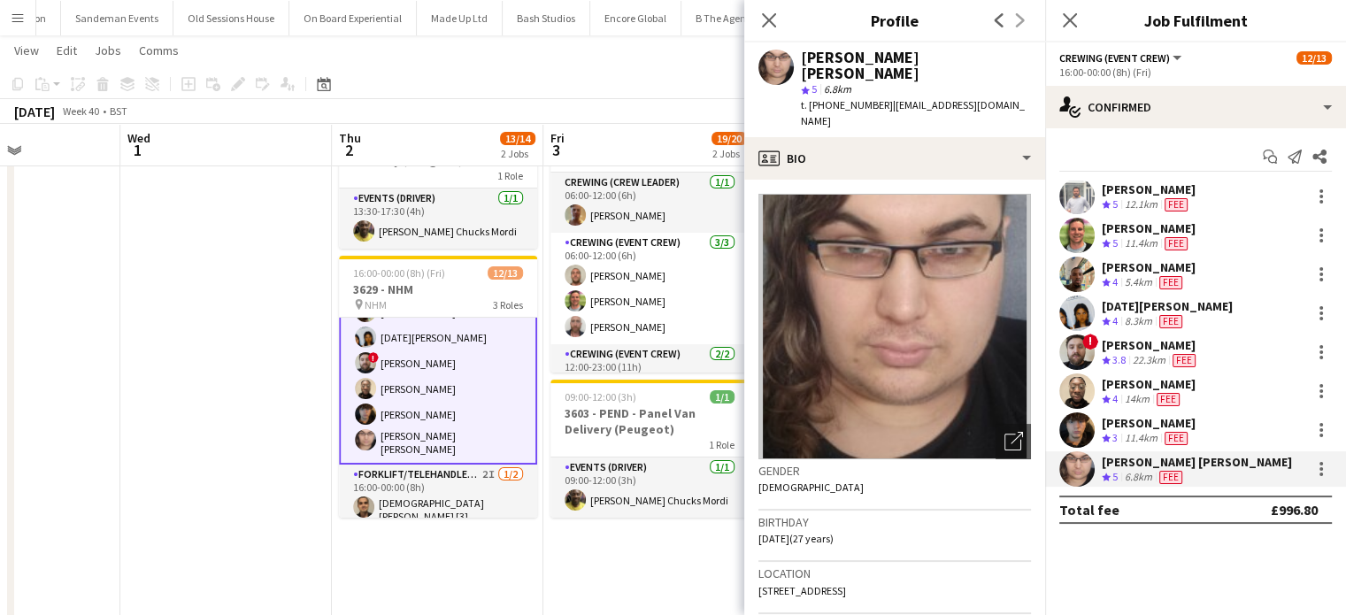
click at [874, 98] on span "t. +447454492751" at bounding box center [847, 104] width 92 height 13
copy span "+447454492751"
drag, startPoint x: 875, startPoint y: 91, endPoint x: 808, endPoint y: 95, distance: 67.3
click at [808, 98] on span "t. +447454492751" at bounding box center [847, 104] width 92 height 13
copy span "+447454492751"
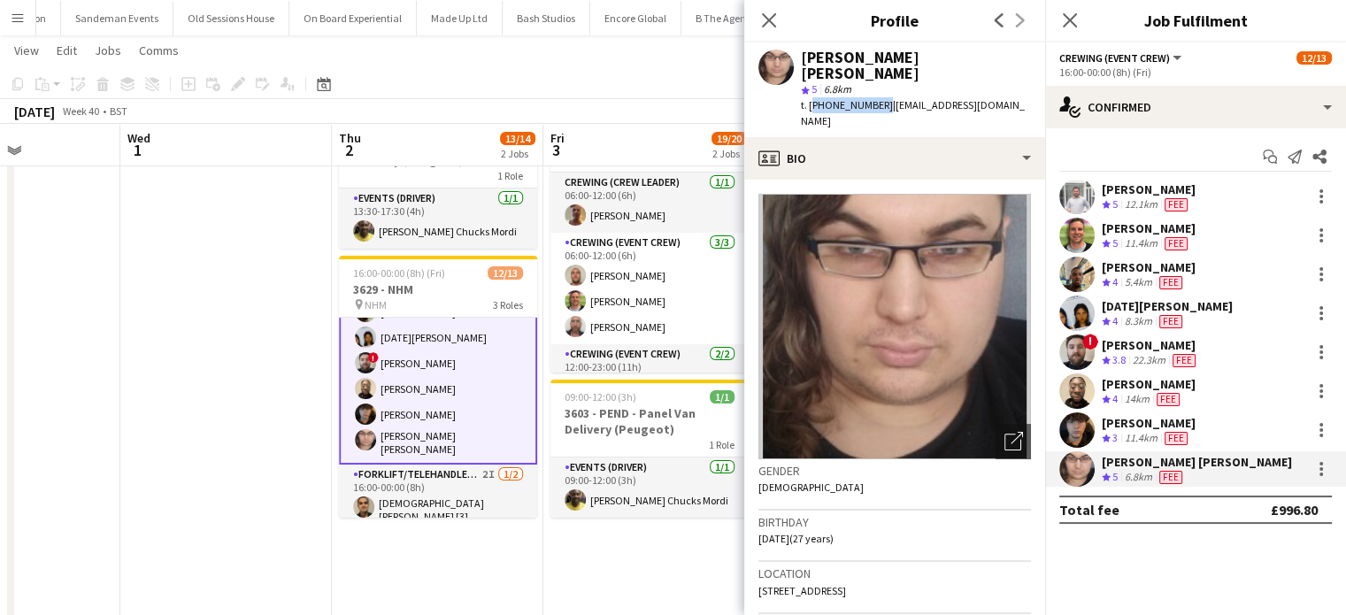
scroll to position [0, 0]
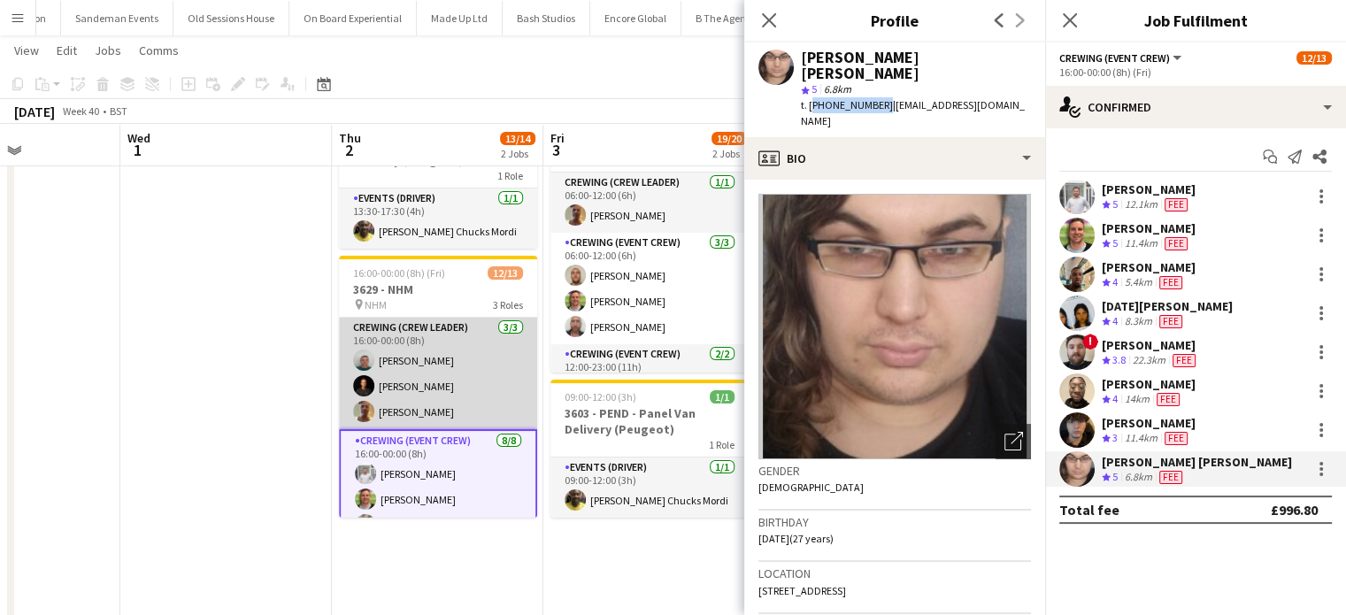
click at [414, 381] on app-card-role "Crewing (Crew Leader) 3/3 16:00-00:00 (8h) Brayden Davison Ash Grimmer Jason As…" at bounding box center [438, 373] width 198 height 111
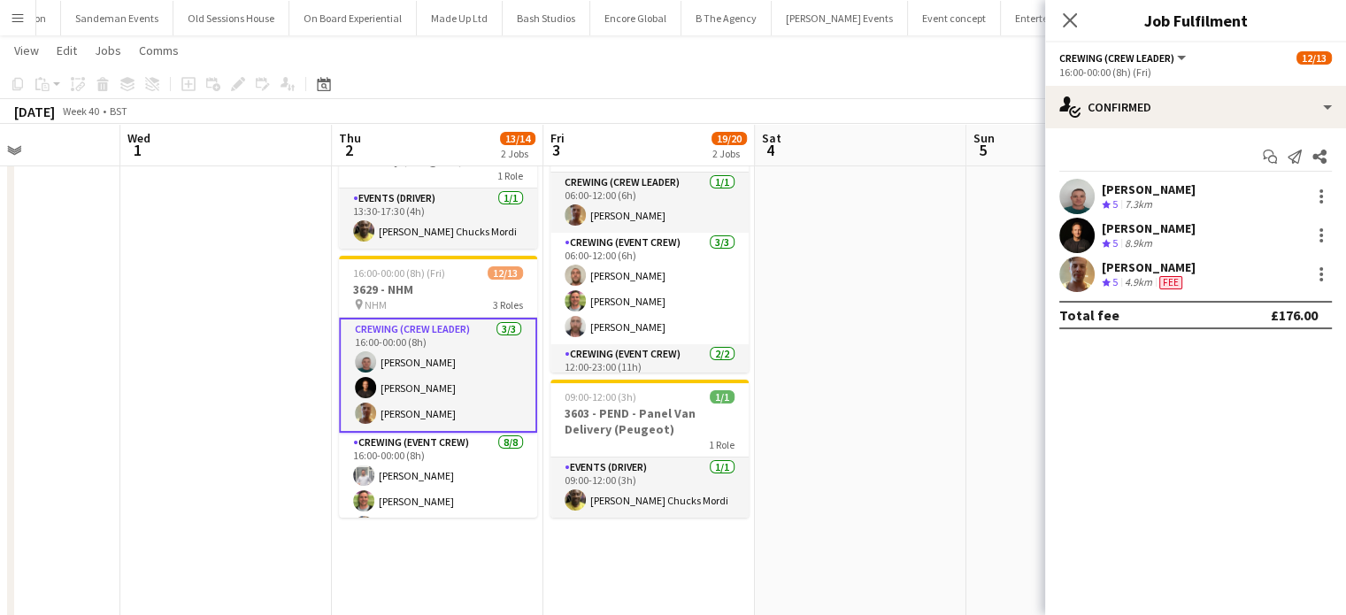
click at [1170, 230] on div "[PERSON_NAME]" at bounding box center [1148, 228] width 94 height 16
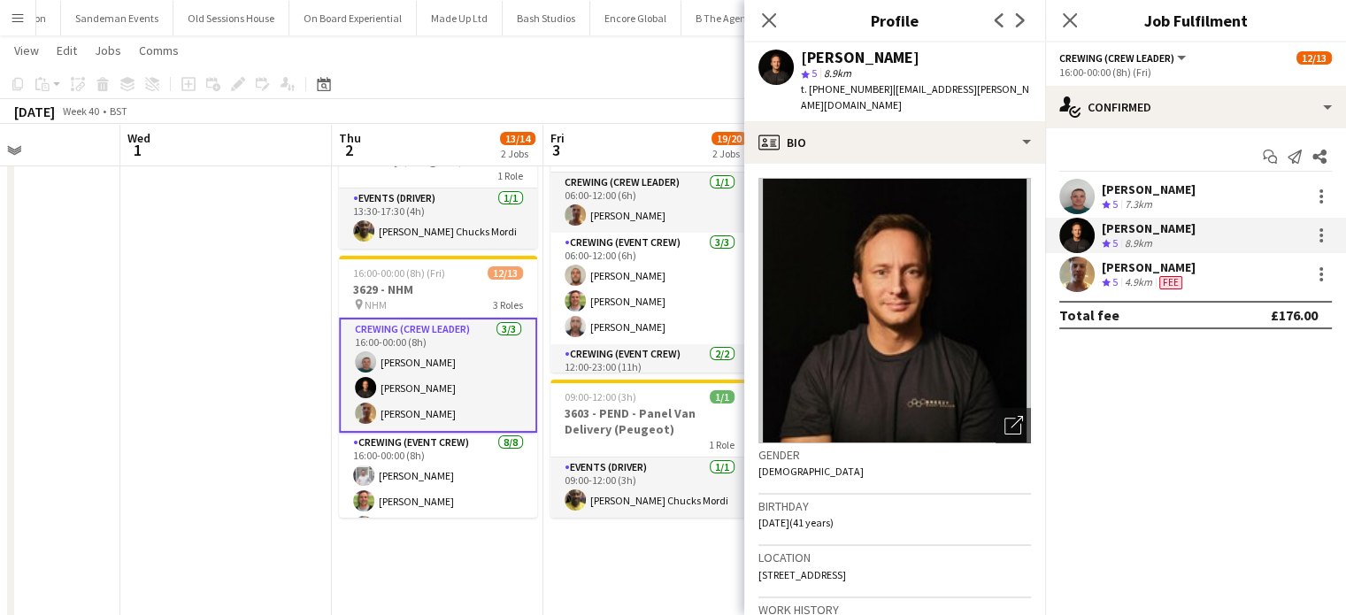
drag, startPoint x: 882, startPoint y: 90, endPoint x: 810, endPoint y: 96, distance: 72.7
click at [810, 96] on div "t. +4407745847382 | ash.grimmer@gmail.com" at bounding box center [916, 97] width 230 height 32
click at [1150, 272] on div "[PERSON_NAME]" at bounding box center [1148, 267] width 94 height 16
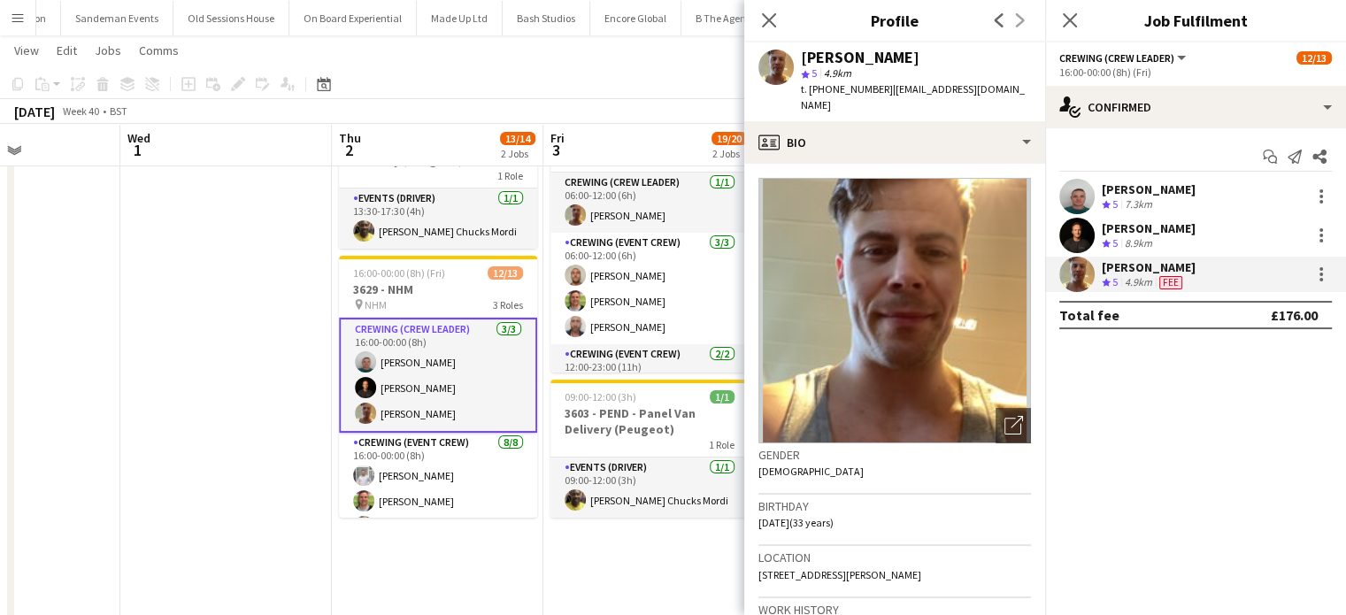
drag, startPoint x: 879, startPoint y: 94, endPoint x: 808, endPoint y: 95, distance: 70.8
click at [808, 95] on div "t. +447783634445 | aspinall.jason13@gmail.com" at bounding box center [916, 97] width 230 height 32
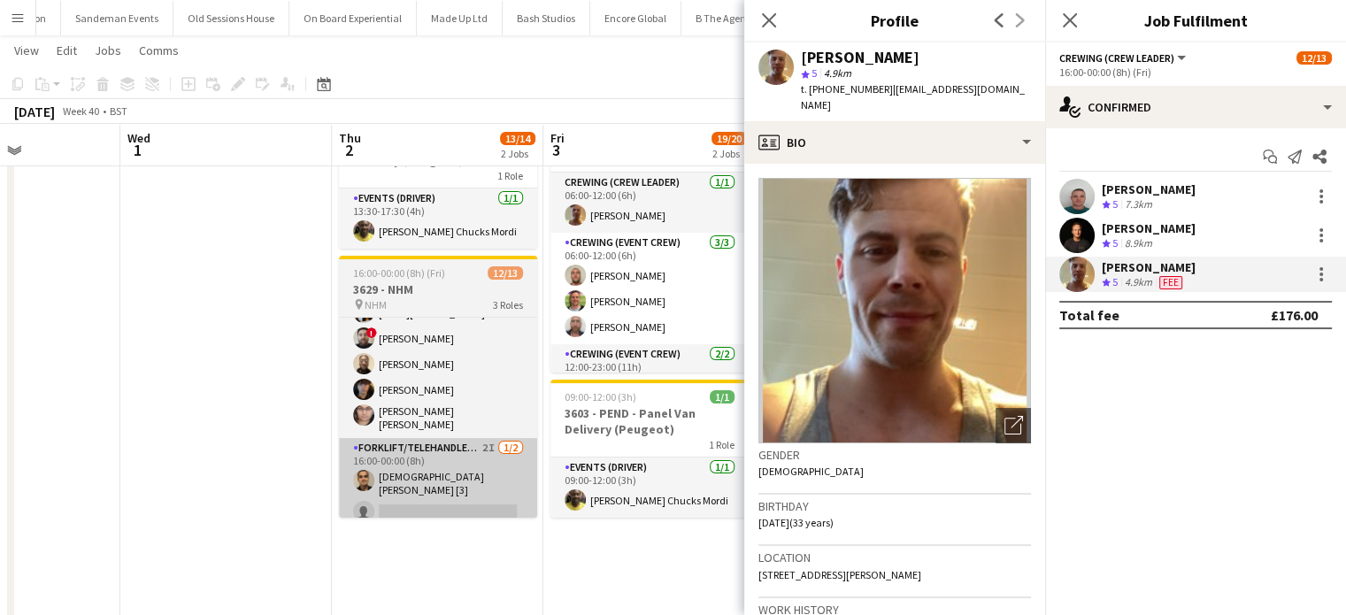
click at [492, 483] on app-card-role "Forklift/Telehandler operator 2I 1/2 16:00-00:00 (8h) Christian Hopper [3] sing…" at bounding box center [438, 483] width 198 height 91
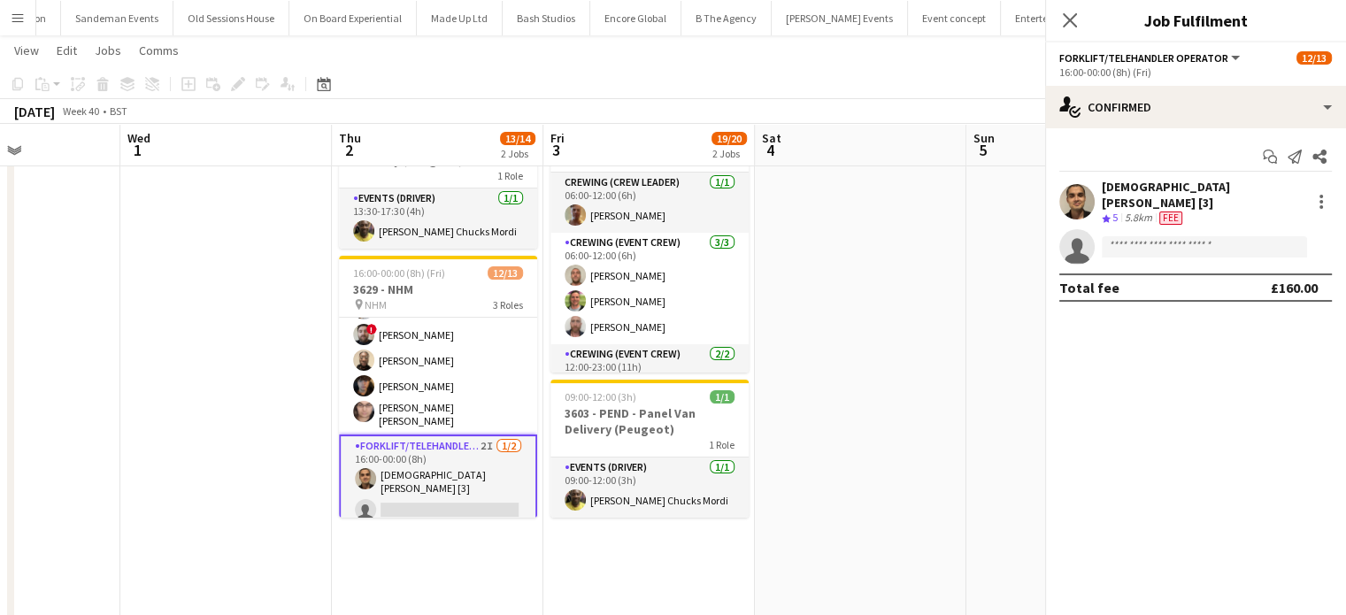
scroll to position [237, 0]
click at [1217, 202] on div "Christian Hopper [3] Crew rating 5 5.8km Fee" at bounding box center [1195, 202] width 301 height 47
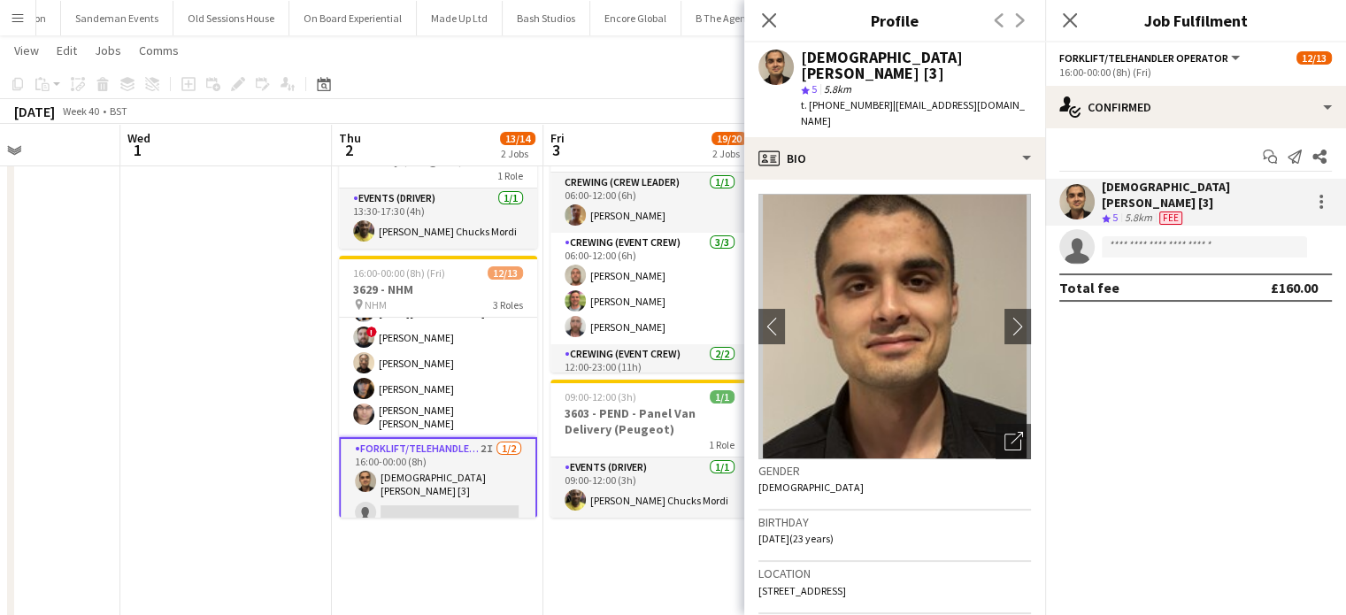
drag, startPoint x: 879, startPoint y: 91, endPoint x: 809, endPoint y: 91, distance: 70.8
click at [809, 97] on div "t. +447952861276 | chopper1945@outlook.com" at bounding box center [916, 113] width 230 height 32
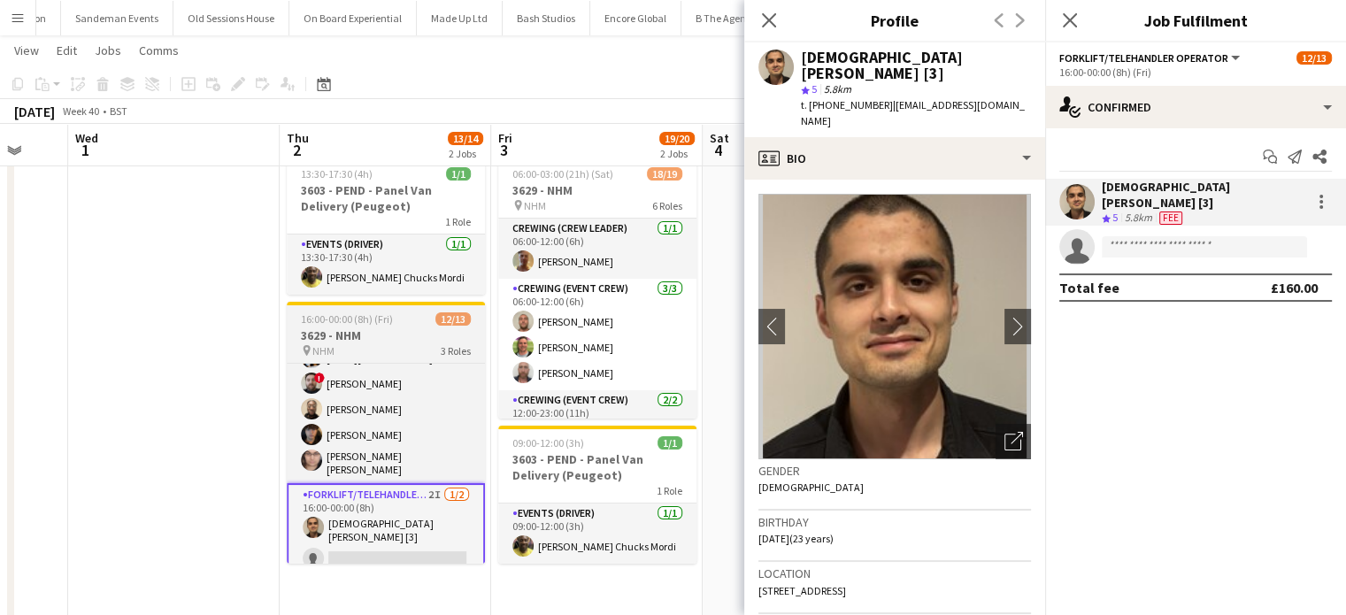
scroll to position [226, 0]
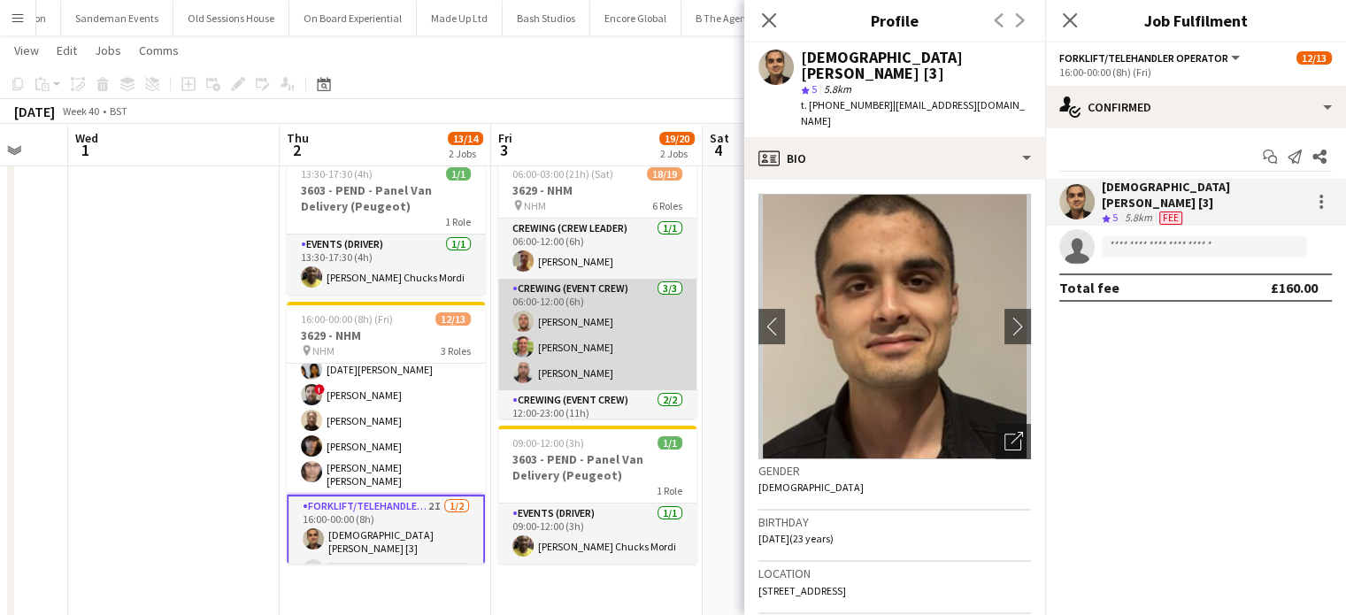
click at [624, 346] on app-card-role "Crewing (Event Crew) 3/3 06:00-12:00 (6h) Stephen Lyle Allan Horsfield Sandy Gr…" at bounding box center [597, 334] width 198 height 111
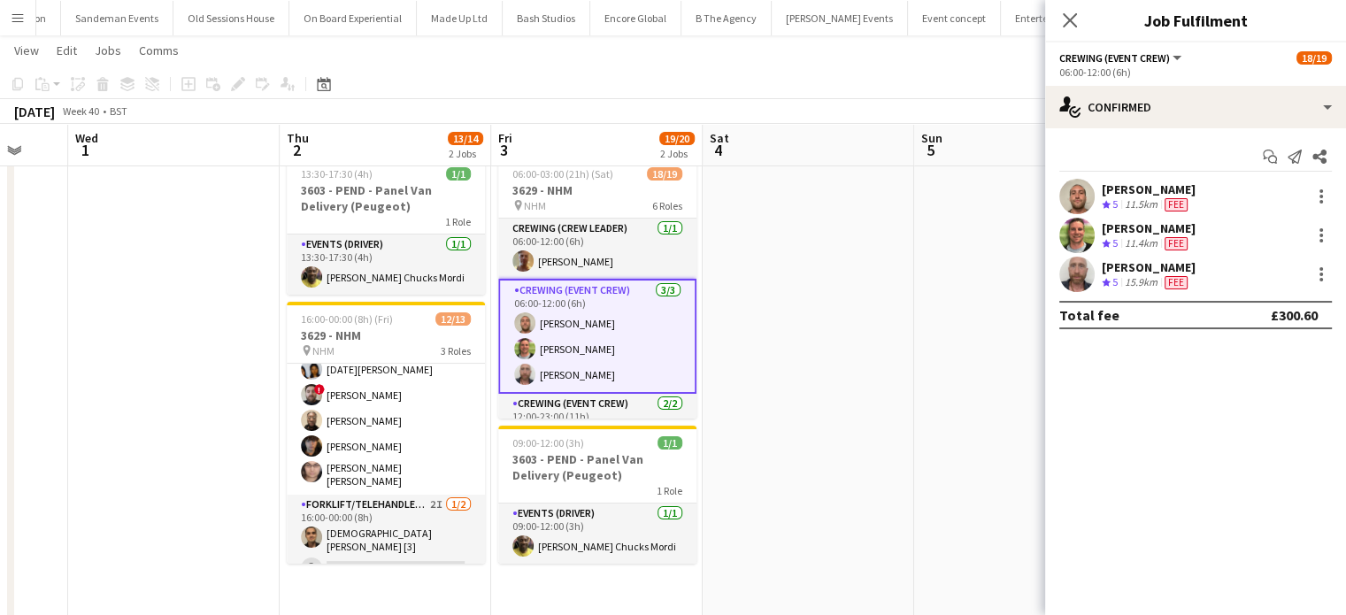
click at [1152, 210] on div "11.5km" at bounding box center [1141, 204] width 40 height 15
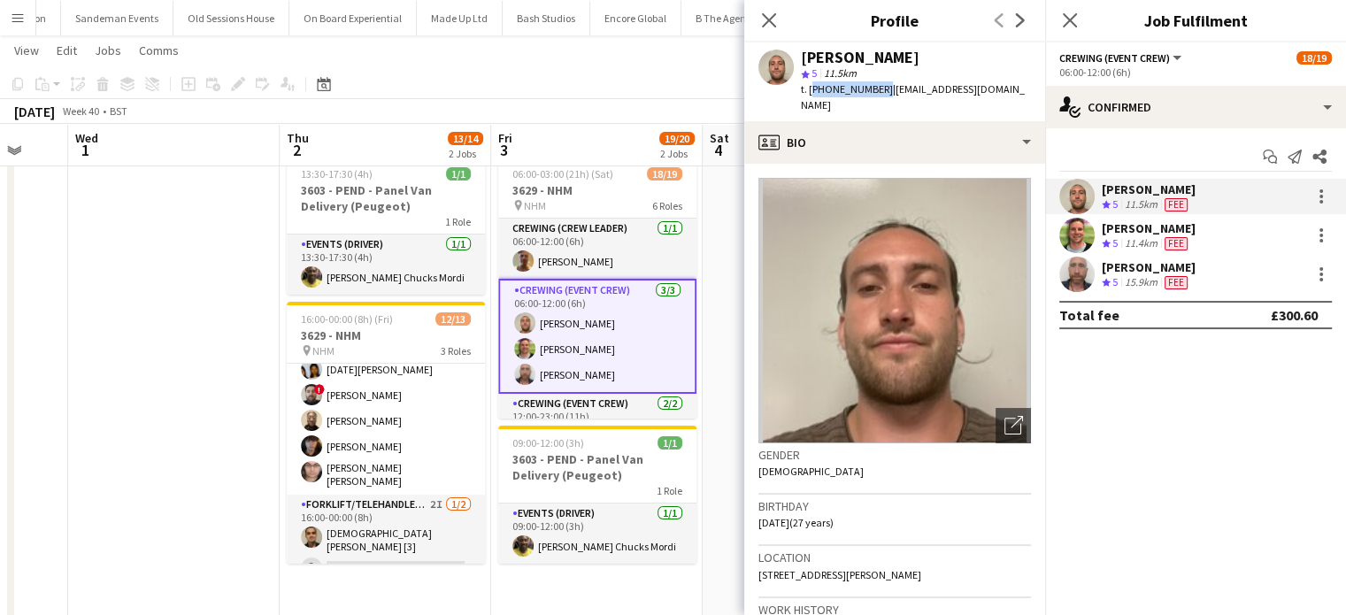
drag, startPoint x: 877, startPoint y: 90, endPoint x: 810, endPoint y: 95, distance: 67.4
click at [810, 95] on span "t. +447711562684" at bounding box center [847, 88] width 92 height 13
click at [1221, 233] on div "Allan Horsfield Crew rating 5 11.4km Fee" at bounding box center [1195, 235] width 301 height 35
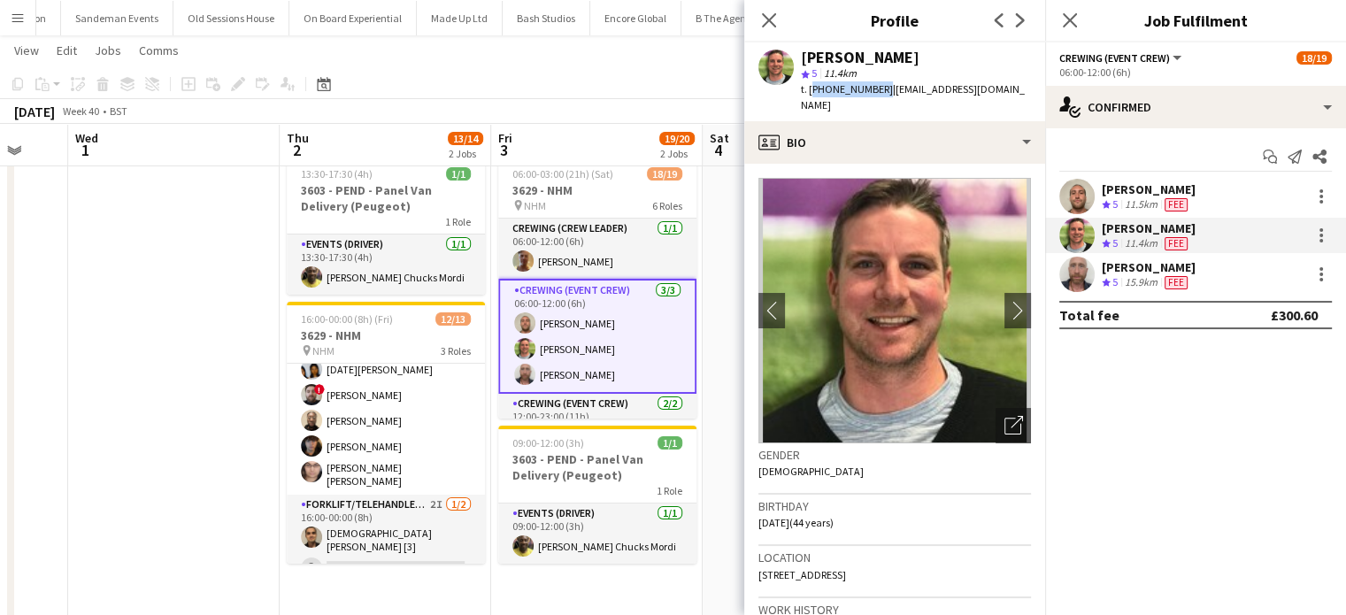
drag, startPoint x: 875, startPoint y: 89, endPoint x: 810, endPoint y: 88, distance: 64.6
click at [810, 88] on span "t. +447770743136" at bounding box center [847, 88] width 92 height 13
click at [1154, 273] on div "Sandy Grierson" at bounding box center [1148, 267] width 94 height 16
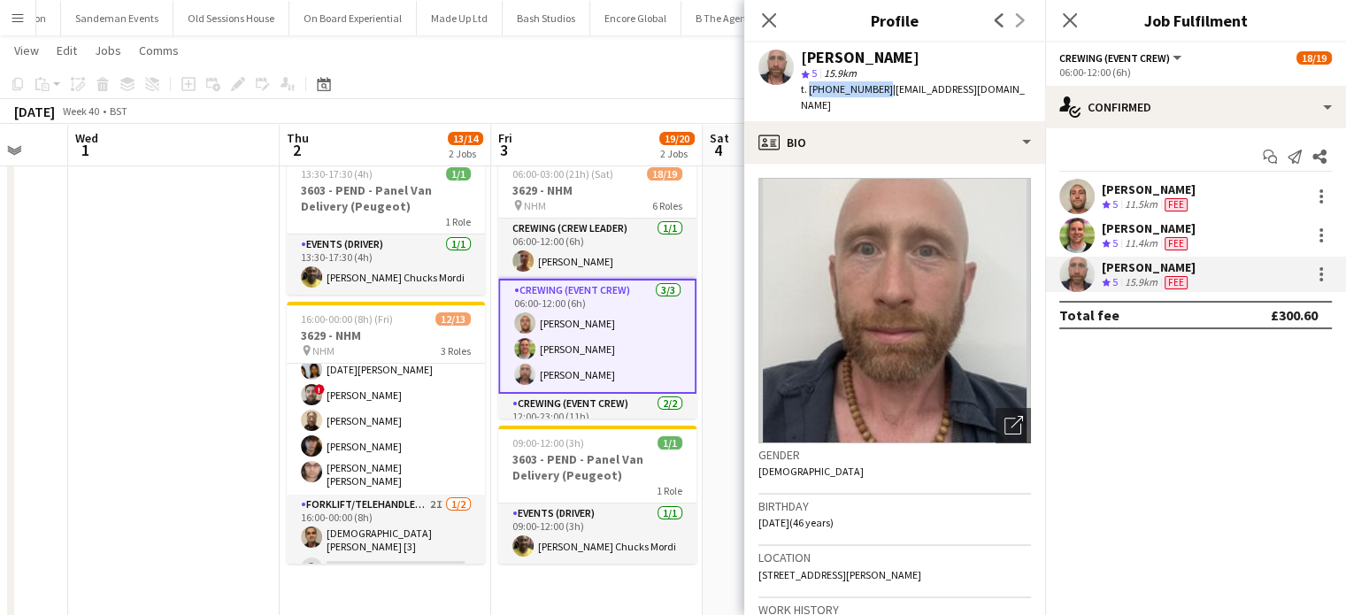
drag, startPoint x: 877, startPoint y: 90, endPoint x: 807, endPoint y: 89, distance: 69.9
click at [807, 89] on span "t. +447973334527" at bounding box center [847, 88] width 92 height 13
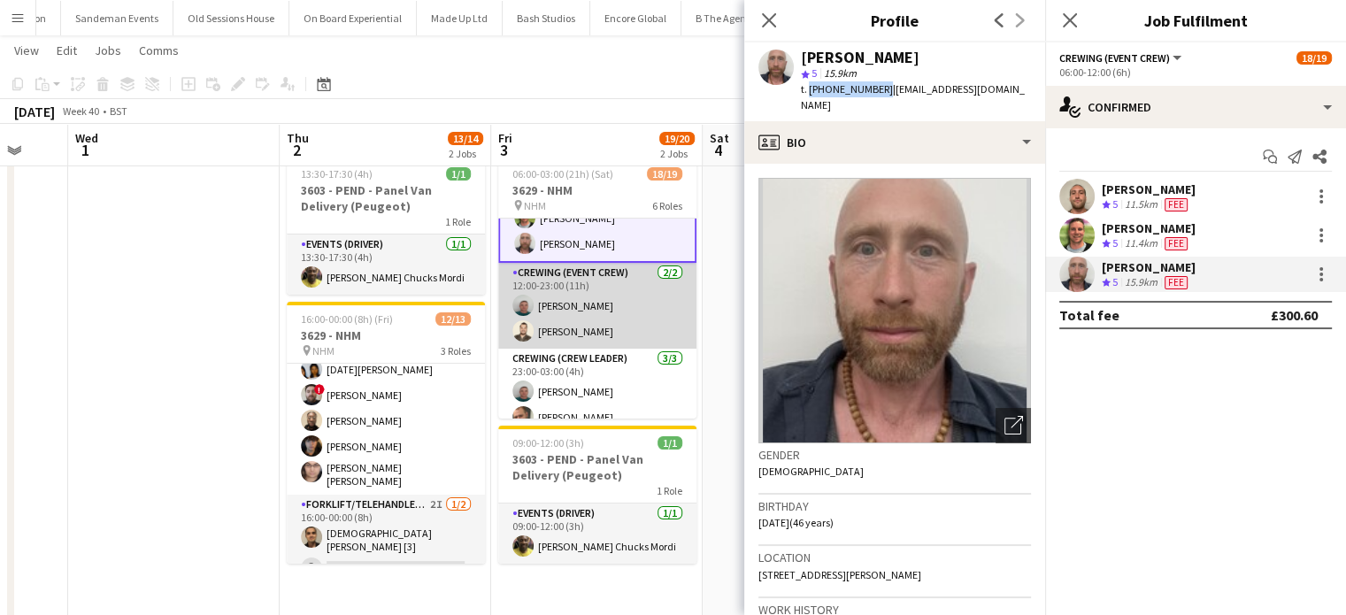
click at [644, 319] on app-card-role "Crewing (Event Crew) 2/2 12:00-23:00 (11h) Brayden Davison Christopher Lane" at bounding box center [597, 306] width 198 height 86
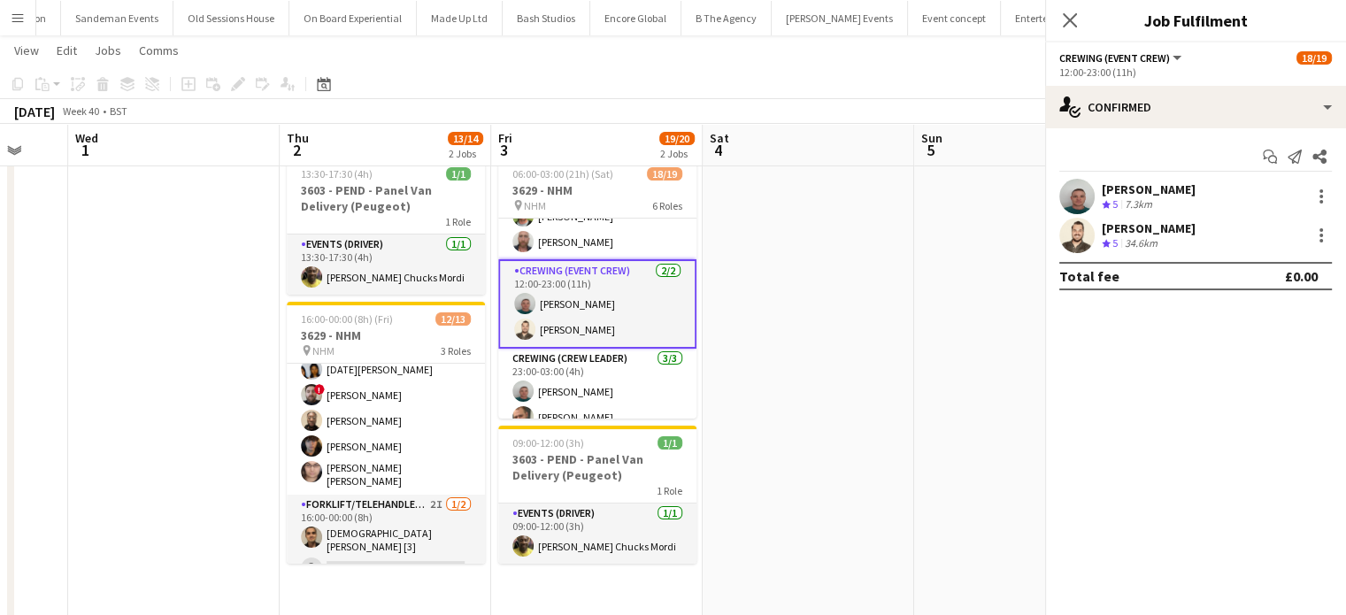
scroll to position [129, 0]
click at [1204, 219] on div "Christopher Lane Crew rating 5 34.6km" at bounding box center [1195, 235] width 301 height 35
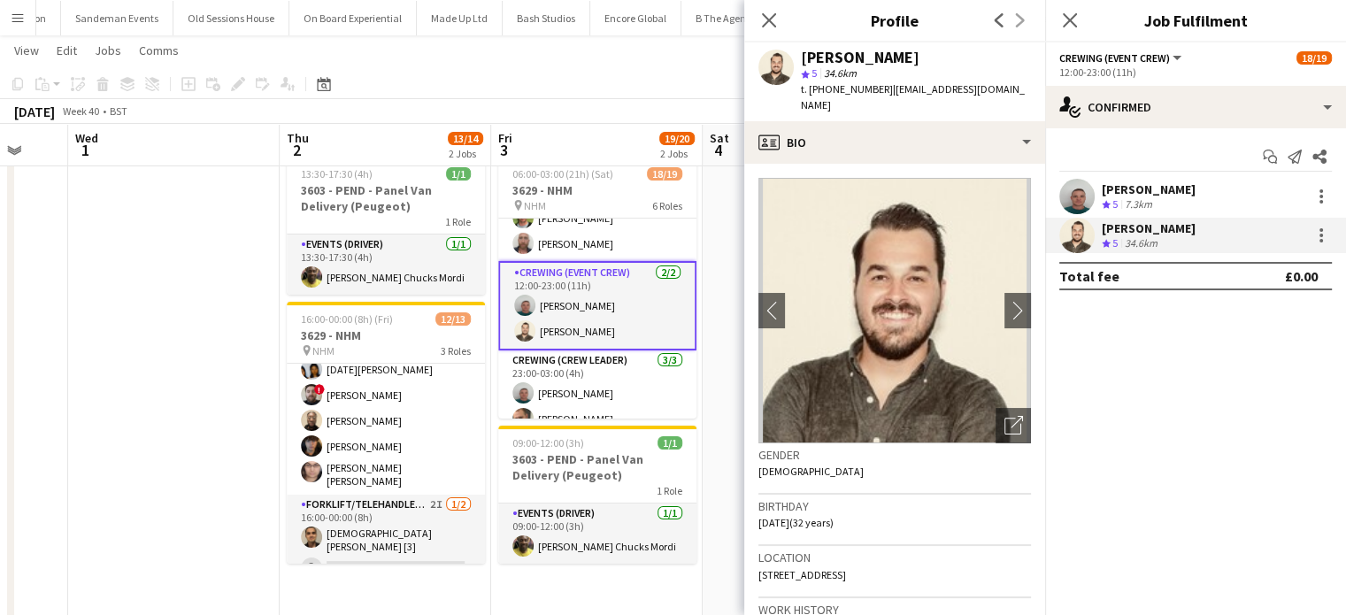
drag, startPoint x: 881, startPoint y: 87, endPoint x: 809, endPoint y: 102, distance: 74.1
click at [809, 102] on div "Christopher Lane star 5 34.6km t. +4407766257163 | chrislane.93@hotmail.com" at bounding box center [894, 81] width 301 height 79
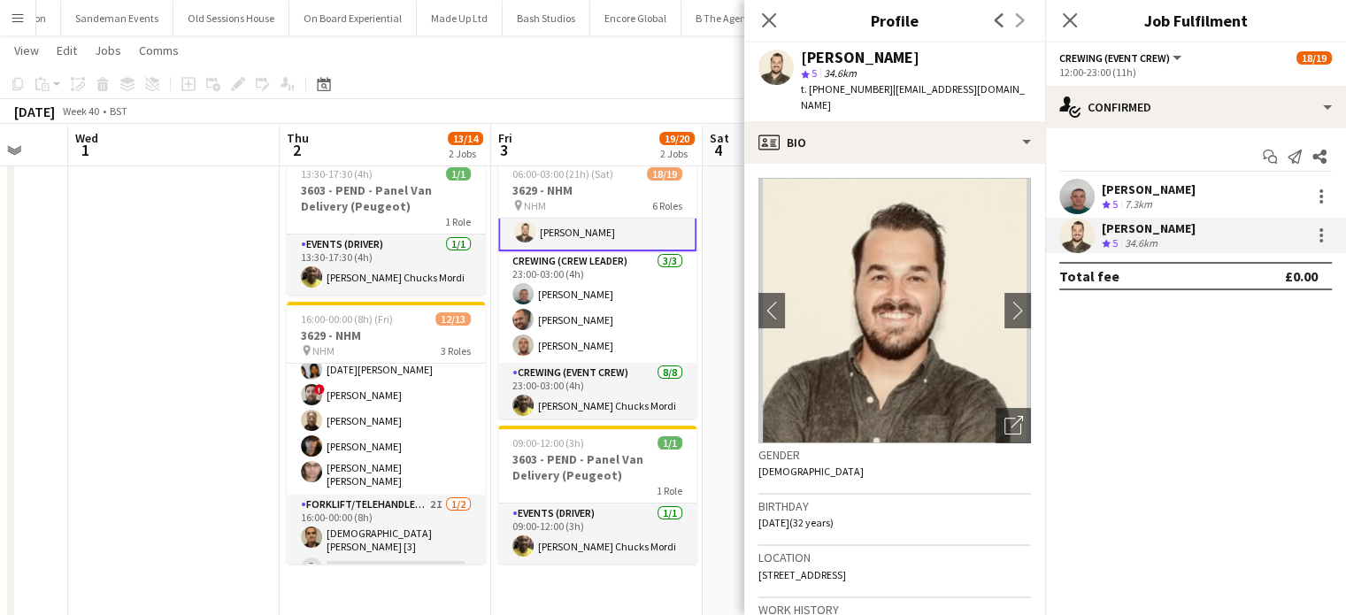
scroll to position [230, 0]
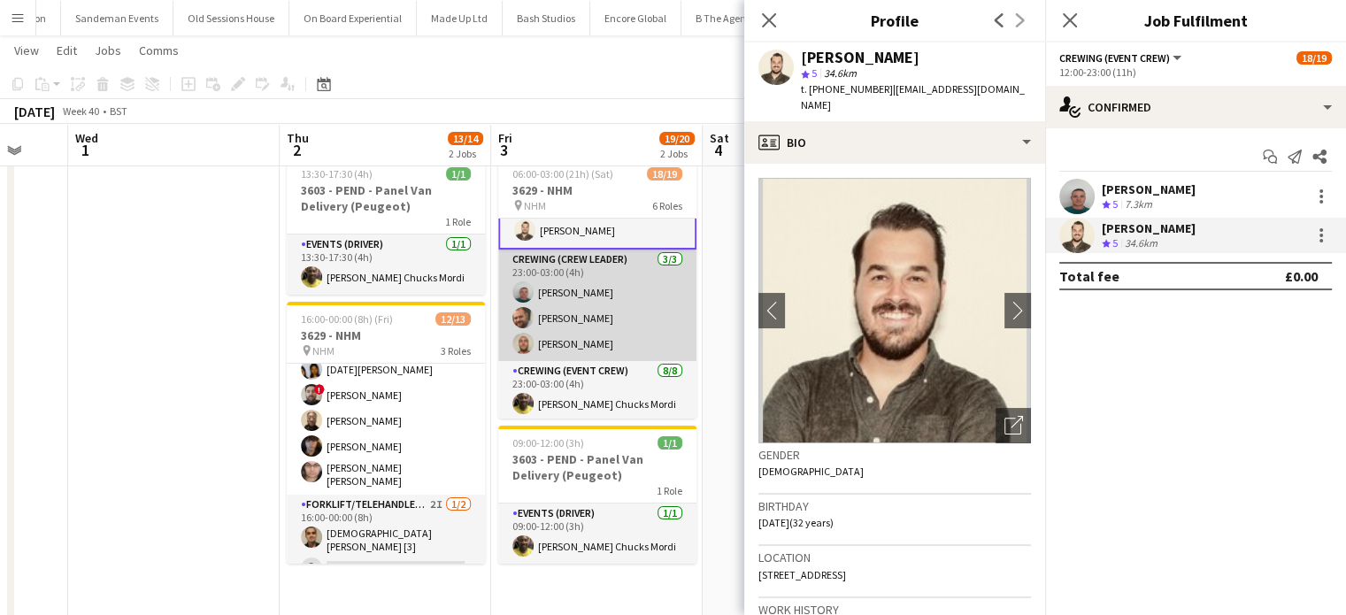
click at [628, 315] on app-card-role "Crewing (Crew Leader) 3/3 23:00-03:00 (4h) Brayden Davison Ben Turner Stephen L…" at bounding box center [597, 304] width 198 height 111
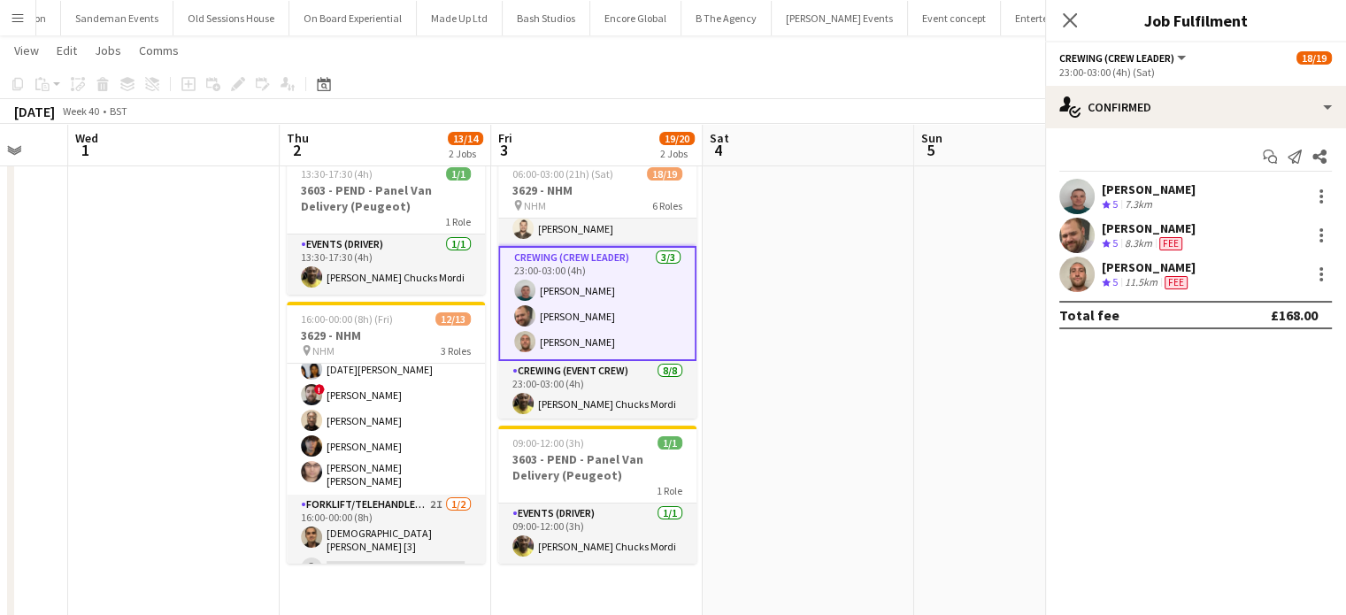
scroll to position [229, 0]
click at [1227, 248] on div "Ben Turner Crew rating 5 8.3km Fee" at bounding box center [1195, 235] width 301 height 35
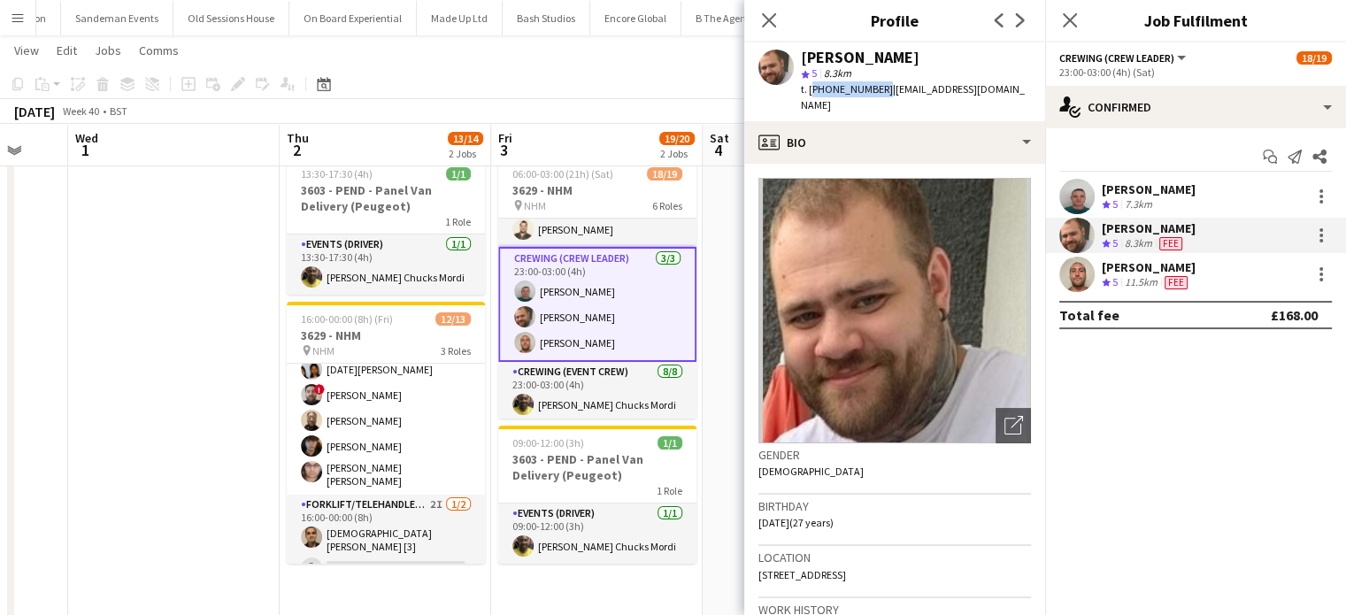
drag, startPoint x: 877, startPoint y: 88, endPoint x: 809, endPoint y: 88, distance: 68.1
click at [809, 88] on span "t. +447907802000" at bounding box center [847, 88] width 92 height 13
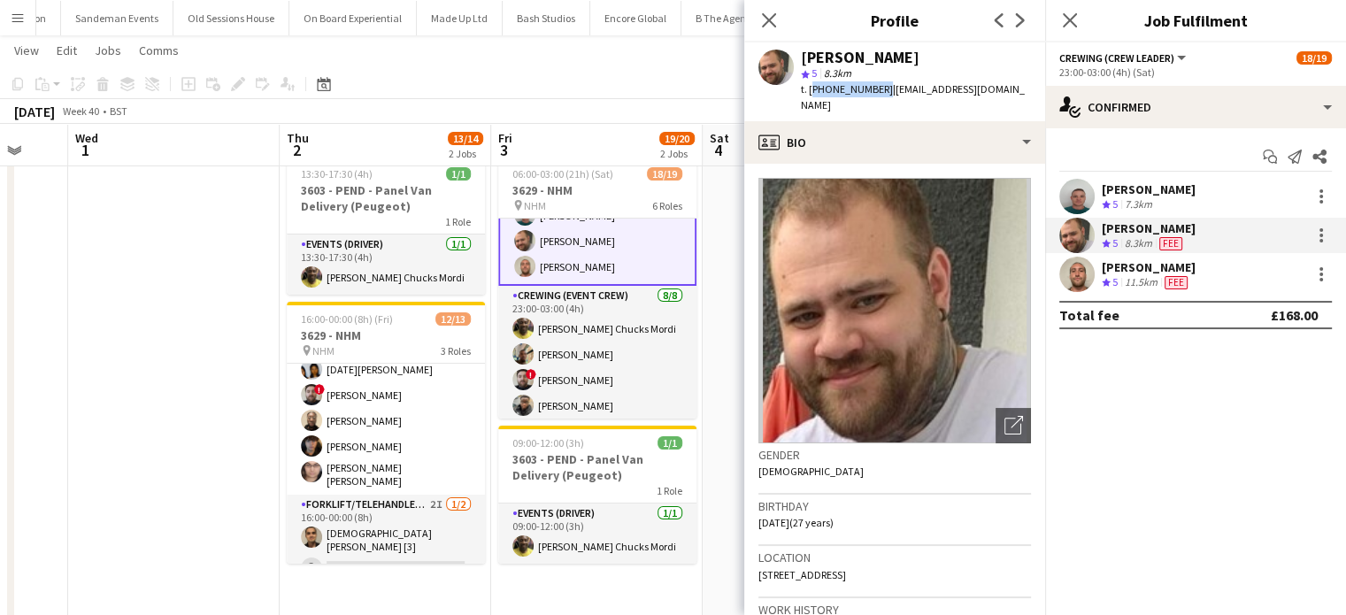
scroll to position [305, 0]
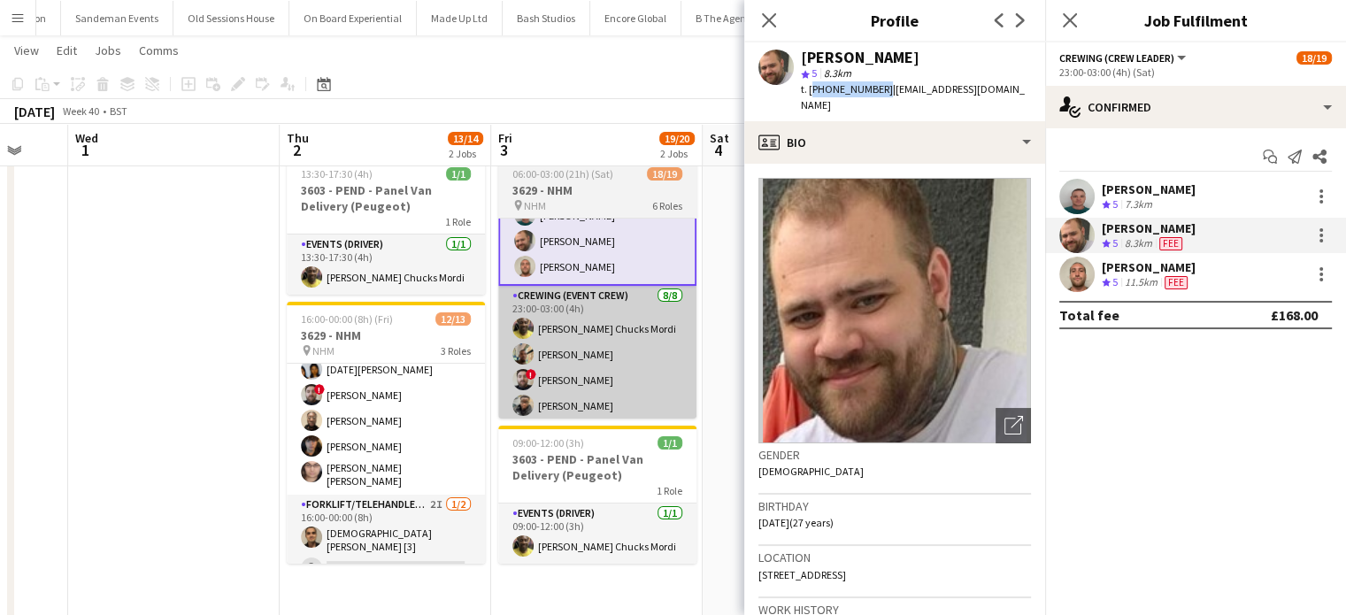
click at [650, 355] on app-card-role "Crewing (Event Crew) 8/8 23:00-03:00 (4h) Alphonsus Chucks Mordi Stephon Johnso…" at bounding box center [597, 406] width 198 height 240
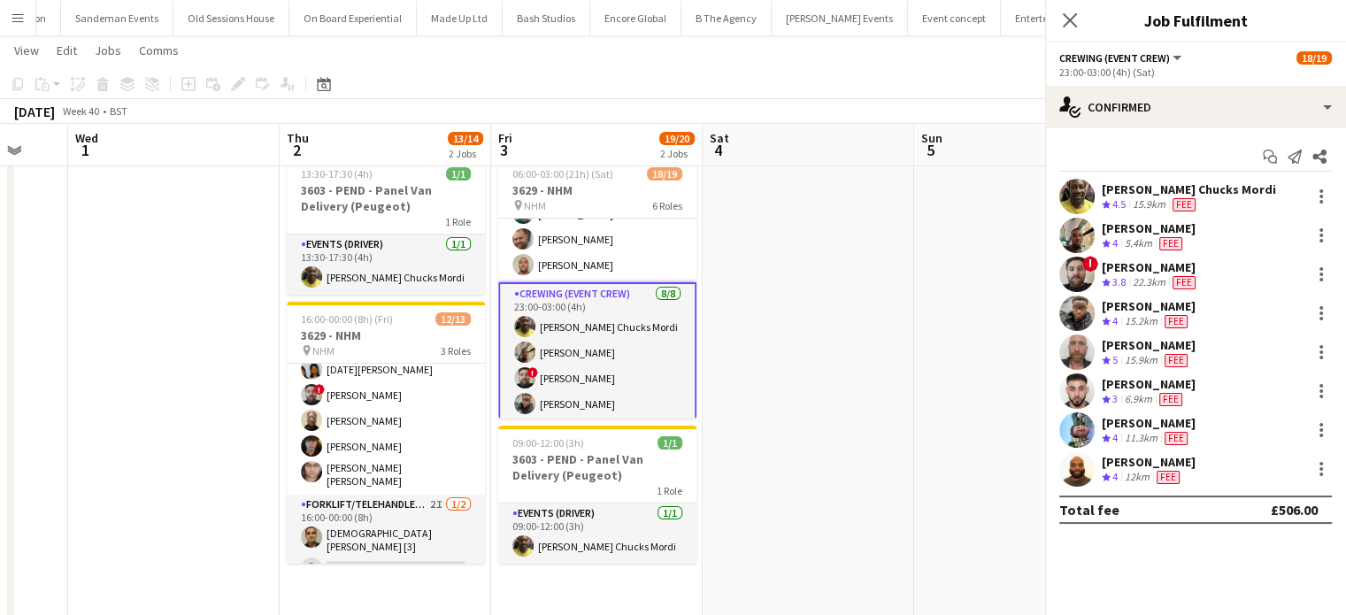
scroll to position [304, 0]
click at [1184, 189] on div "[PERSON_NAME] Chucks Mordi" at bounding box center [1188, 189] width 174 height 16
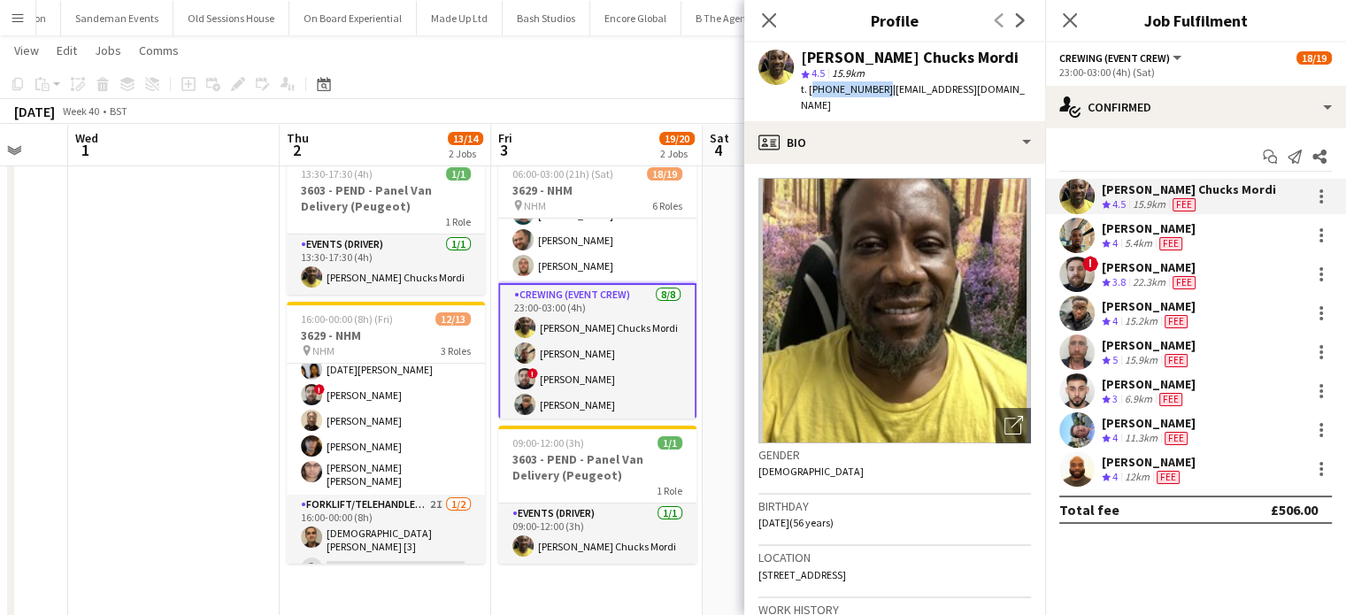
drag, startPoint x: 878, startPoint y: 88, endPoint x: 810, endPoint y: 96, distance: 67.7
click at [810, 96] on div "t. +447805926328 | cmordi21814@gmail.com" at bounding box center [916, 97] width 230 height 32
click at [1254, 239] on div "Stephon Johnson Crew rating 4 5.4km Fee" at bounding box center [1195, 235] width 301 height 35
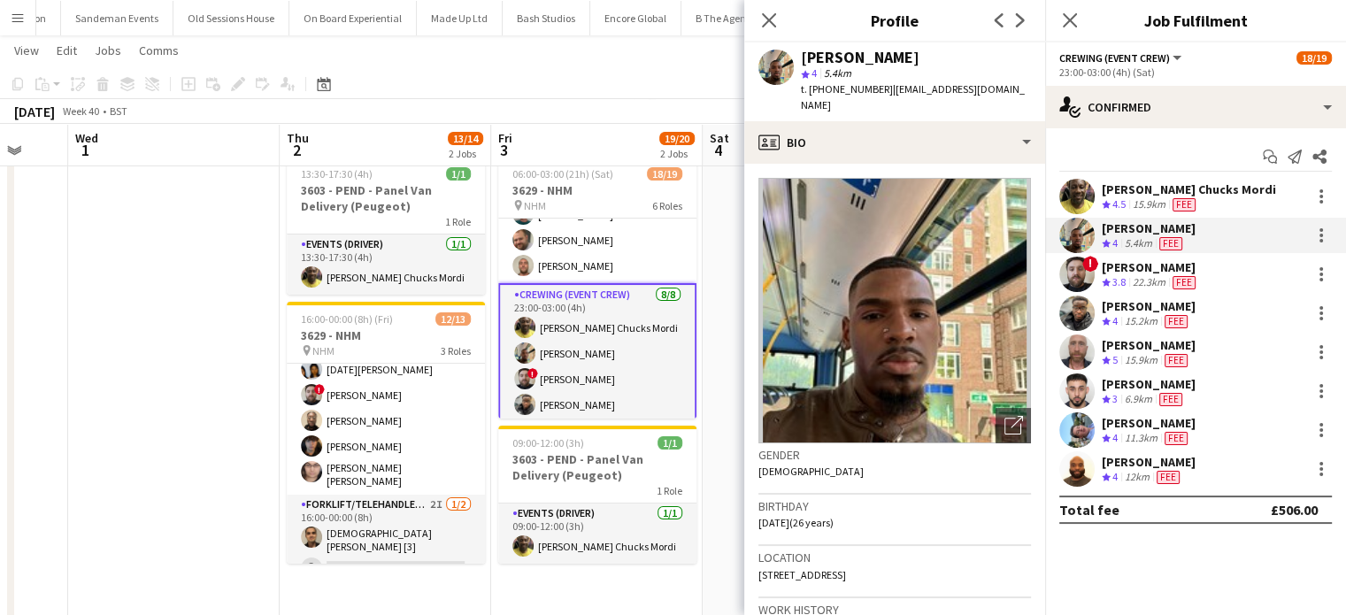
click at [872, 91] on span "t. +447951879132" at bounding box center [847, 88] width 92 height 13
drag, startPoint x: 876, startPoint y: 91, endPoint x: 810, endPoint y: 94, distance: 65.5
click at [810, 94] on span "t. +447951879132" at bounding box center [847, 88] width 92 height 13
click at [1132, 324] on div "15.2km" at bounding box center [1141, 321] width 40 height 15
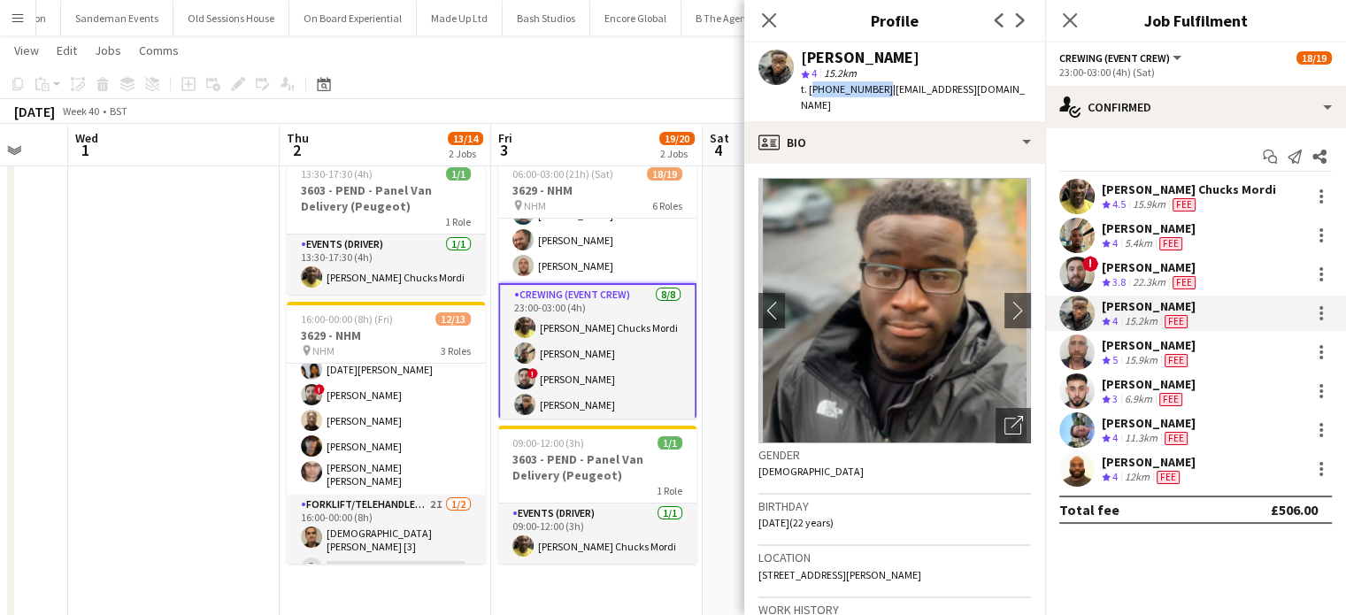
drag, startPoint x: 877, startPoint y: 86, endPoint x: 809, endPoint y: 100, distance: 69.6
click at [809, 100] on div "Samuel Kusimo star 4 15.2km t. +447903496855 | samk27503@gmail.com" at bounding box center [894, 81] width 301 height 79
click at [1242, 380] on div "Caleb Caffoor Crew rating 3 6.9km Fee" at bounding box center [1195, 390] width 301 height 35
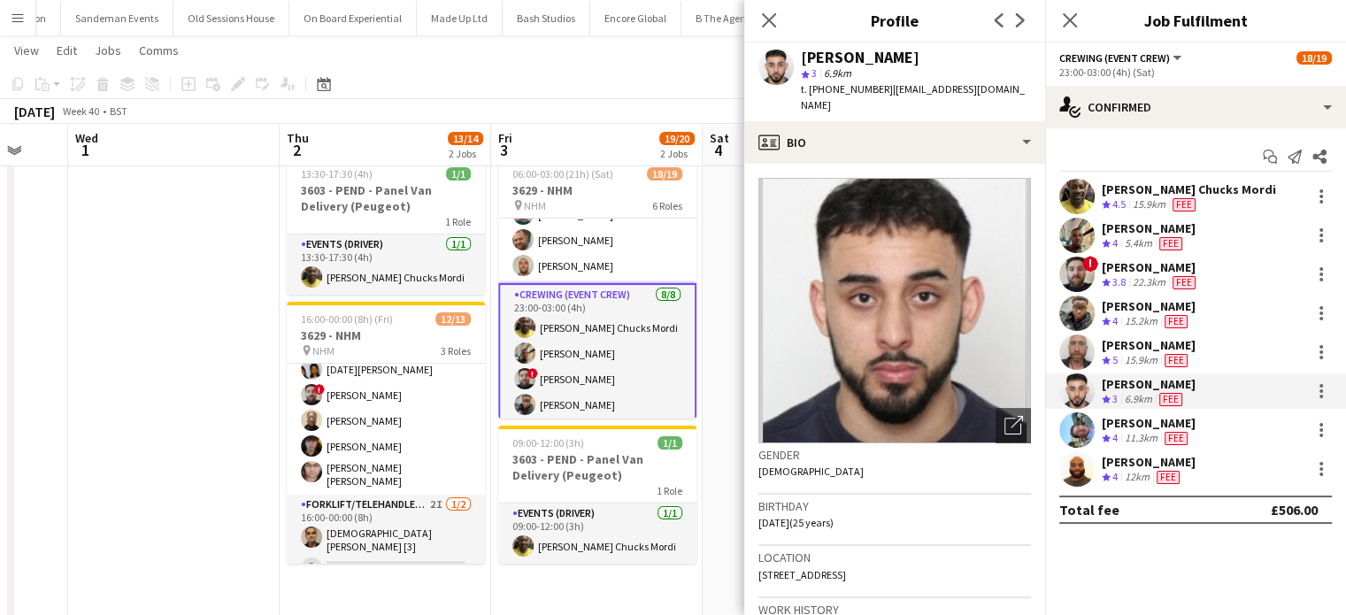
drag, startPoint x: 879, startPoint y: 86, endPoint x: 808, endPoint y: 96, distance: 71.6
click at [808, 96] on div "t. +447842598387 | calebkocaffoor@gmail.com" at bounding box center [916, 97] width 230 height 32
click at [1202, 420] on div "Liam Kinsella Crew rating 4 11.3km Fee" at bounding box center [1195, 429] width 301 height 35
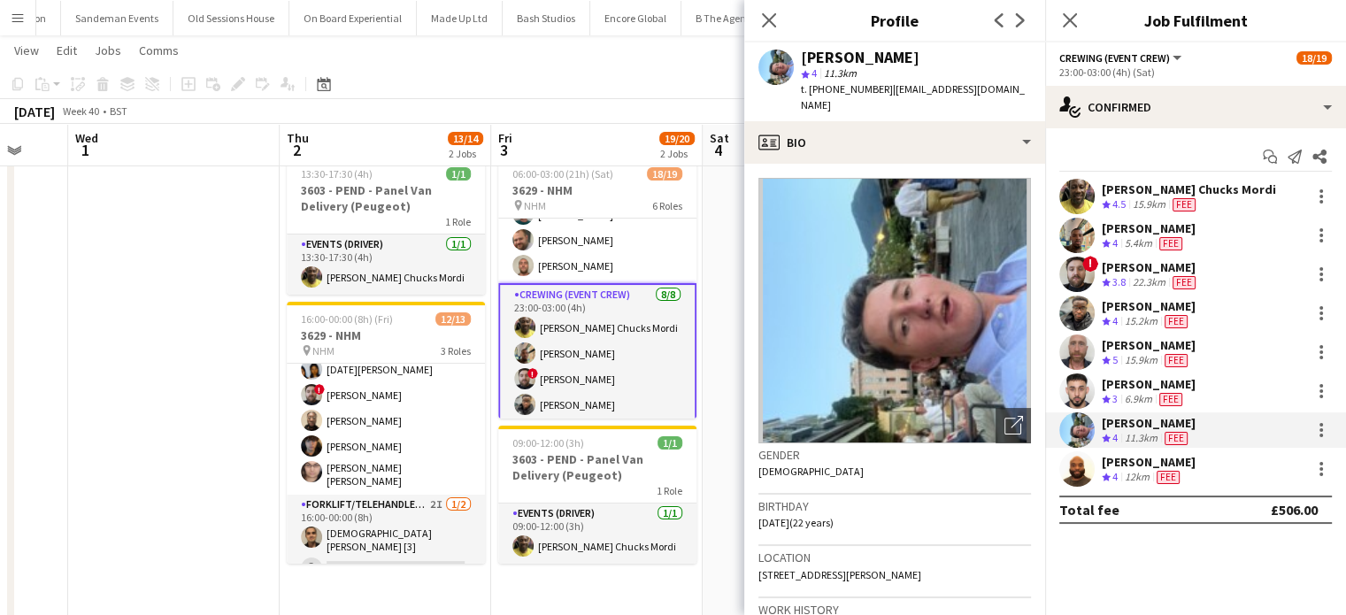
click at [874, 87] on span "t. +447362728112" at bounding box center [847, 88] width 92 height 13
drag, startPoint x: 878, startPoint y: 89, endPoint x: 807, endPoint y: 97, distance: 71.2
click at [807, 97] on div "t. +447362728112 | liamkinsella2003@icloud.com" at bounding box center [916, 97] width 230 height 32
click at [1180, 459] on div "[PERSON_NAME]" at bounding box center [1148, 462] width 94 height 16
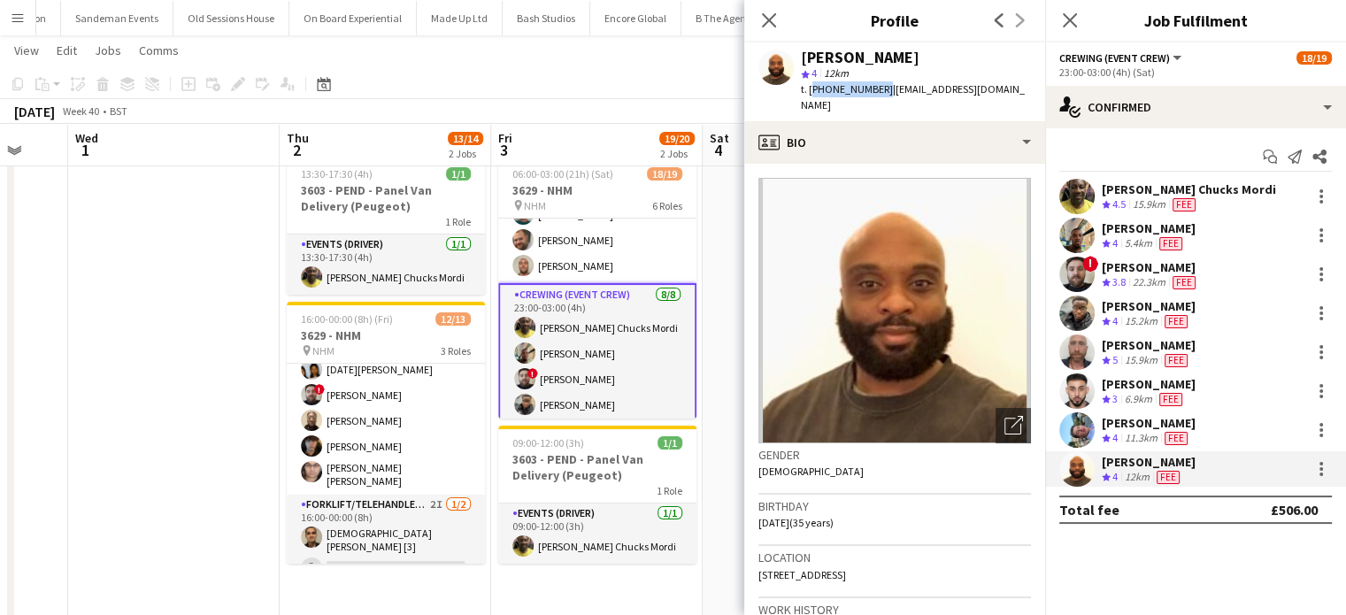
drag, startPoint x: 877, startPoint y: 89, endPoint x: 810, endPoint y: 91, distance: 67.3
click at [810, 91] on span "t. +447492084855" at bounding box center [847, 88] width 92 height 13
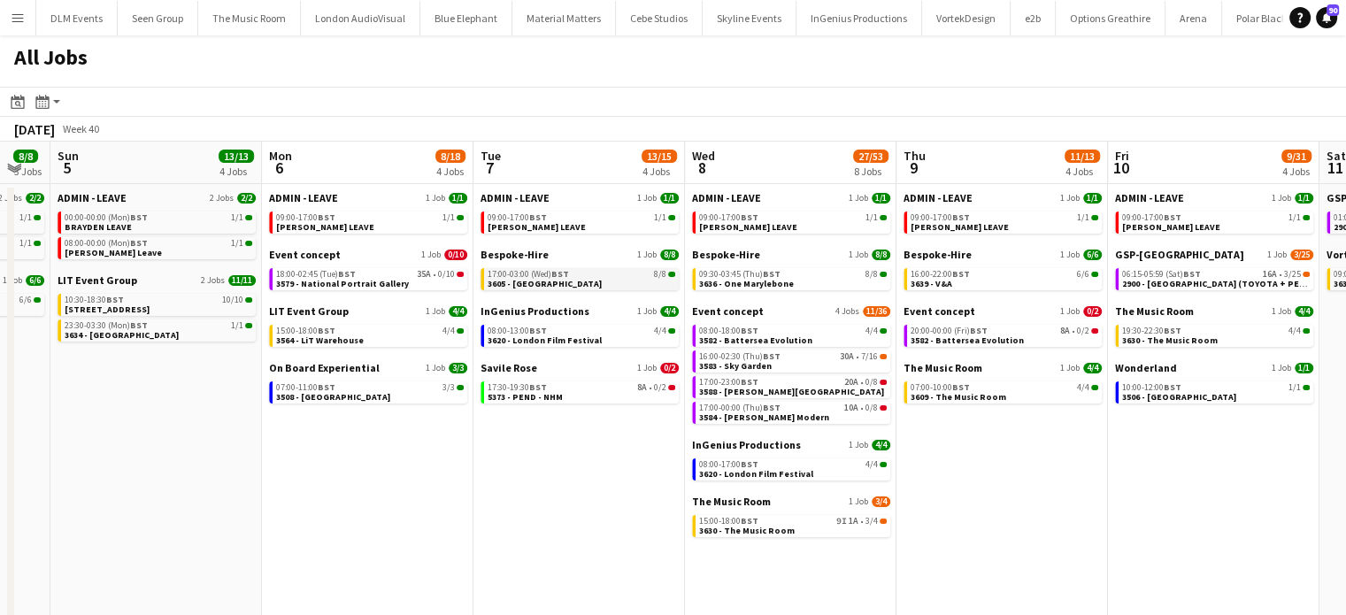
scroll to position [0, 807]
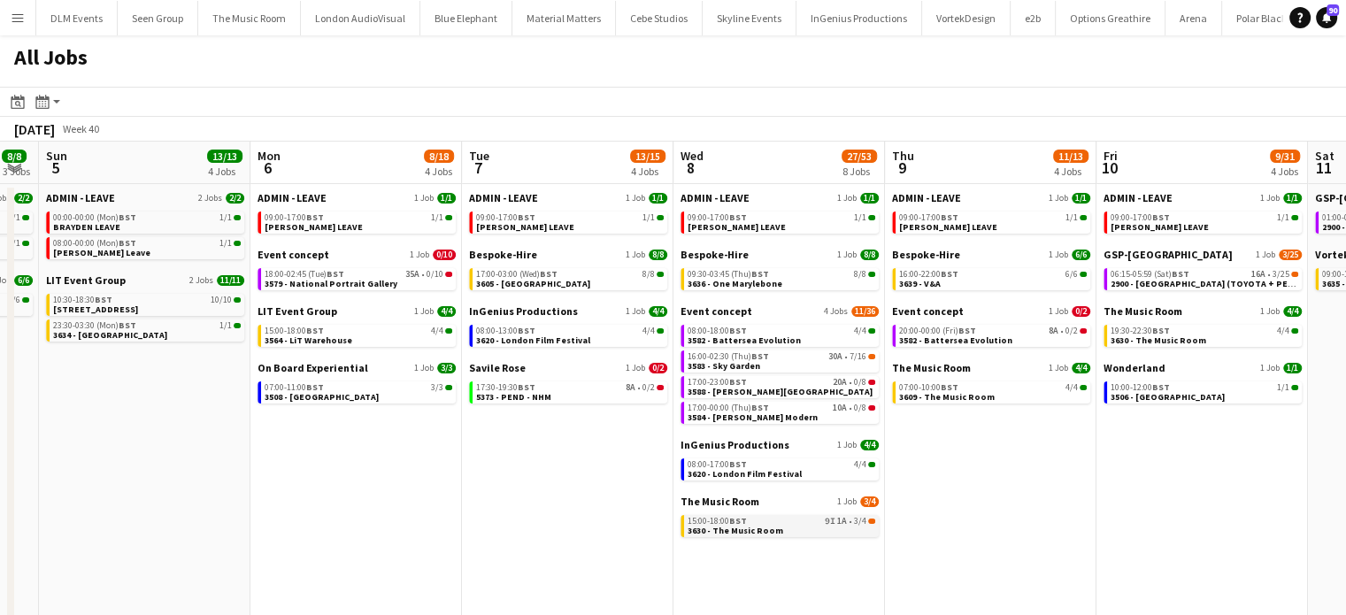
click at [816, 529] on link "15:00-18:00 BST 9I 1A • 3/4 3630 - The Music Room" at bounding box center [781, 525] width 188 height 20
click at [303, 197] on span "ADMIN - LEAVE" at bounding box center [291, 197] width 69 height 13
click at [534, 273] on span "17:00-03:00 (Wed) BST" at bounding box center [516, 274] width 81 height 9
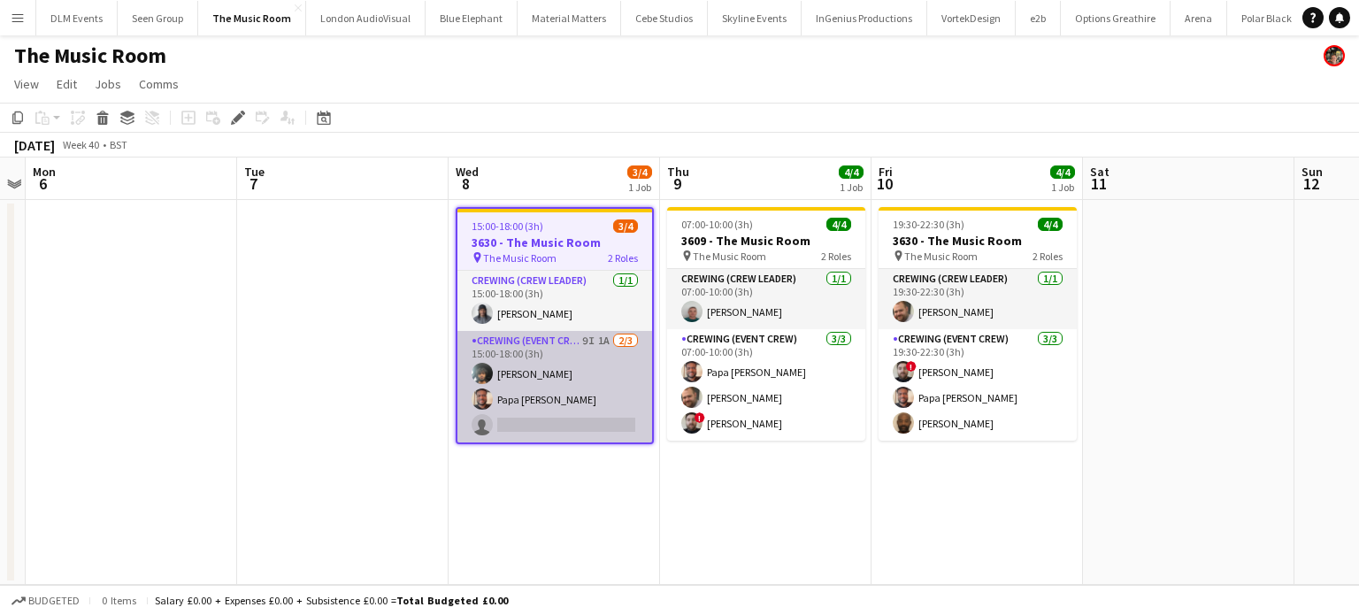
click at [625, 417] on app-card-role "Crewing (Event Crew) 9I 1A [DATE] 15:00-18:00 (3h) [PERSON_NAME] Papa [PERSON_N…" at bounding box center [554, 386] width 195 height 111
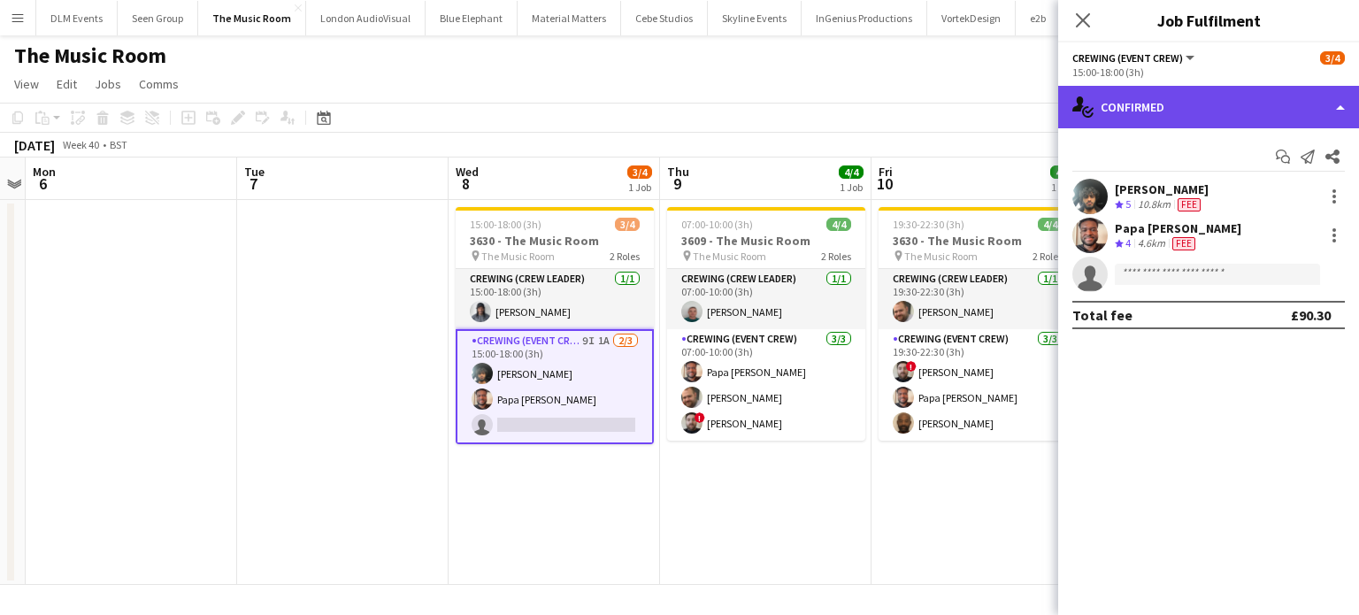
click at [1194, 127] on div "single-neutral-actions-check-2 Confirmed" at bounding box center [1208, 107] width 301 height 42
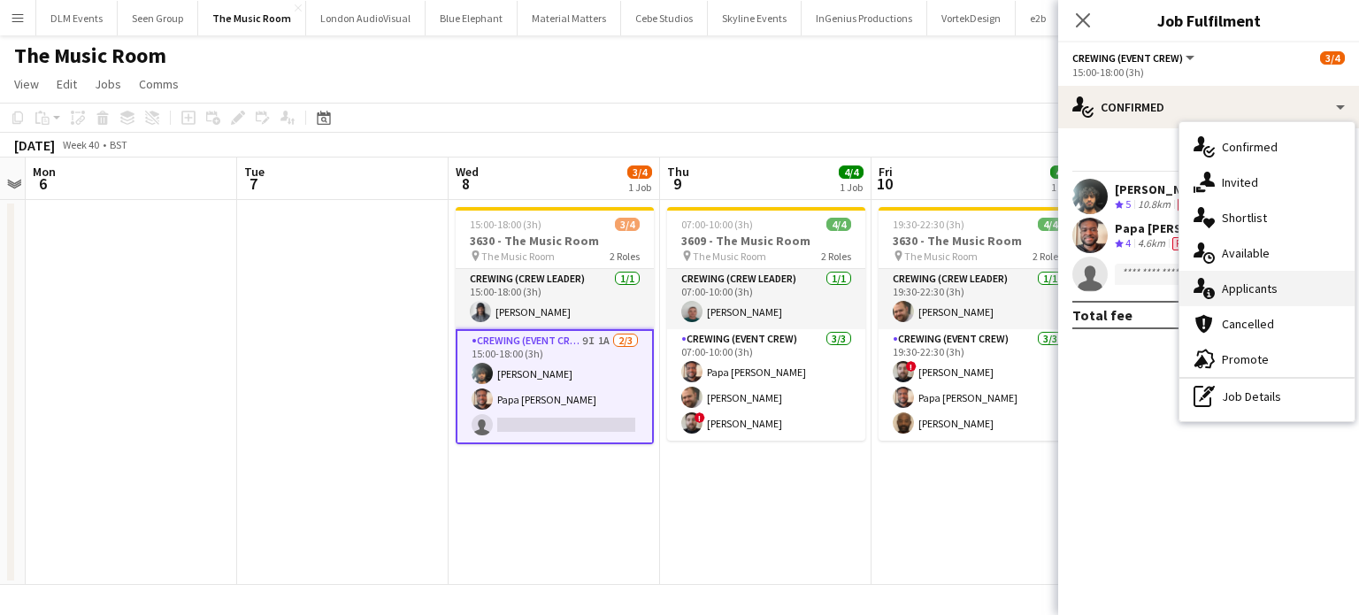
click at [1247, 273] on div "single-neutral-actions-information Applicants" at bounding box center [1266, 288] width 175 height 35
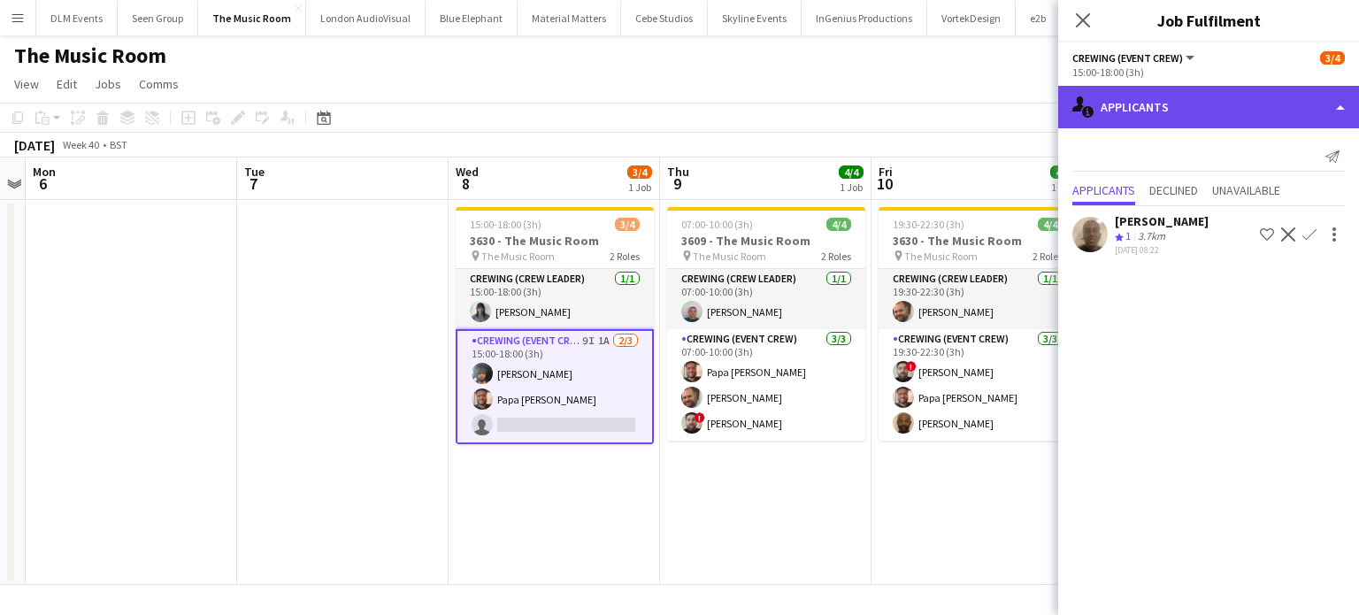
click at [1198, 117] on div "single-neutral-actions-information Applicants" at bounding box center [1208, 107] width 301 height 42
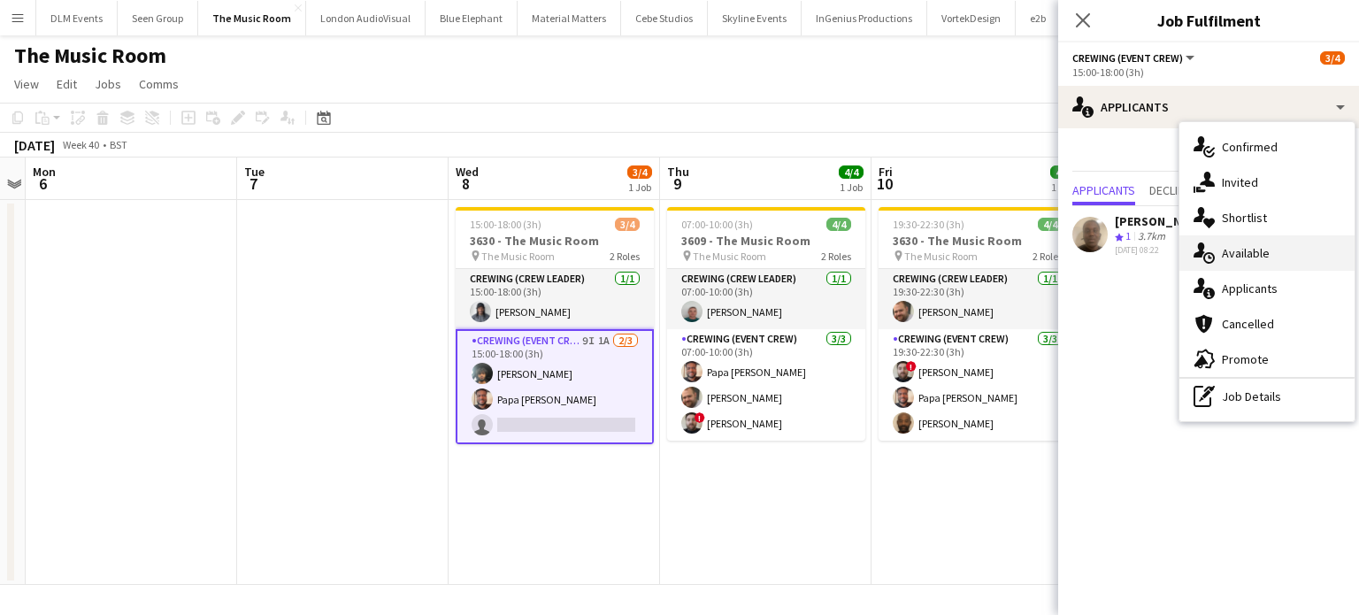
click at [1259, 247] on span "Available" at bounding box center [1246, 253] width 48 height 16
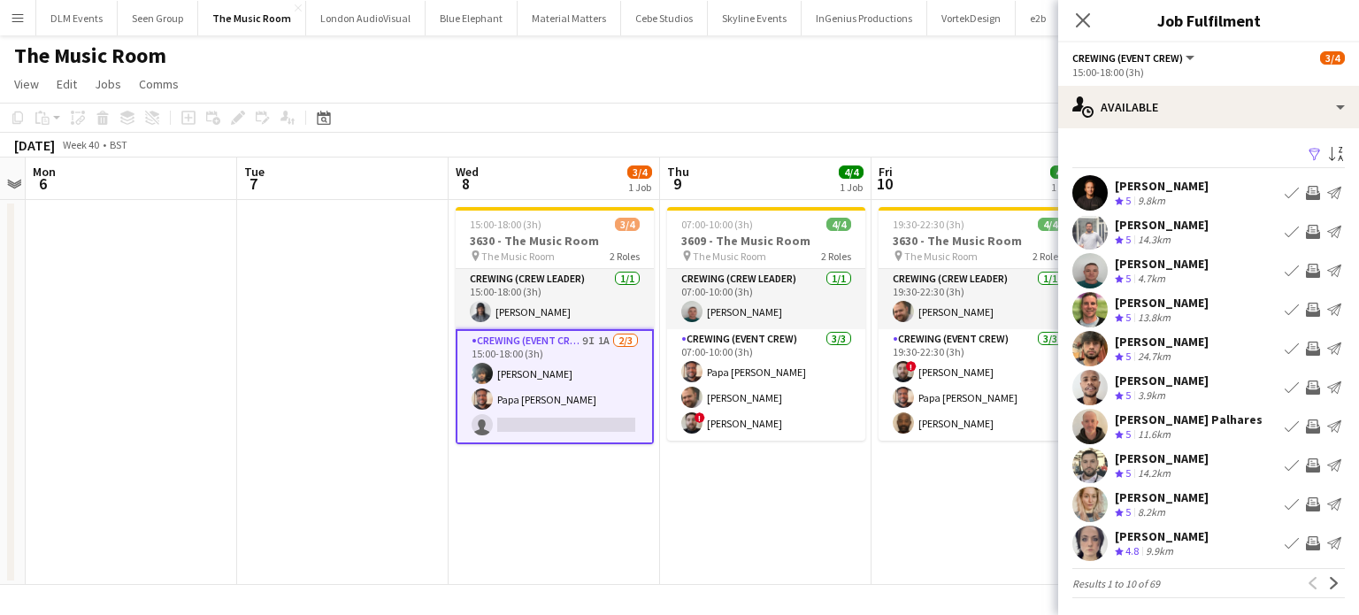
click at [1306, 424] on app-icon "Invite crew" at bounding box center [1313, 426] width 14 height 14
click at [1302, 416] on button "Invite crew" at bounding box center [1312, 426] width 21 height 21
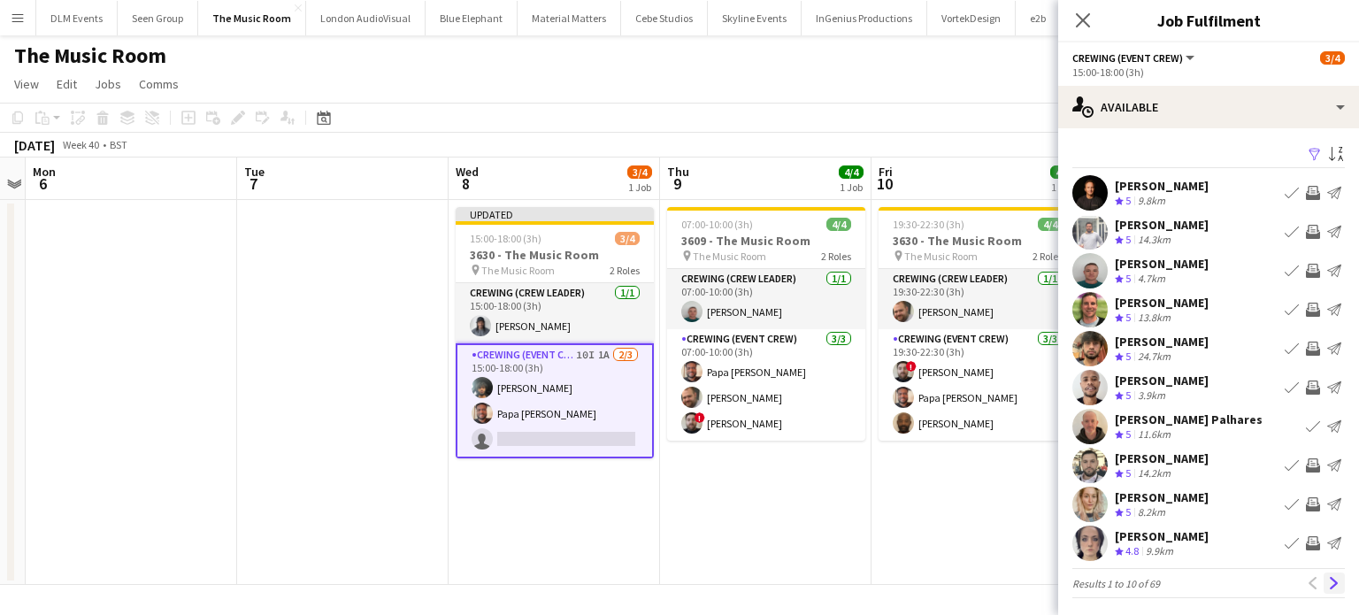
click at [1328, 582] on app-icon "Next" at bounding box center [1334, 583] width 12 height 12
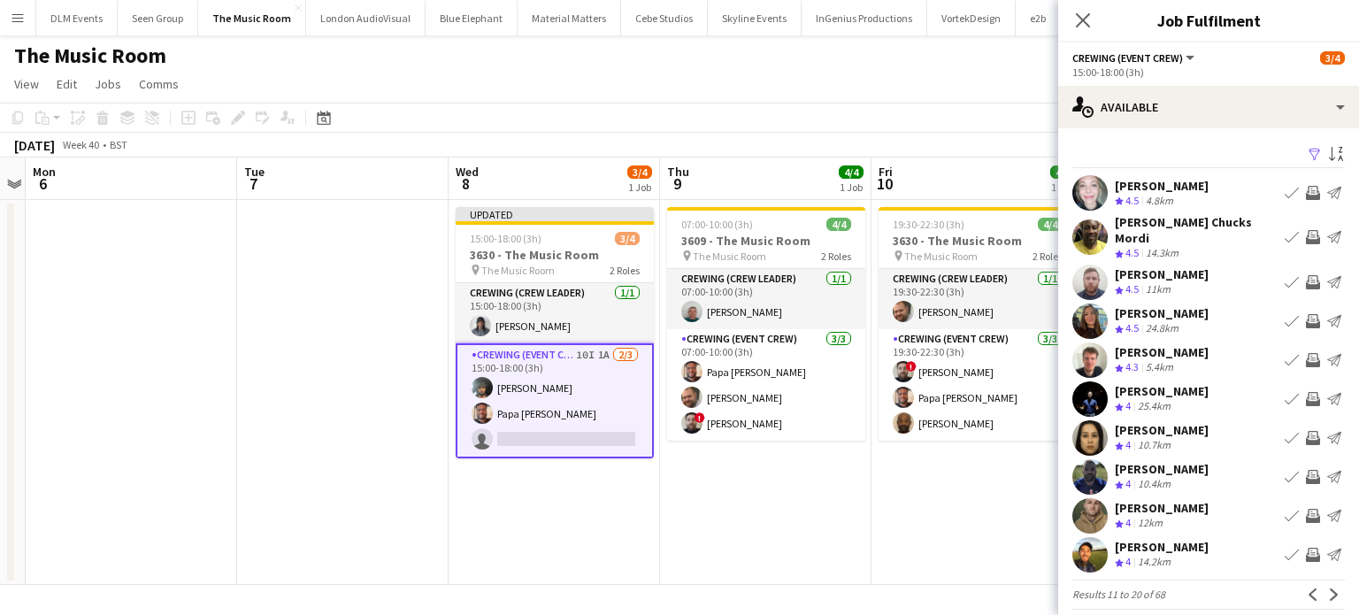
click at [1306, 353] on app-icon "Invite crew" at bounding box center [1313, 360] width 14 height 14
click at [1328, 588] on app-icon "Next" at bounding box center [1334, 594] width 12 height 12
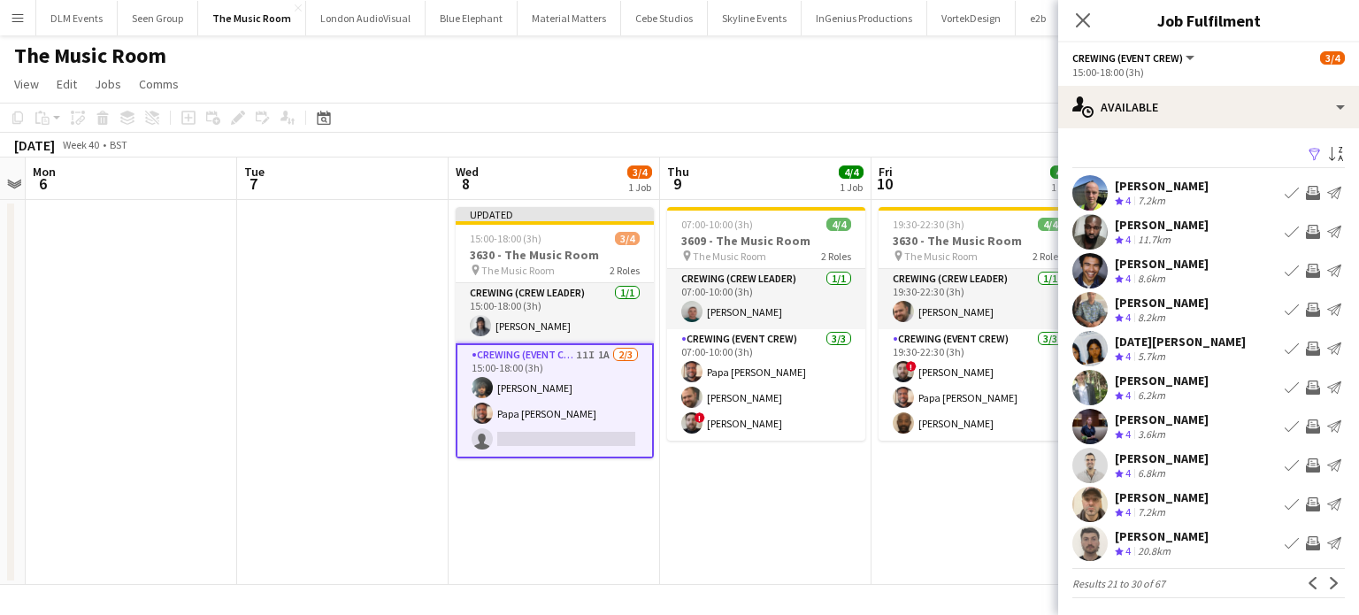
click at [1306, 307] on app-icon "Invite crew" at bounding box center [1313, 310] width 14 height 14
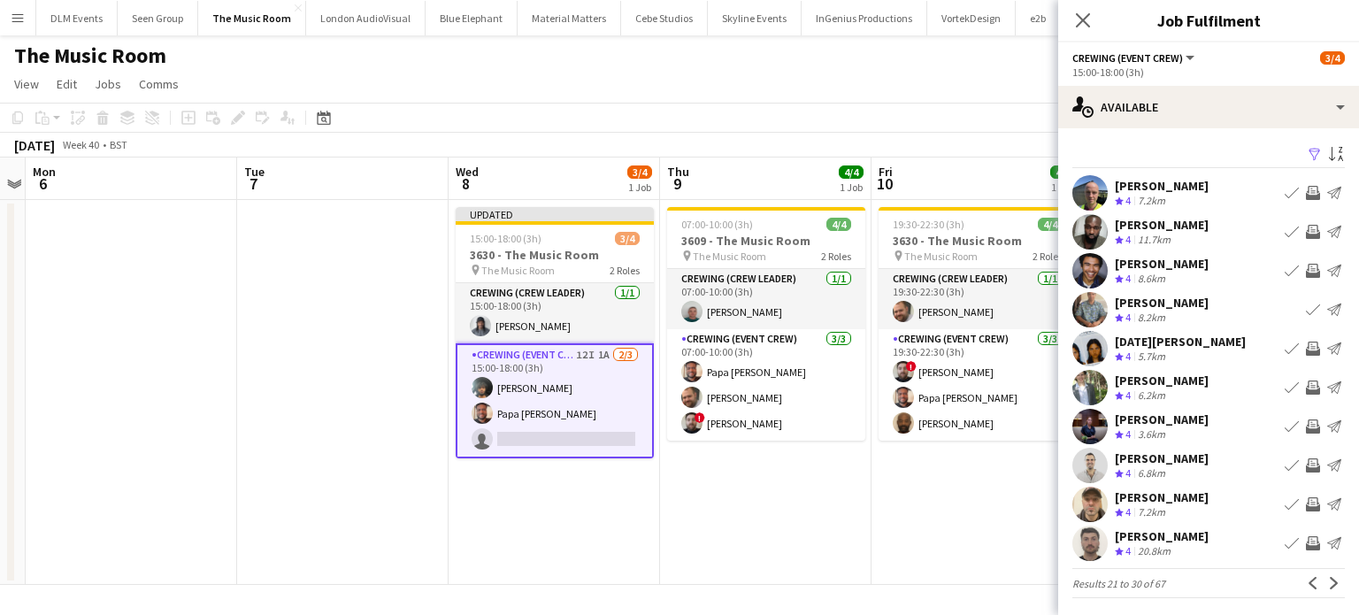
click at [1306, 350] on app-icon "Invite crew" at bounding box center [1313, 349] width 14 height 14
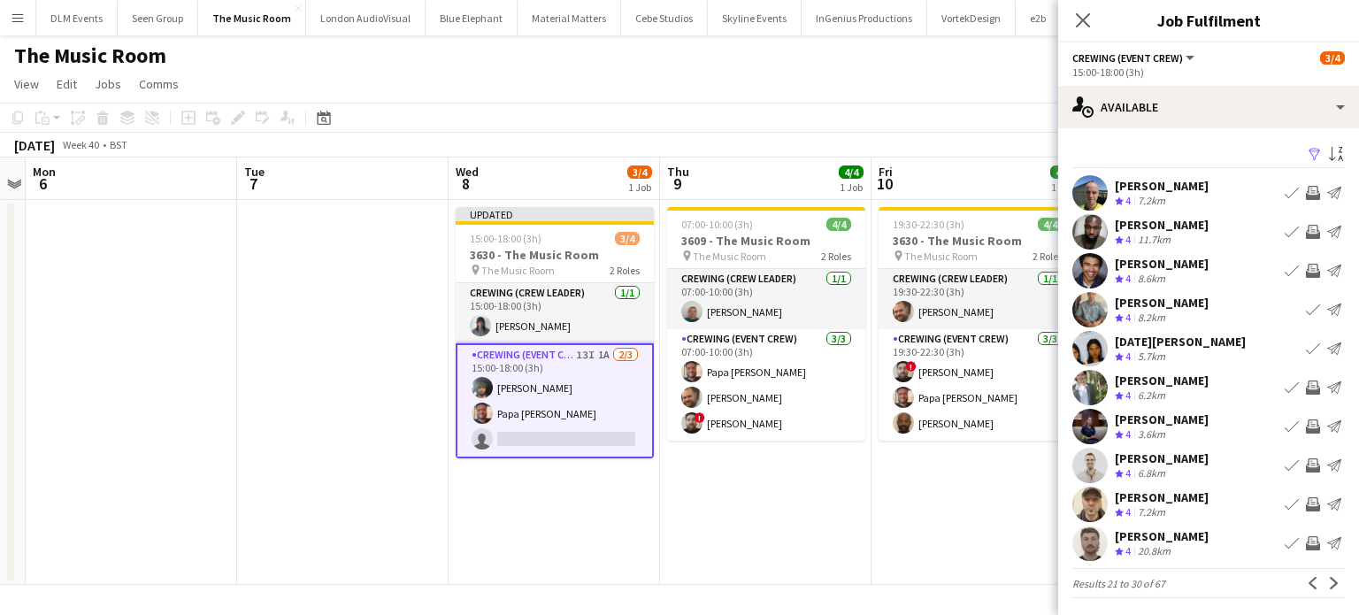
click at [1306, 388] on app-icon "Invite crew" at bounding box center [1313, 387] width 14 height 14
click at [1306, 508] on app-icon "Invite crew" at bounding box center [1313, 504] width 14 height 14
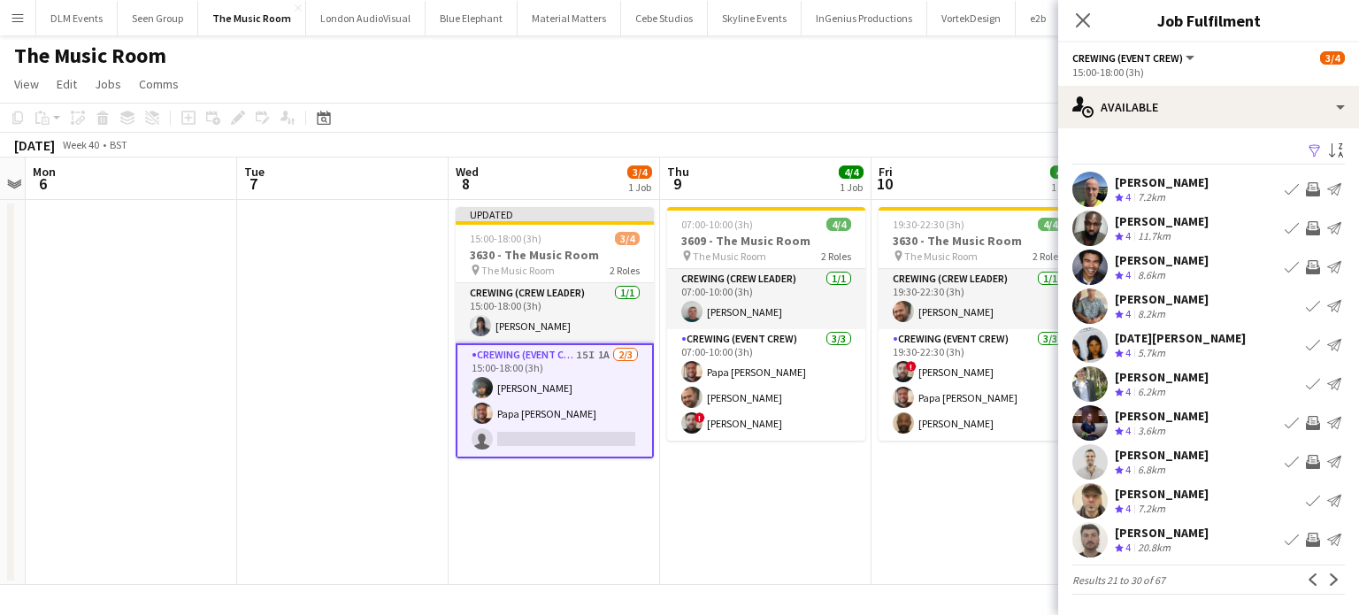
click at [1306, 538] on app-icon "Invite crew" at bounding box center [1313, 540] width 14 height 14
click at [1328, 573] on app-icon "Next" at bounding box center [1334, 579] width 12 height 12
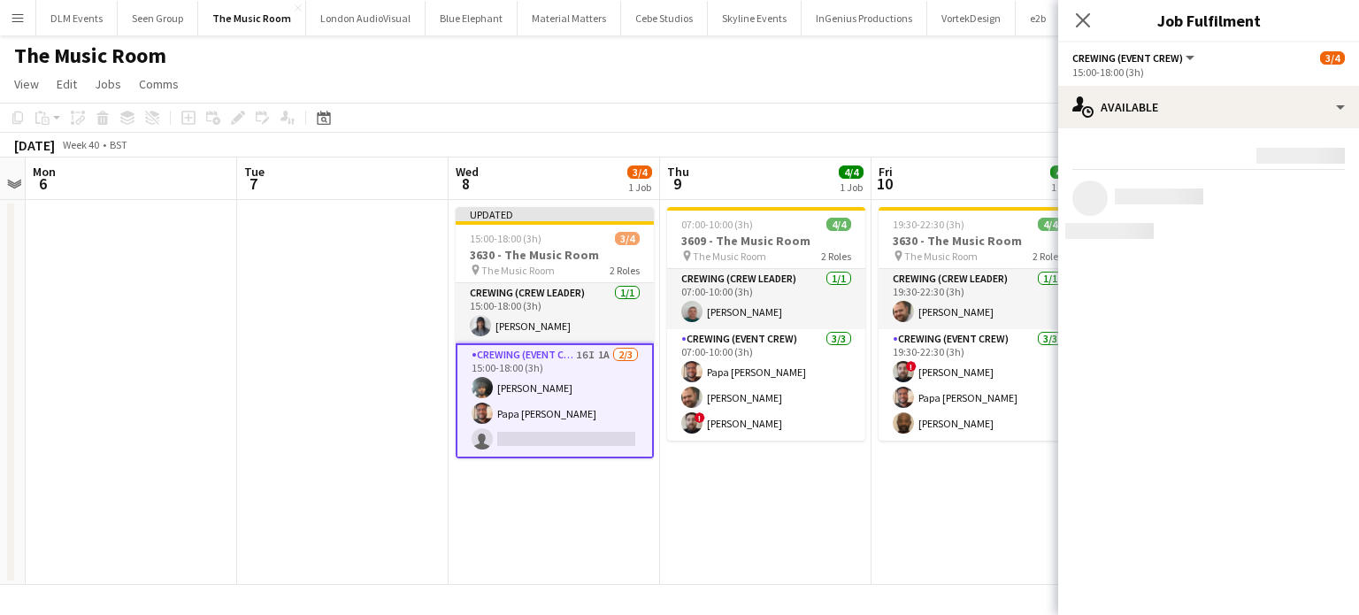
scroll to position [0, 0]
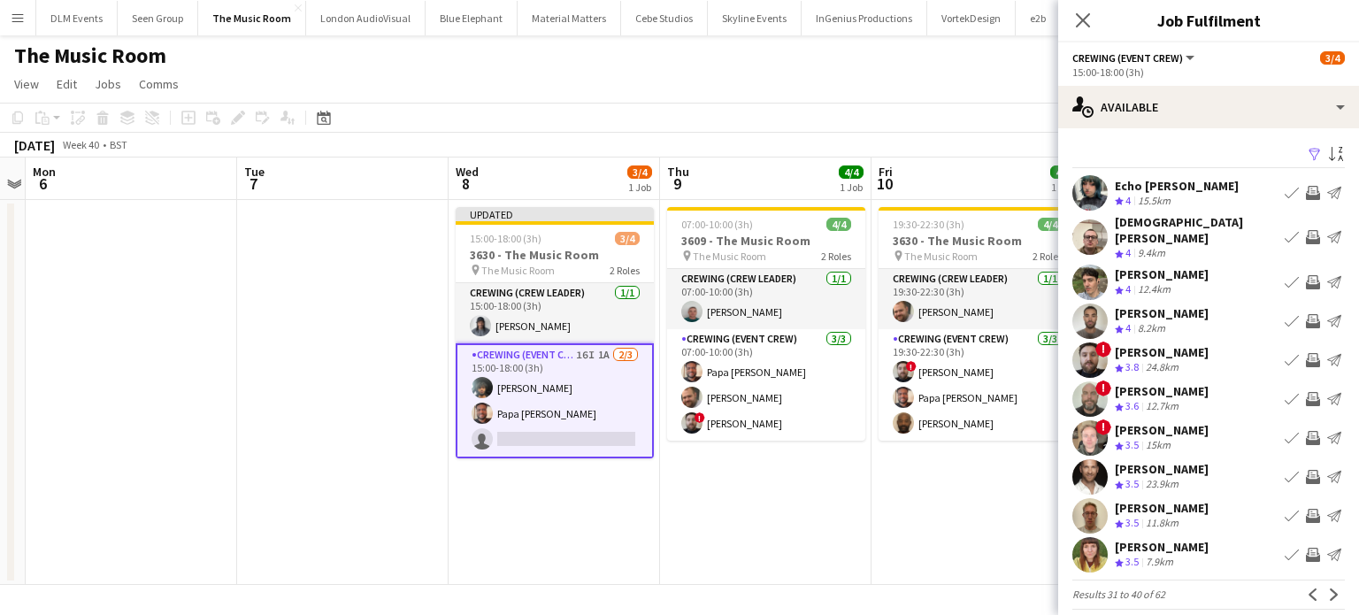
click at [1306, 192] on app-icon "Invite crew" at bounding box center [1313, 193] width 14 height 14
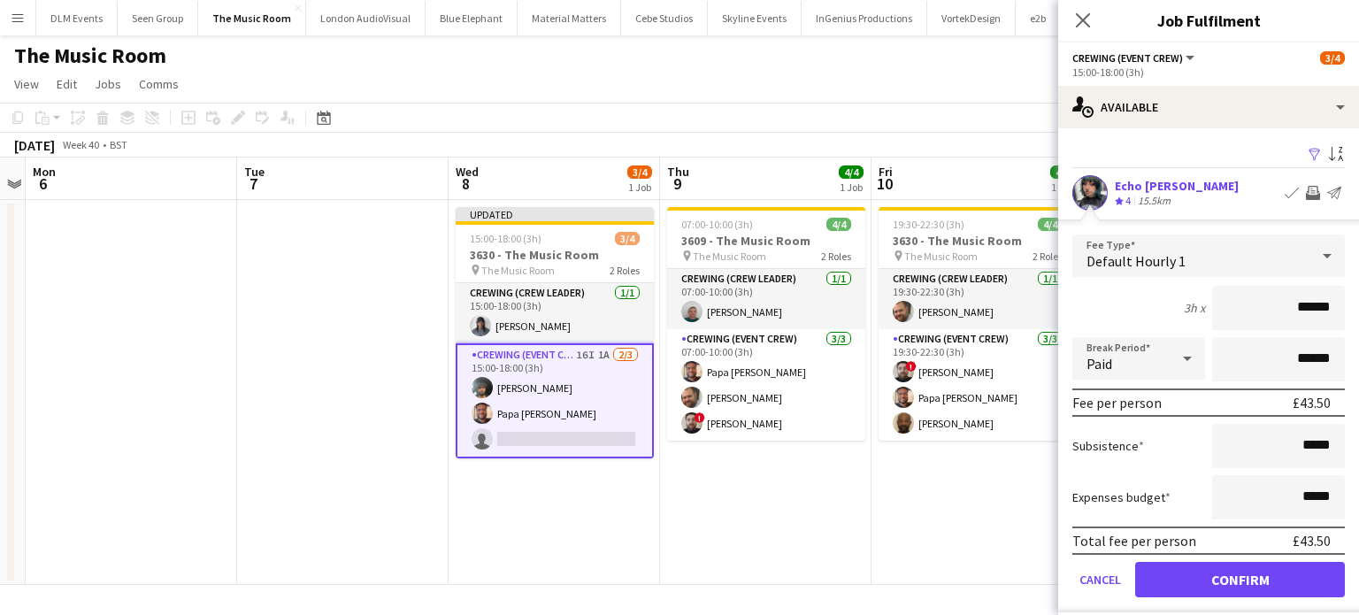
click button "Confirm" at bounding box center [1240, 579] width 210 height 35
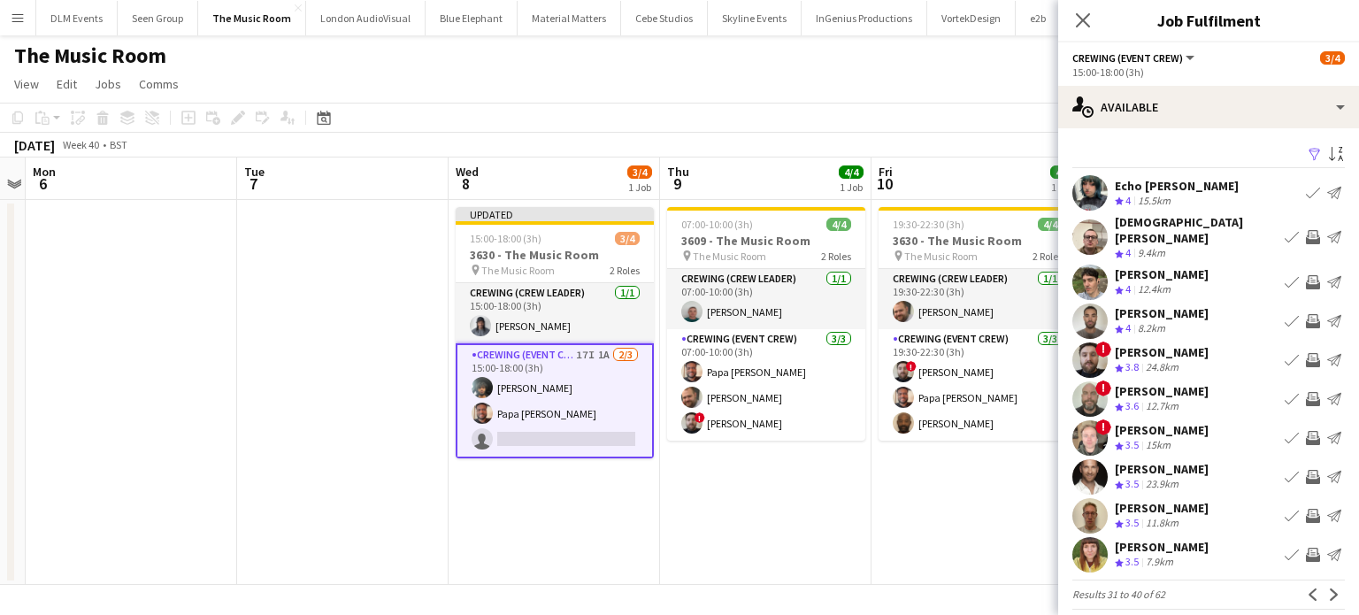
click at [1306, 230] on app-icon "Invite crew" at bounding box center [1313, 237] width 14 height 14
click at [1306, 275] on app-icon "Invite crew" at bounding box center [1313, 282] width 14 height 14
click at [1306, 314] on app-icon "Invite crew" at bounding box center [1313, 321] width 14 height 14
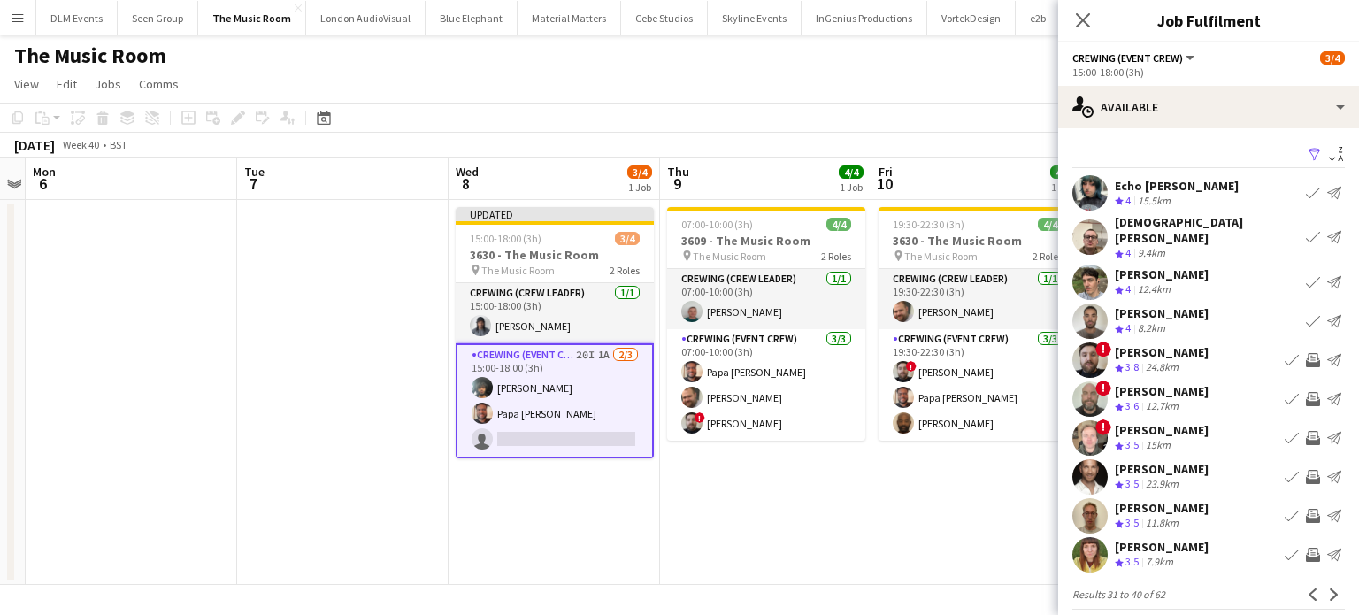
click at [1306, 353] on app-icon "Invite crew" at bounding box center [1313, 360] width 14 height 14
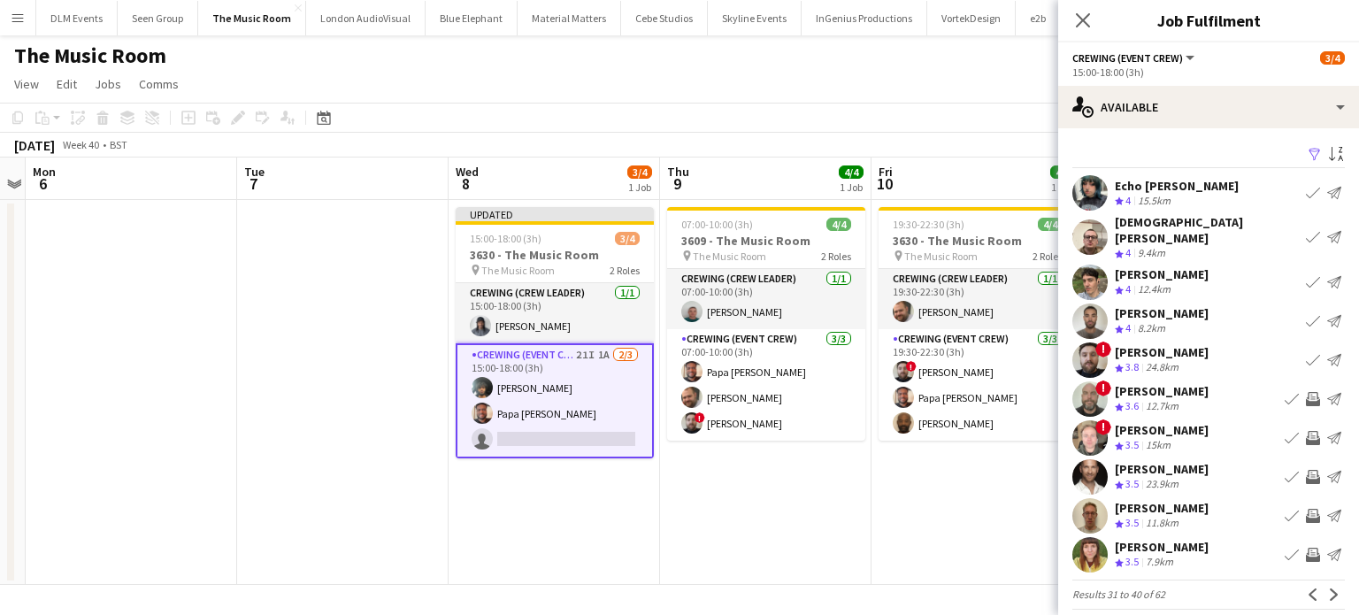
click at [1306, 509] on app-icon "Invite crew" at bounding box center [1313, 516] width 14 height 14
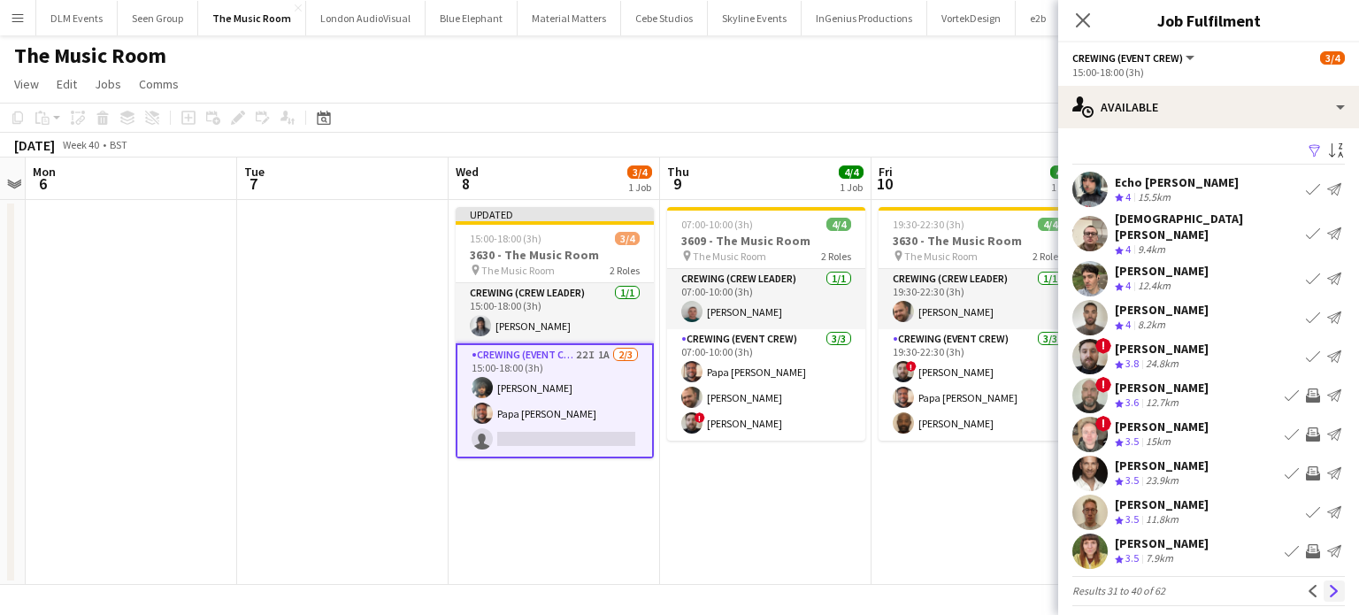
click at [1328, 585] on app-icon "Next" at bounding box center [1334, 591] width 12 height 12
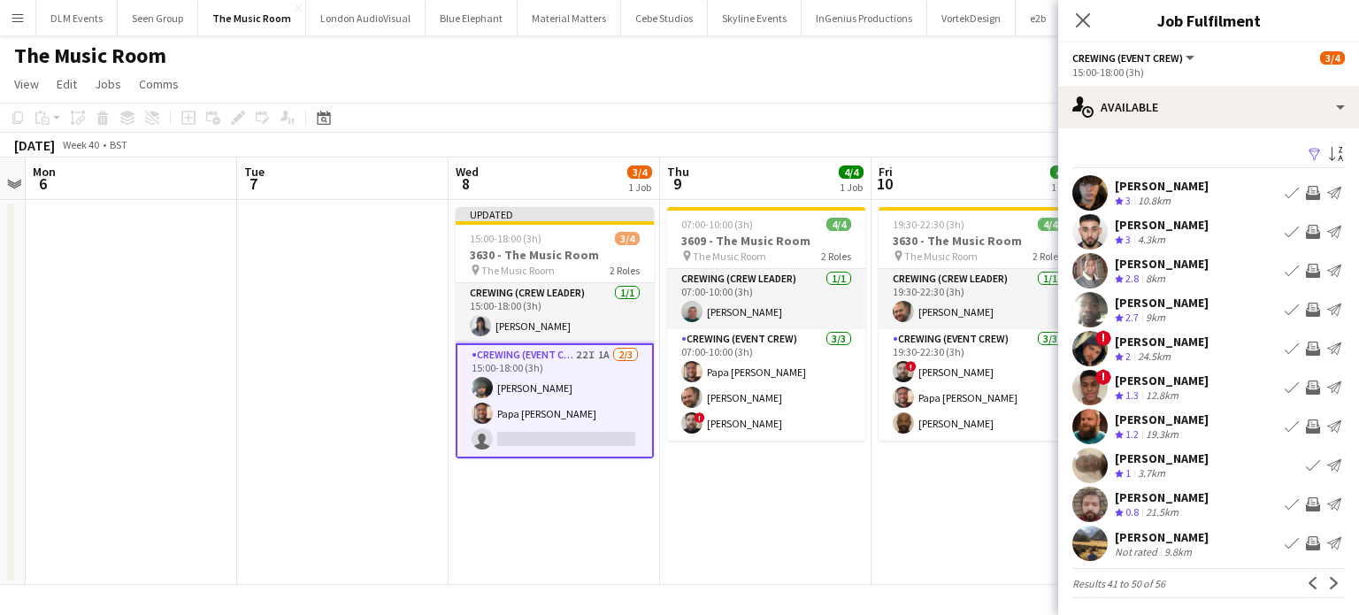
click at [1306, 227] on app-icon "Invite crew" at bounding box center [1313, 232] width 14 height 14
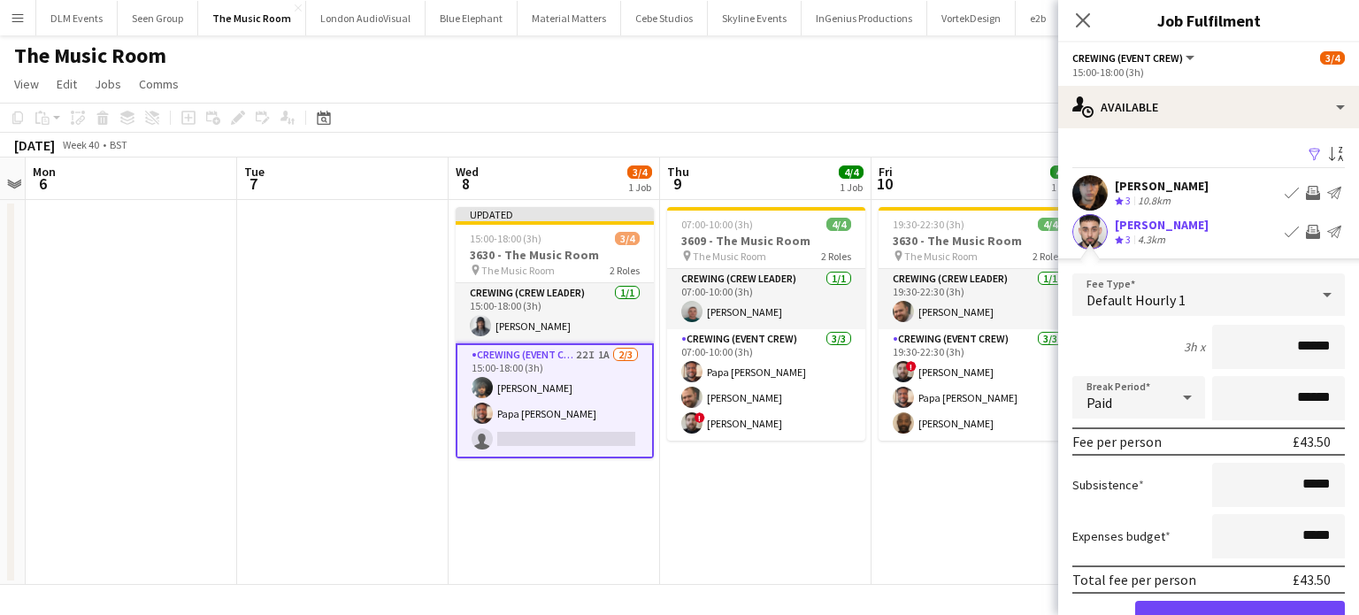
click button "Confirm" at bounding box center [1240, 618] width 210 height 35
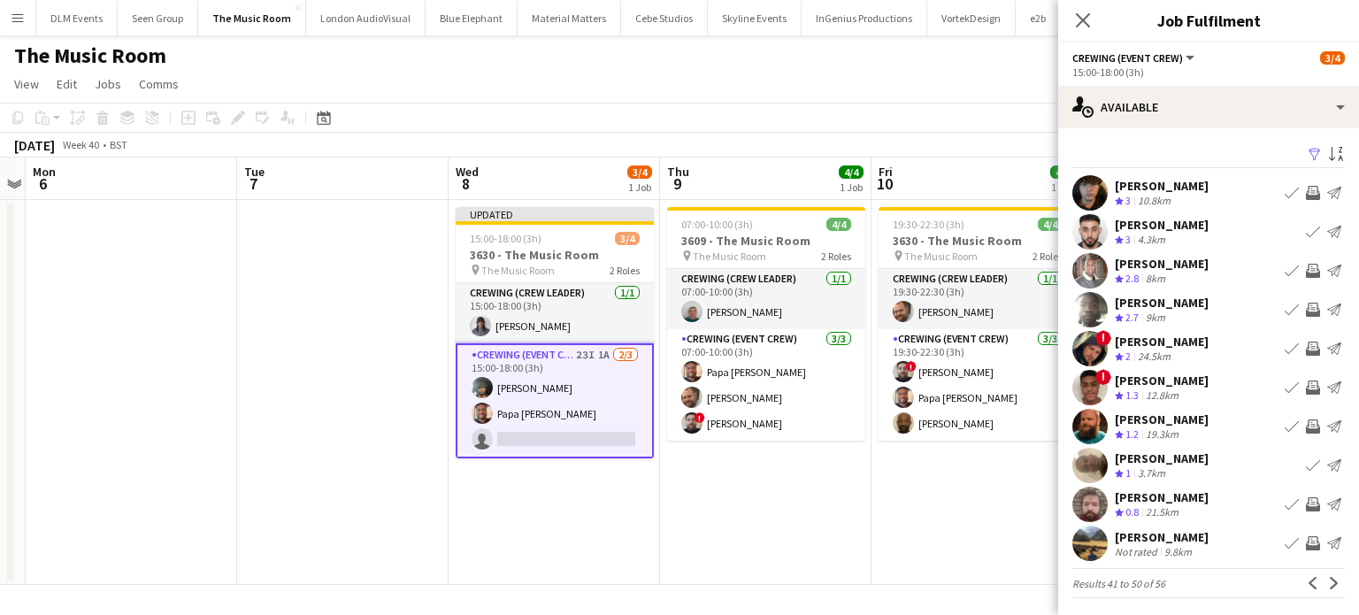
click at [1302, 200] on button "Invite crew" at bounding box center [1312, 192] width 21 height 21
click at [1328, 577] on app-icon "Next" at bounding box center [1334, 583] width 12 height 12
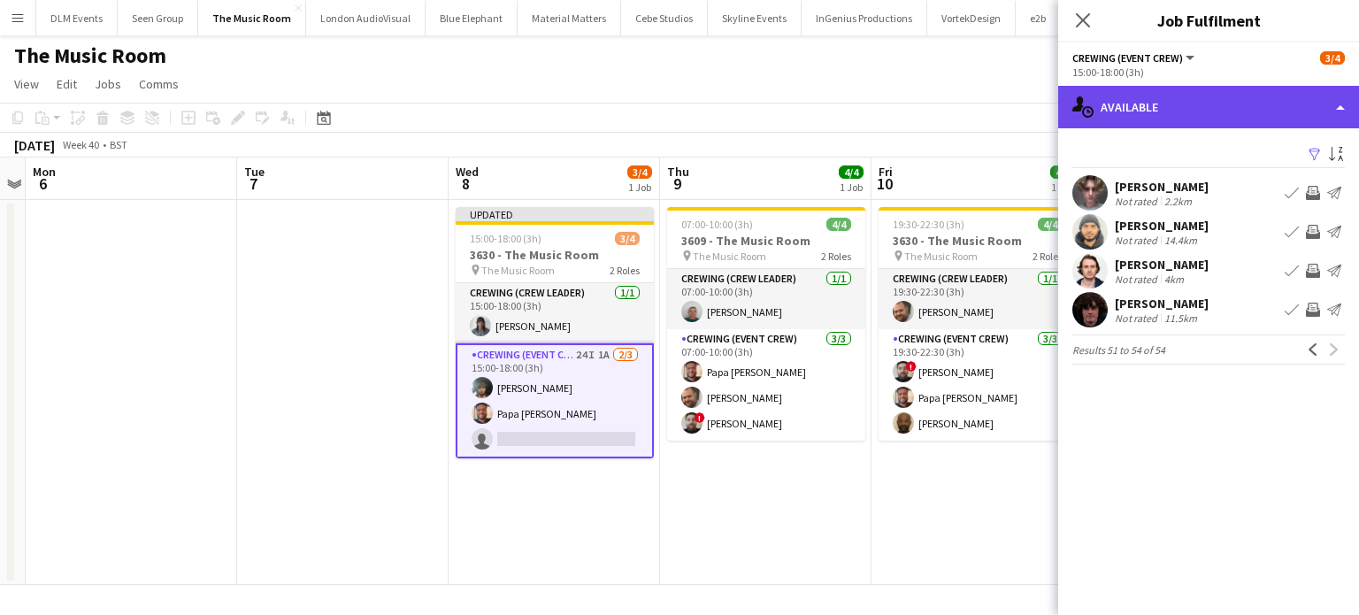
click at [1236, 121] on div "single-neutral-actions-upload Available" at bounding box center [1208, 107] width 301 height 42
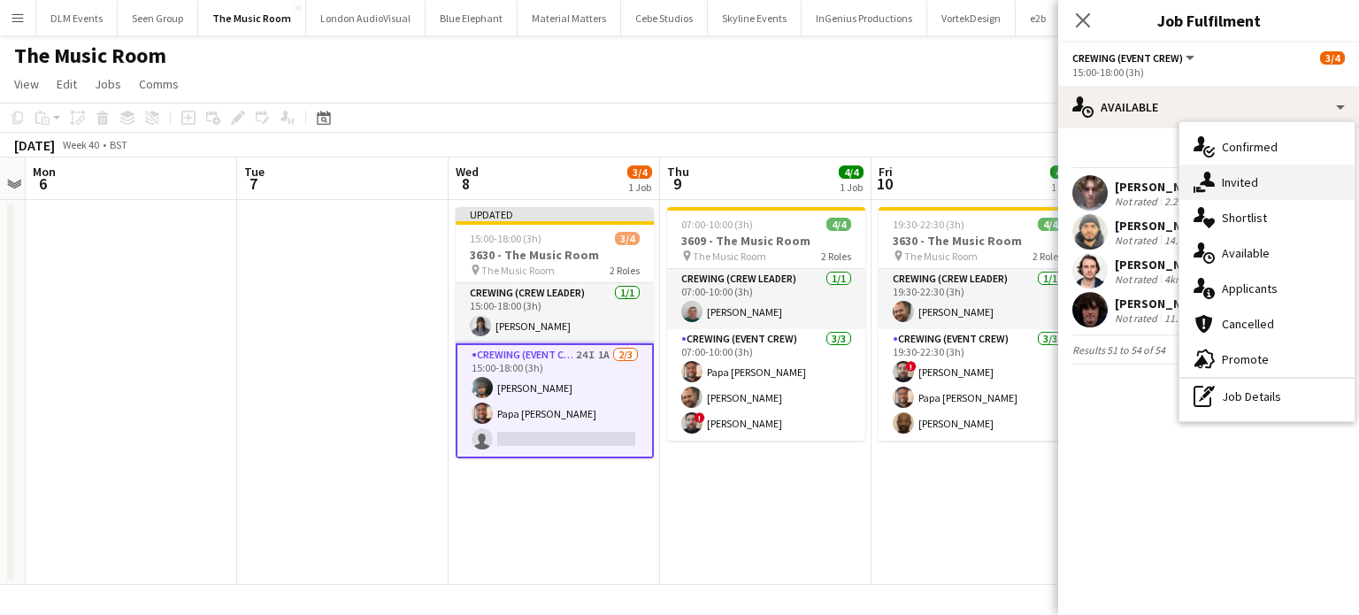
click at [1290, 183] on div "single-neutral-actions-share-1 Invited" at bounding box center [1266, 182] width 175 height 35
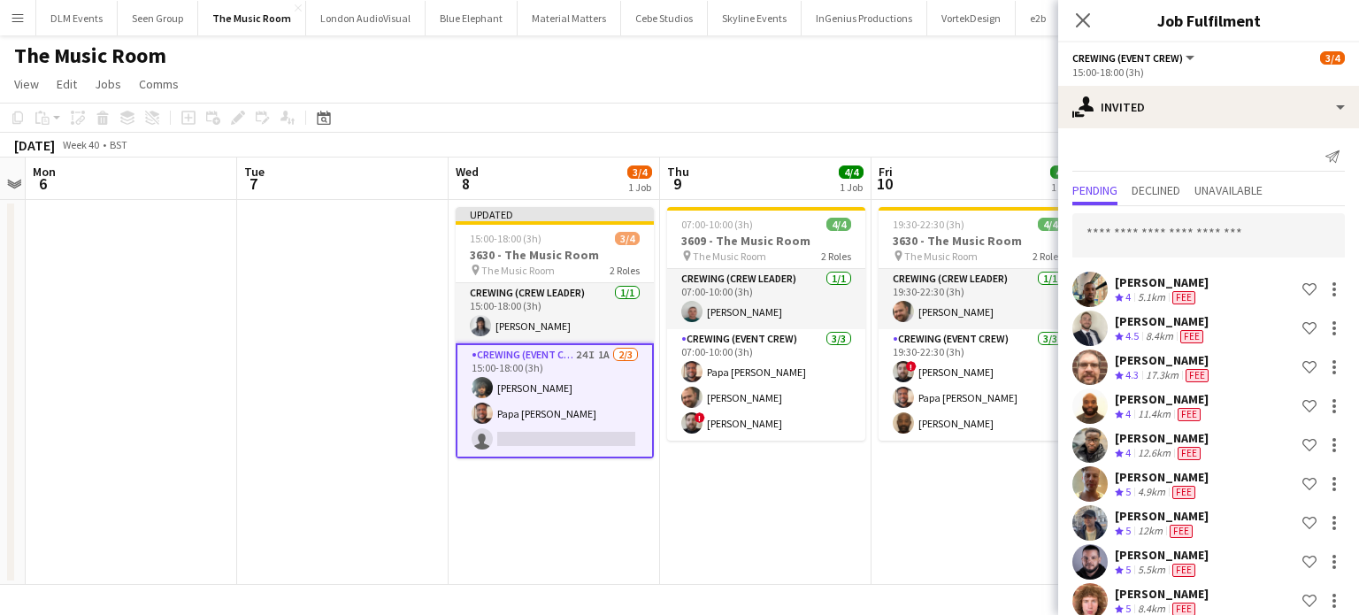
scroll to position [604, 0]
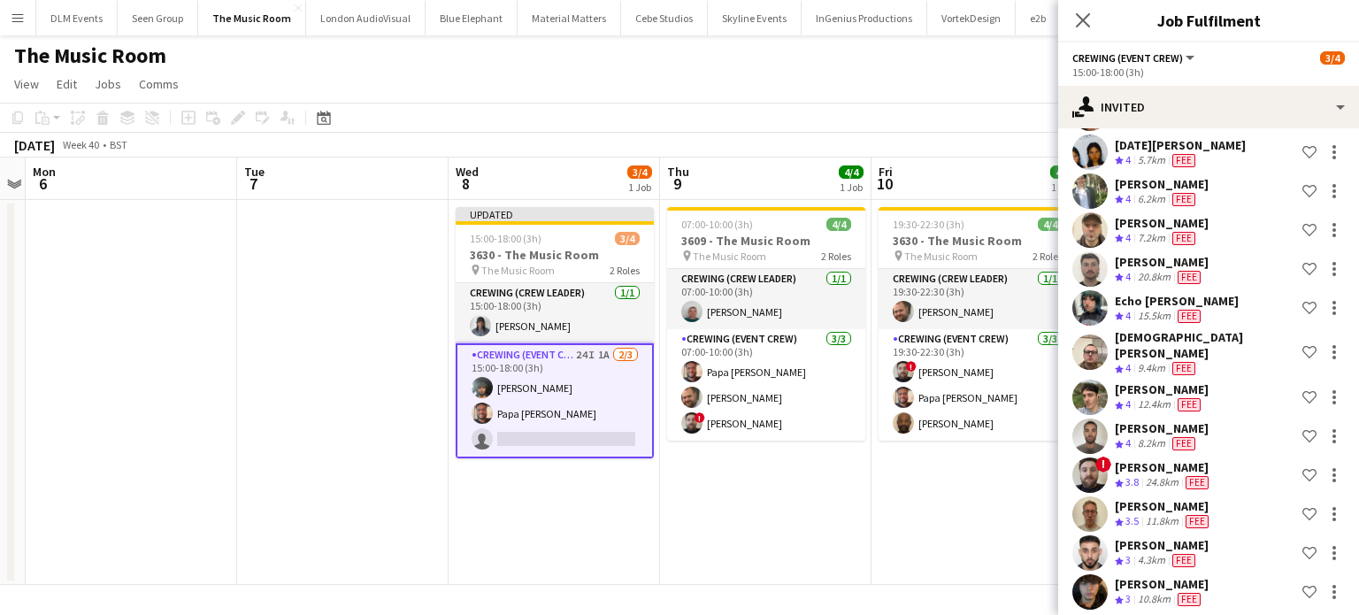
click at [849, 459] on app-date-cell "07:00-10:00 (3h) 4/4 3609 - The Music Room pin The Music Room 2 Roles Crewing (…" at bounding box center [765, 392] width 211 height 385
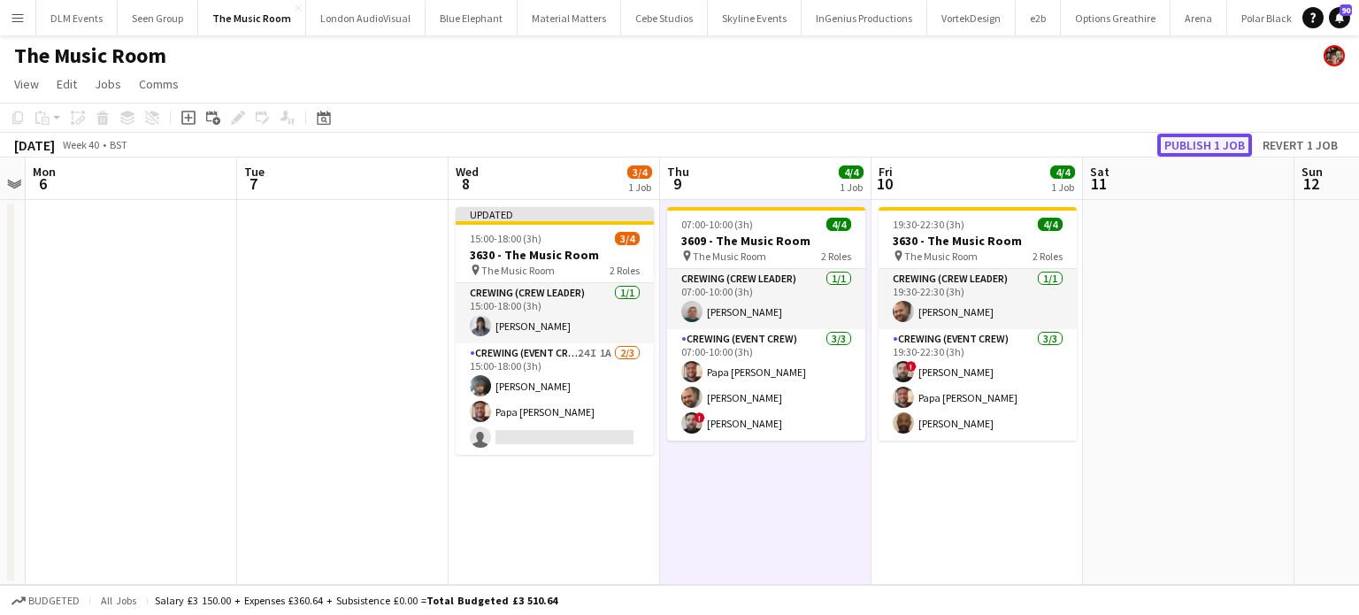
click at [1180, 141] on button "Publish 1 job" at bounding box center [1204, 145] width 95 height 23
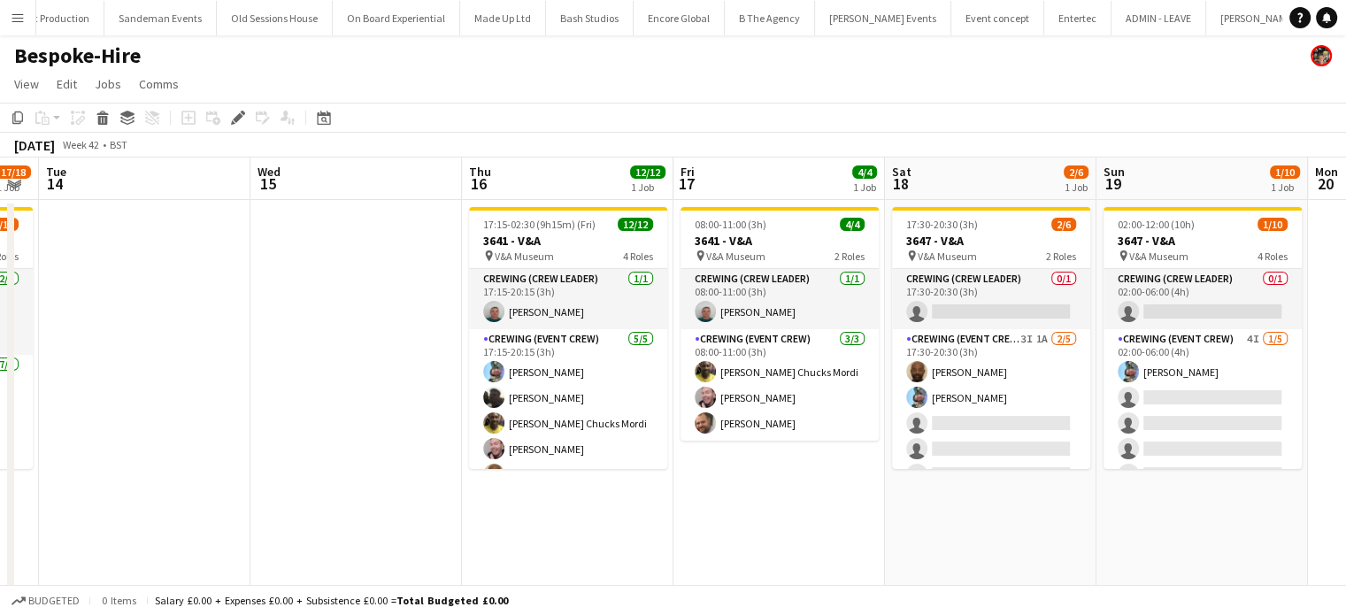
scroll to position [0, 5199]
click at [551, 503] on app-date-cell "17:15-02:30 (9h15m) (Fri) 12/12 3641 - V&A pin V&A Museum 4 Roles Crewing (Crew…" at bounding box center [567, 481] width 211 height 563
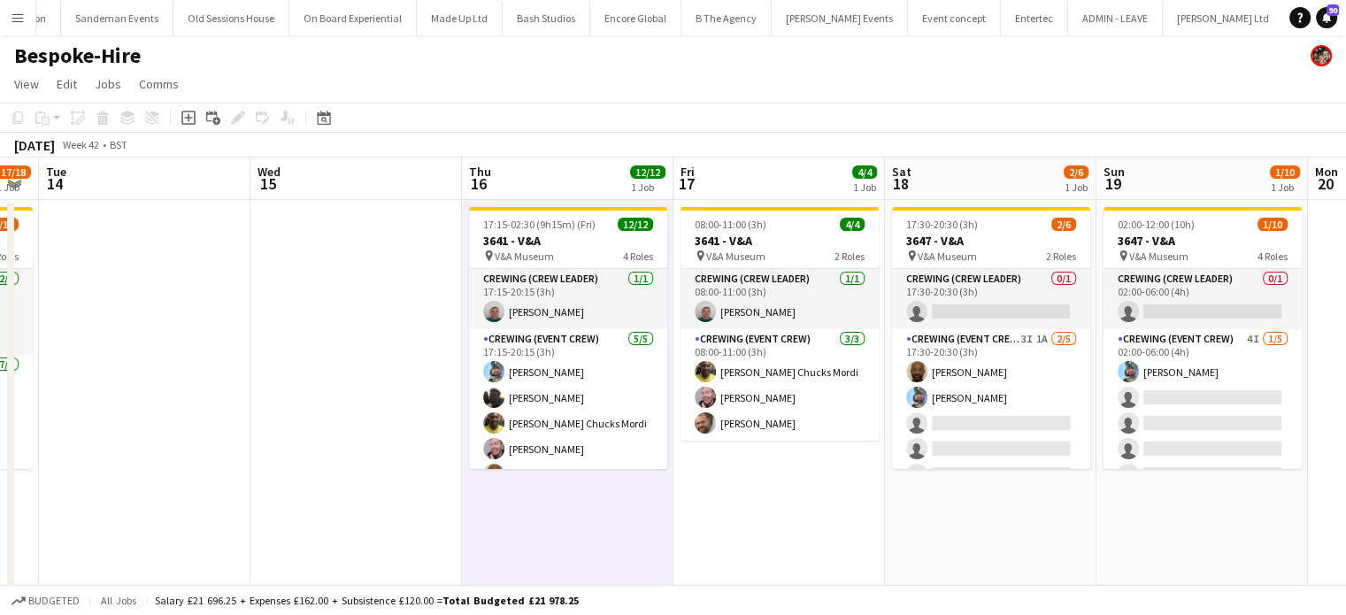
drag, startPoint x: 191, startPoint y: 116, endPoint x: 229, endPoint y: 261, distance: 150.0
click at [229, 261] on app-calendar "Copy Paste Paste Ctrl+V Paste with crew Ctrl+Shift+V Paste linked Job [GEOGRAPH…" at bounding box center [673, 433] width 1346 height 660
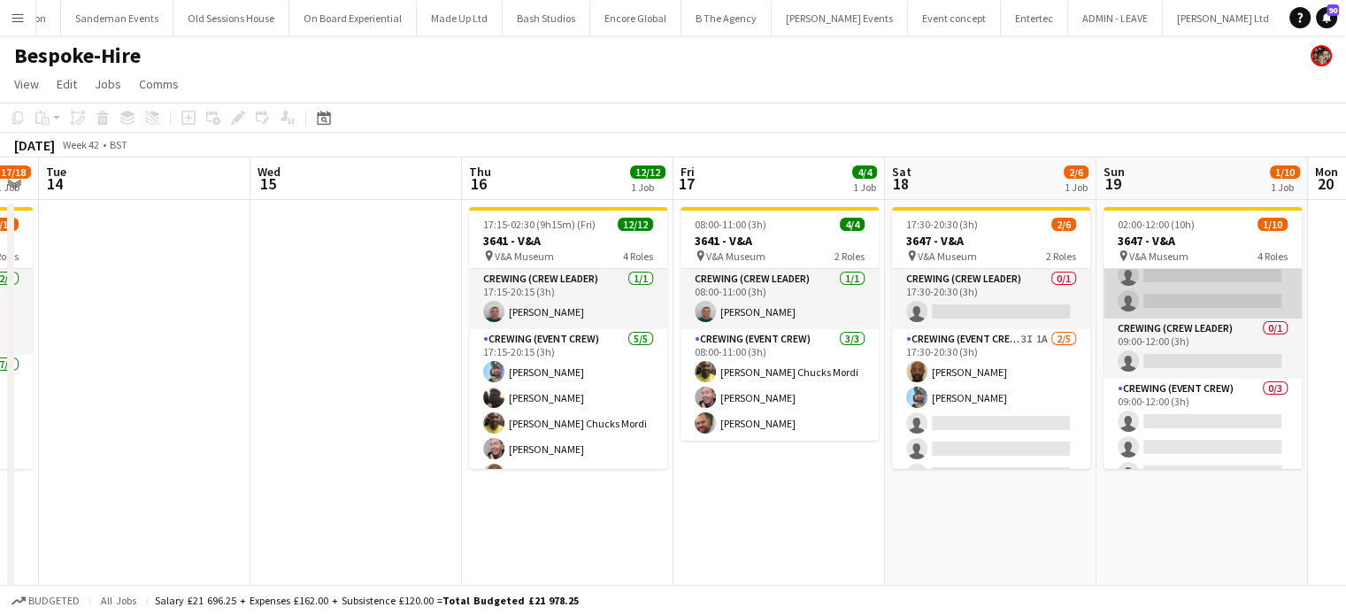
scroll to position [175, 0]
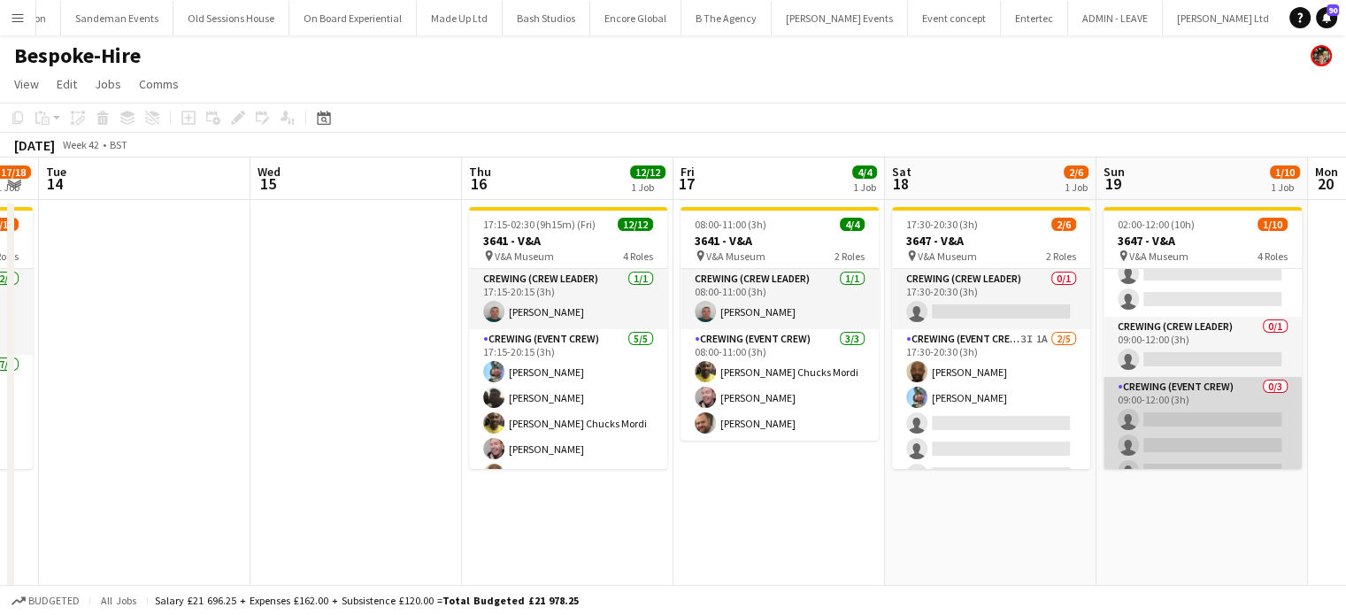
click at [1204, 406] on app-card-role "Crewing (Event Crew) 0/3 09:00-12:00 (3h) single-neutral-actions single-neutral…" at bounding box center [1202, 432] width 198 height 111
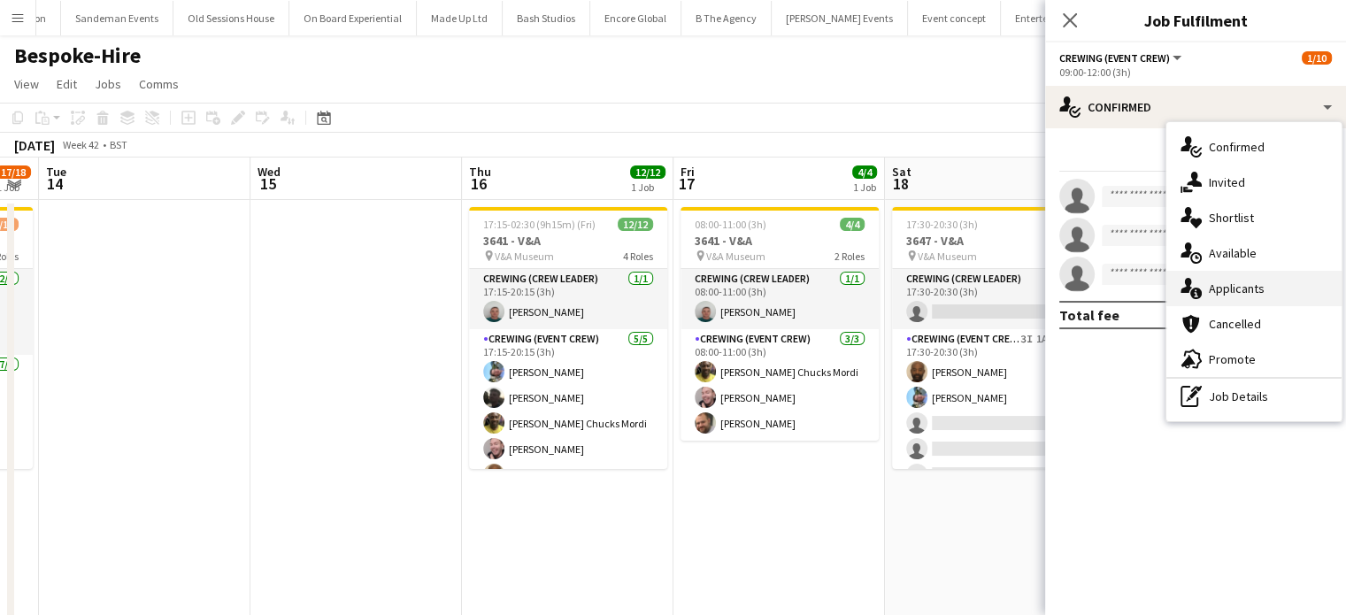
click at [1267, 279] on div "single-neutral-actions-information Applicants" at bounding box center [1253, 288] width 175 height 35
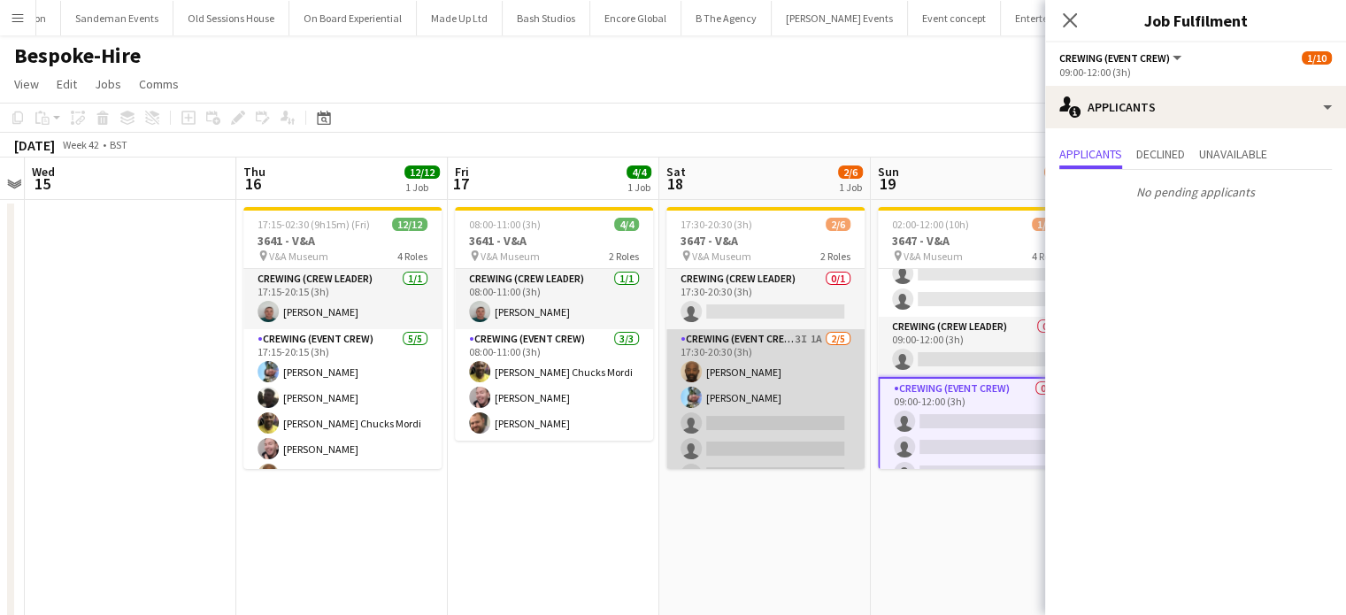
scroll to position [0, 622]
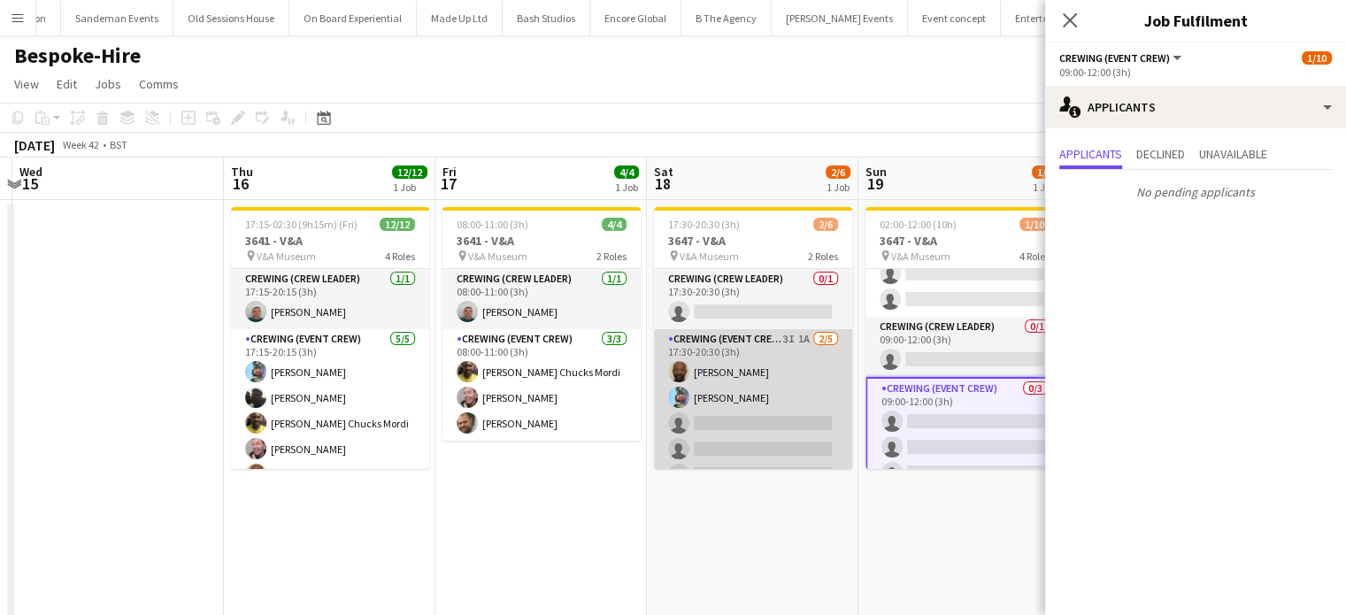
click at [779, 399] on app-card-role "Crewing (Event Crew) 3I 1A [DATE] 17:30-20:30 (3h) [PERSON_NAME] [PERSON_NAME] …" at bounding box center [753, 410] width 198 height 163
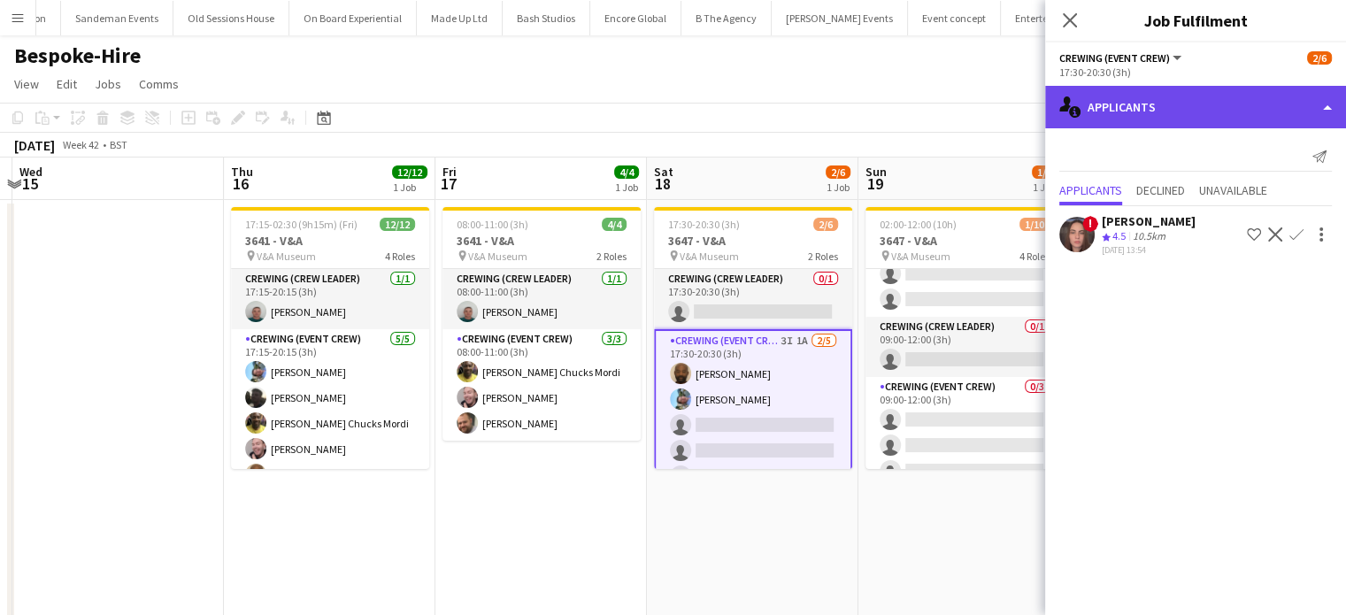
click at [1247, 127] on div "single-neutral-actions-information Applicants" at bounding box center [1195, 107] width 301 height 42
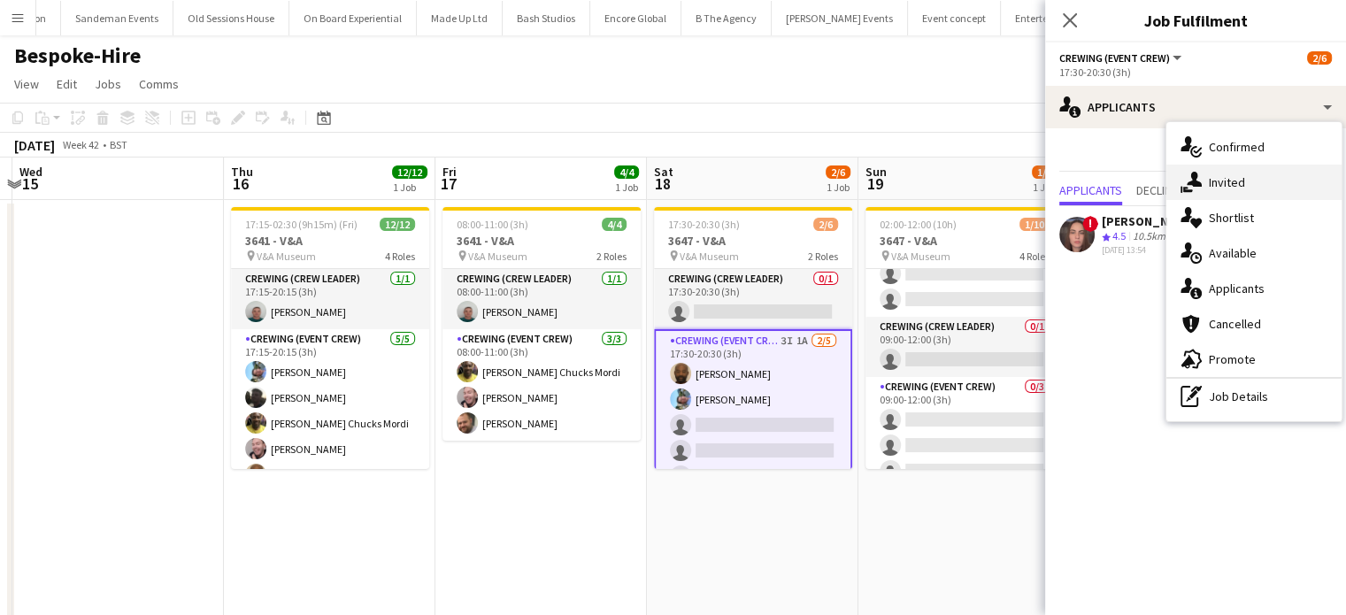
click at [1260, 183] on div "single-neutral-actions-share-1 Invited" at bounding box center [1253, 182] width 175 height 35
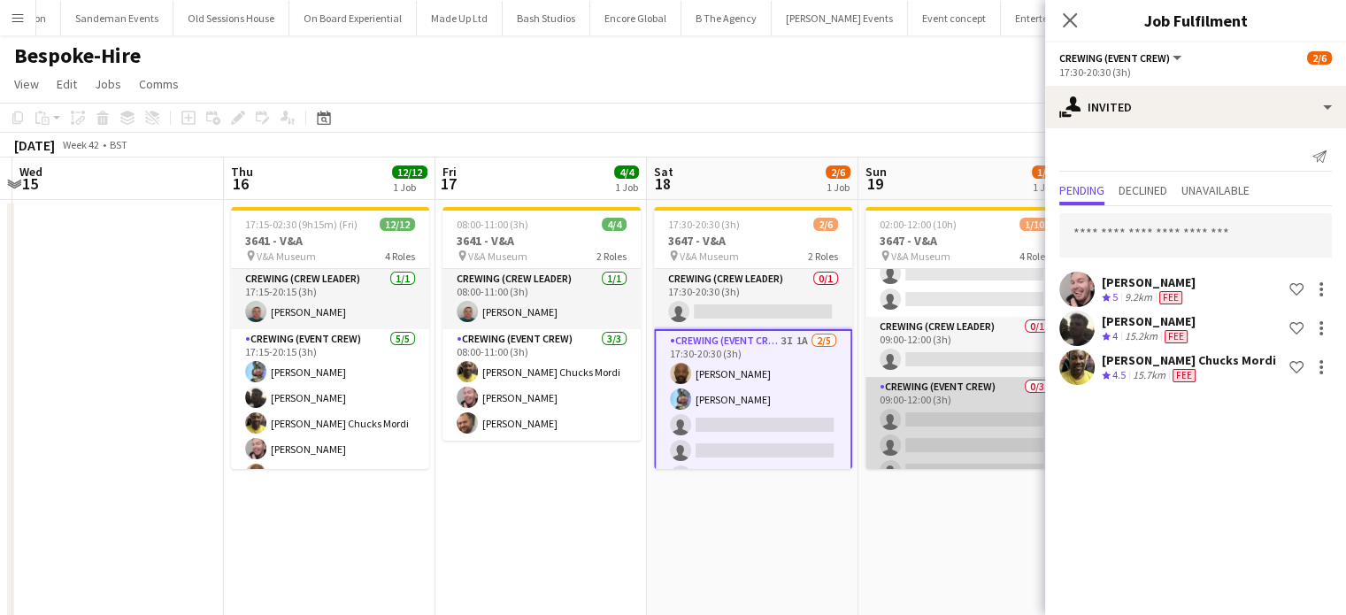
click at [978, 417] on app-card-role "Crewing (Event Crew) 0/3 09:00-12:00 (3h) single-neutral-actions single-neutral…" at bounding box center [964, 432] width 198 height 111
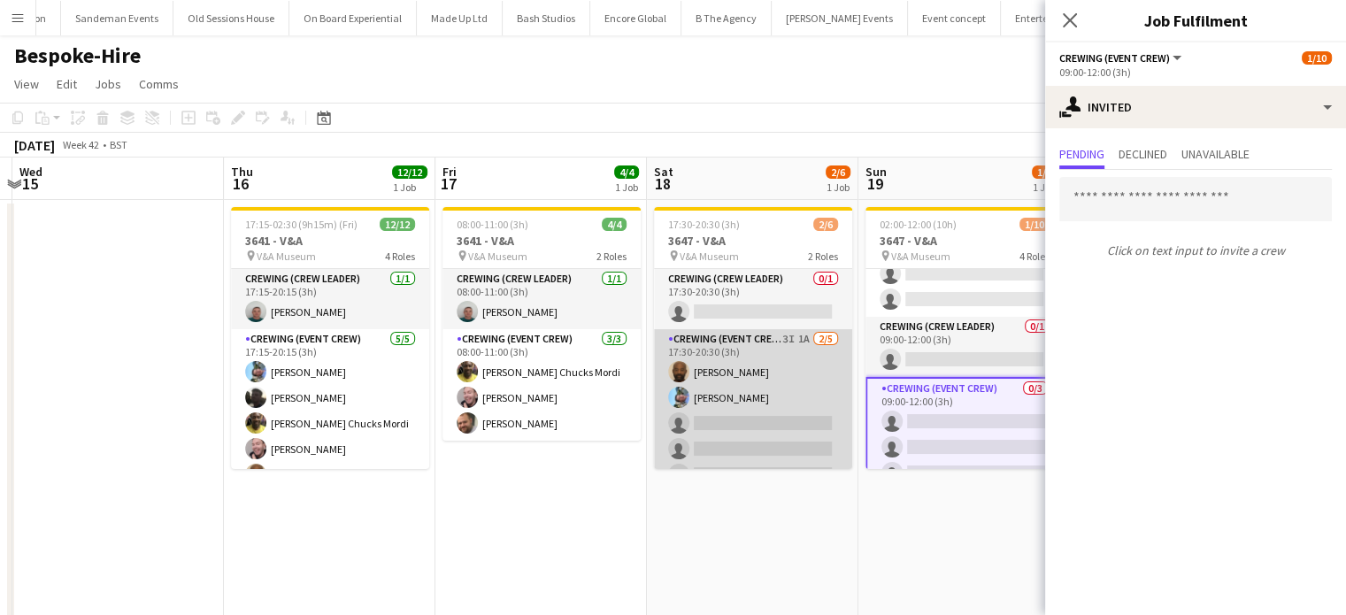
click at [743, 417] on app-card-role "Crewing (Event Crew) 3I 1A 2/5 17:30-20:30 (3h) Kevin Olanrewaju Liam Kinsella …" at bounding box center [753, 410] width 198 height 163
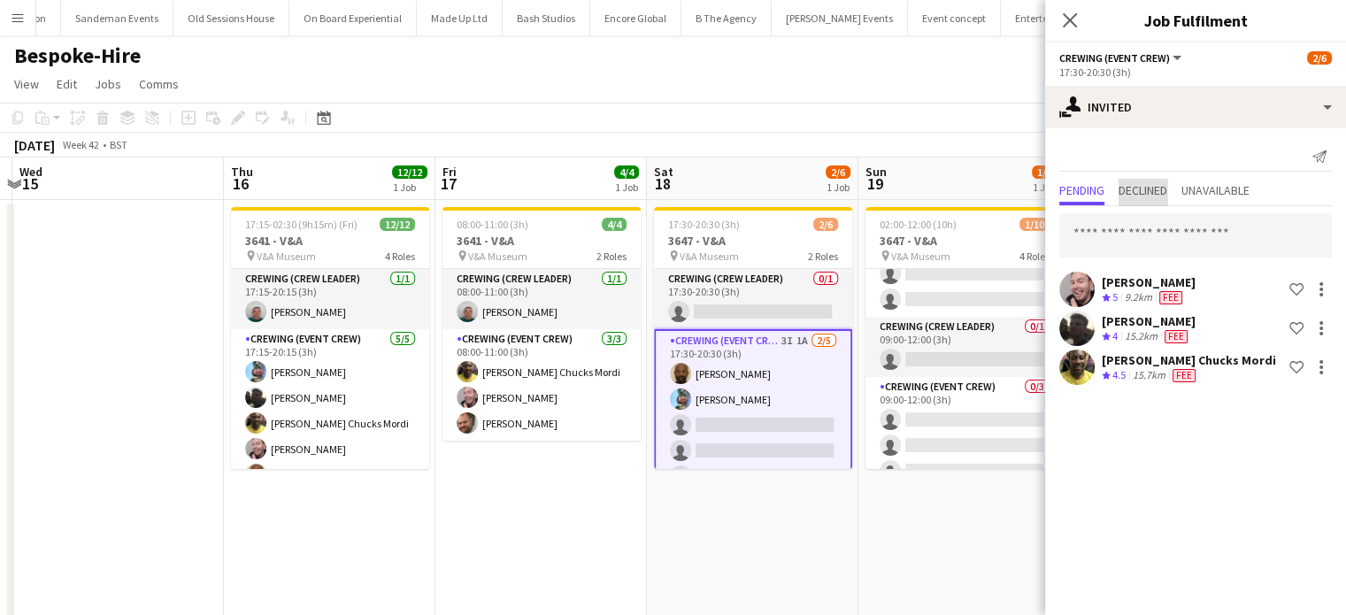
click at [1151, 180] on span "Declined" at bounding box center [1142, 192] width 49 height 27
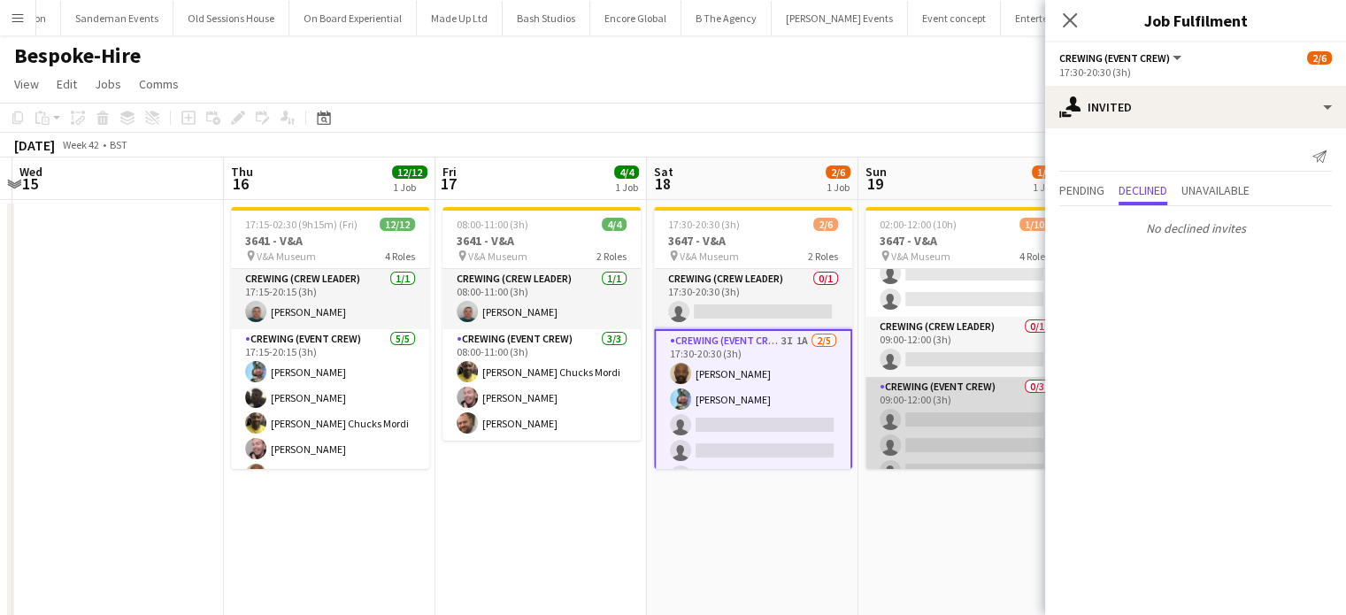
click at [944, 427] on app-card-role "Crewing (Event Crew) 0/3 09:00-12:00 (3h) single-neutral-actions single-neutral…" at bounding box center [964, 432] width 198 height 111
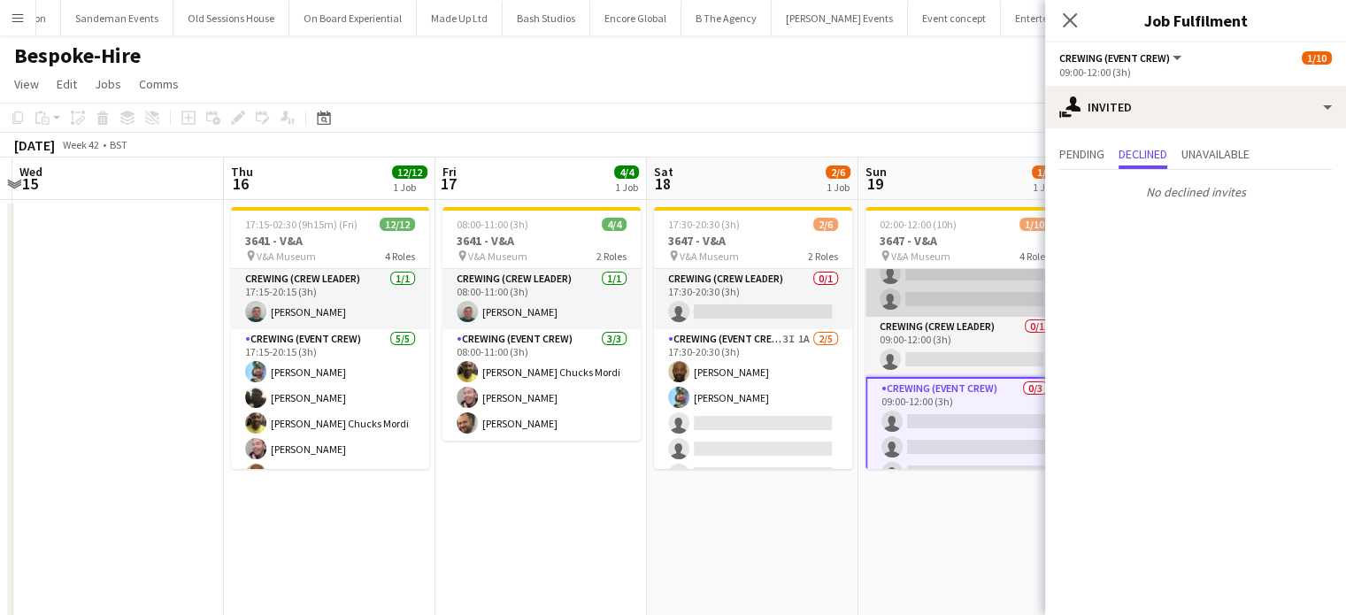
click at [986, 288] on app-card-role "Crewing (Event Crew) 4I 1/5 02:00-06:00 (4h) Liam Kinsella single-neutral-actio…" at bounding box center [964, 235] width 198 height 163
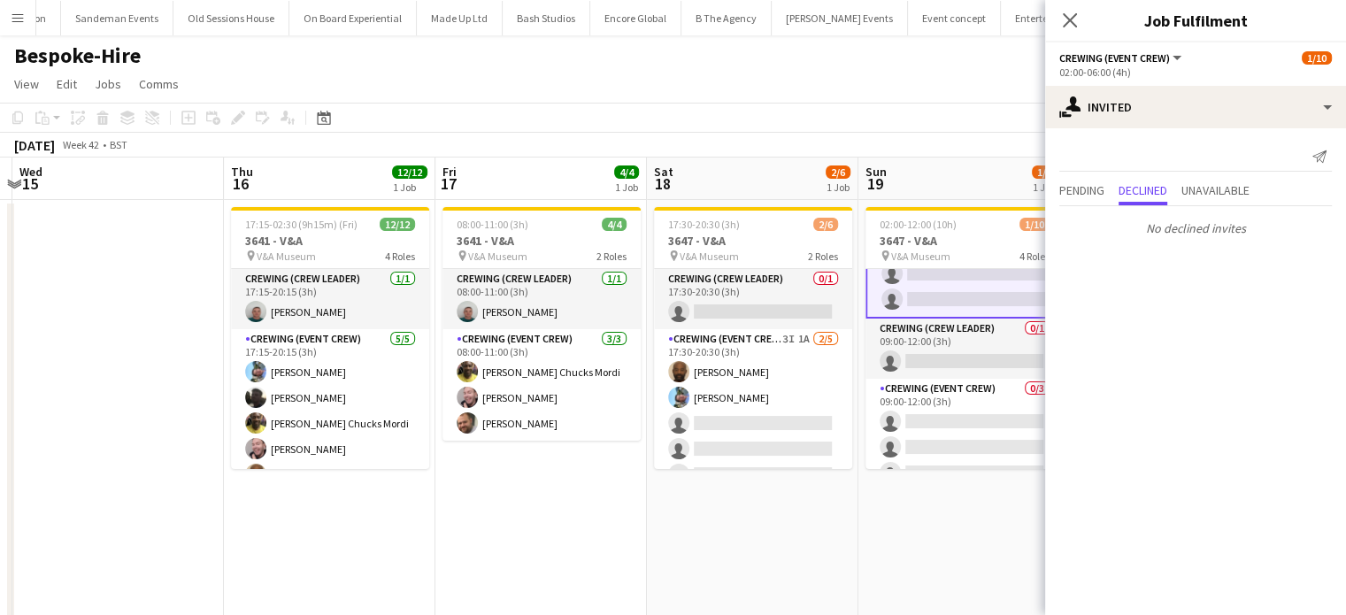
scroll to position [0, 0]
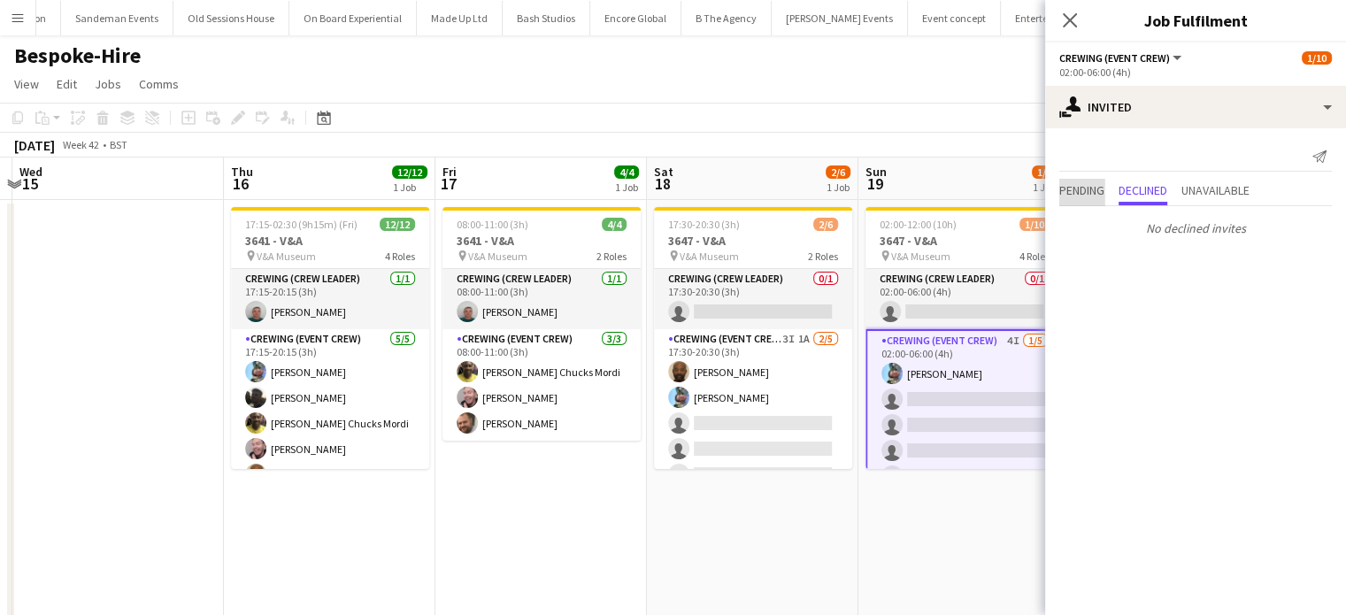
click at [1098, 189] on span "Pending" at bounding box center [1081, 190] width 45 height 12
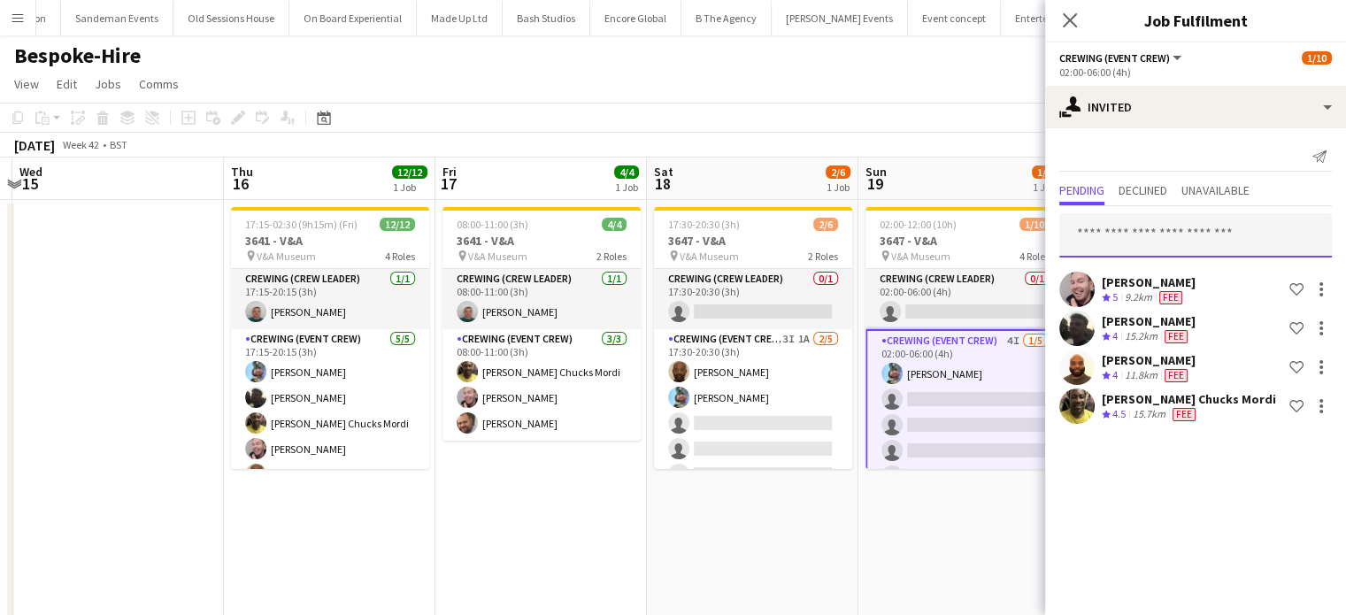
click at [1157, 229] on input "text" at bounding box center [1195, 235] width 272 height 44
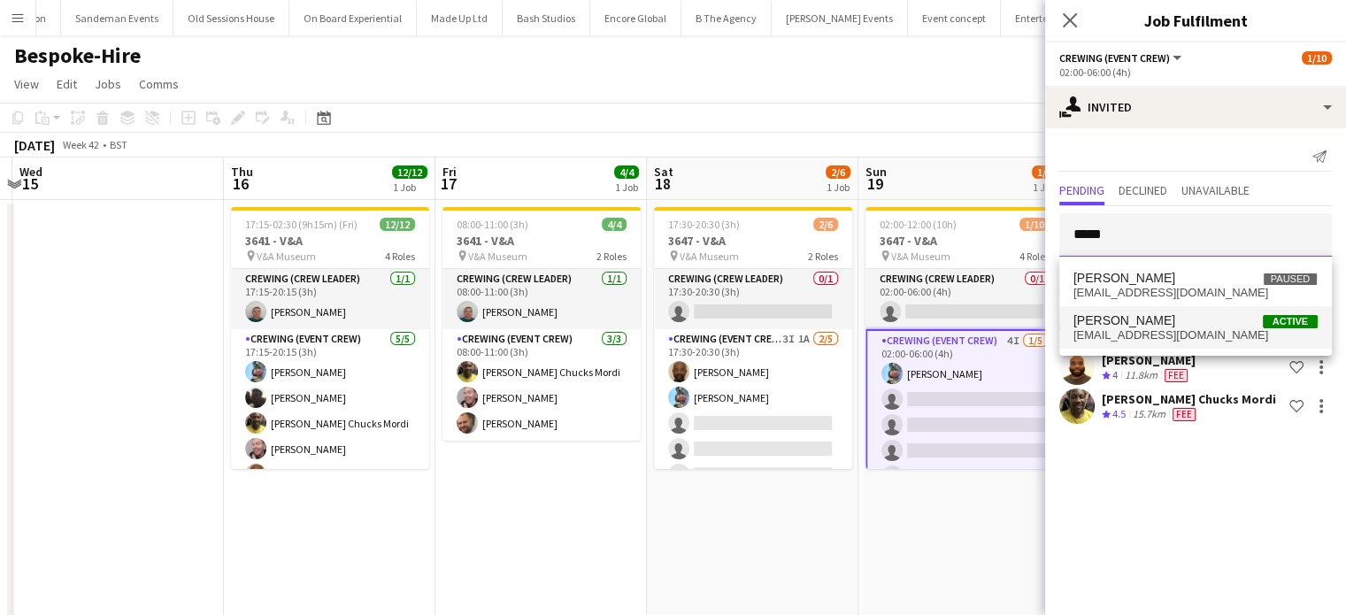
type input "*****"
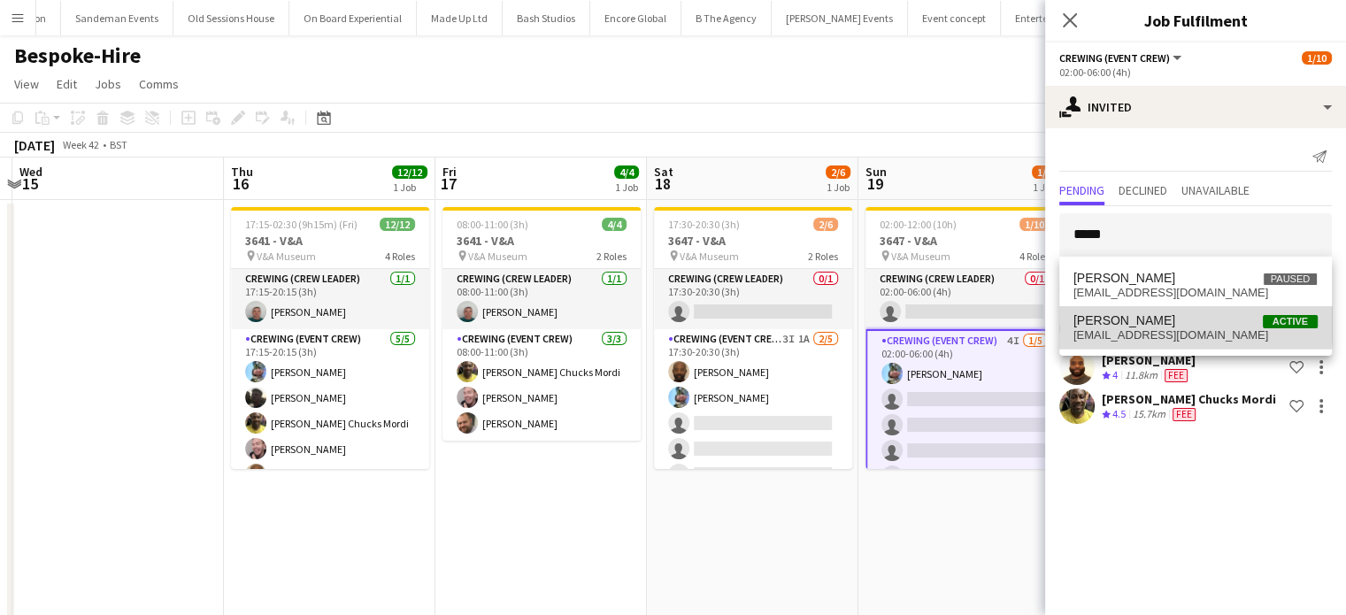
click at [1167, 324] on span "[PERSON_NAME]" at bounding box center [1124, 320] width 102 height 15
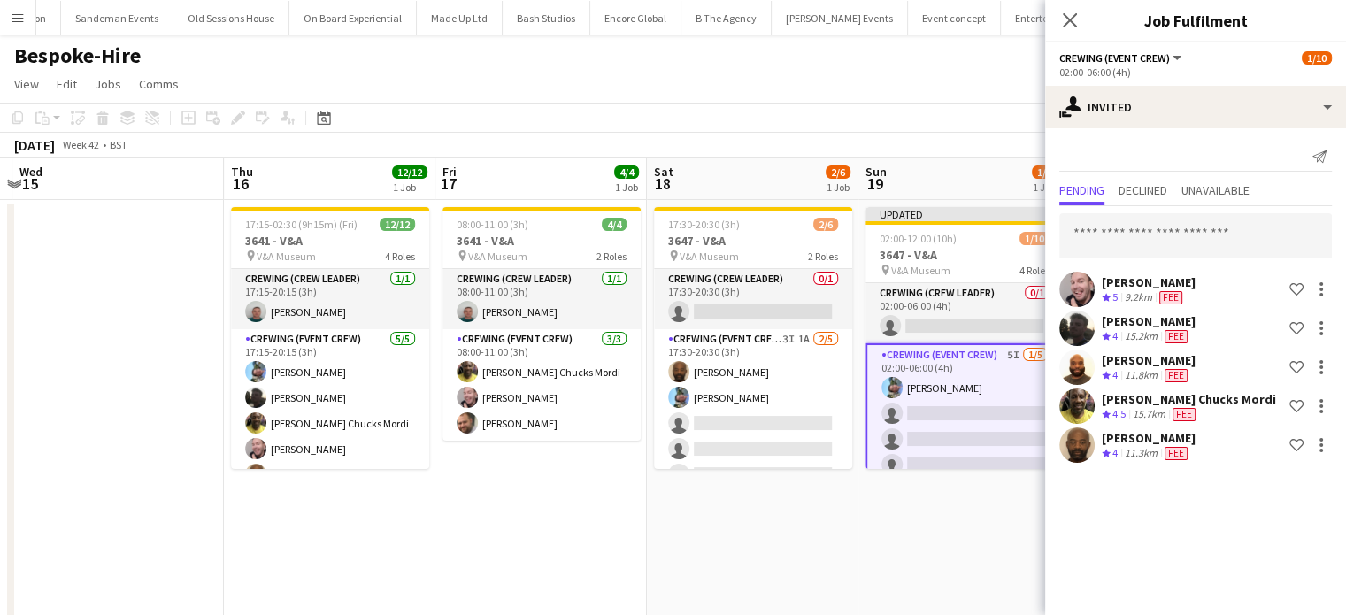
click at [938, 557] on app-date-cell "Updated 02:00-12:00 (10h) 1/10 3647 - V&A pin V&A Museum 4 Roles Crewing (Crew …" at bounding box center [963, 481] width 211 height 563
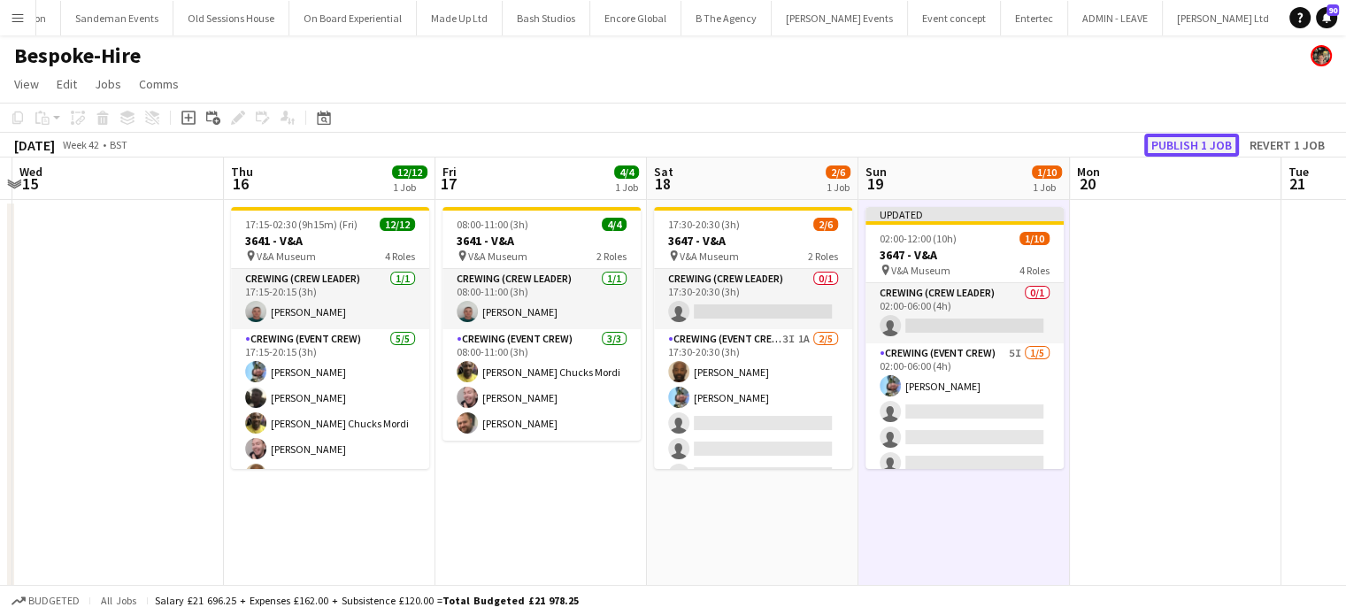
click at [1203, 143] on button "Publish 1 job" at bounding box center [1191, 145] width 95 height 23
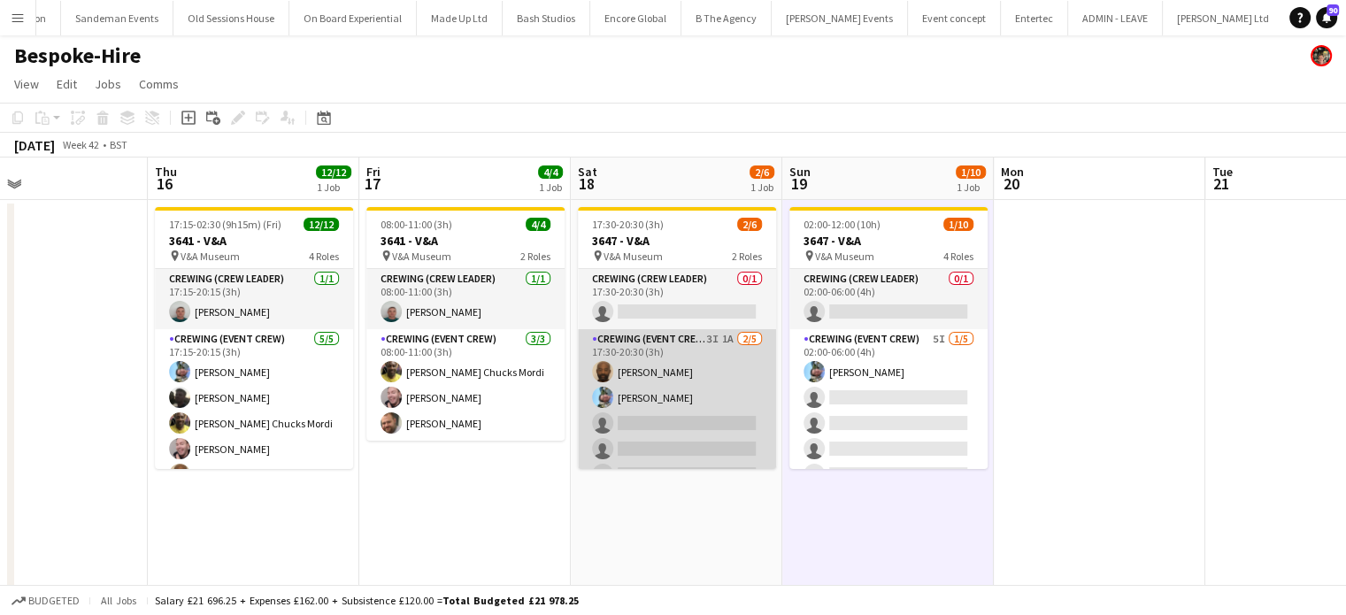
scroll to position [0, 637]
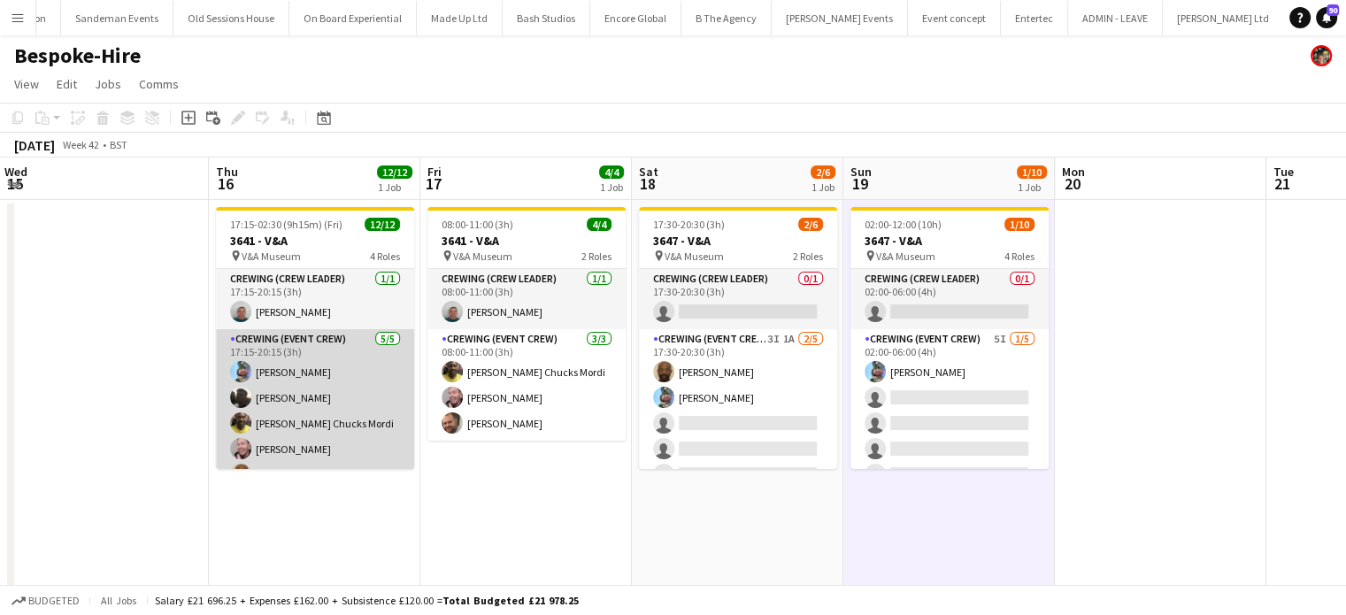
click at [351, 440] on app-card-role "Crewing (Event Crew) 5/5 17:15-20:15 (3h) Liam Kinsella Louie Applin Alphonsus …" at bounding box center [315, 410] width 198 height 163
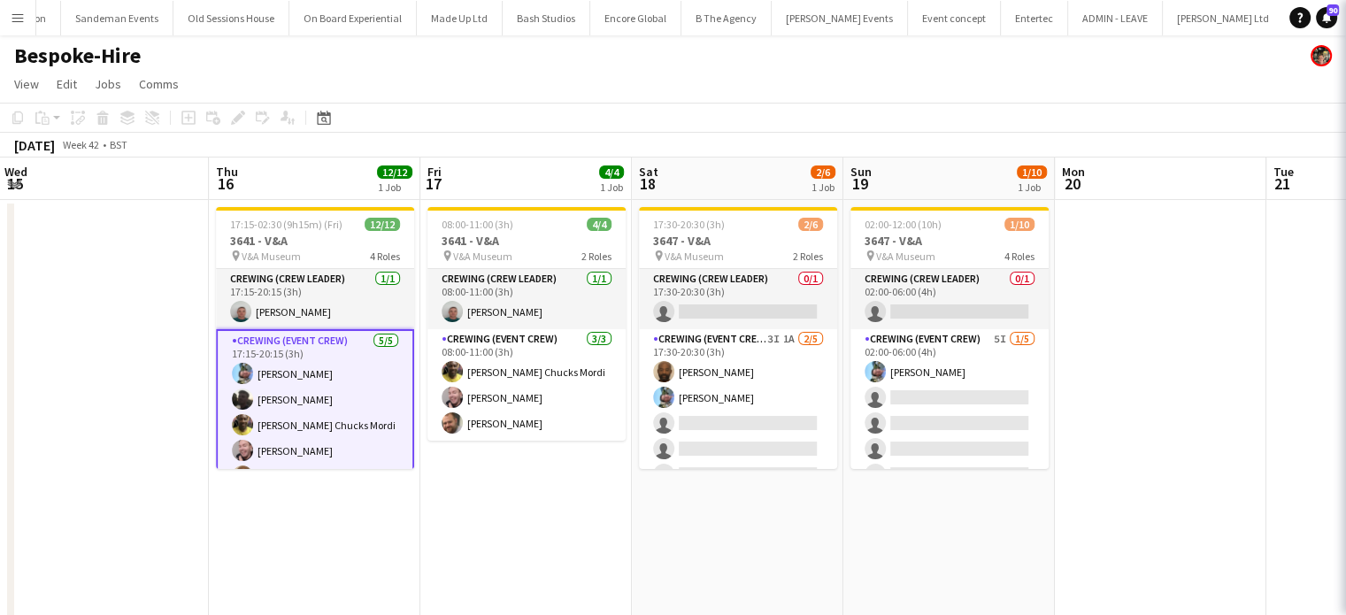
click at [326, 511] on app-date-cell "17:15-02:30 (9h15m) (Fri) 12/12 3641 - V&A pin V&A Museum 4 Roles Crewing (Crew…" at bounding box center [314, 481] width 211 height 563
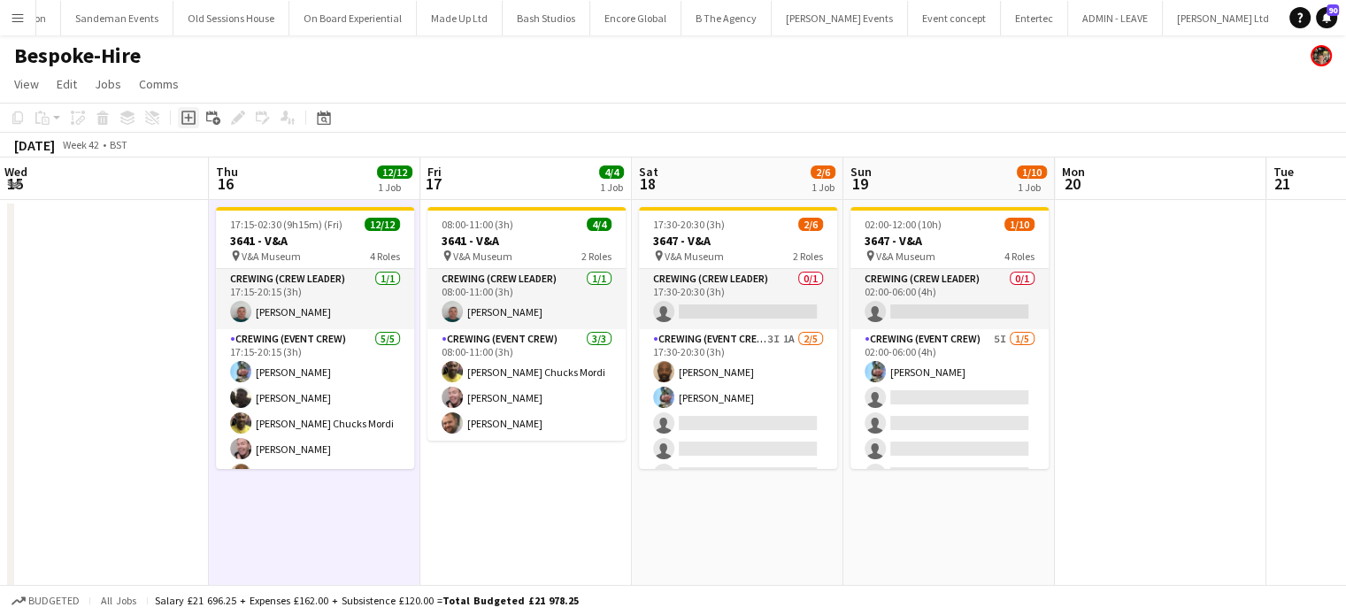
click at [192, 112] on icon "Add job" at bounding box center [188, 118] width 14 height 14
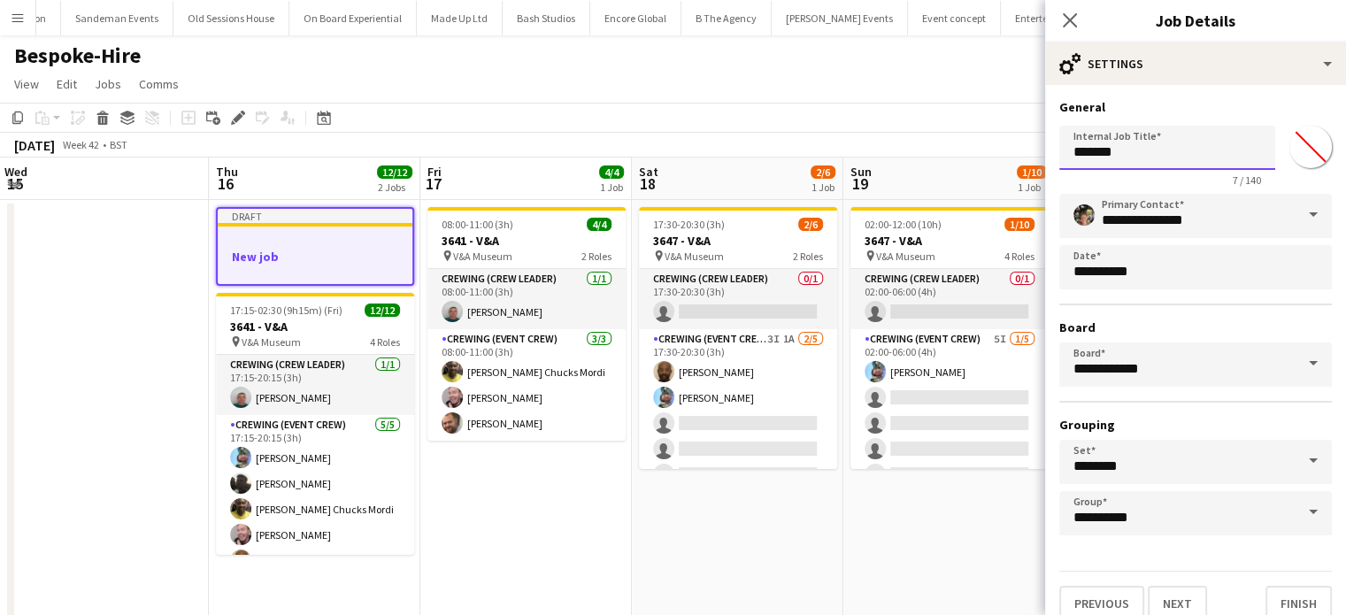
click at [1118, 151] on input "*******" at bounding box center [1167, 148] width 216 height 44
click at [1114, 155] on input "**********" at bounding box center [1167, 148] width 216 height 44
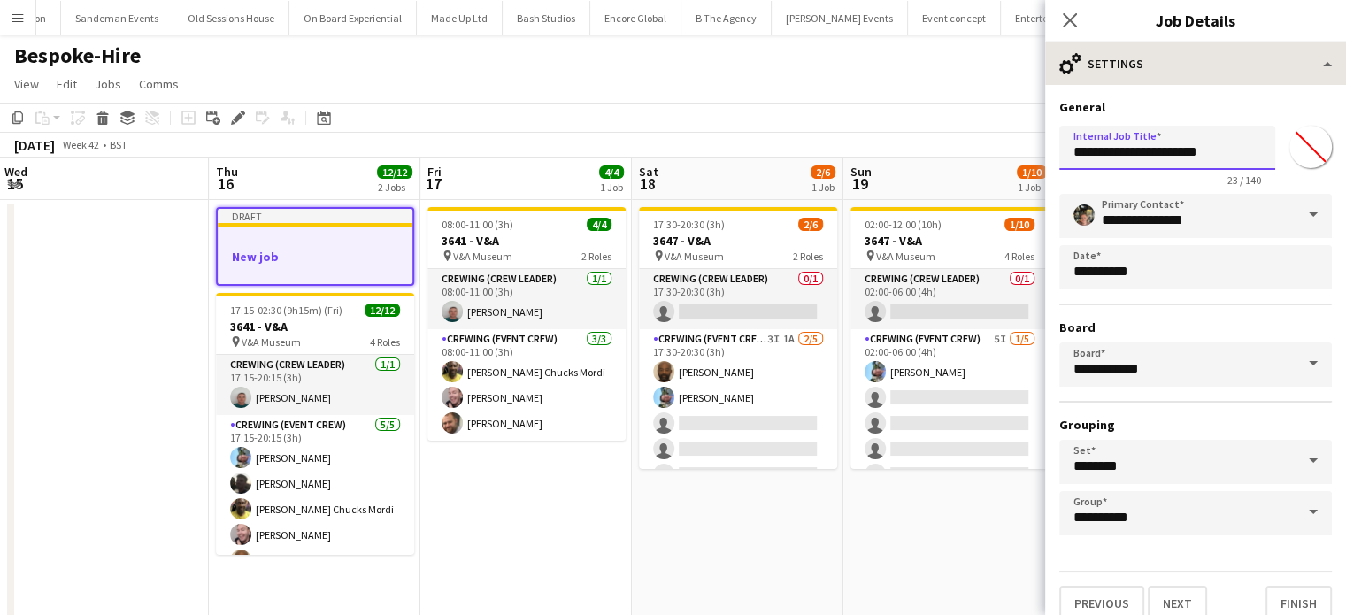
type input "**********"
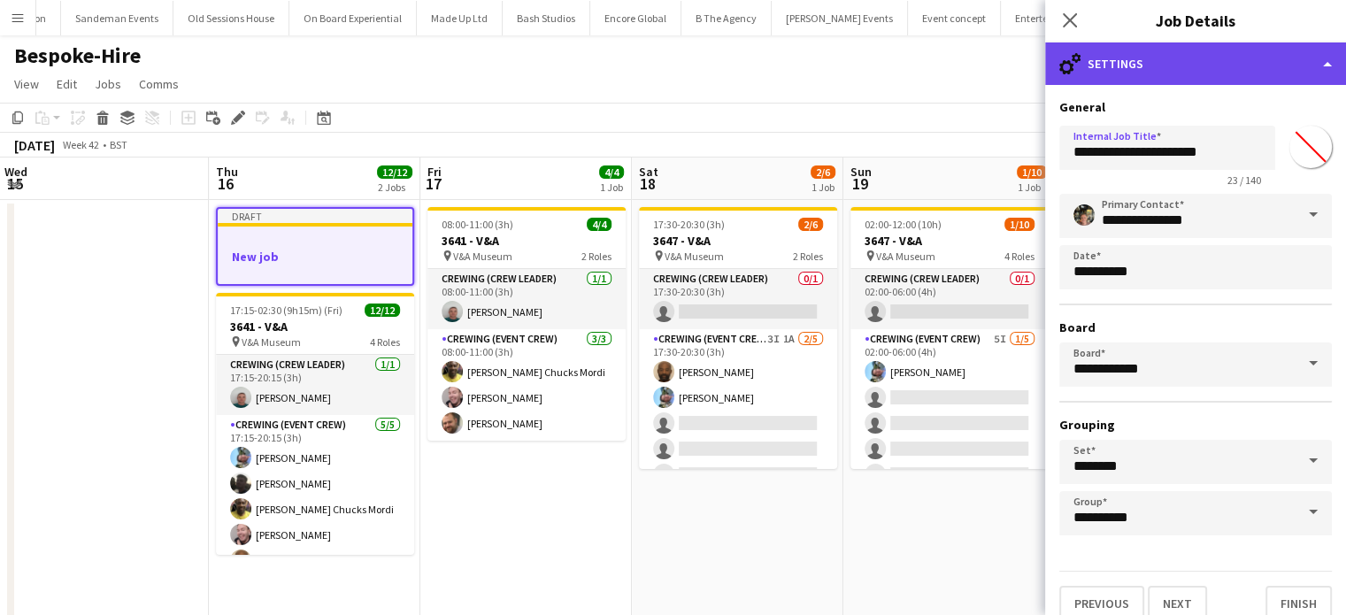
click at [1180, 59] on div "cog-double-3 Settings" at bounding box center [1195, 63] width 301 height 42
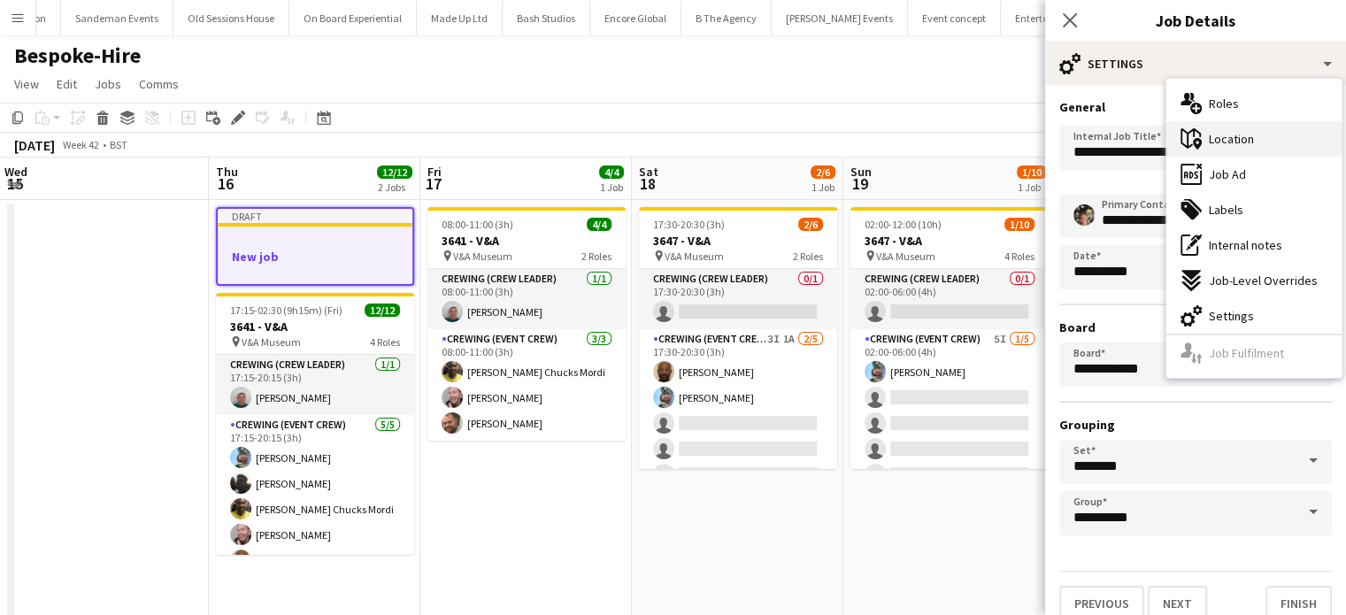
click at [1239, 131] on span "Location" at bounding box center [1231, 139] width 45 height 16
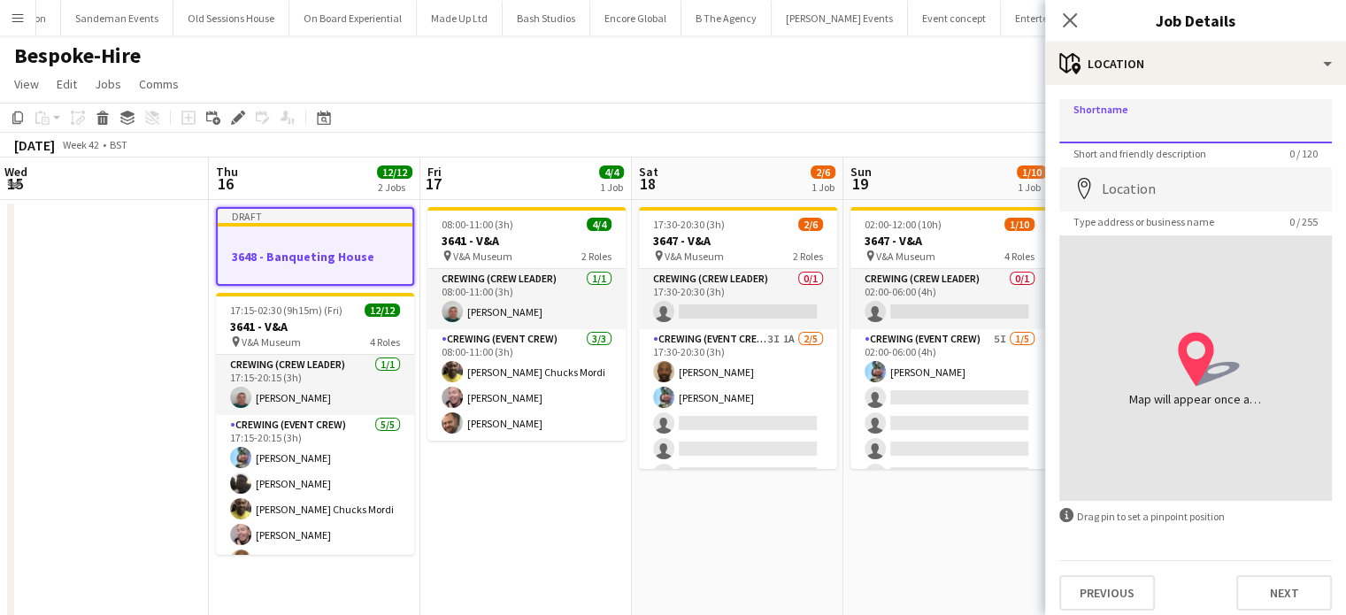
click at [1168, 130] on input "Shortname" at bounding box center [1195, 121] width 272 height 44
paste input "**********"
type input "**********"
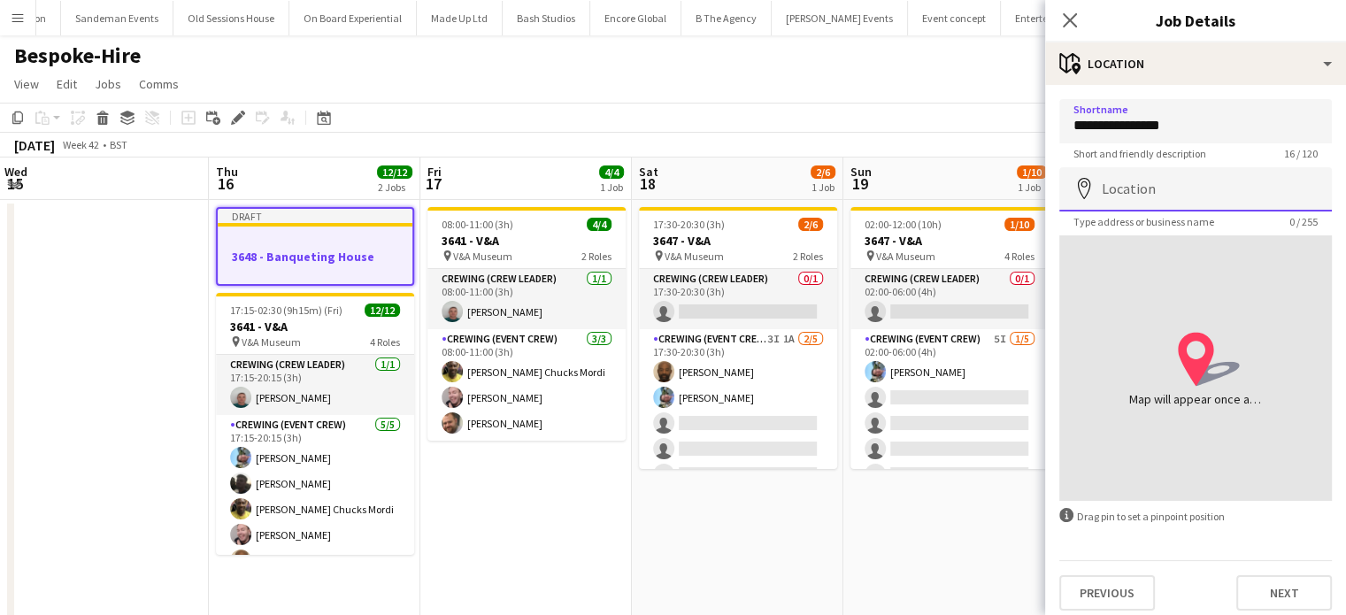
click at [1159, 182] on input "Location" at bounding box center [1195, 189] width 272 height 44
paste input "**********"
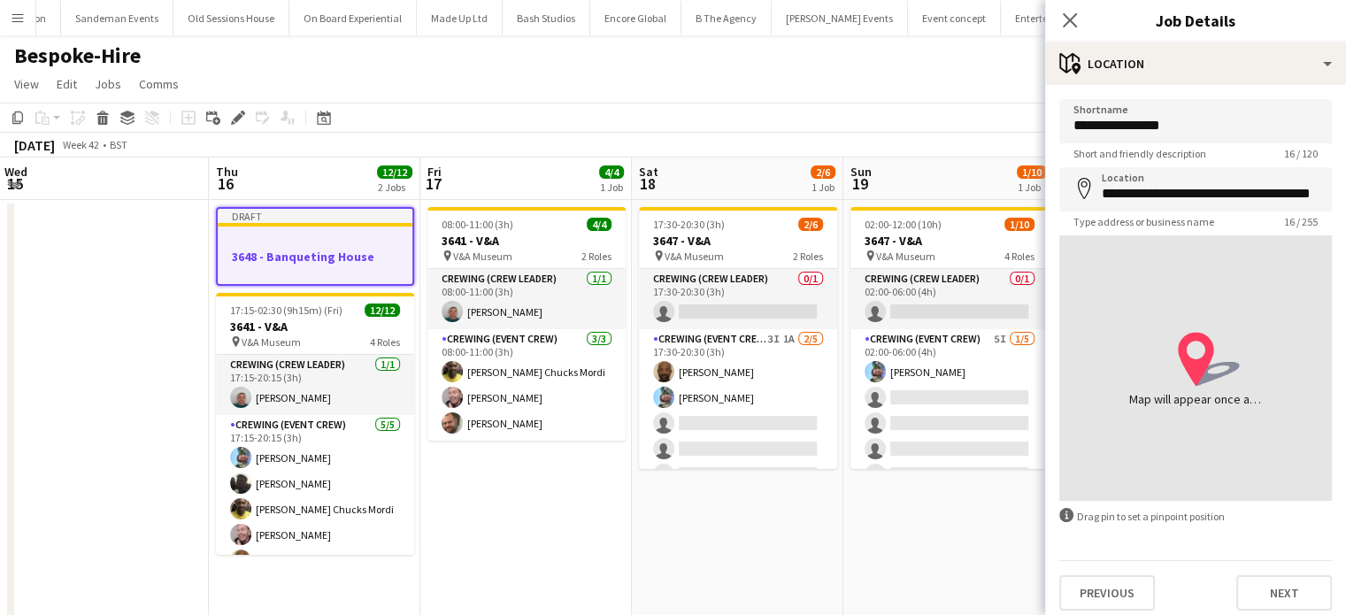
type input "**********"
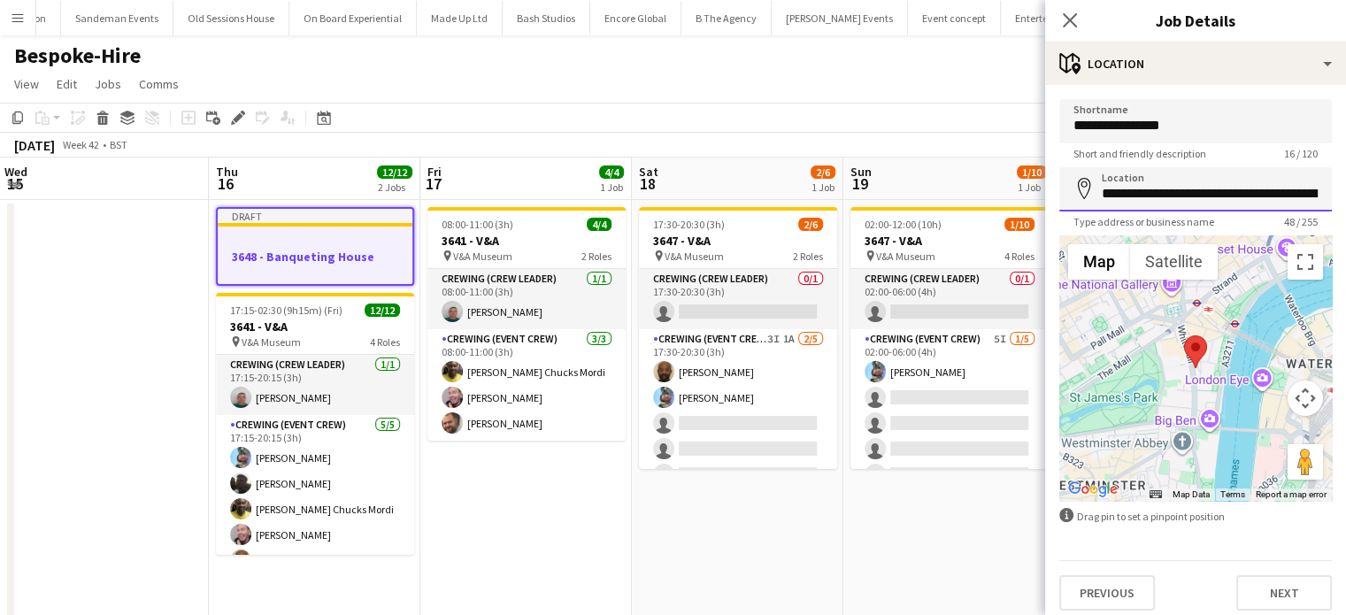
click at [1182, 203] on input "**********" at bounding box center [1195, 189] width 272 height 44
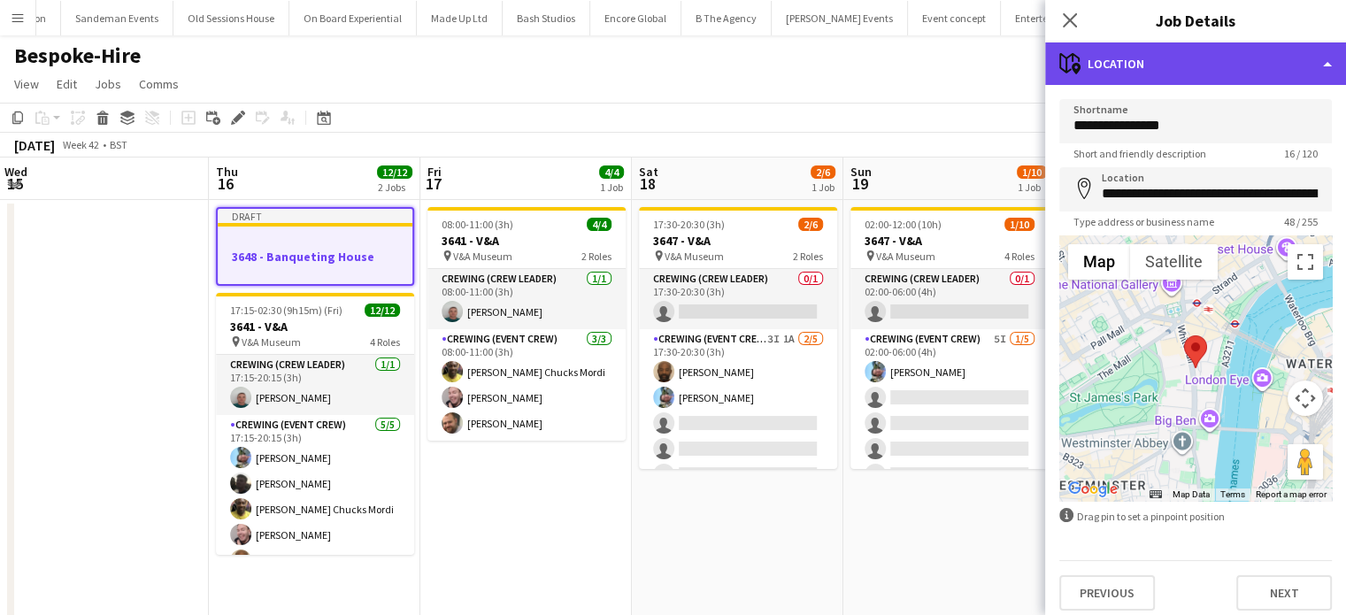
click at [1147, 70] on div "maps-pin-1 Location" at bounding box center [1195, 63] width 301 height 42
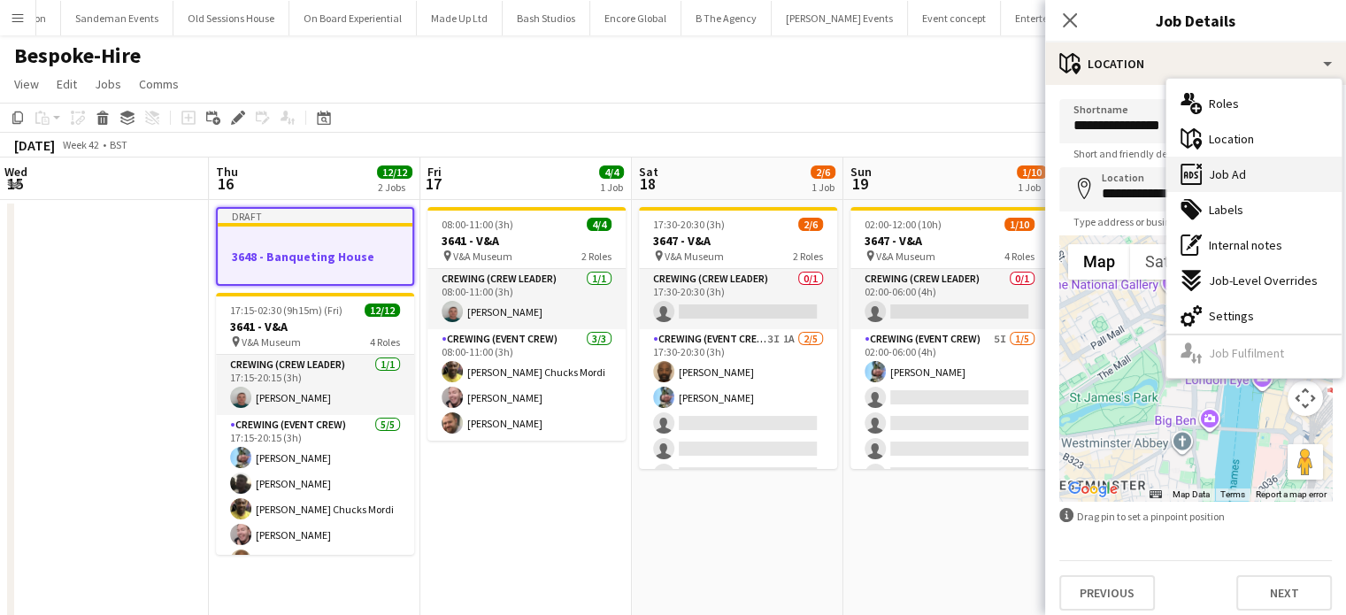
click at [1223, 184] on div "ads-window Job Ad" at bounding box center [1253, 174] width 175 height 35
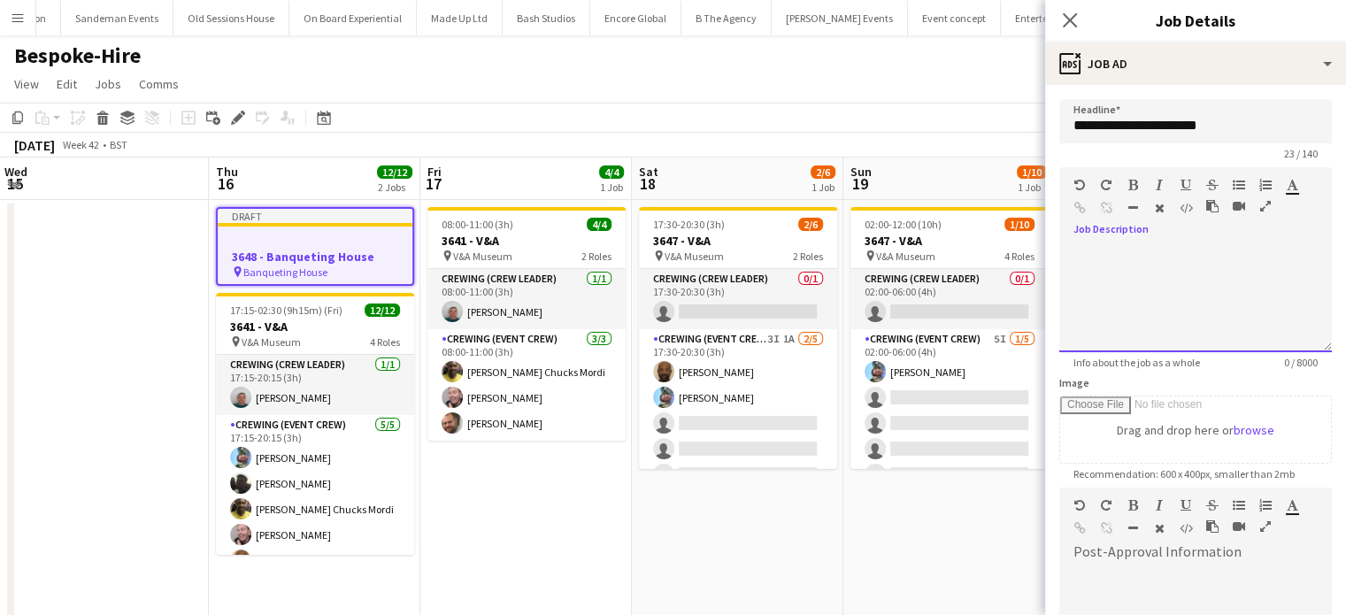
click at [1170, 279] on div at bounding box center [1195, 299] width 272 height 106
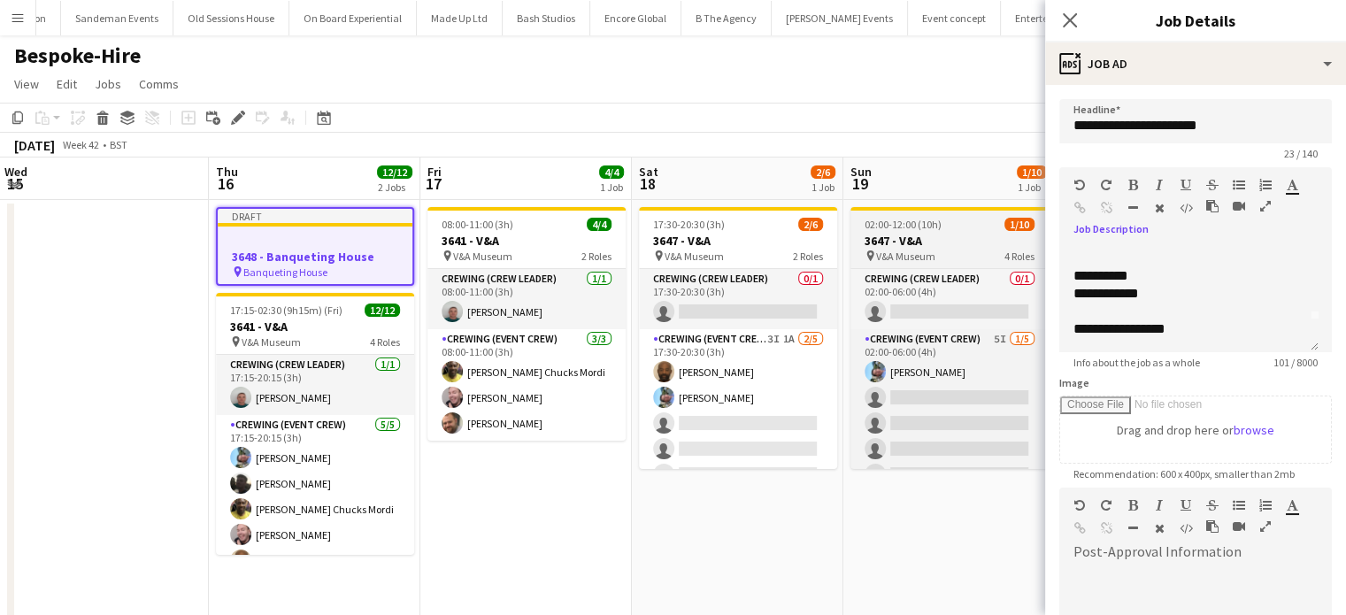
click at [984, 228] on div "02:00-12:00 (10h) 1/10" at bounding box center [949, 224] width 198 height 13
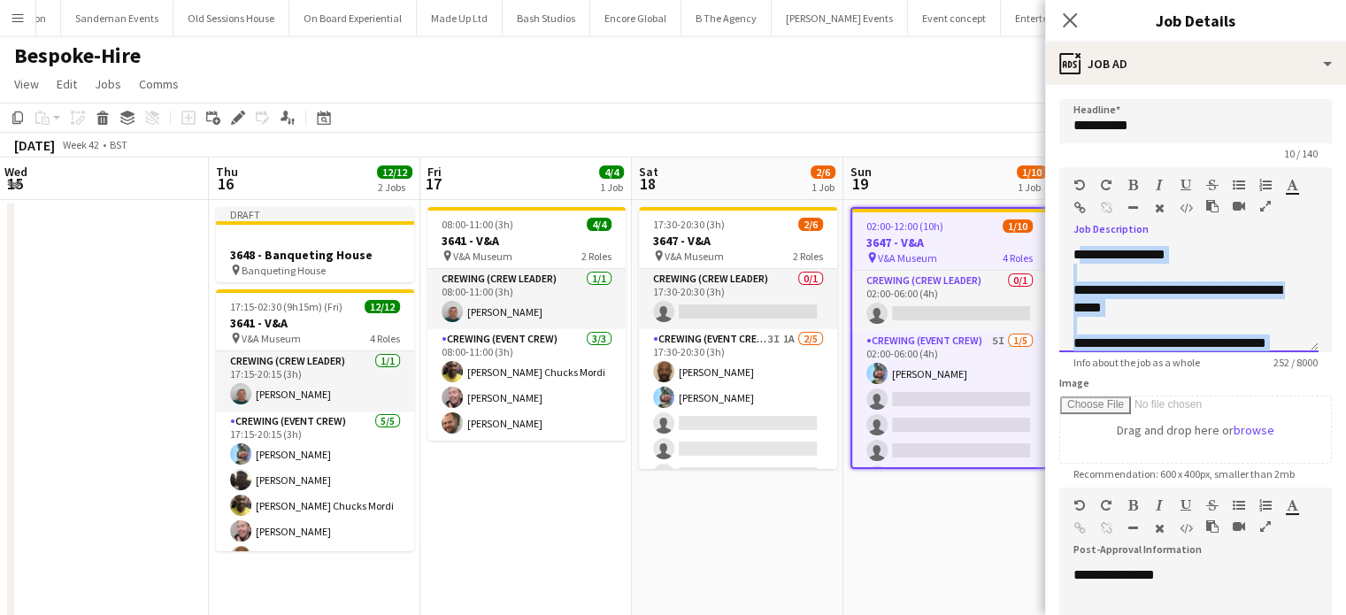
scroll to position [84, 0]
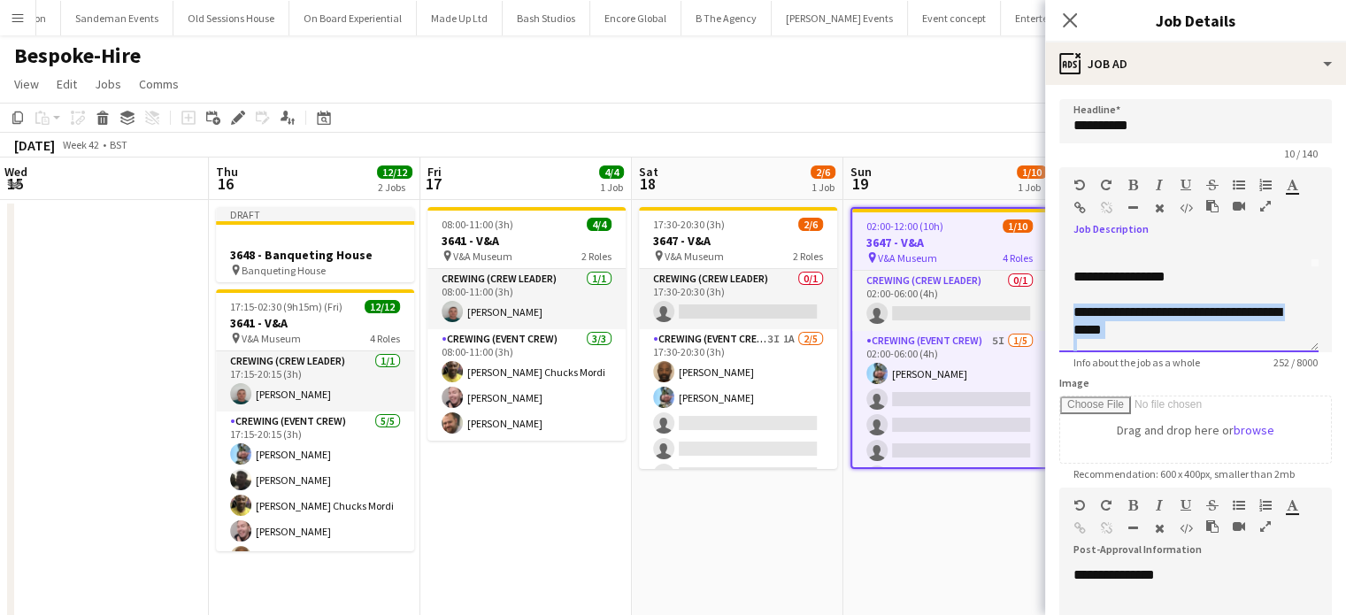
drag, startPoint x: 1233, startPoint y: 331, endPoint x: 1066, endPoint y: 309, distance: 168.7
click at [1066, 309] on div "**********" at bounding box center [1188, 299] width 259 height 106
copy div "**********"
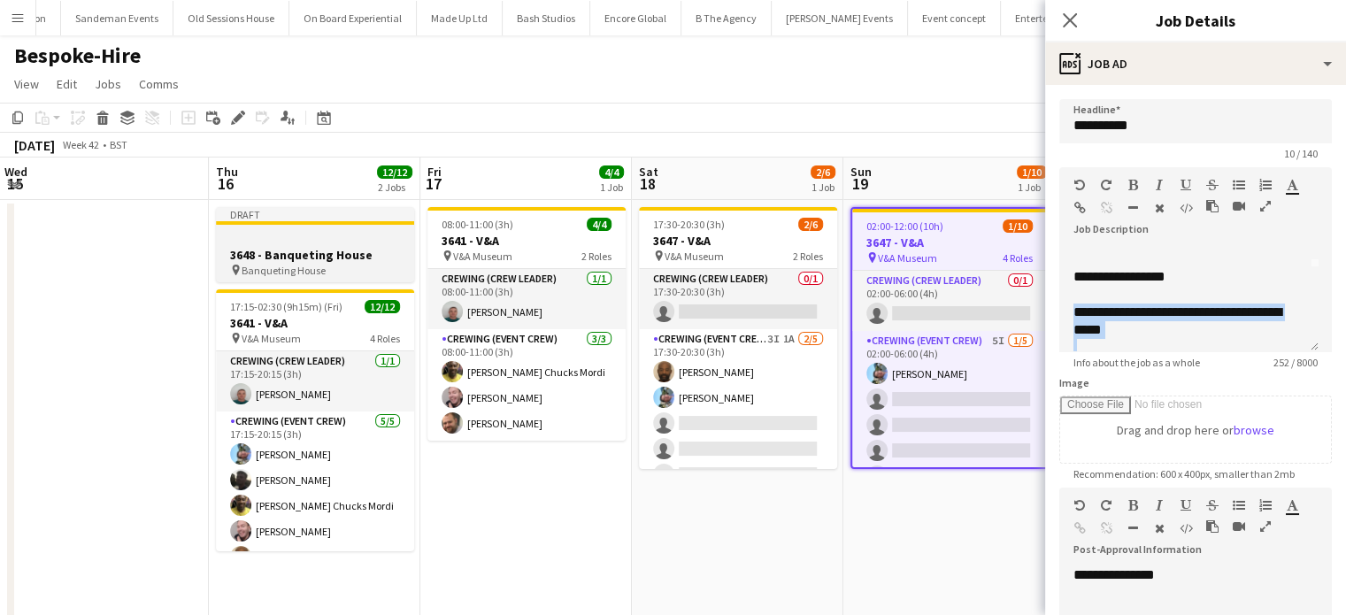
click at [363, 247] on h3 "3648 - Banqueting House" at bounding box center [315, 255] width 198 height 16
type input "**********"
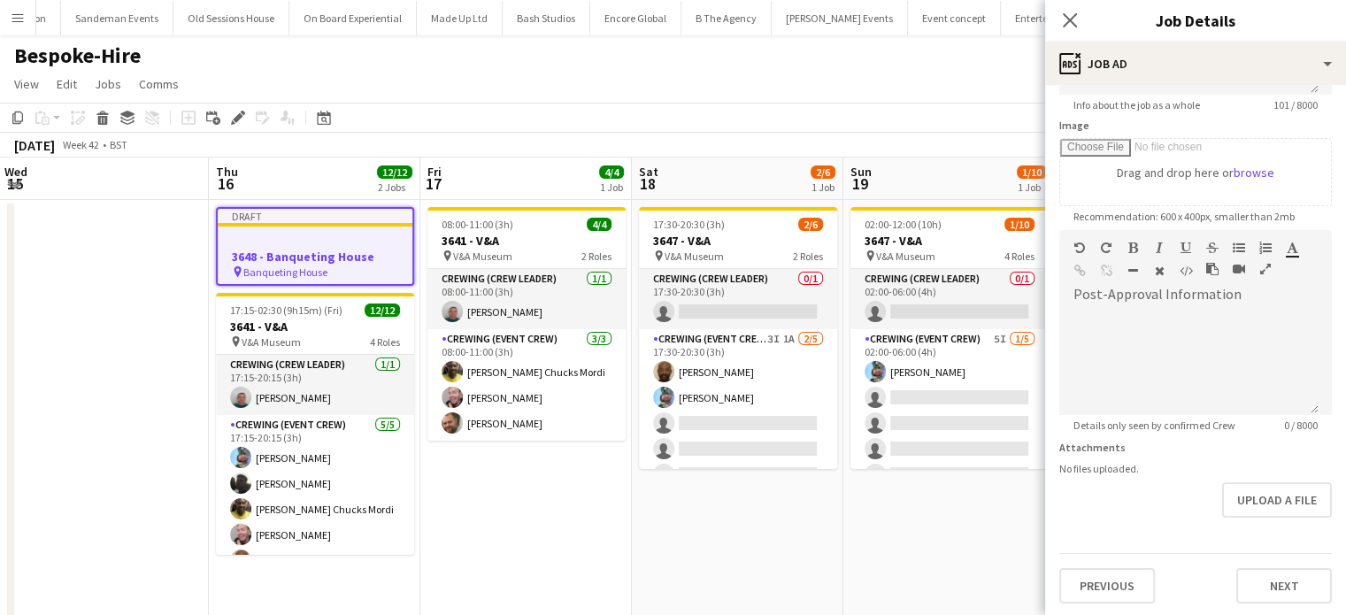
scroll to position [0, 0]
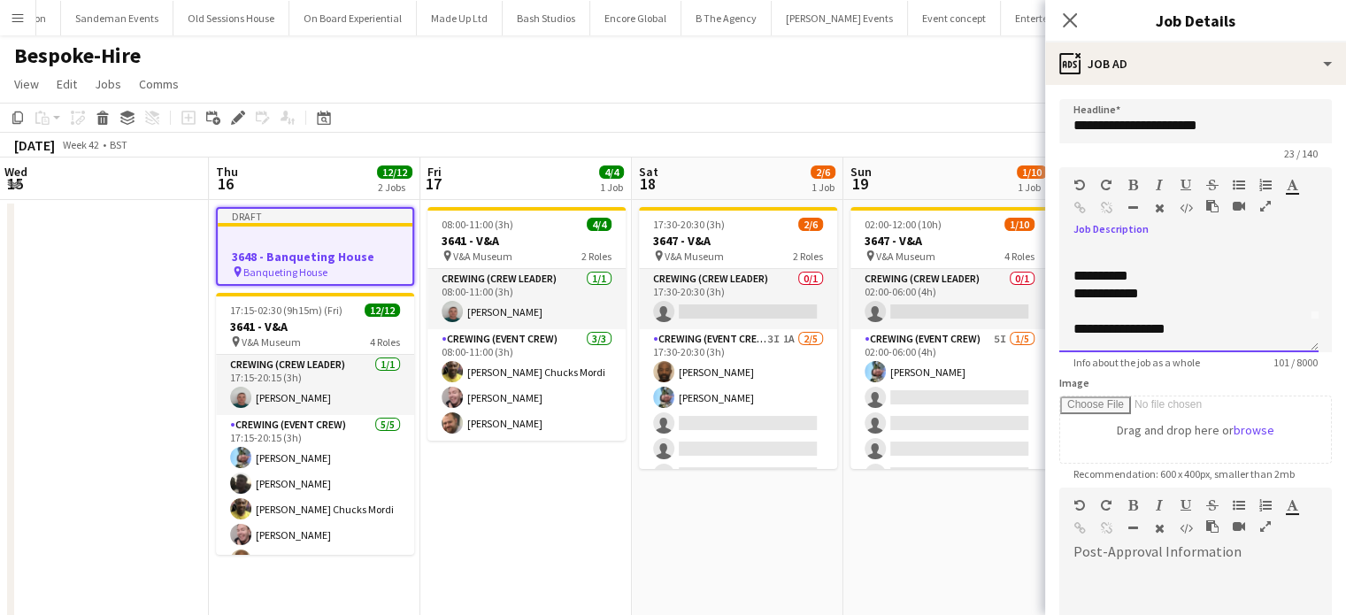
click at [1196, 339] on div "**********" at bounding box center [1188, 299] width 259 height 106
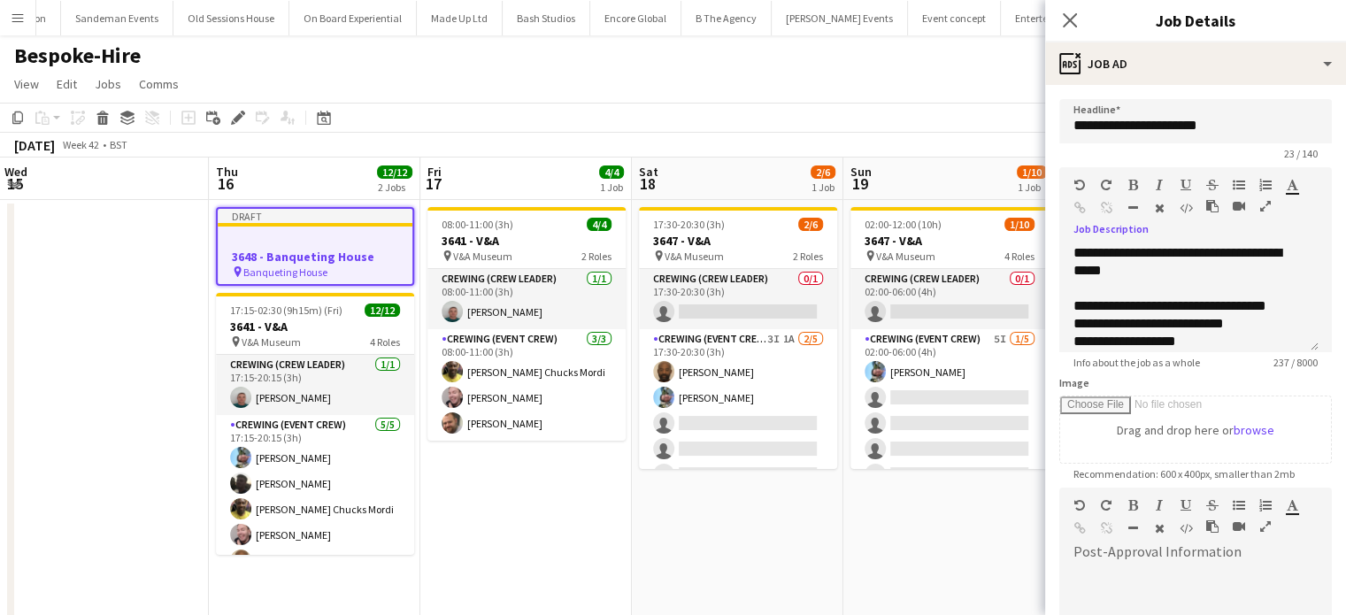
click at [1128, 588] on div at bounding box center [1188, 619] width 259 height 106
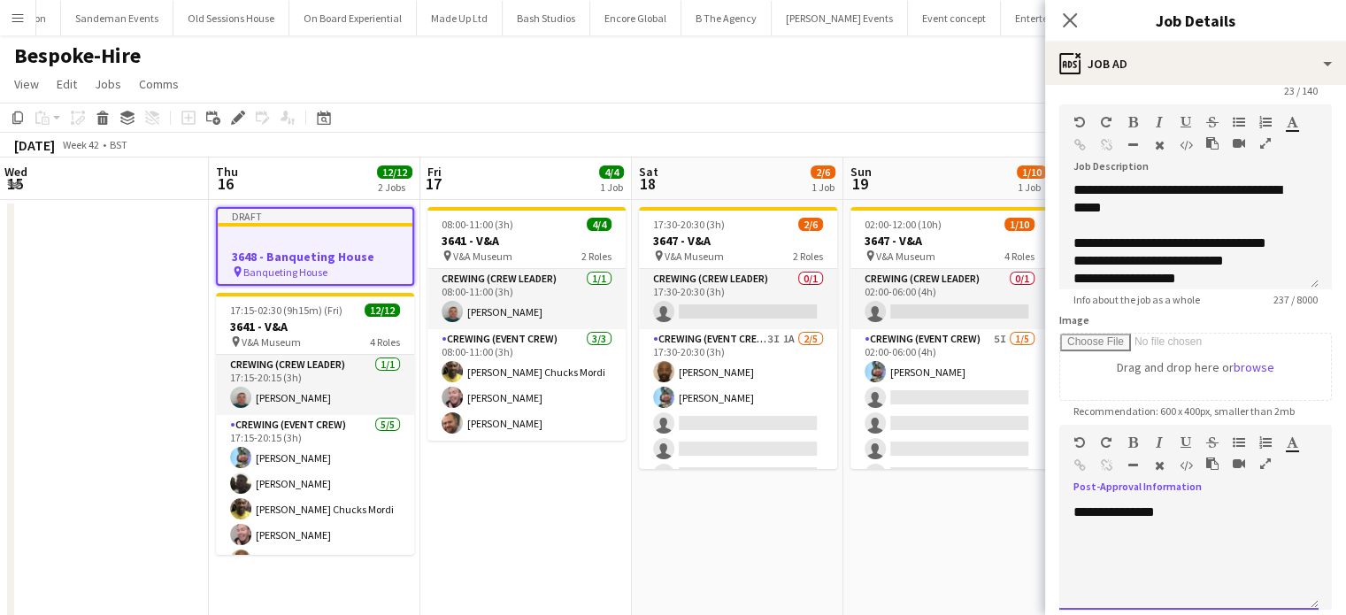
scroll to position [0, 0]
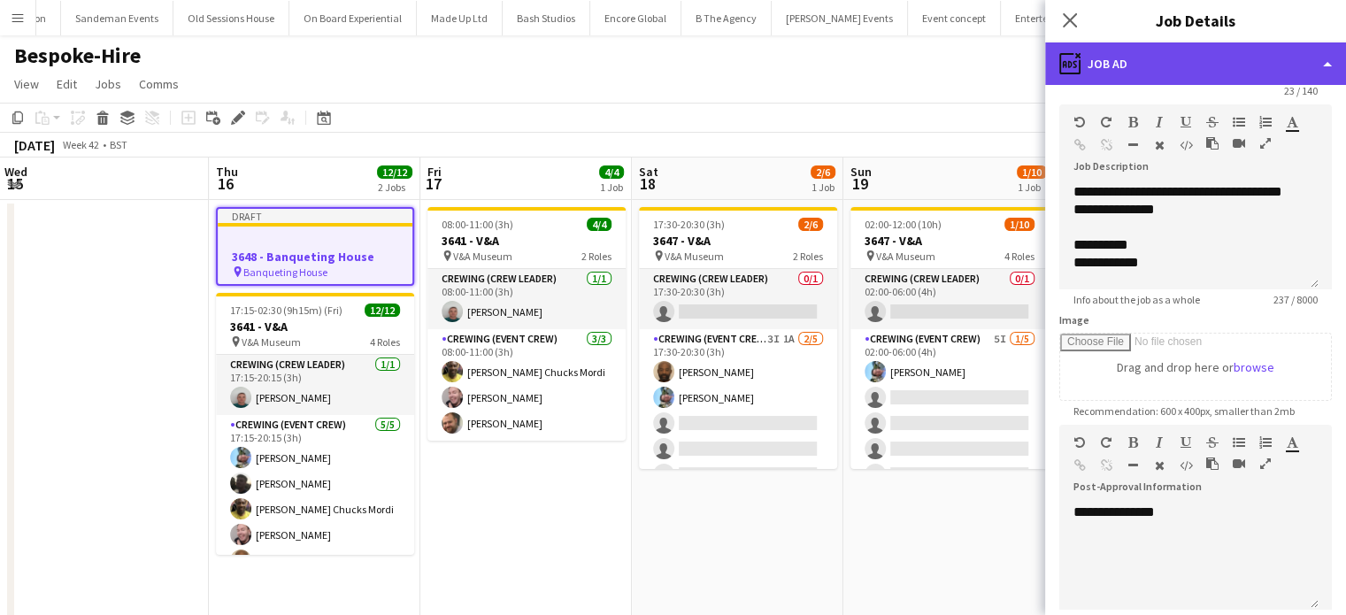
click at [1185, 52] on div "ads-window Job Ad" at bounding box center [1195, 63] width 301 height 42
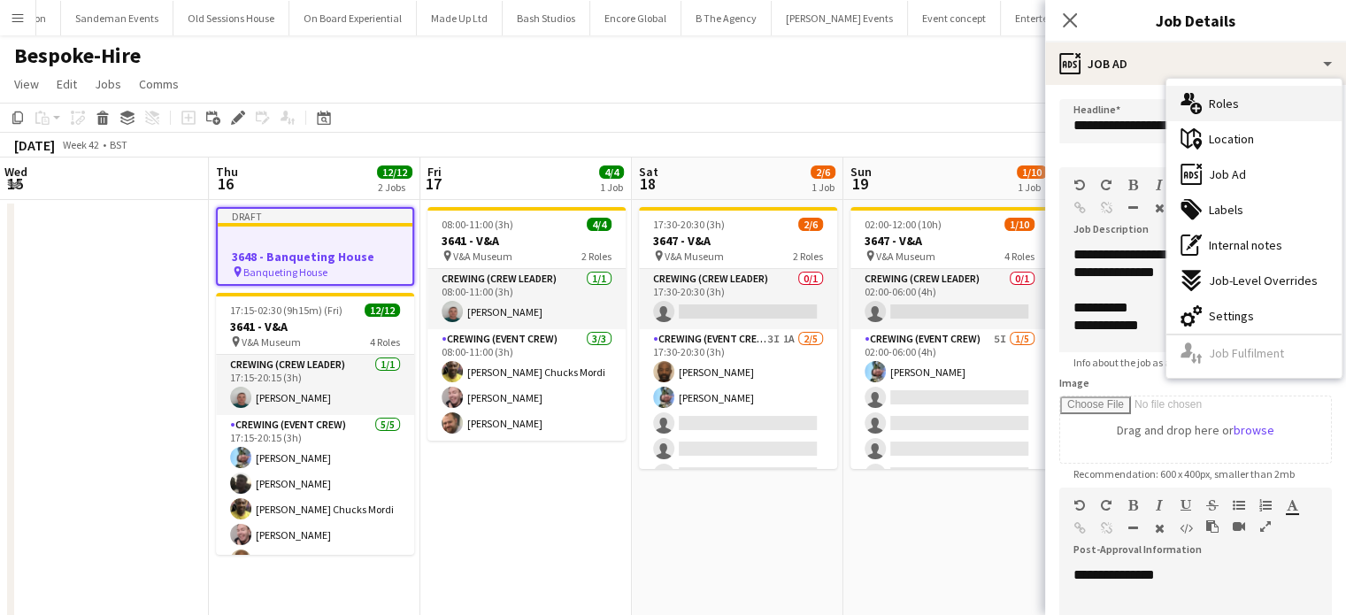
click at [1239, 119] on div "multiple-users-add Roles" at bounding box center [1253, 103] width 175 height 35
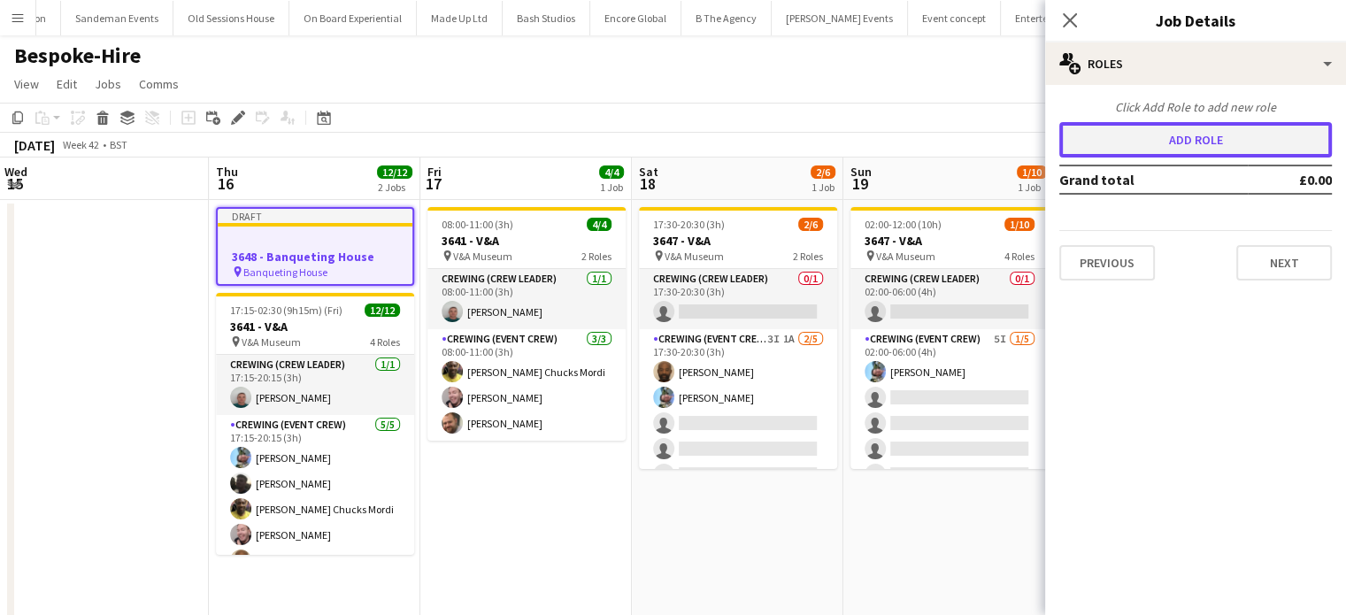
click at [1113, 143] on button "Add role" at bounding box center [1195, 139] width 272 height 35
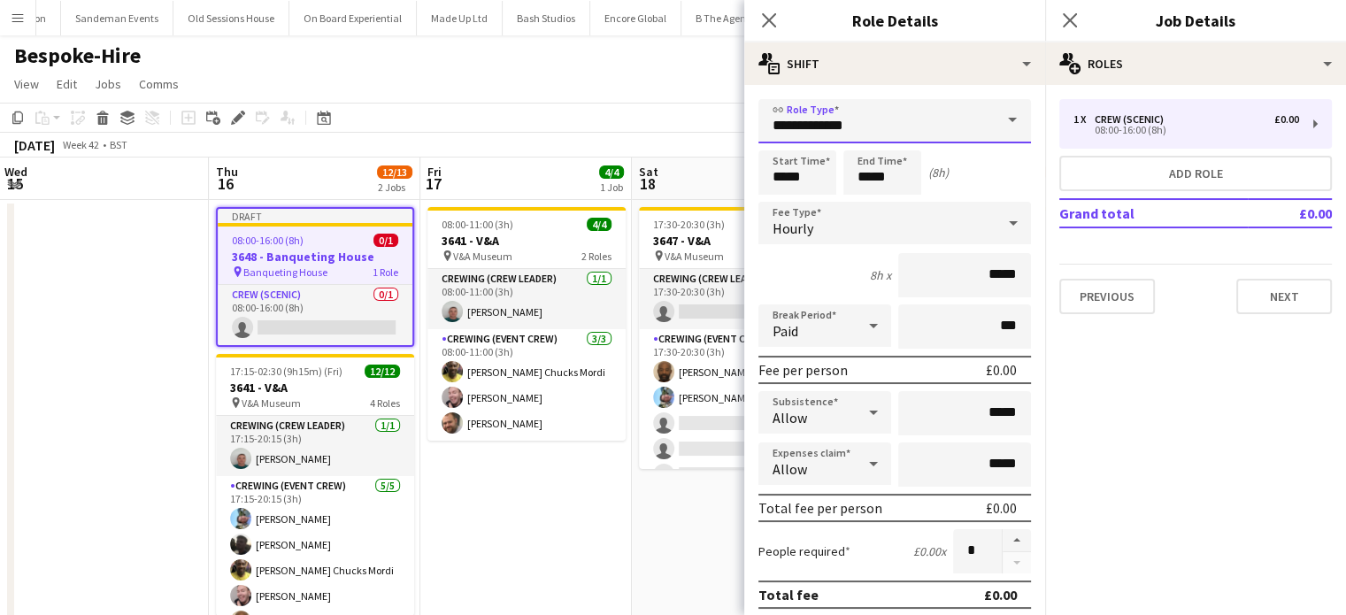
click at [882, 142] on input "**********" at bounding box center [894, 121] width 272 height 44
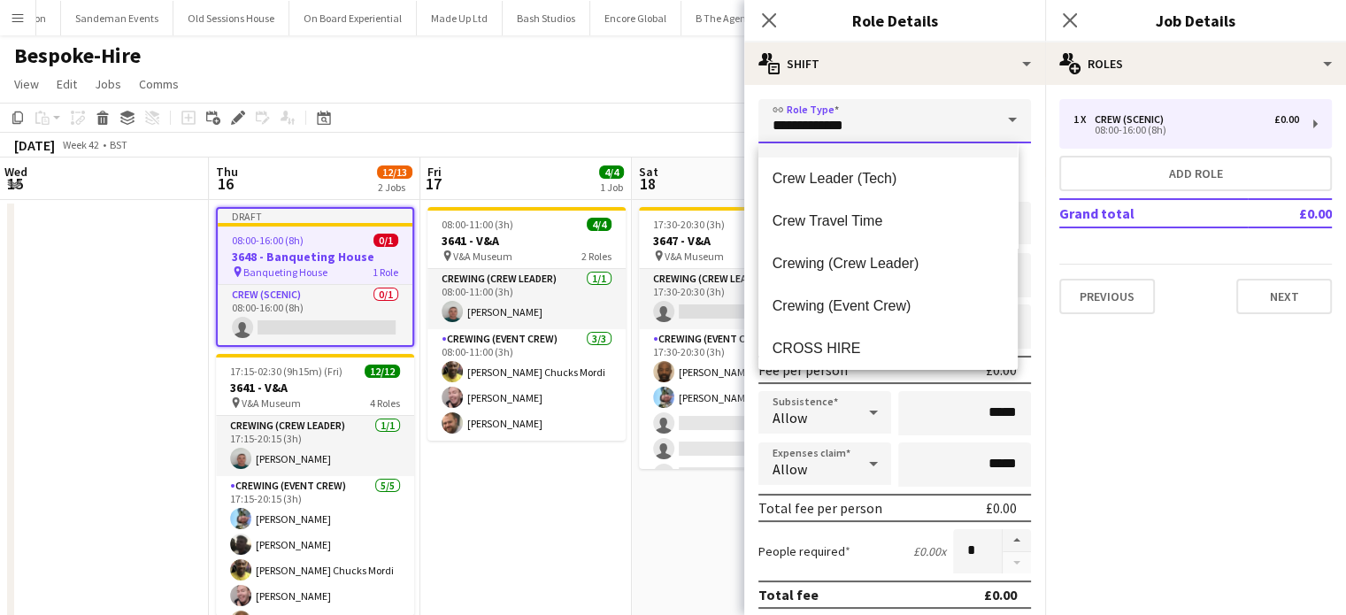
scroll to position [124, 0]
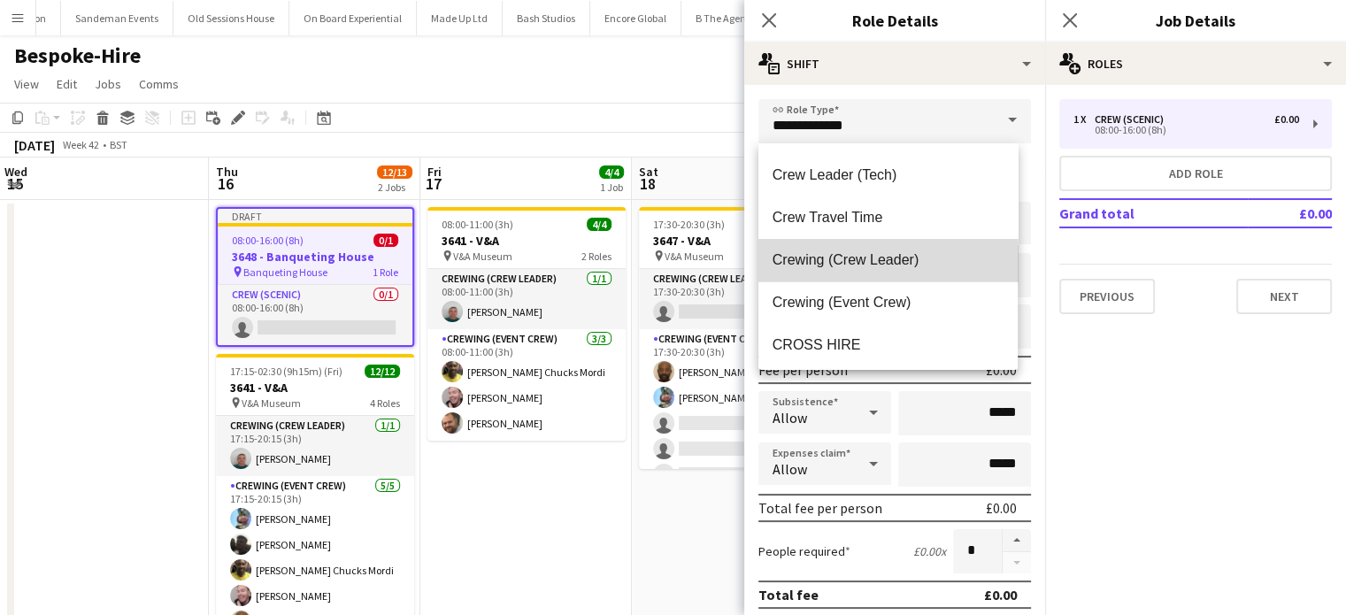
click at [917, 266] on span "Crewing (Crew Leader)" at bounding box center [887, 259] width 231 height 17
type input "**********"
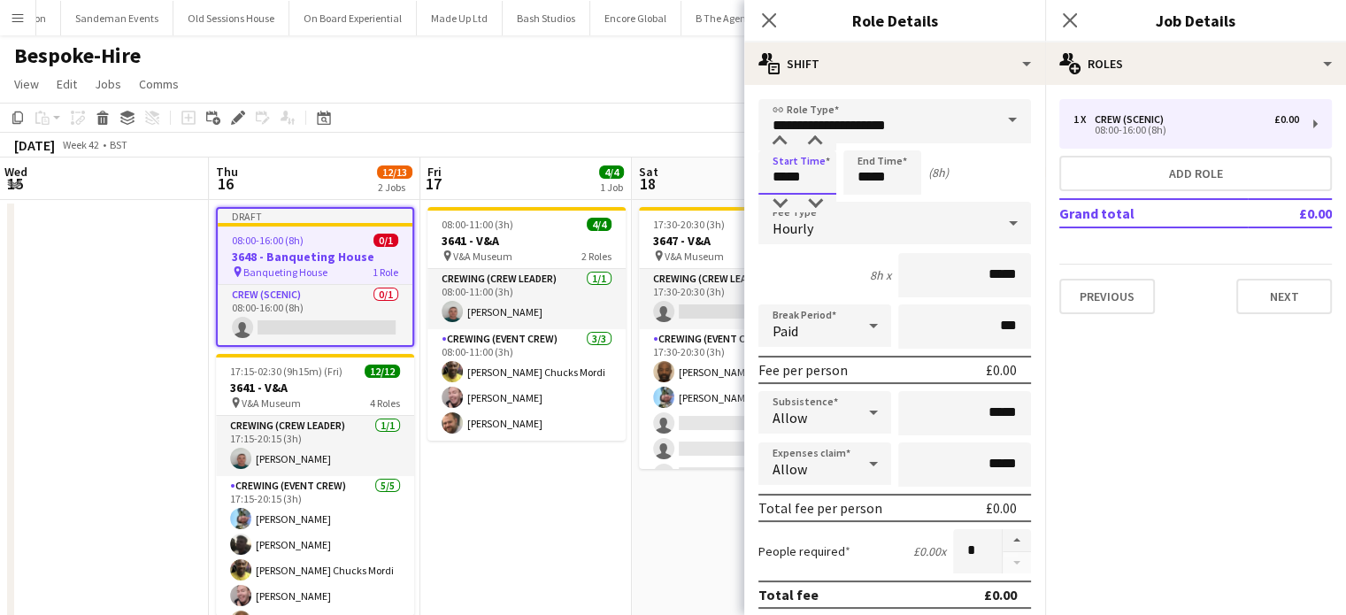
click at [825, 180] on input "*****" at bounding box center [797, 172] width 78 height 44
type input "*****"
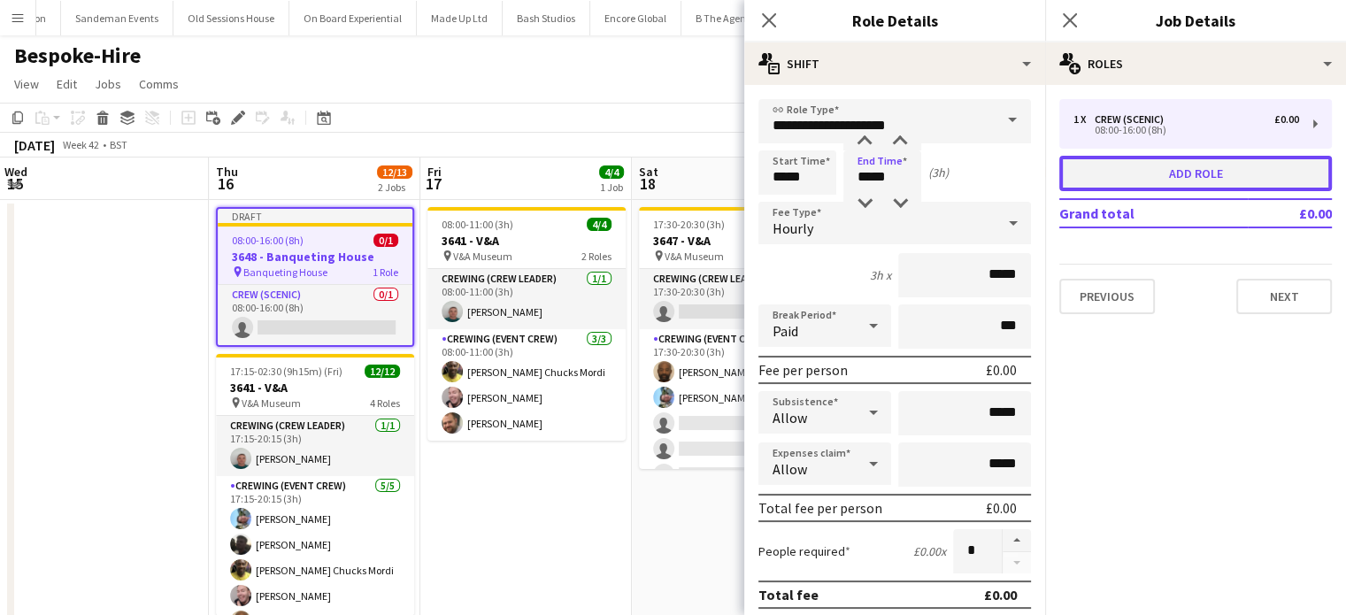
click at [1156, 169] on button "Add role" at bounding box center [1195, 173] width 272 height 35
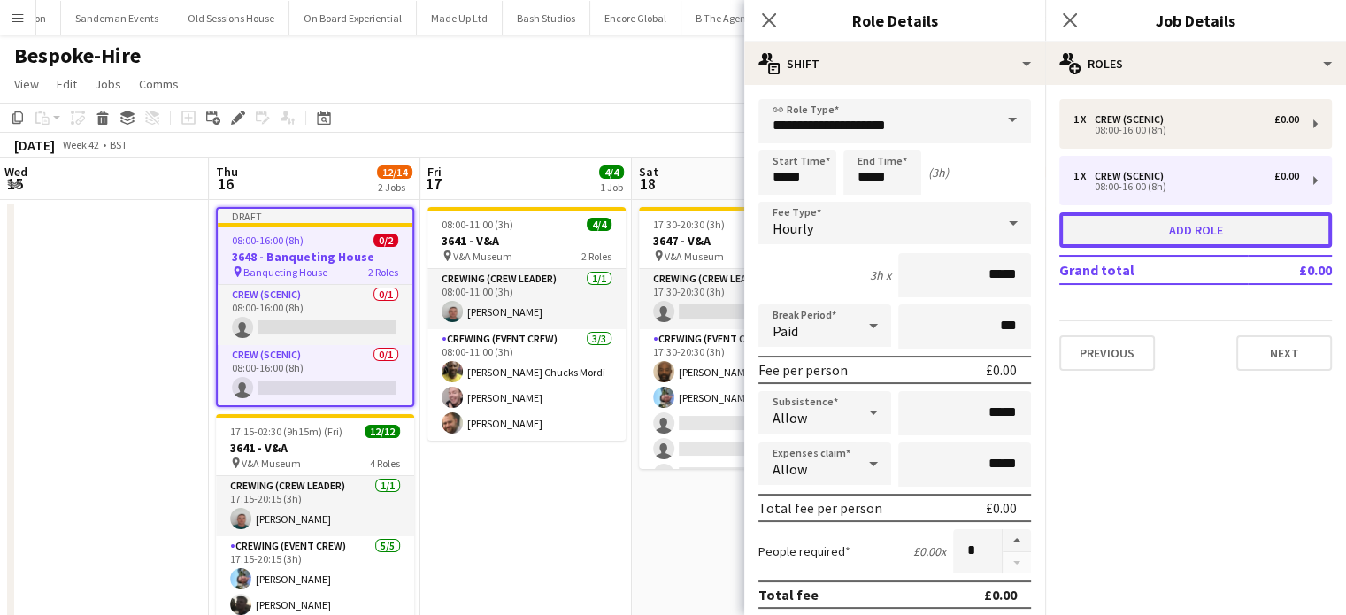
type input "**********"
type input "*****"
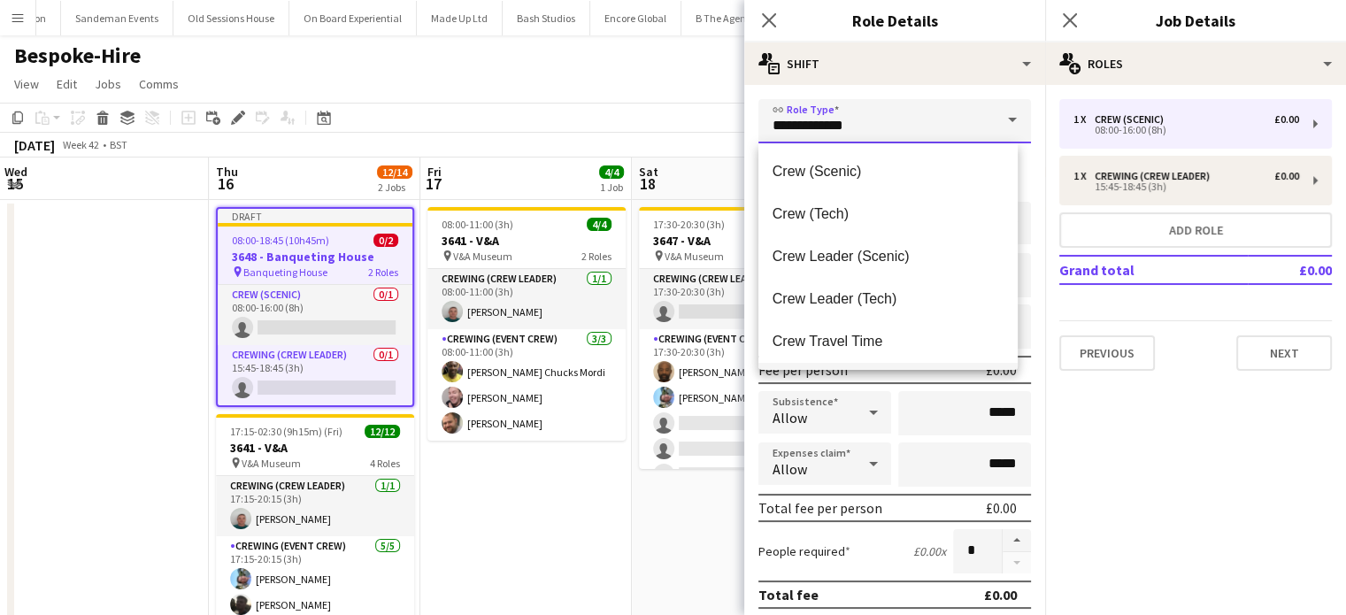
click at [948, 119] on input "**********" at bounding box center [894, 121] width 272 height 44
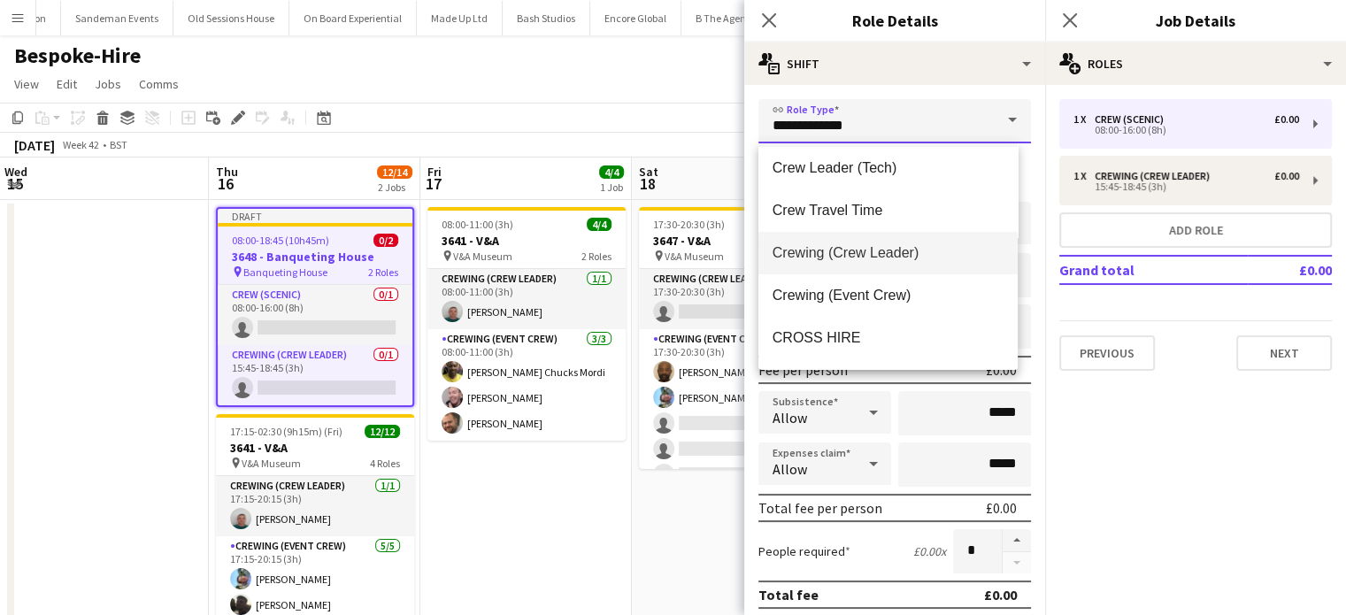
scroll to position [149, 0]
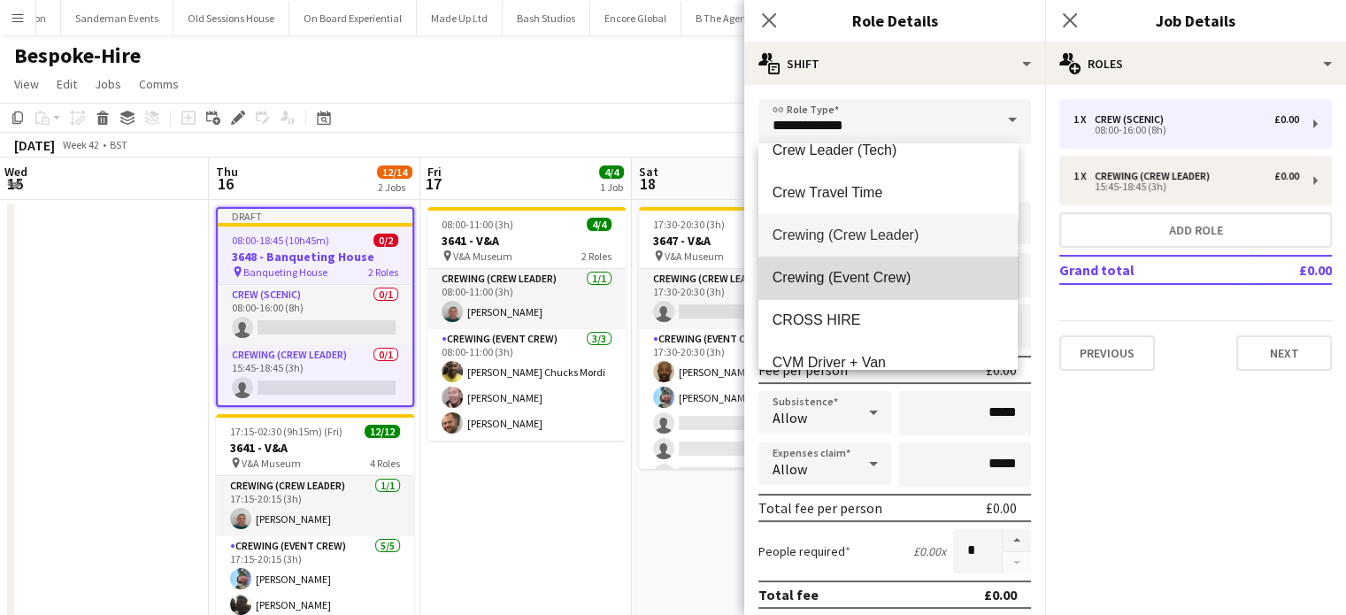
click at [931, 272] on span "Crewing (Event Crew)" at bounding box center [887, 277] width 231 height 17
type input "**********"
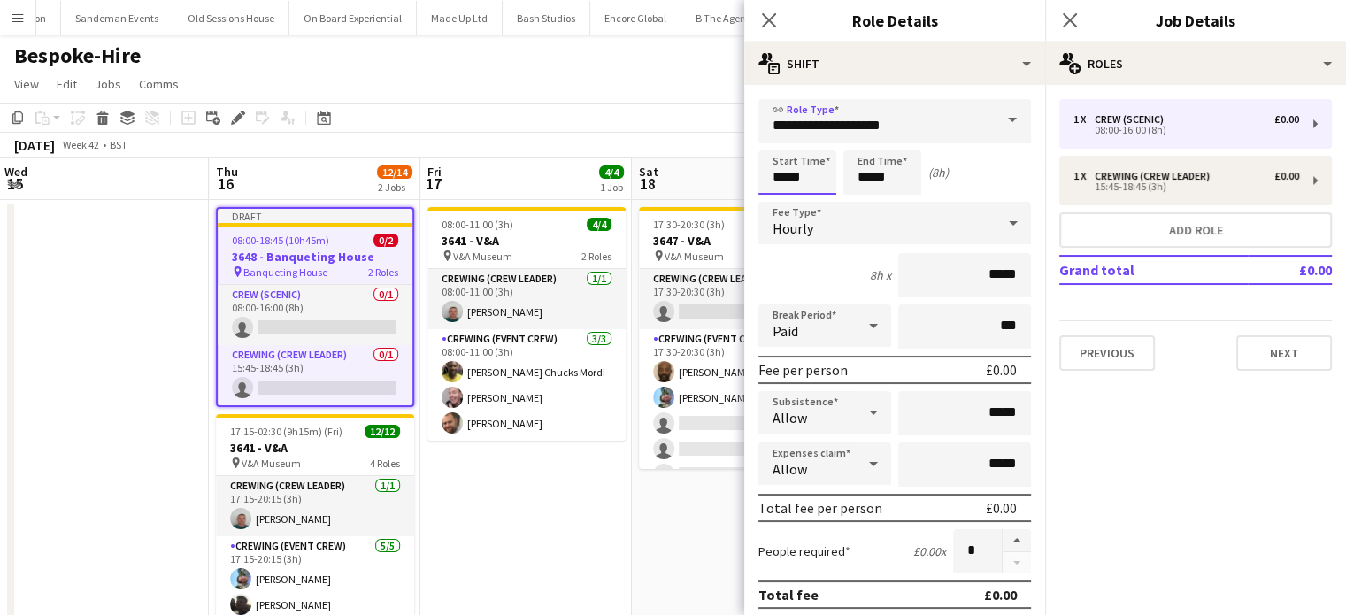
click at [811, 175] on input "*****" at bounding box center [797, 172] width 78 height 44
type input "*****"
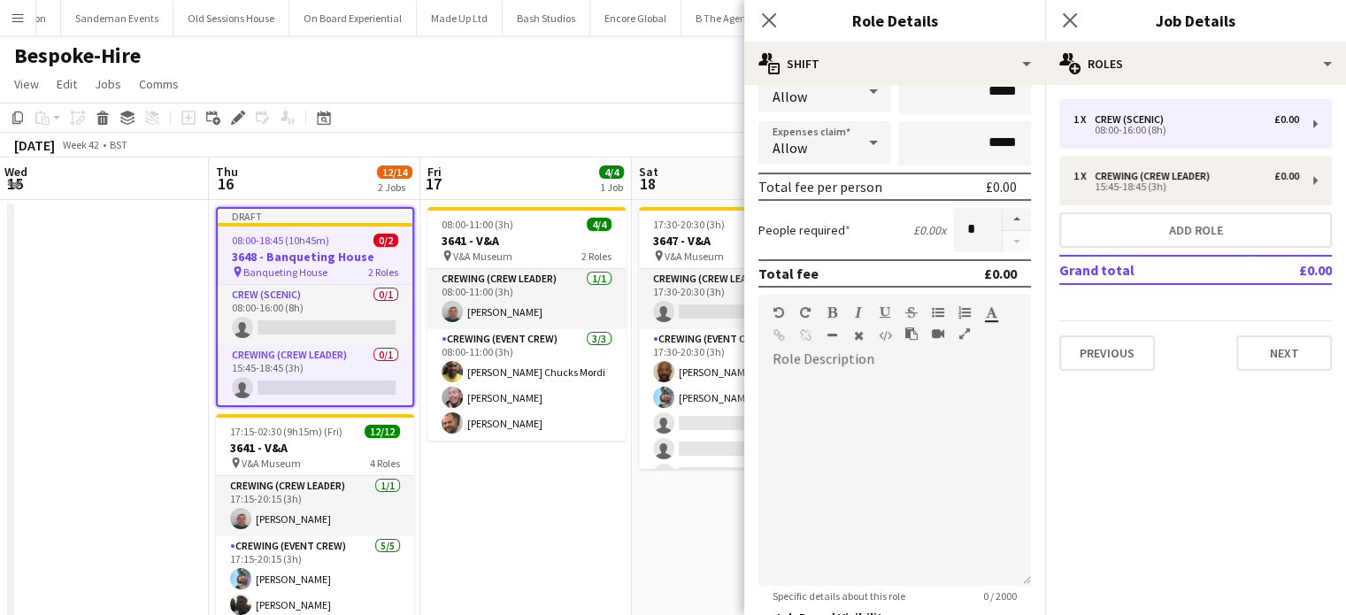
scroll to position [319, 0]
type input "*****"
click at [1007, 219] on button "button" at bounding box center [1016, 222] width 28 height 23
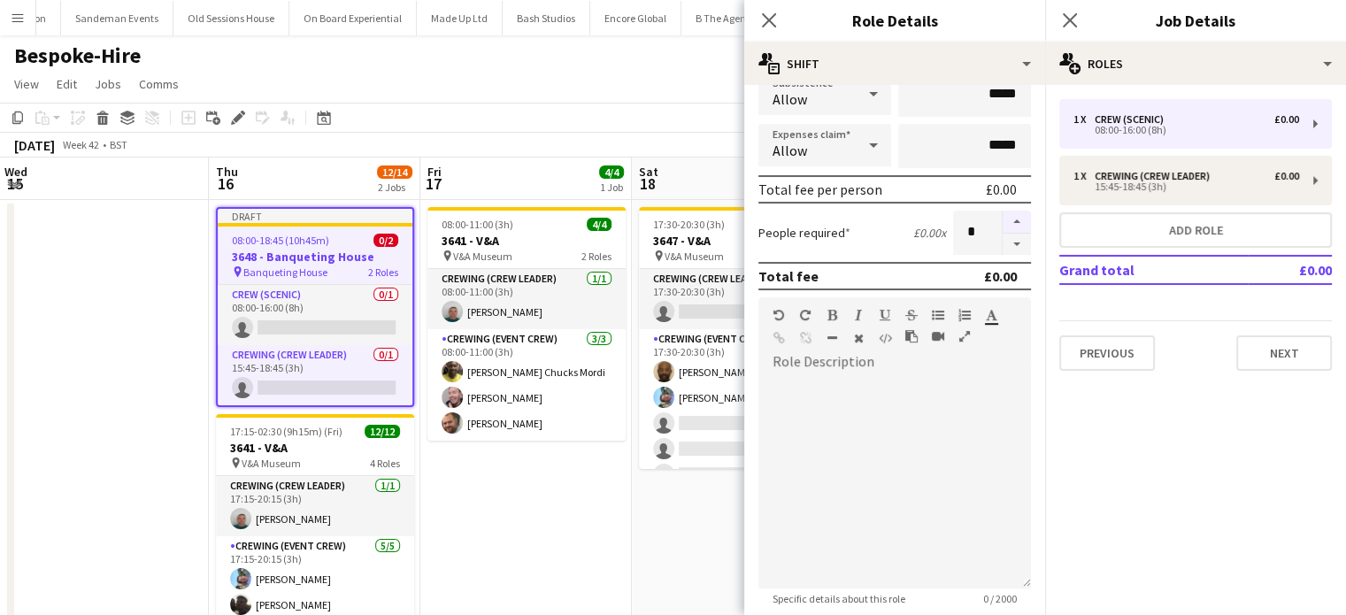
click at [1007, 219] on button "button" at bounding box center [1016, 222] width 28 height 23
type input "*"
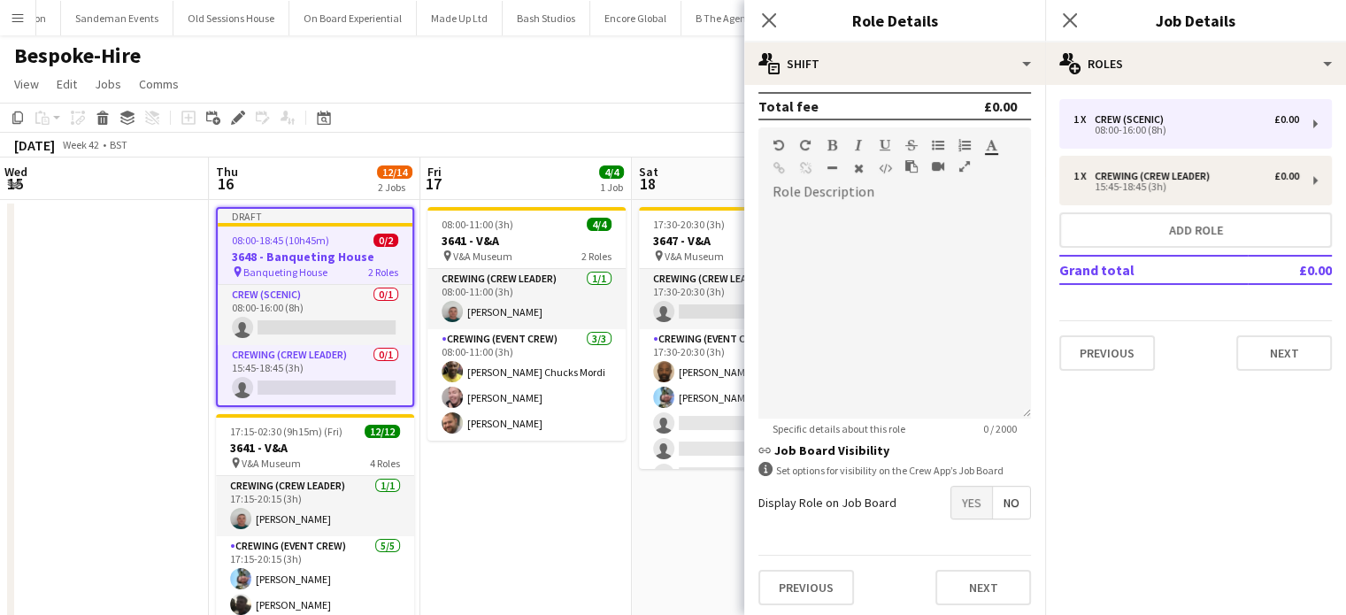
click at [964, 493] on span "Yes" at bounding box center [971, 503] width 41 height 32
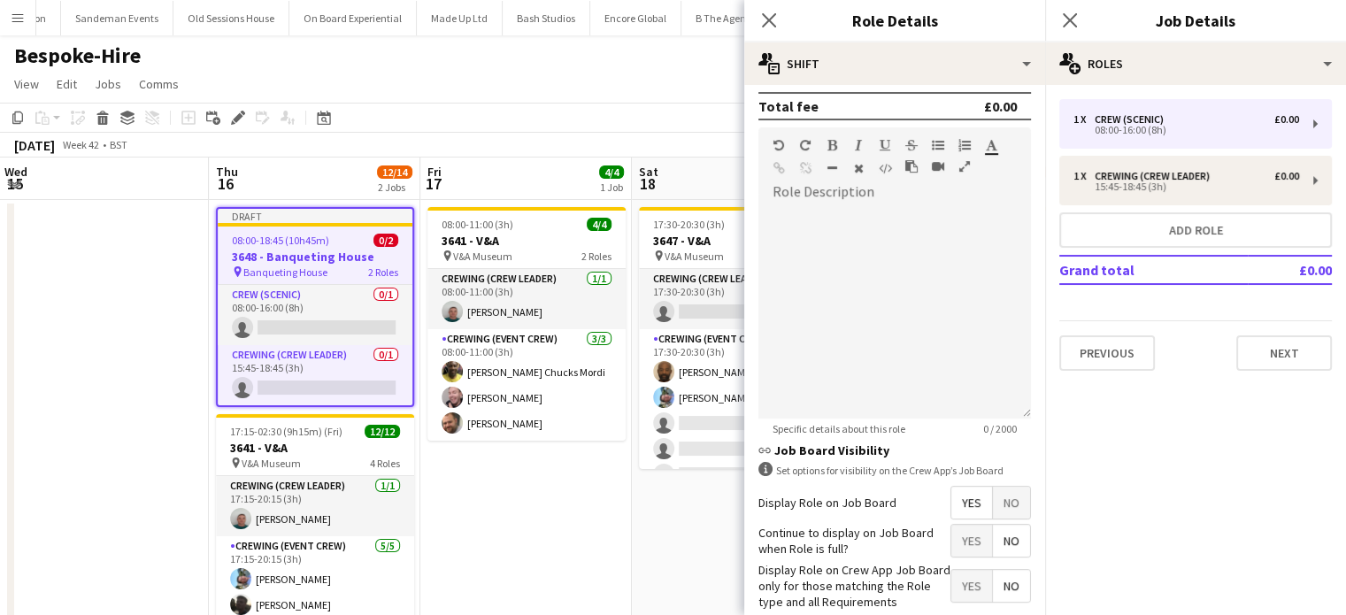
scroll to position [0, 0]
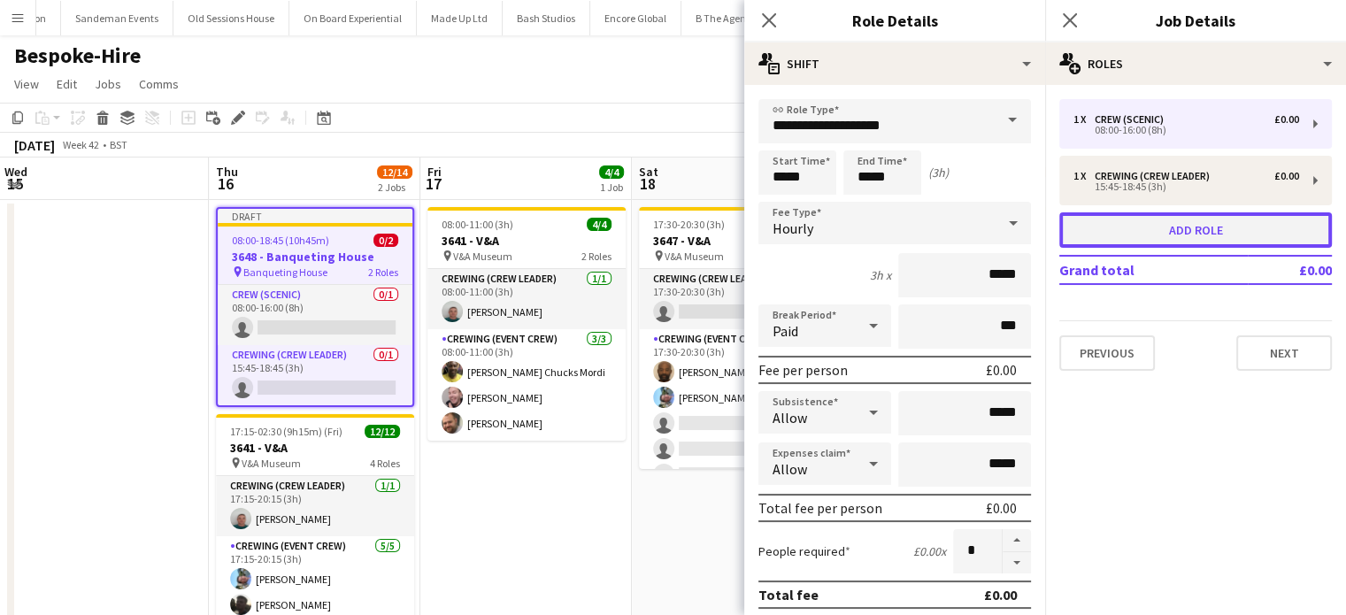
click at [1260, 226] on button "Add role" at bounding box center [1195, 229] width 272 height 35
type input "**********"
type input "*****"
type input "*"
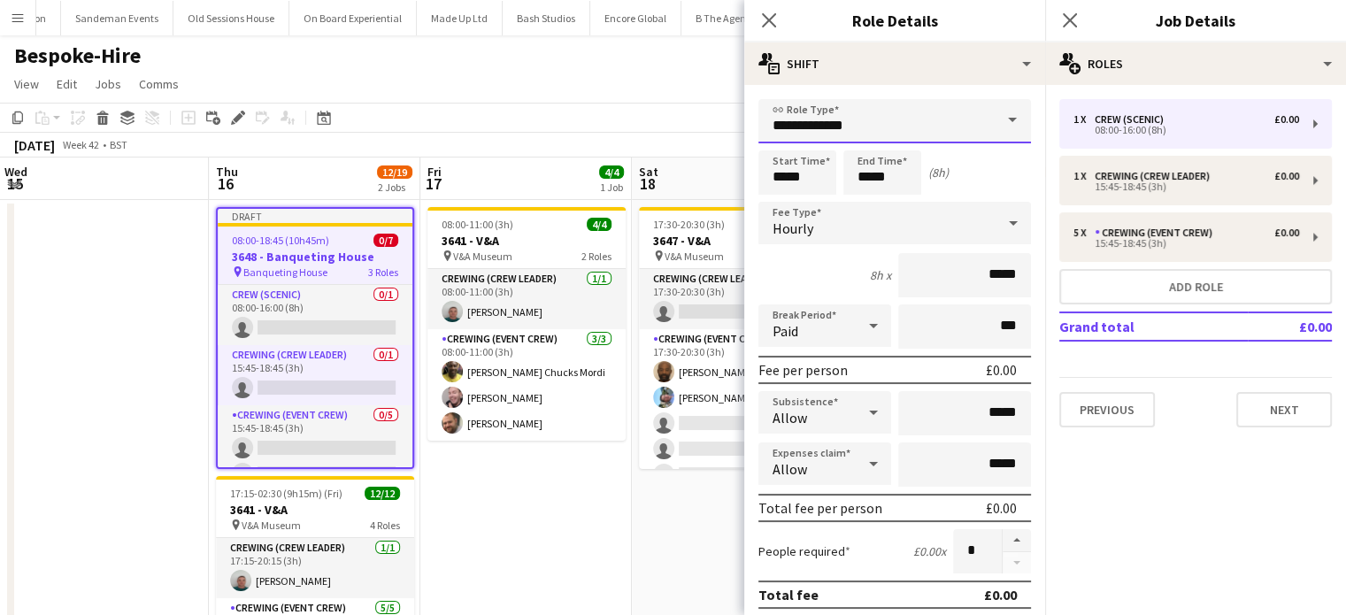
click at [887, 111] on input "**********" at bounding box center [894, 121] width 272 height 44
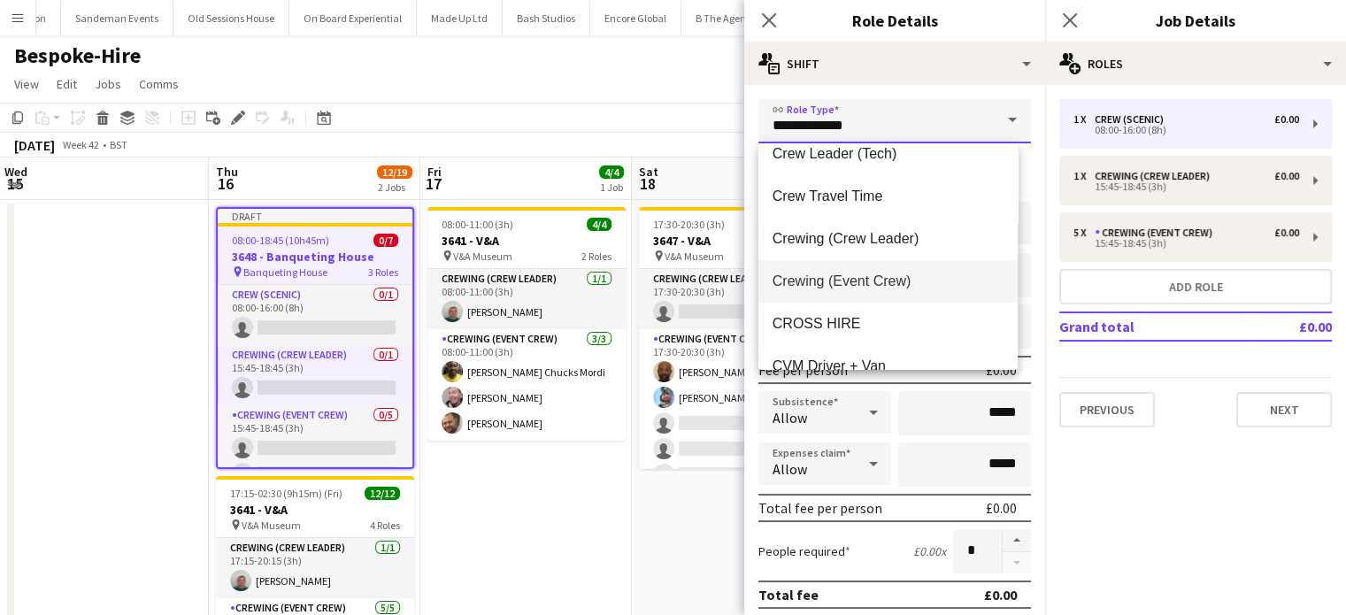
scroll to position [156, 0]
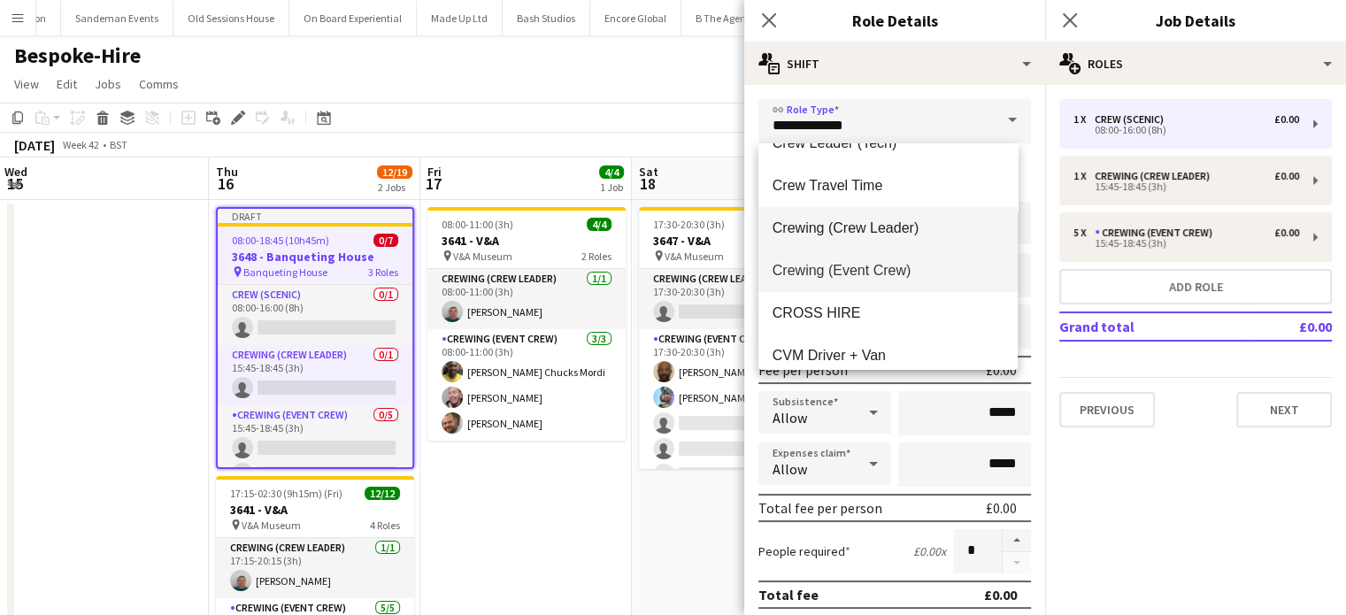
click at [906, 238] on mat-option "Crewing (Crew Leader)" at bounding box center [887, 228] width 259 height 42
type input "**********"
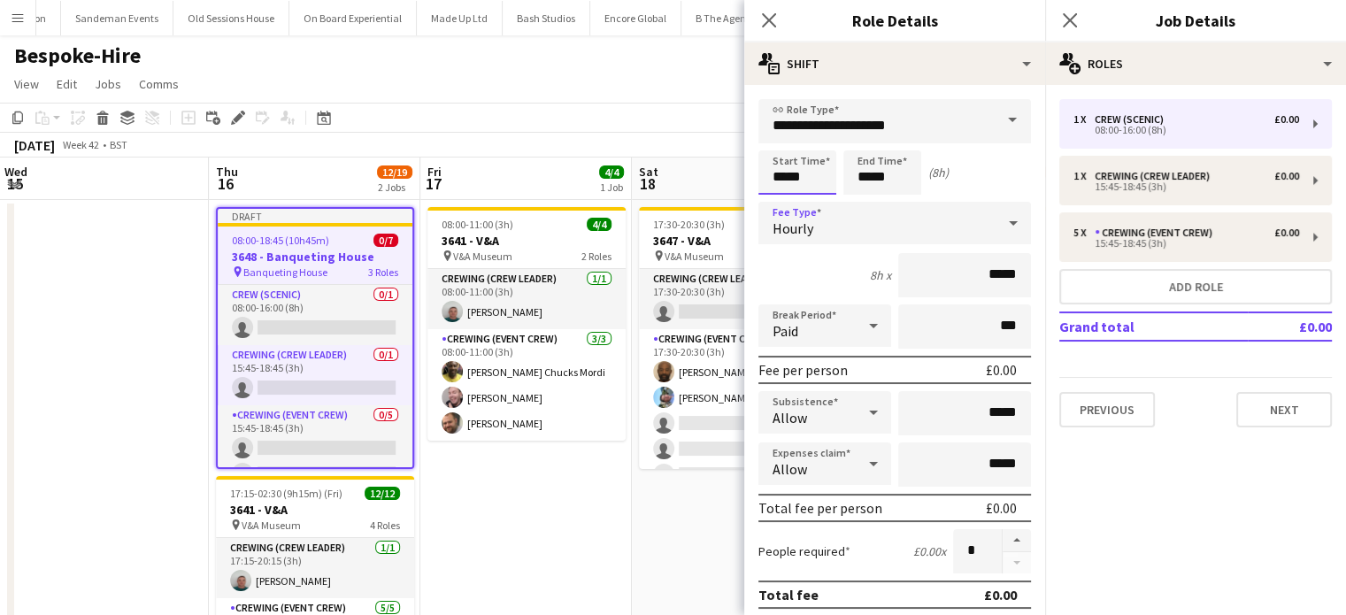
click at [790, 168] on input "*****" at bounding box center [797, 172] width 78 height 44
type input "*****"
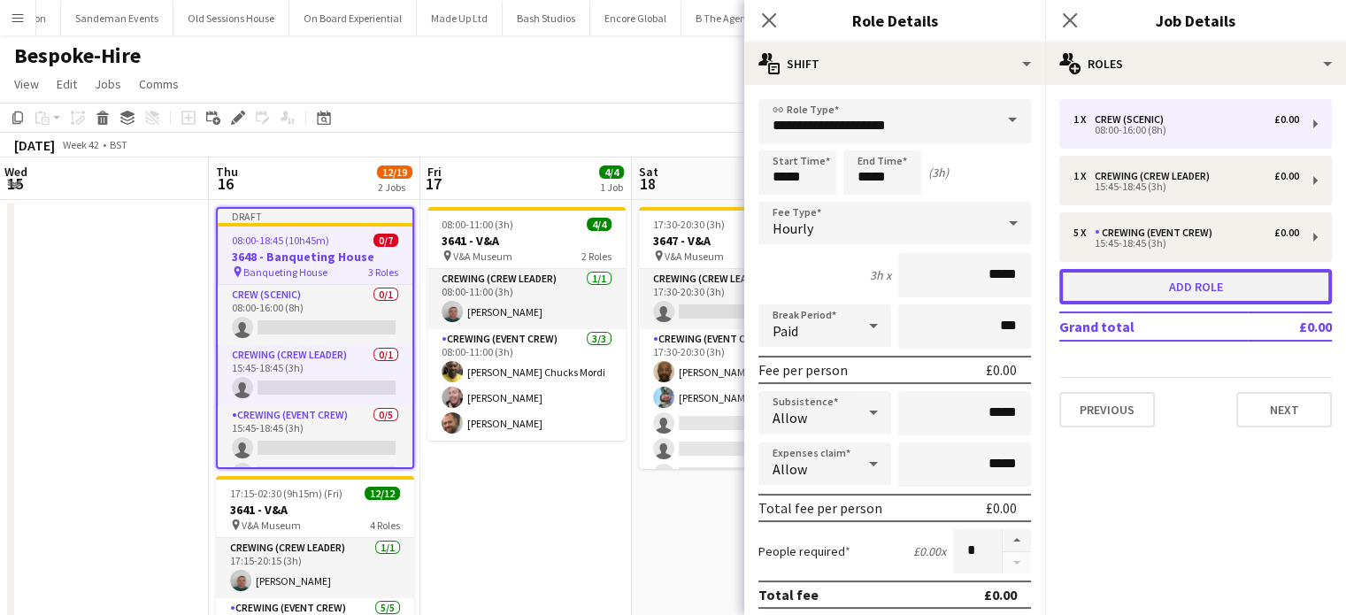
click at [1177, 283] on button "Add role" at bounding box center [1195, 286] width 272 height 35
type input "**********"
type input "*****"
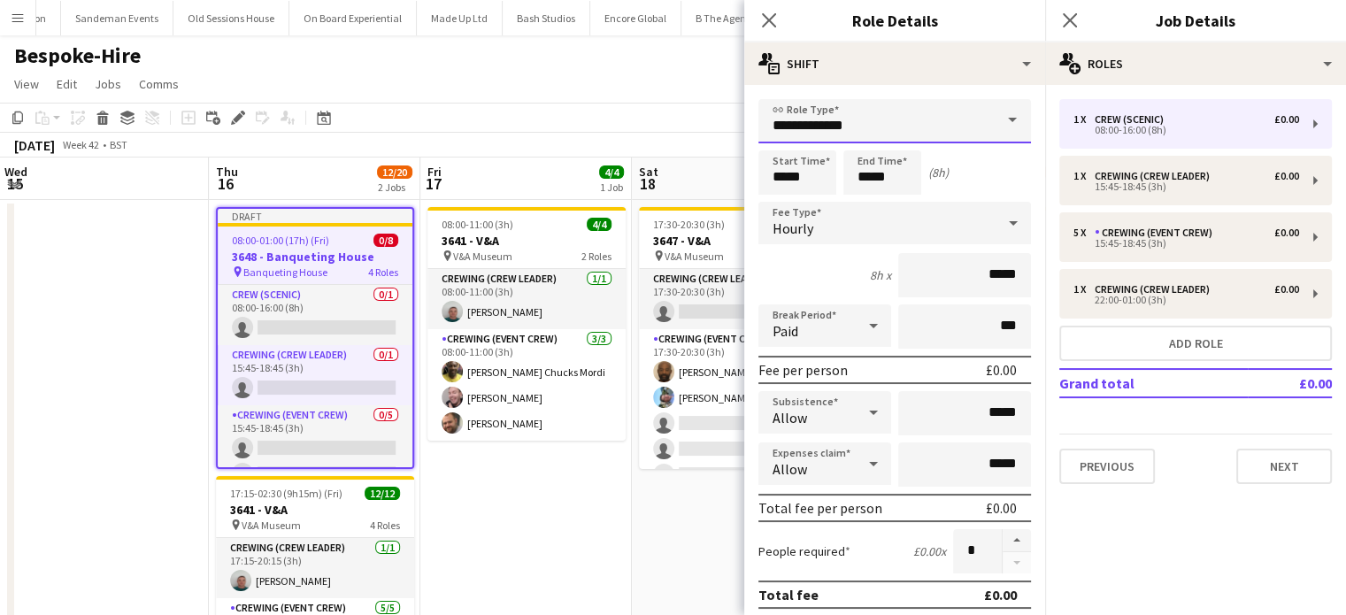
click at [893, 113] on input "**********" at bounding box center [894, 121] width 272 height 44
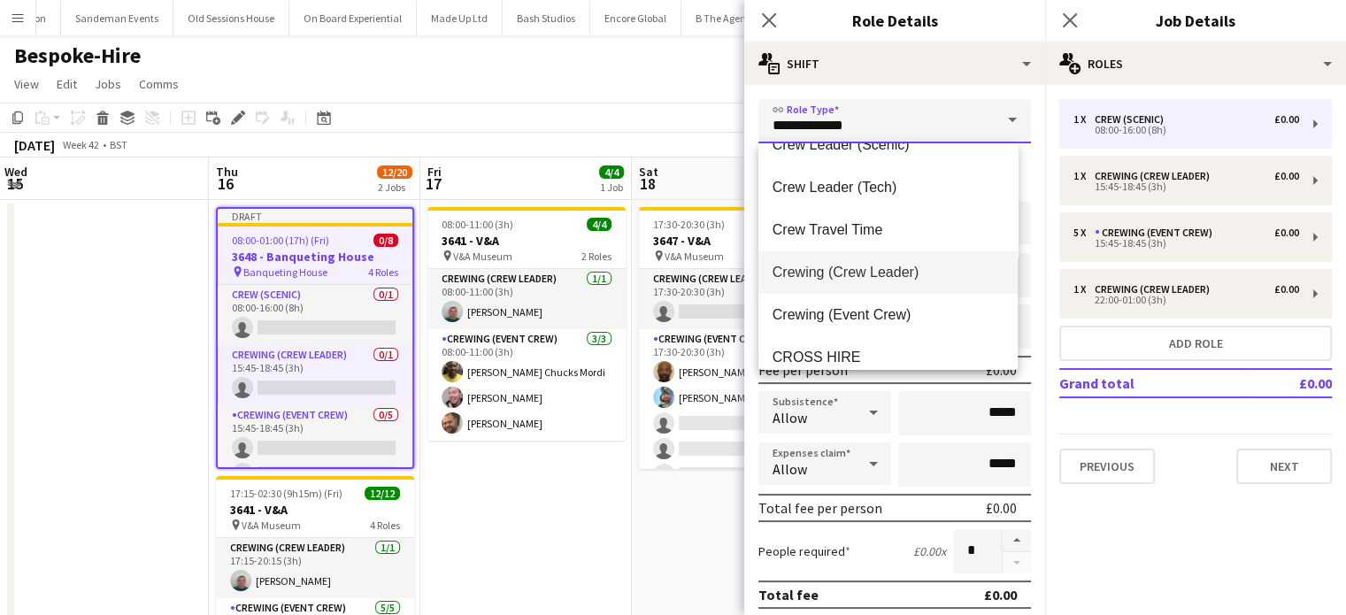
scroll to position [117, 0]
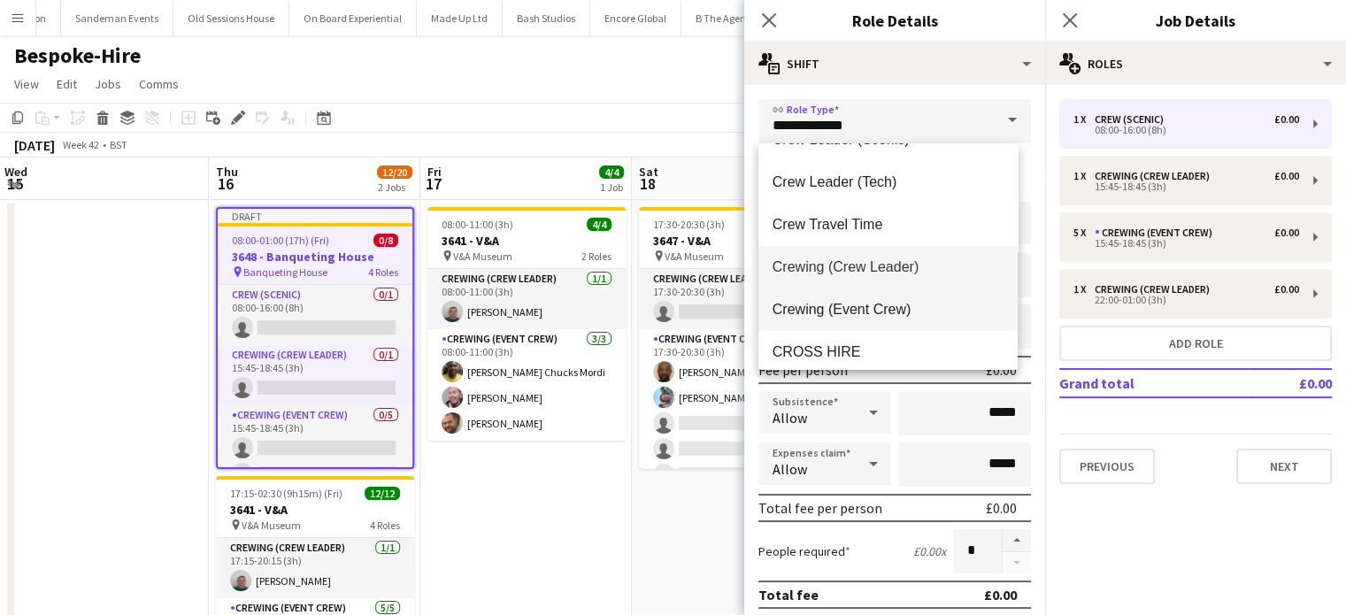
click at [924, 303] on span "Crewing (Event Crew)" at bounding box center [887, 309] width 231 height 17
type input "**********"
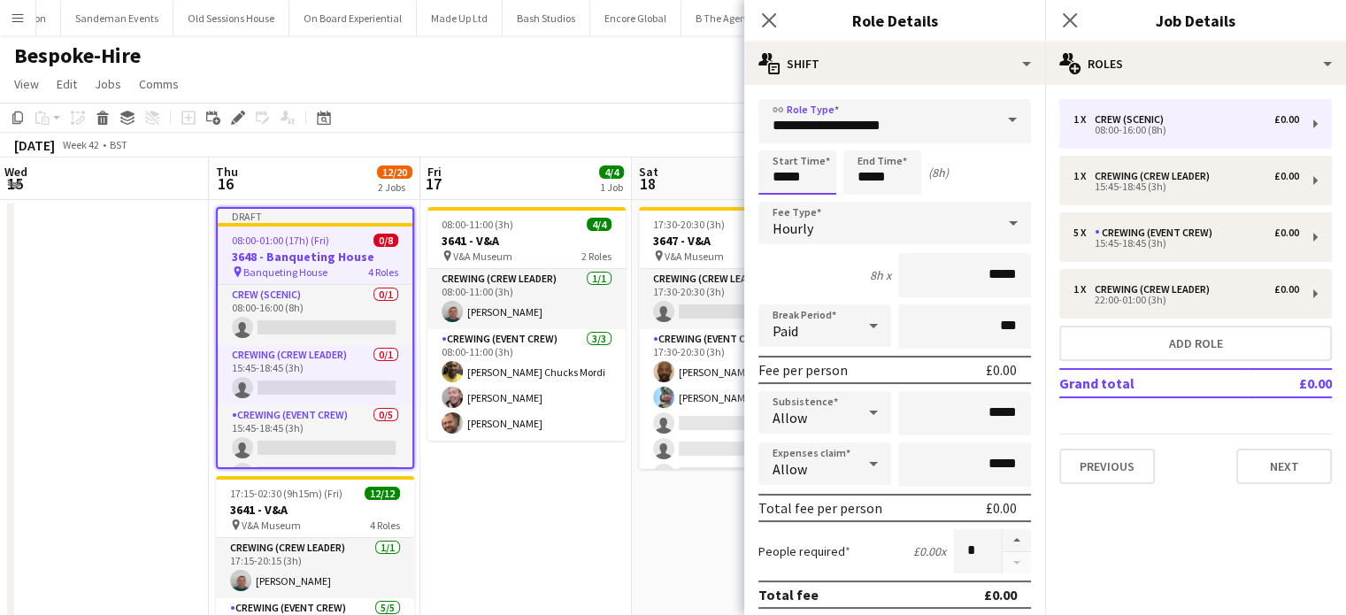
click at [822, 183] on app-time-picker "*****" at bounding box center [797, 176] width 78 height 13
click at [822, 195] on div at bounding box center [814, 204] width 35 height 18
click at [800, 175] on input "*****" at bounding box center [797, 172] width 78 height 44
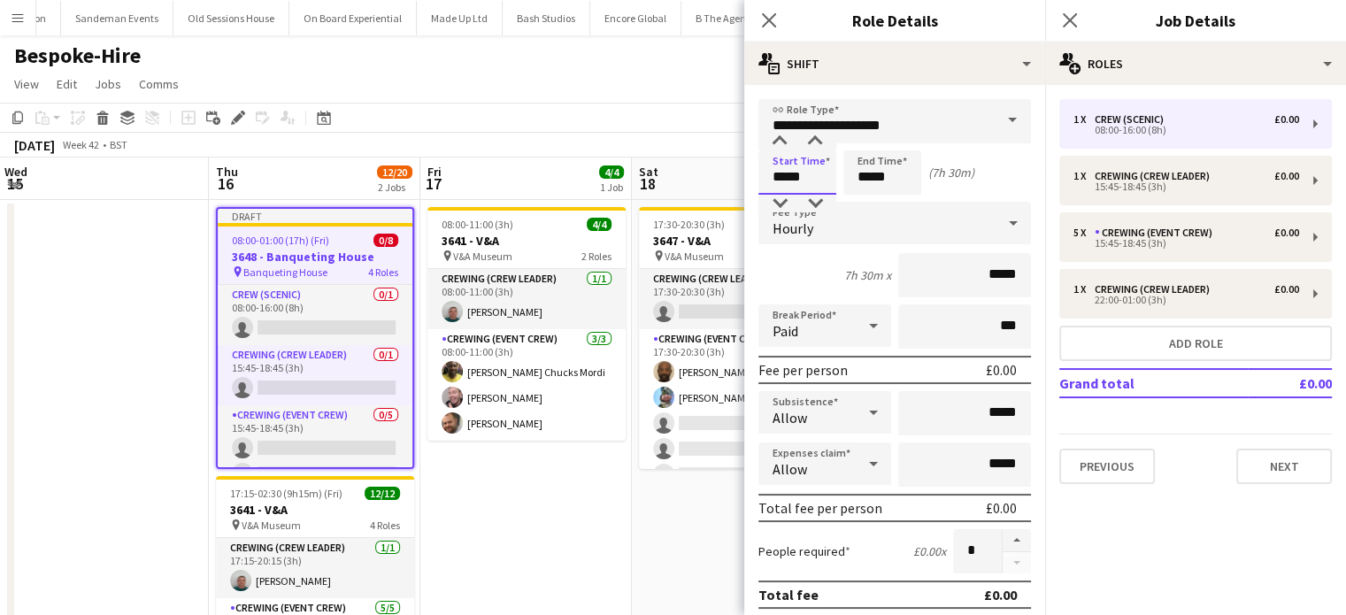
click at [800, 175] on input "*****" at bounding box center [797, 172] width 78 height 44
type input "*****"
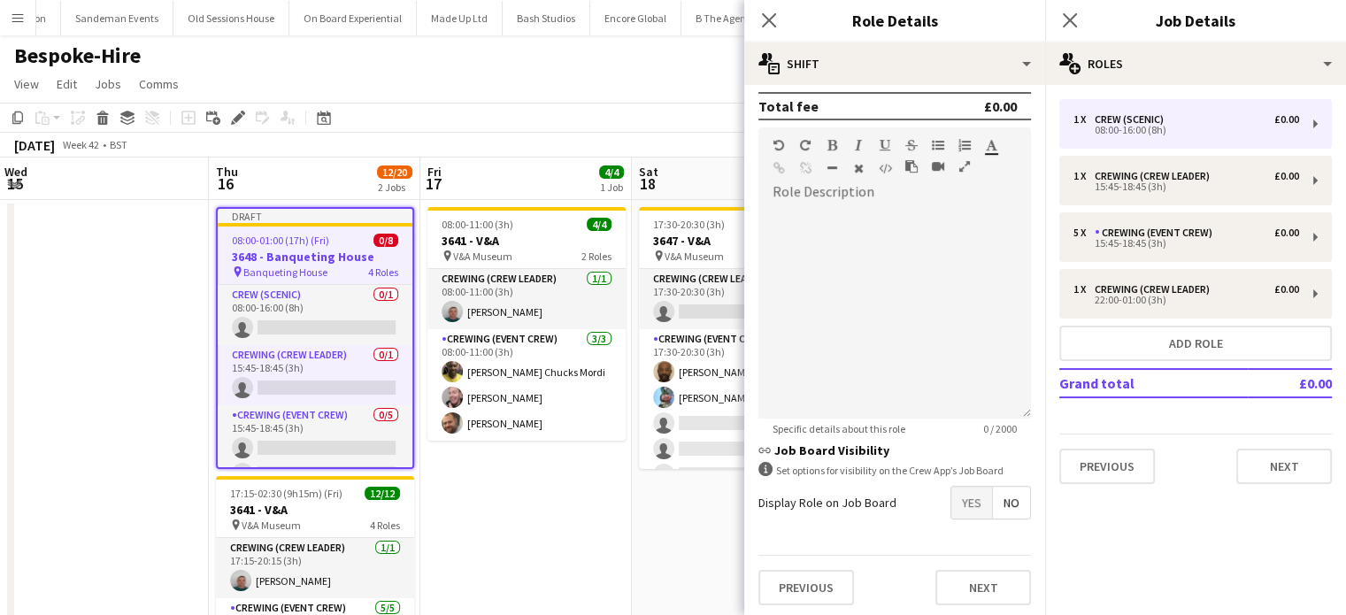
type input "*****"
click at [951, 493] on span "Yes" at bounding box center [971, 503] width 41 height 32
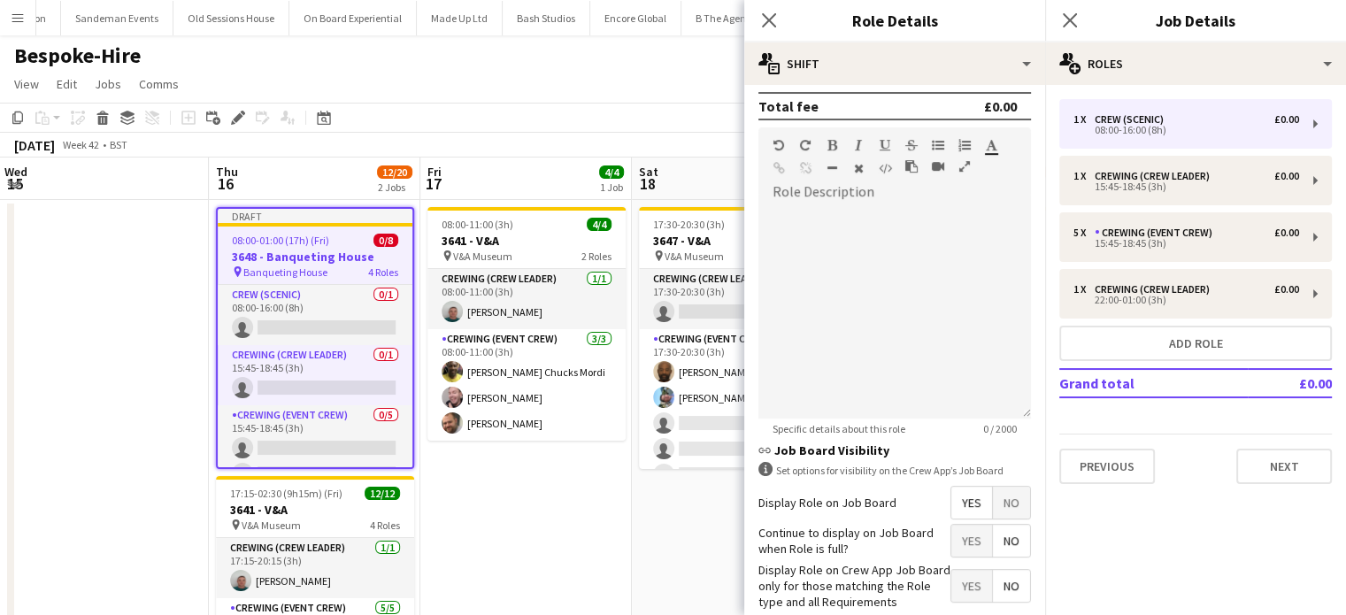
scroll to position [0, 0]
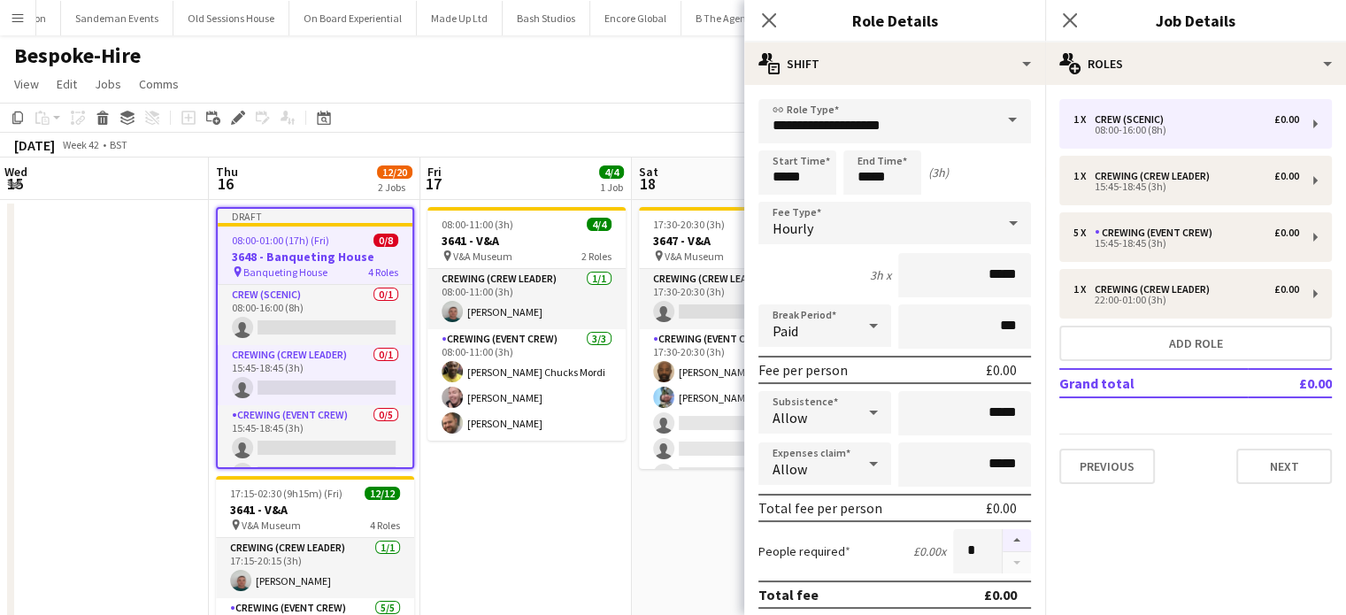
click at [1002, 548] on button "button" at bounding box center [1016, 540] width 28 height 23
type input "*"
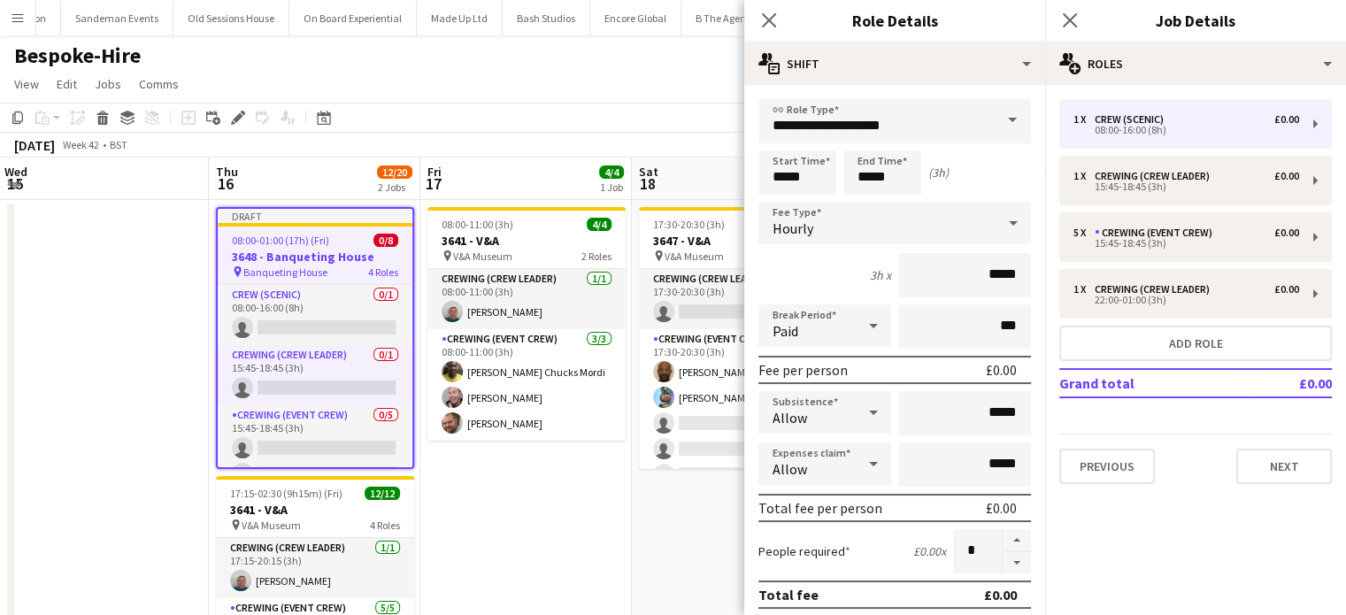
click at [516, 526] on app-date-cell "08:00-11:00 (3h) 4/4 3641 - V&A pin V&A Museum 2 Roles Crewing (Crew Leader) 1/…" at bounding box center [525, 486] width 211 height 573
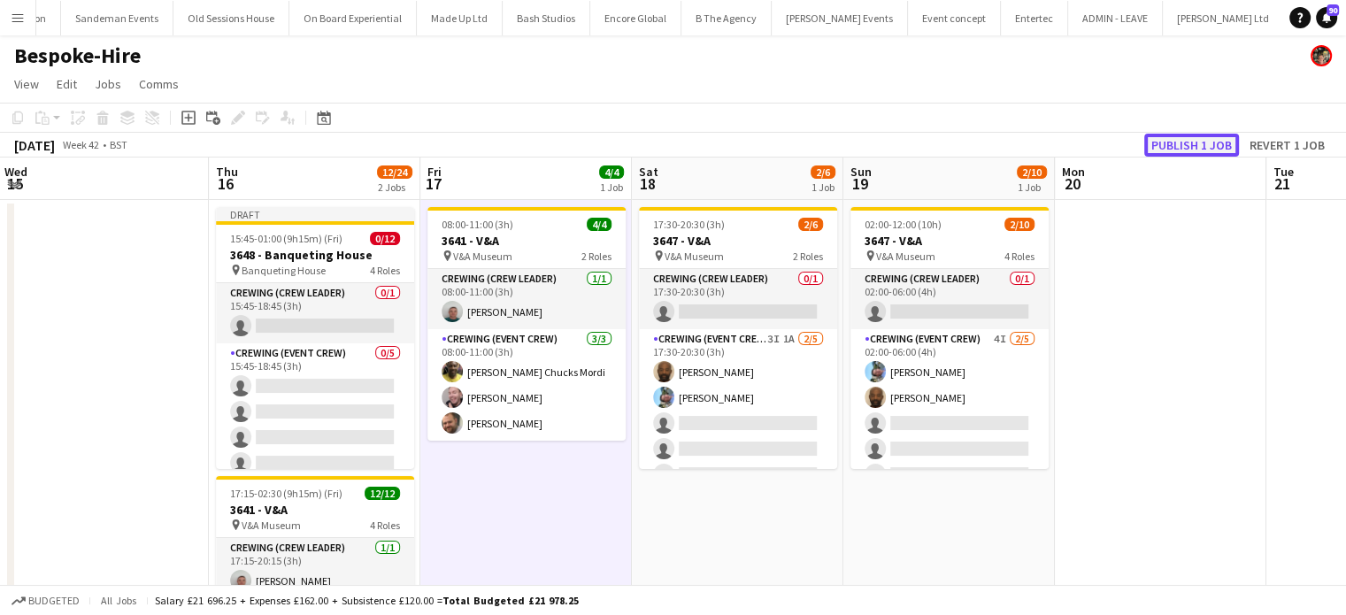
click at [1219, 156] on button "Publish 1 job" at bounding box center [1191, 145] width 95 height 23
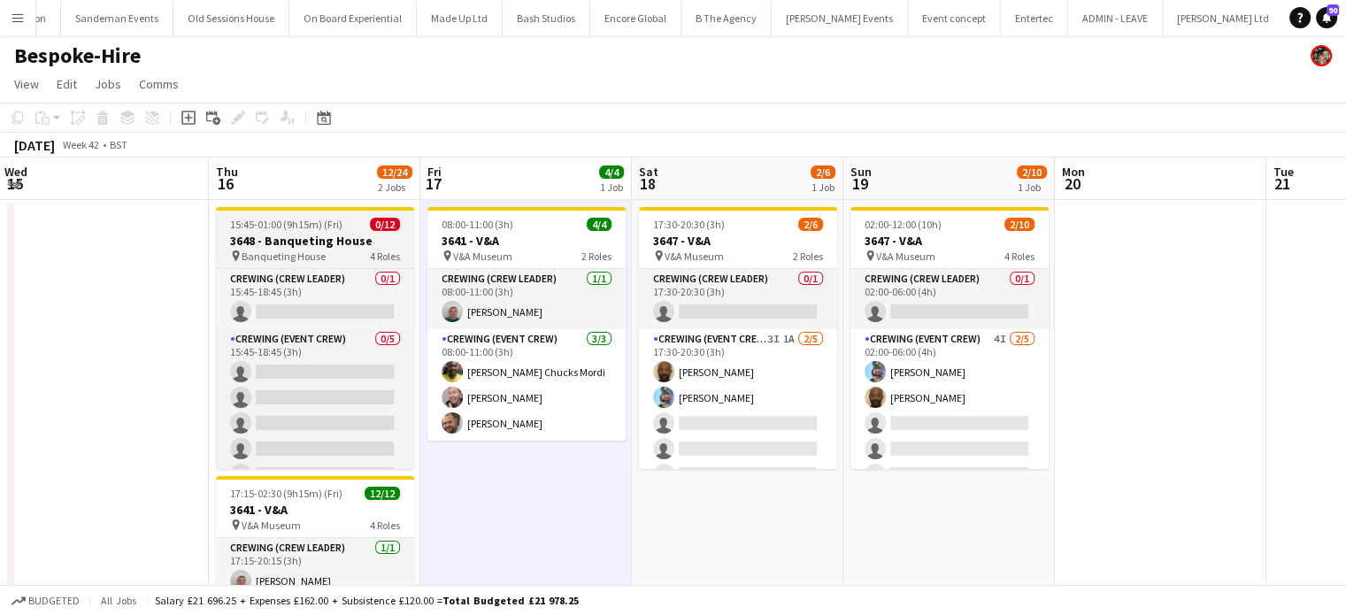
click at [361, 234] on h3 "3648 - Banqueting House" at bounding box center [315, 241] width 198 height 16
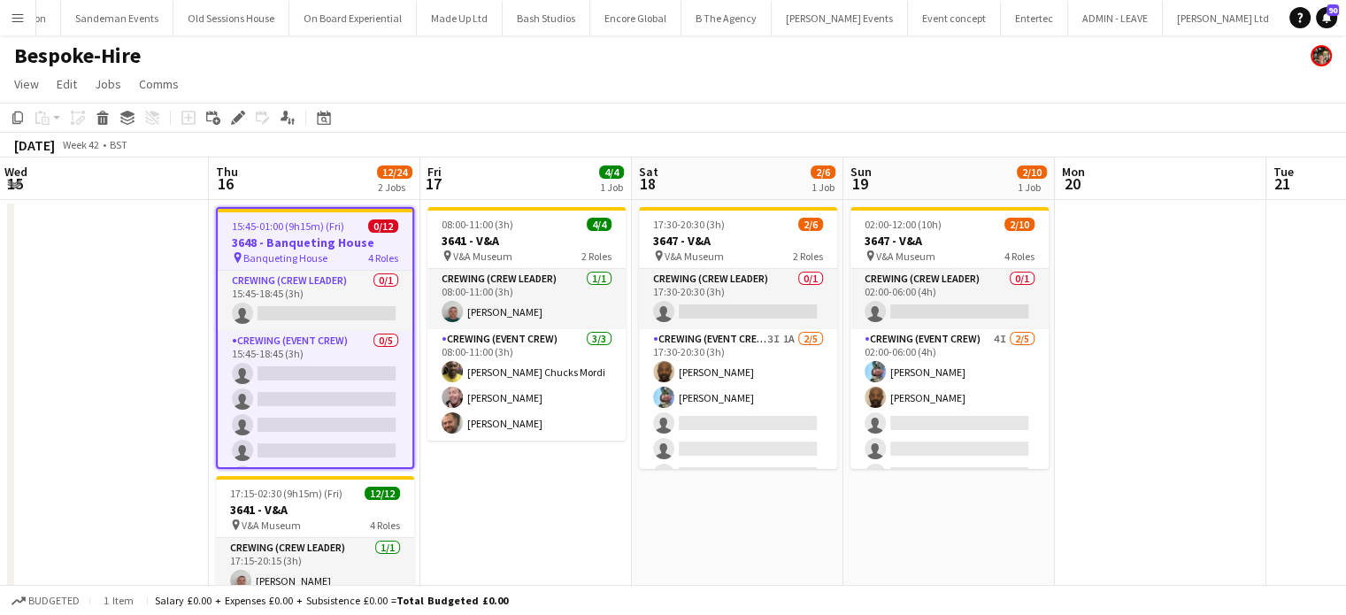
click at [361, 234] on h3 "3648 - Banqueting House" at bounding box center [315, 242] width 195 height 16
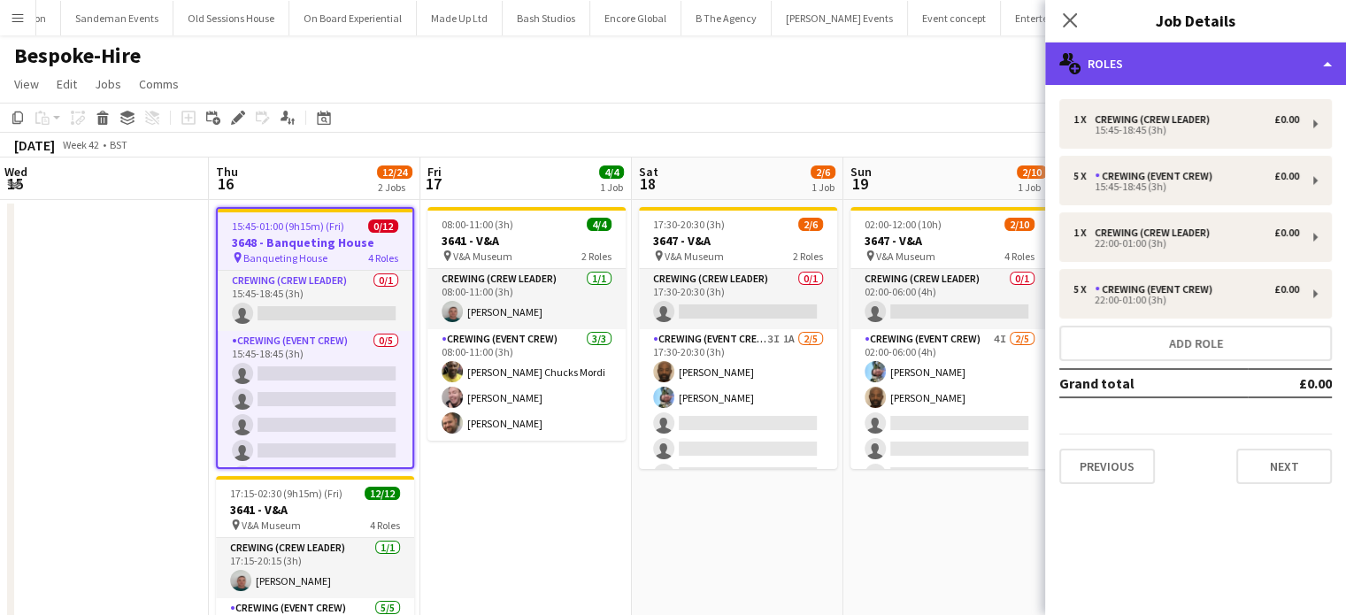
click at [1154, 50] on div "multiple-users-add Roles" at bounding box center [1195, 63] width 301 height 42
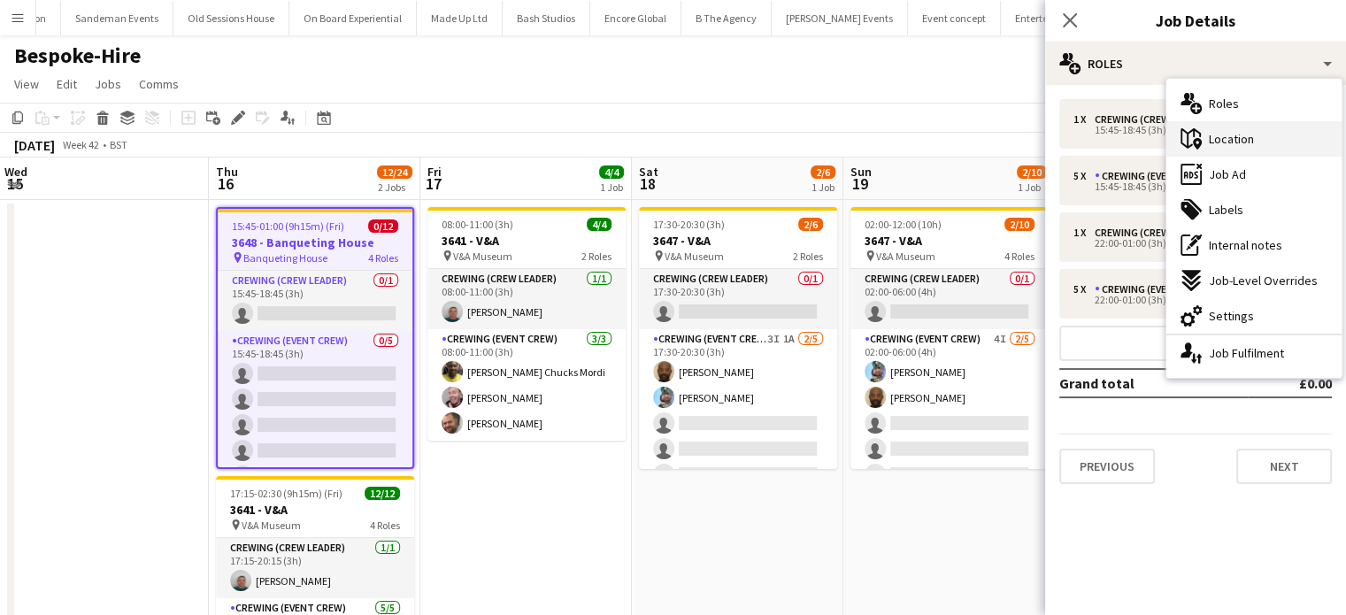
click at [1221, 127] on div "maps-pin-1 Location" at bounding box center [1253, 138] width 175 height 35
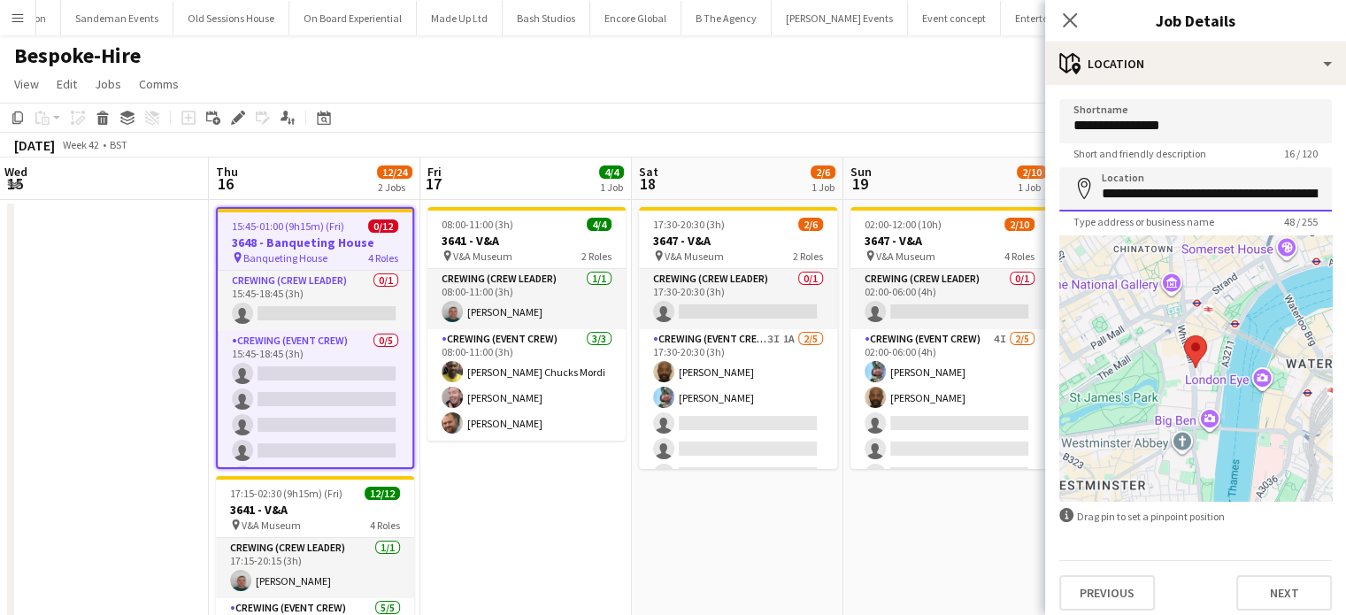
click at [1153, 180] on input "**********" at bounding box center [1195, 189] width 272 height 44
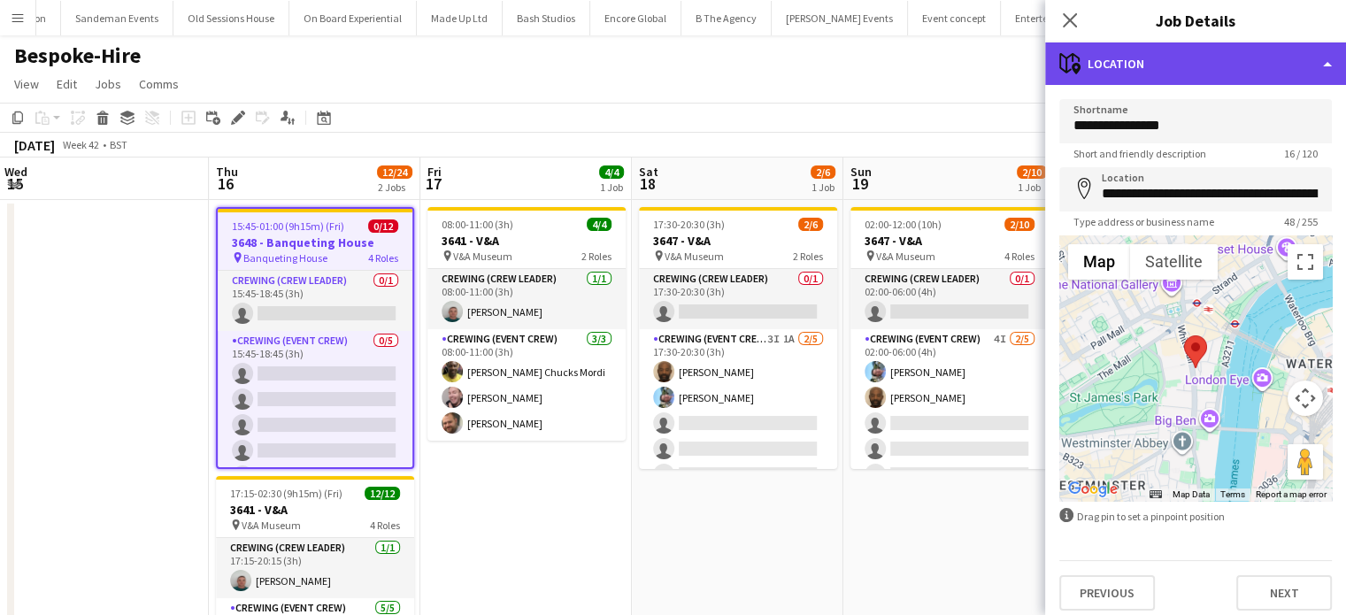
click at [1189, 69] on div "maps-pin-1 Location" at bounding box center [1195, 63] width 301 height 42
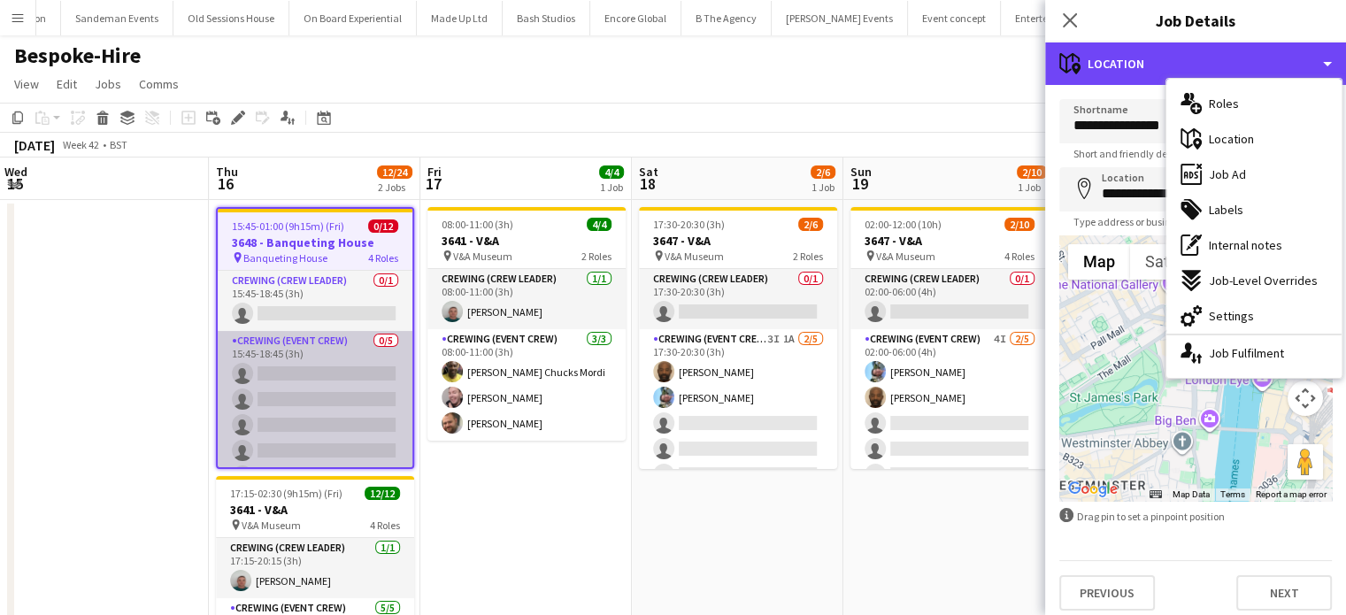
scroll to position [248, 0]
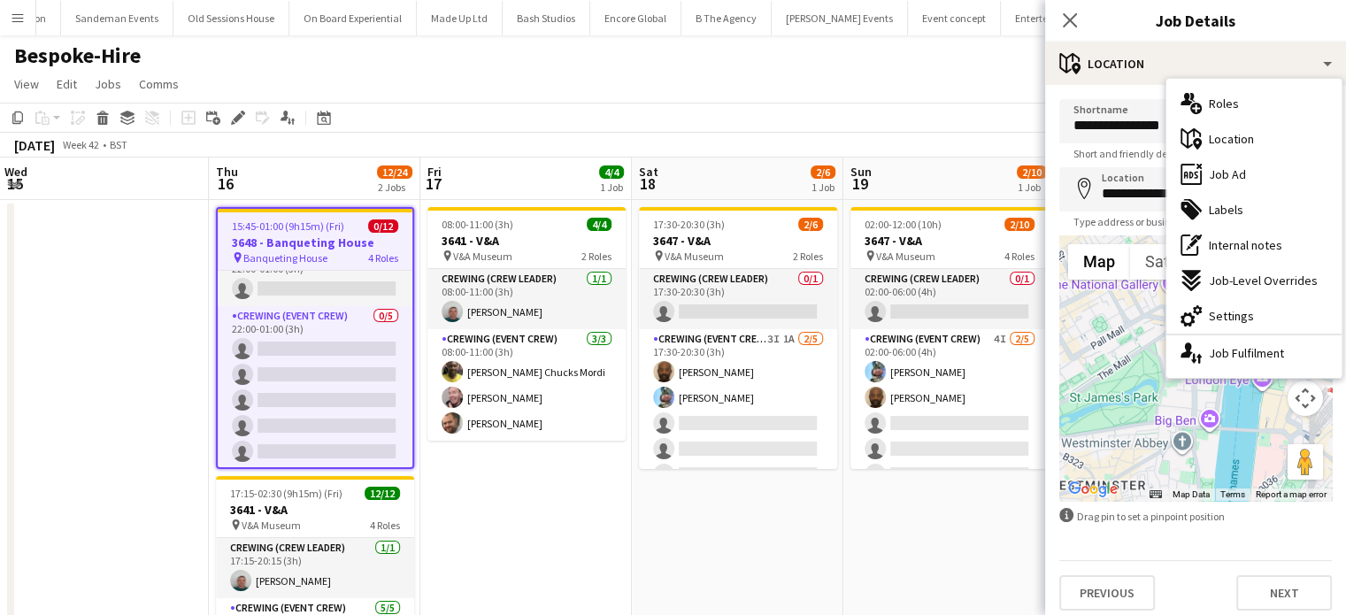
click at [577, 541] on app-date-cell "08:00-11:00 (3h) 4/4 3641 - V&A pin V&A Museum 2 Roles Crewing (Crew Leader) 1/…" at bounding box center [525, 486] width 211 height 573
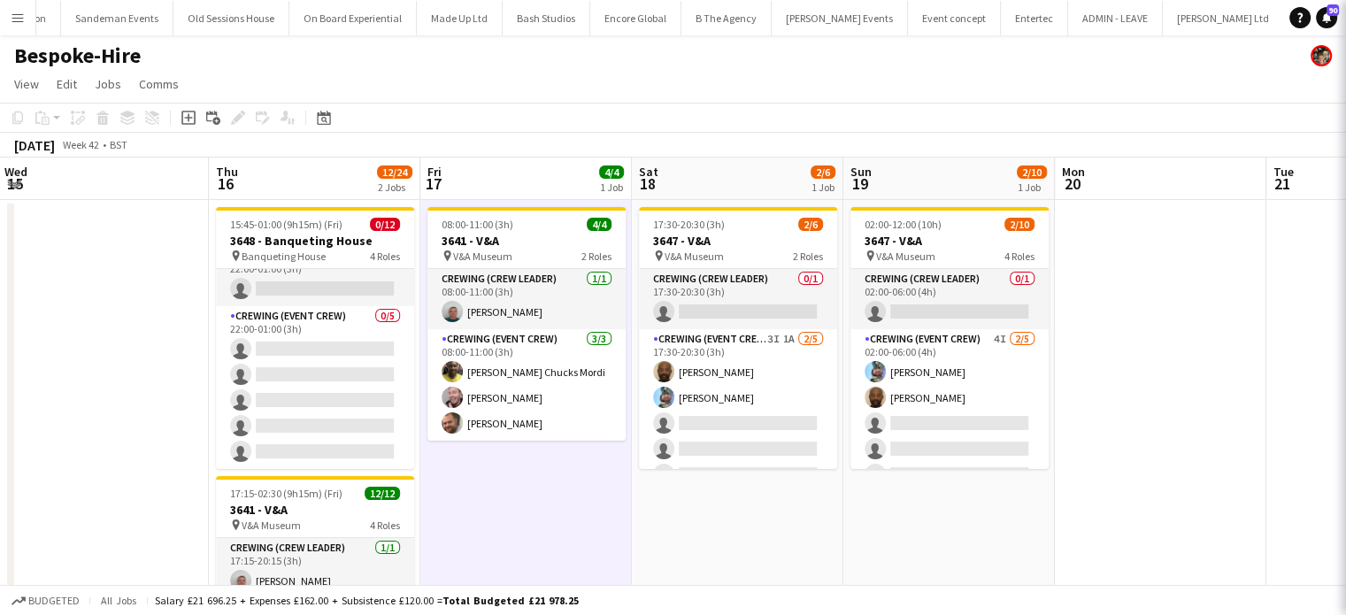
scroll to position [245, 0]
click at [563, 475] on app-date-cell "08:00-11:00 (3h) 4/4 3641 - V&A pin V&A Museum 2 Roles Crewing (Crew Leader) 1/…" at bounding box center [525, 486] width 211 height 573
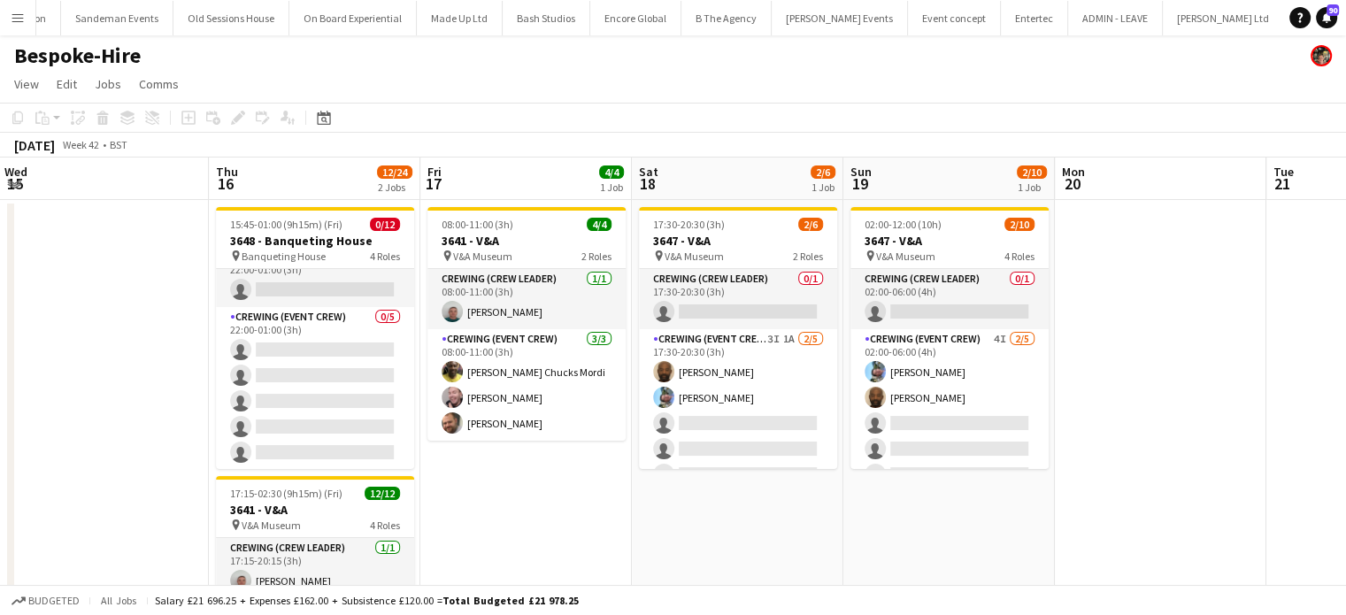
click at [517, 473] on app-date-cell "08:00-11:00 (3h) 4/4 3641 - V&A pin V&A Museum 2 Roles Crewing (Crew Leader) 1/…" at bounding box center [525, 486] width 211 height 573
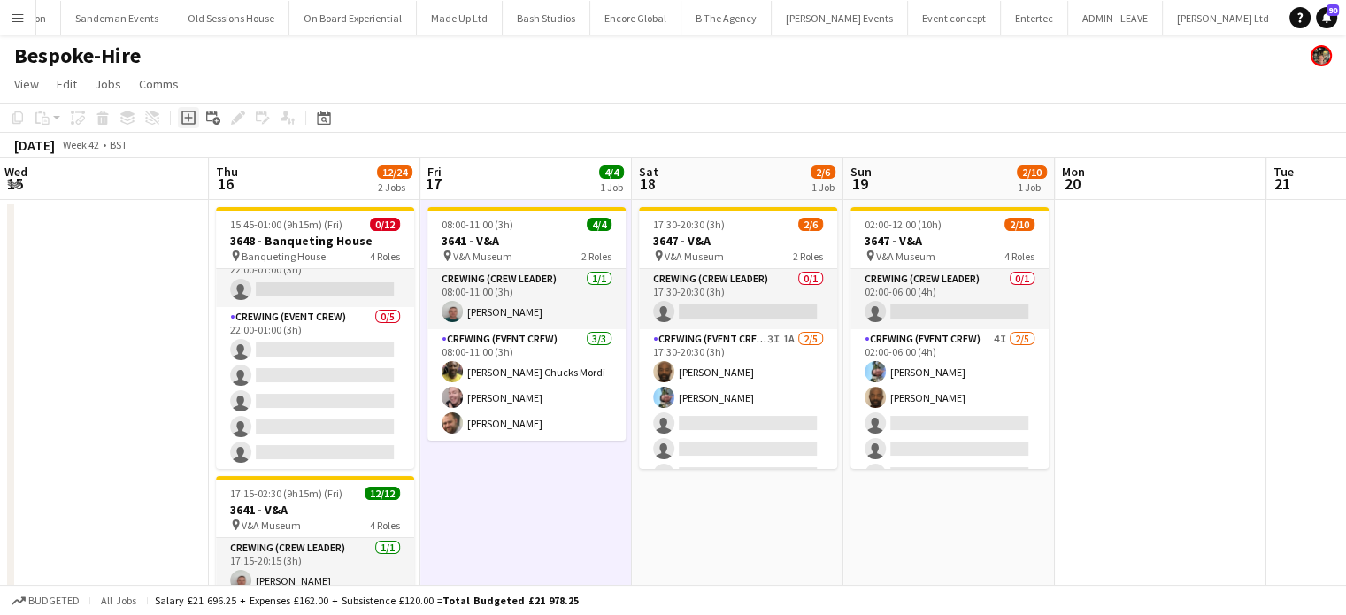
click at [191, 122] on icon "Add job" at bounding box center [188, 118] width 14 height 14
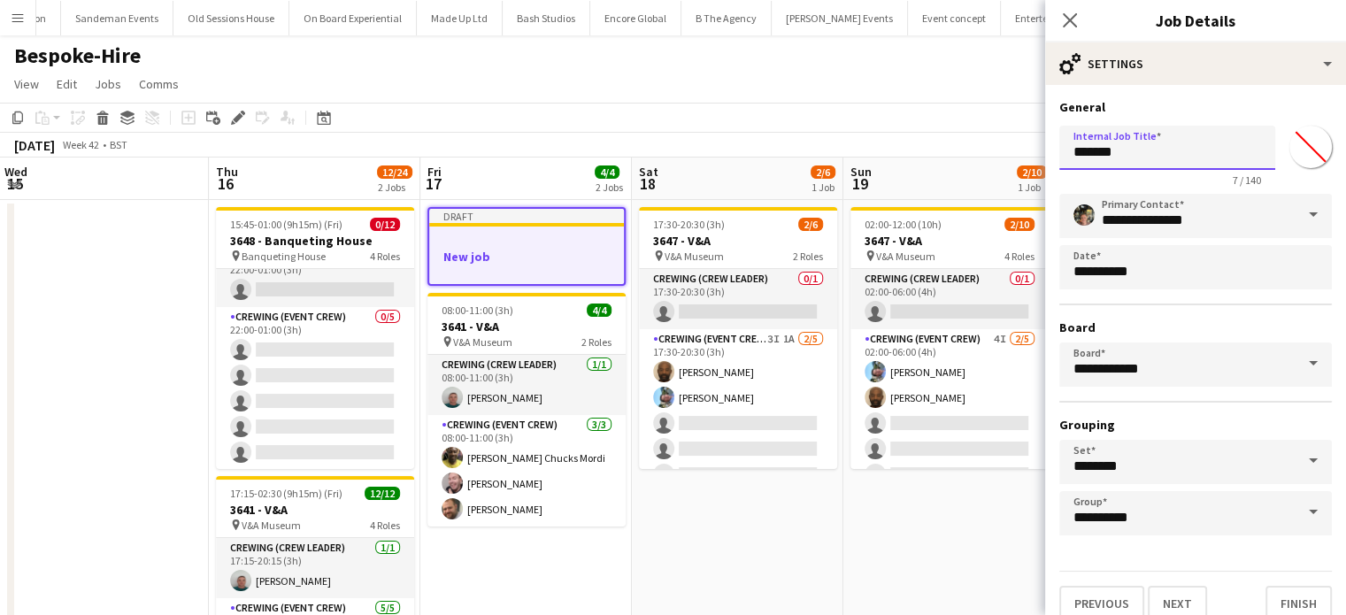
click at [1145, 151] on input "*******" at bounding box center [1167, 148] width 216 height 44
click at [1116, 154] on input "**********" at bounding box center [1167, 148] width 216 height 44
click at [1109, 153] on input "**********" at bounding box center [1167, 148] width 216 height 44
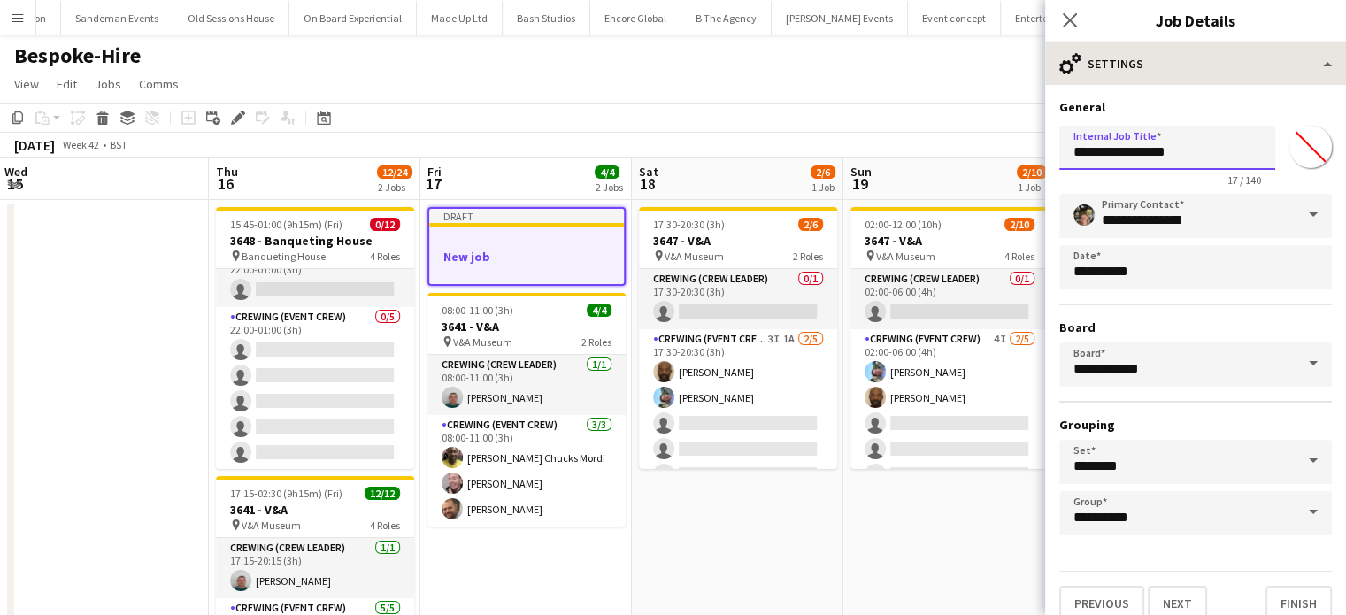
type input "**********"
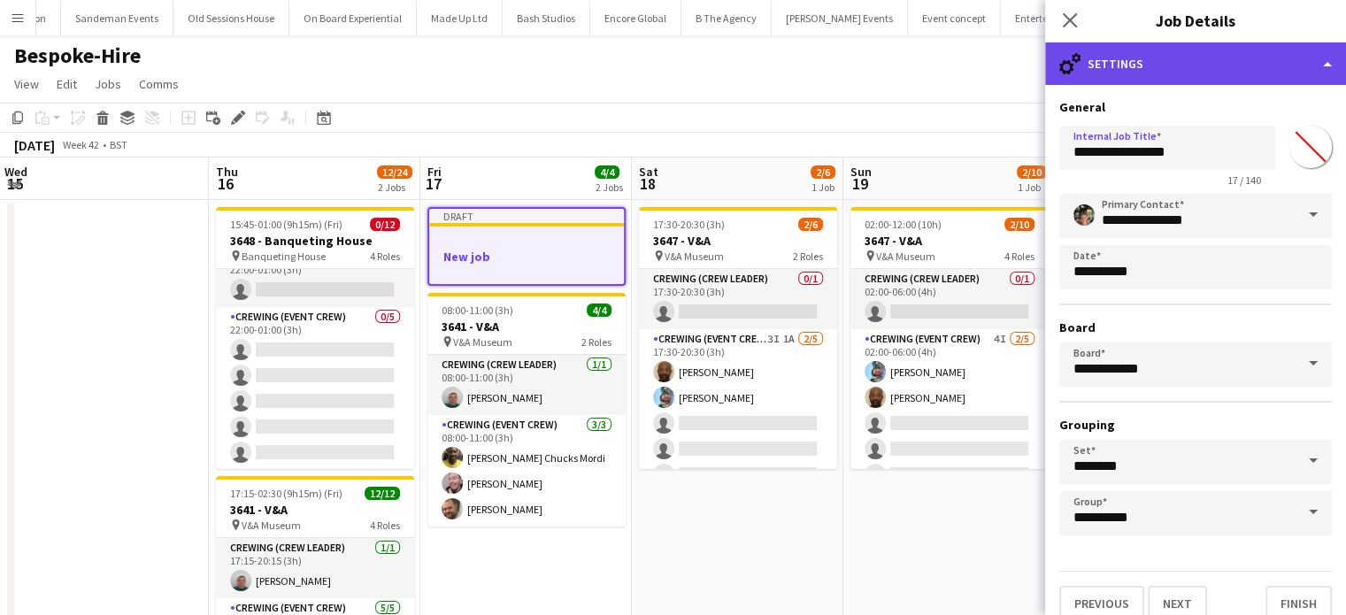
click at [1194, 43] on div "cog-double-3 Settings" at bounding box center [1195, 63] width 301 height 42
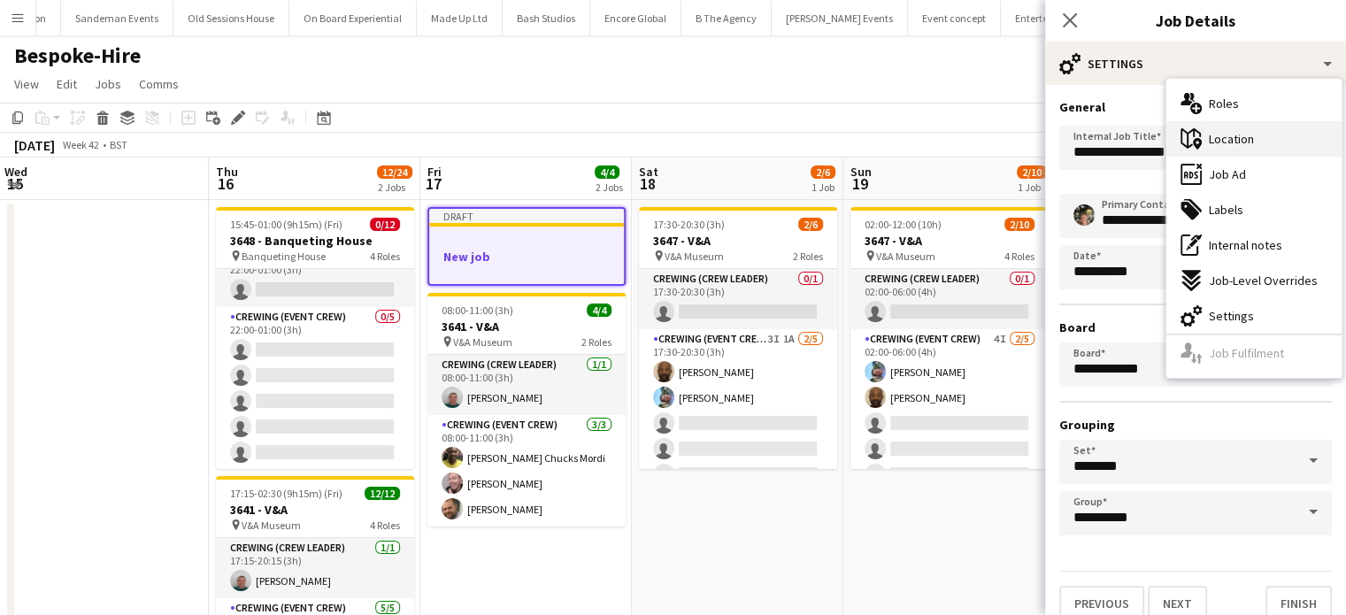
click at [1238, 127] on div "maps-pin-1 Location" at bounding box center [1253, 138] width 175 height 35
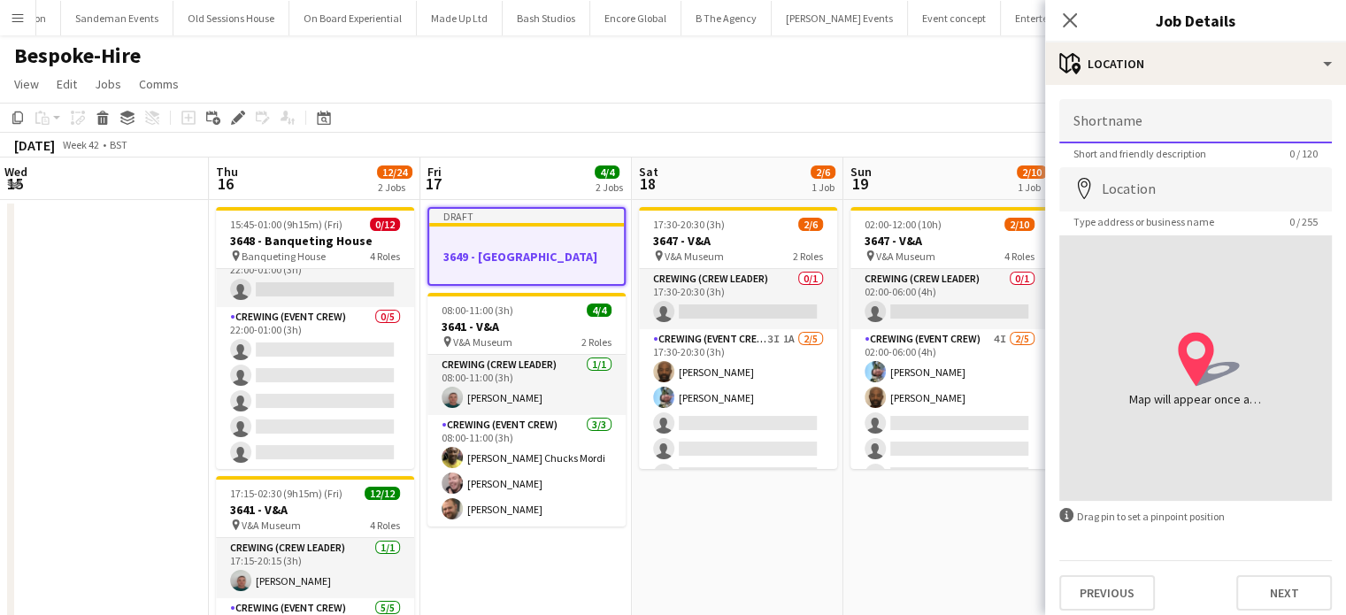
click at [1157, 125] on input "Shortname" at bounding box center [1195, 121] width 272 height 44
paste input "**********"
type input "**********"
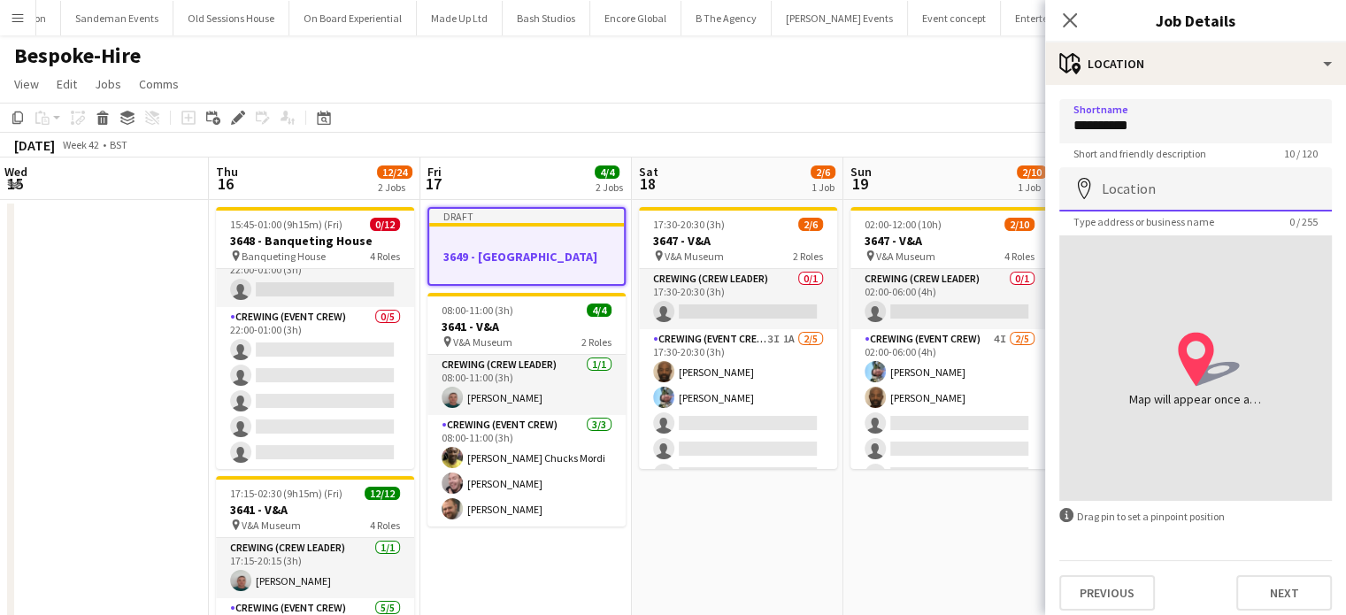
click at [1145, 180] on input "Location" at bounding box center [1195, 189] width 272 height 44
paste input "**********"
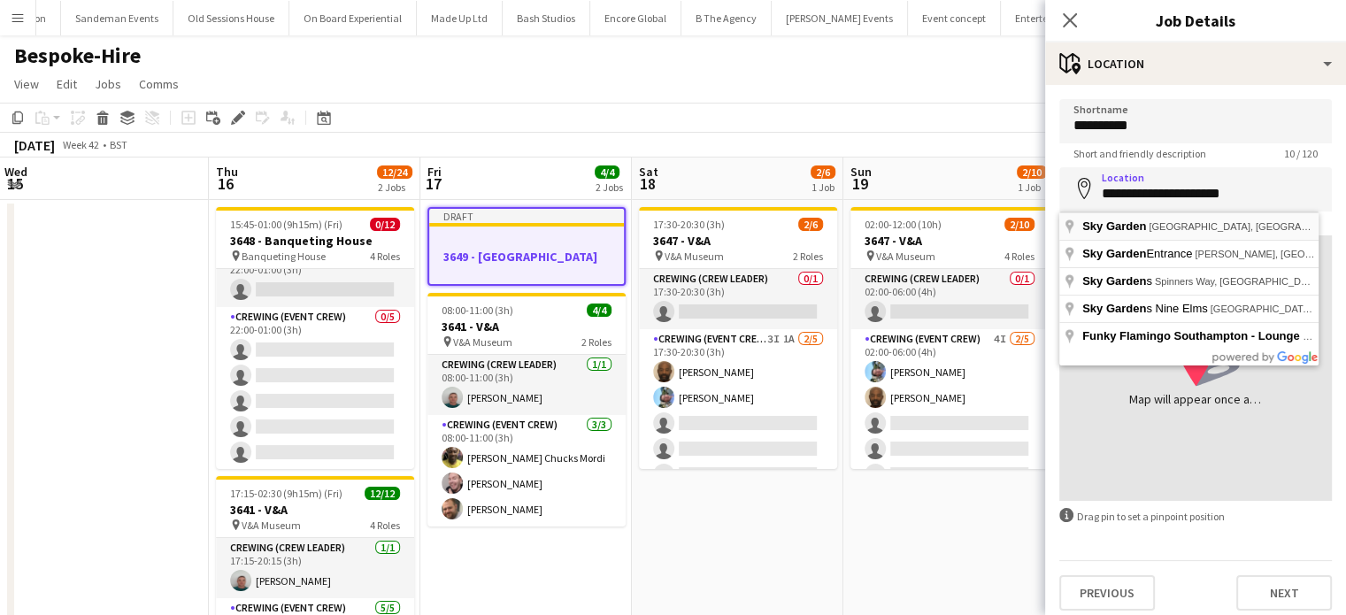
type input "**********"
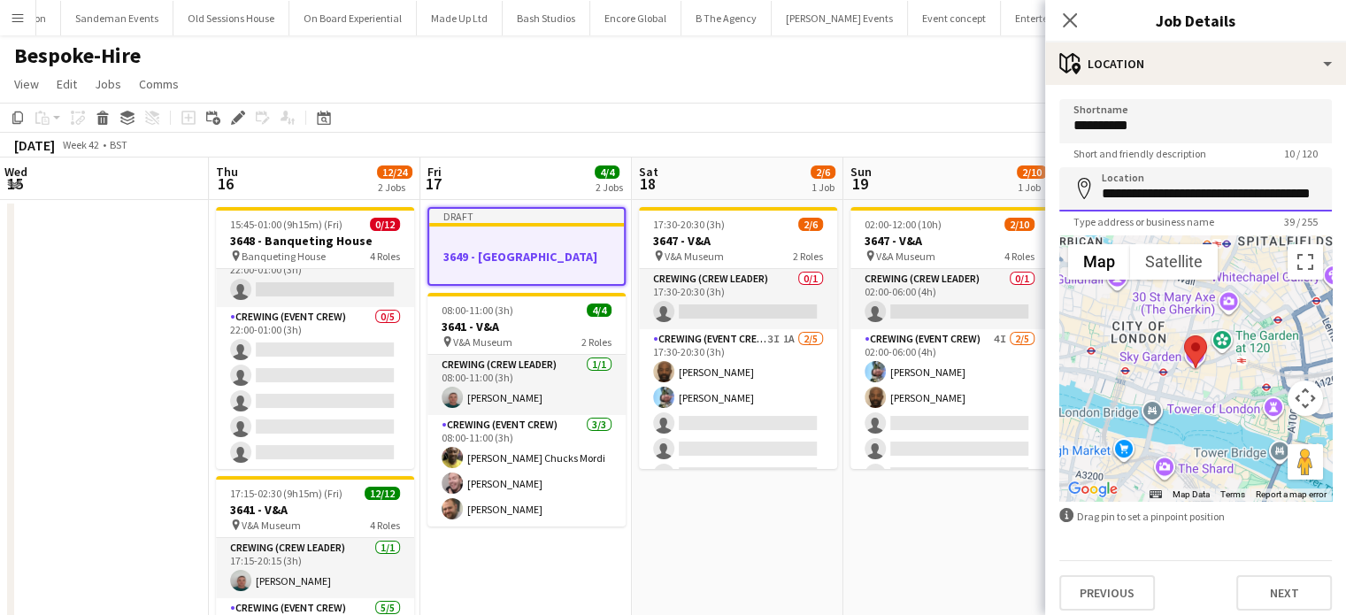
click at [1207, 198] on input "**********" at bounding box center [1195, 189] width 272 height 44
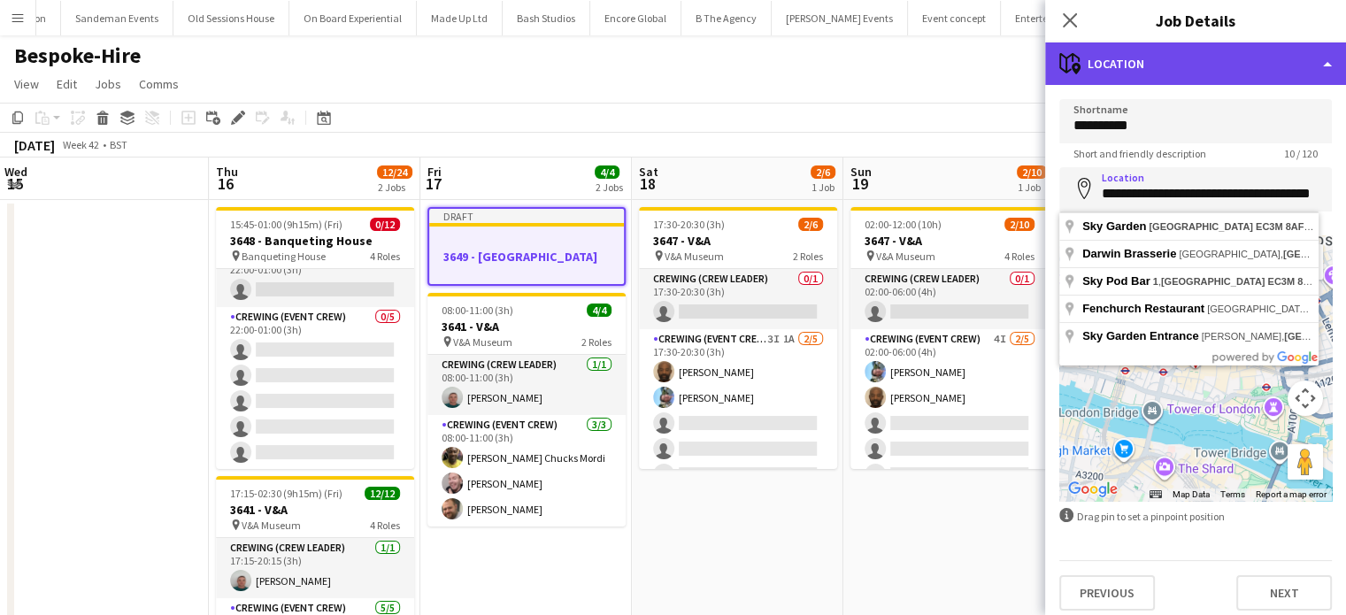
click at [1161, 73] on div "maps-pin-1 Location" at bounding box center [1195, 63] width 301 height 42
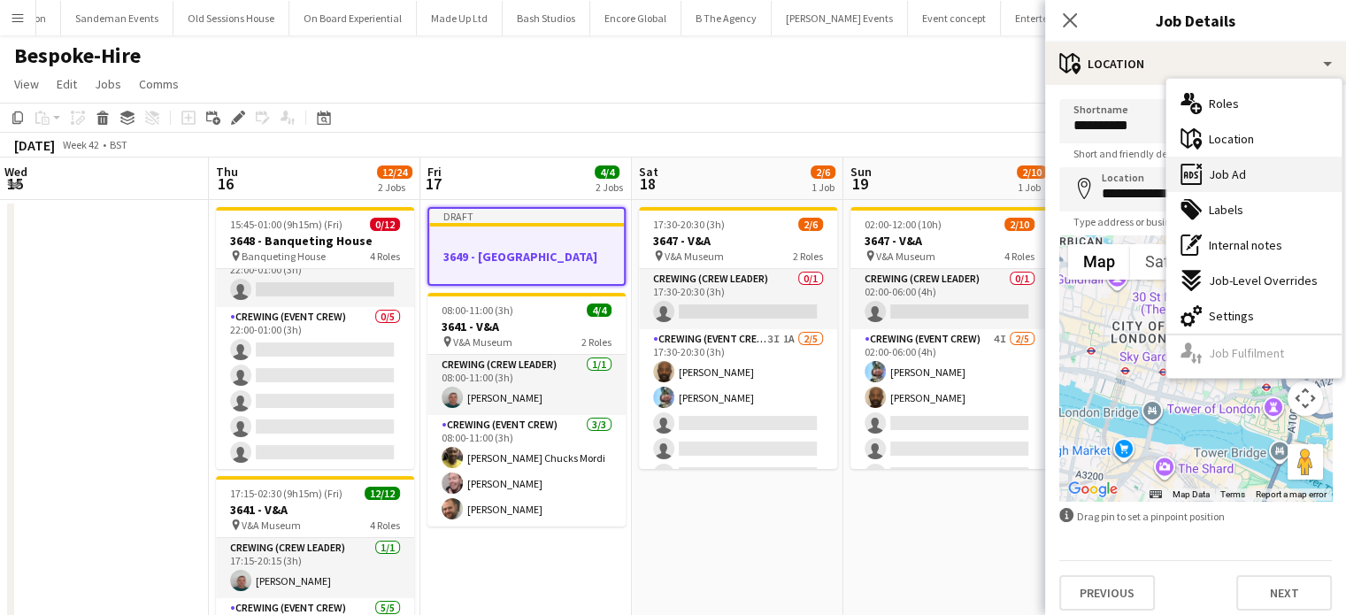
click at [1233, 172] on span "Job Ad" at bounding box center [1227, 174] width 37 height 16
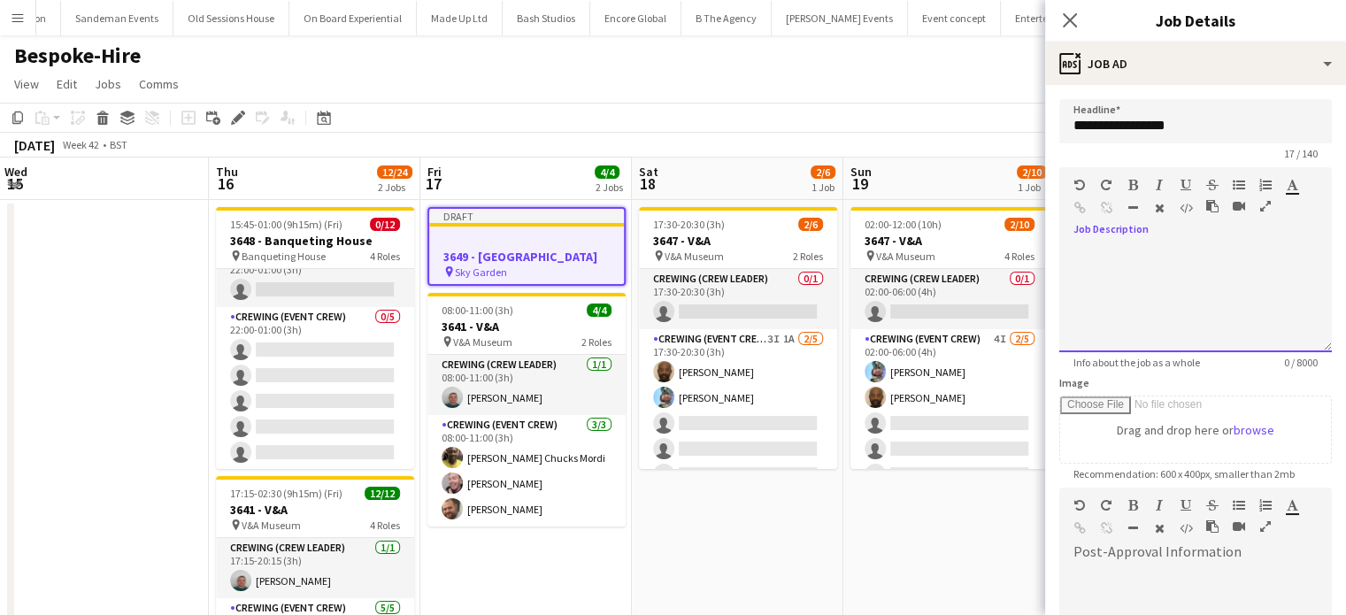
click at [1143, 265] on div at bounding box center [1195, 299] width 272 height 106
click at [1156, 272] on div "**********" at bounding box center [1188, 299] width 259 height 106
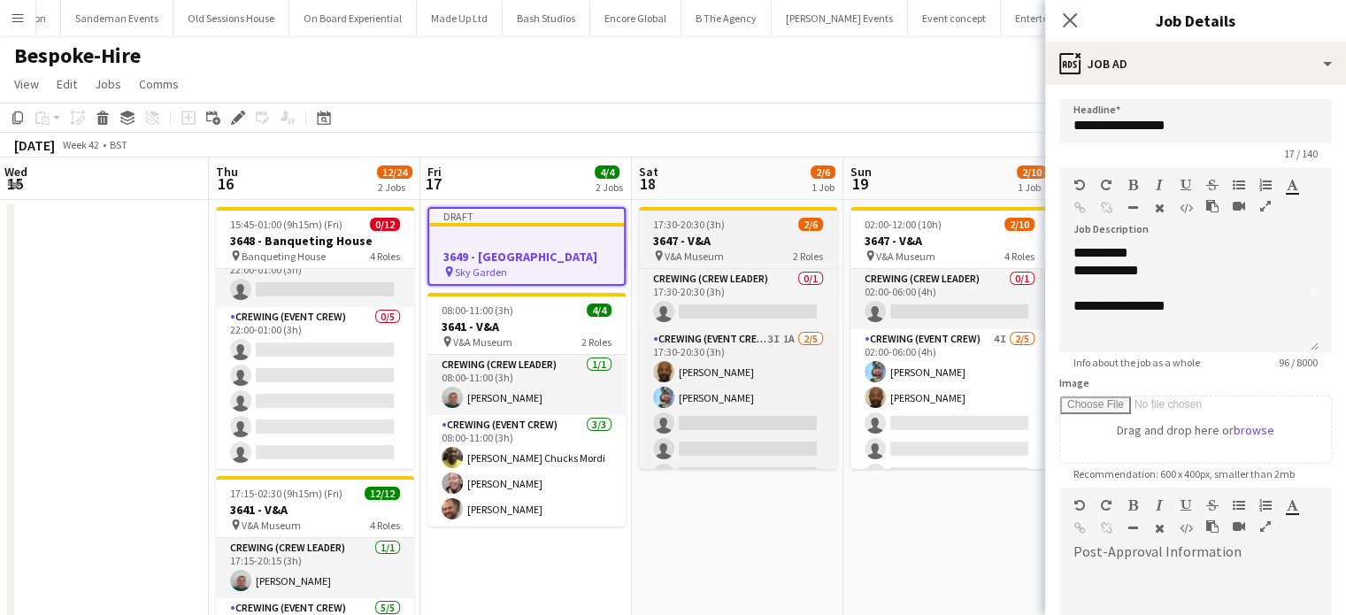
click at [762, 220] on div "17:30-20:30 (3h) 2/6" at bounding box center [738, 224] width 198 height 13
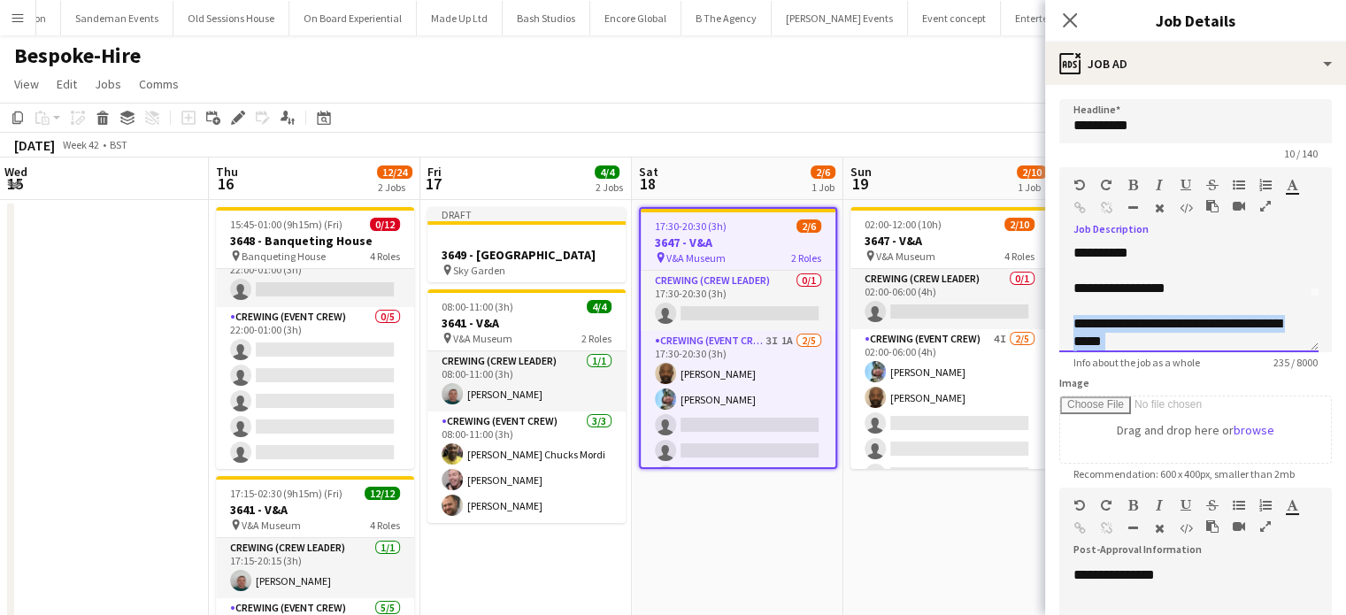
scroll to position [138, 0]
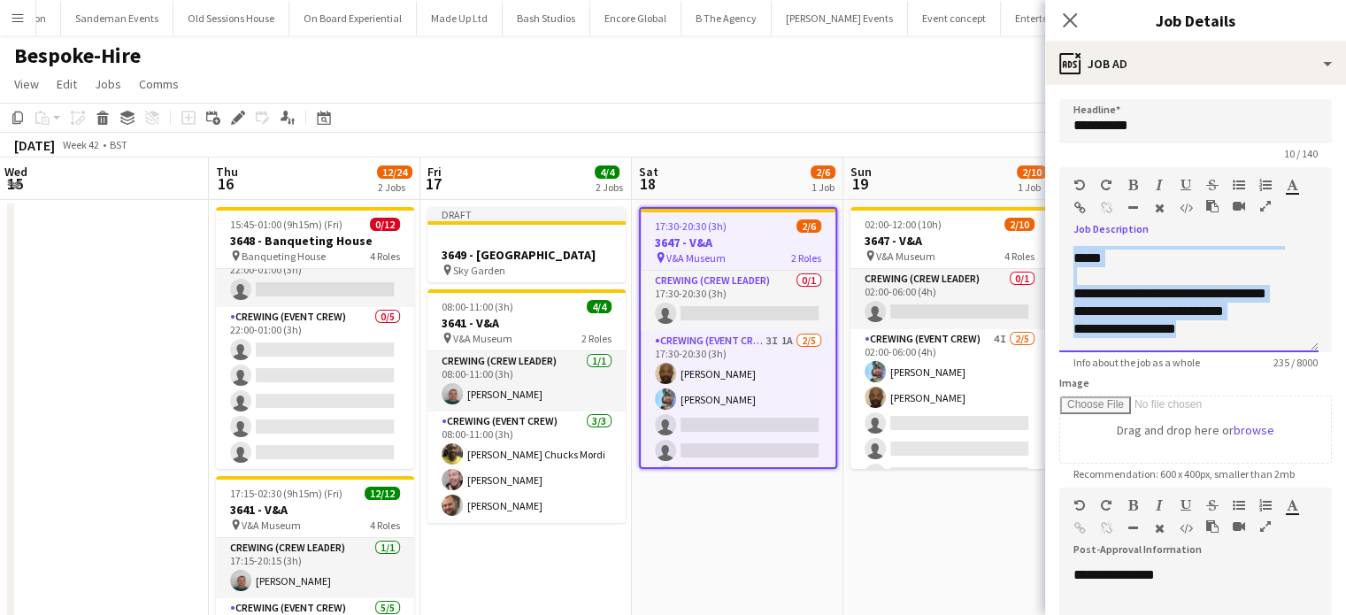
drag, startPoint x: 1072, startPoint y: 318, endPoint x: 1344, endPoint y: 425, distance: 291.9
click at [1344, 425] on mat-expansion-panel "**********" at bounding box center [1195, 350] width 301 height 530
copy div "**********"
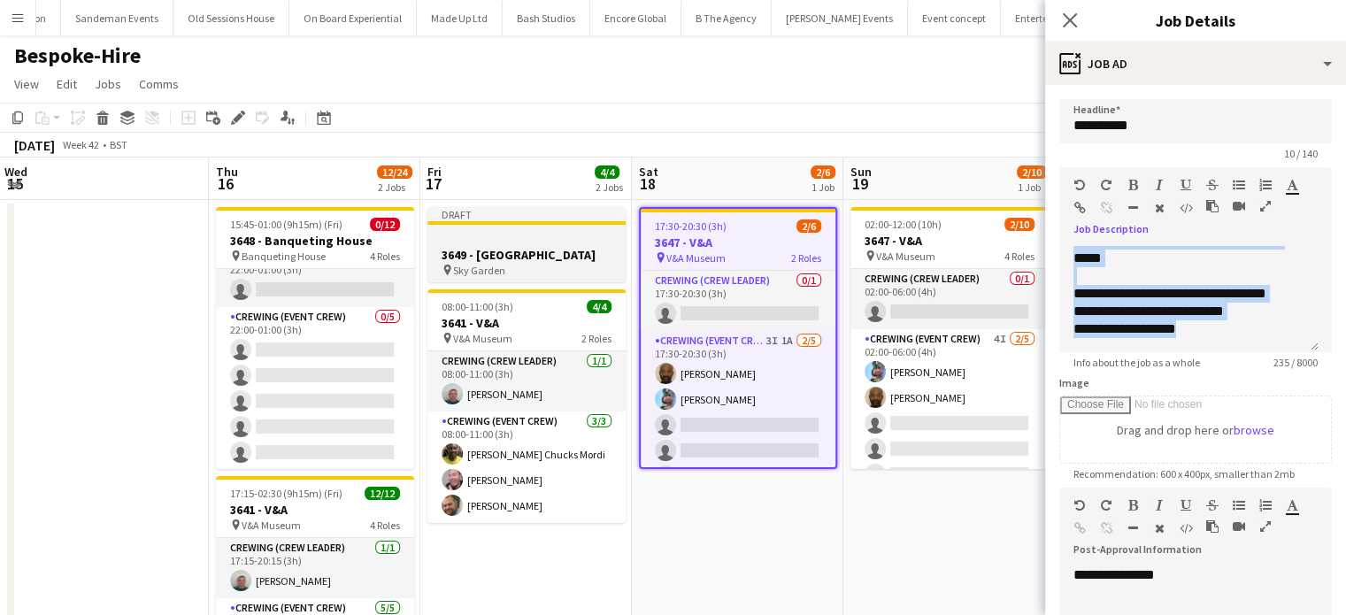
click at [513, 228] on app-job-card "Draft 3649 - Sky Garden pin Sky Garden" at bounding box center [526, 244] width 198 height 75
type input "**********"
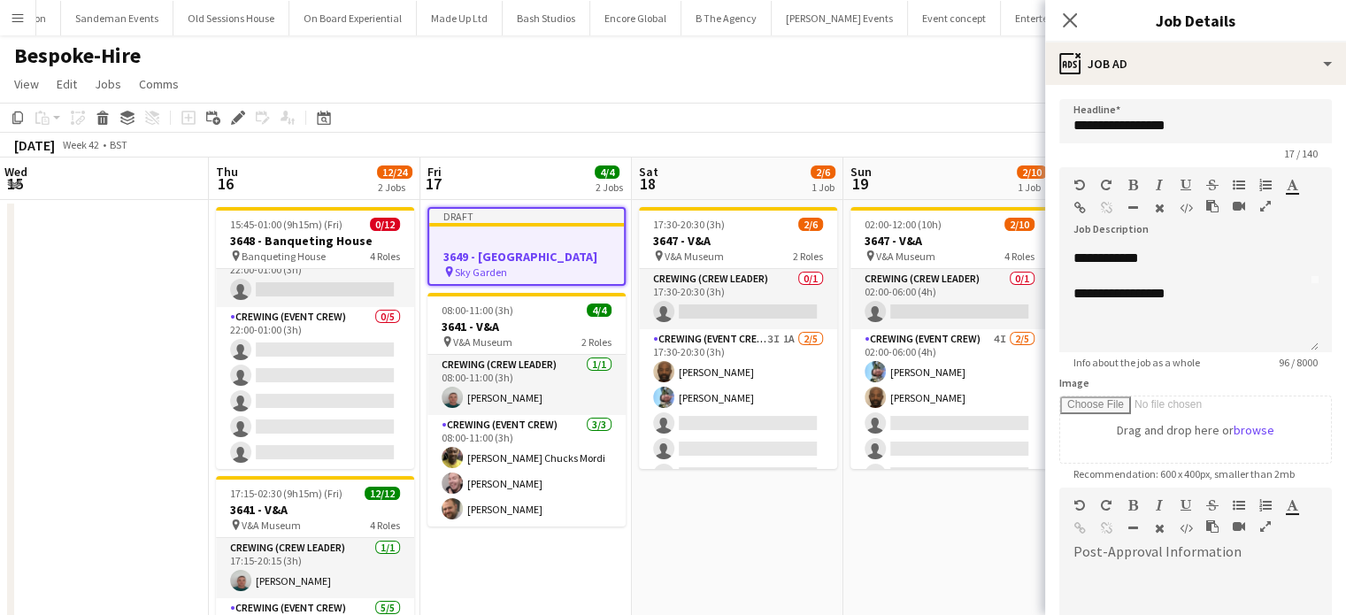
scroll to position [67, 0]
click at [1165, 343] on div "**********" at bounding box center [1188, 299] width 259 height 106
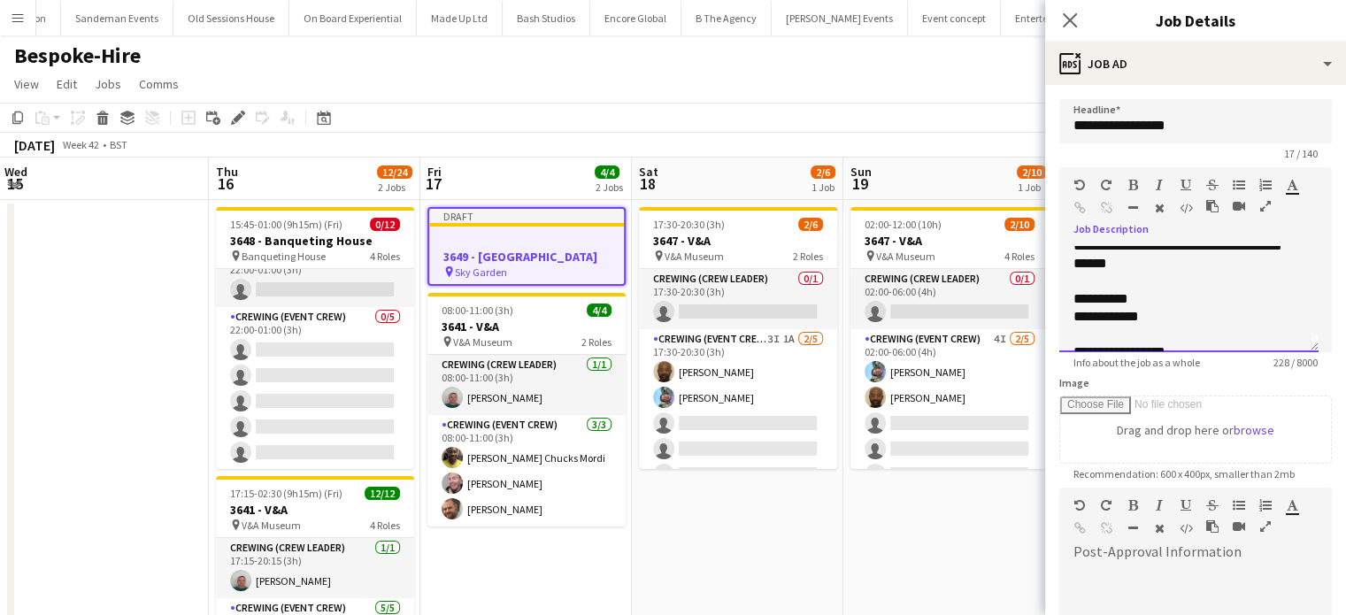
scroll to position [156, 0]
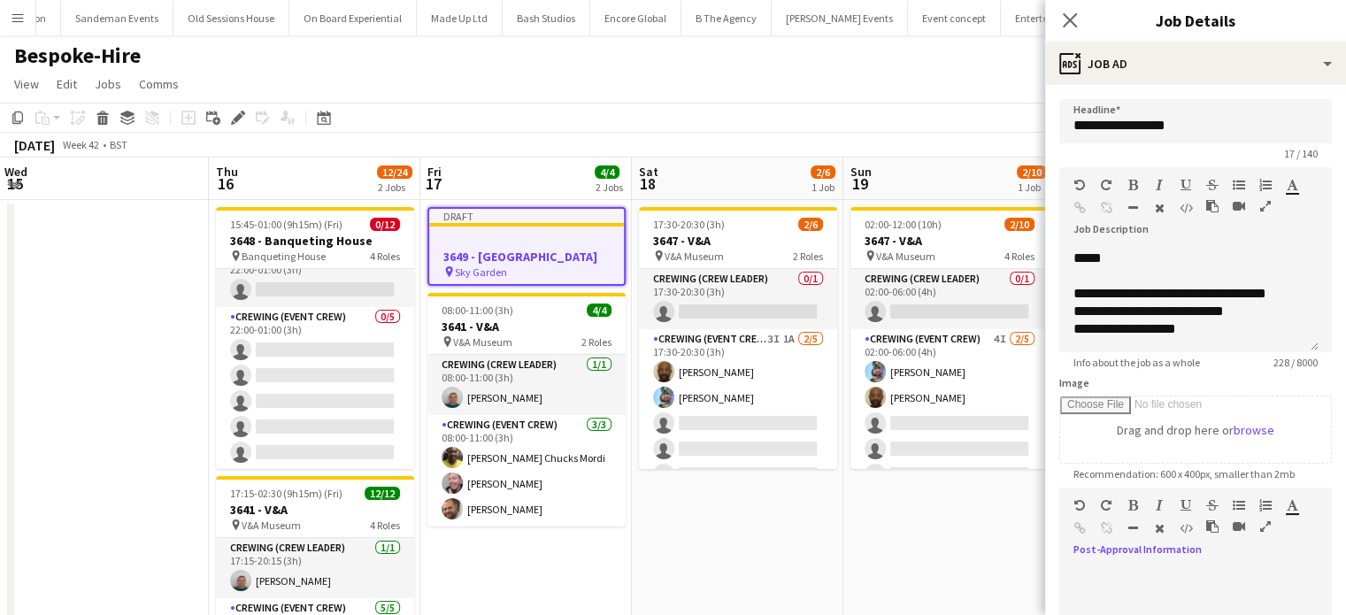
click at [1147, 603] on div at bounding box center [1188, 619] width 259 height 106
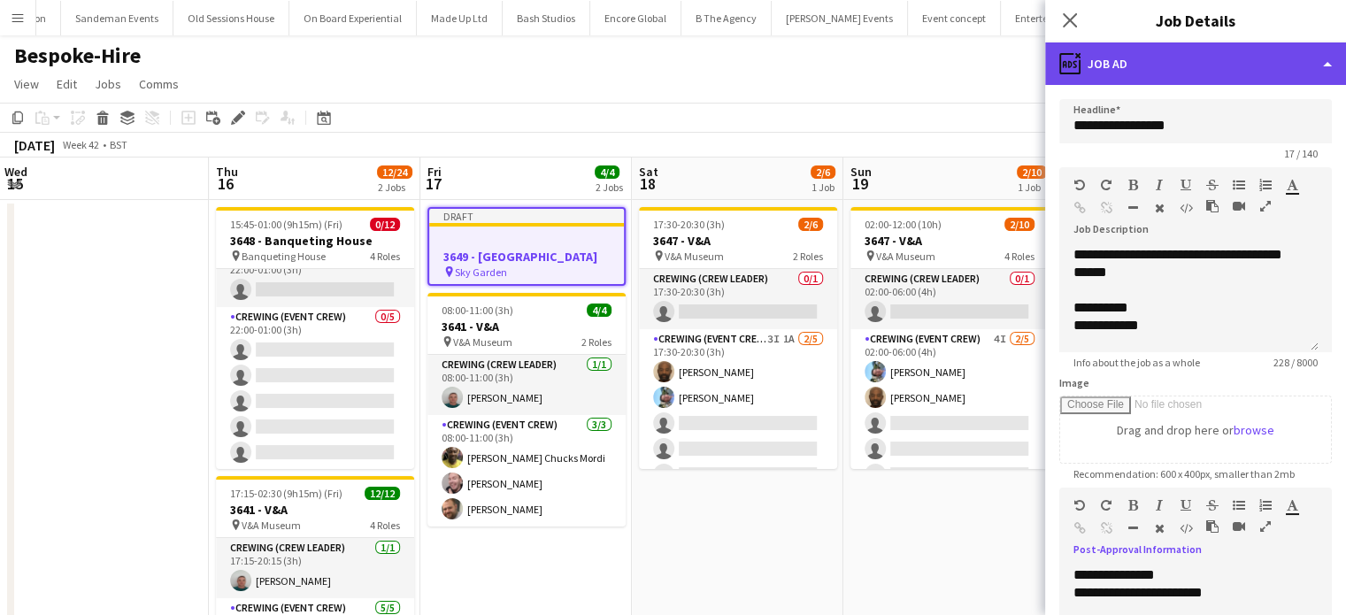
click at [1196, 70] on div "ads-window Job Ad" at bounding box center [1195, 63] width 301 height 42
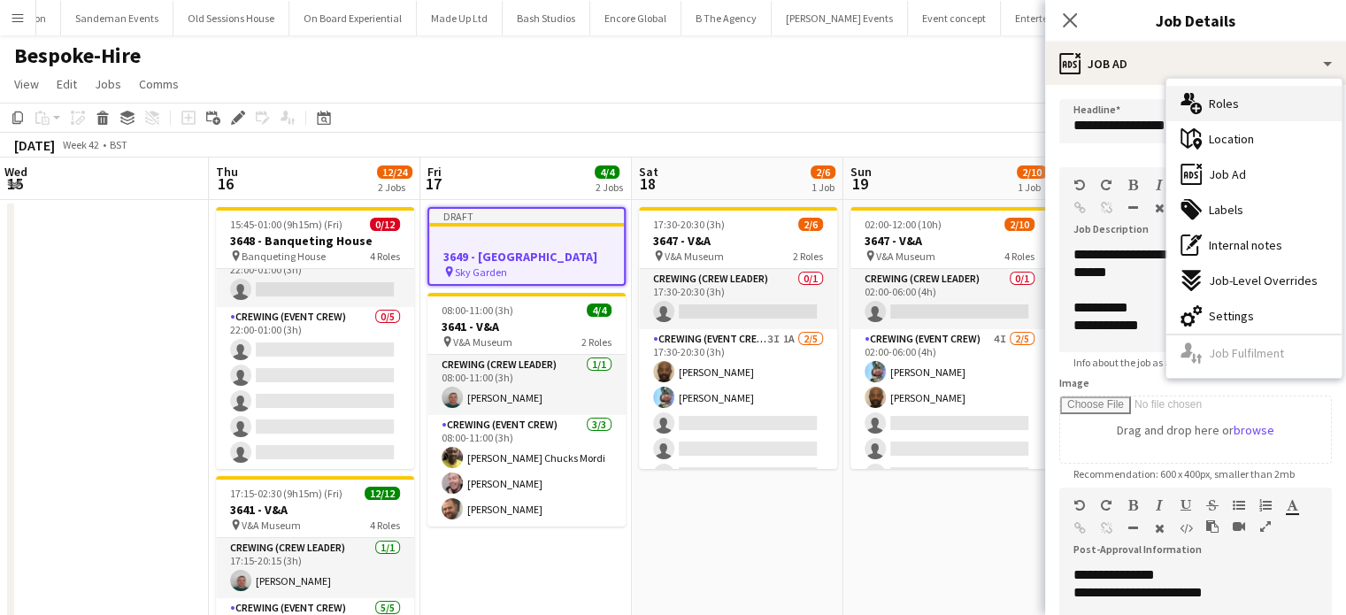
click at [1217, 92] on div "multiple-users-add Roles" at bounding box center [1253, 103] width 175 height 35
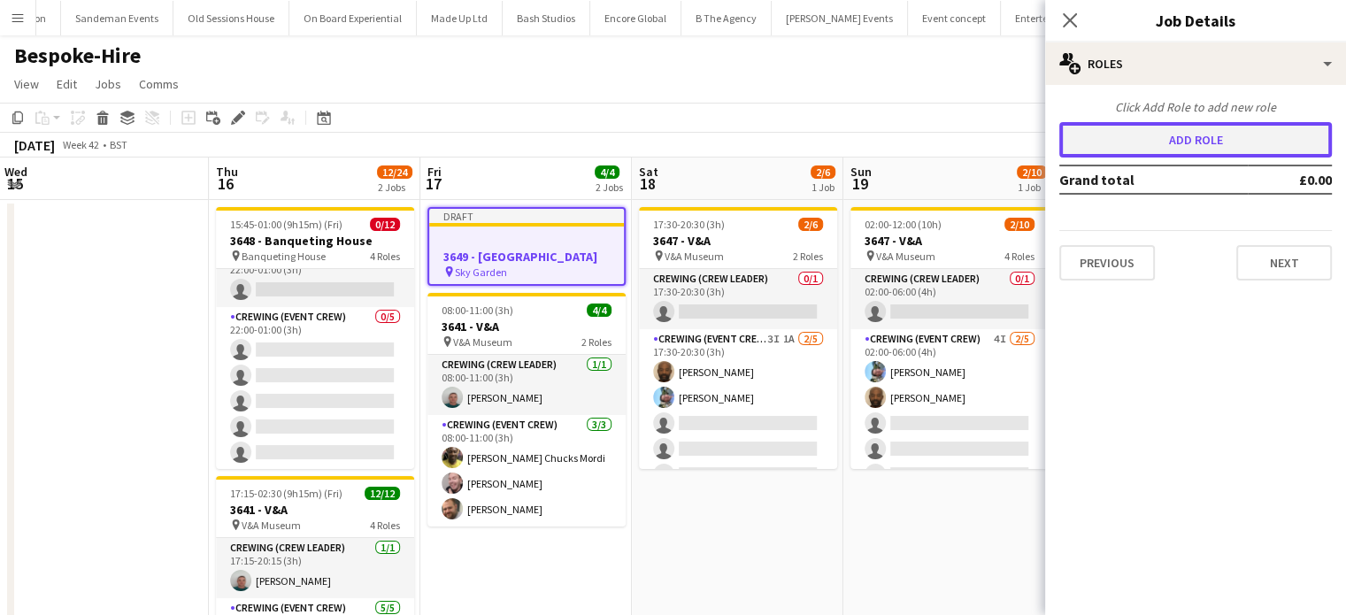
click at [1141, 130] on button "Add role" at bounding box center [1195, 139] width 272 height 35
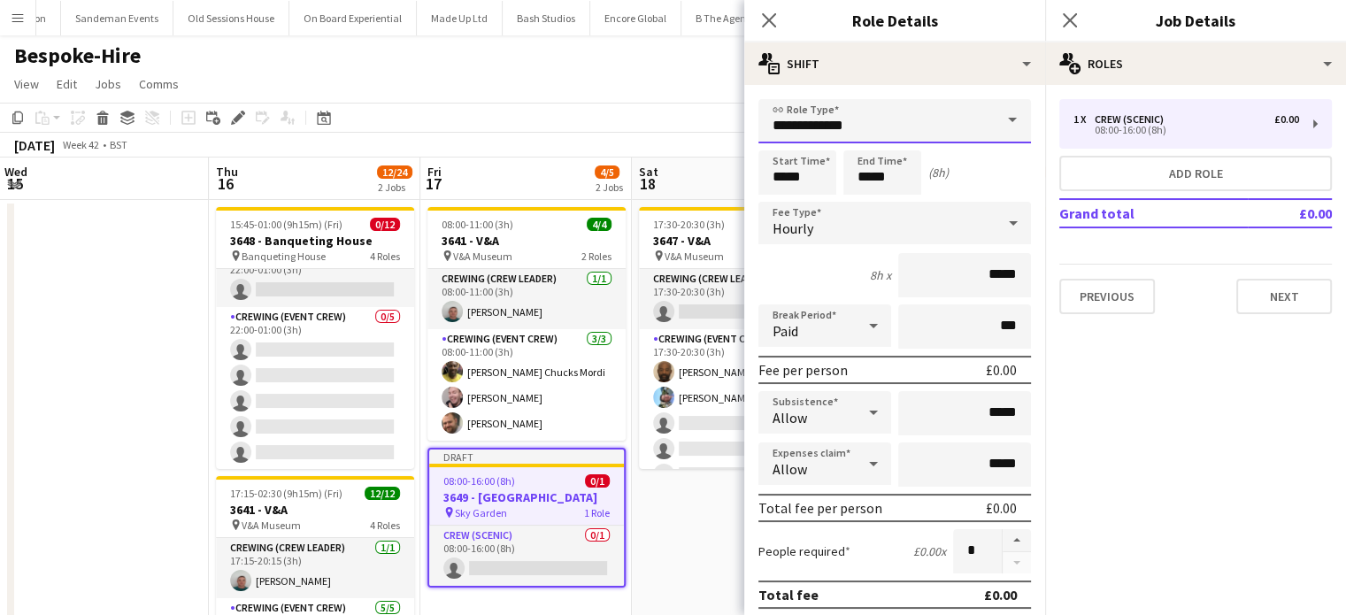
click at [911, 114] on input "**********" at bounding box center [894, 121] width 272 height 44
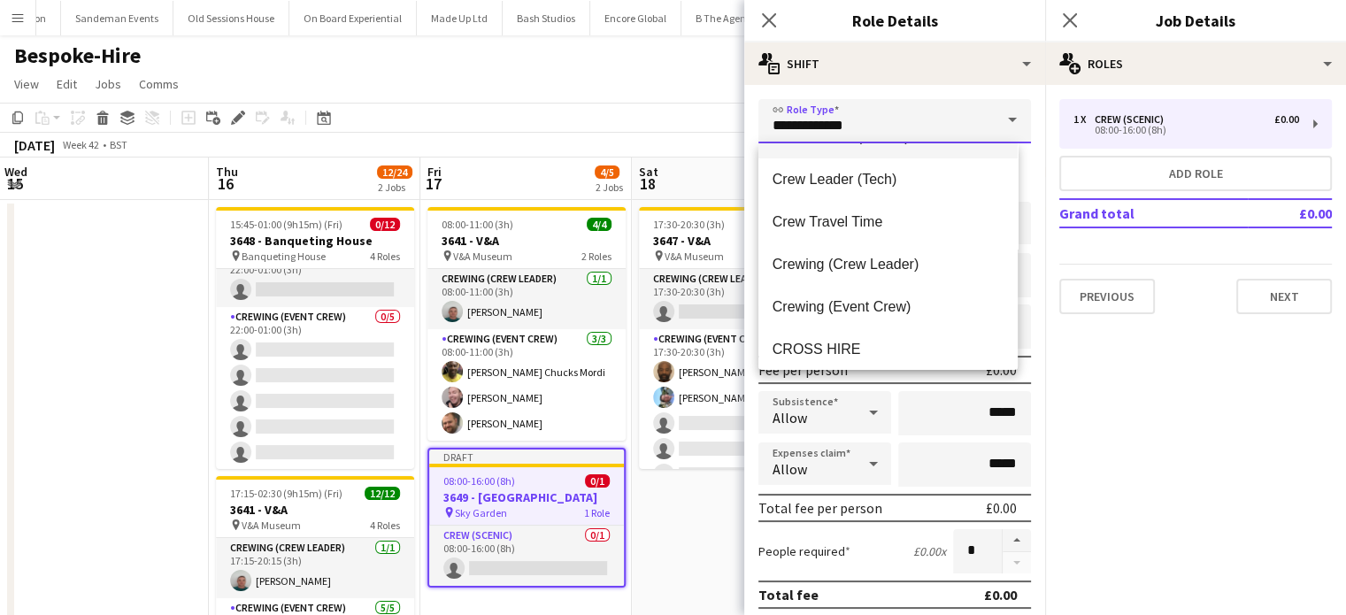
scroll to position [126, 0]
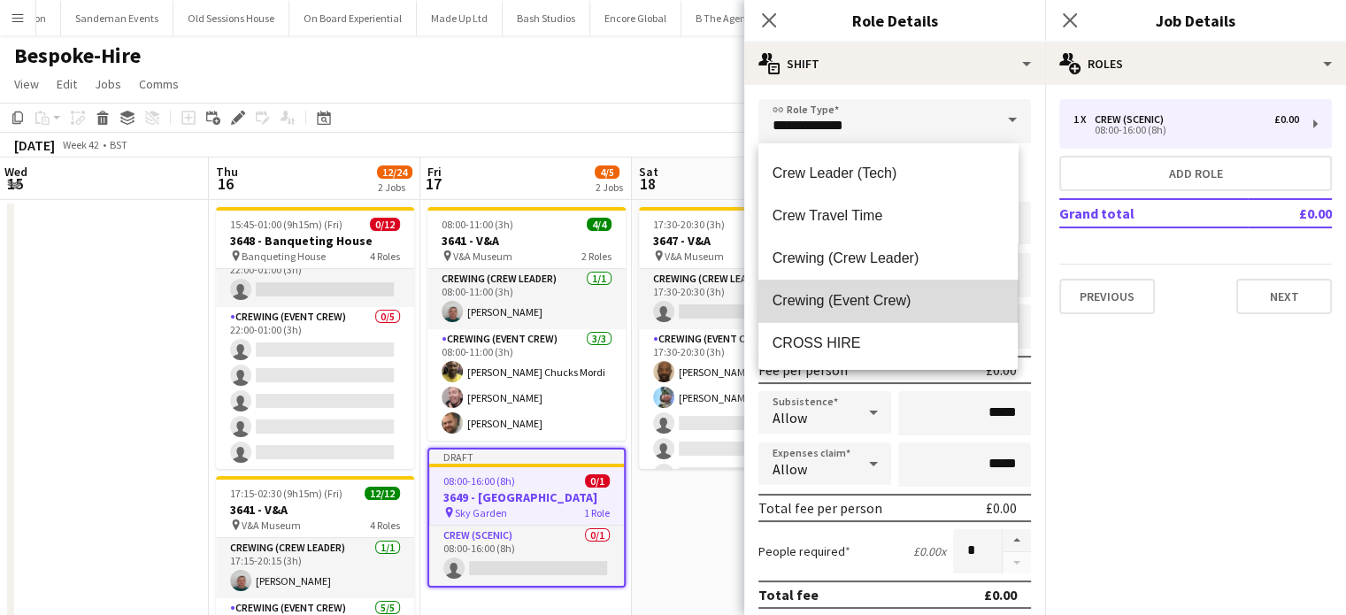
click at [894, 296] on span "Crewing (Event Crew)" at bounding box center [887, 300] width 231 height 17
type input "**********"
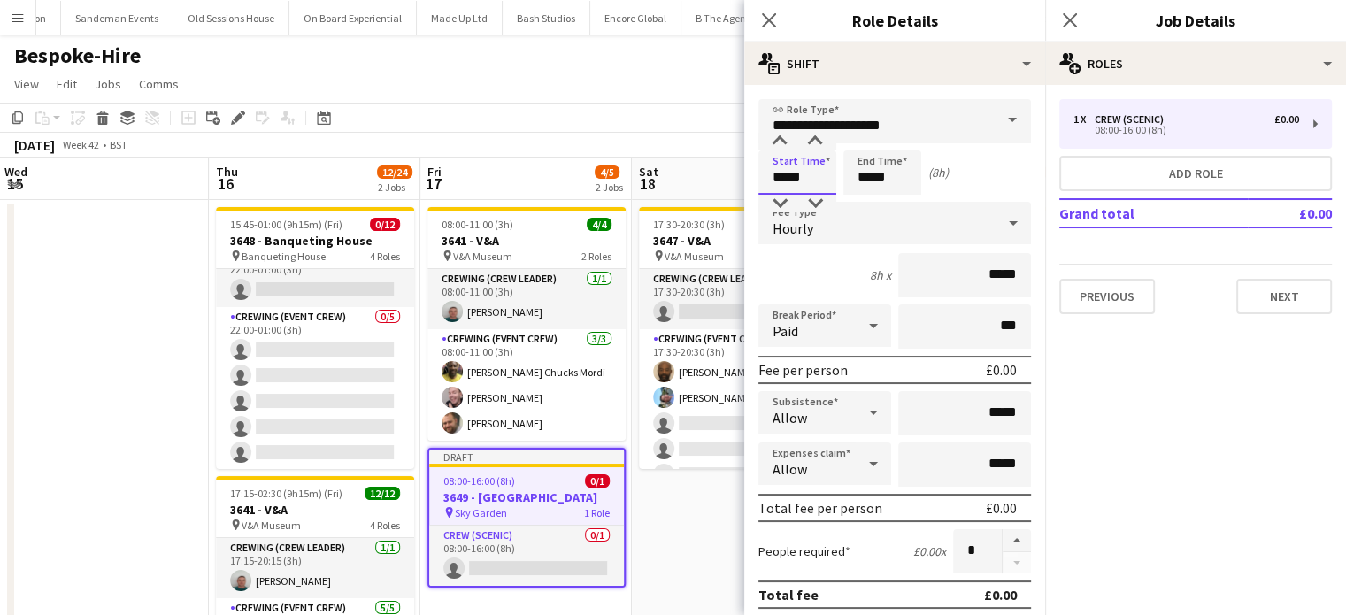
click at [807, 180] on input "*****" at bounding box center [797, 172] width 78 height 44
type input "*****"
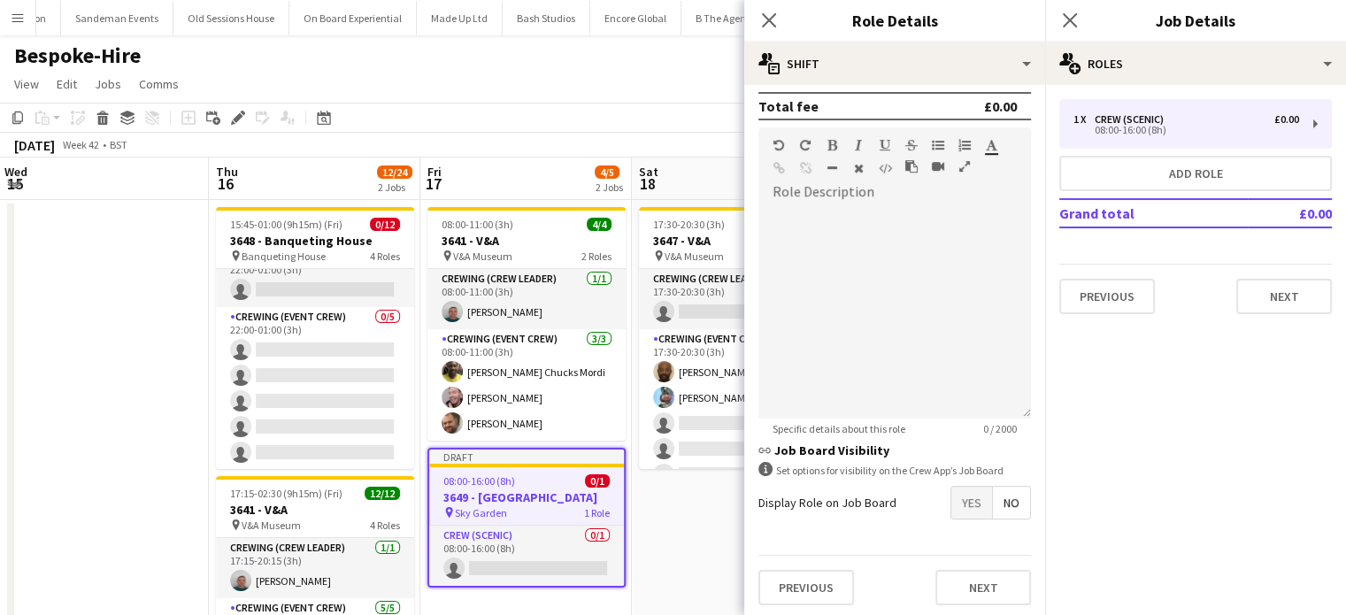
type input "*****"
click at [951, 502] on span "Yes" at bounding box center [971, 503] width 41 height 32
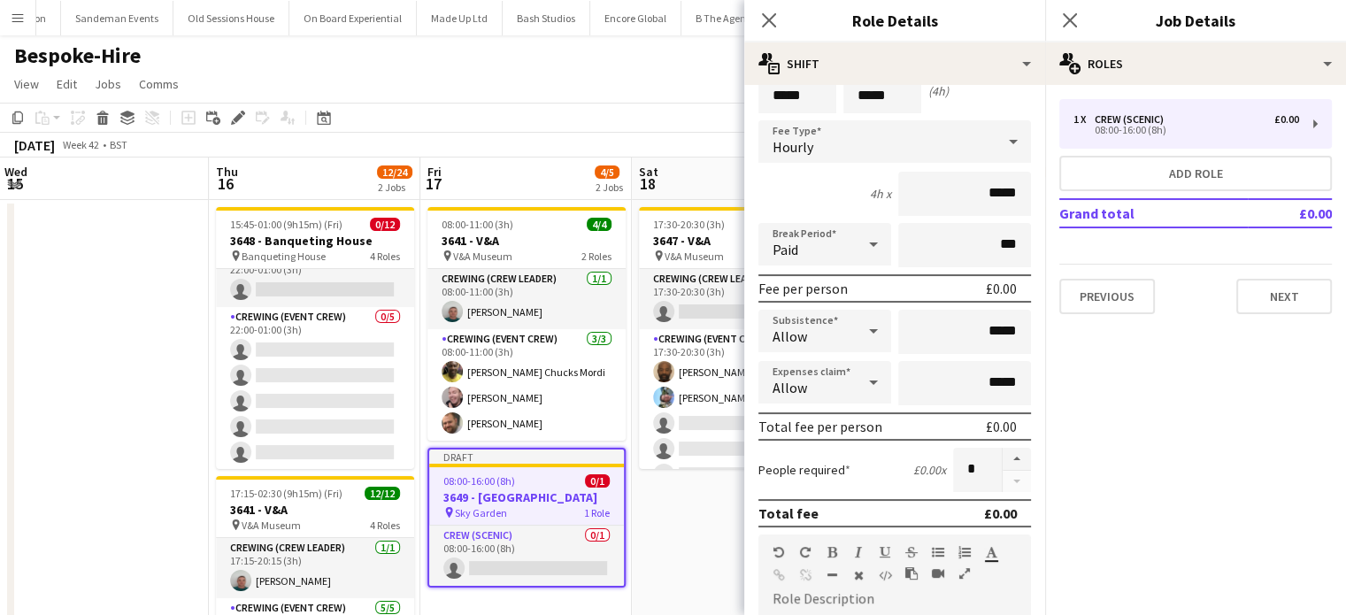
scroll to position [0, 0]
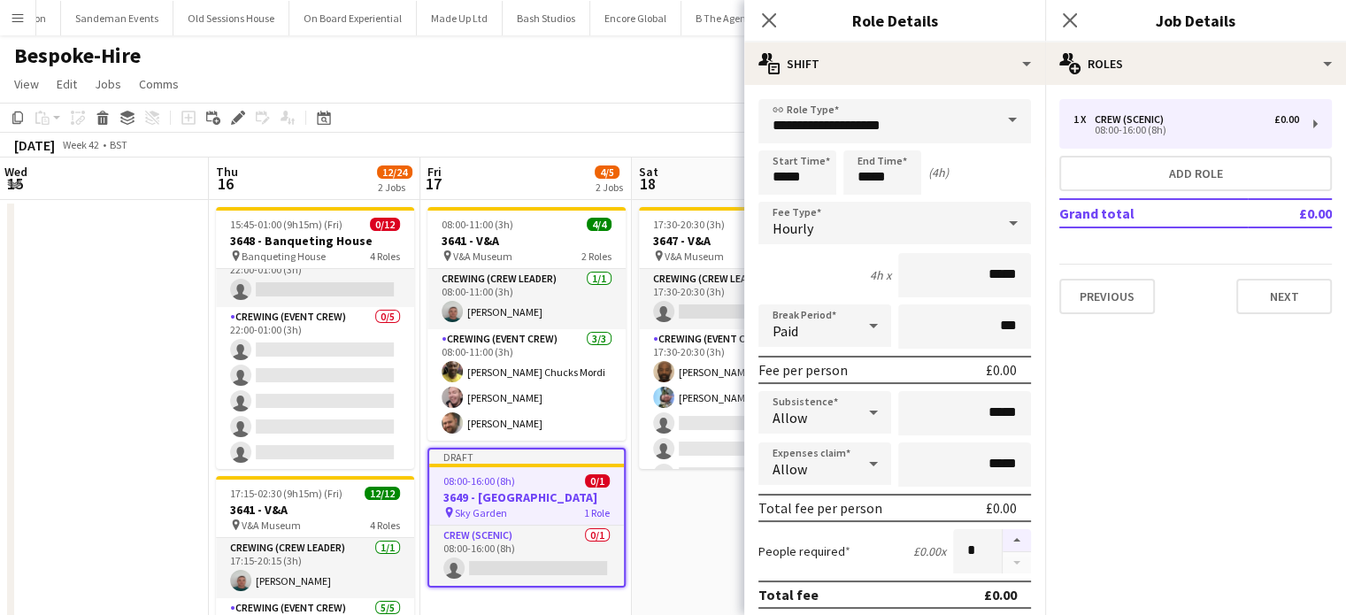
click at [1005, 541] on button "button" at bounding box center [1016, 540] width 28 height 23
type input "*"
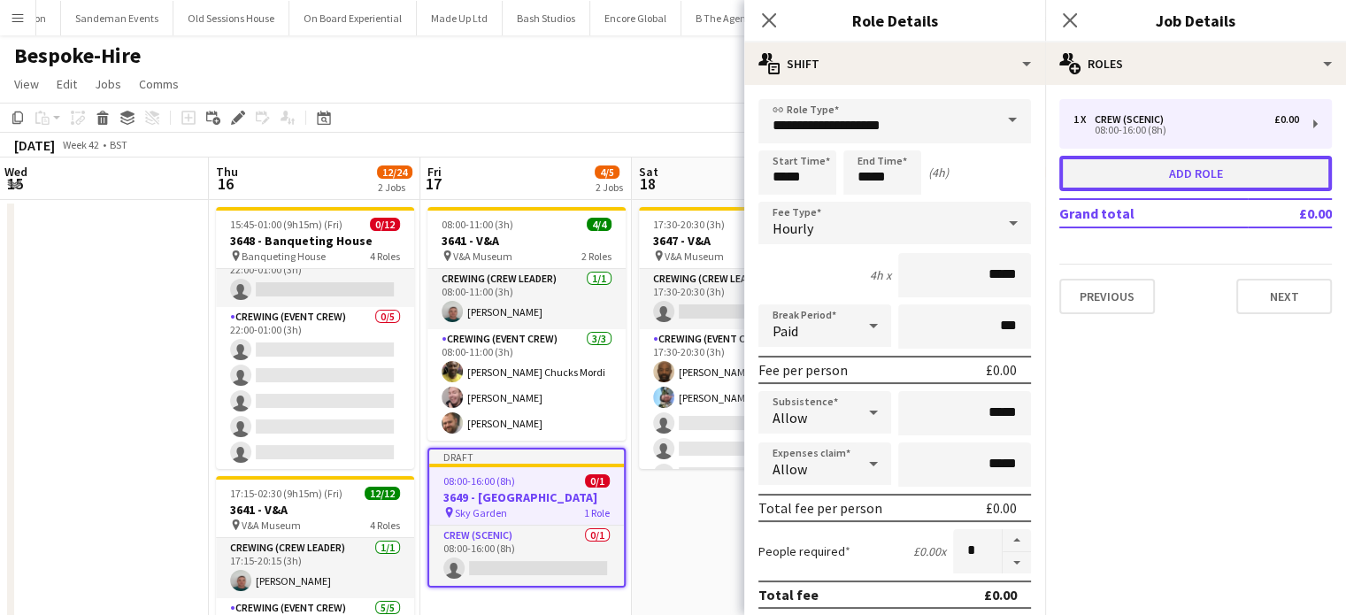
click at [1179, 171] on button "Add role" at bounding box center [1195, 173] width 272 height 35
type input "**********"
type input "*****"
type input "*"
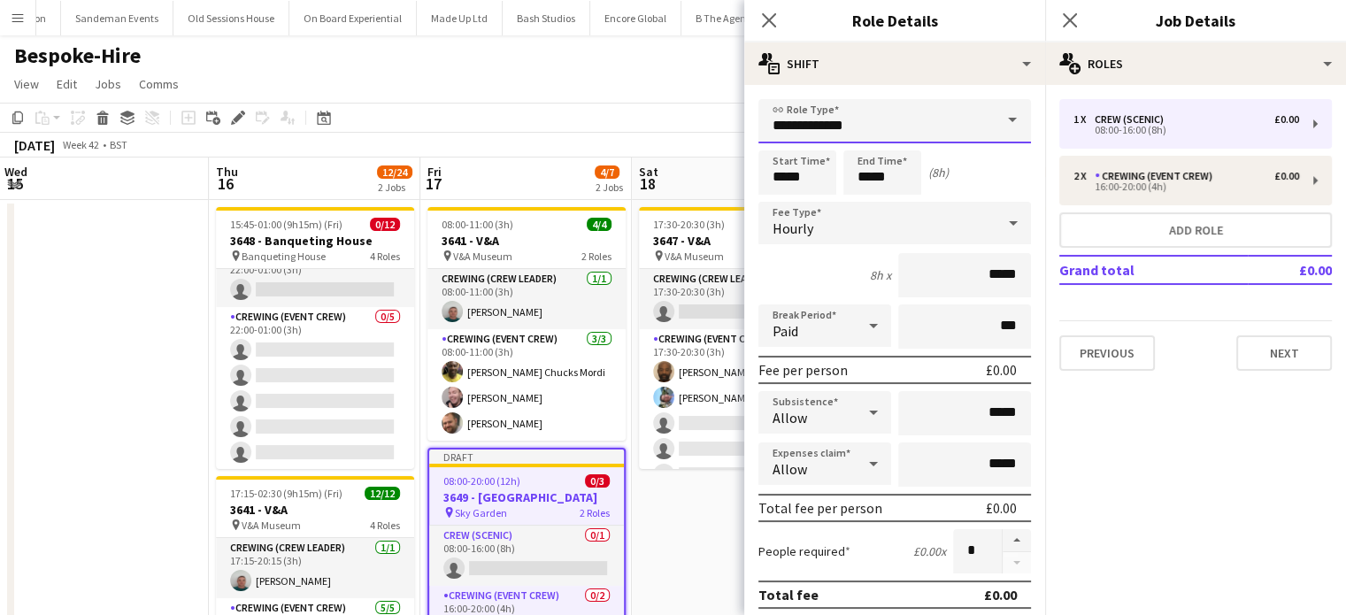
click at [851, 112] on input "**********" at bounding box center [894, 121] width 272 height 44
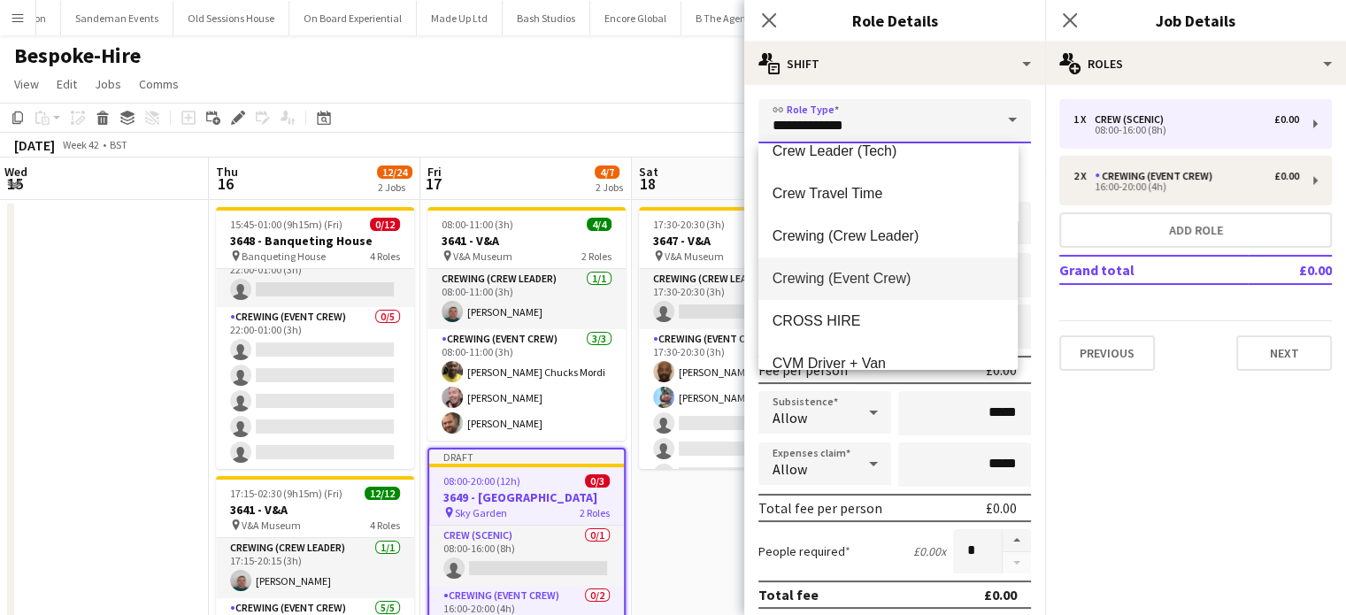
scroll to position [149, 0]
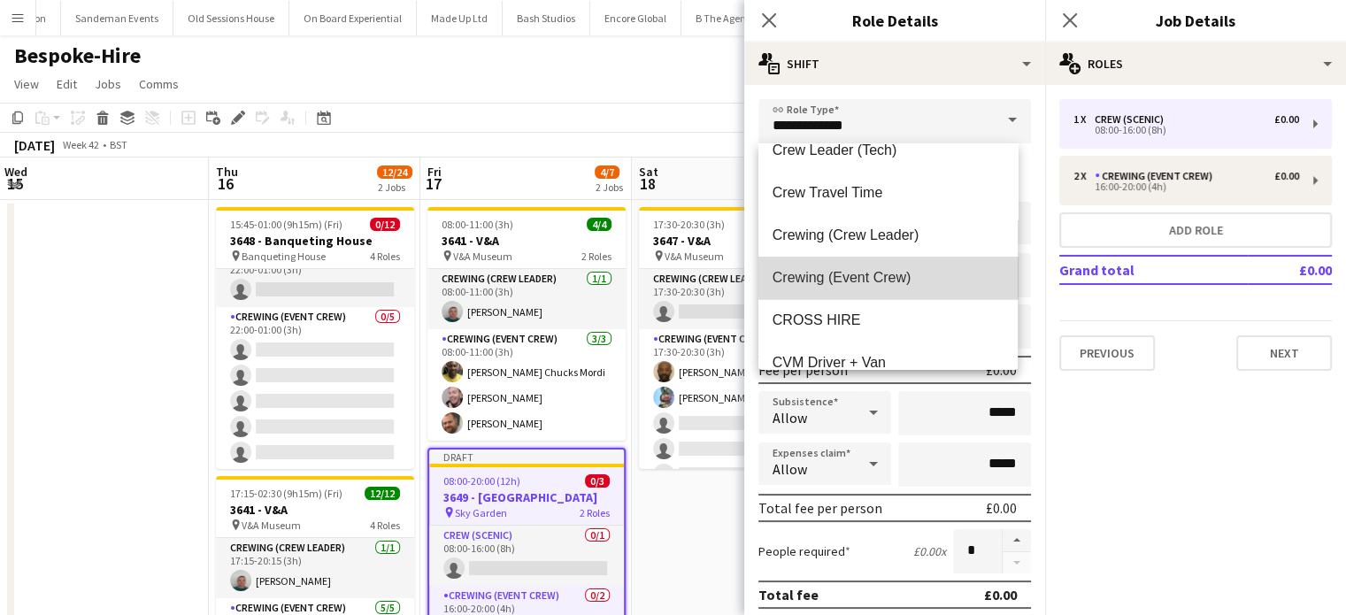
click at [893, 287] on mat-option "Crewing (Event Crew)" at bounding box center [887, 278] width 259 height 42
type input "**********"
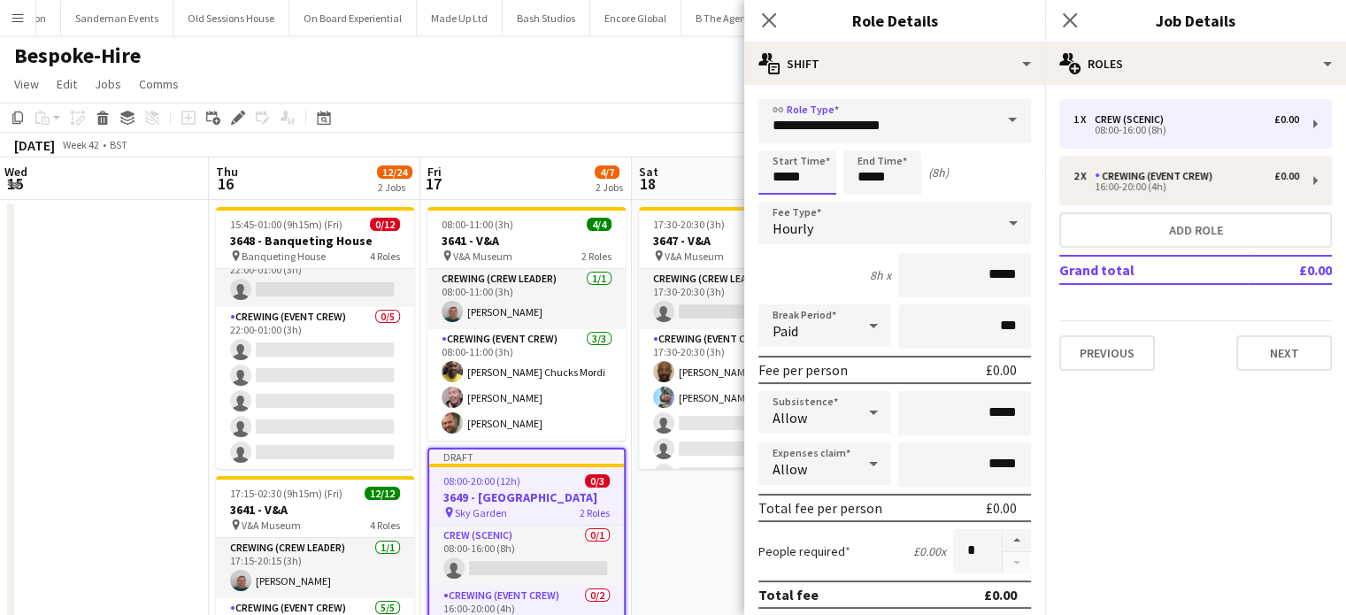
click at [807, 169] on input "*****" at bounding box center [797, 172] width 78 height 44
type input "*****"
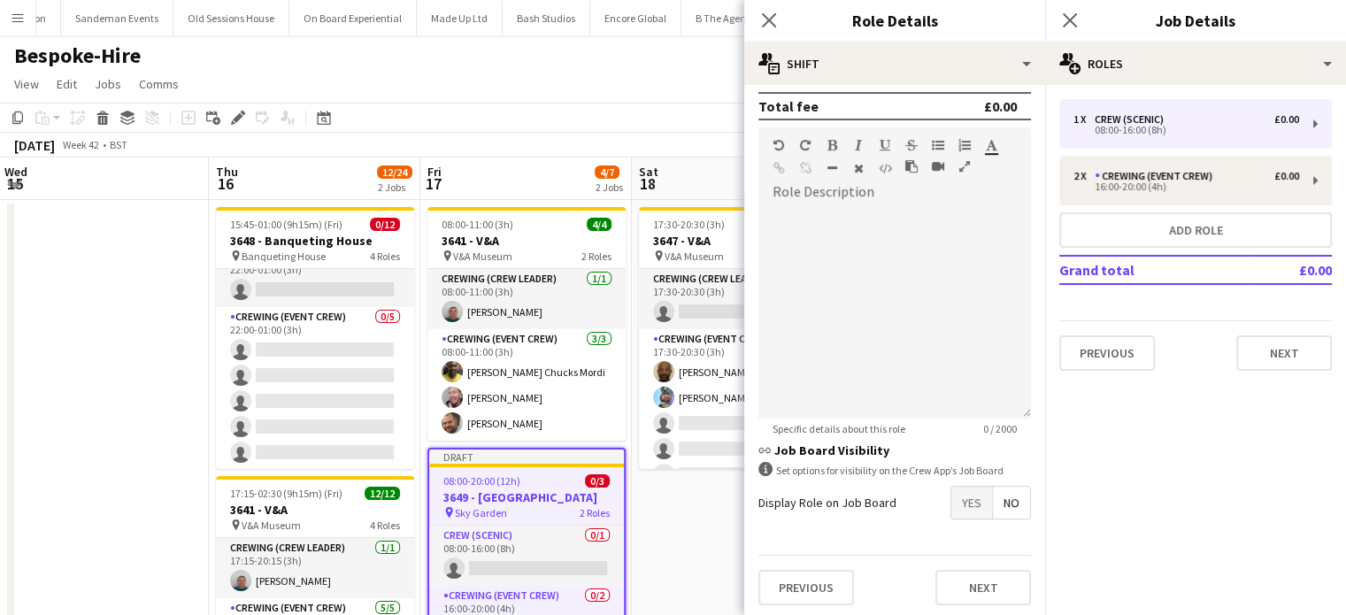
type input "*****"
click at [967, 488] on span "Yes" at bounding box center [971, 503] width 41 height 32
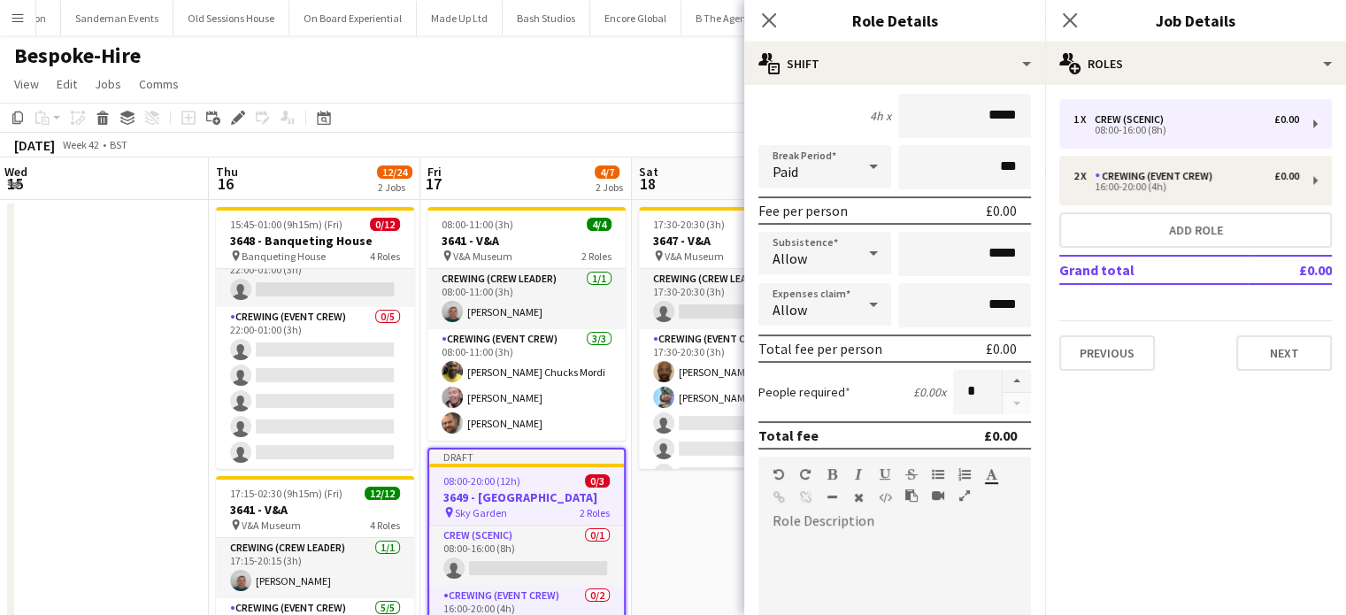
scroll to position [155, 0]
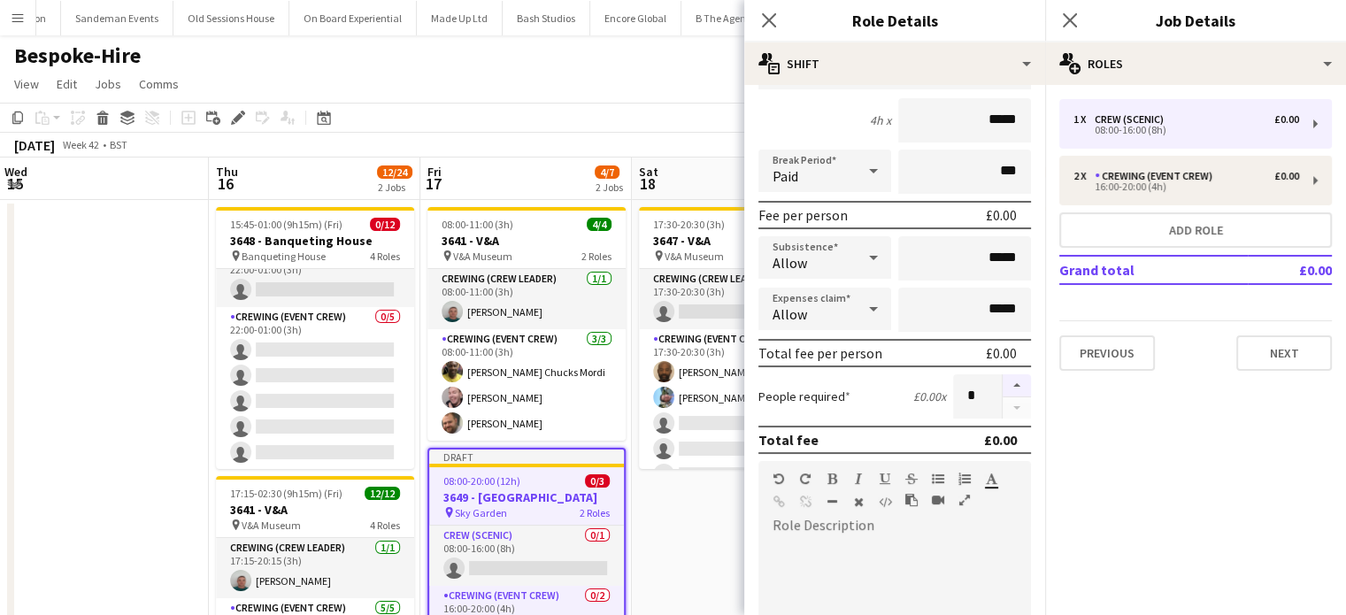
click at [1002, 383] on button "button" at bounding box center [1016, 385] width 28 height 23
type input "*"
click at [691, 495] on app-date-cell "17:30-20:30 (3h) 2/6 3647 - V&A pin V&A Museum 2 Roles Crewing (Crew Leader) 0/…" at bounding box center [737, 486] width 211 height 573
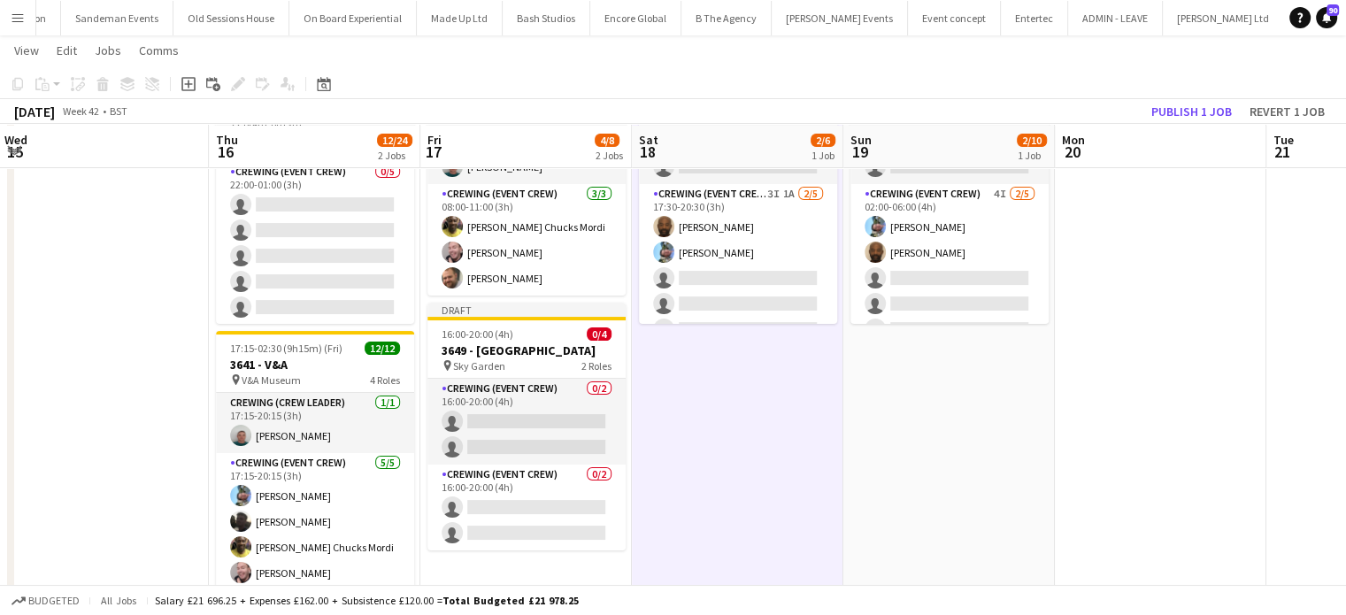
scroll to position [145, 0]
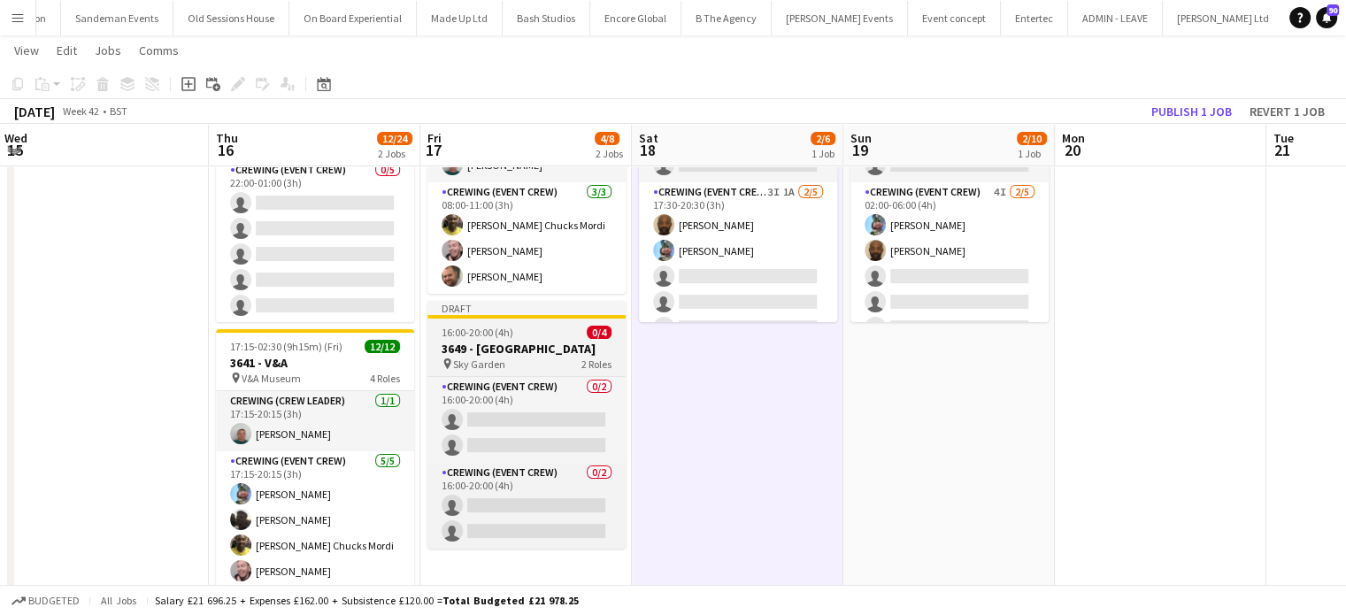
click at [549, 352] on h3 "3649 - Sky Garden" at bounding box center [526, 349] width 198 height 16
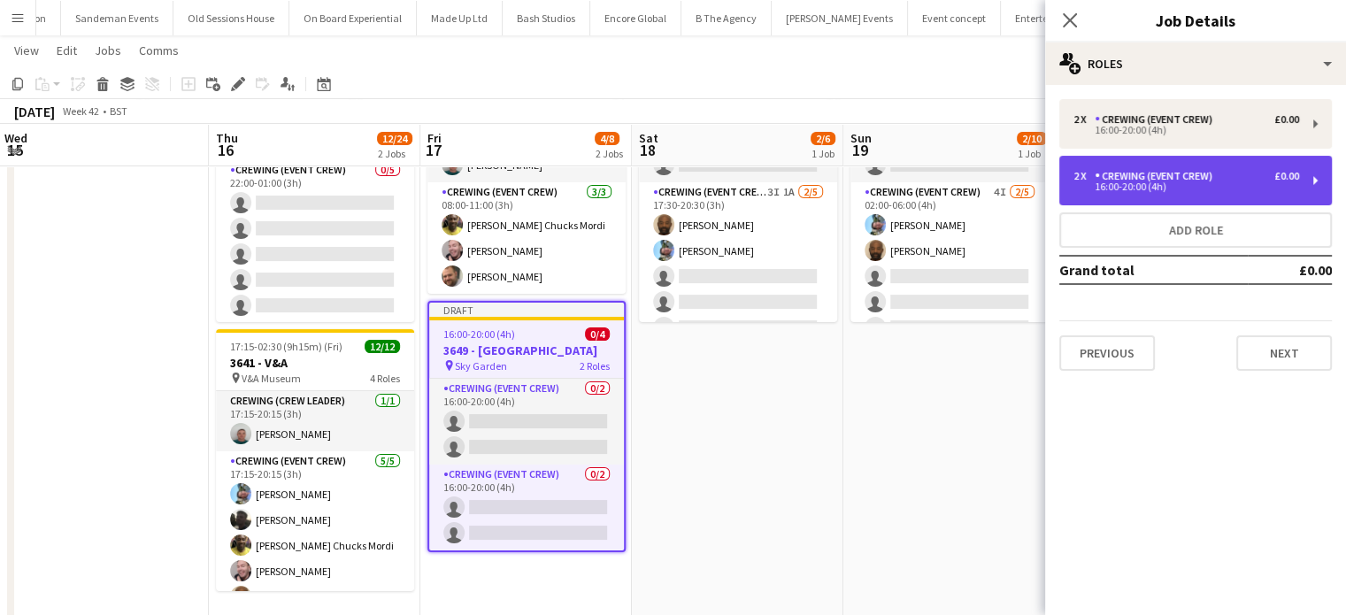
click at [1217, 192] on div "2 x Crewing (Event Crew) £0.00 16:00-20:00 (4h)" at bounding box center [1195, 181] width 272 height 50
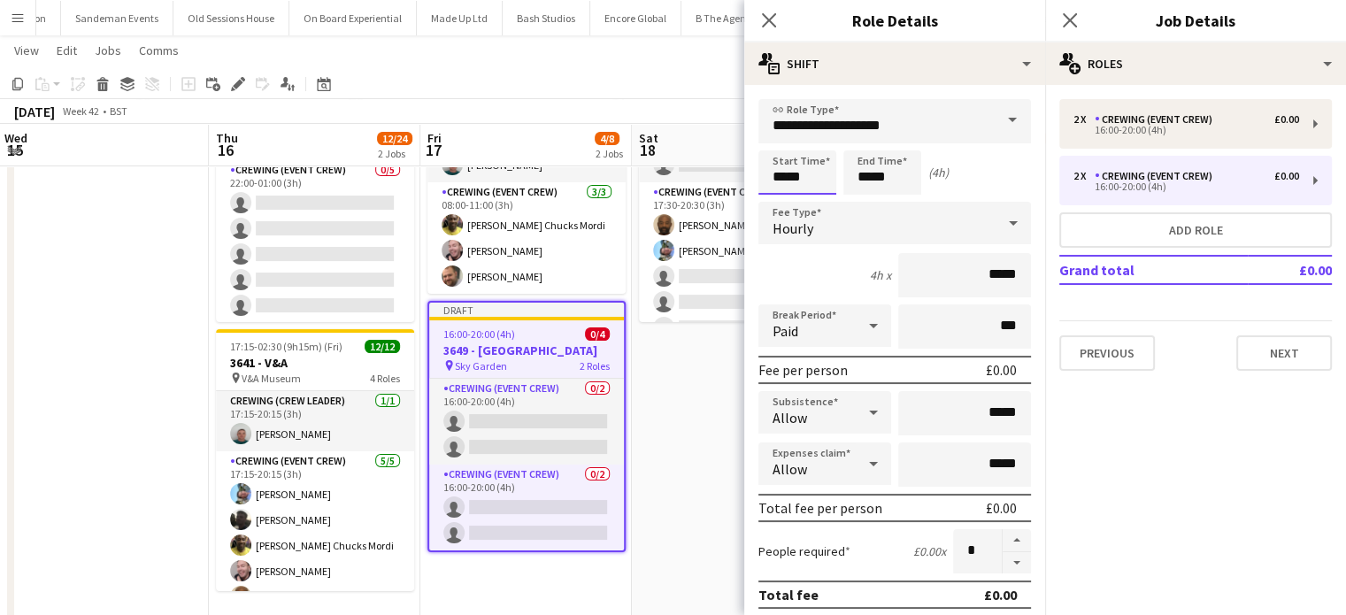
click at [800, 177] on input "*****" at bounding box center [797, 172] width 78 height 44
type input "*****"
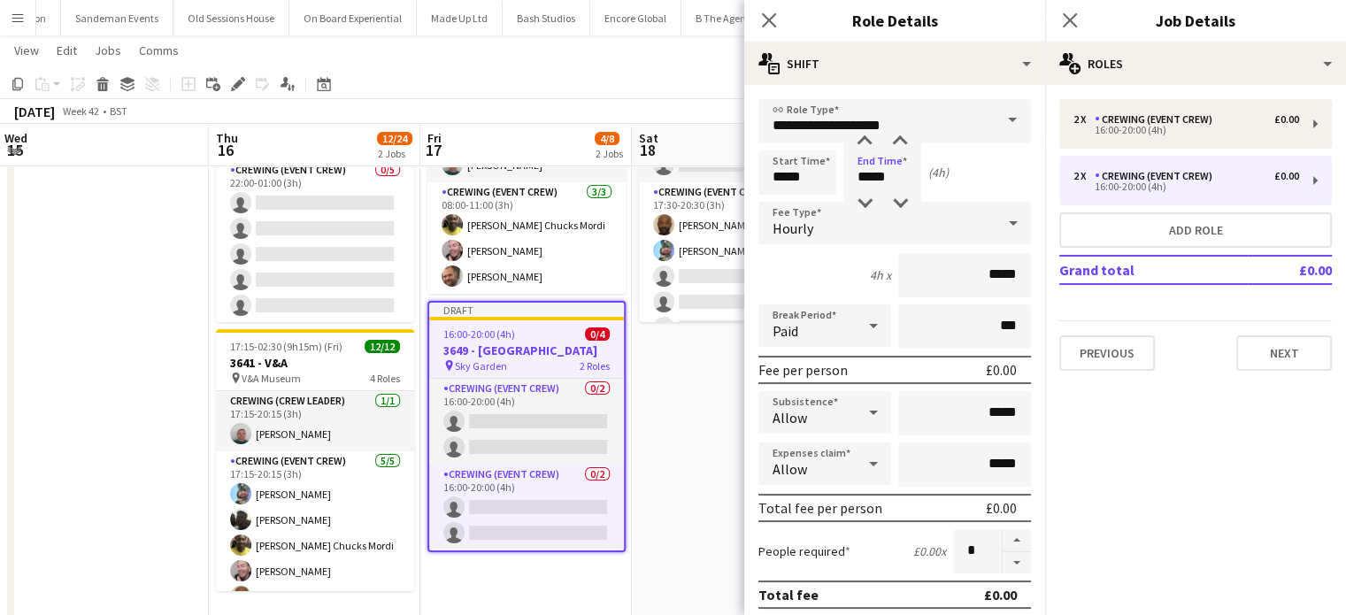
click at [662, 374] on app-date-cell "17:30-20:30 (3h) 2/6 3647 - V&A pin V&A Museum 2 Roles Crewing (Crew Leader) 0/…" at bounding box center [737, 339] width 211 height 573
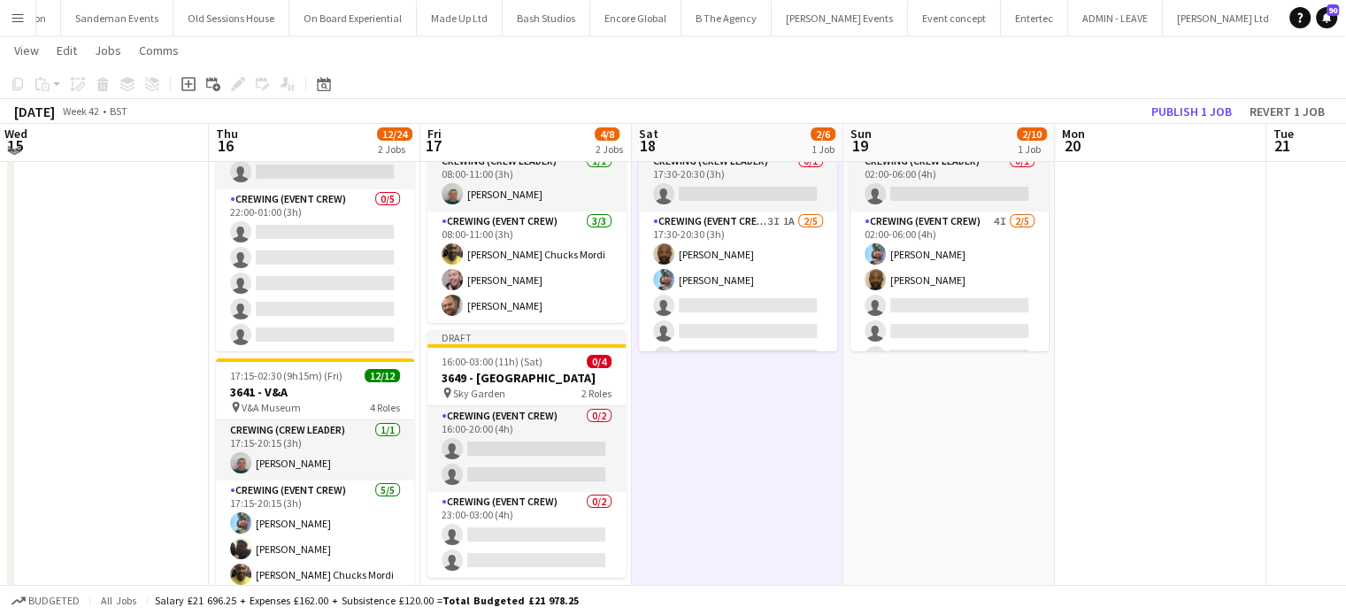
scroll to position [106, 0]
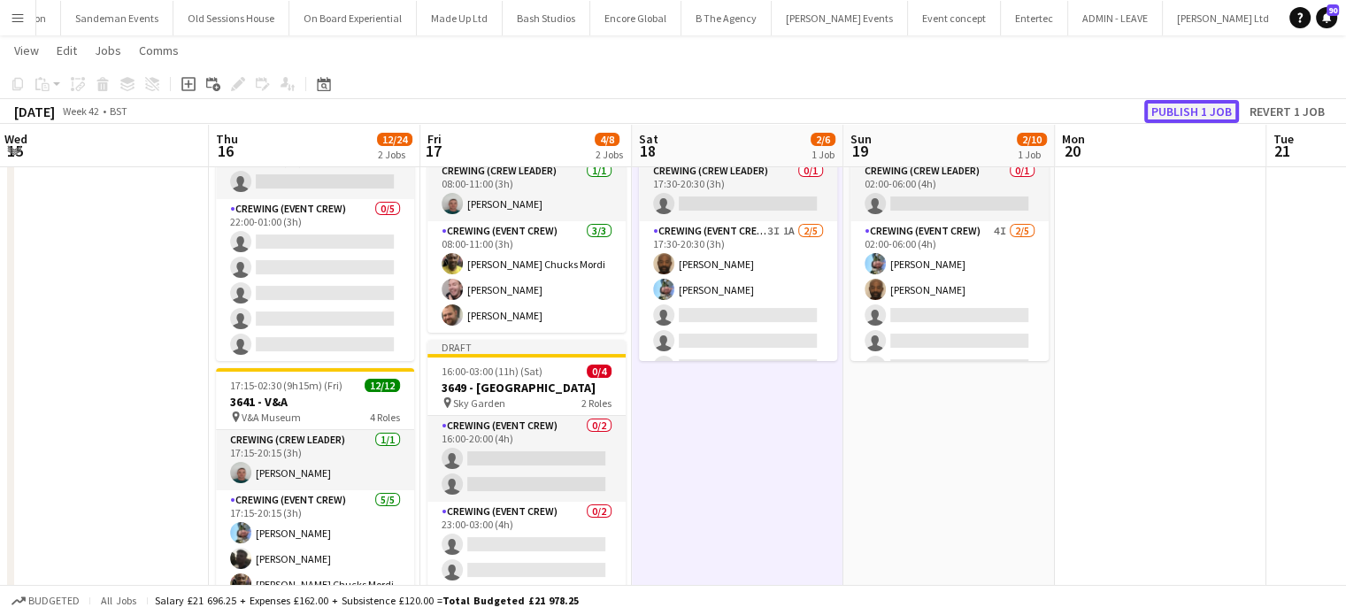
click at [1189, 111] on button "Publish 1 job" at bounding box center [1191, 111] width 95 height 23
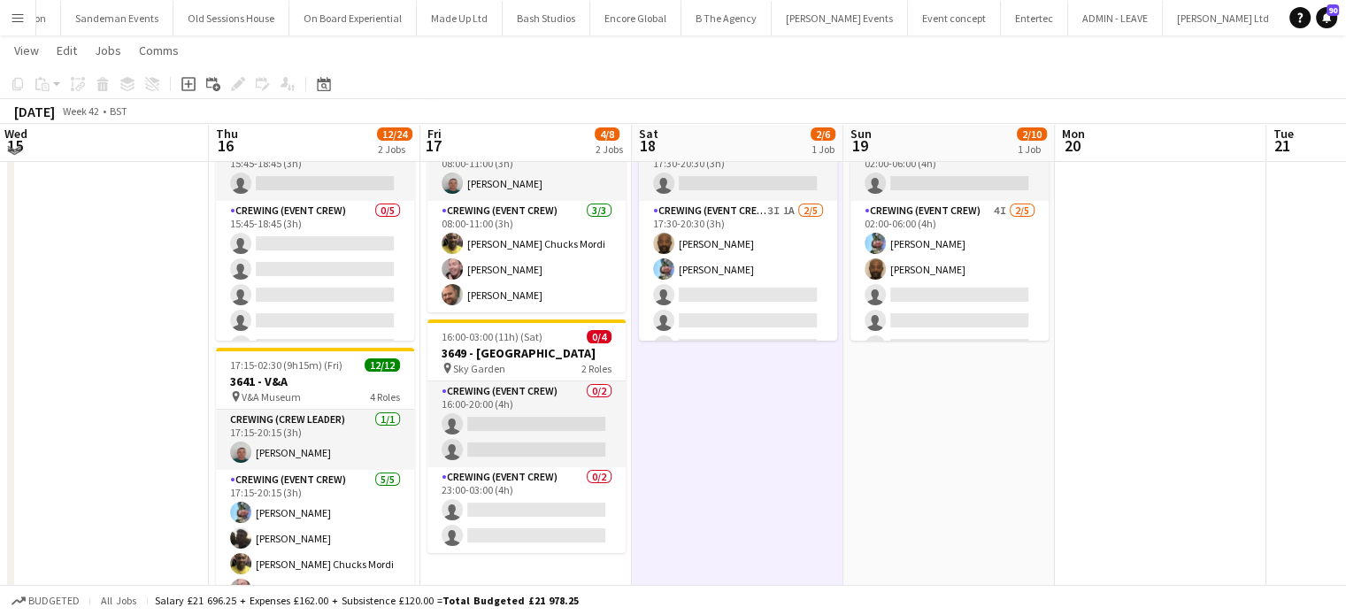
scroll to position [130, 0]
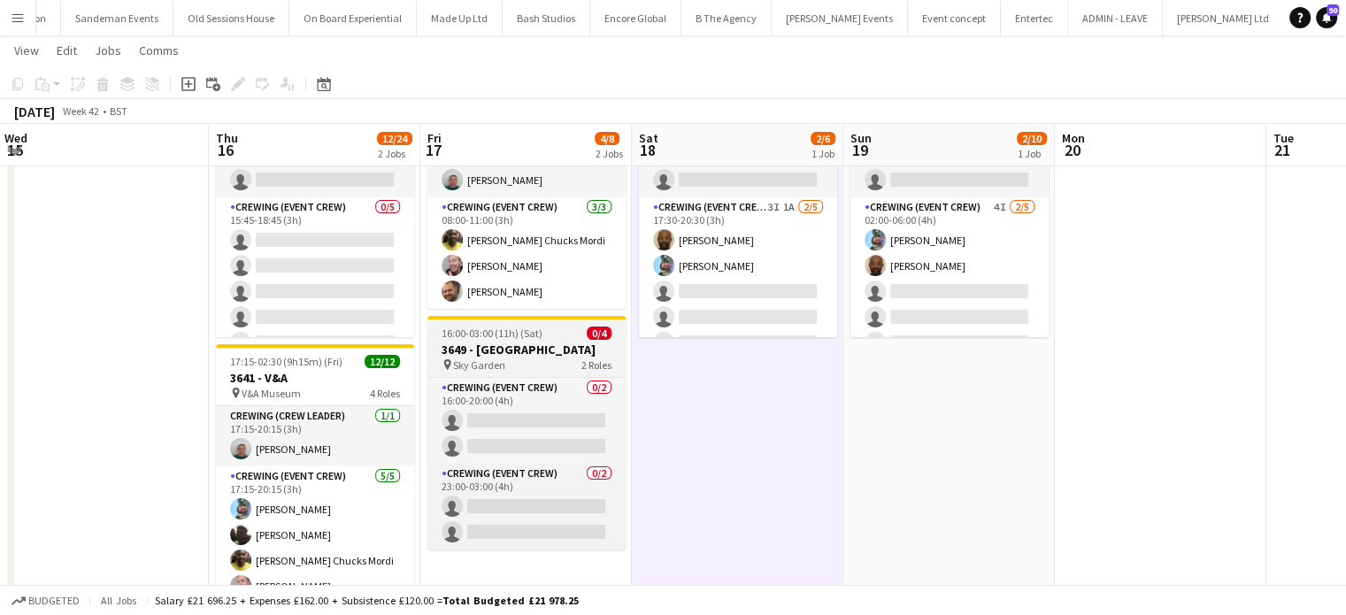
click at [525, 339] on span "16:00-03:00 (11h) (Sat)" at bounding box center [491, 332] width 101 height 13
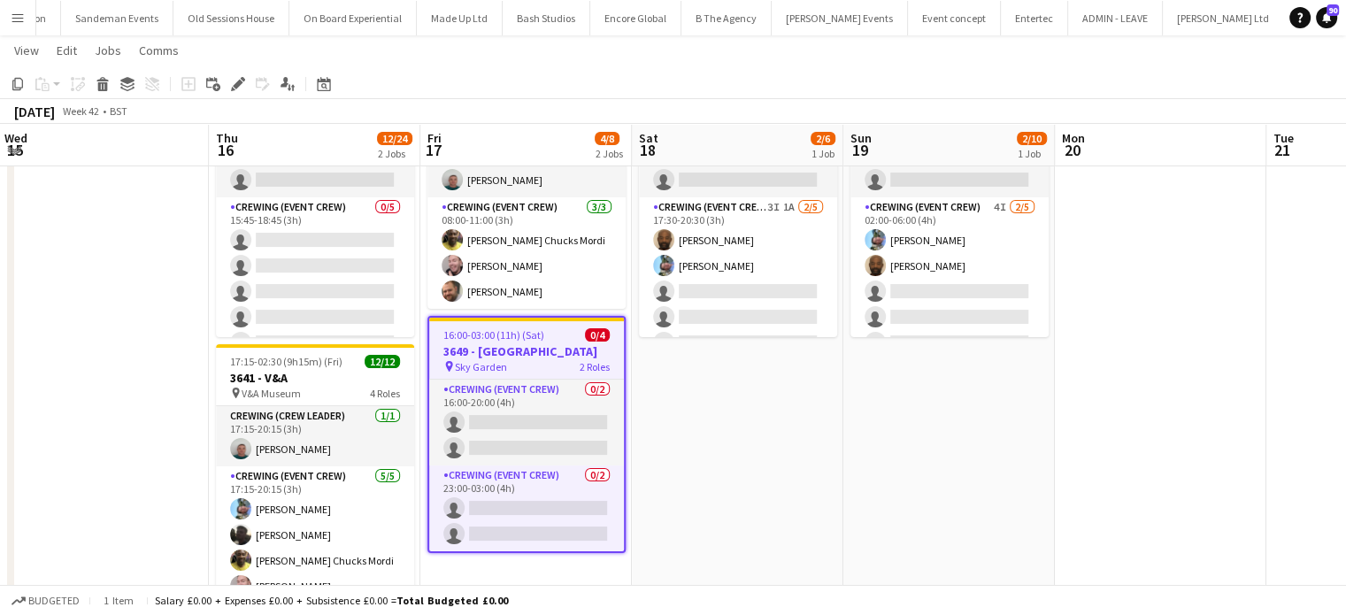
click at [525, 339] on span "16:00-03:00 (11h) (Sat)" at bounding box center [493, 334] width 101 height 13
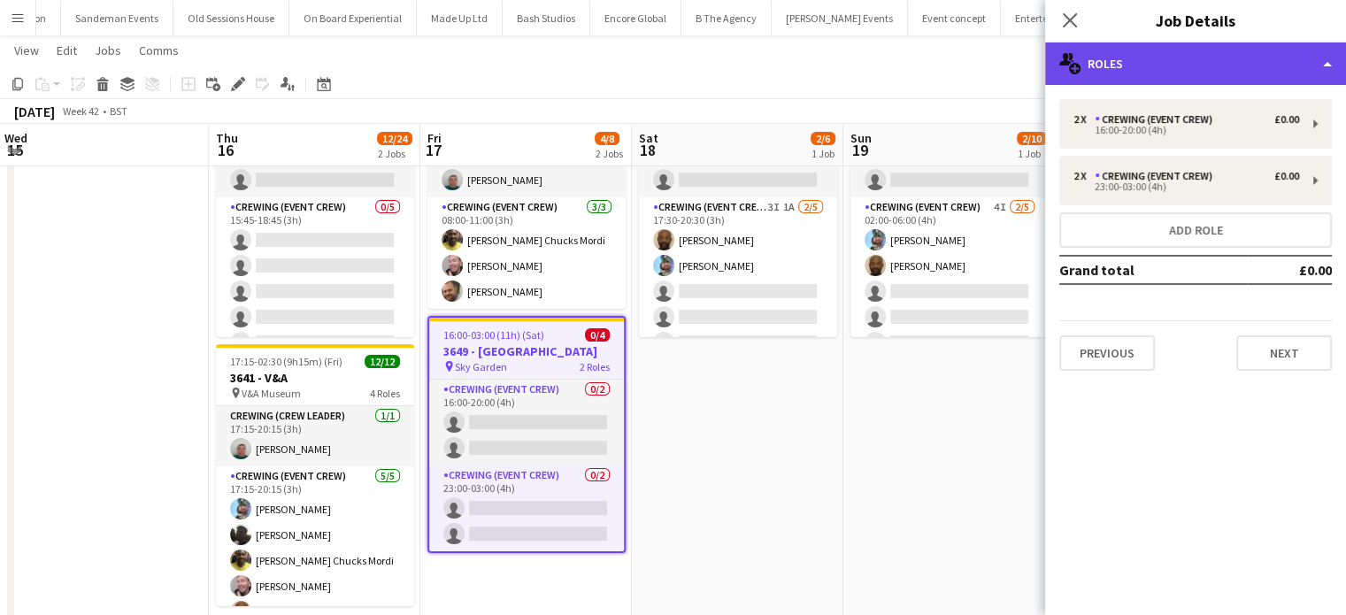
click at [1161, 77] on div "multiple-users-add Roles" at bounding box center [1195, 63] width 301 height 42
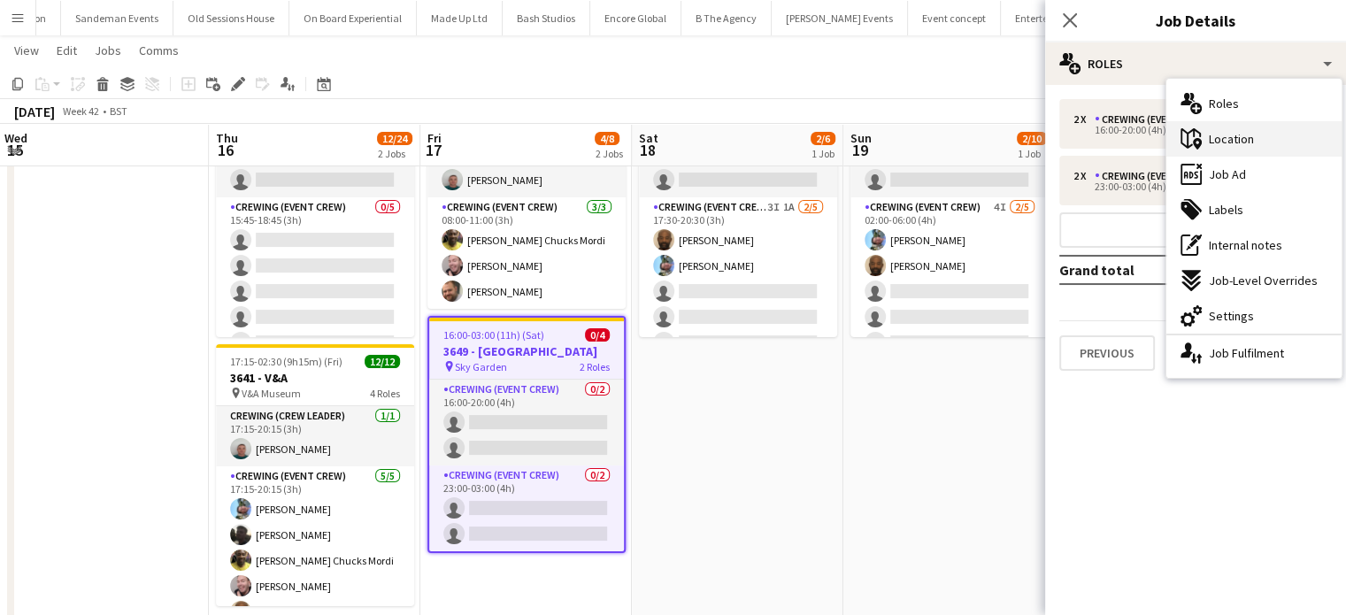
click at [1224, 149] on div "maps-pin-1 Location" at bounding box center [1253, 138] width 175 height 35
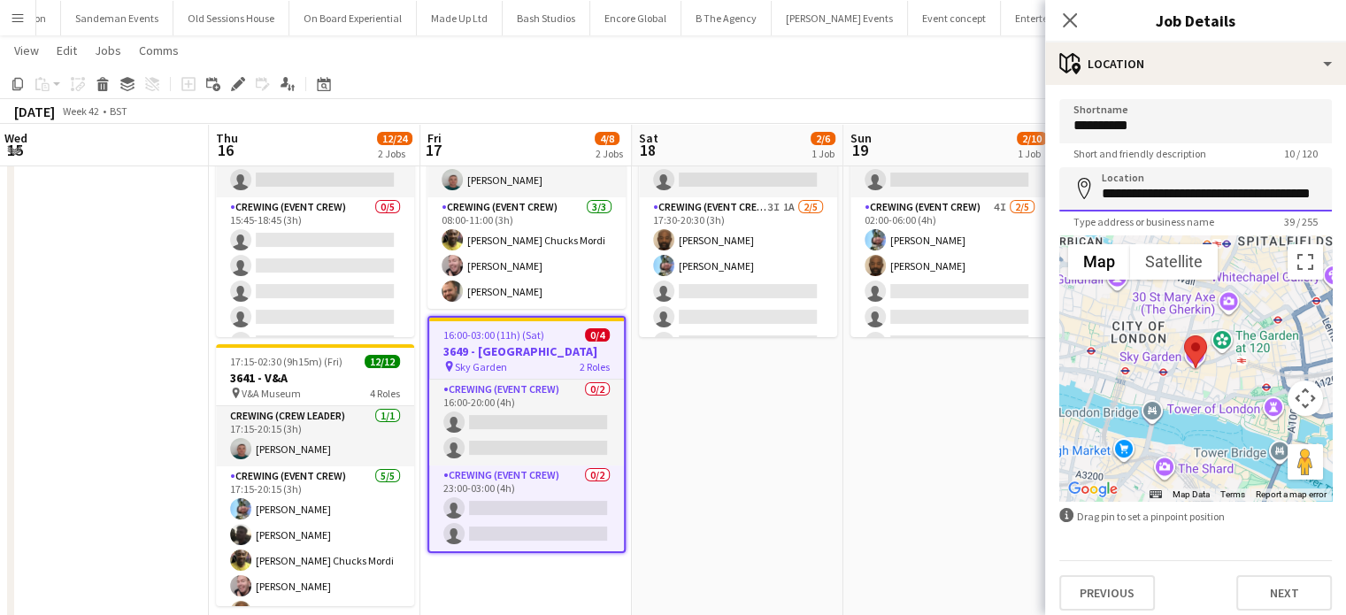
click at [1174, 187] on input "**********" at bounding box center [1195, 189] width 272 height 44
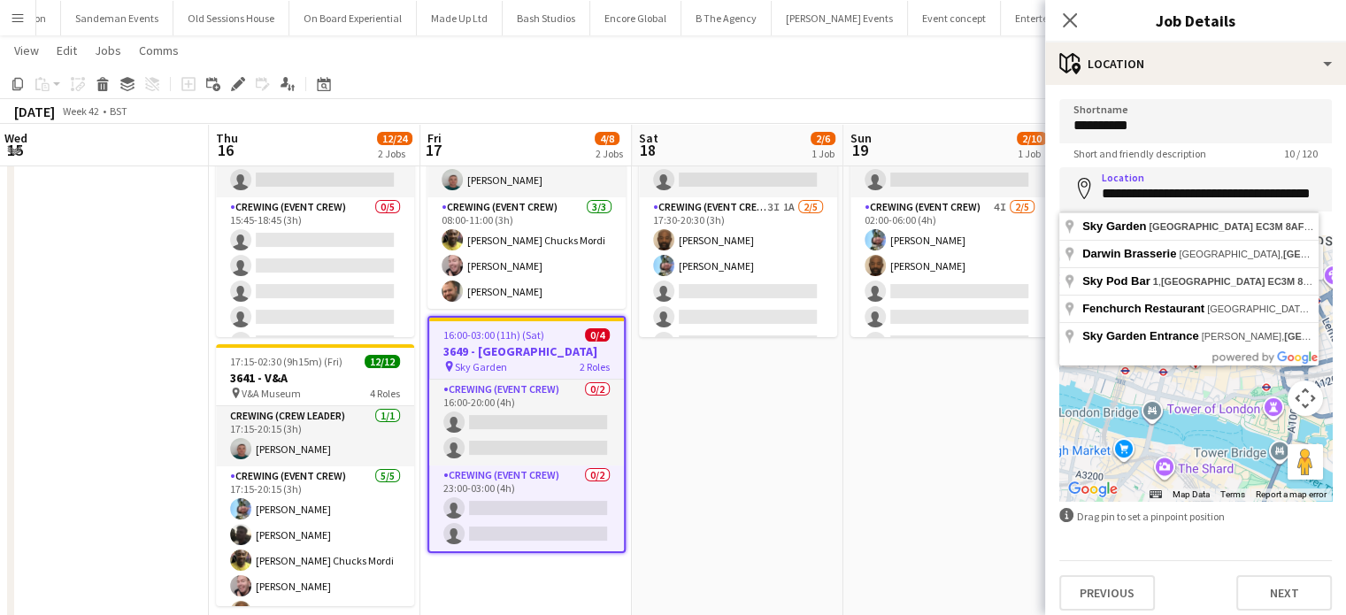
click at [672, 424] on app-date-cell "17:30-20:30 (3h) 2/6 3647 - V&A pin V&A Museum 2 Roles Crewing (Crew Leader) 0/…" at bounding box center [737, 354] width 211 height 573
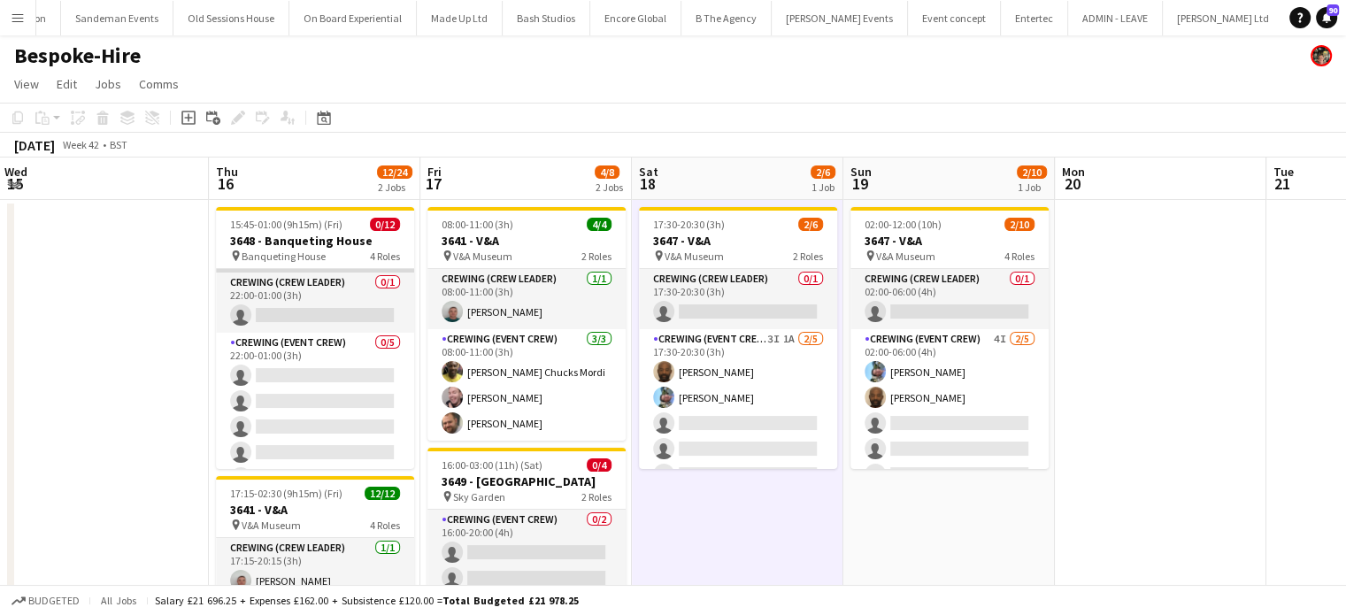
scroll to position [219, 0]
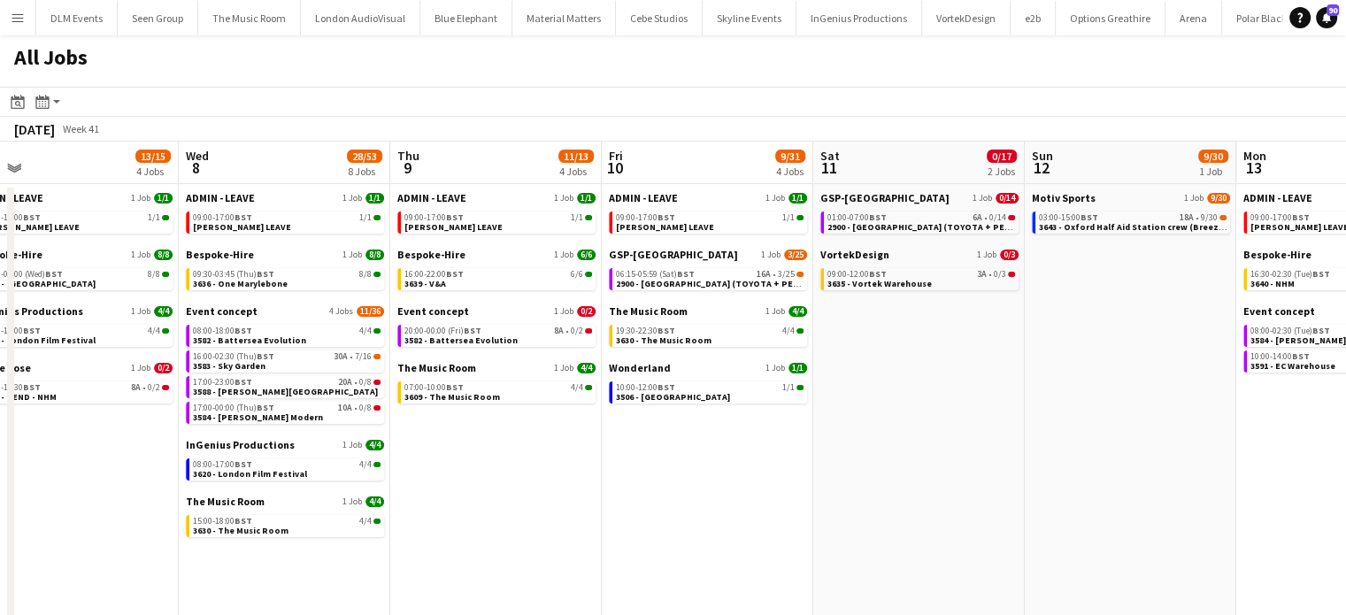
scroll to position [0, 671]
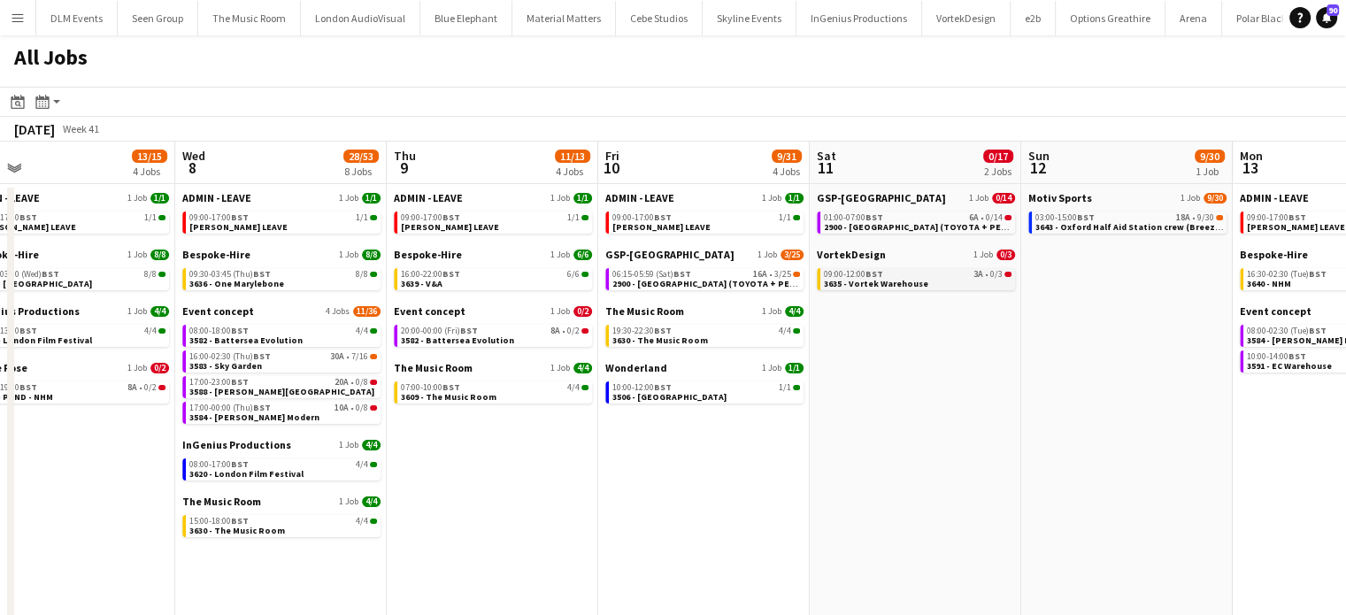
click at [939, 277] on div "09:00-12:00 BST 3A • 0/3" at bounding box center [918, 274] width 188 height 9
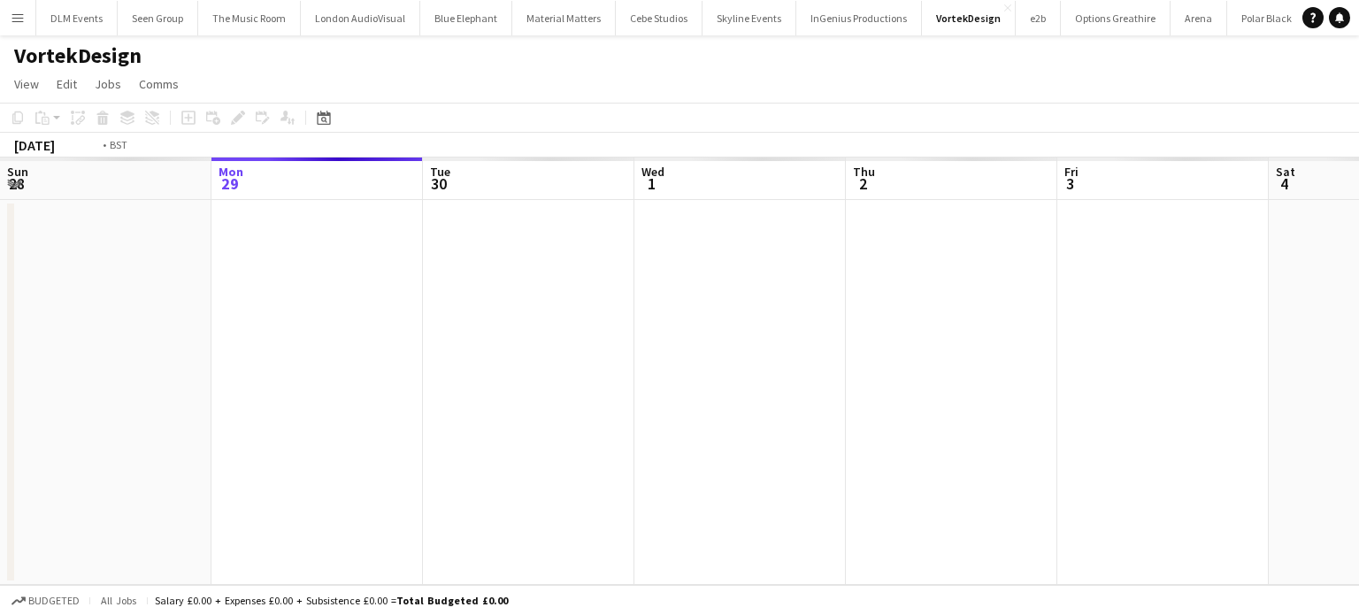
scroll to position [0, 609]
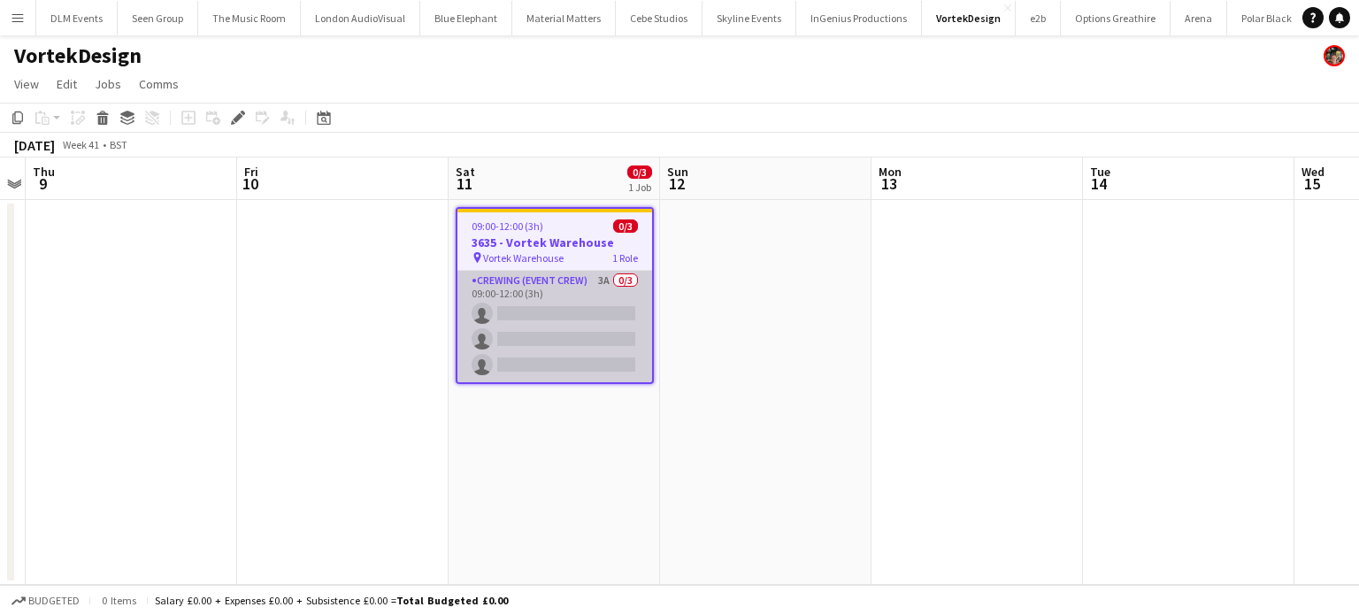
click at [579, 345] on app-card-role "Crewing (Event Crew) 3A 0/3 09:00-12:00 (3h) single-neutral-actions single-neut…" at bounding box center [554, 326] width 195 height 111
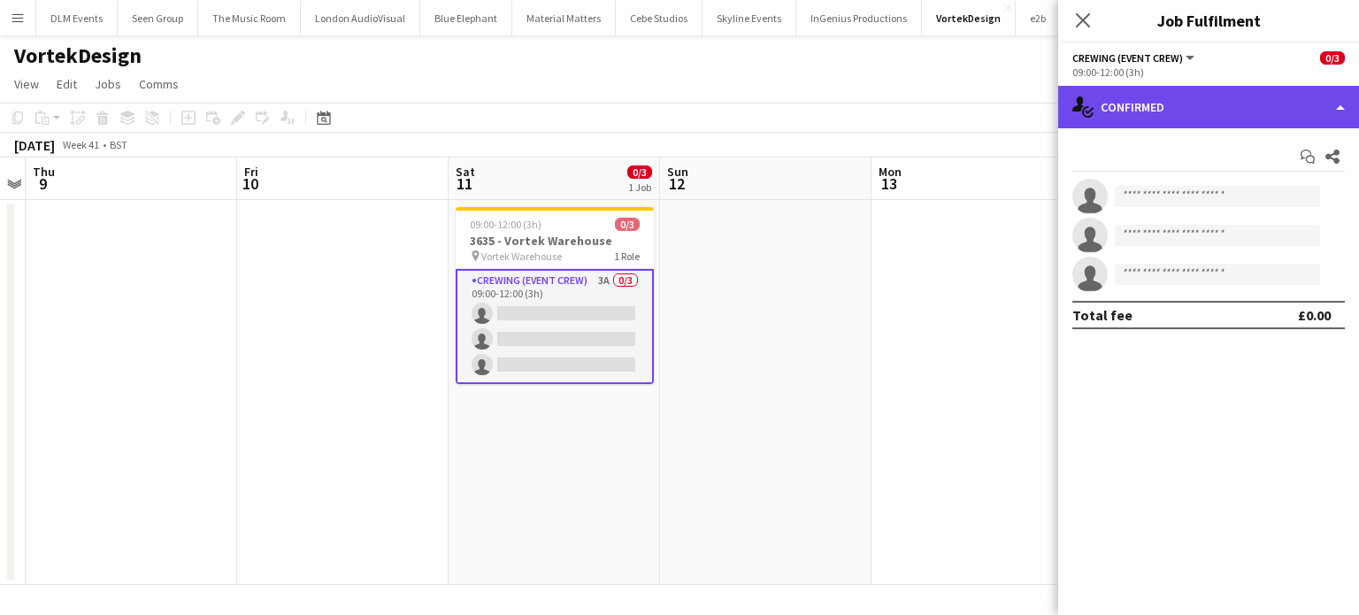
click at [1289, 101] on div "single-neutral-actions-check-2 Confirmed" at bounding box center [1208, 107] width 301 height 42
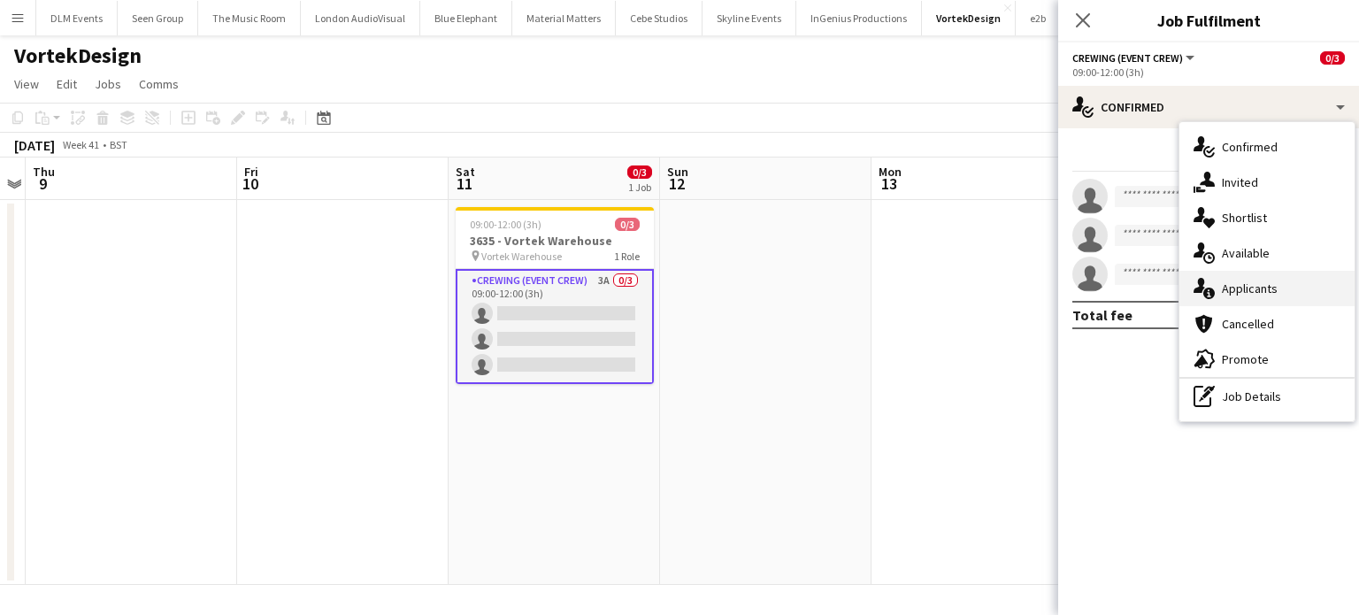
click at [1254, 280] on span "Applicants" at bounding box center [1250, 288] width 56 height 16
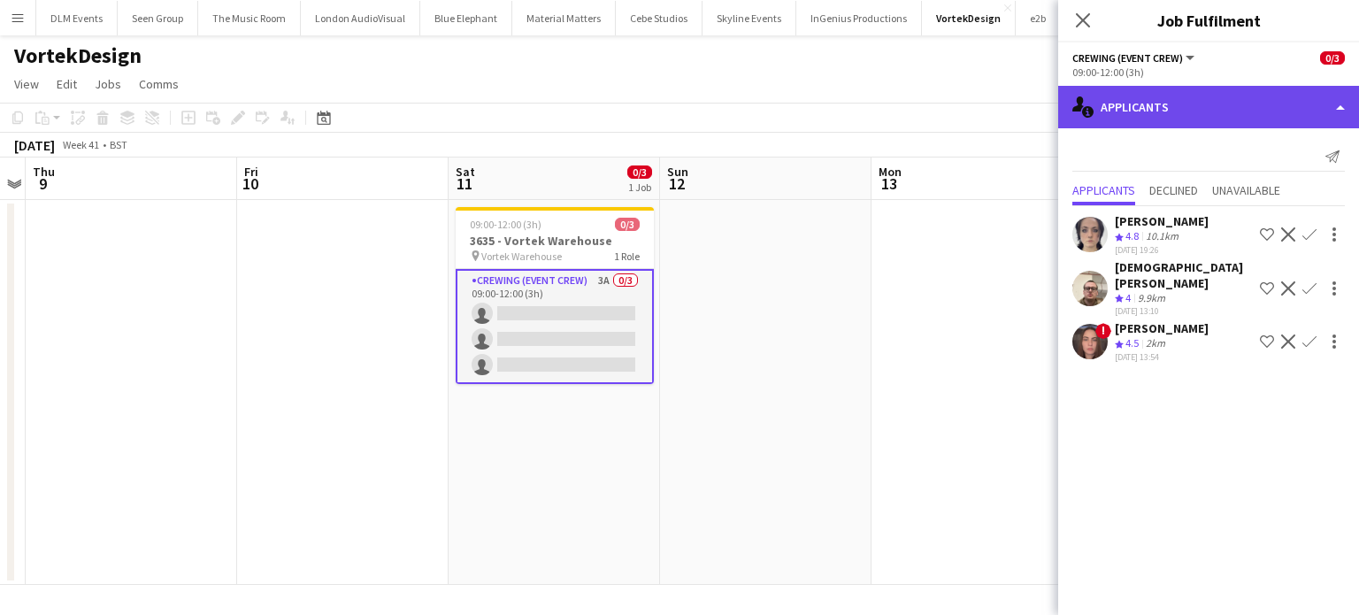
click at [1242, 95] on div "single-neutral-actions-information Applicants" at bounding box center [1208, 107] width 301 height 42
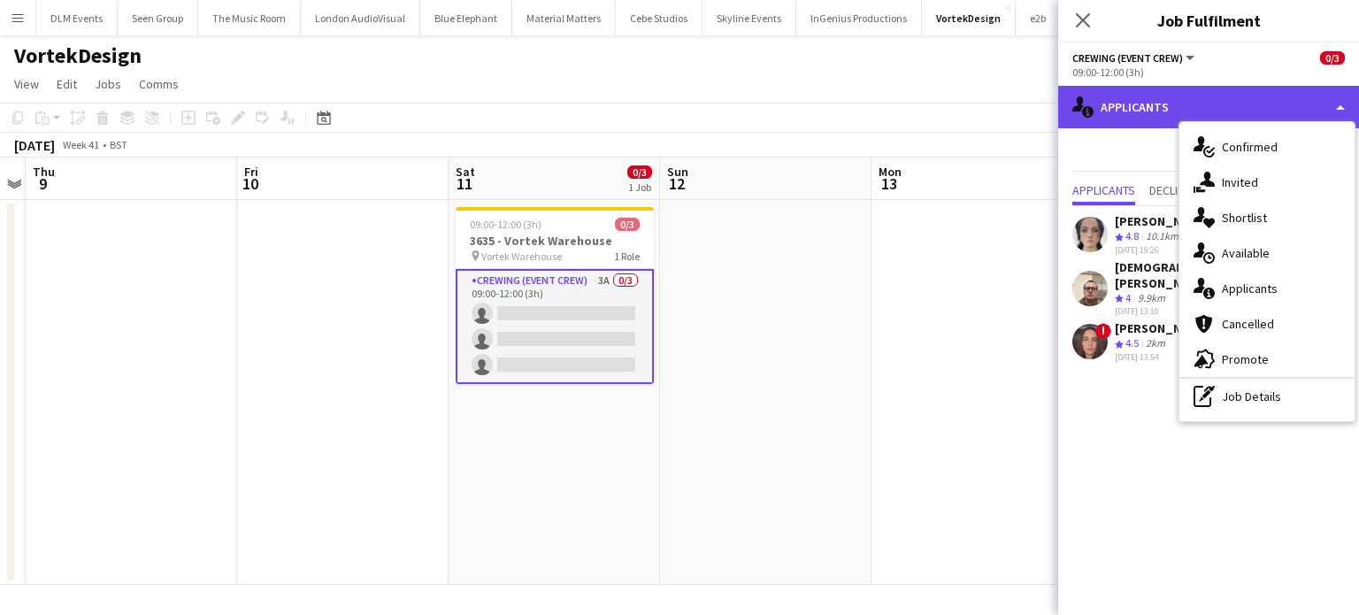
click at [1242, 96] on div "single-neutral-actions-information Applicants" at bounding box center [1208, 107] width 301 height 42
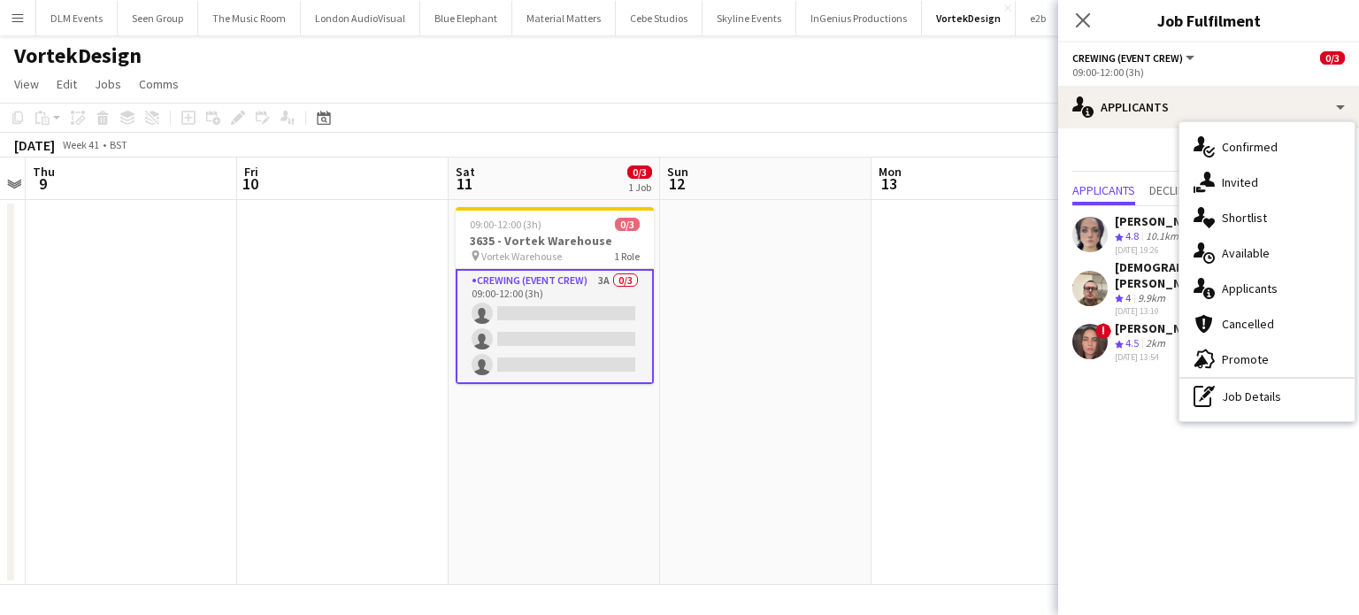
click at [1156, 378] on mat-expansion-panel "users2 Applicants Send notification Applicants Declined Unavailable [PERSON_NAM…" at bounding box center [1208, 371] width 301 height 487
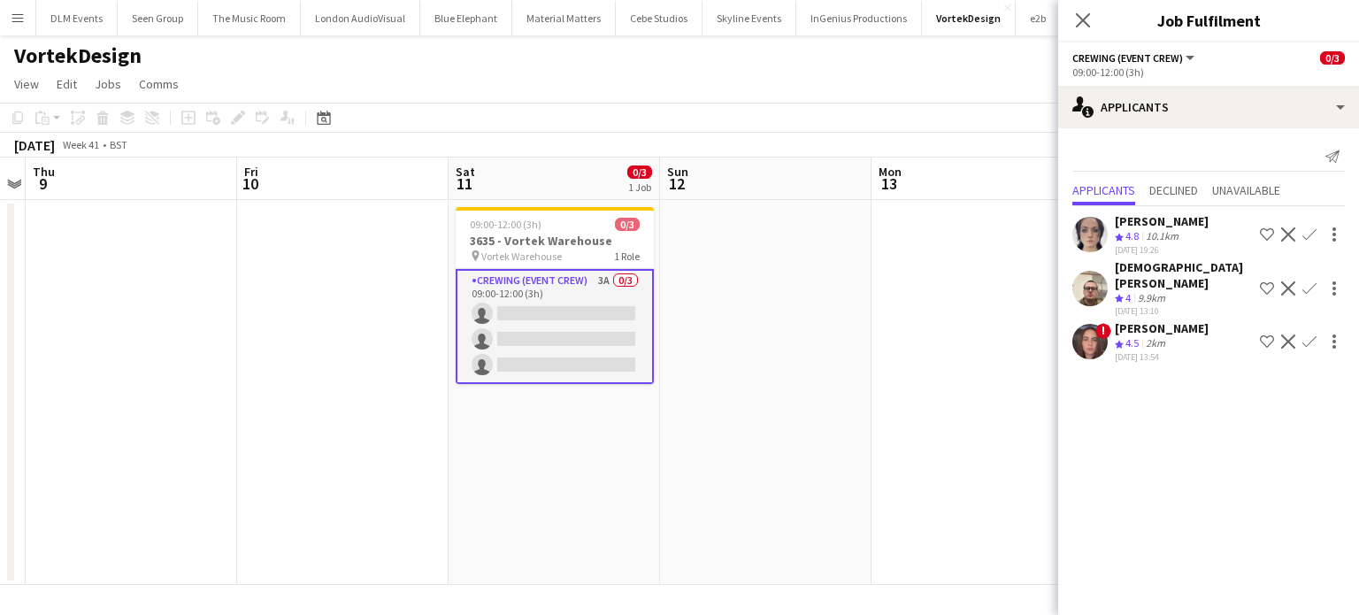
click at [1313, 281] on app-icon "Confirm" at bounding box center [1309, 288] width 14 height 14
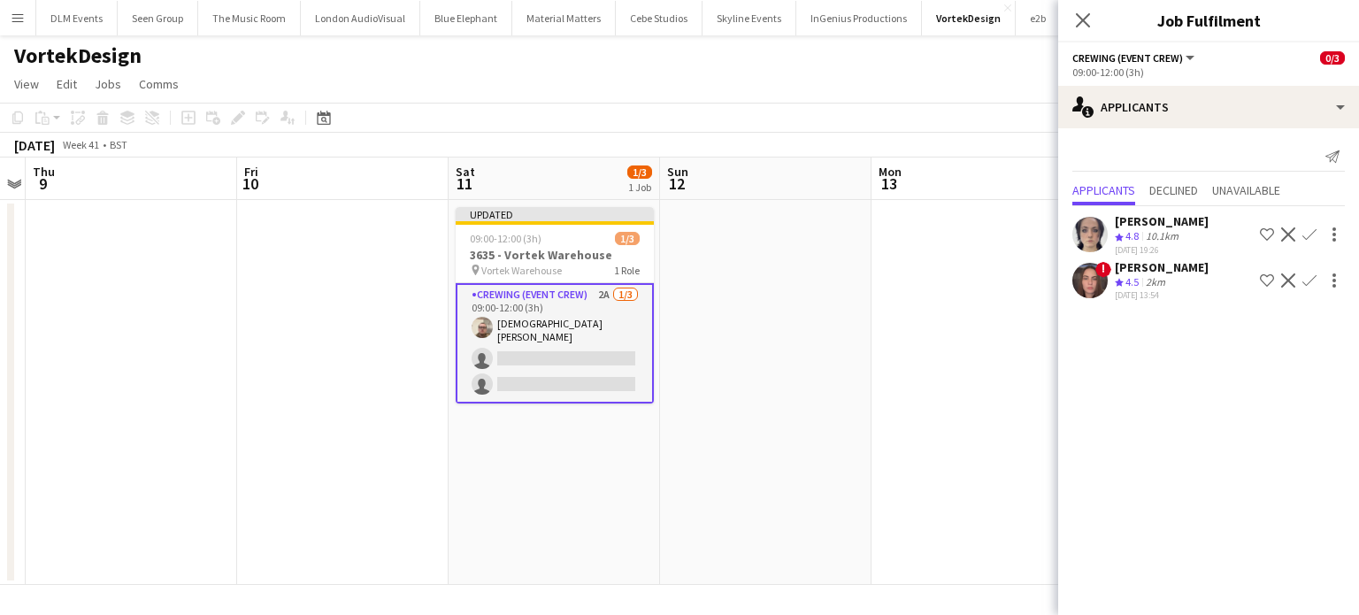
click at [1220, 128] on div "Send notification Applicants Declined Unavailable [PERSON_NAME] Crew rating 4.8…" at bounding box center [1208, 223] width 301 height 190
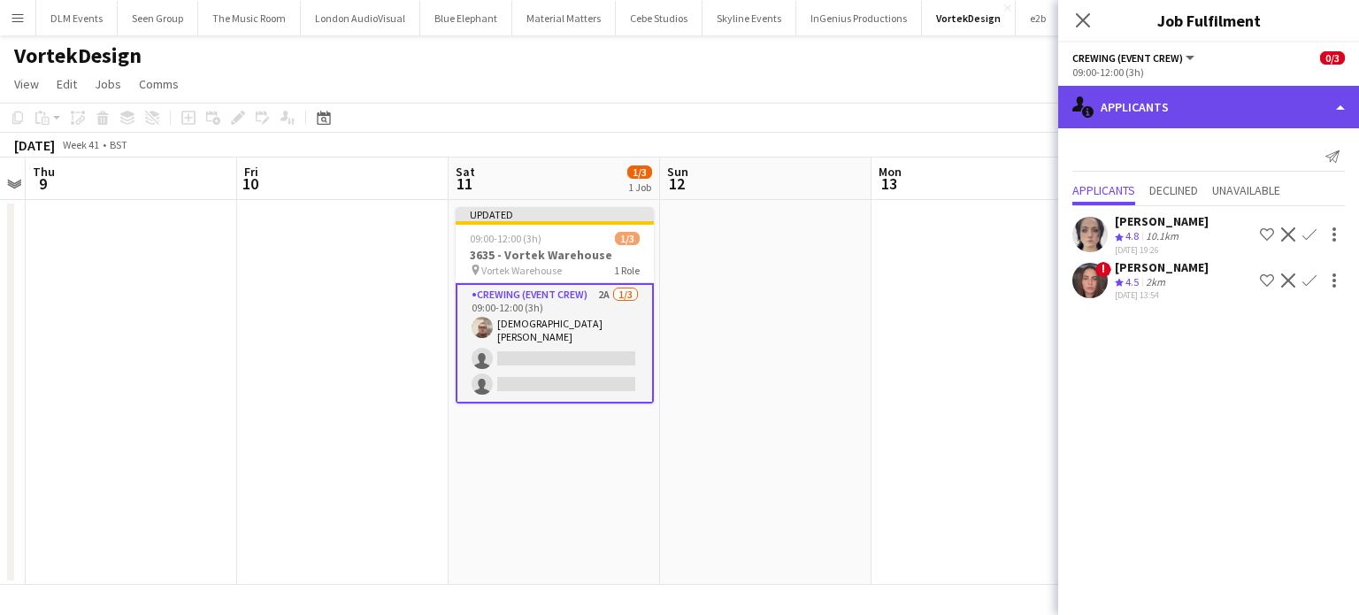
click at [1205, 117] on div "single-neutral-actions-information Applicants" at bounding box center [1208, 107] width 301 height 42
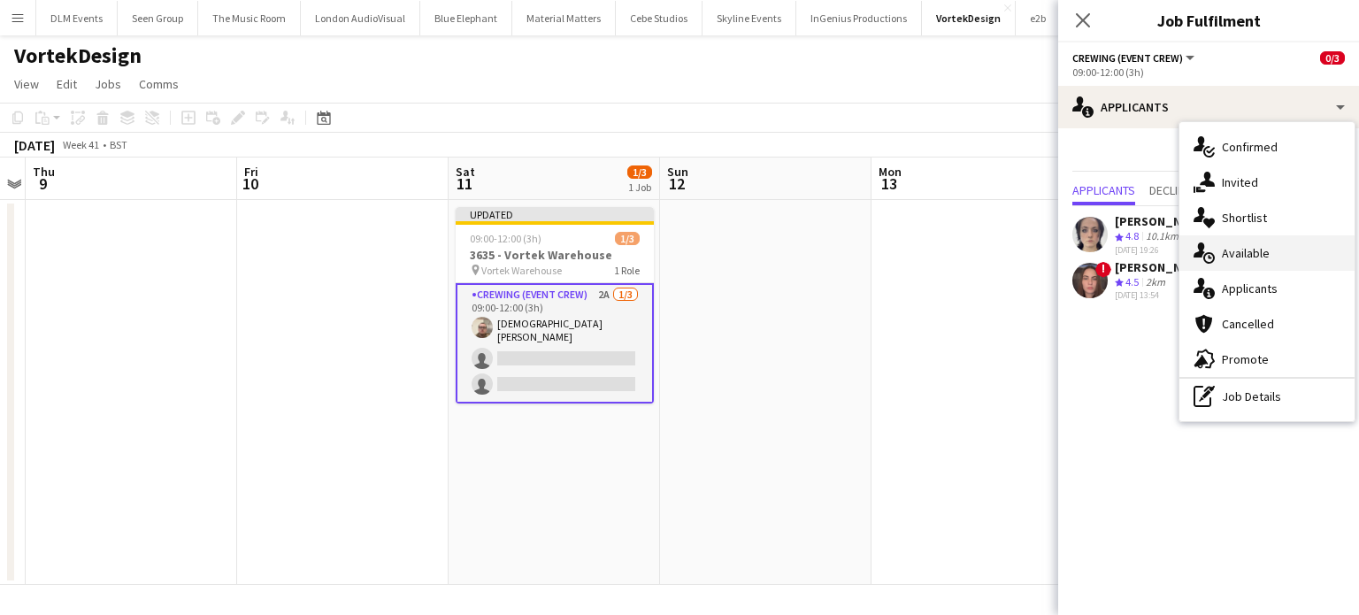
click at [1253, 249] on span "Available" at bounding box center [1246, 253] width 48 height 16
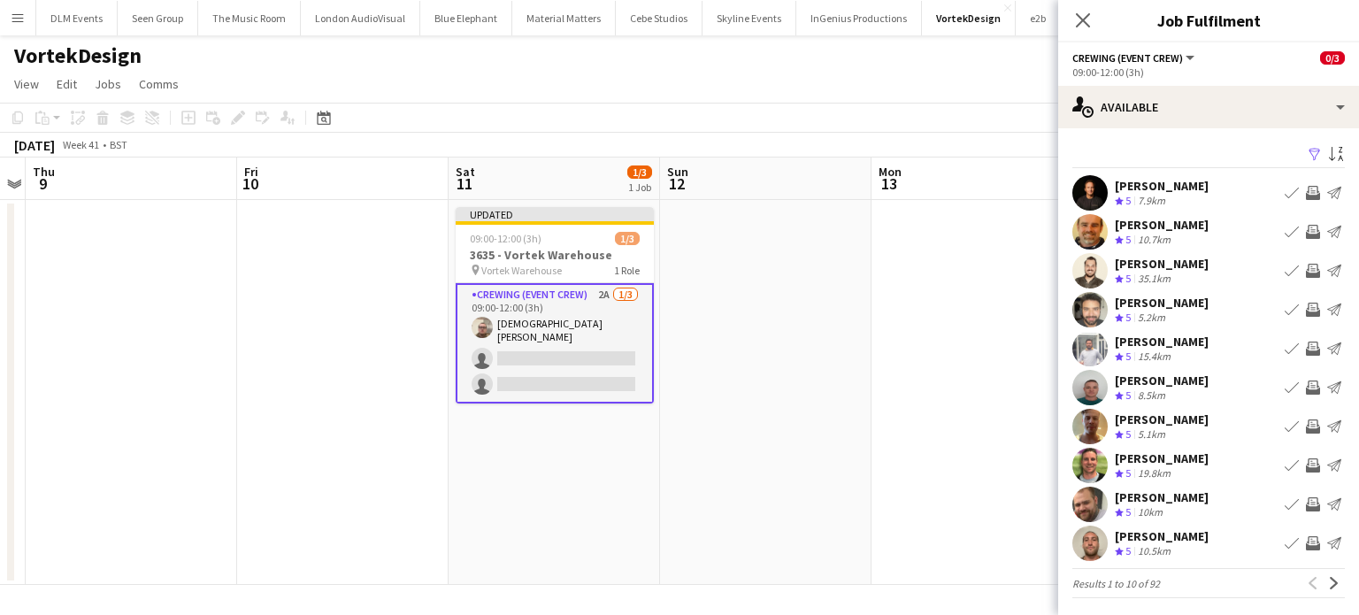
click at [1306, 272] on app-icon "Invite crew" at bounding box center [1313, 271] width 14 height 14
click at [1302, 260] on button "Invite crew" at bounding box center [1312, 270] width 21 height 21
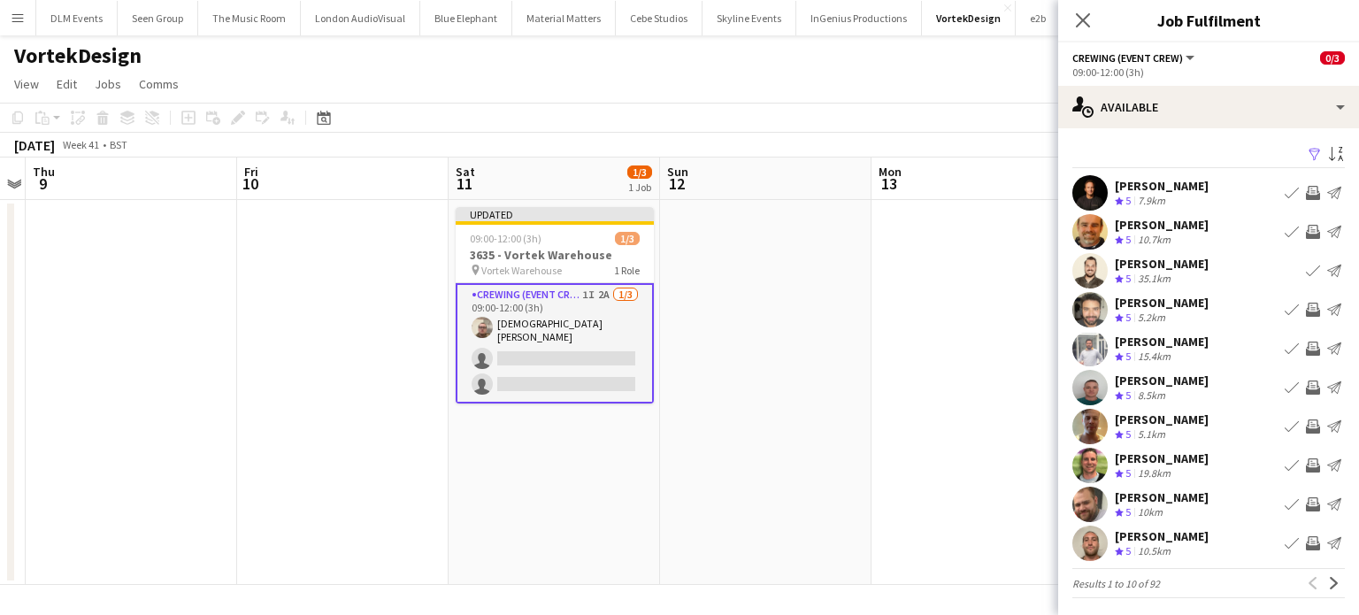
click at [1306, 343] on app-icon "Invite crew" at bounding box center [1313, 349] width 14 height 14
click at [1306, 425] on app-icon "Invite crew" at bounding box center [1313, 426] width 14 height 14
click at [1302, 474] on button "Invite crew" at bounding box center [1312, 465] width 21 height 21
click at [1306, 505] on app-icon "Invite crew" at bounding box center [1313, 504] width 14 height 14
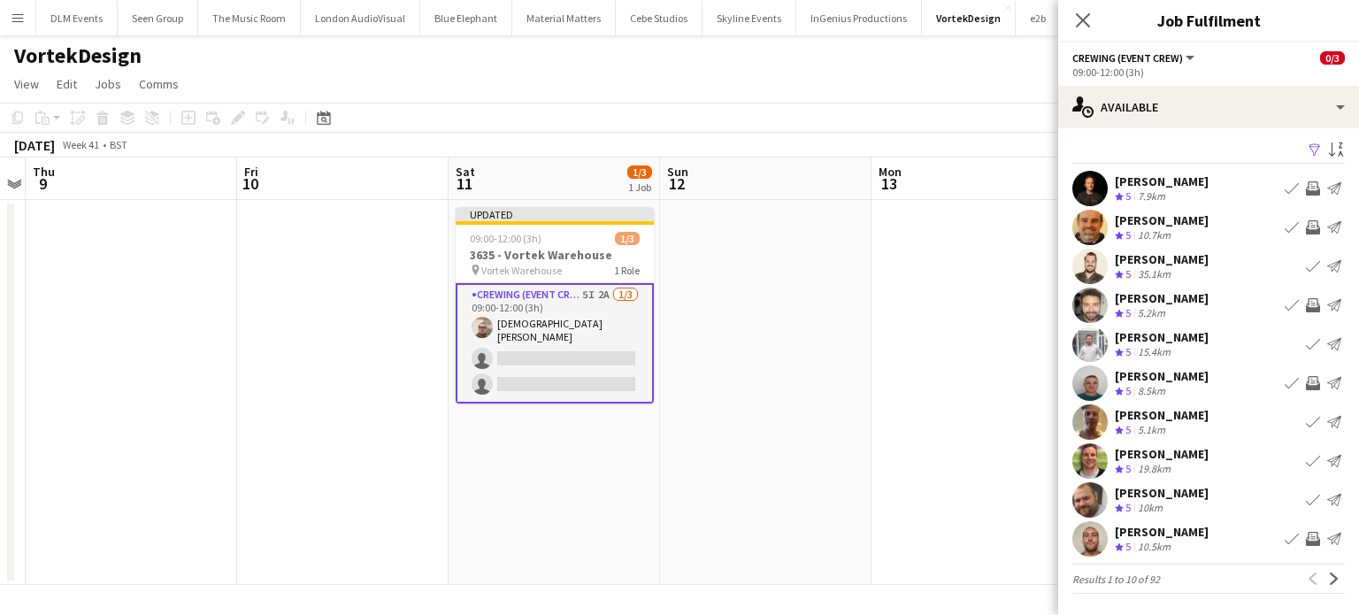
scroll to position [4, 0]
click at [1306, 535] on app-icon "Invite crew" at bounding box center [1313, 540] width 14 height 14
click at [1328, 579] on app-icon "Next" at bounding box center [1334, 579] width 12 height 12
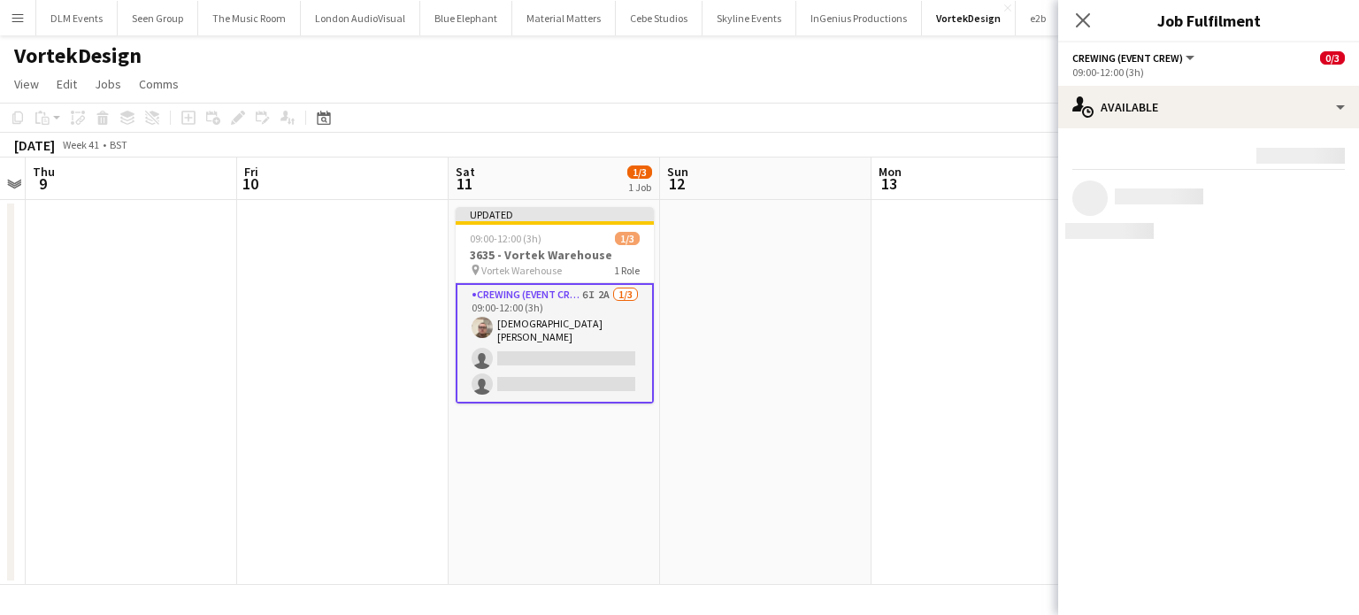
scroll to position [0, 0]
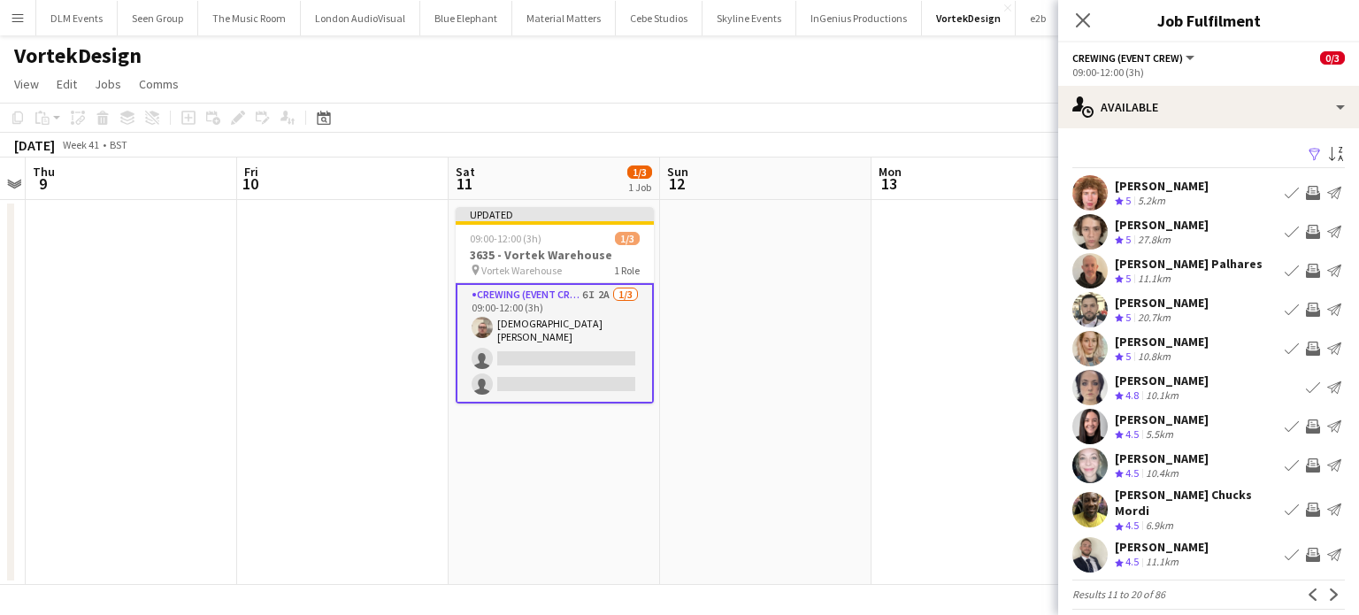
click at [1302, 512] on button "Invite crew" at bounding box center [1312, 509] width 21 height 21
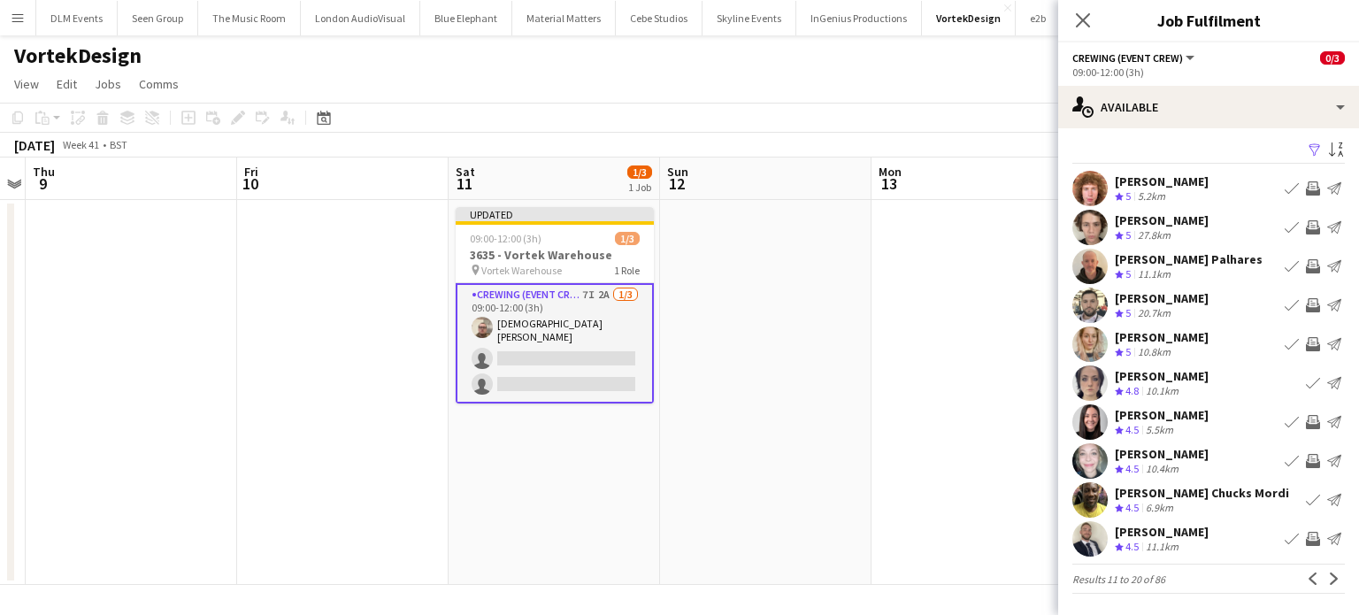
scroll to position [4, 0]
click at [1306, 533] on app-icon "Invite crew" at bounding box center [1313, 540] width 14 height 14
click at [1328, 576] on app-icon "Next" at bounding box center [1334, 579] width 12 height 12
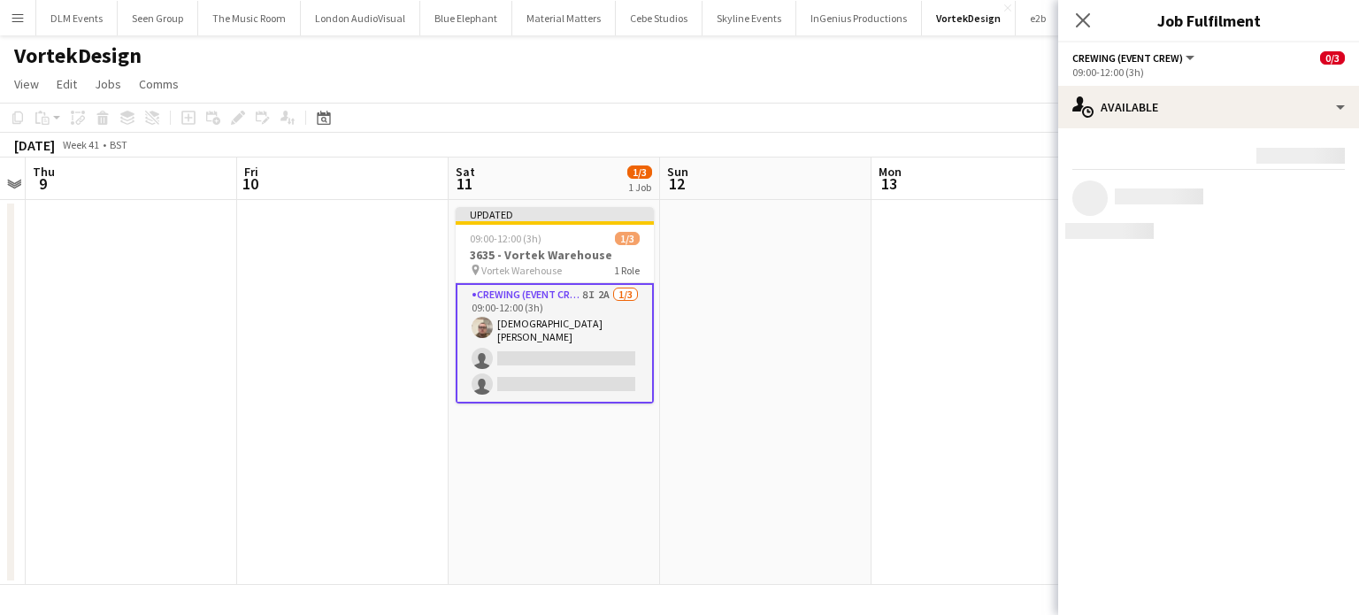
scroll to position [0, 0]
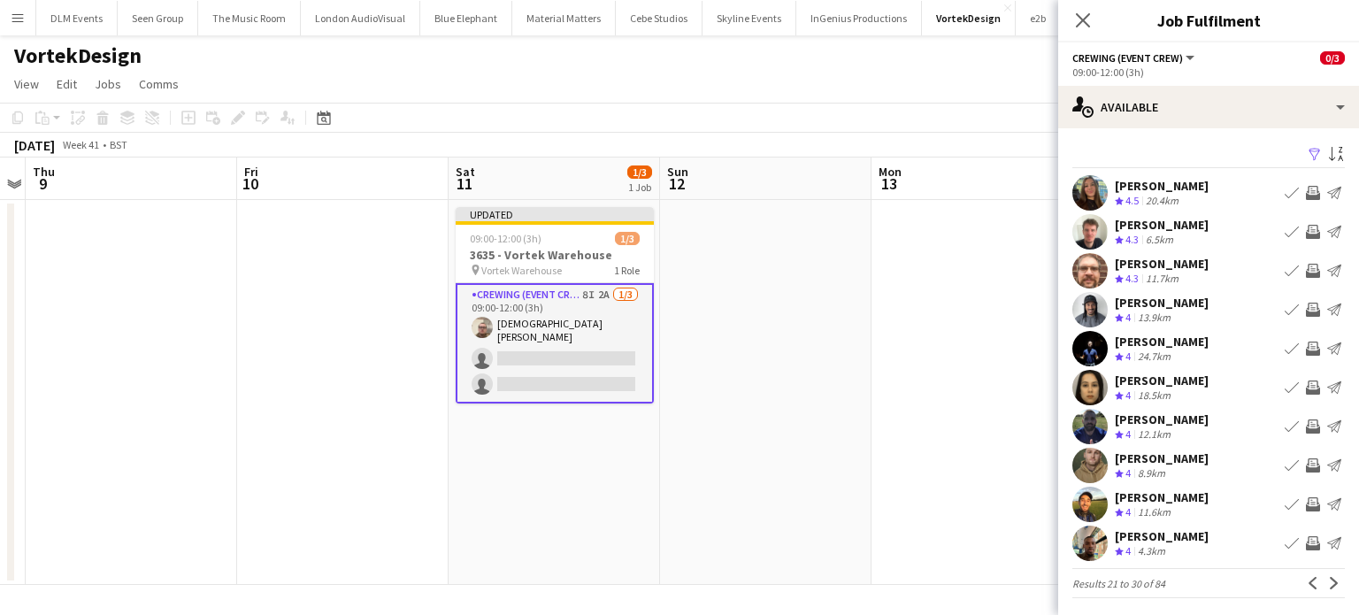
click at [1306, 314] on app-icon "Invite crew" at bounding box center [1313, 310] width 14 height 14
click at [1306, 265] on app-icon "Invite crew" at bounding box center [1313, 271] width 14 height 14
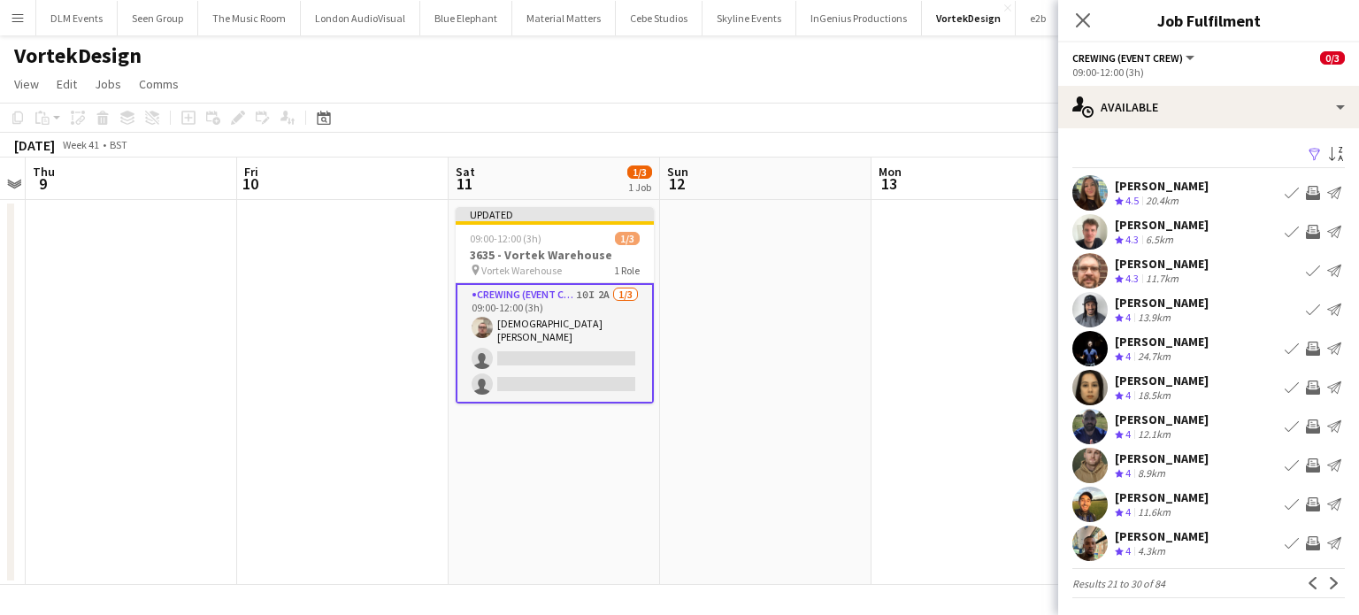
click at [1306, 541] on app-icon "Invite crew" at bounding box center [1313, 543] width 14 height 14
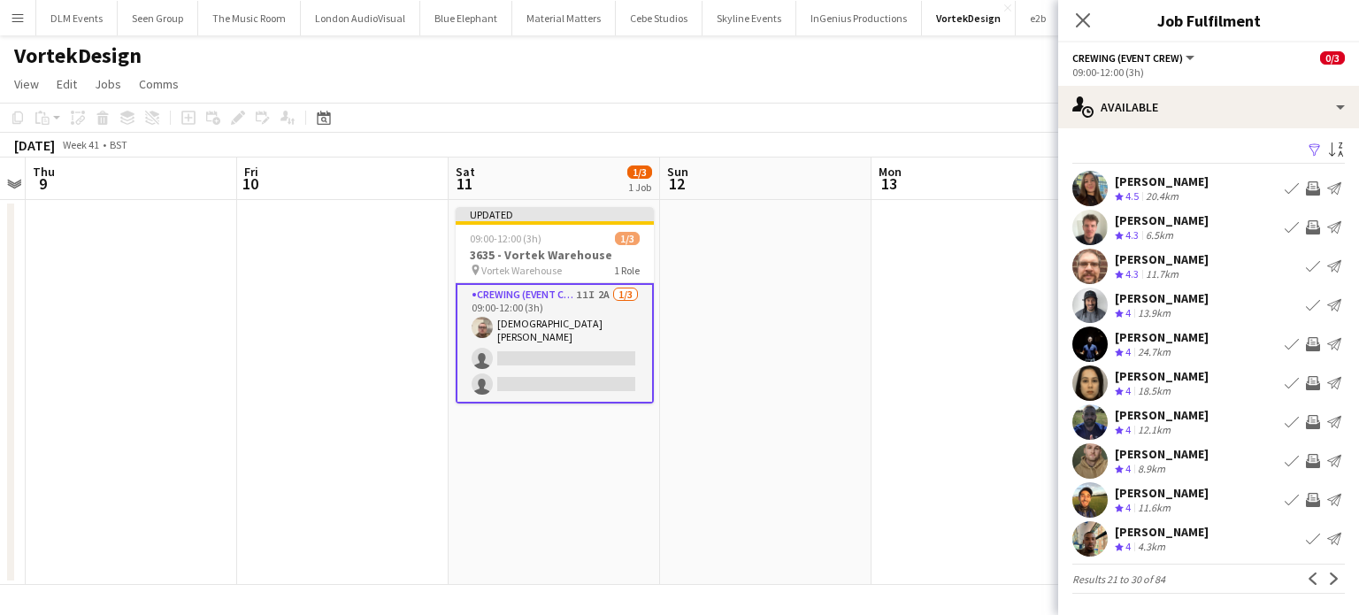
scroll to position [4, 0]
click at [1324, 572] on button "Next" at bounding box center [1334, 579] width 21 height 21
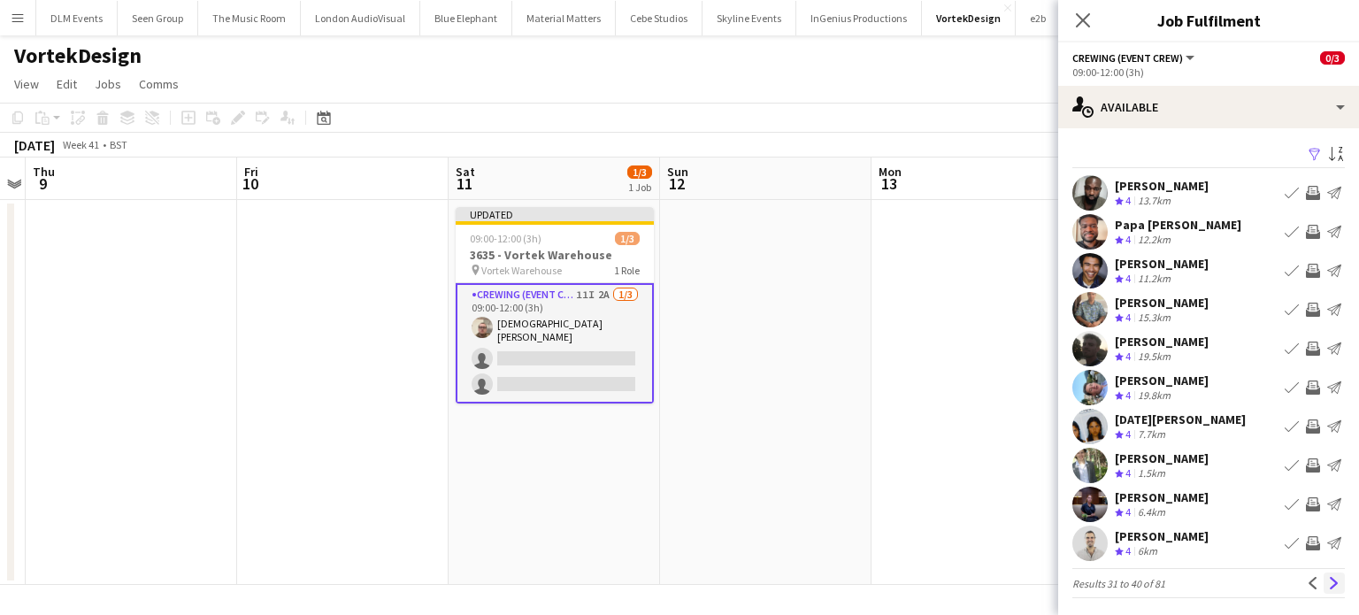
click at [1329, 584] on button "Next" at bounding box center [1334, 582] width 21 height 21
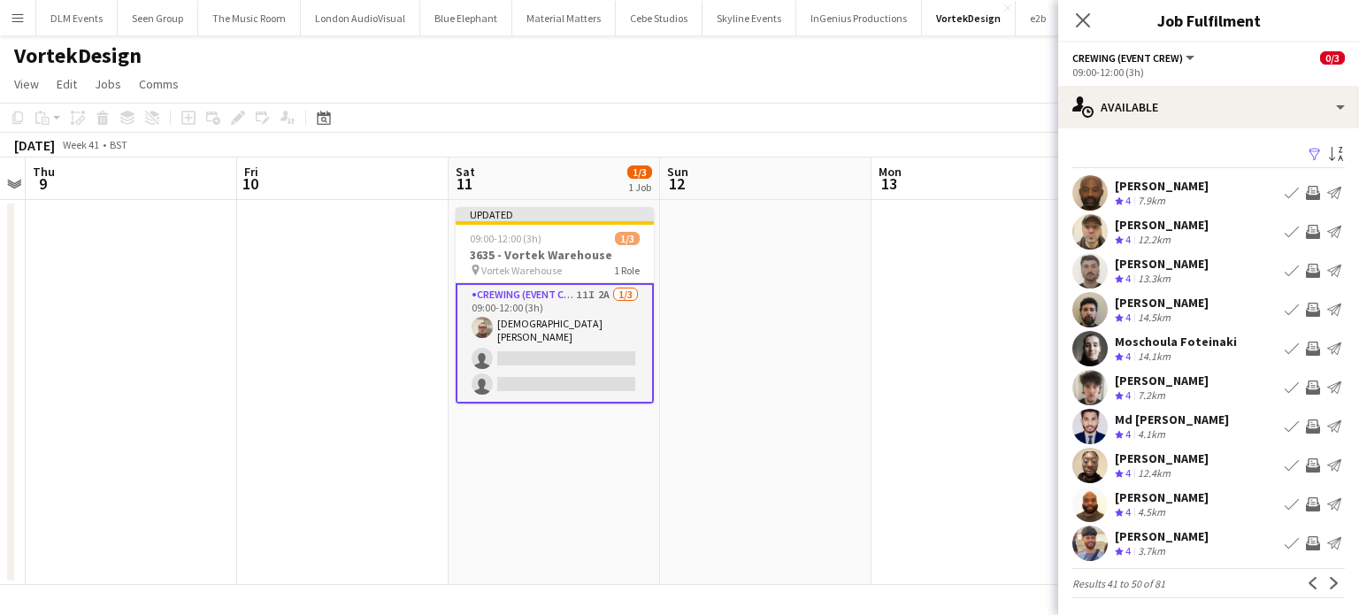
click at [1302, 239] on button "Invite crew" at bounding box center [1312, 231] width 21 height 21
click at [1302, 200] on button "Invite crew" at bounding box center [1312, 192] width 21 height 21
click at [1328, 579] on app-icon "Next" at bounding box center [1334, 583] width 12 height 12
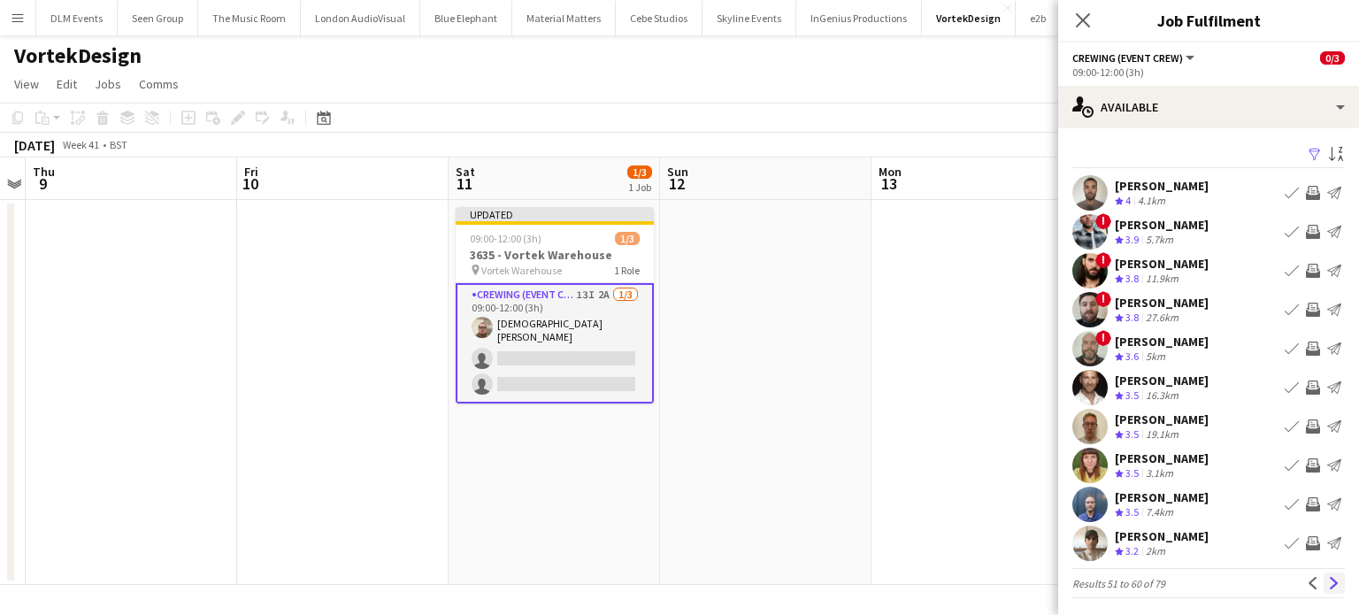
click at [1324, 572] on button "Next" at bounding box center [1334, 582] width 21 height 21
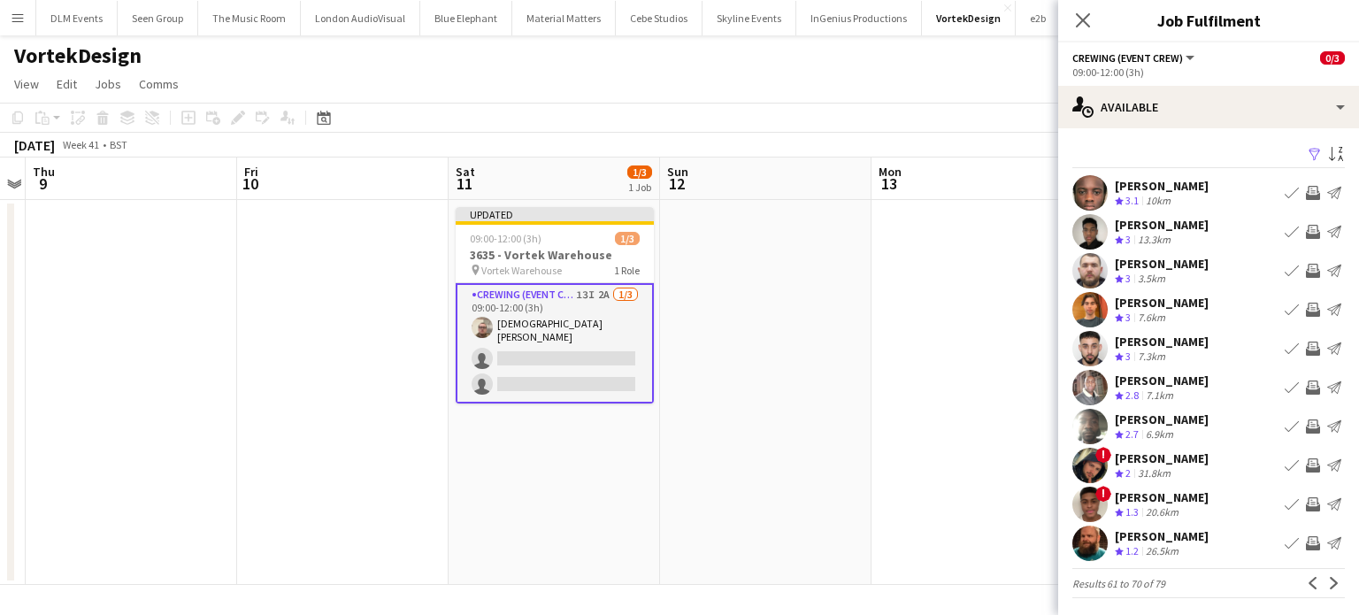
click at [1225, 57] on div "Crewing (Event Crew) All roles Crewing (Event Crew) 0/3" at bounding box center [1208, 58] width 272 height 16
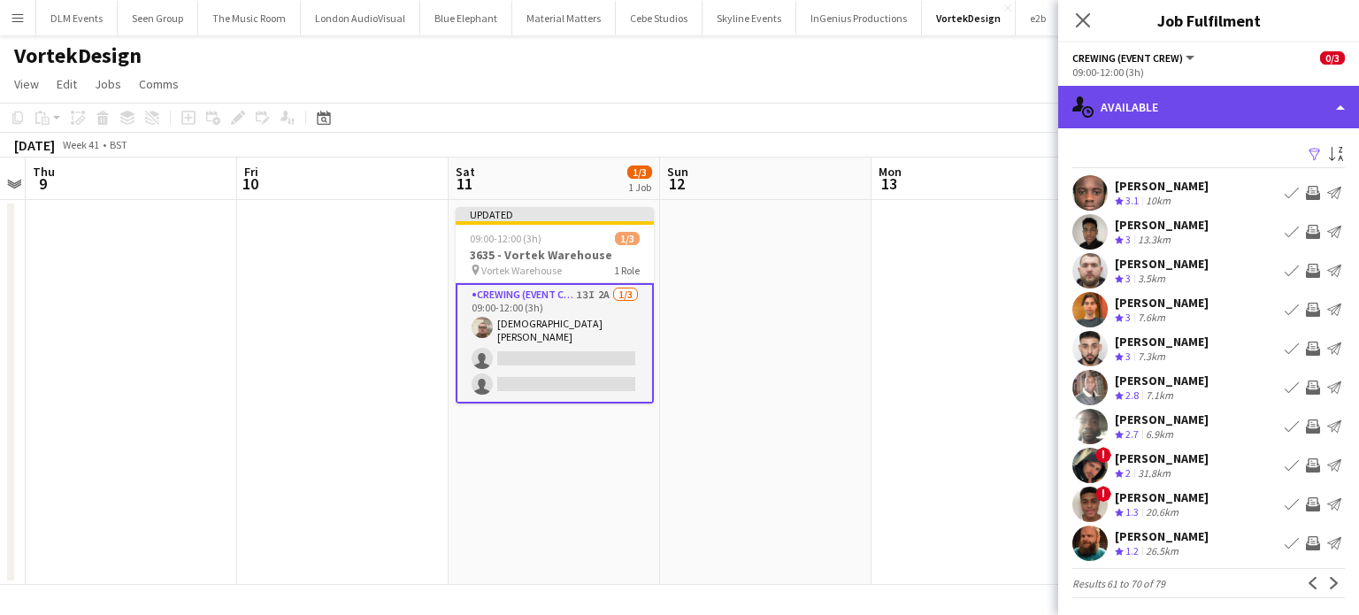
click at [1224, 119] on div "single-neutral-actions-upload Available" at bounding box center [1208, 107] width 301 height 42
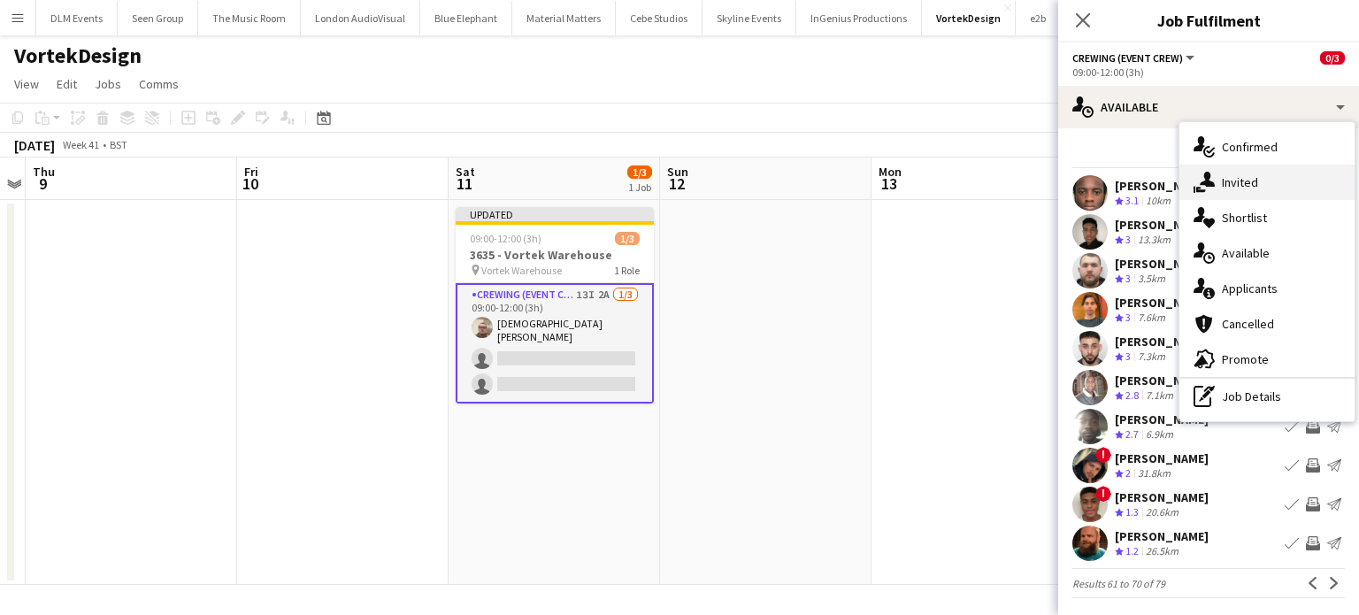
click at [1261, 182] on div "single-neutral-actions-share-1 Invited" at bounding box center [1266, 182] width 175 height 35
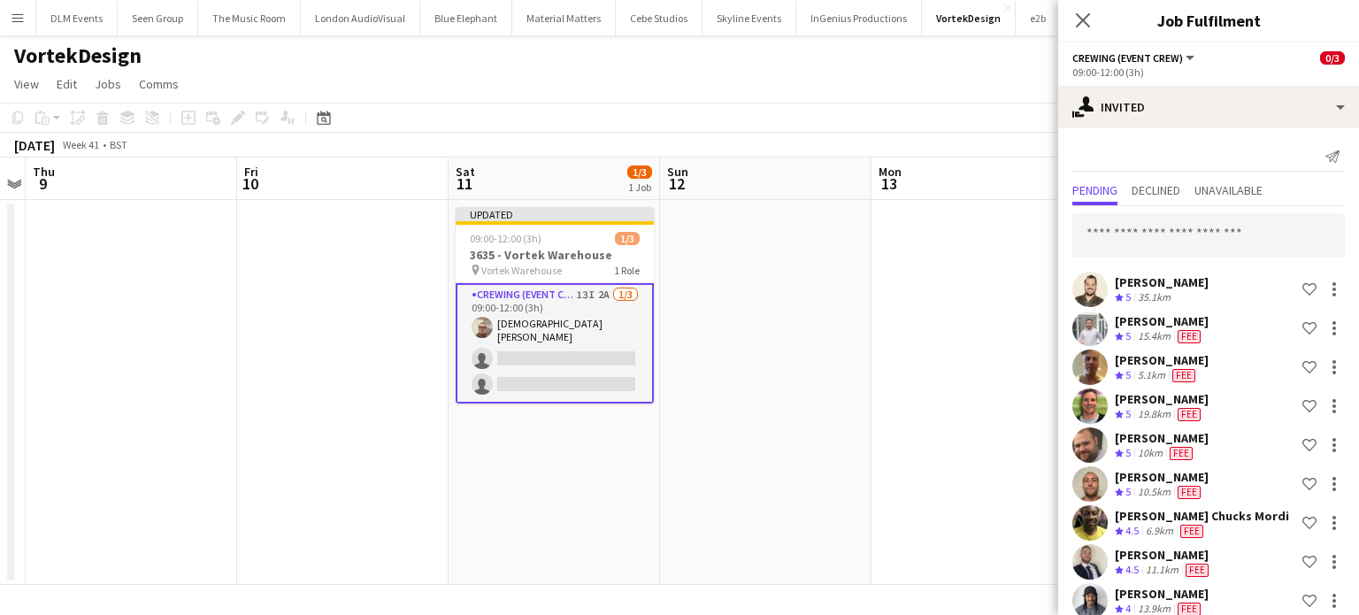
scroll to position [176, 0]
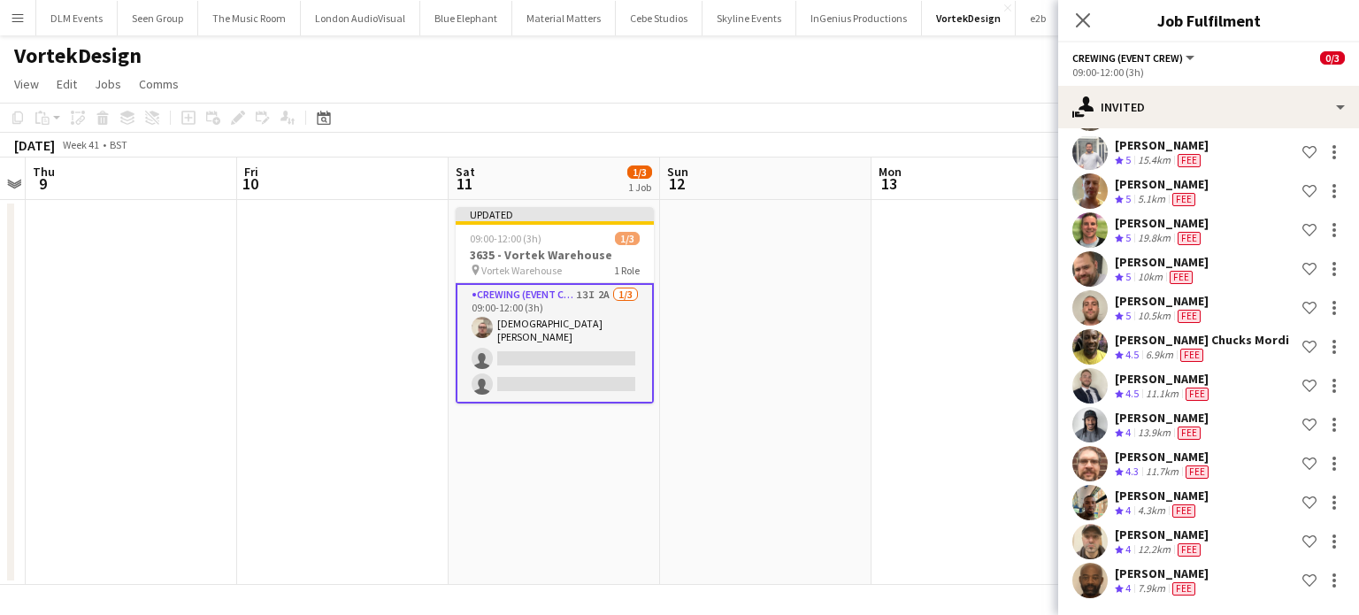
click at [943, 379] on app-date-cell at bounding box center [976, 392] width 211 height 385
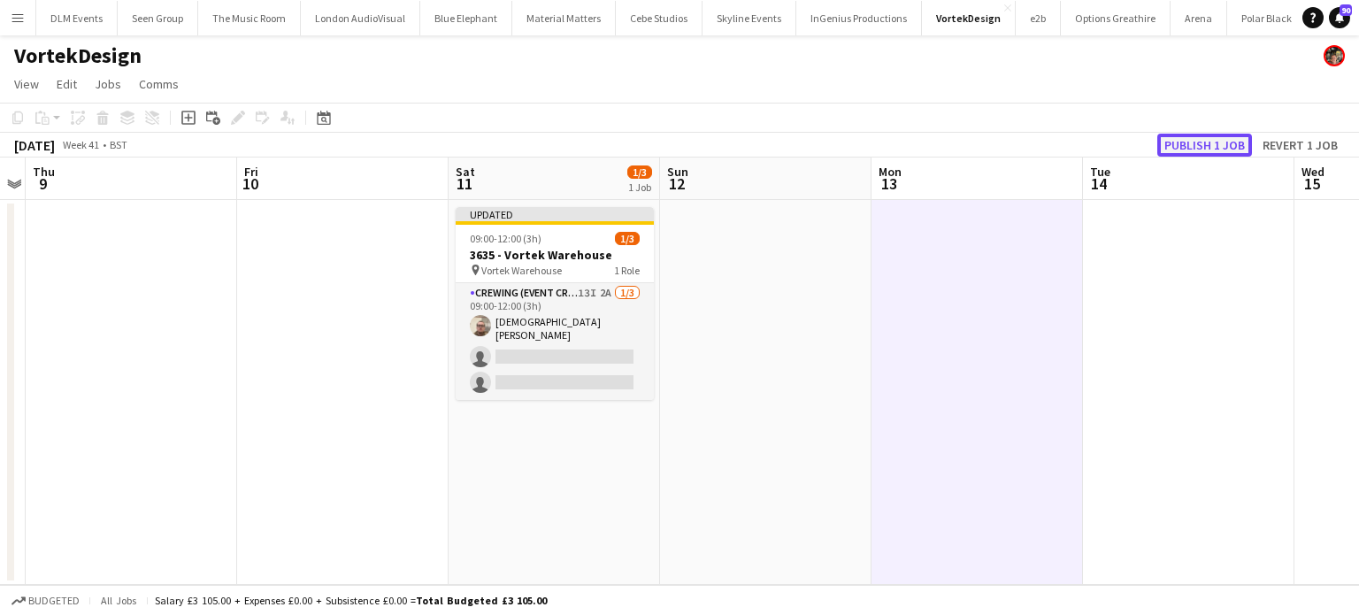
click at [1210, 152] on button "Publish 1 job" at bounding box center [1204, 145] width 95 height 23
